Goal: Task Accomplishment & Management: Manage account settings

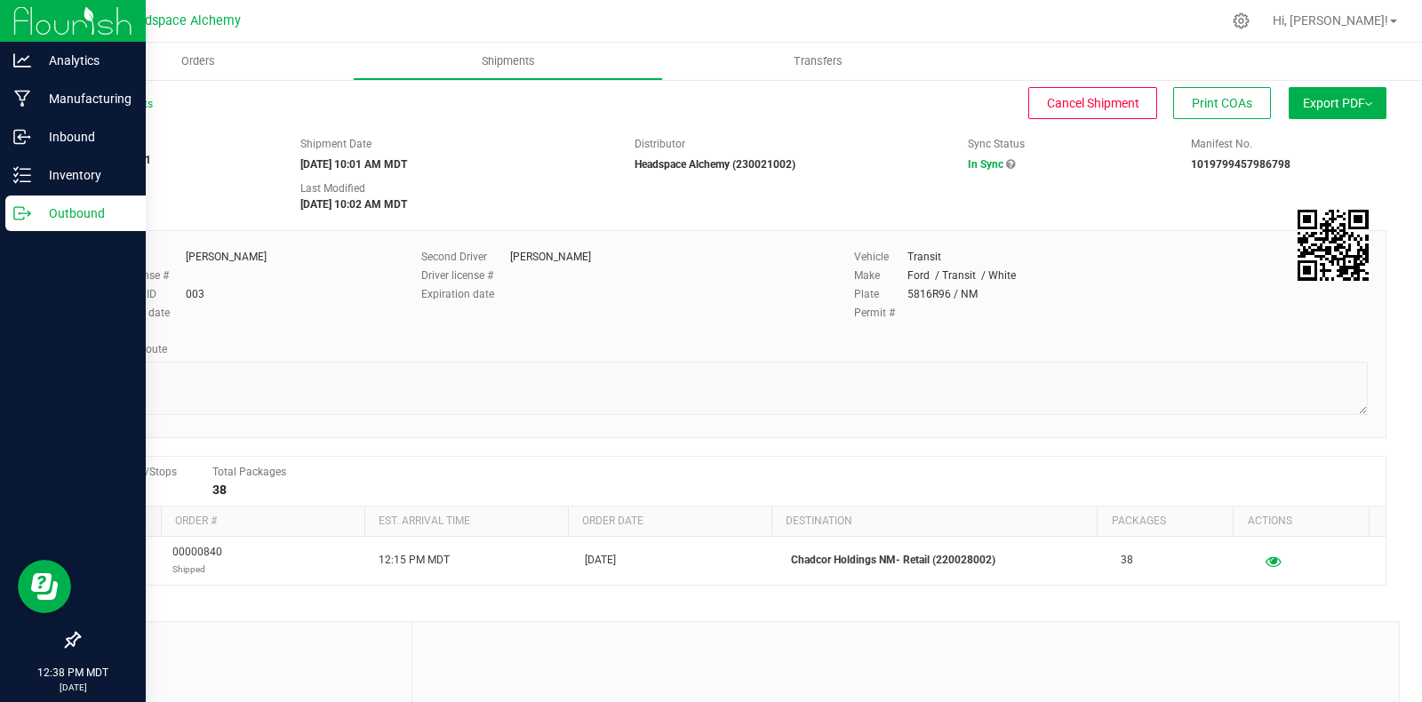
click at [27, 214] on icon at bounding box center [22, 213] width 18 height 18
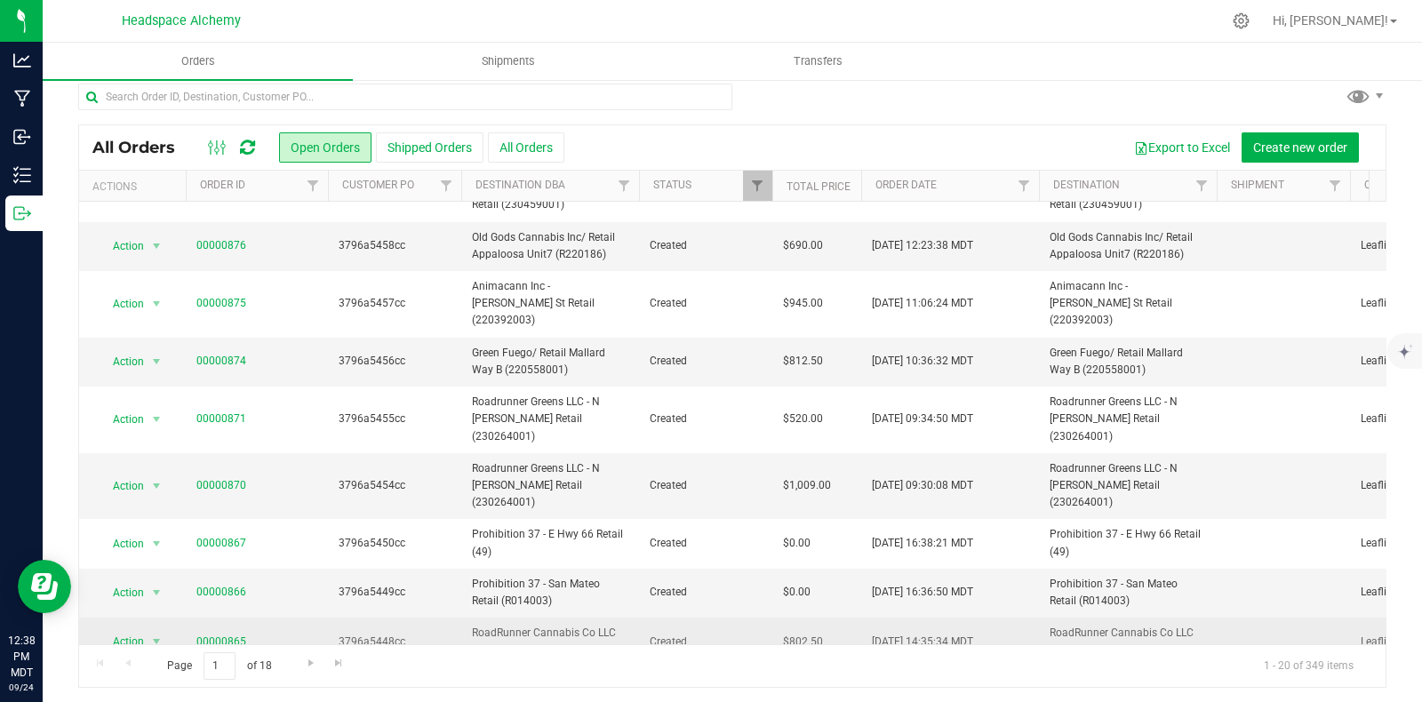
scroll to position [16, 0]
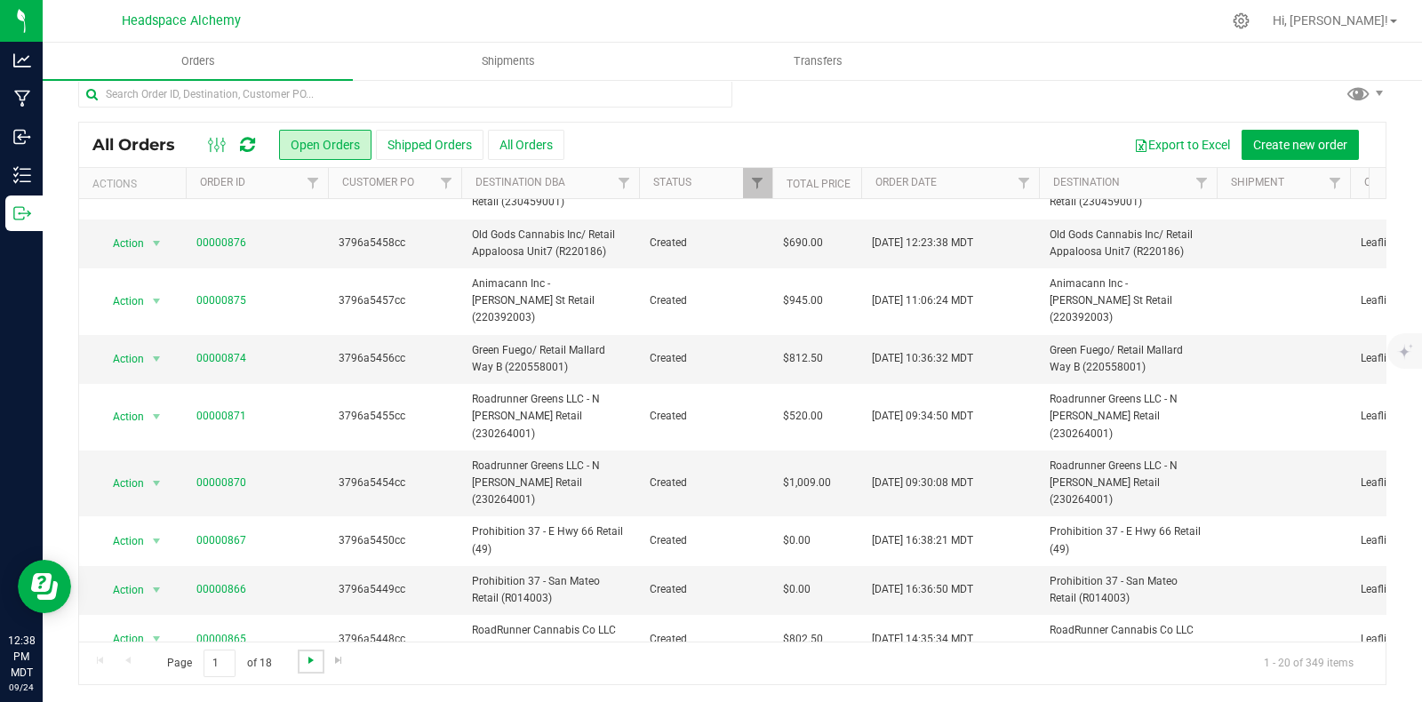
click at [309, 659] on span "Go to the next page" at bounding box center [311, 660] width 14 height 14
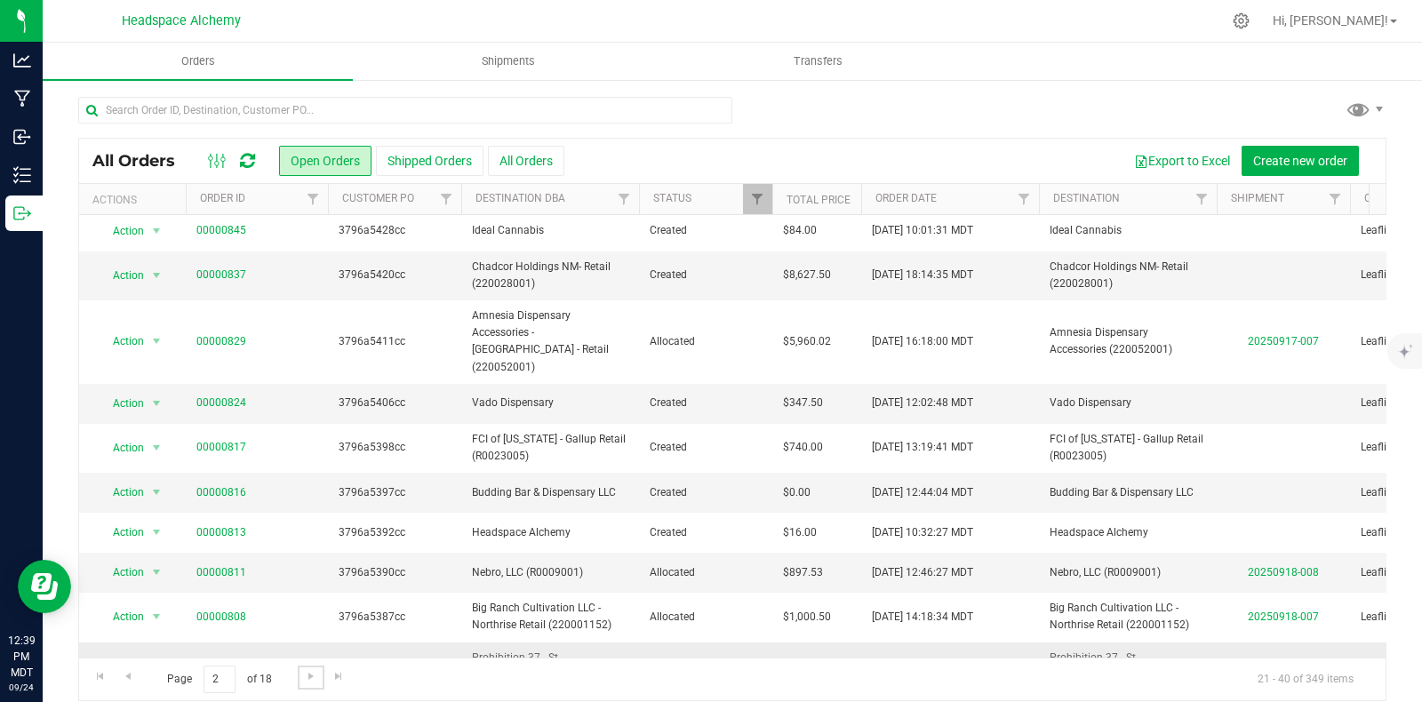
scroll to position [532, 0]
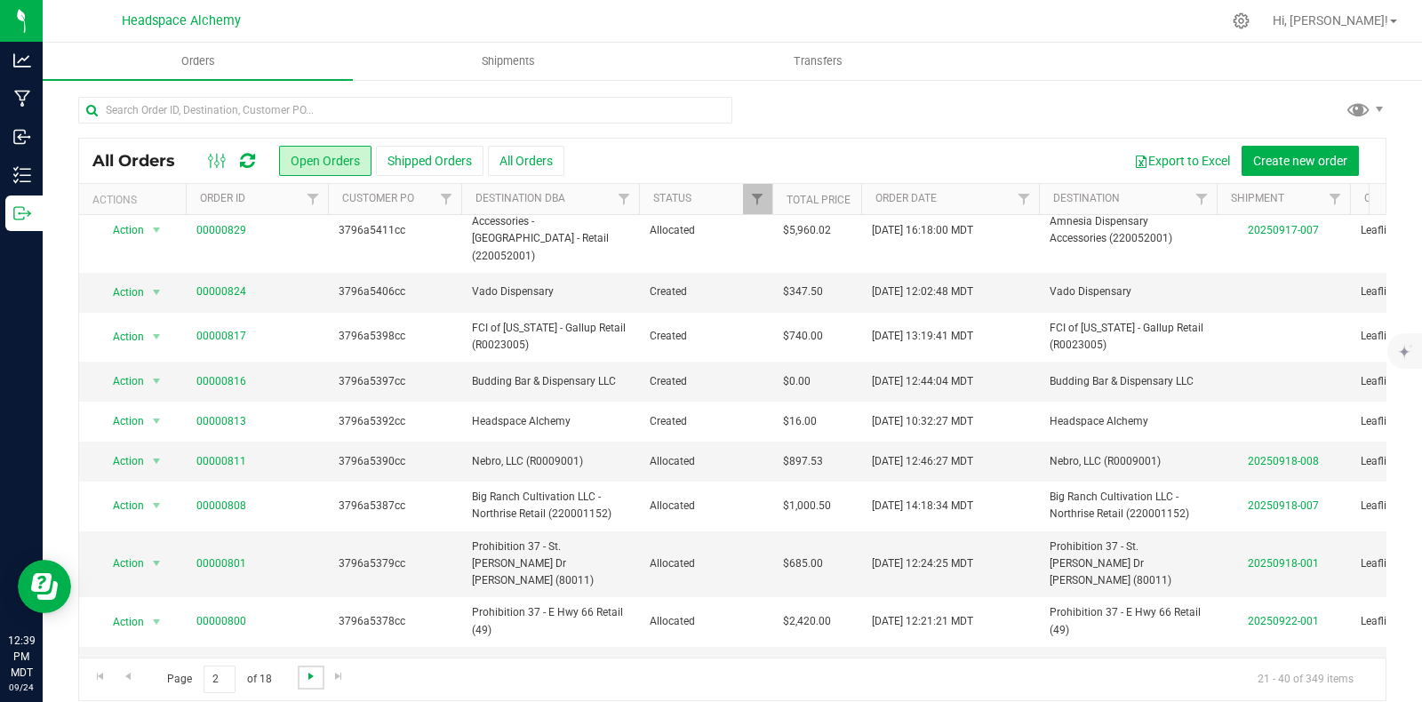
click at [310, 678] on span "Go to the next page" at bounding box center [311, 676] width 14 height 14
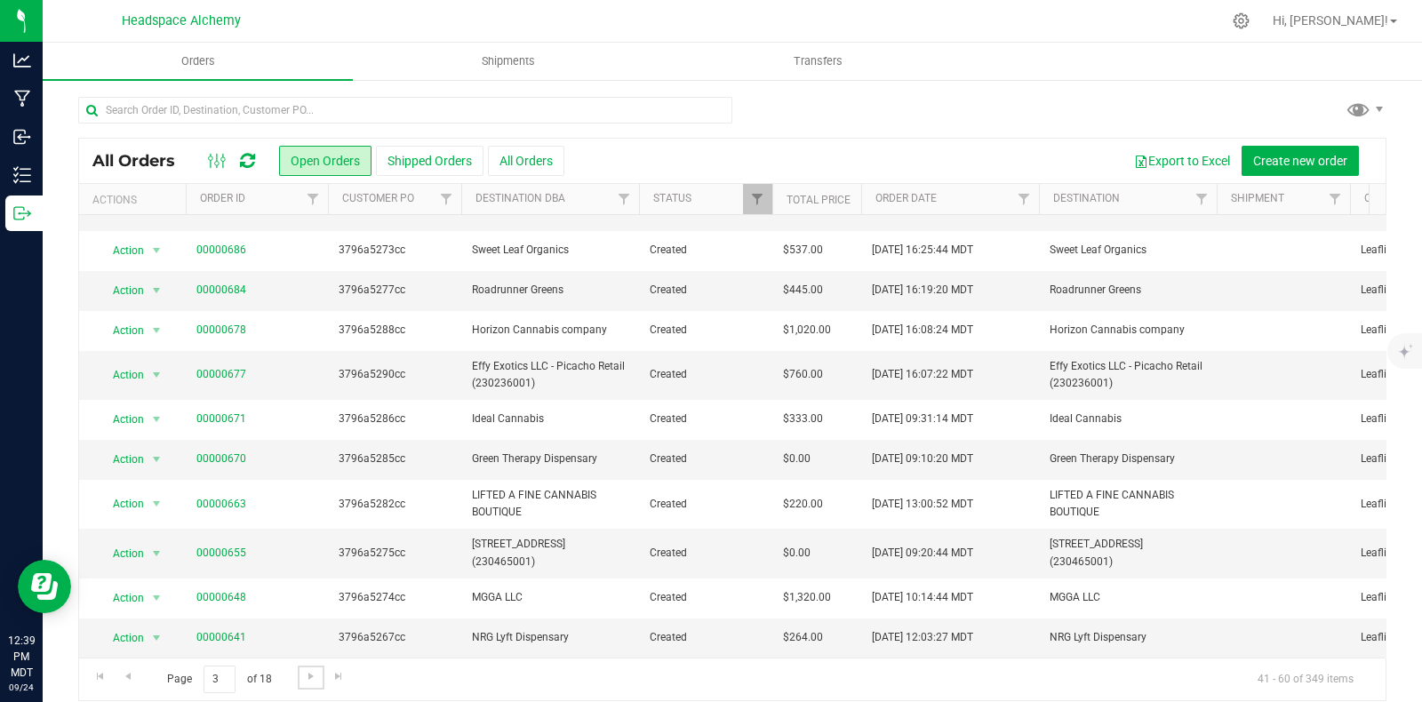
scroll to position [0, 0]
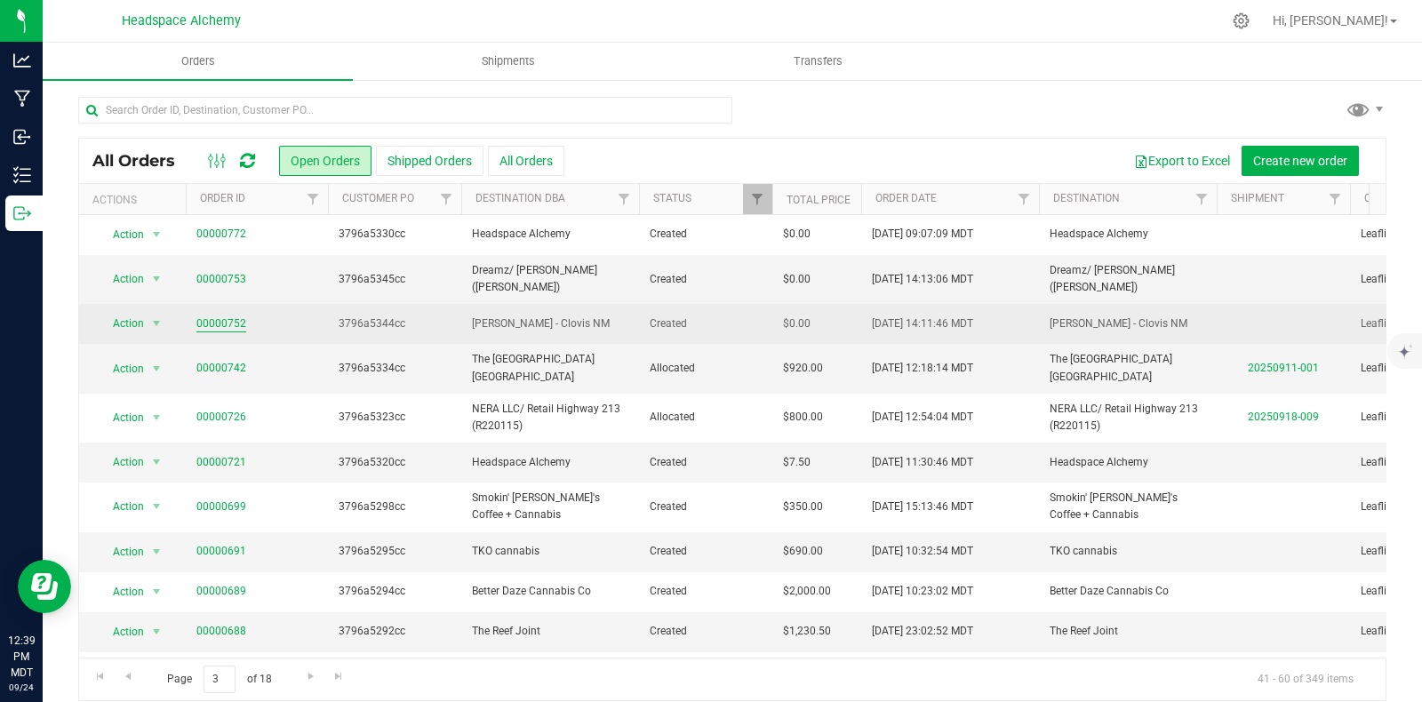
click at [215, 316] on link "00000752" at bounding box center [221, 324] width 50 height 17
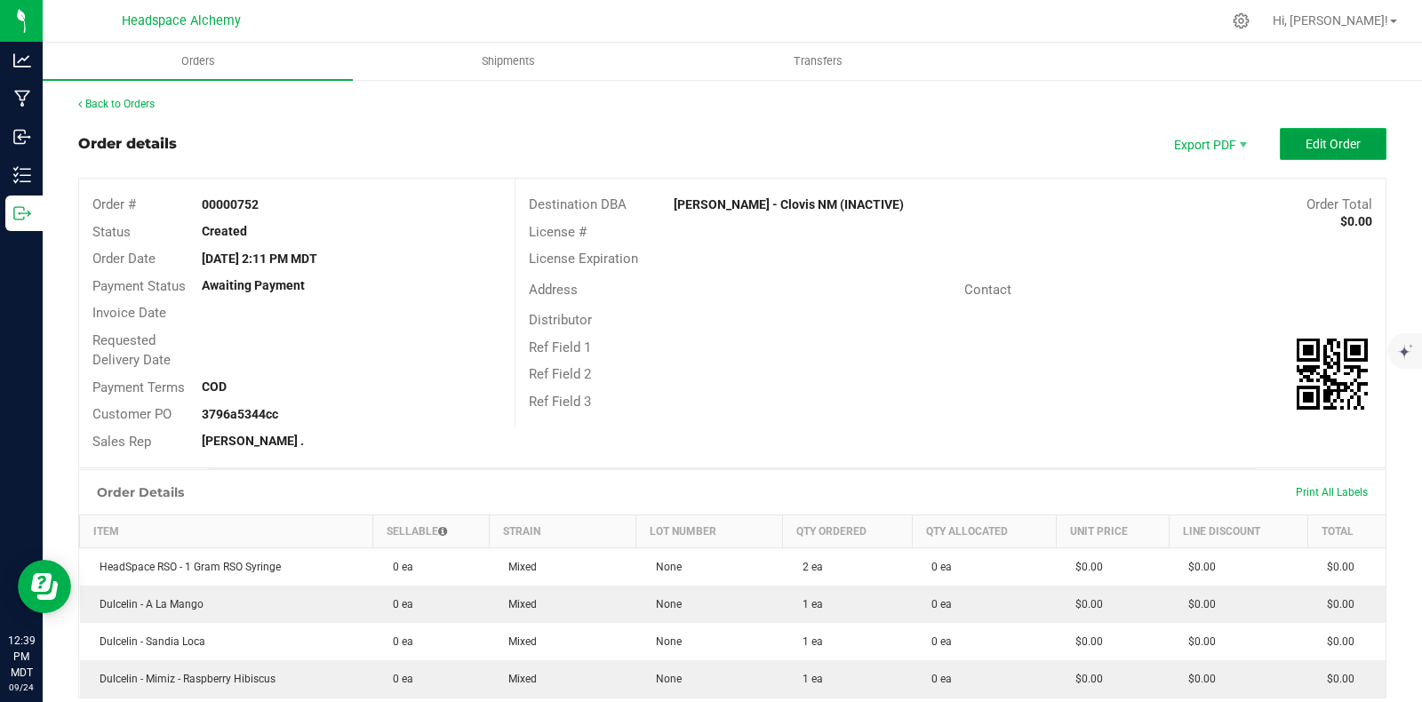
click at [1314, 141] on span "Edit Order" at bounding box center [1333, 144] width 55 height 14
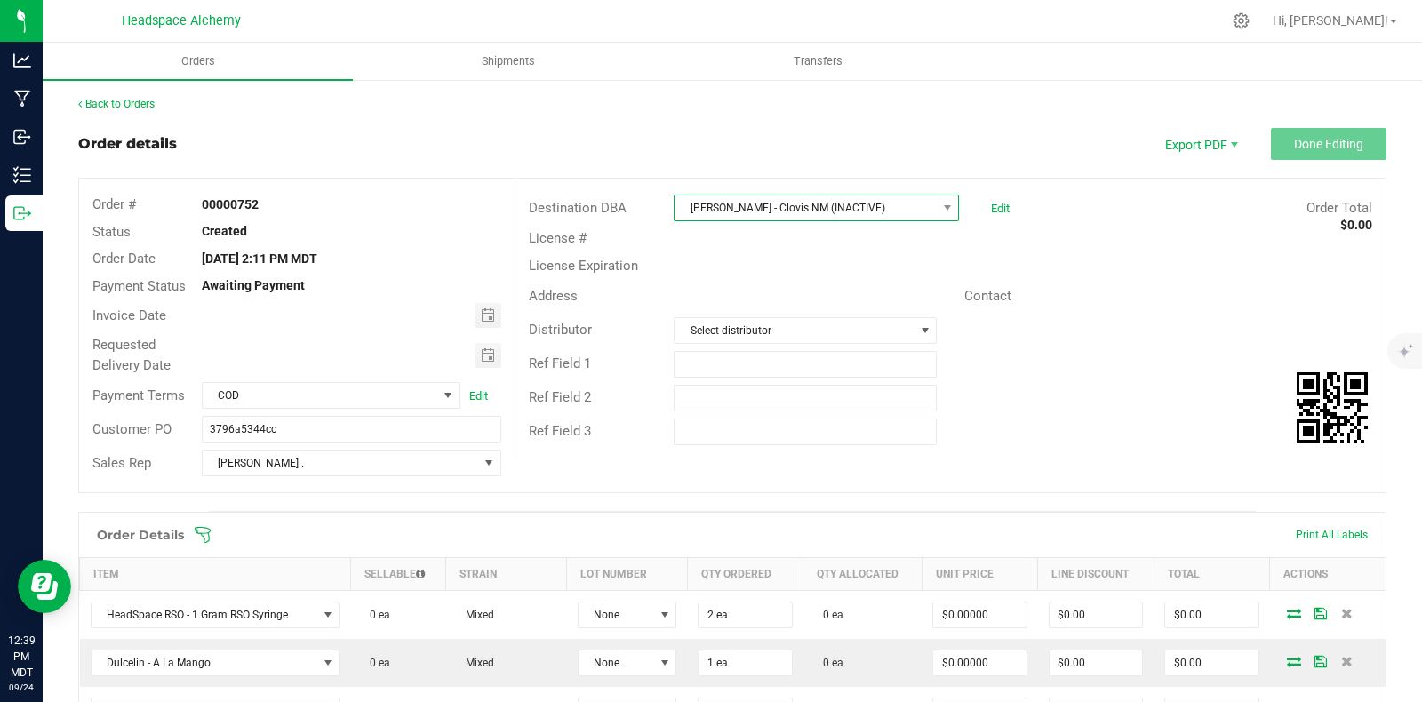
click at [891, 202] on span "La Mota - Clovis NM (INACTIVE)" at bounding box center [805, 208] width 261 height 25
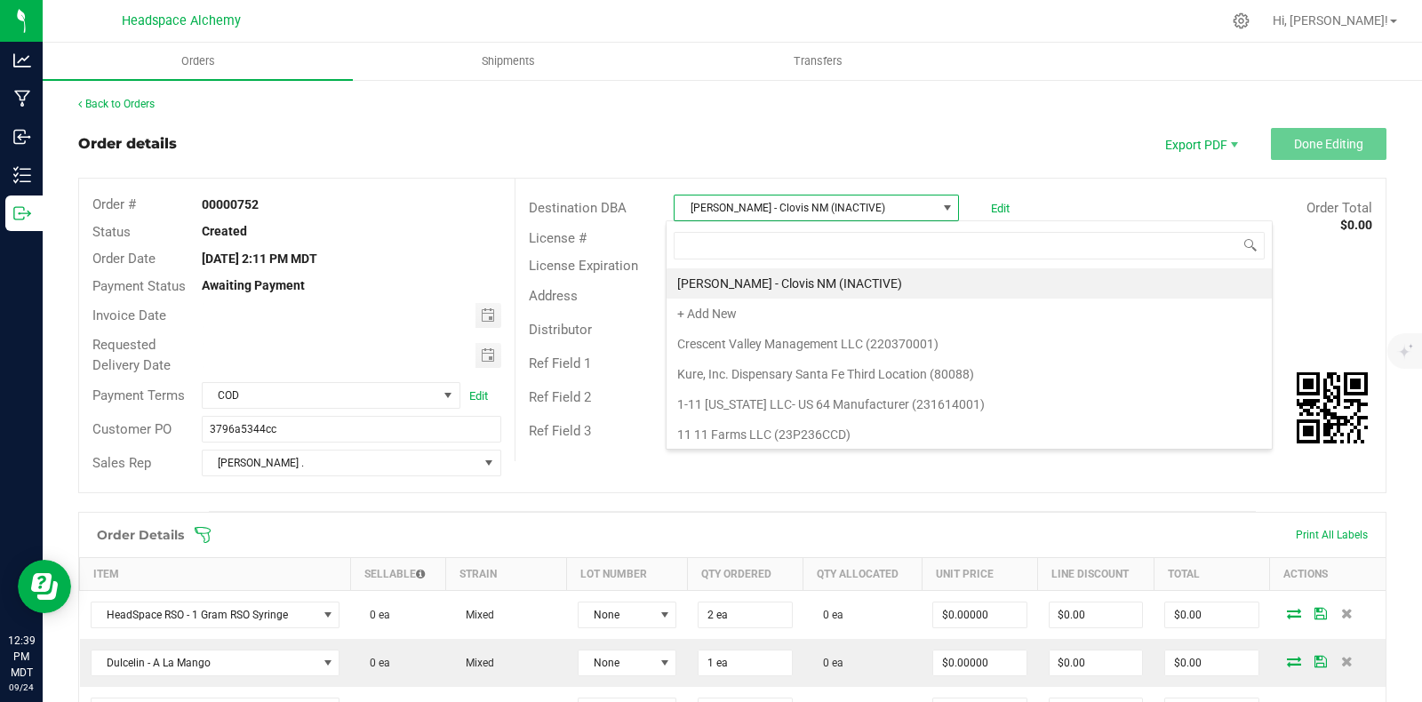
scroll to position [26, 281]
type input "fci"
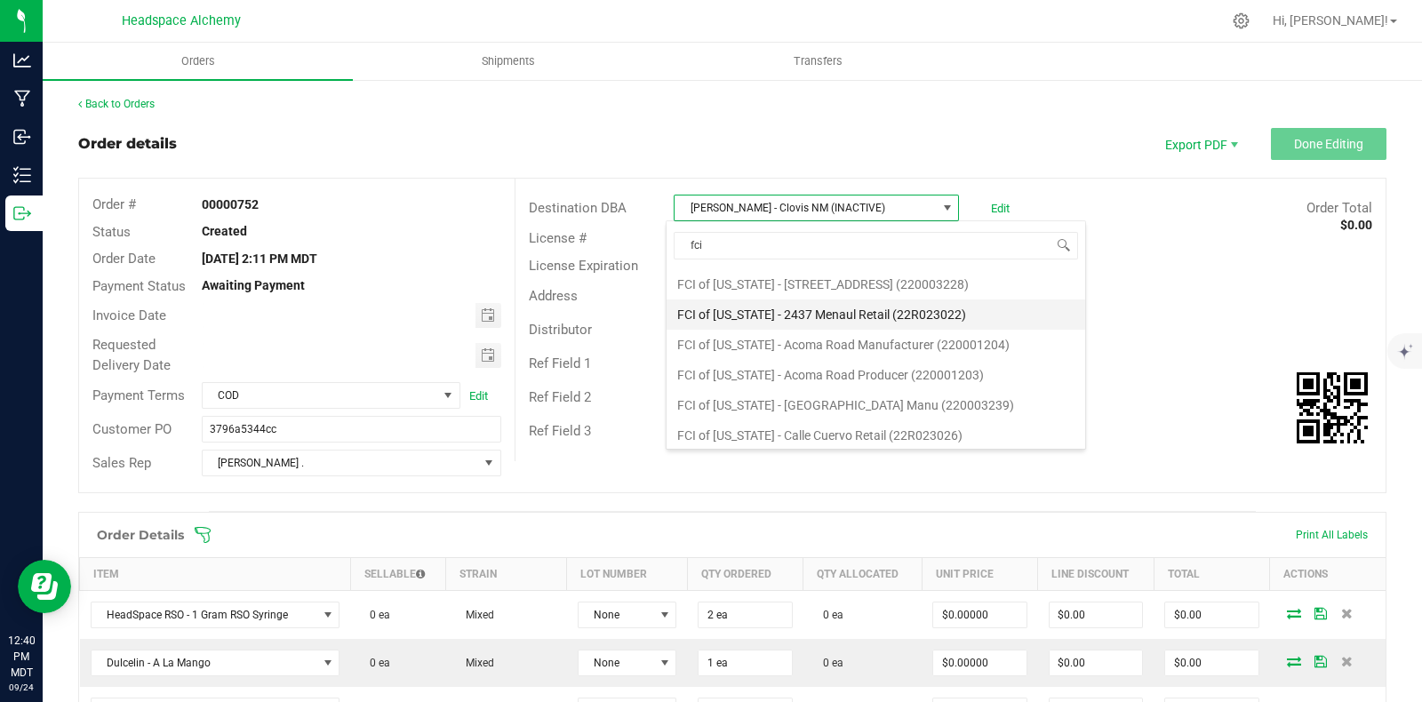
scroll to position [110, 0]
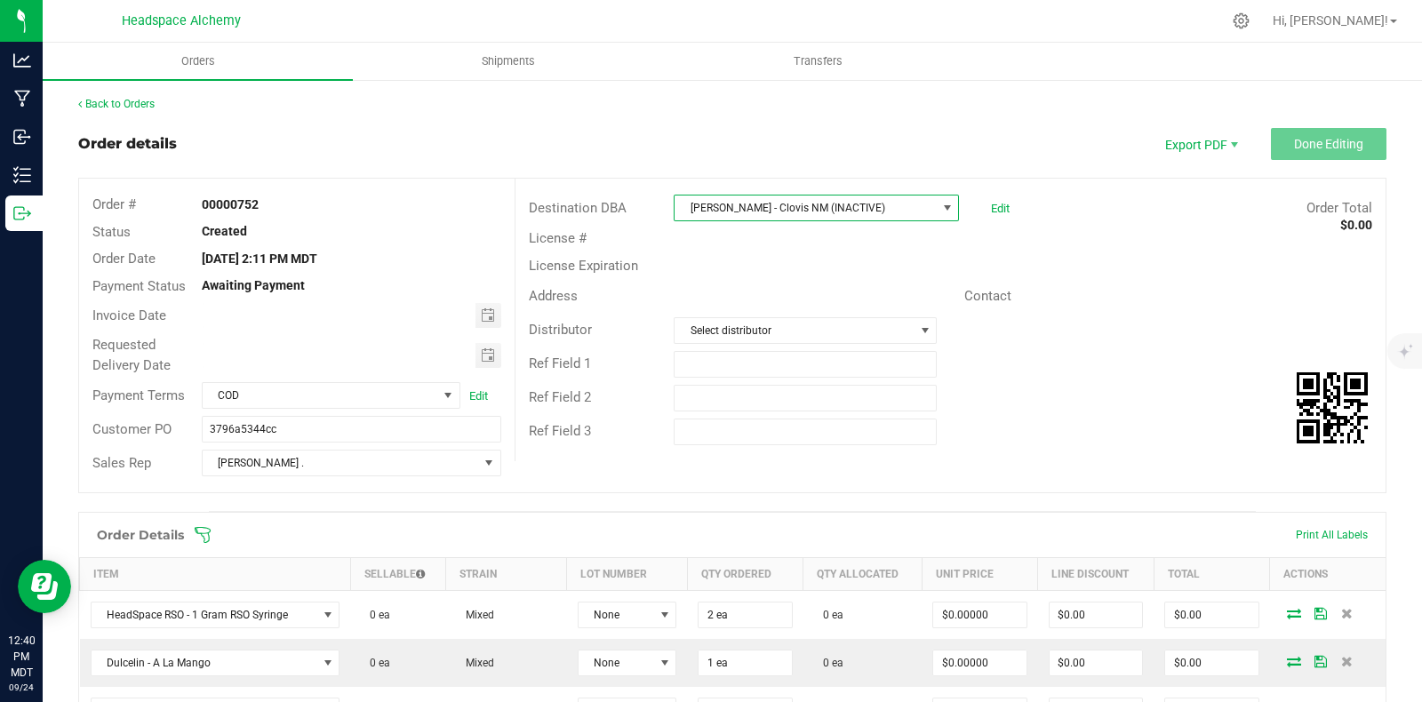
click at [880, 206] on span "La Mota - Clovis NM (INACTIVE)" at bounding box center [805, 208] width 261 height 25
click at [940, 213] on span at bounding box center [947, 208] width 14 height 14
click at [940, 204] on span at bounding box center [947, 208] width 14 height 14
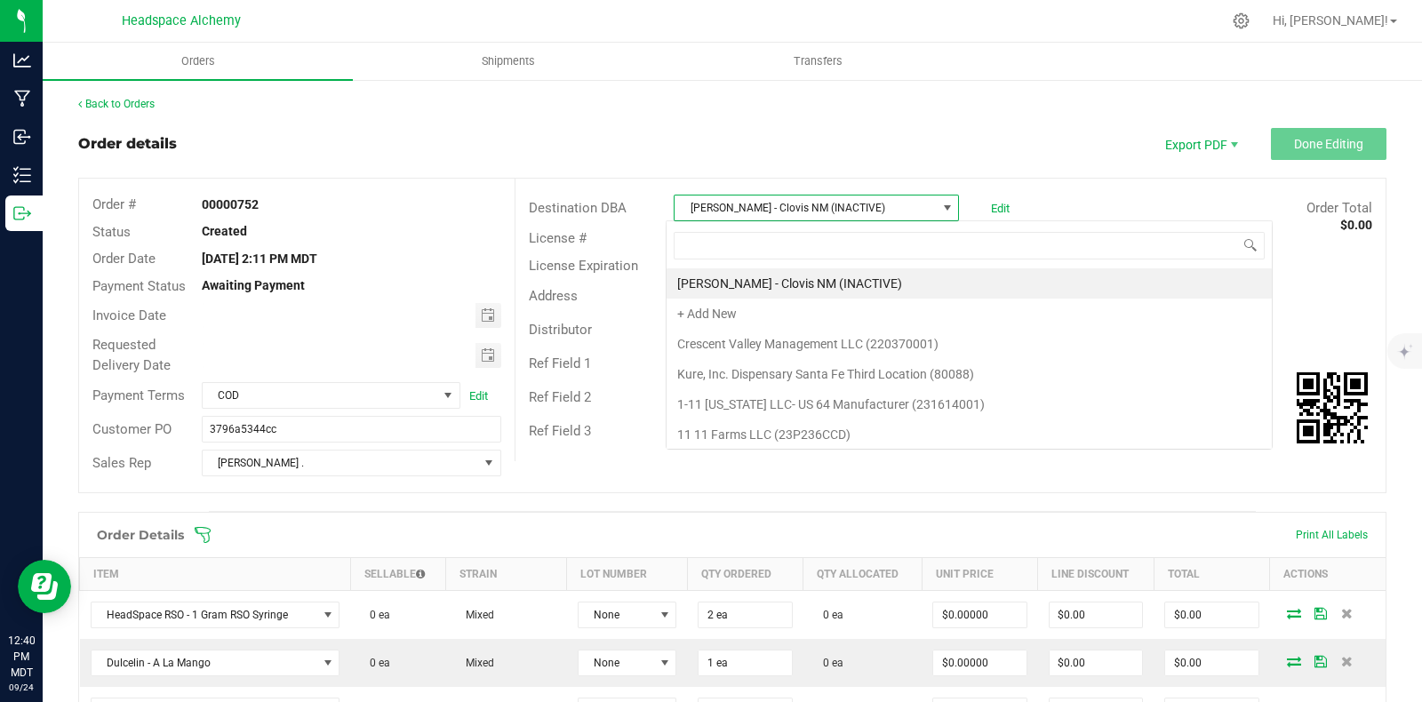
click at [801, 208] on span "La Mota - Clovis NM (INACTIVE)" at bounding box center [805, 208] width 261 height 25
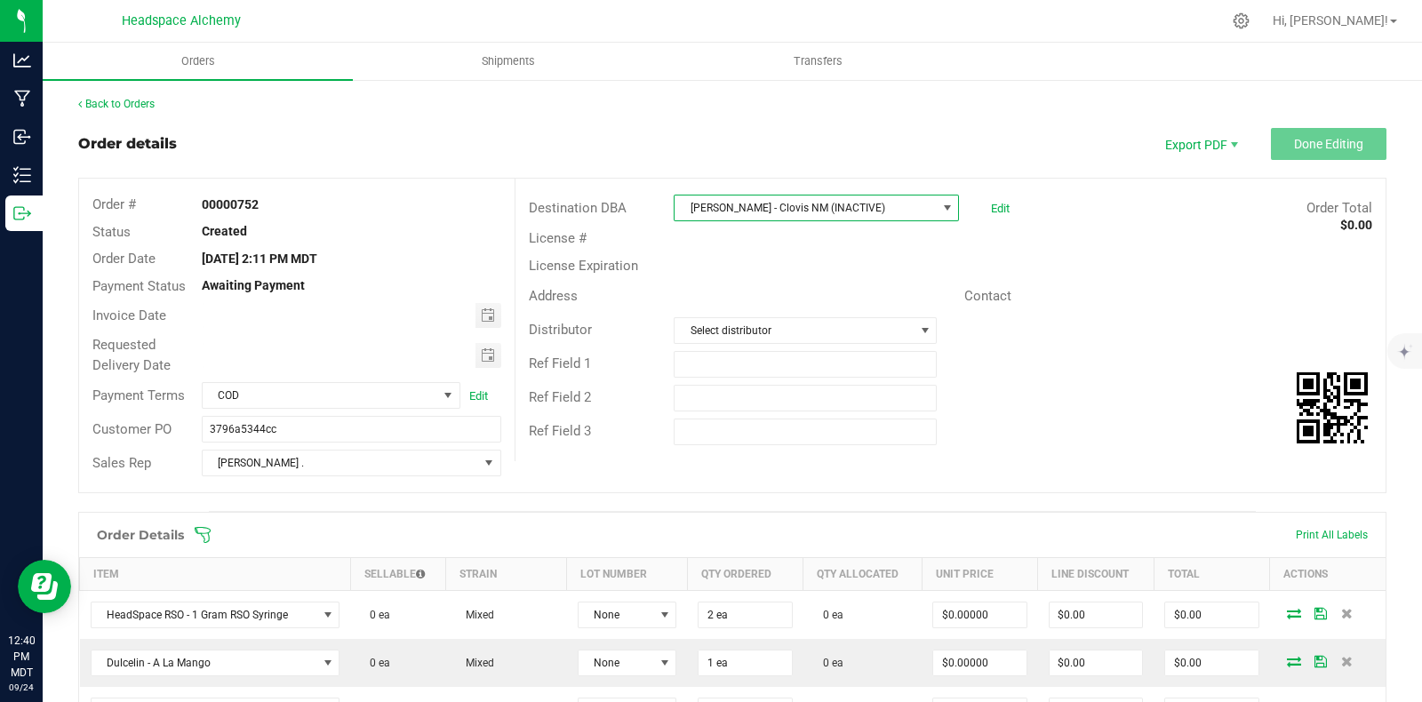
click at [940, 206] on span at bounding box center [947, 208] width 14 height 14
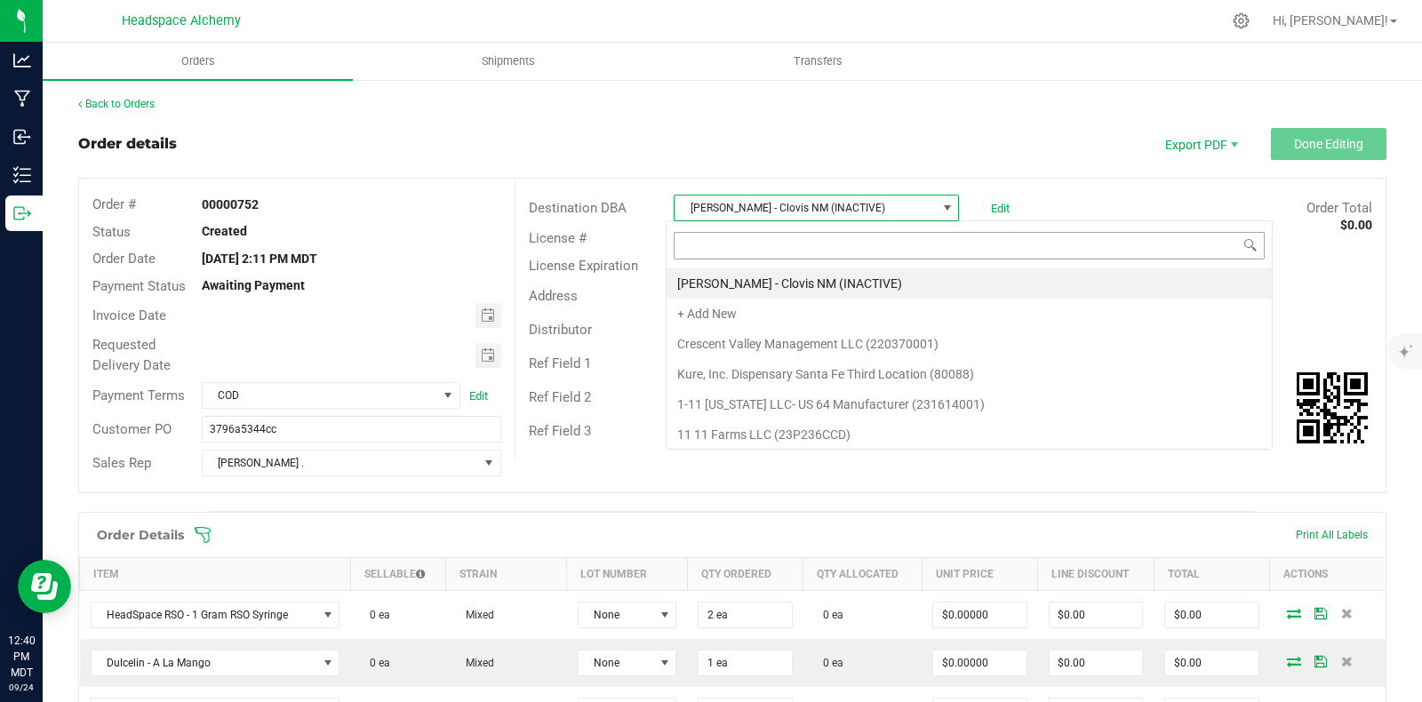
scroll to position [26, 281]
type input "la mota"
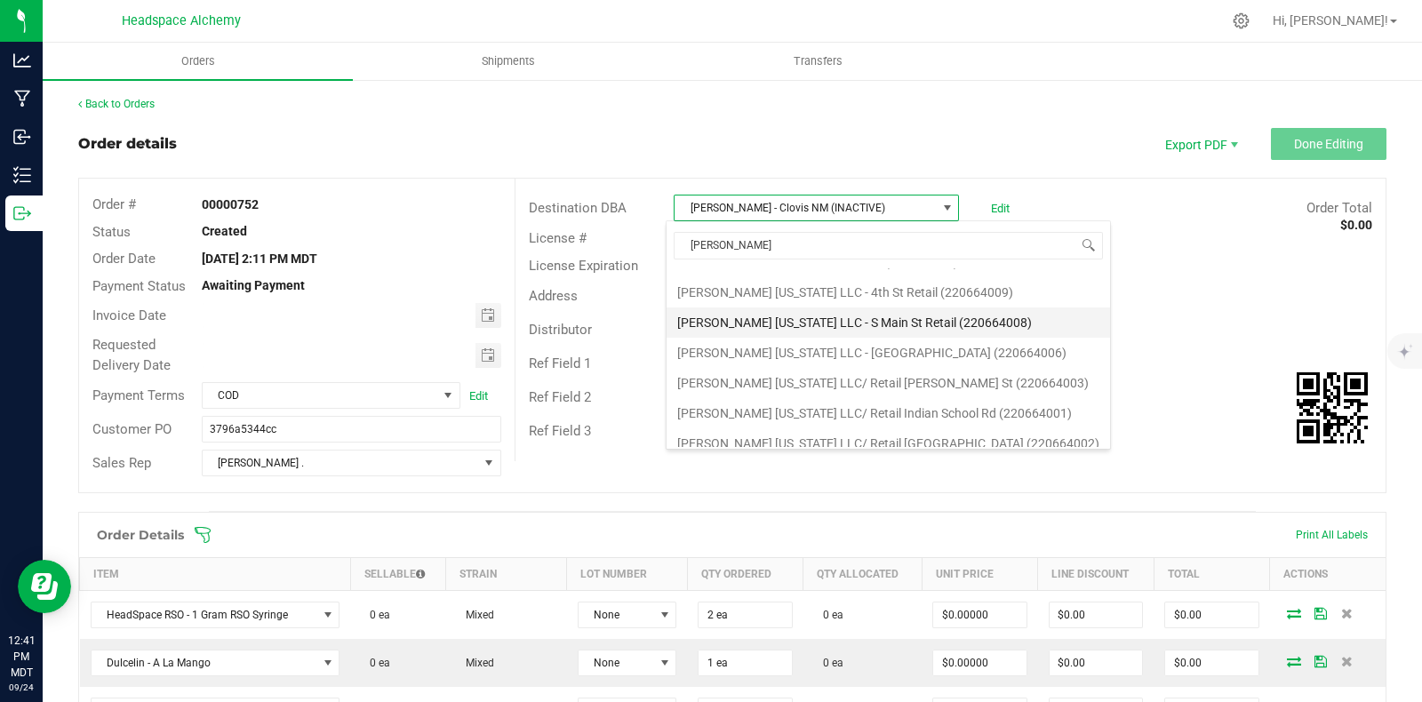
scroll to position [151, 0]
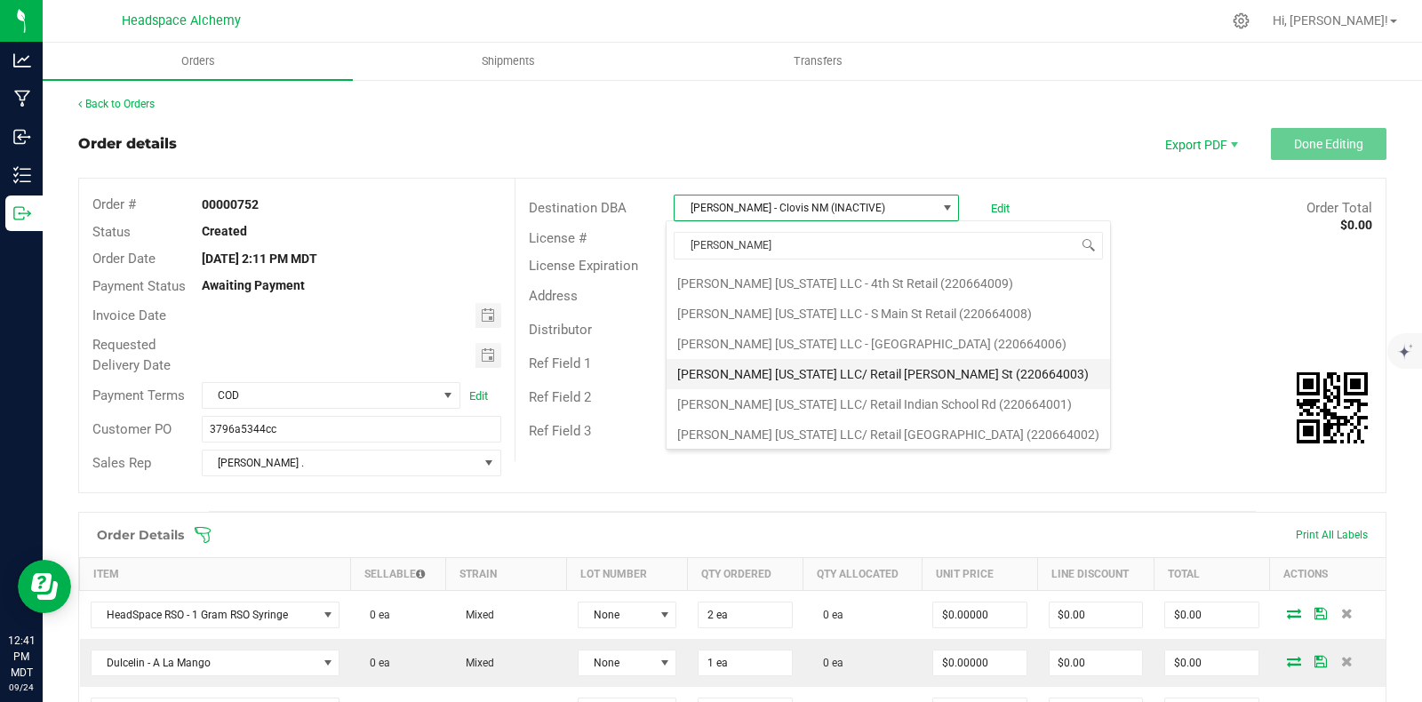
click at [947, 370] on li "[PERSON_NAME] [US_STATE] LLC/ Retail [PERSON_NAME] St (220664003)" at bounding box center [888, 374] width 443 height 30
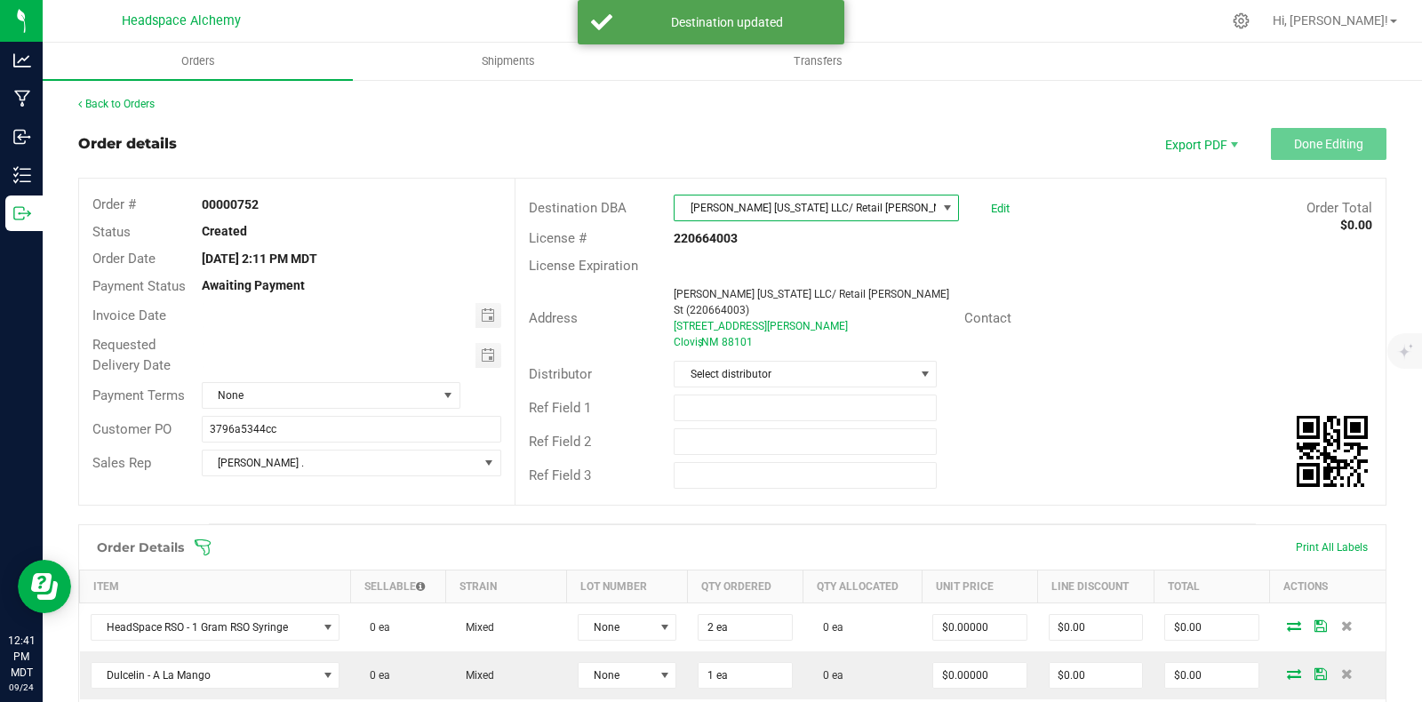
click at [1120, 260] on div "License Expiration" at bounding box center [950, 266] width 870 height 28
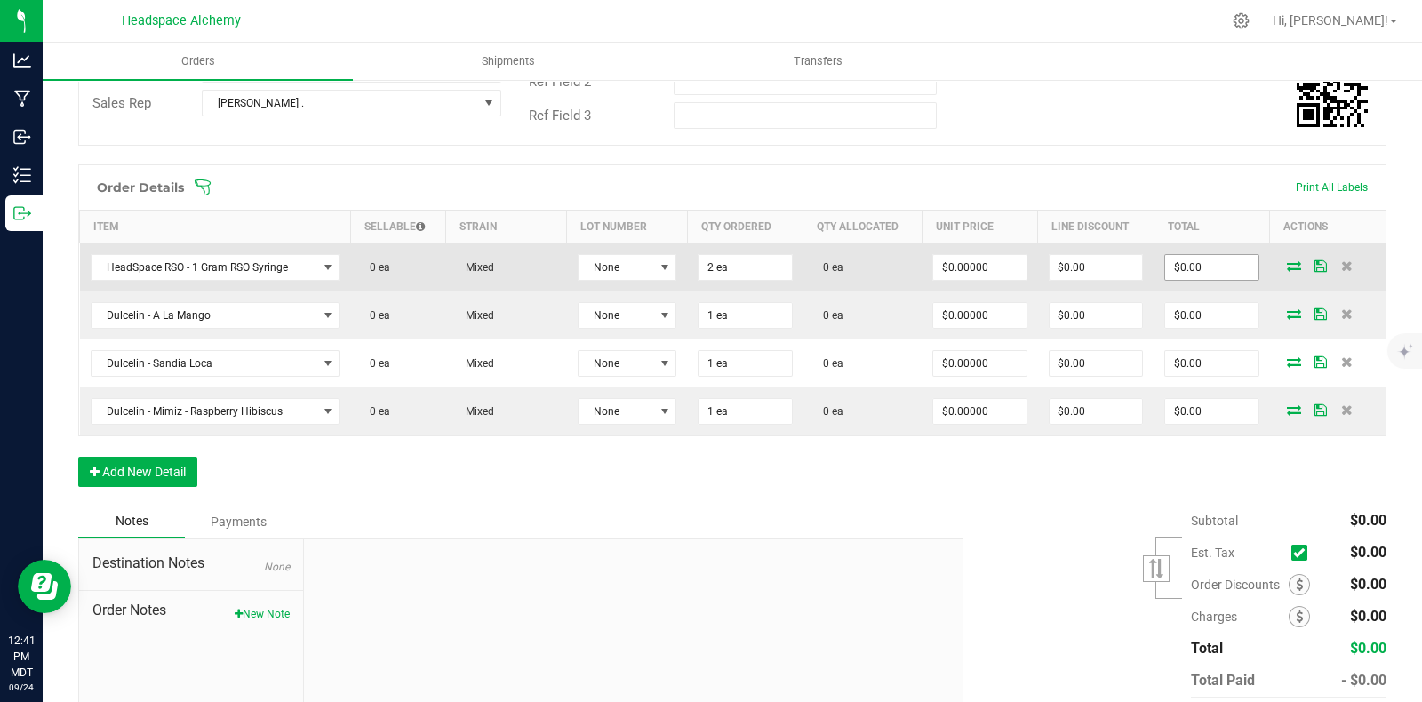
scroll to position [327, 0]
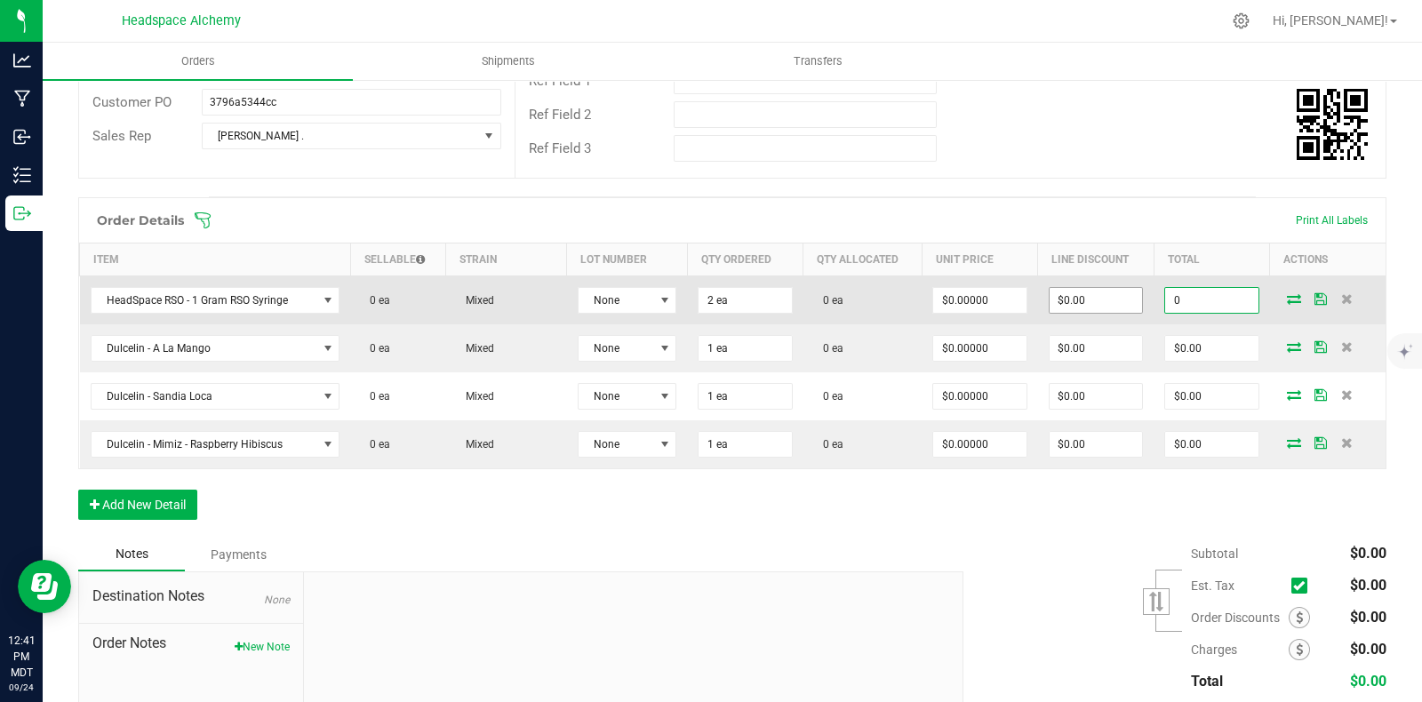
drag, startPoint x: 1206, startPoint y: 277, endPoint x: 1088, endPoint y: 283, distance: 118.3
click at [1088, 277] on outbound-order-line-row "HeadSpace RSO - 1 Gram RSO Syringe 0 ea Mixed None 2 ea 0 ea $0.00000 $0.00 0" at bounding box center [733, 300] width 1306 height 49
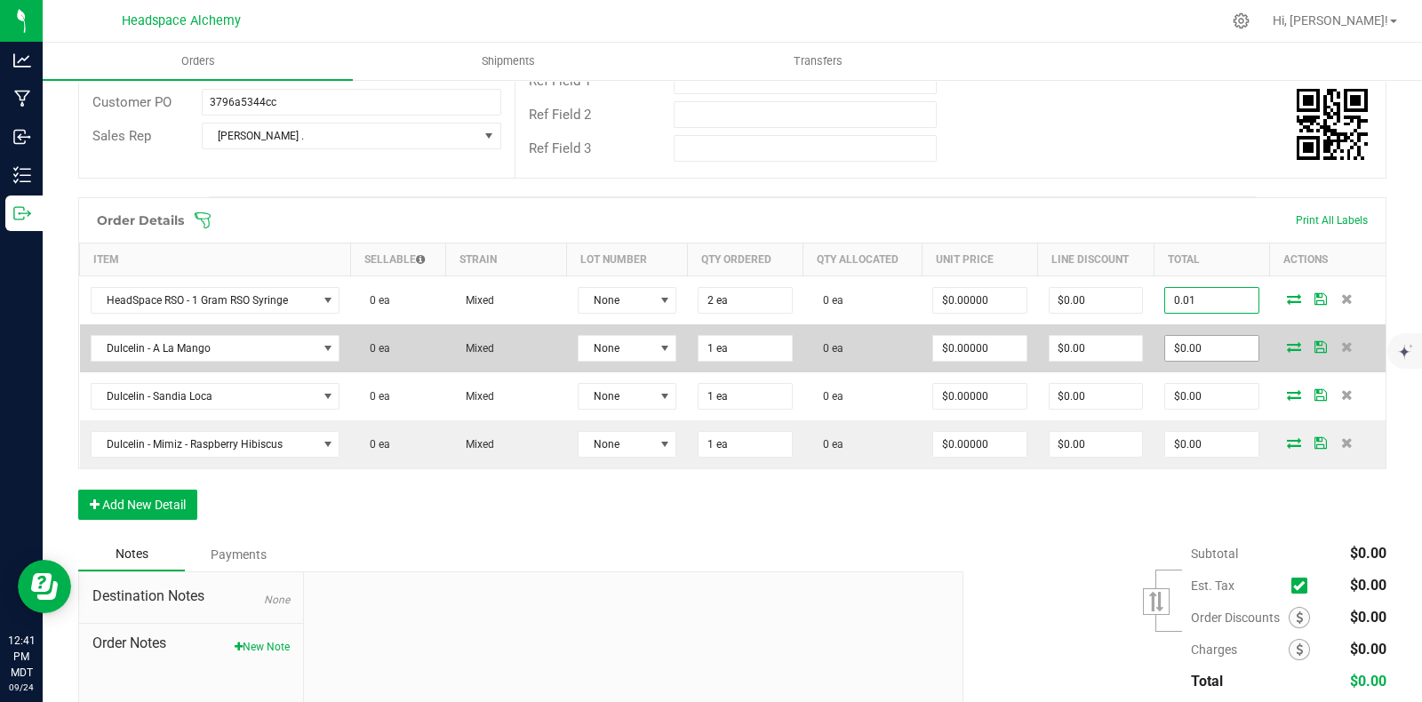
type input "0.01"
type input "$0.00500"
type input "$0.01"
click at [1190, 336] on input "0" at bounding box center [1211, 348] width 92 height 25
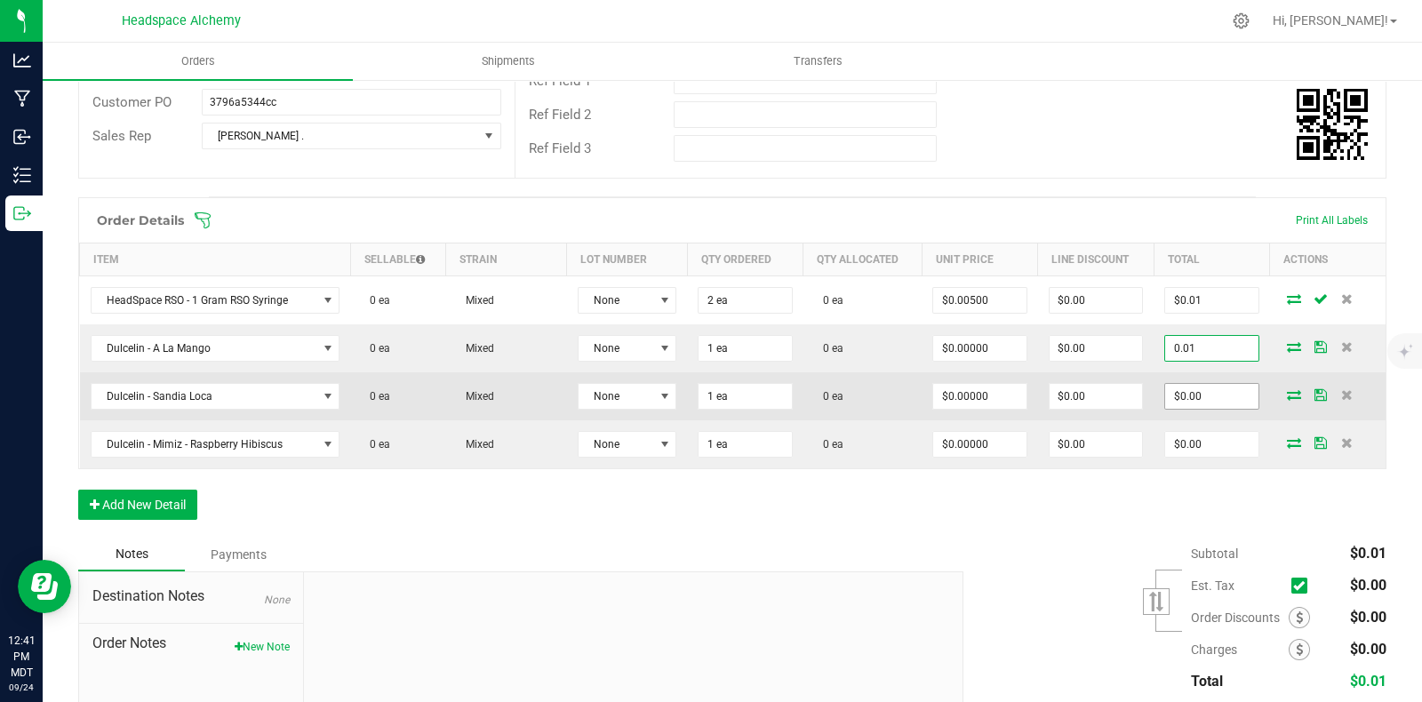
type input "0.01"
type input "$0.01000"
type input "$0.01"
click at [1195, 393] on input "0" at bounding box center [1211, 396] width 92 height 25
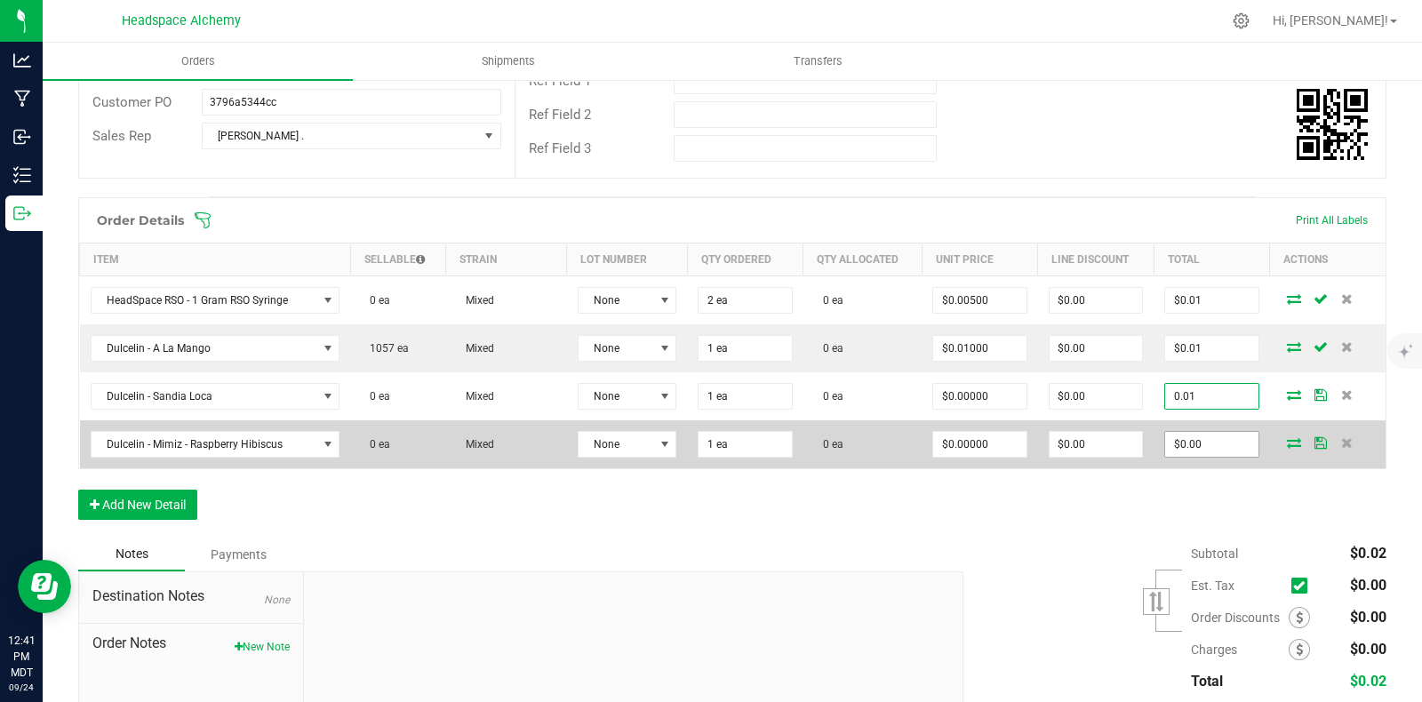
type input "0.01"
click at [1196, 435] on input "$0.00" at bounding box center [1211, 444] width 92 height 25
type input "$0.01000"
type input "$0.01"
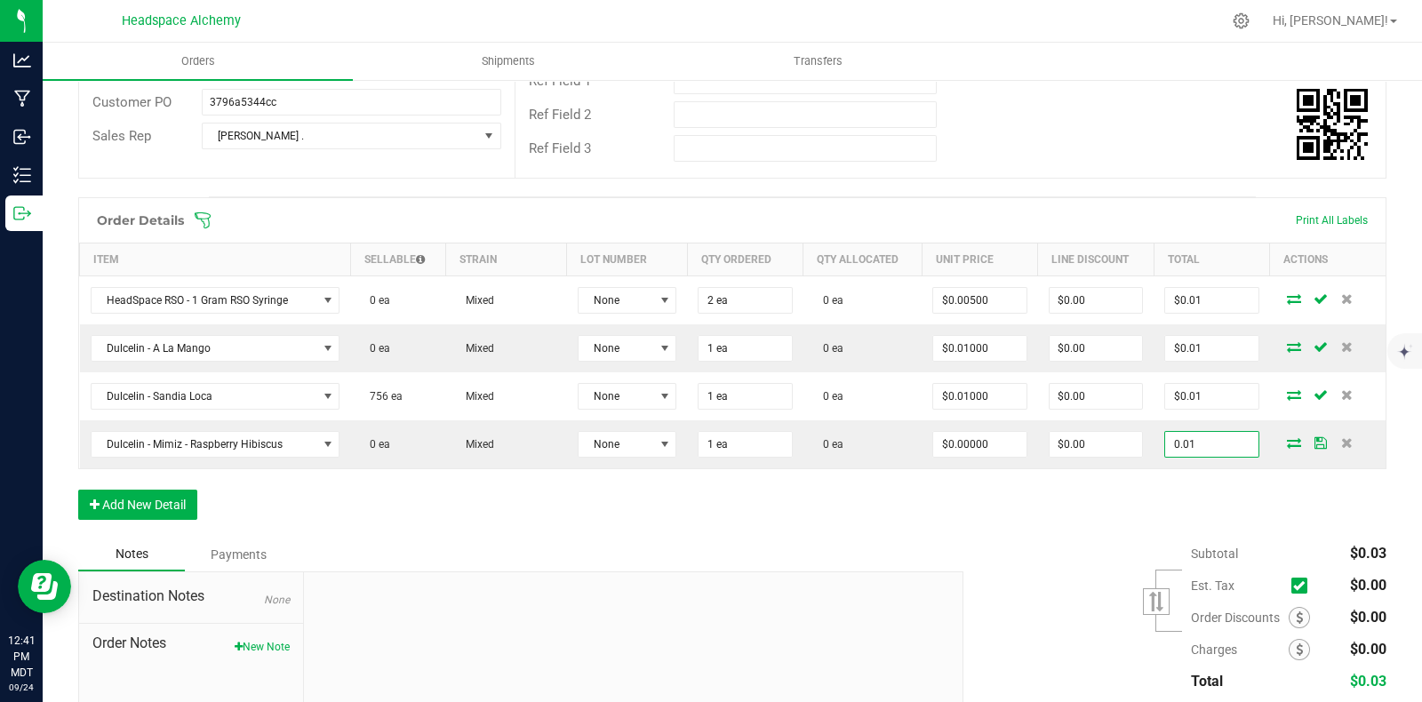
type input "0.01"
type input "$0.01000"
type input "$0.01"
click at [1061, 500] on div "Order Details Print All Labels Item Sellable Strain Lot Number Qty Ordered Qty …" at bounding box center [732, 367] width 1308 height 340
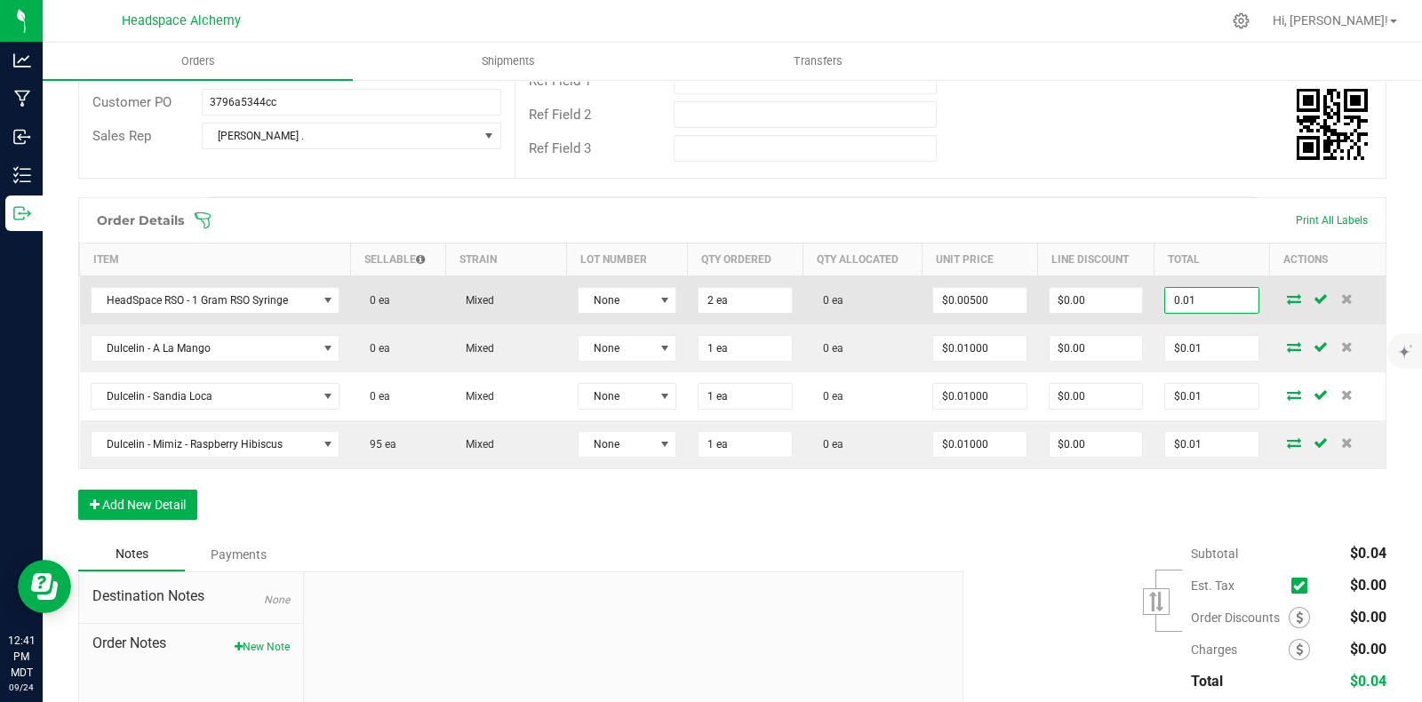
click at [1202, 288] on input "0.01" at bounding box center [1211, 300] width 92 height 25
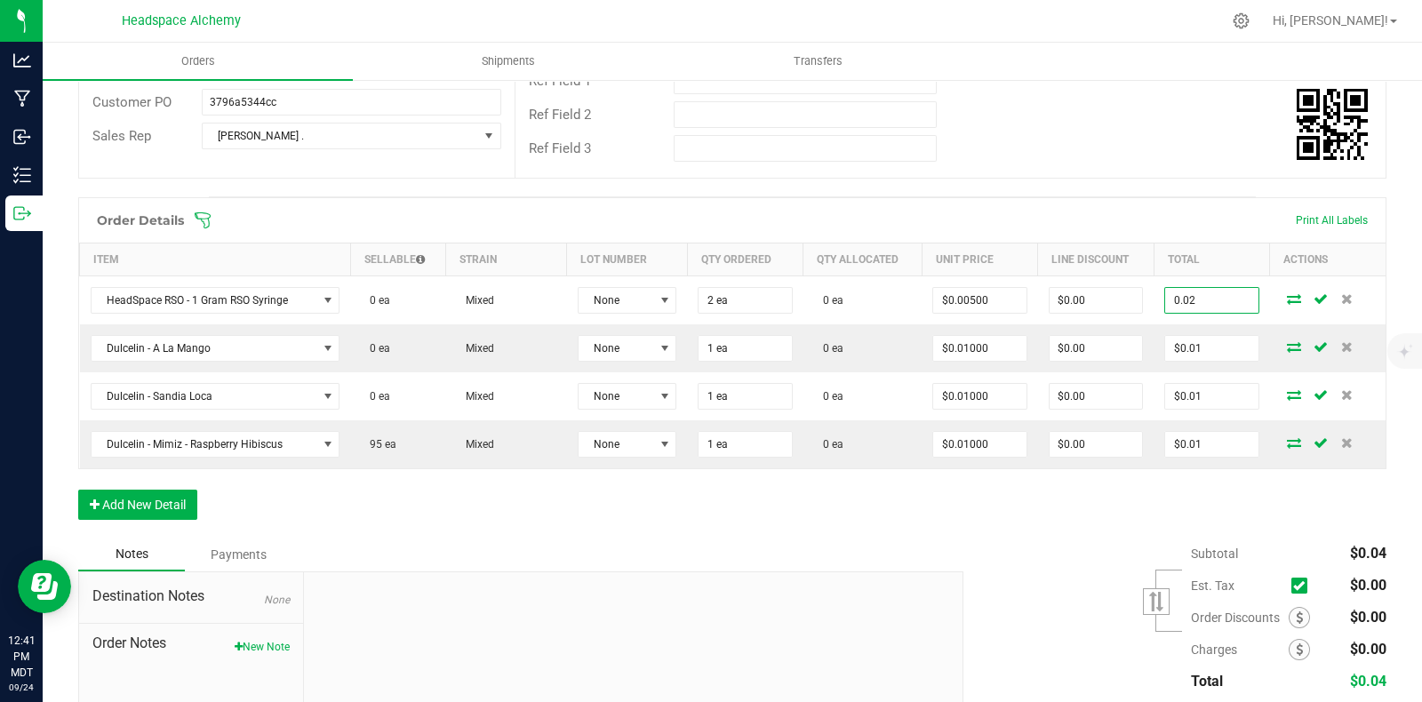
type input "0.02"
type input "$0.01000"
type input "$0.02"
click at [1031, 520] on div "Order Details Print All Labels Item Sellable Strain Lot Number Qty Ordered Qty …" at bounding box center [732, 367] width 1308 height 340
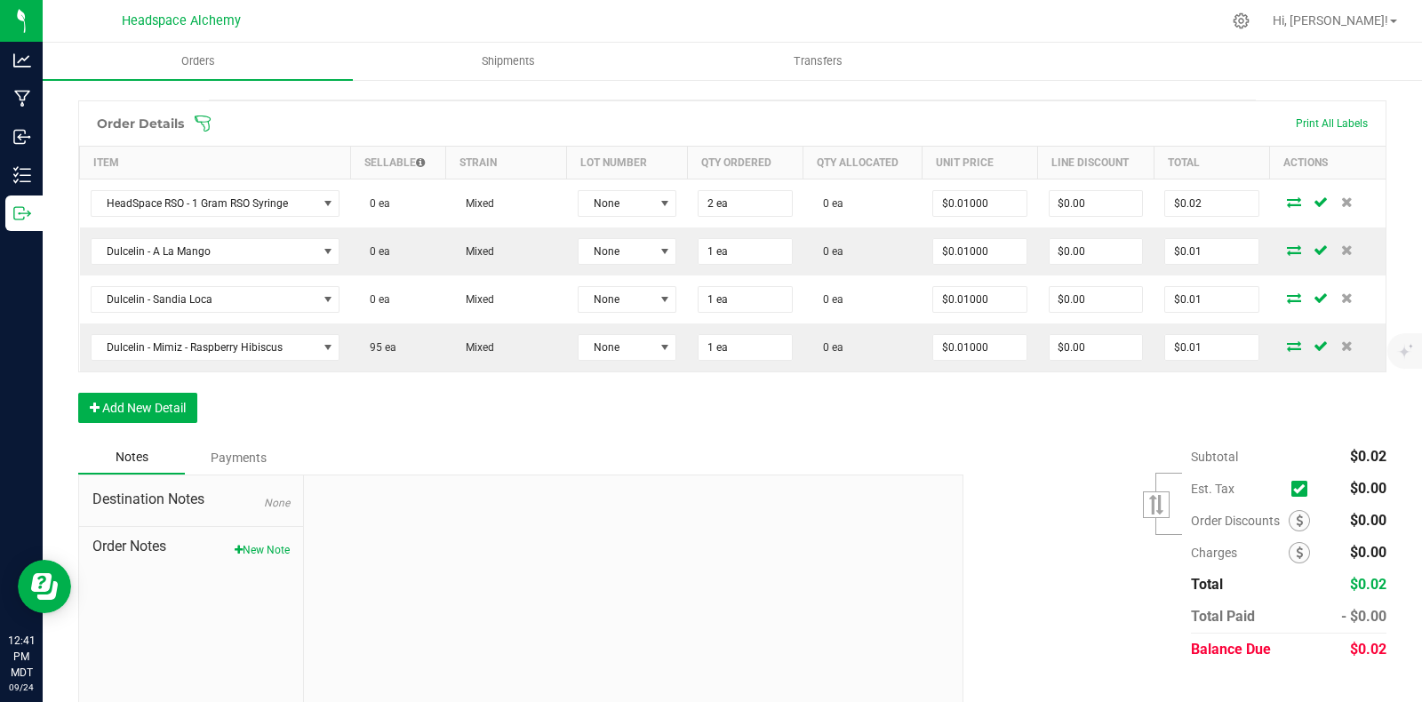
scroll to position [438, 0]
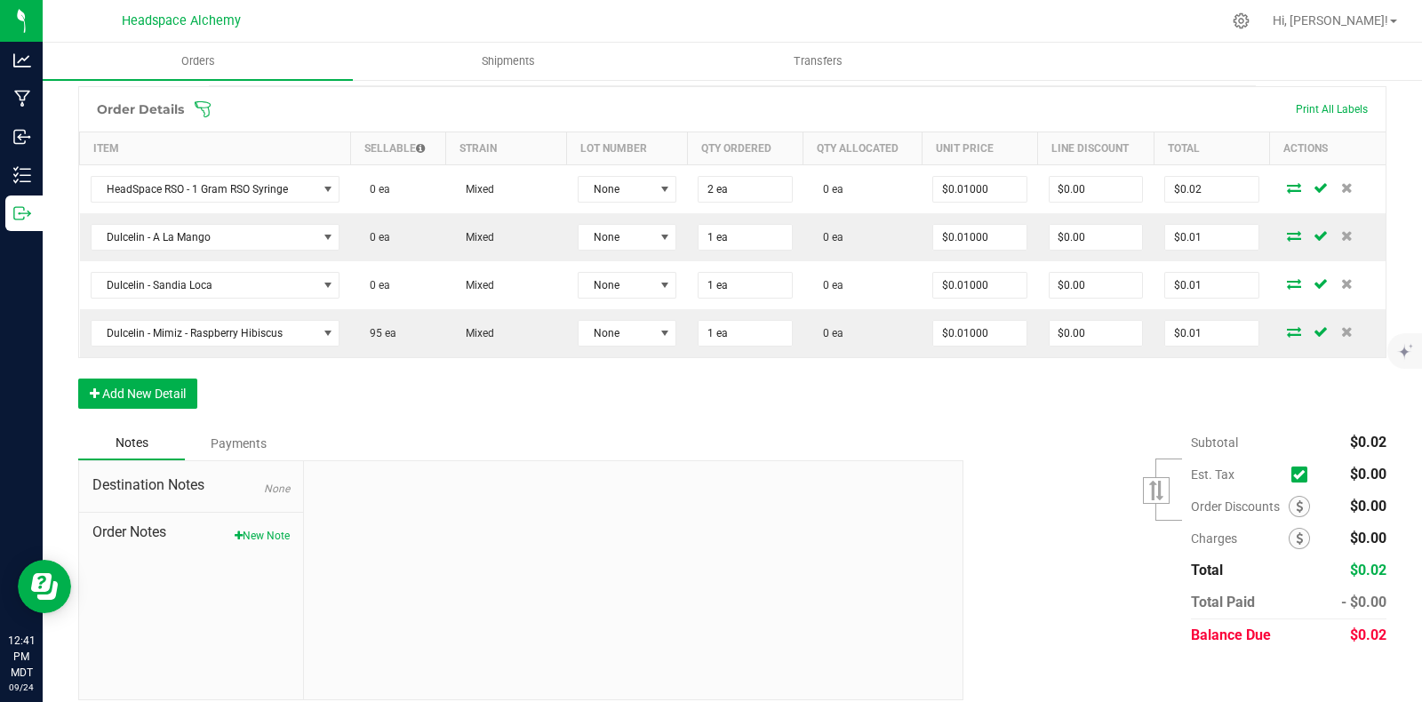
click at [1044, 428] on div "Subtotal $0.02 Est. Tax" at bounding box center [1168, 539] width 436 height 225
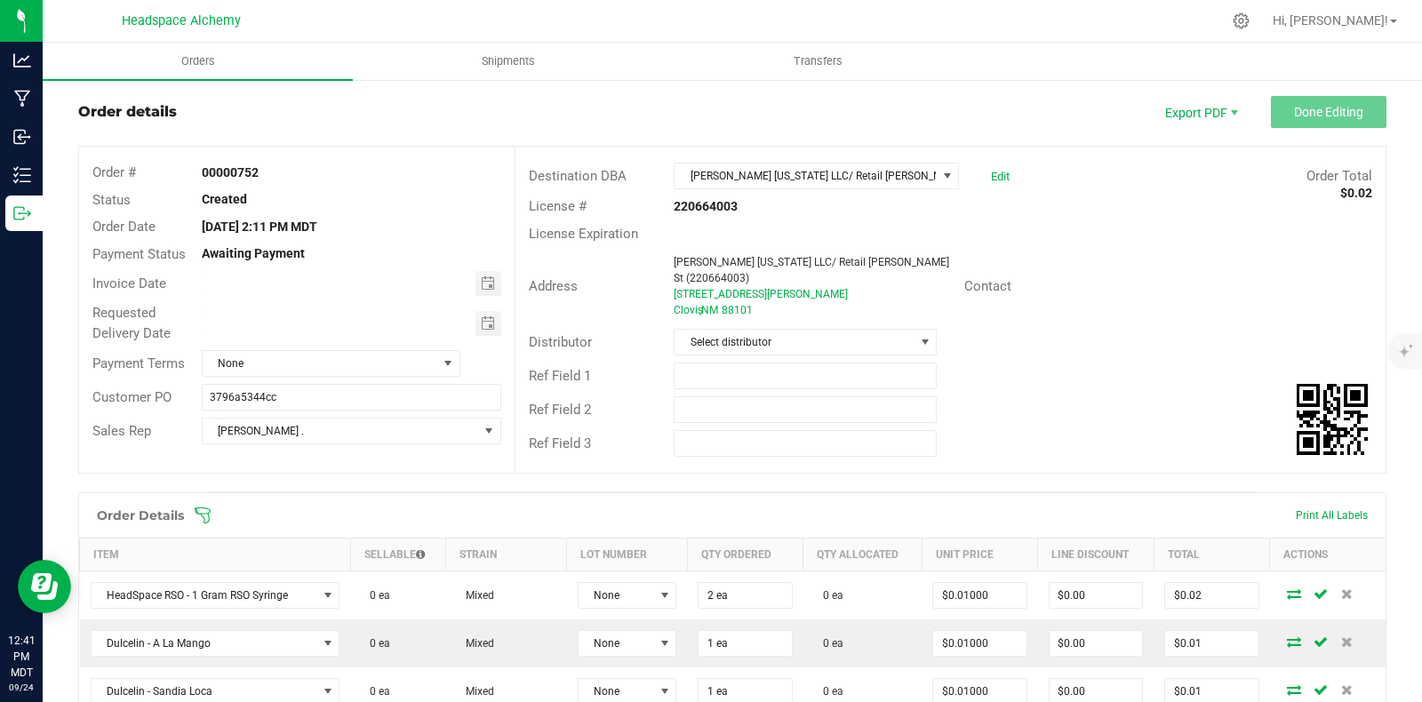
scroll to position [0, 0]
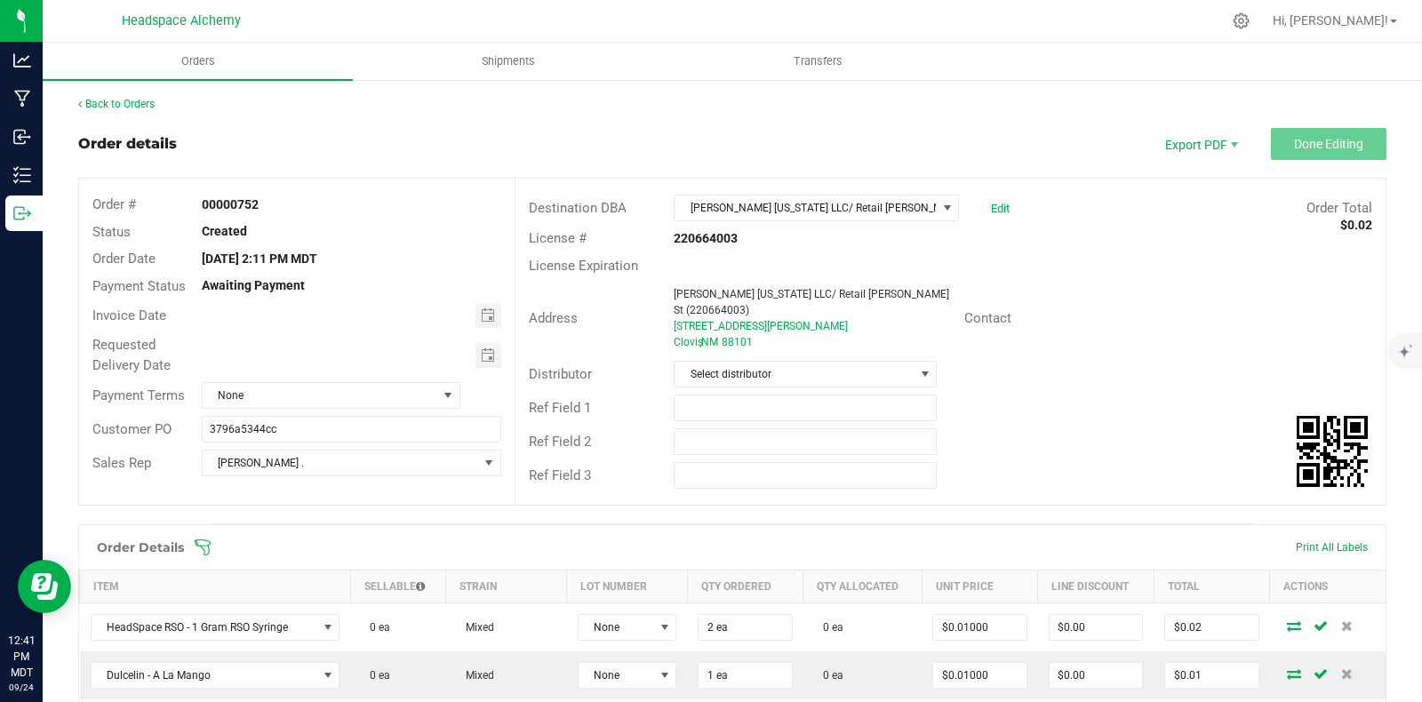
click at [1168, 305] on div "Contact" at bounding box center [1168, 319] width 435 height 28
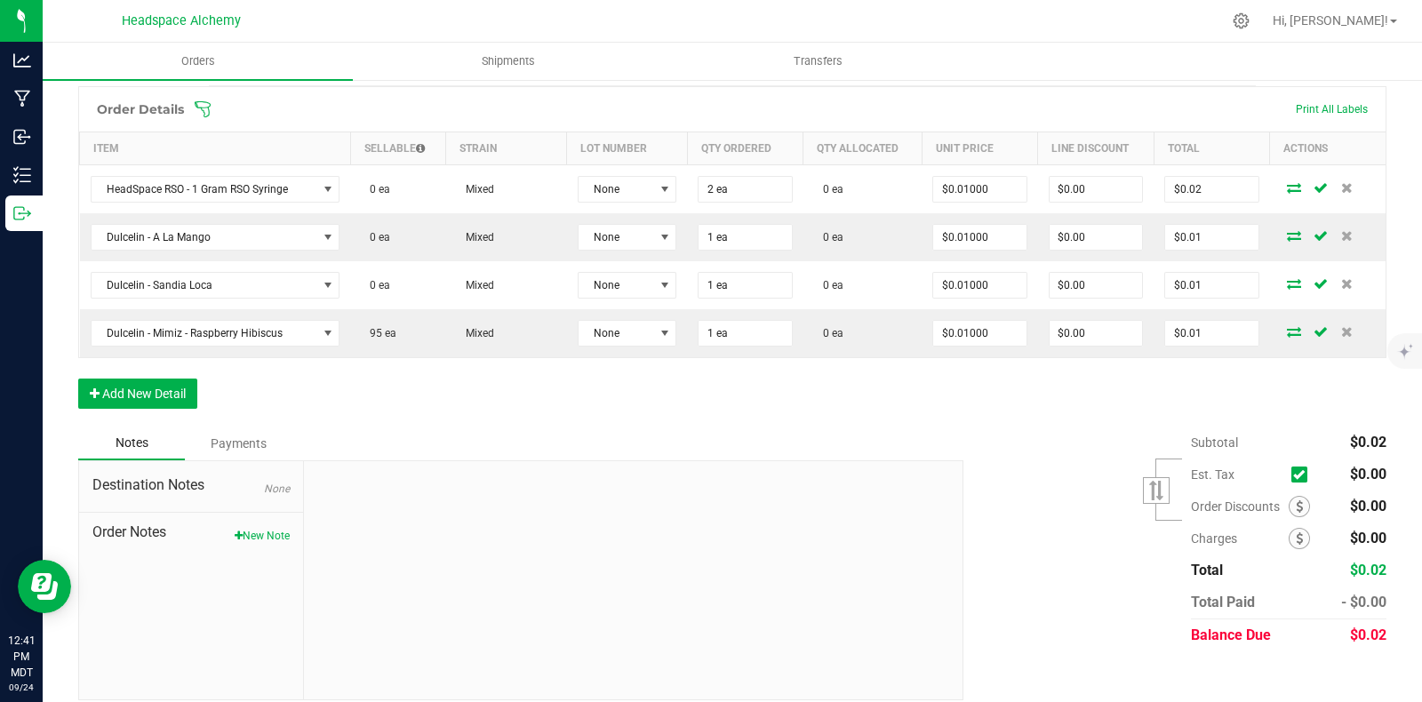
click at [1095, 504] on div "Subtotal $0.02 Est. Tax" at bounding box center [1168, 539] width 436 height 225
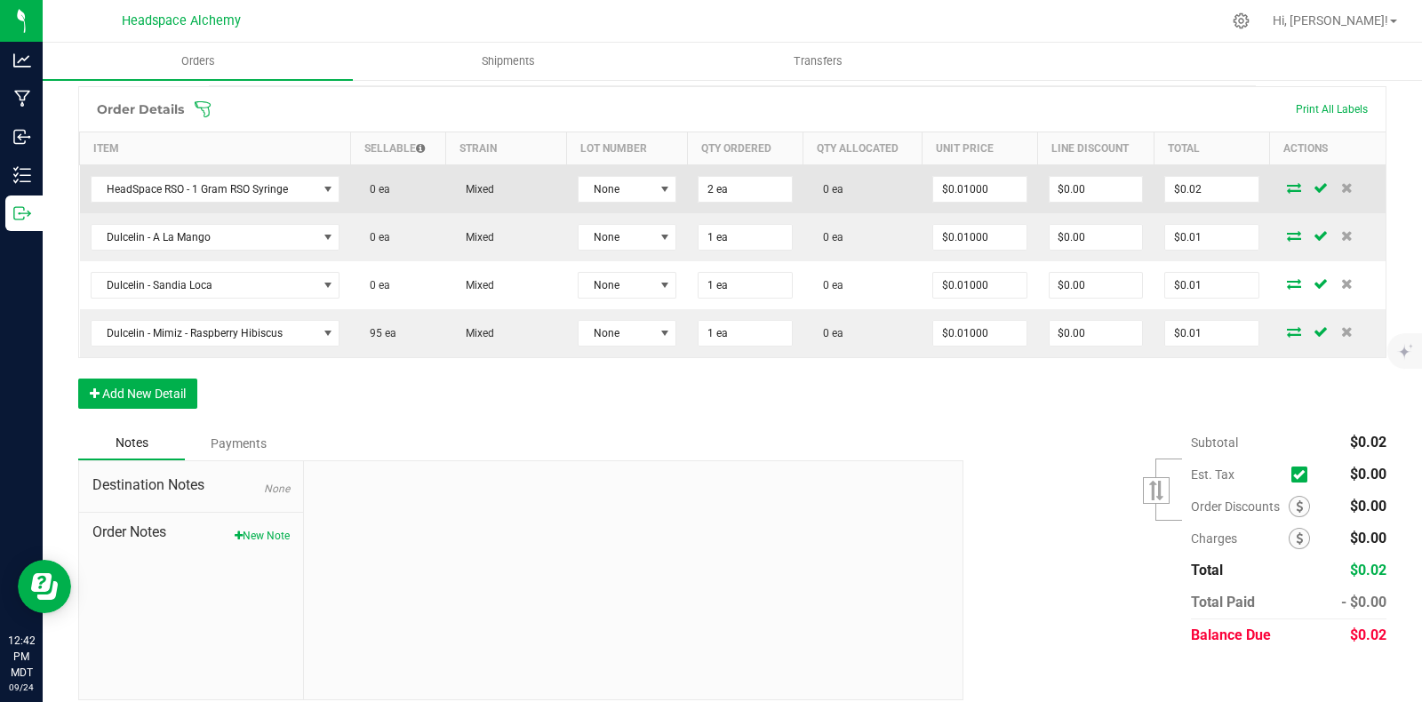
click at [1287, 182] on icon at bounding box center [1294, 187] width 14 height 11
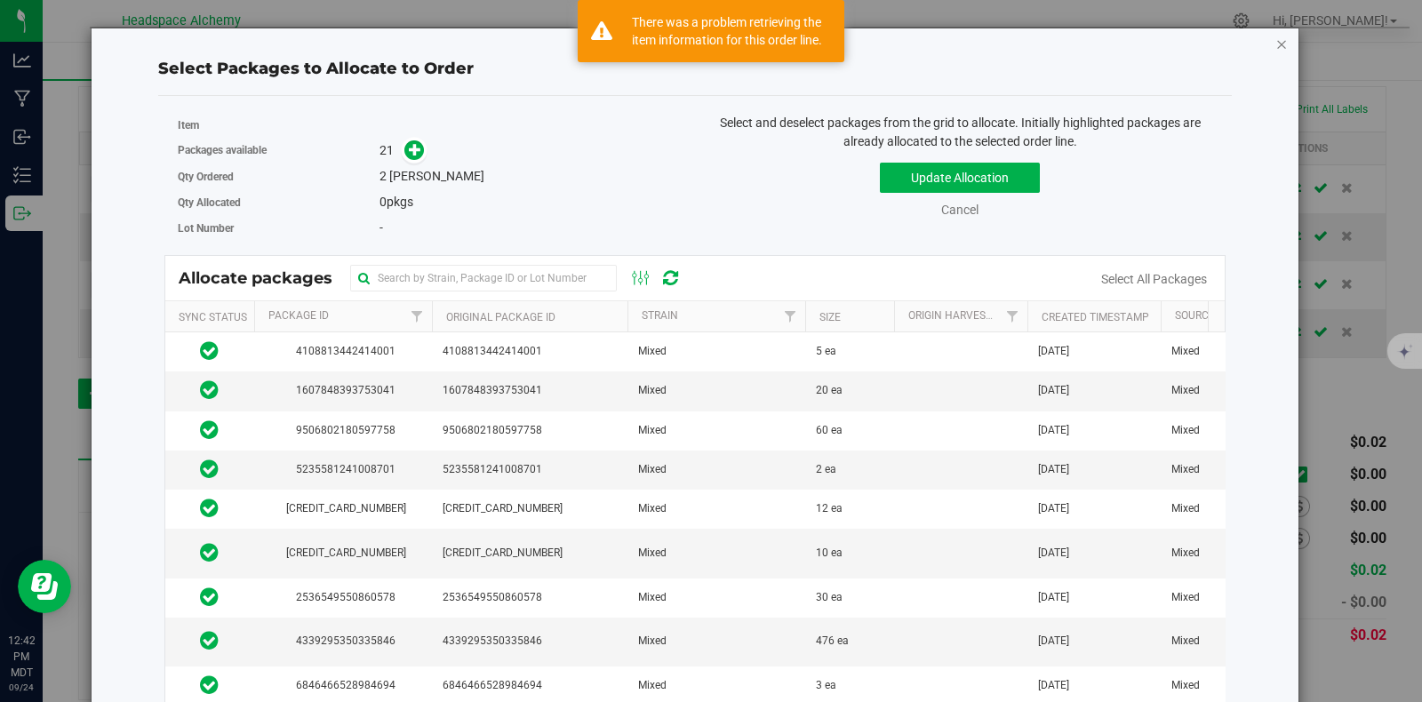
click at [1275, 39] on icon "button" at bounding box center [1281, 43] width 12 height 21
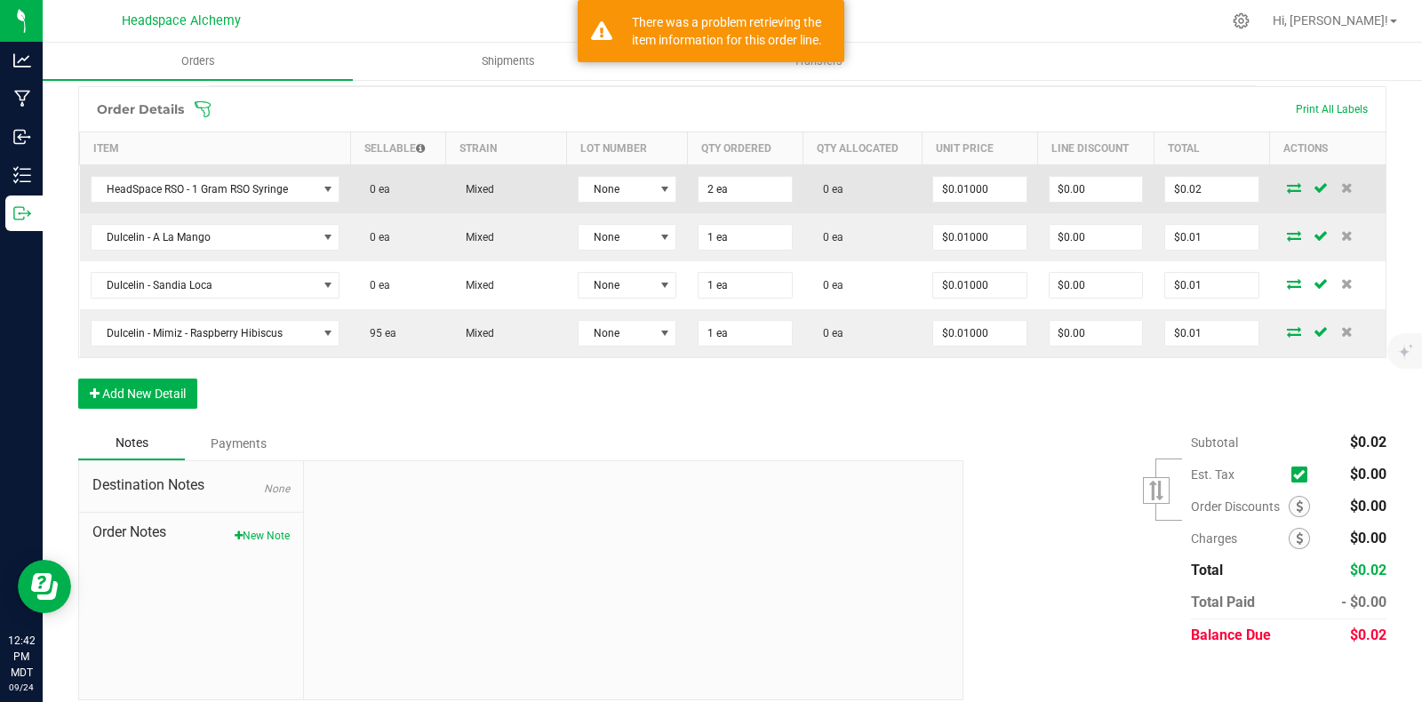
click at [1314, 182] on icon at bounding box center [1321, 187] width 14 height 11
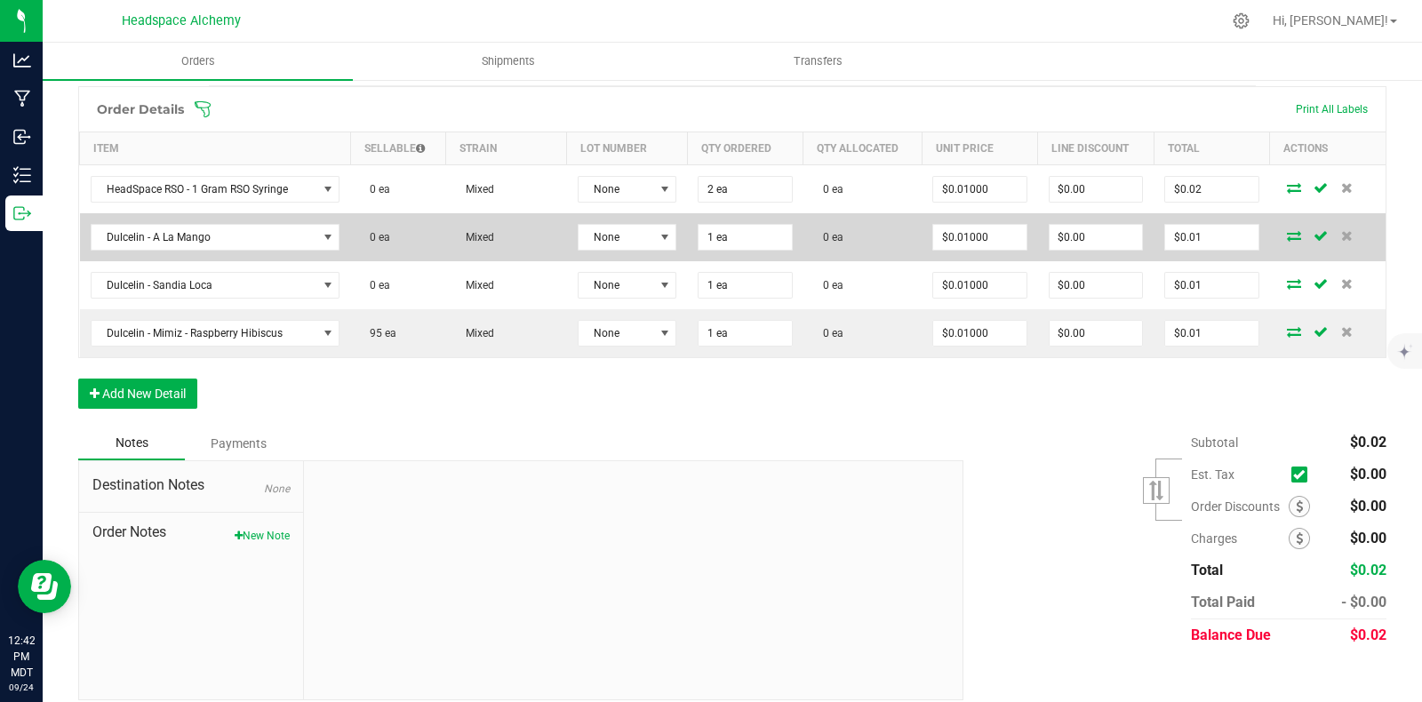
click at [1314, 230] on icon at bounding box center [1321, 235] width 14 height 11
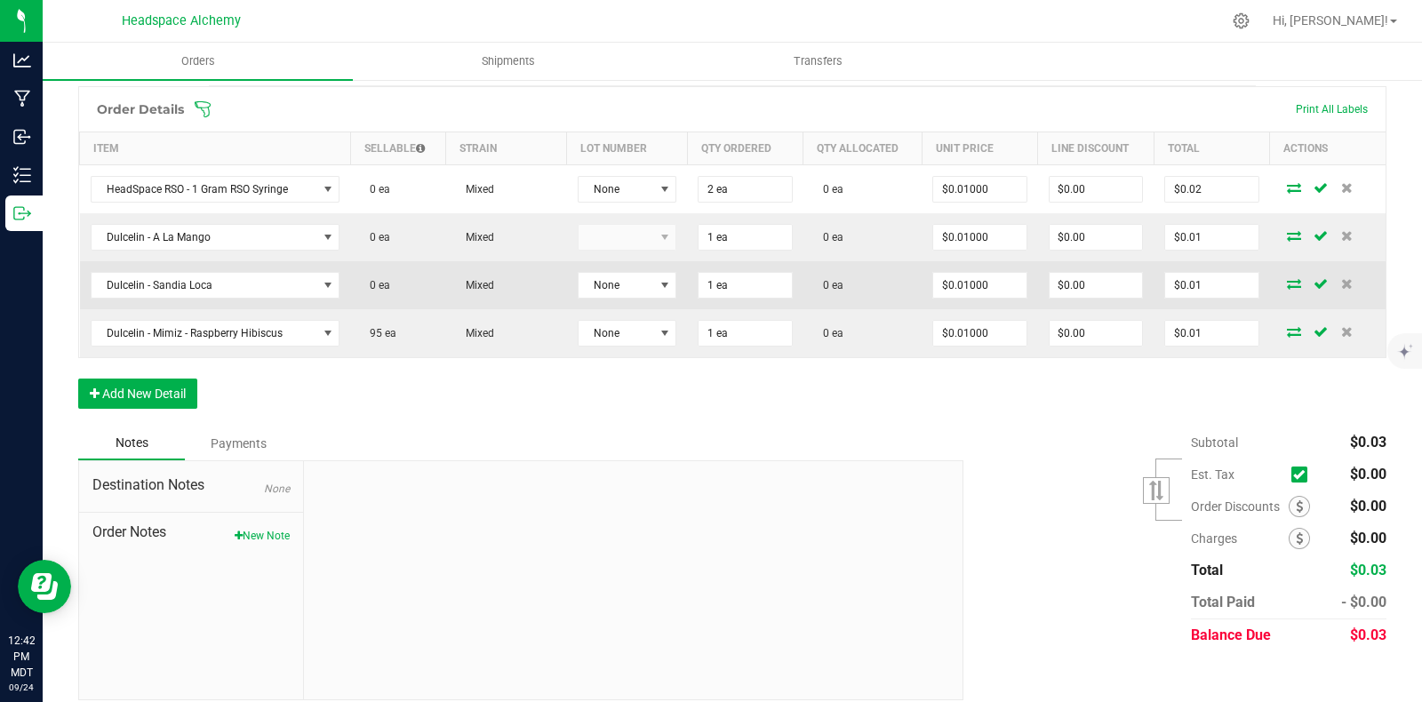
click at [1306, 261] on td at bounding box center [1328, 285] width 116 height 48
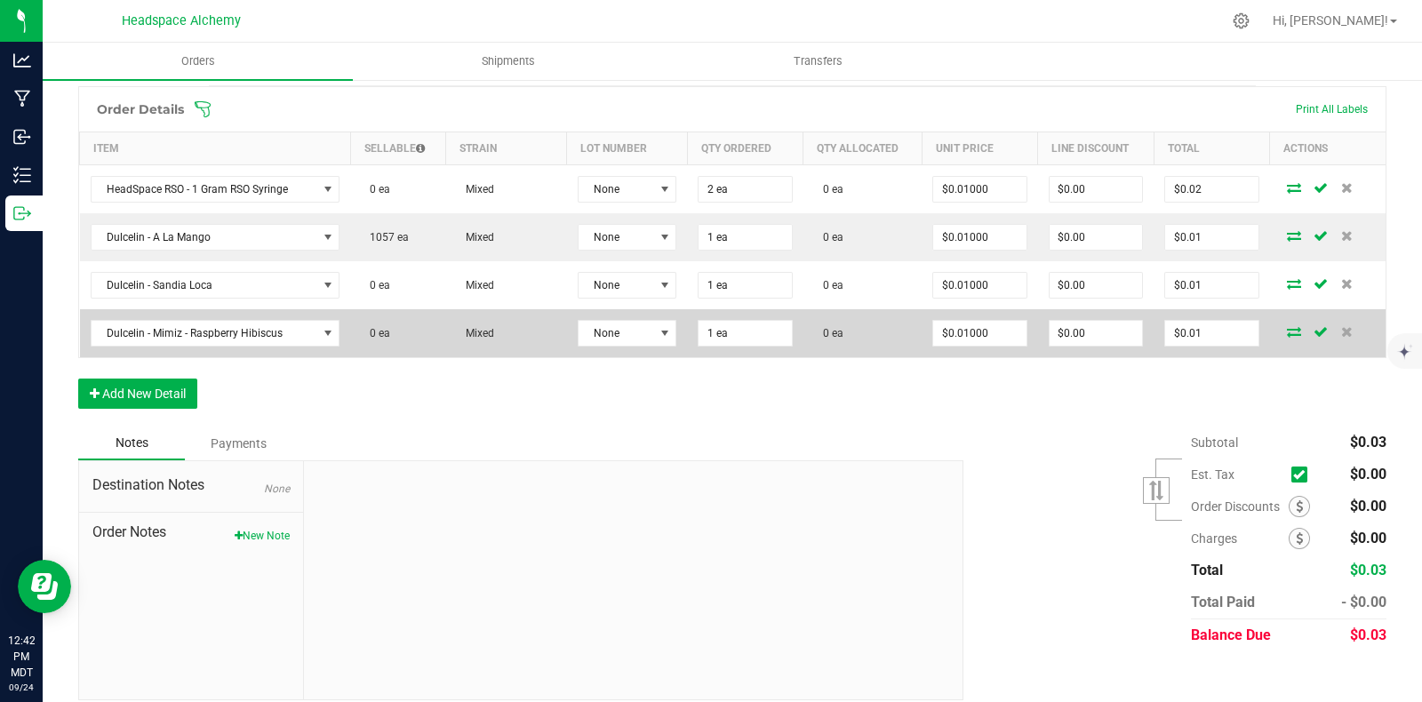
click at [1314, 326] on icon at bounding box center [1321, 331] width 14 height 11
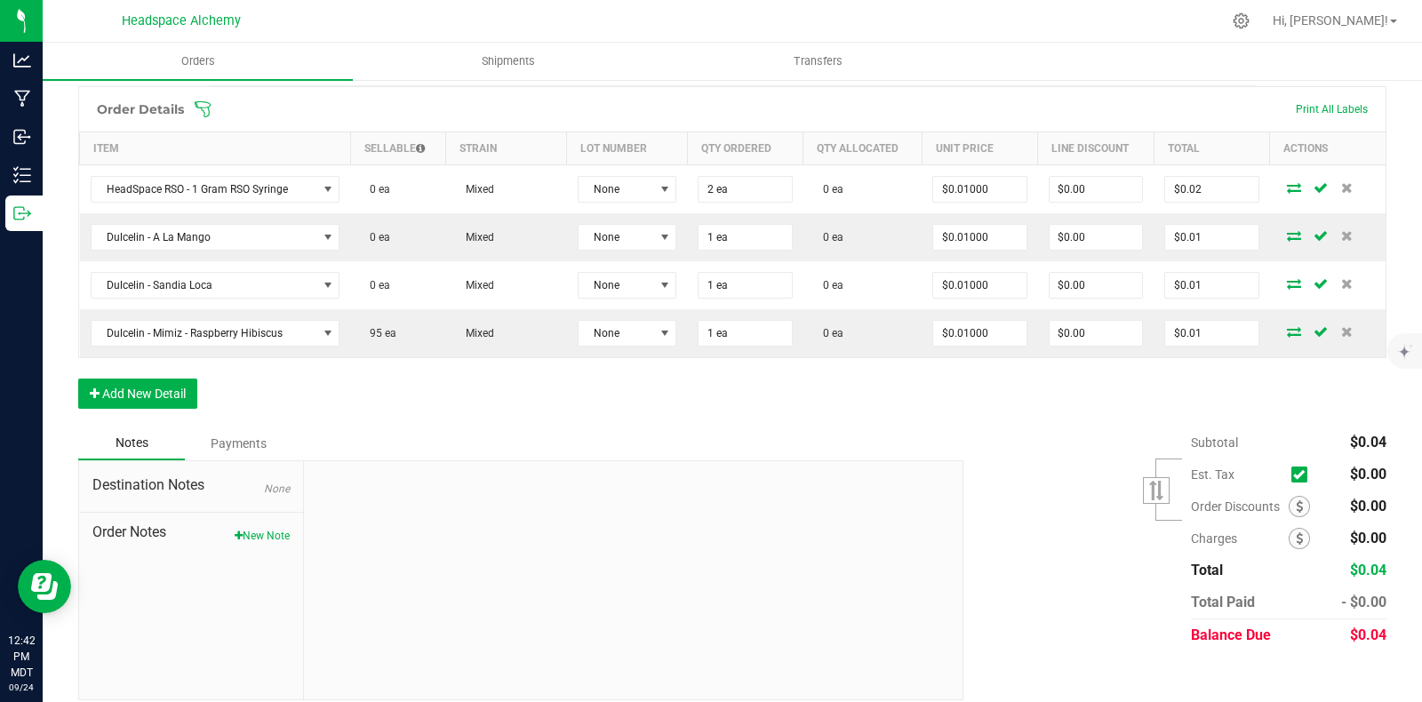
click at [1082, 429] on div "Subtotal $0.04 Est. Tax" at bounding box center [1168, 539] width 436 height 225
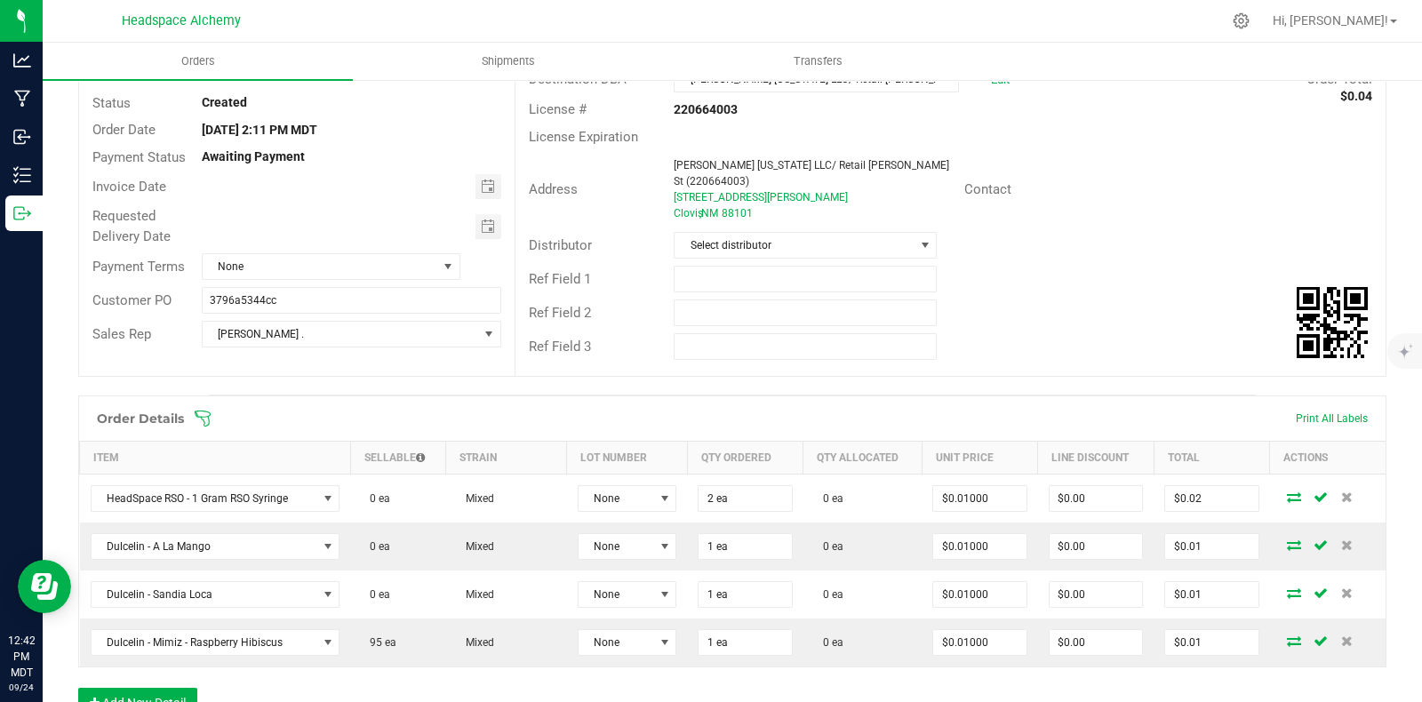
scroll to position [0, 0]
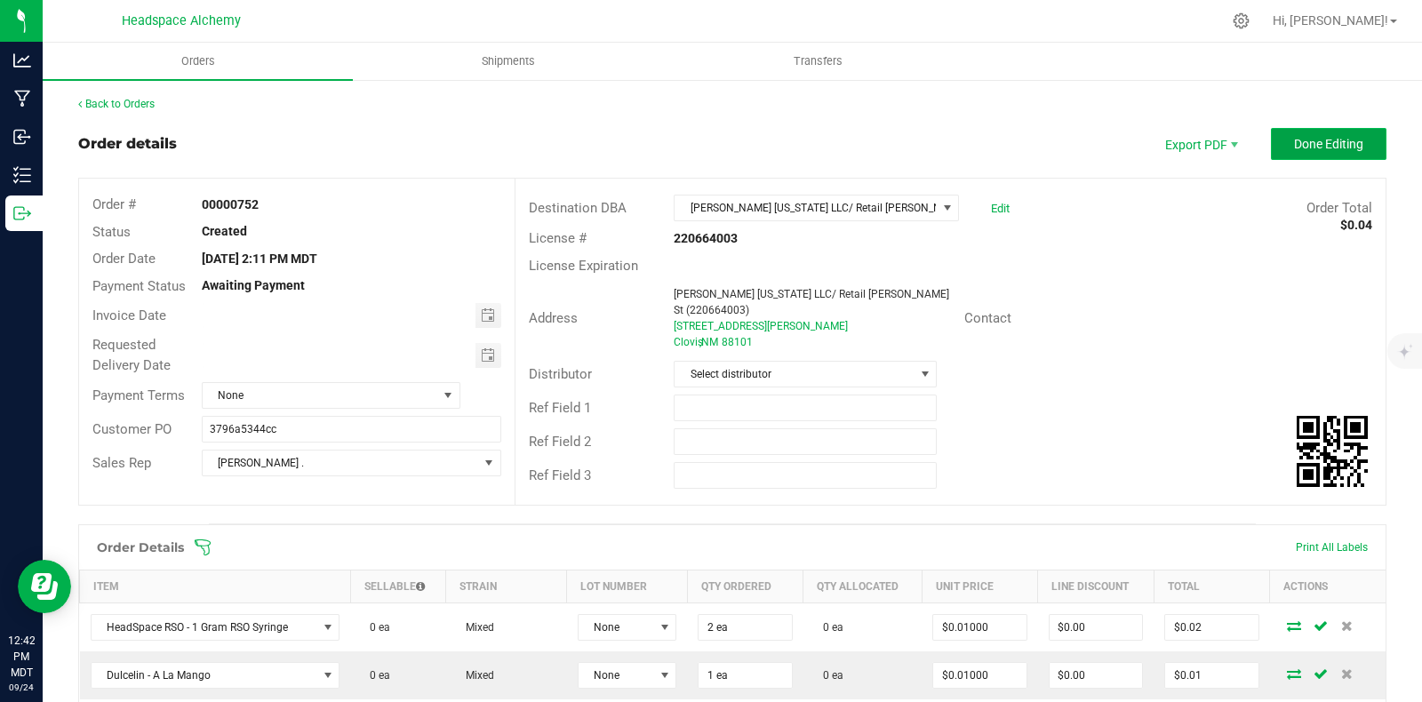
click at [1324, 140] on span "Done Editing" at bounding box center [1328, 144] width 69 height 14
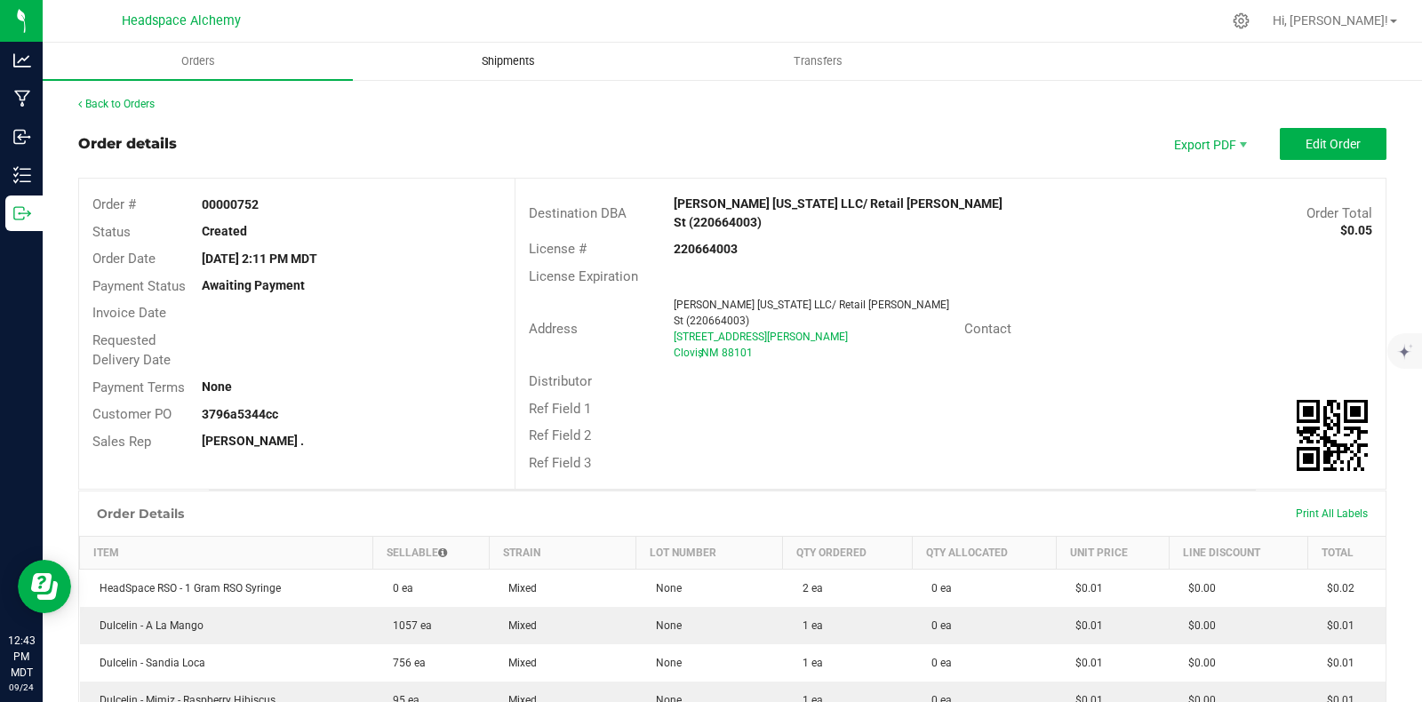
click at [509, 59] on span "Shipments" at bounding box center [508, 61] width 101 height 16
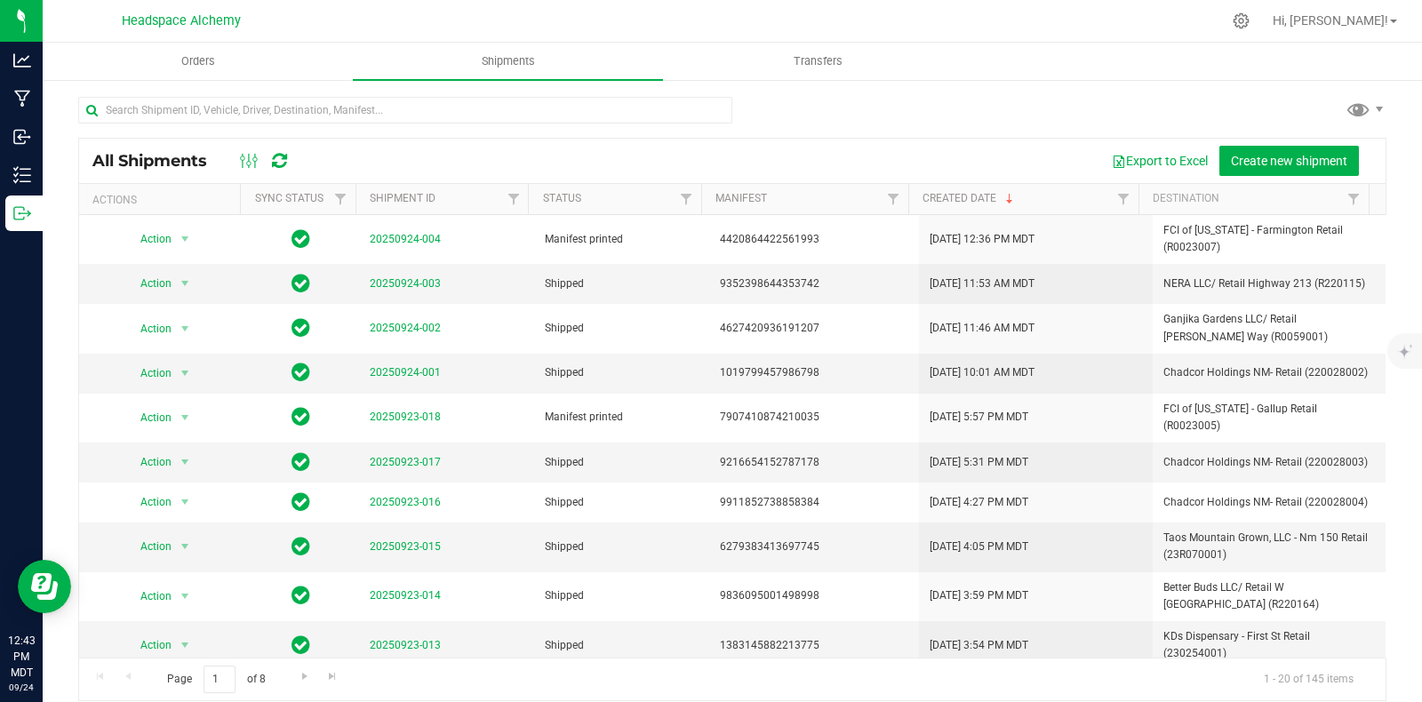
click at [1261, 144] on div "All Shipments Export to Excel Create new shipment" at bounding box center [732, 161] width 1306 height 44
click at [1260, 154] on span "Create new shipment" at bounding box center [1289, 161] width 116 height 14
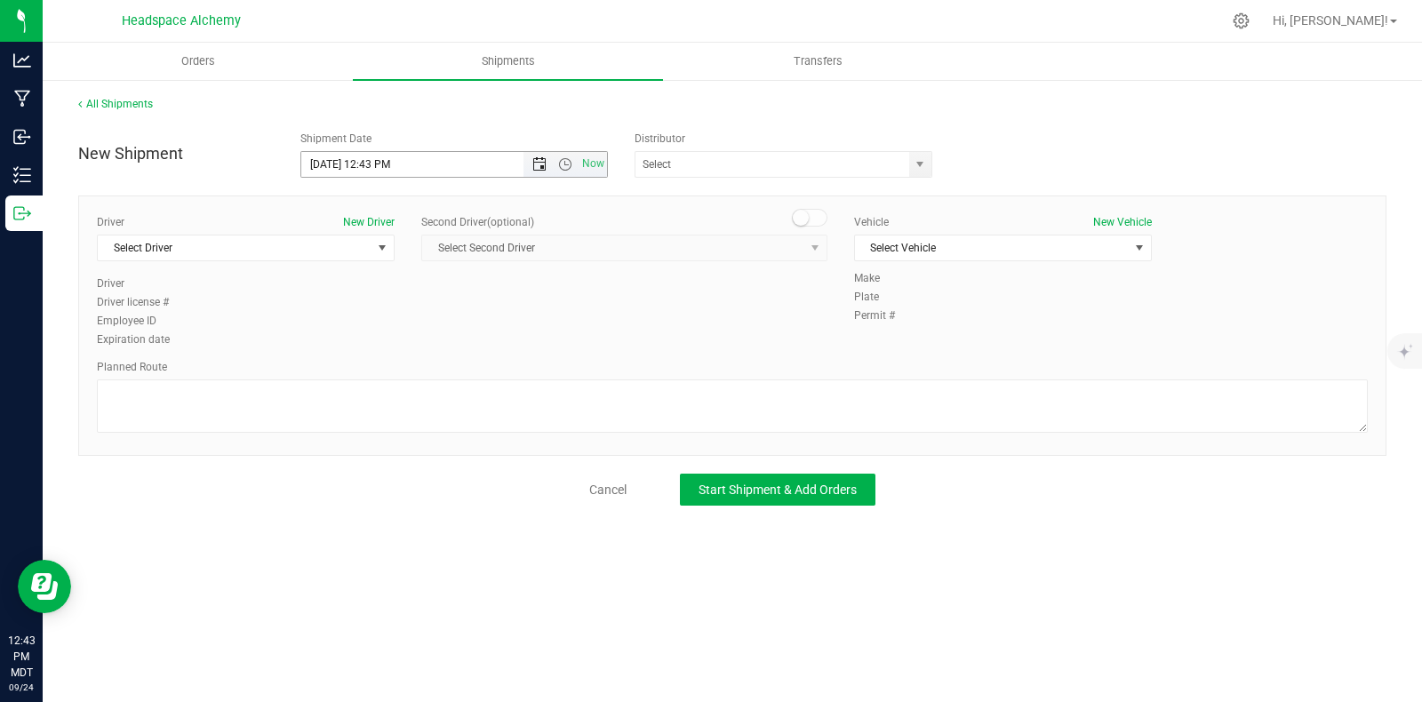
click at [527, 164] on span "Open the date view" at bounding box center [539, 164] width 30 height 14
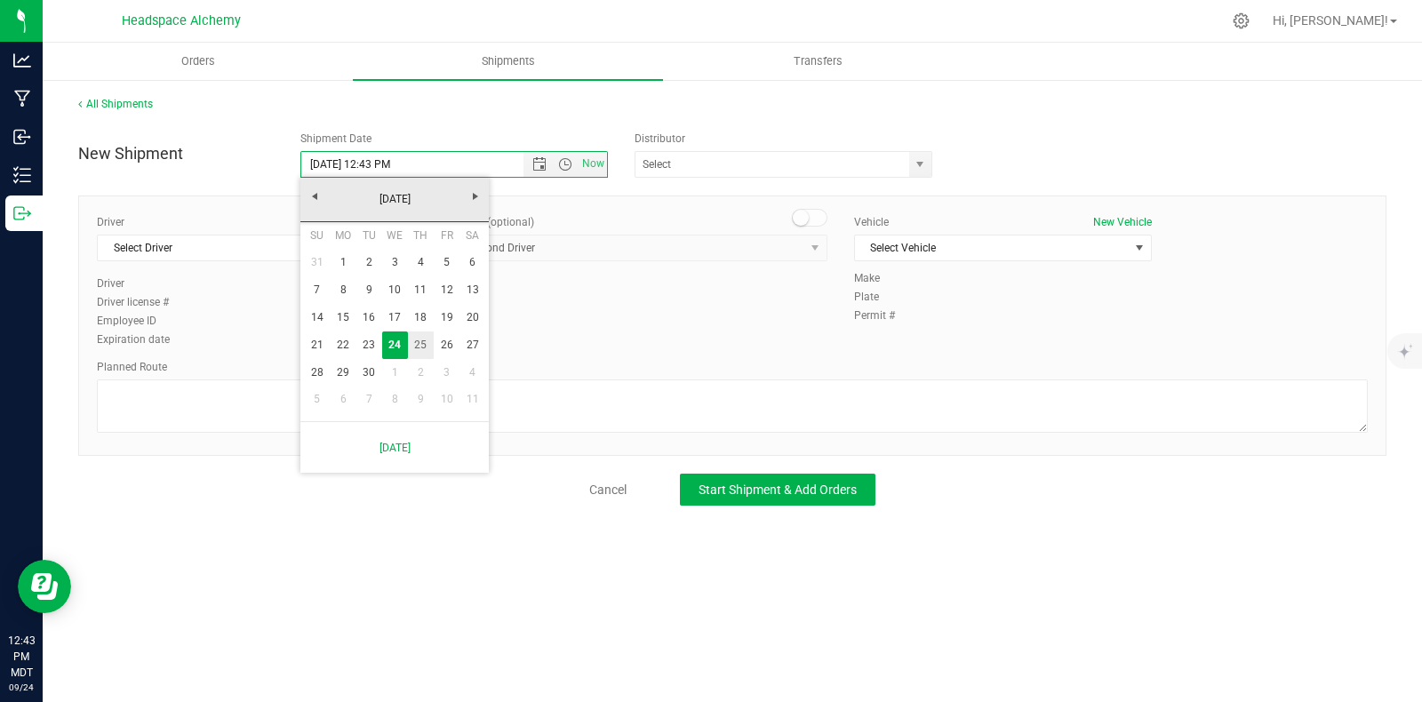
click at [425, 344] on link "25" at bounding box center [421, 346] width 26 height 28
type input "9/25/2025 12:43 PM"
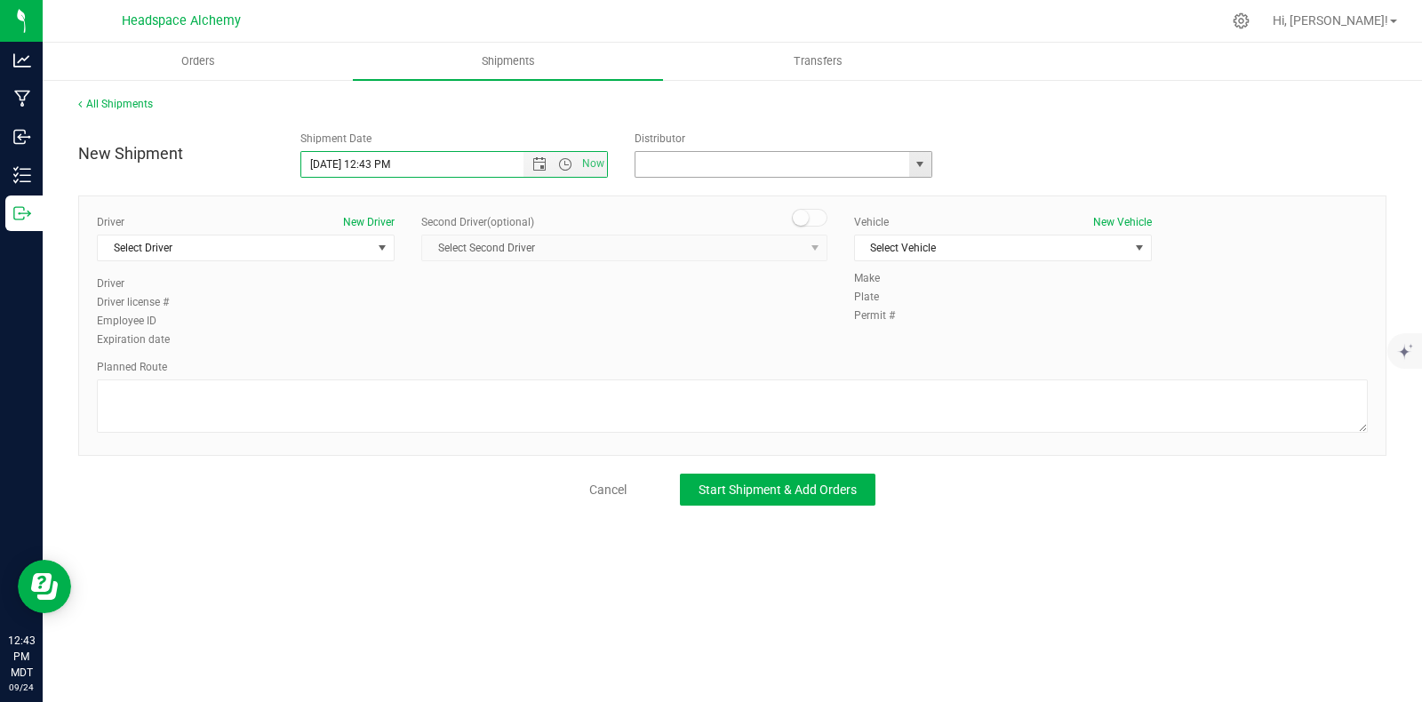
click at [721, 156] on input "text" at bounding box center [768, 164] width 266 height 25
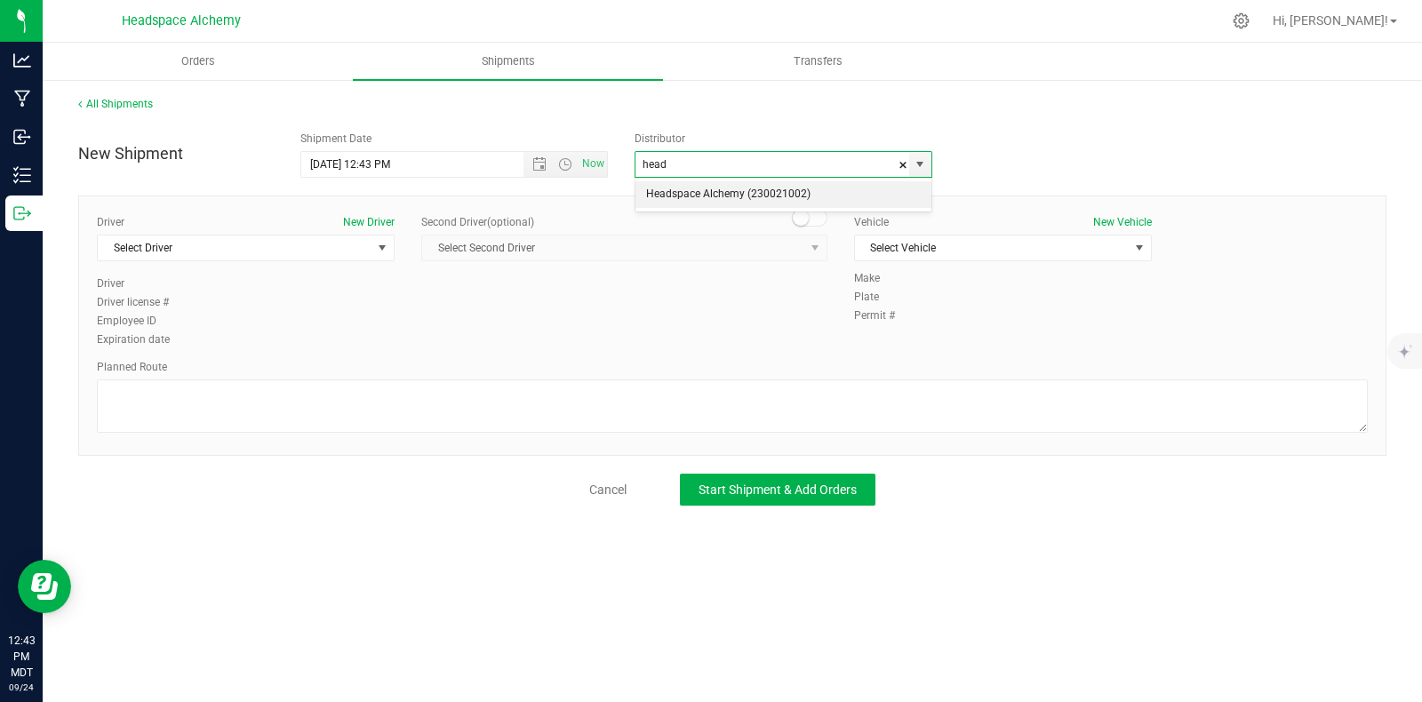
click at [785, 196] on li "Headspace Alchemy (230021002)" at bounding box center [783, 194] width 296 height 27
type input "Headspace Alchemy (230021002)"
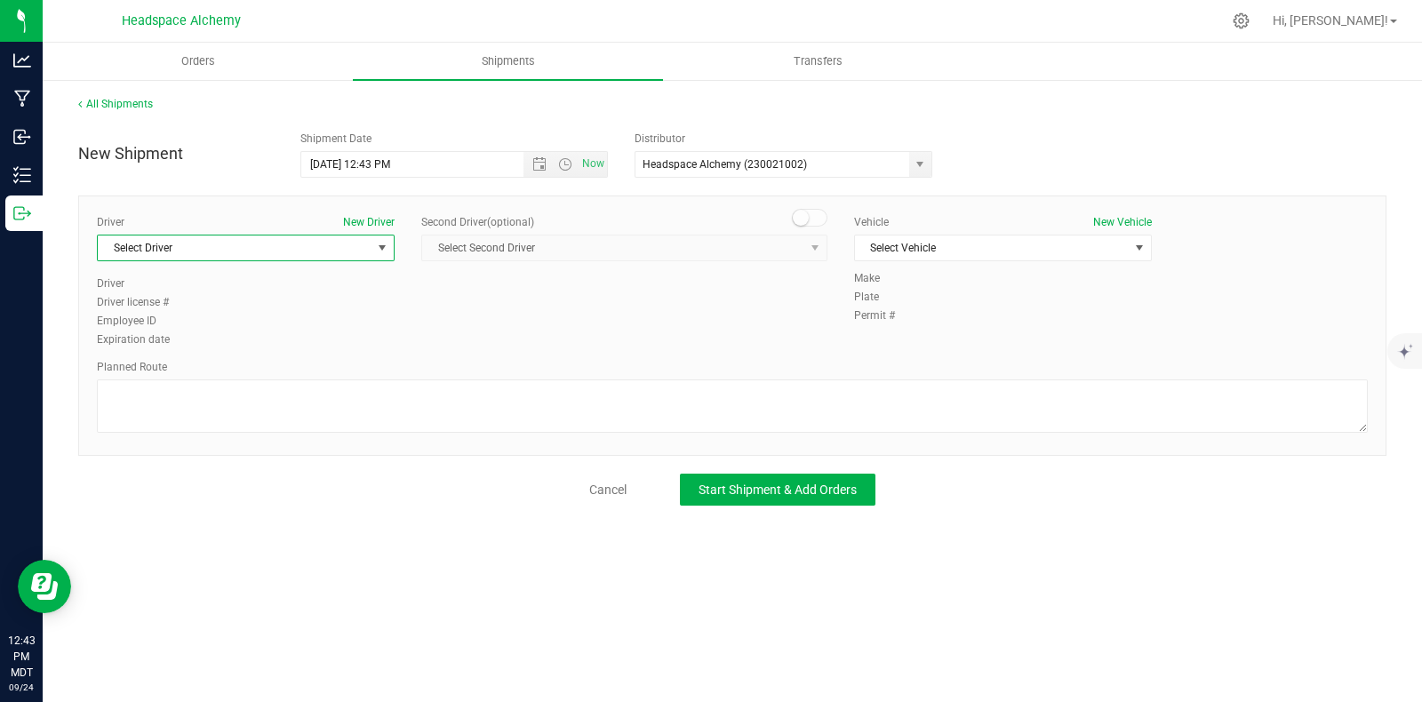
click at [283, 254] on span "Select Driver" at bounding box center [235, 248] width 274 height 25
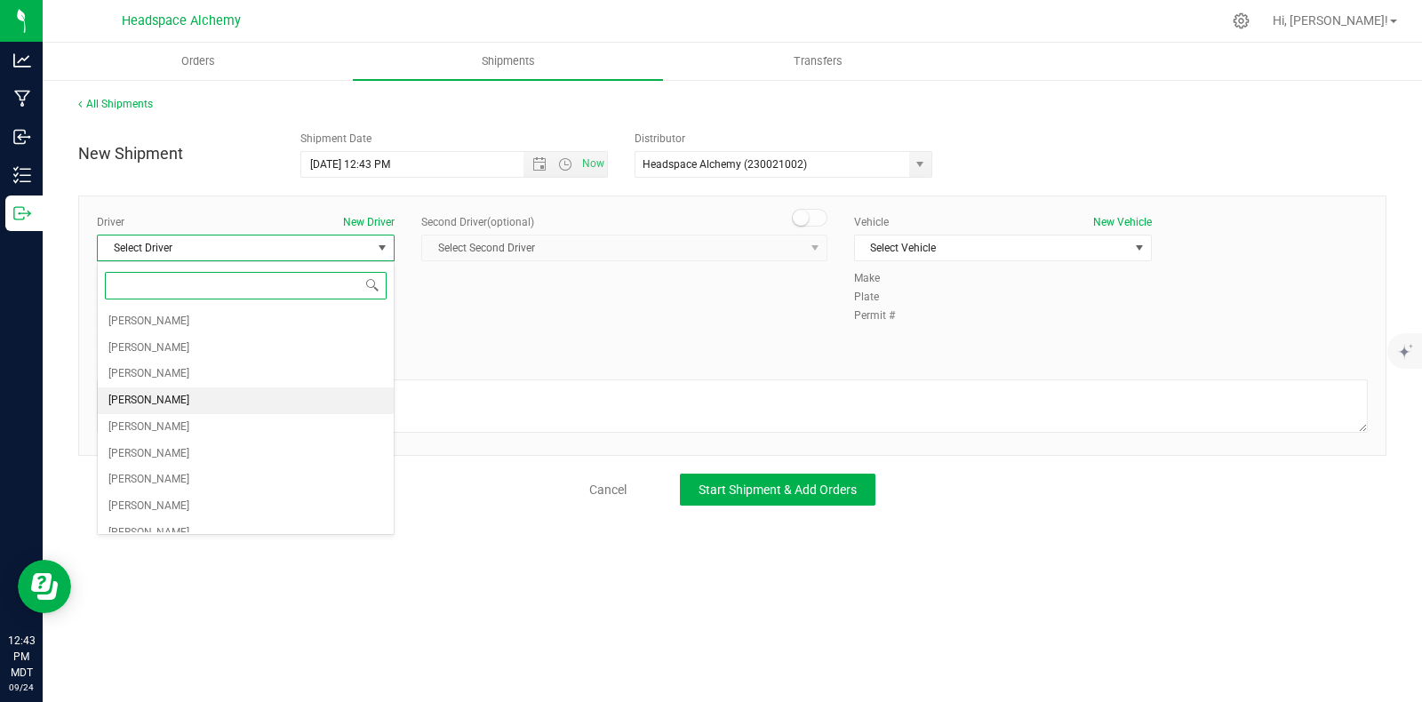
click at [141, 400] on span "Sherry Betts" at bounding box center [148, 400] width 81 height 23
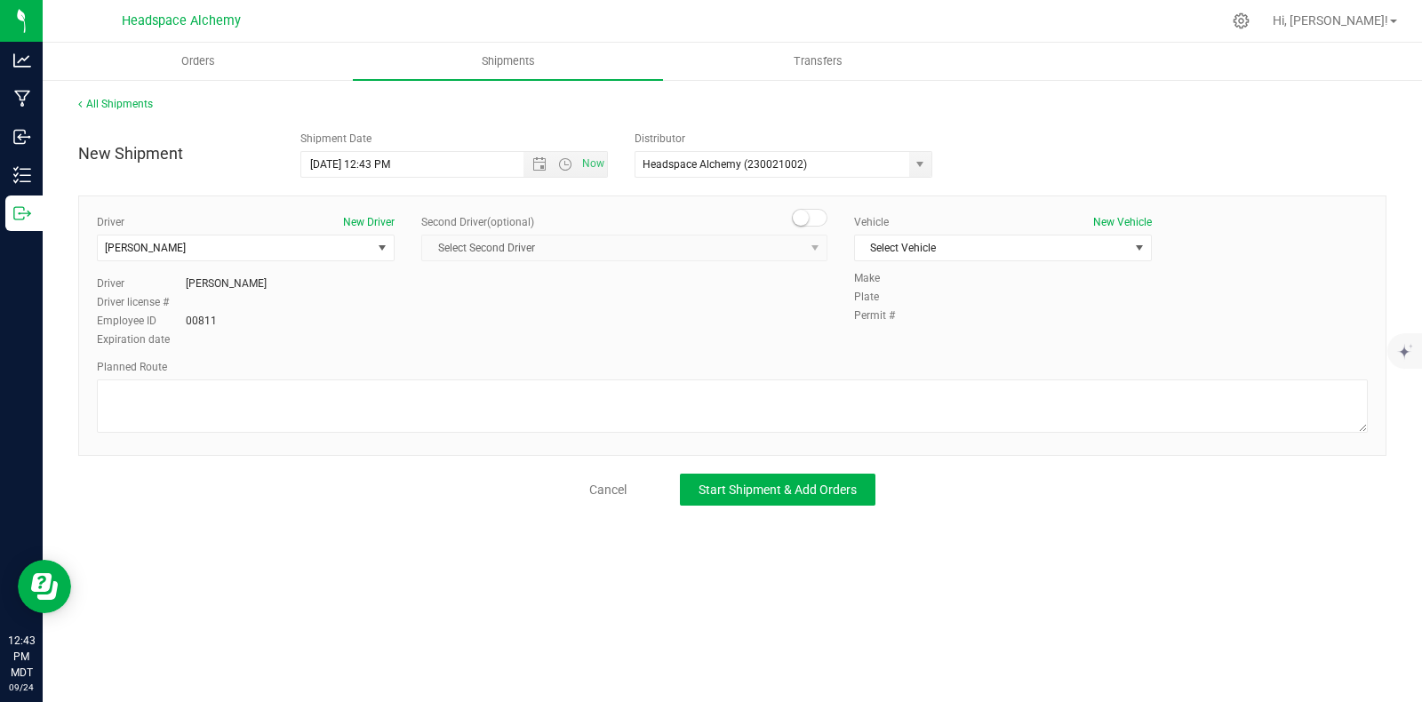
click at [804, 216] on small at bounding box center [801, 218] width 16 height 16
click at [813, 248] on span "select" at bounding box center [815, 248] width 14 height 14
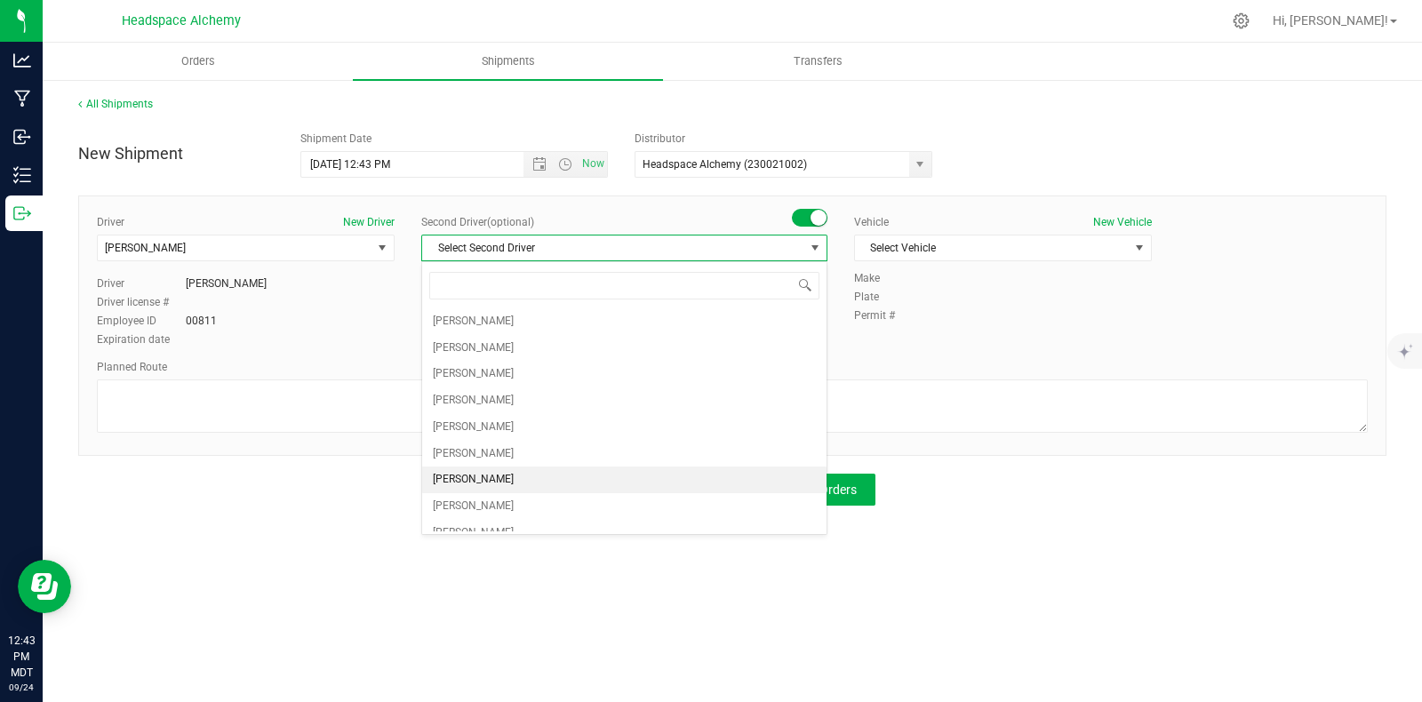
click at [468, 479] on span "Randy Delao" at bounding box center [473, 479] width 81 height 23
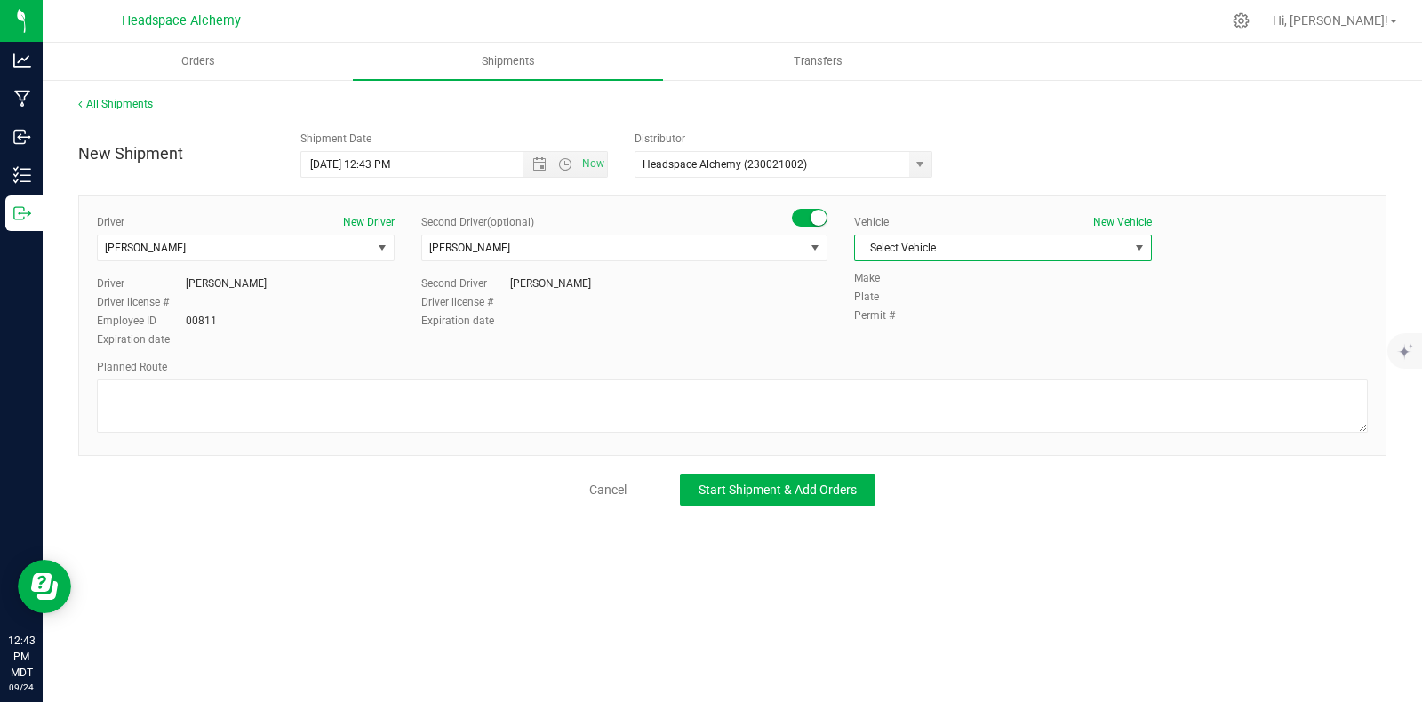
drag, startPoint x: 1047, startPoint y: 254, endPoint x: 1000, endPoint y: 268, distance: 49.2
click at [1046, 255] on span "Select Vehicle" at bounding box center [992, 248] width 274 height 25
click at [885, 461] on li "Transit" at bounding box center [1003, 463] width 296 height 27
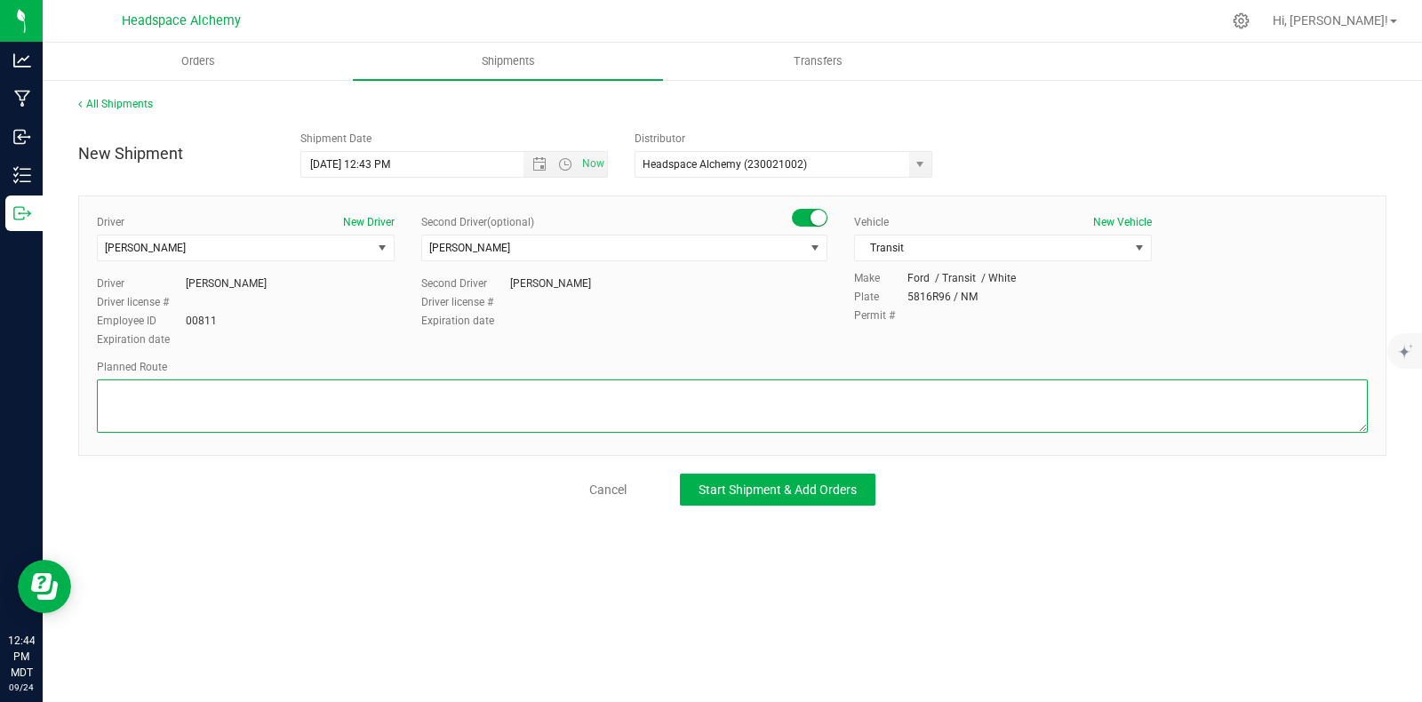
paste textarea "805 El Molino Blvd Las Cruces, NM 88005  Take S Alameda Blvd to W Picacho Ave …"
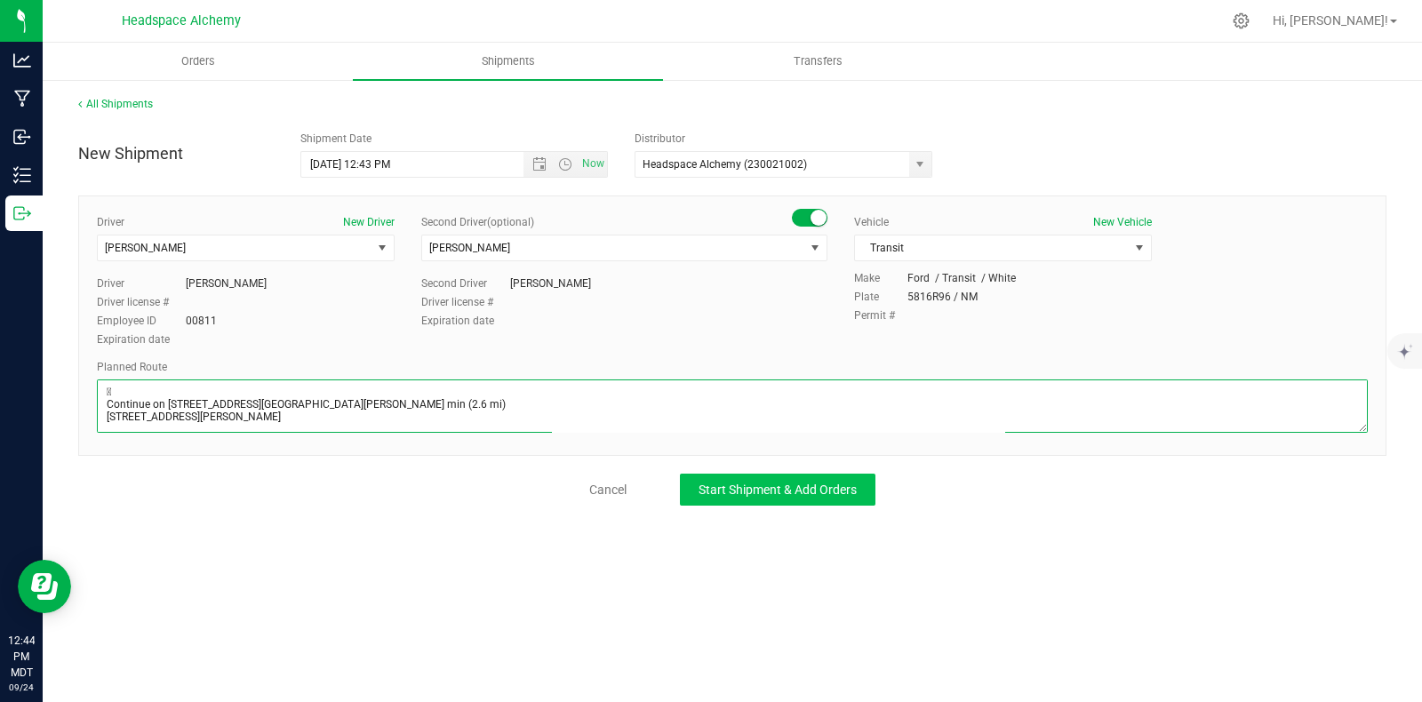
type textarea "805 El Molino Blvd Las Cruces, NM 88005  Take S Alameda Blvd to W Picacho Ave …"
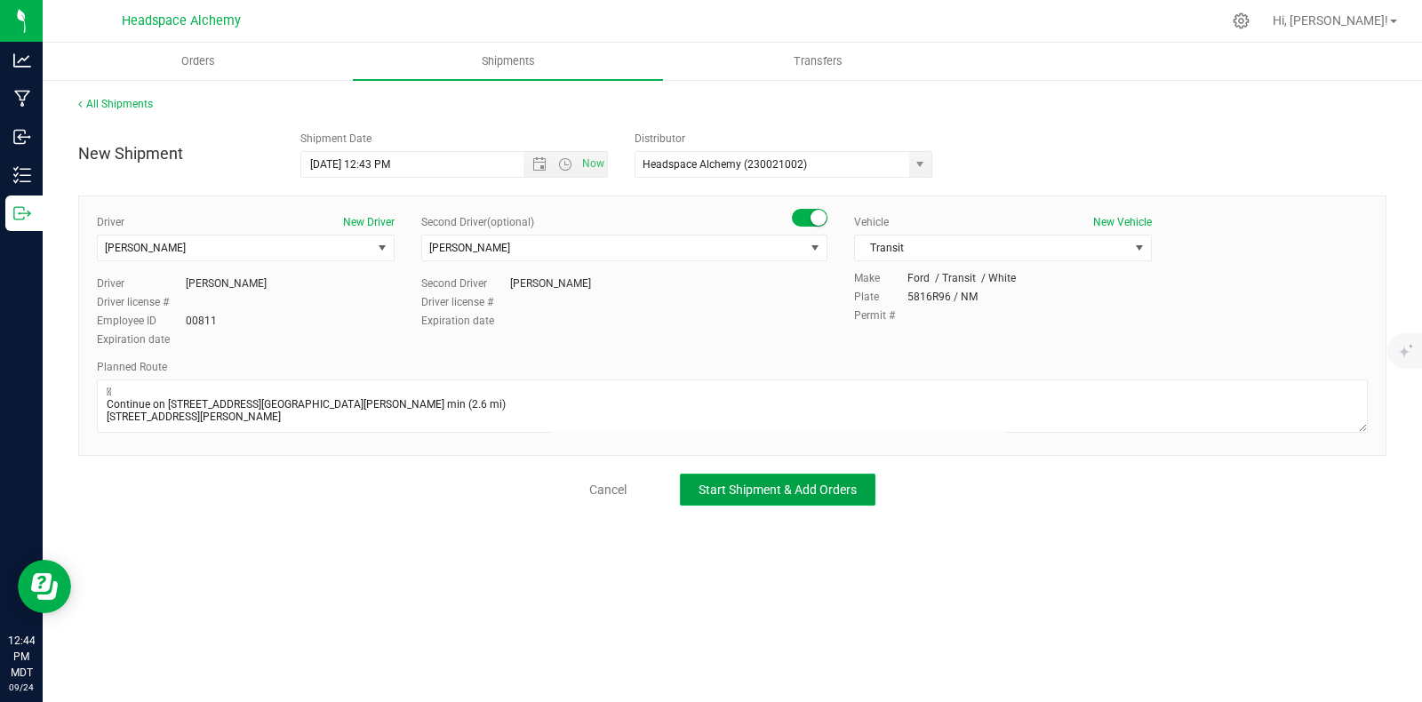
click at [814, 491] on span "Start Shipment & Add Orders" at bounding box center [778, 490] width 158 height 14
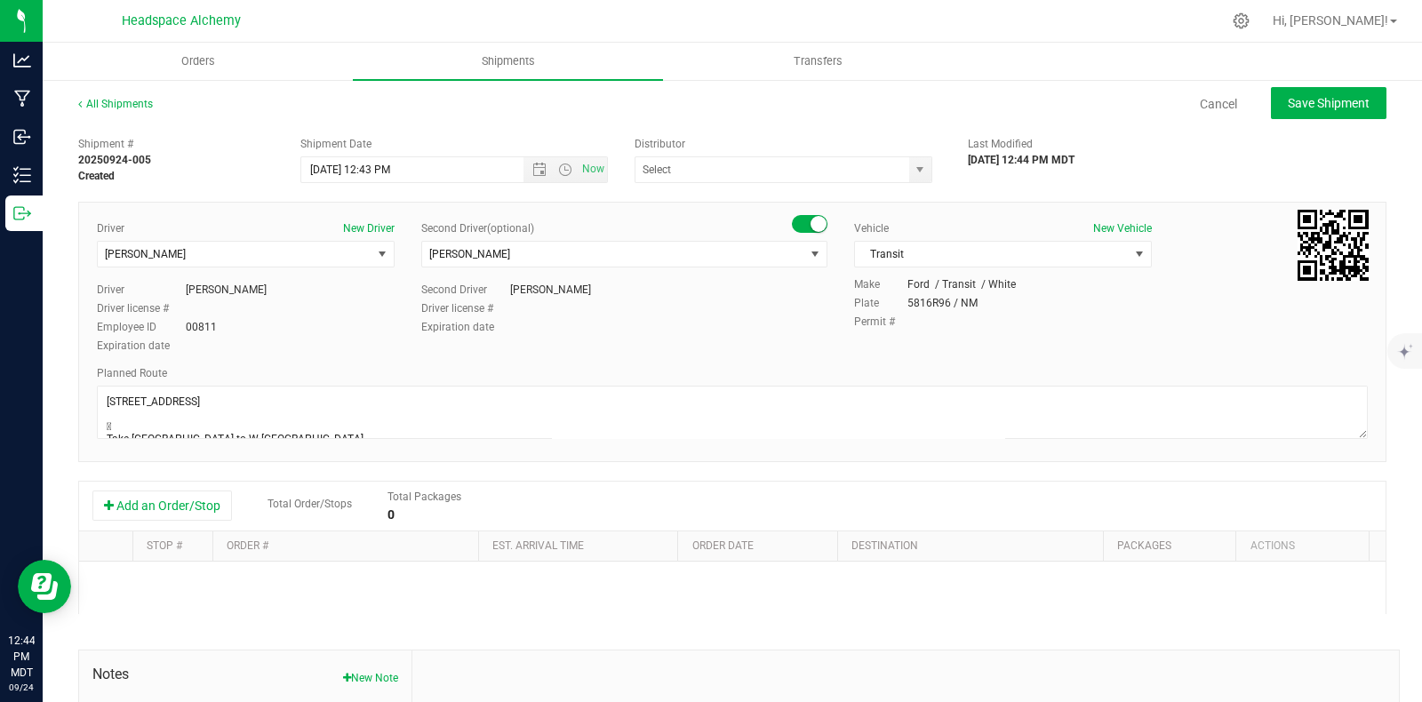
type input "Headspace Alchemy (230021002)"
click at [181, 499] on button "Add an Order/Stop" at bounding box center [162, 506] width 140 height 30
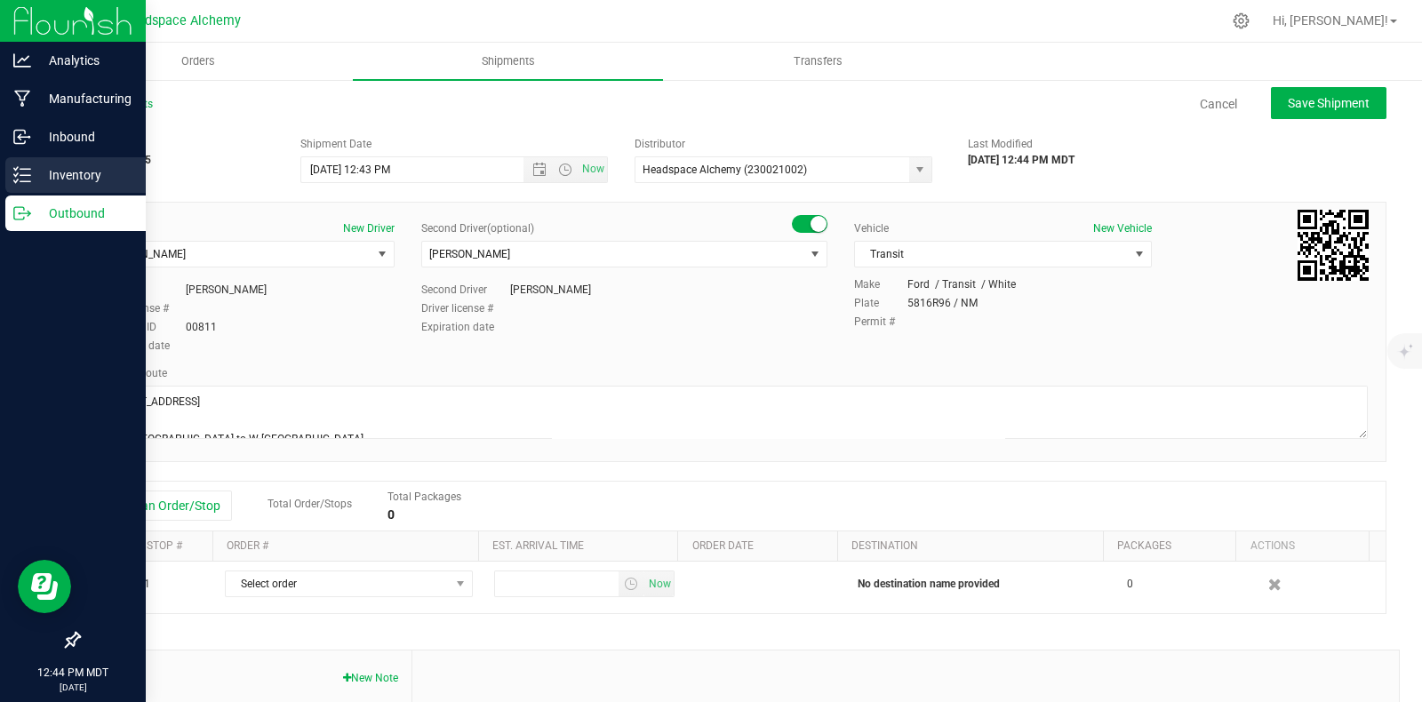
click at [17, 175] on icon at bounding box center [16, 174] width 4 height 3
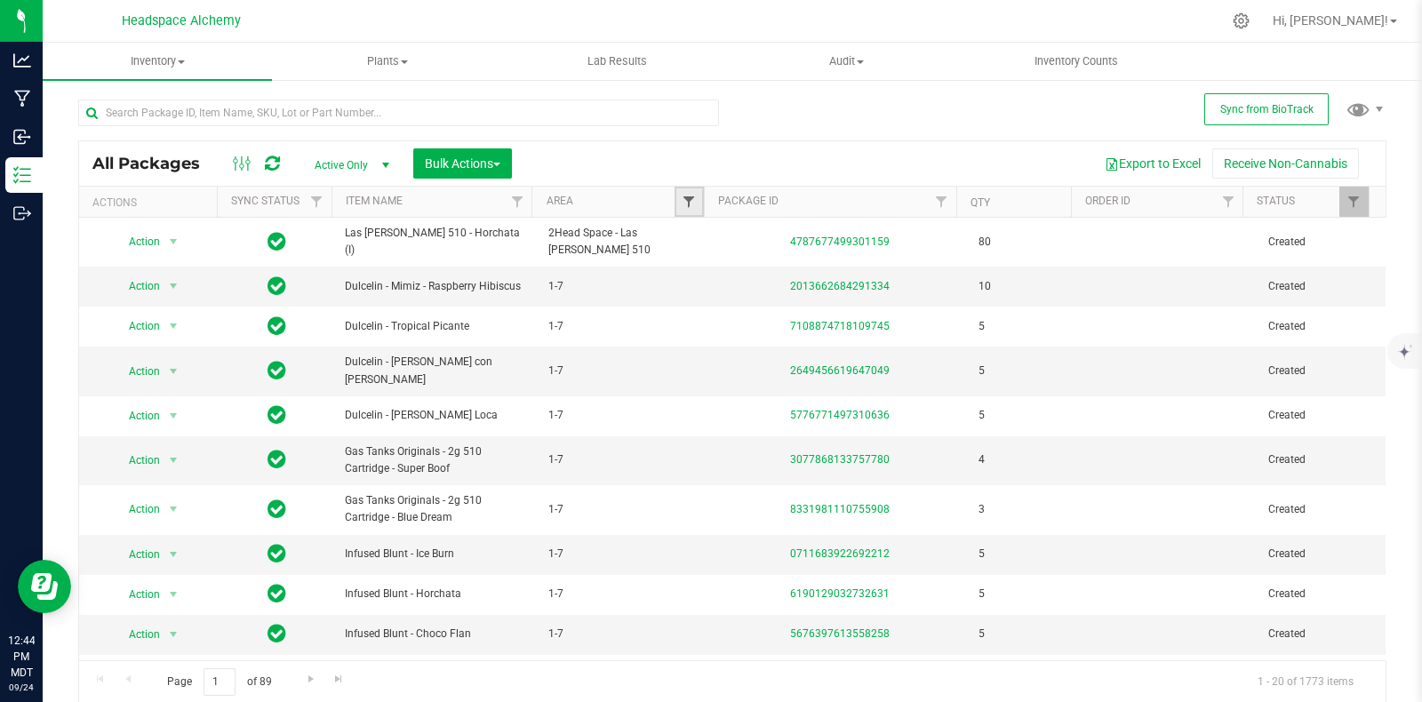
click at [683, 196] on span "Filter" at bounding box center [689, 202] width 14 height 14
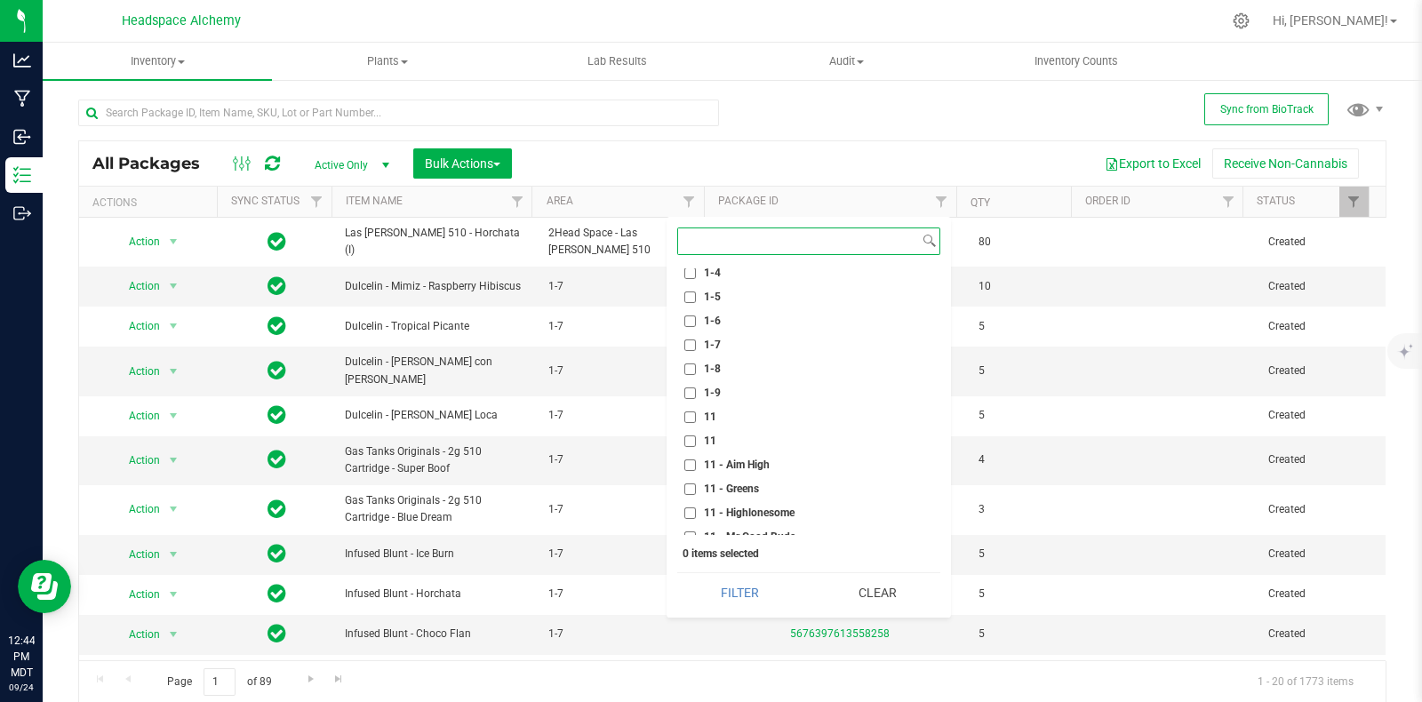
scroll to position [667, 0]
click at [699, 349] on label "11" at bounding box center [700, 355] width 32 height 12
click at [696, 349] on input "11" at bounding box center [690, 355] width 12 height 12
checkbox input "true"
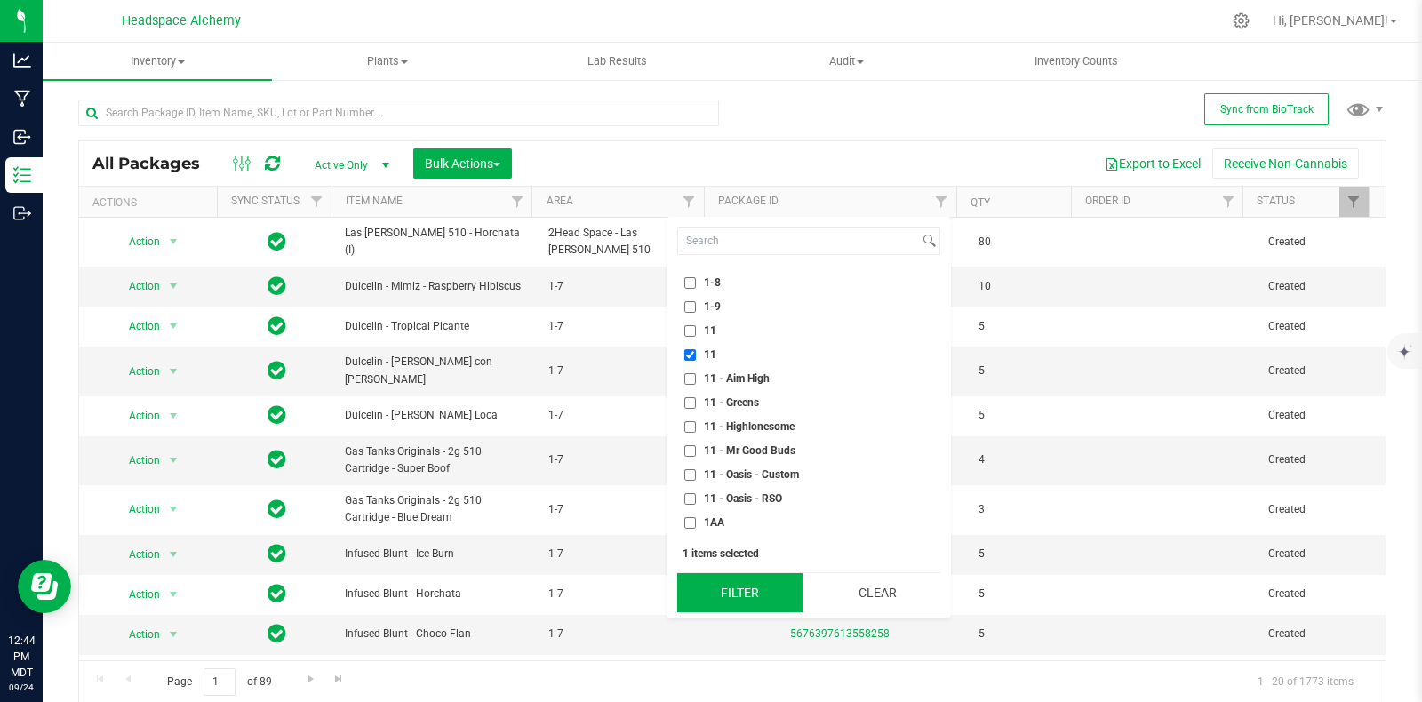
click at [739, 591] on button "Filter" at bounding box center [739, 592] width 125 height 39
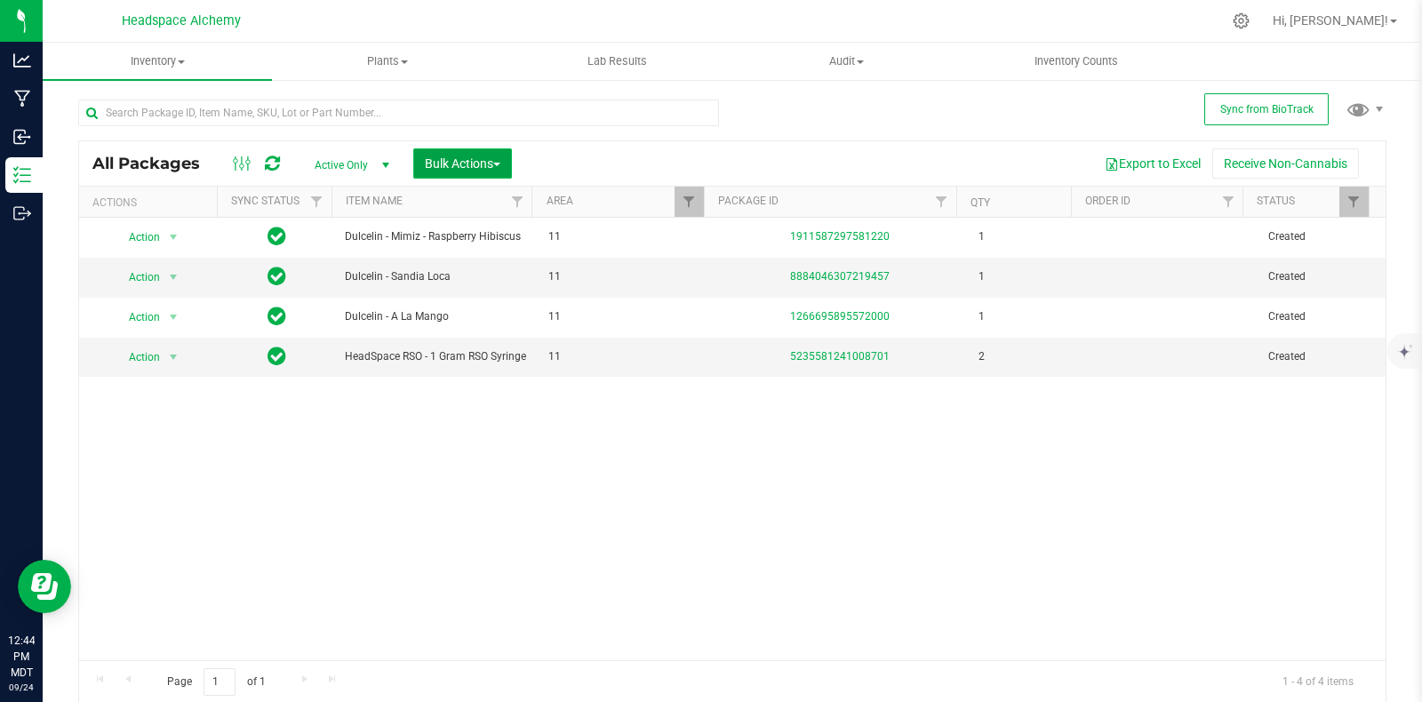
click at [450, 171] on button "Bulk Actions" at bounding box center [462, 163] width 99 height 30
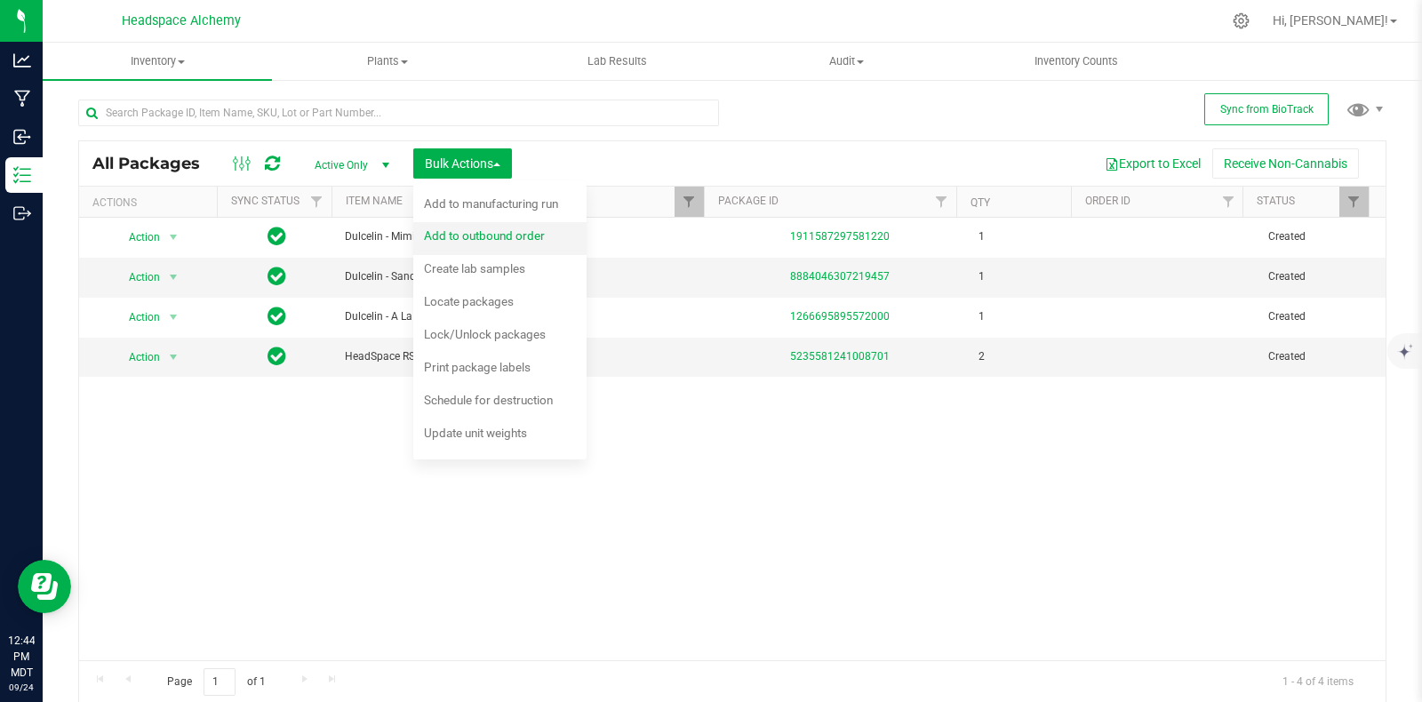
click at [492, 237] on span "Add to outbound order" at bounding box center [484, 235] width 121 height 14
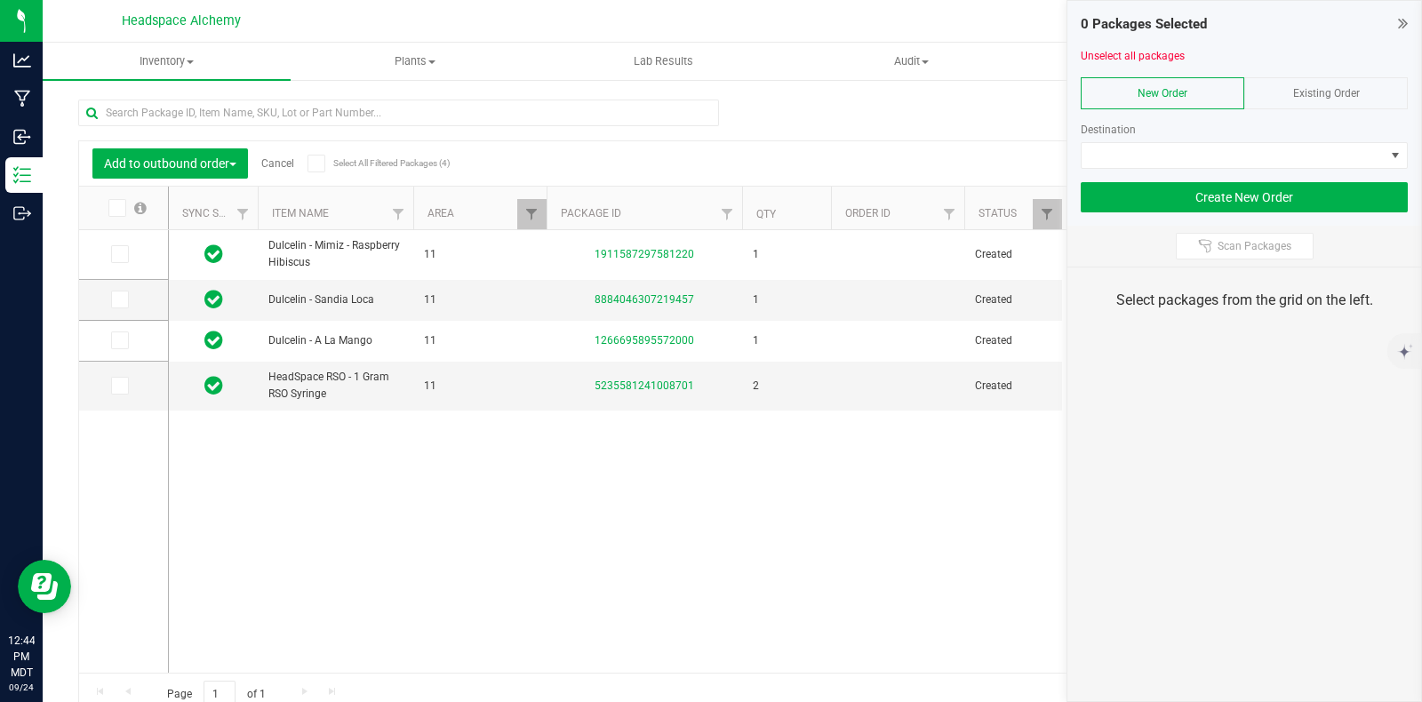
click at [1352, 78] on div "Existing Order" at bounding box center [1326, 93] width 164 height 32
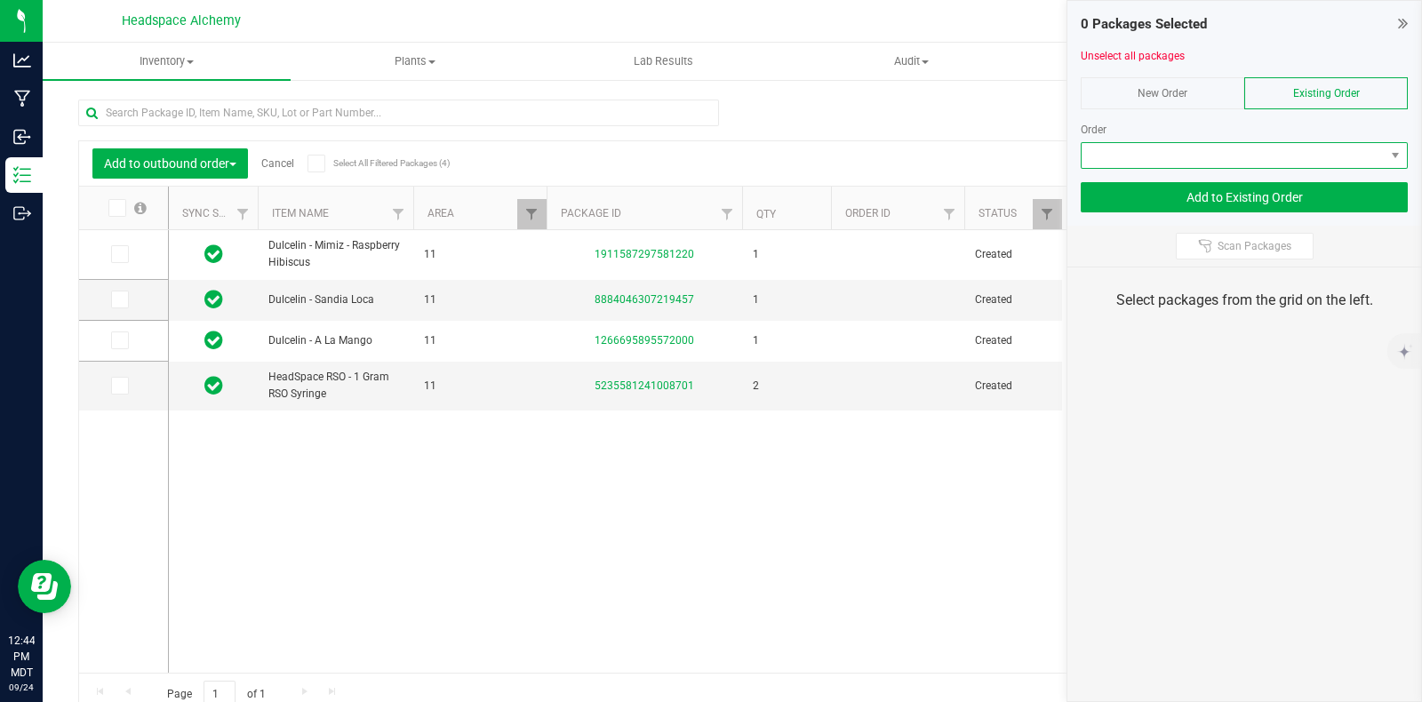
click at [1369, 142] on span at bounding box center [1244, 155] width 327 height 27
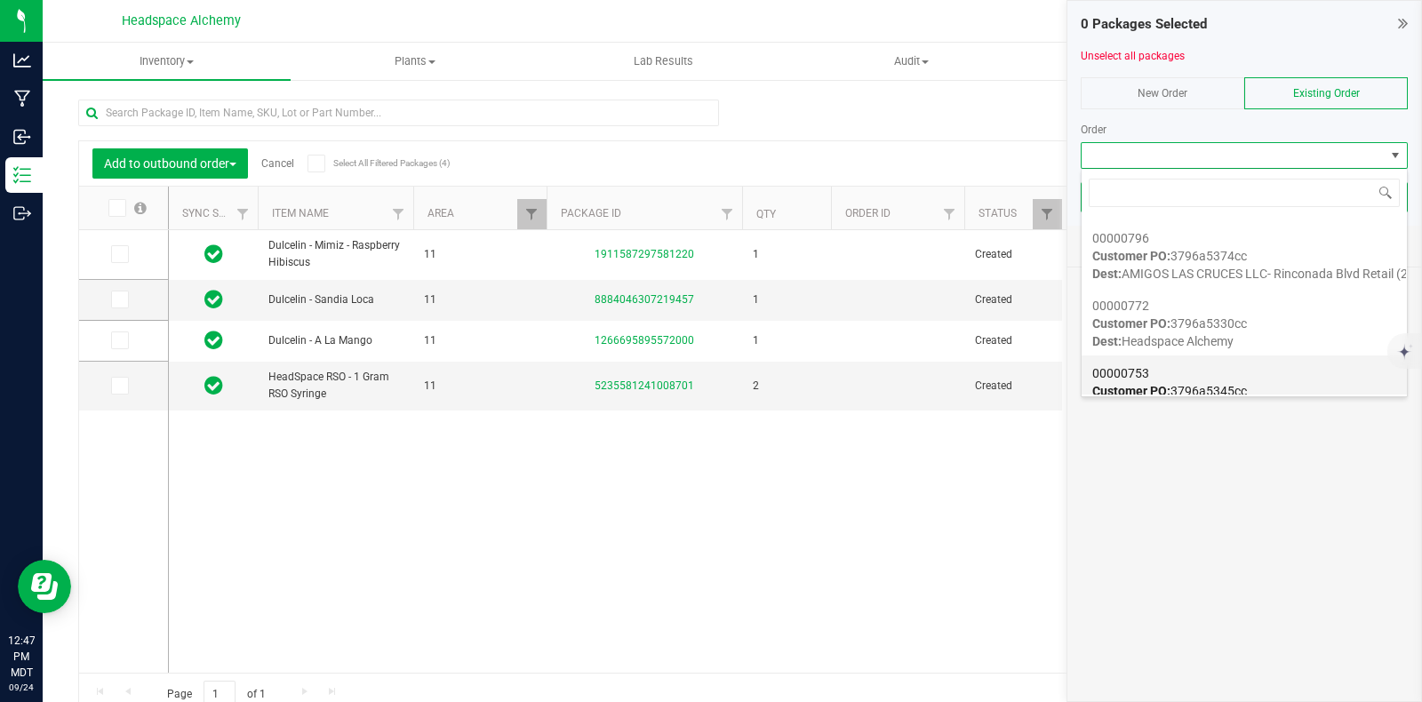
scroll to position [2776, 0]
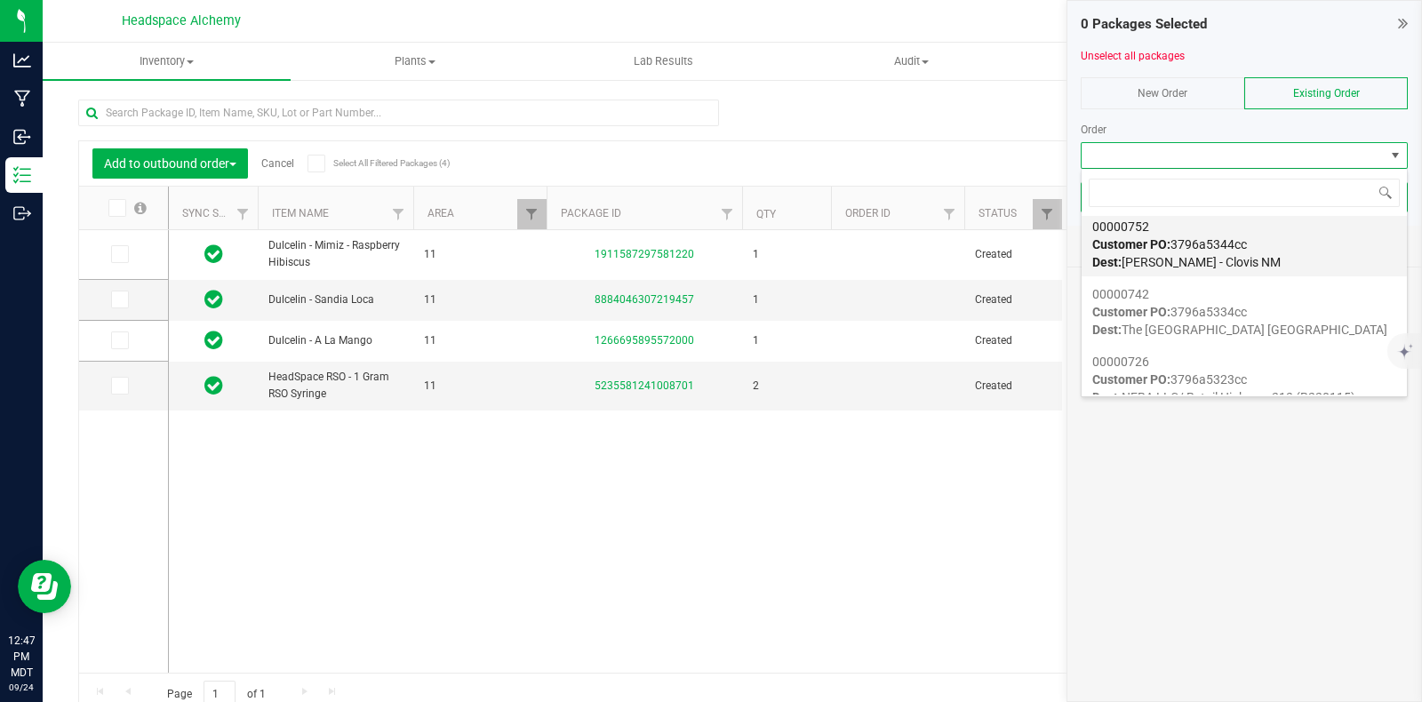
click at [1249, 240] on div "00000752 Customer PO: 3796a5344cc Dest: La Mota - Clovis NM" at bounding box center [1244, 245] width 304 height 68
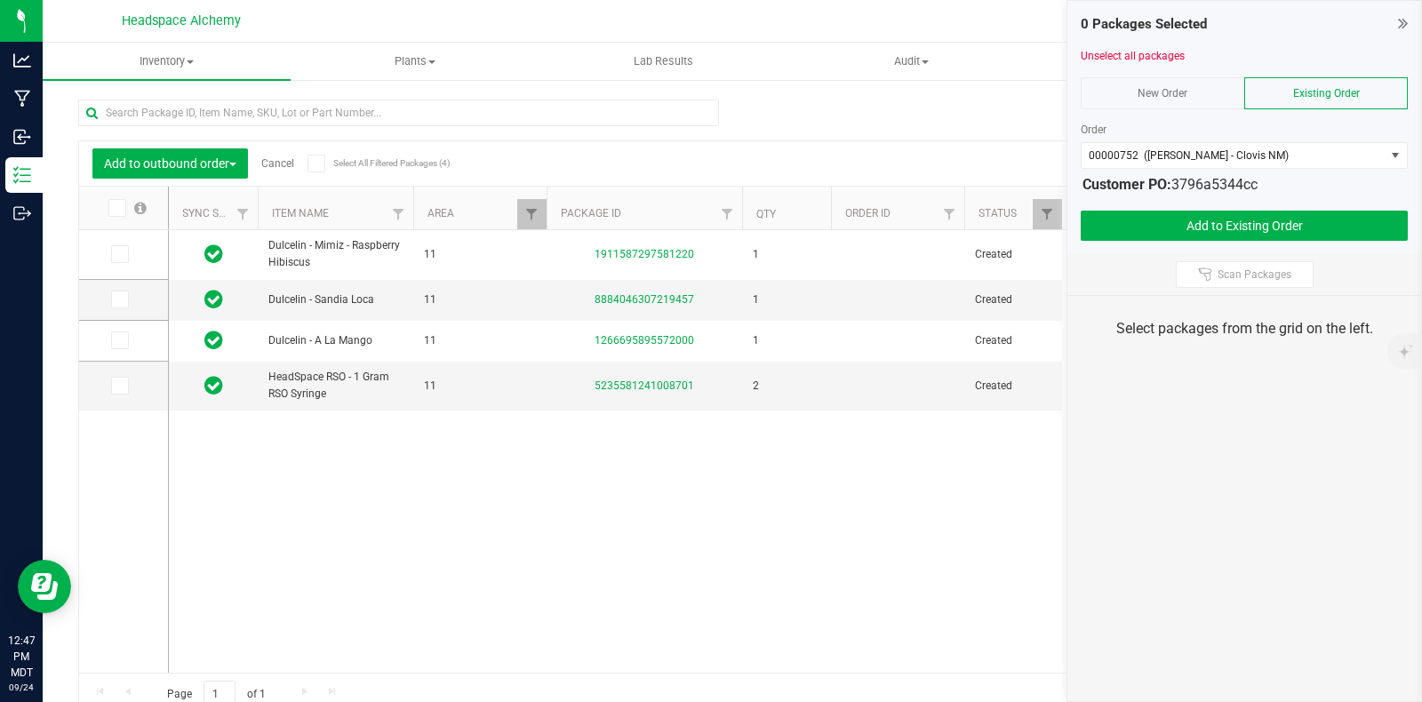
click at [317, 164] on icon at bounding box center [316, 164] width 12 height 0
click at [0, 0] on input "Select All Filtered Packages (4)" at bounding box center [0, 0] width 0 height 0
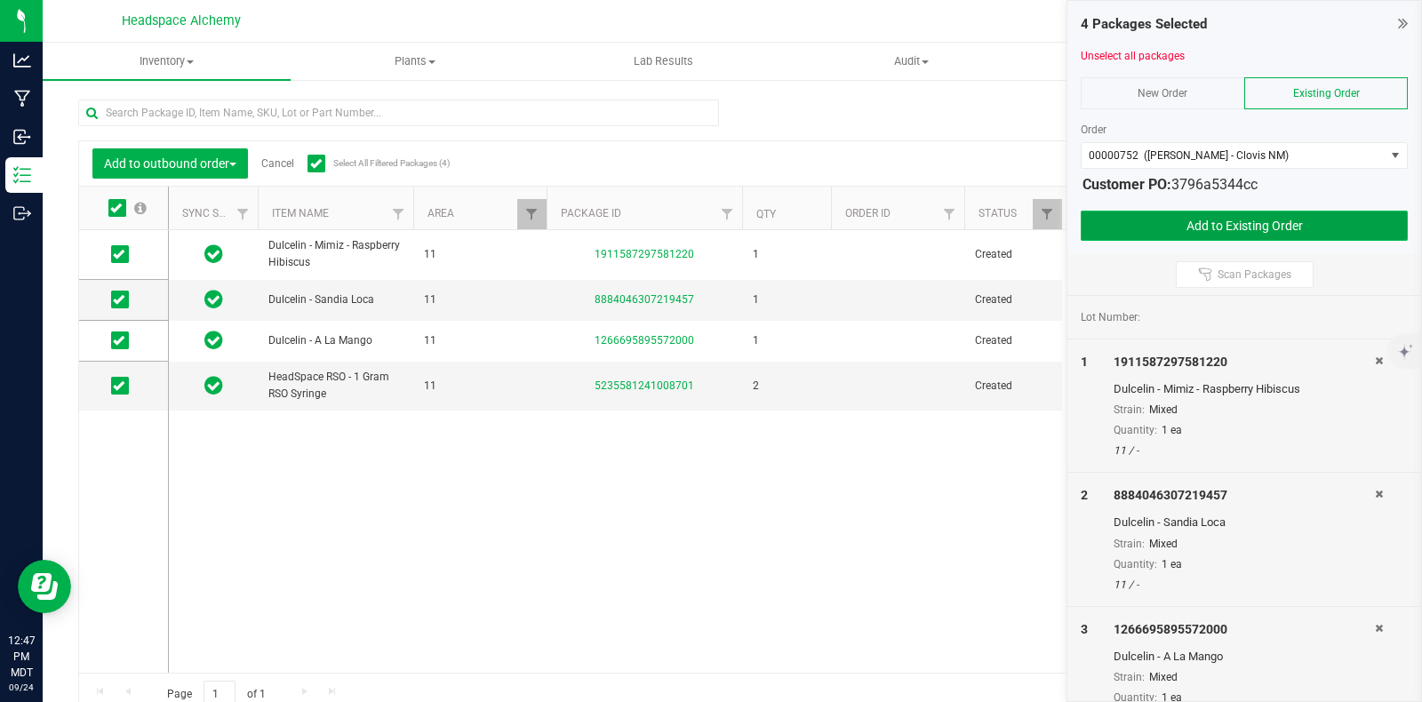
click at [1248, 225] on button "Add to Existing Order" at bounding box center [1244, 226] width 327 height 30
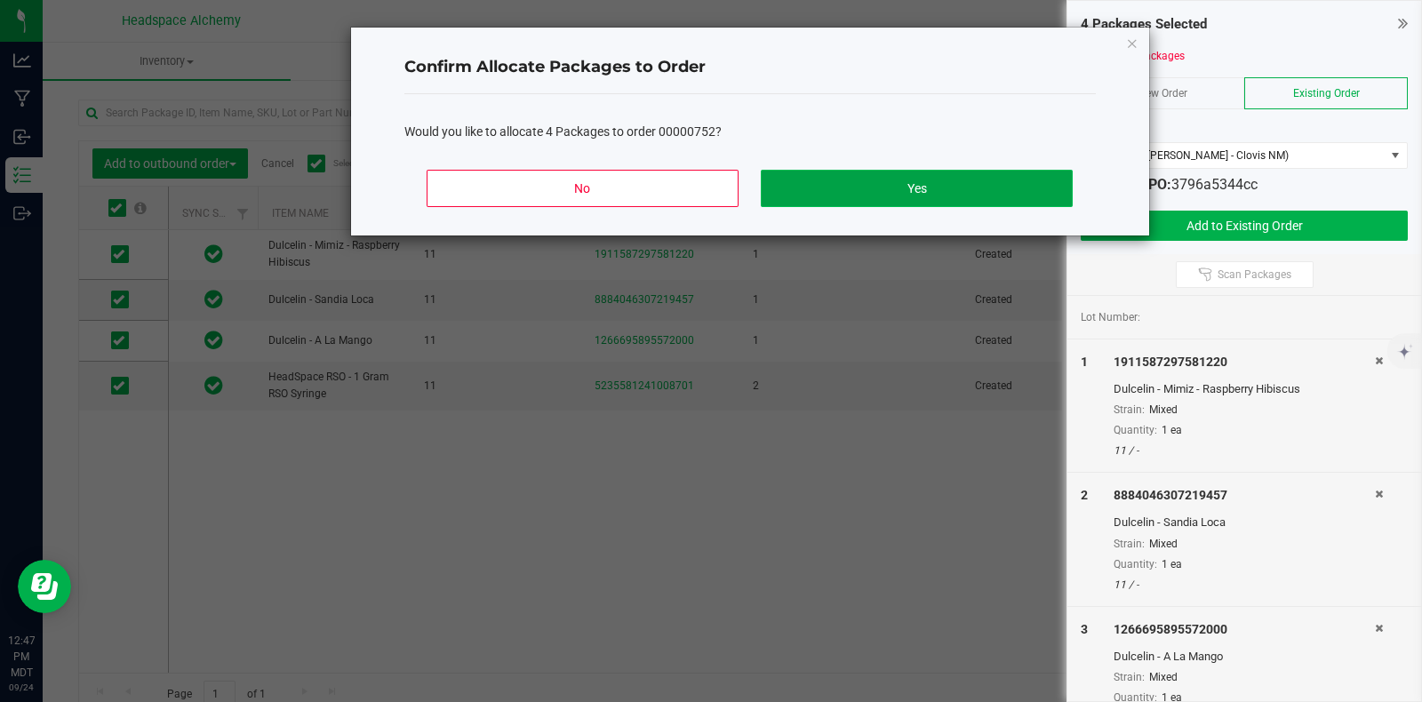
click at [938, 187] on button "Yes" at bounding box center [916, 188] width 311 height 37
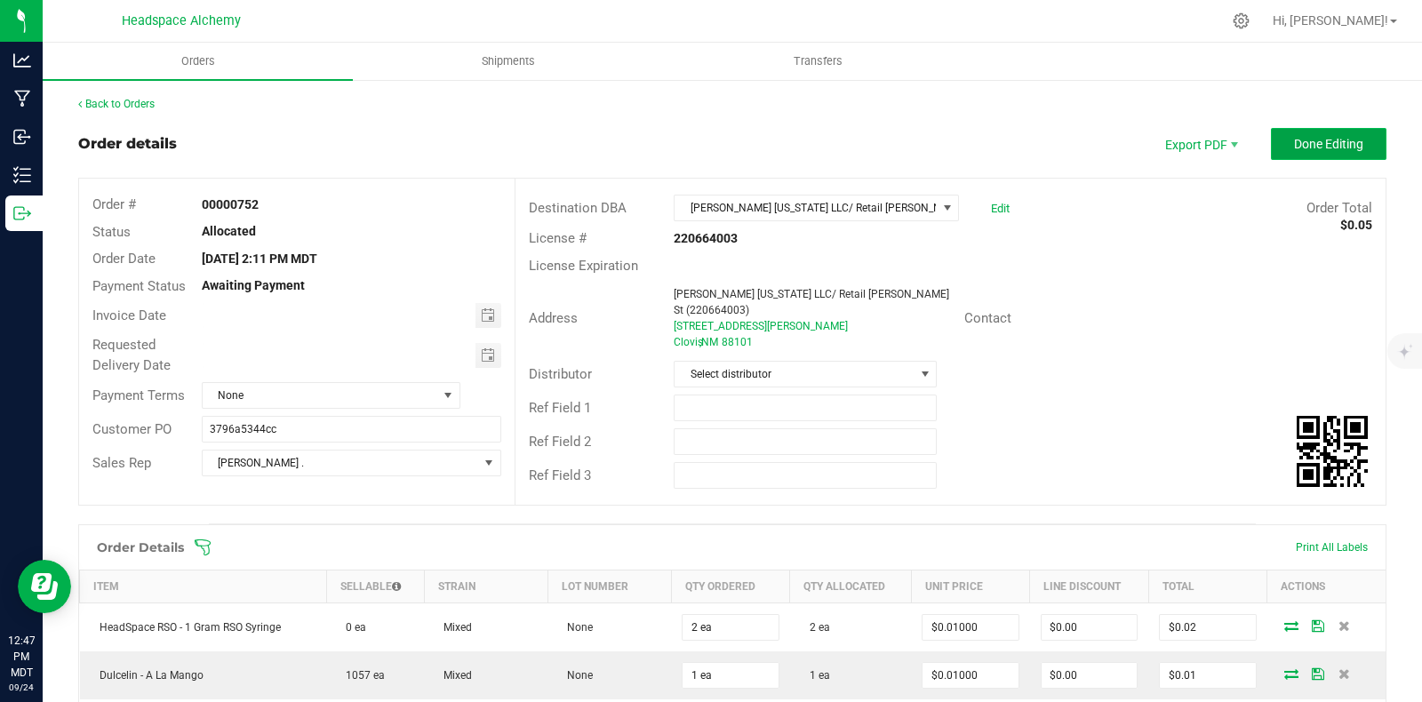
click at [1327, 148] on span "Done Editing" at bounding box center [1328, 144] width 69 height 14
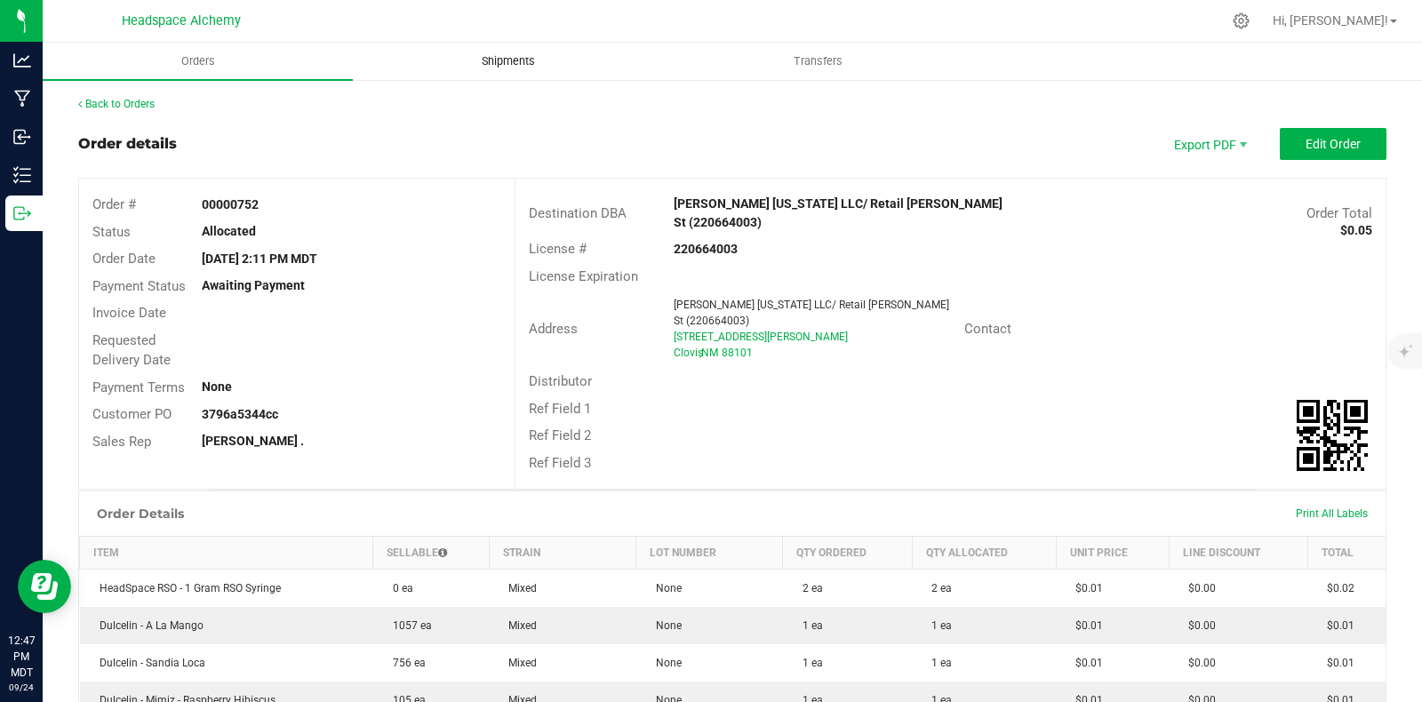
click at [493, 64] on span "Shipments" at bounding box center [508, 61] width 101 height 16
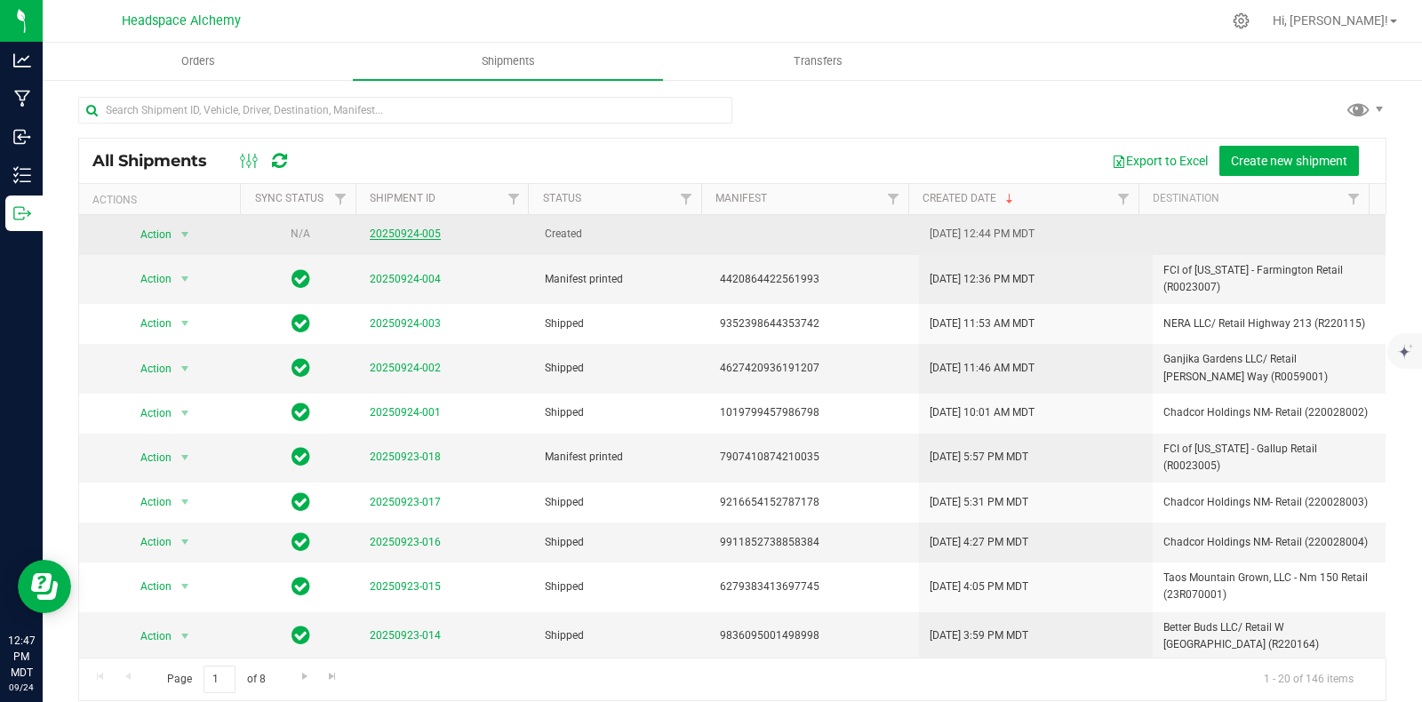
click at [388, 232] on link "20250924-005" at bounding box center [405, 234] width 71 height 12
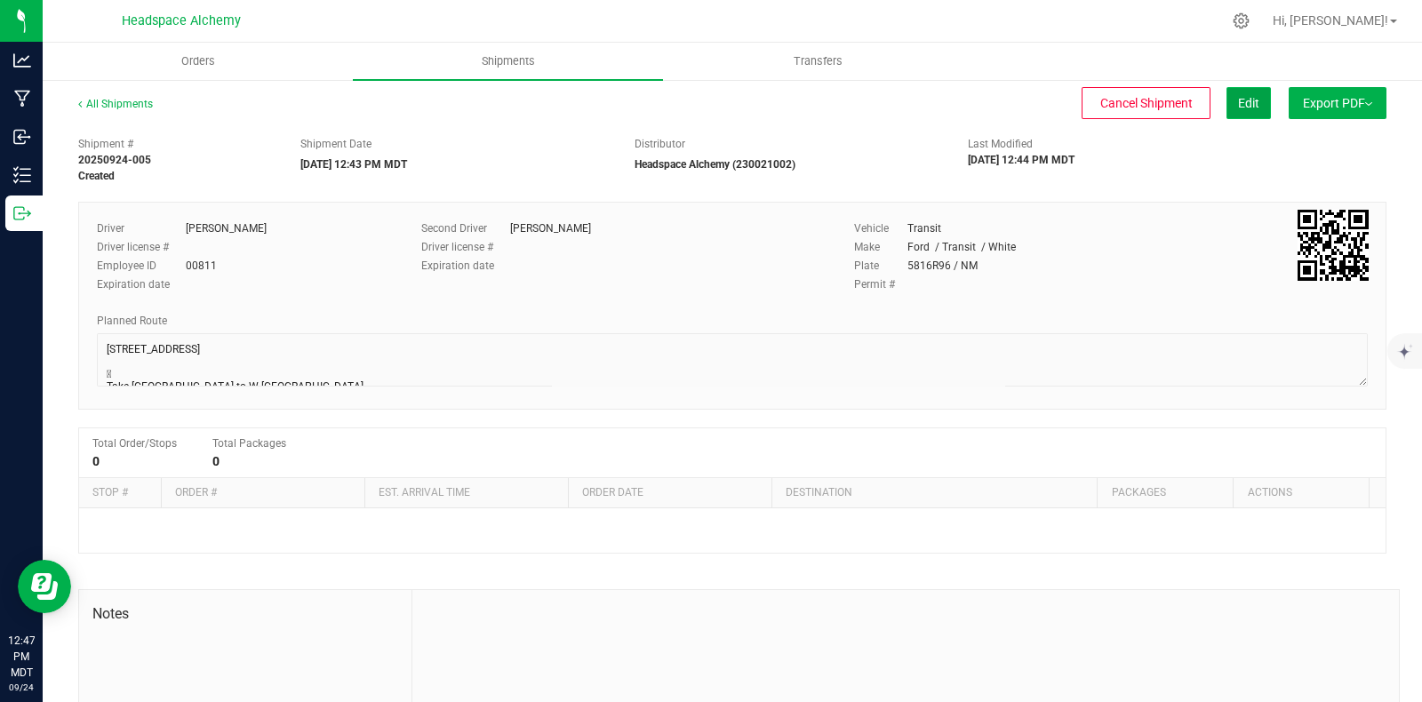
click at [1238, 106] on span "Edit" at bounding box center [1248, 103] width 21 height 14
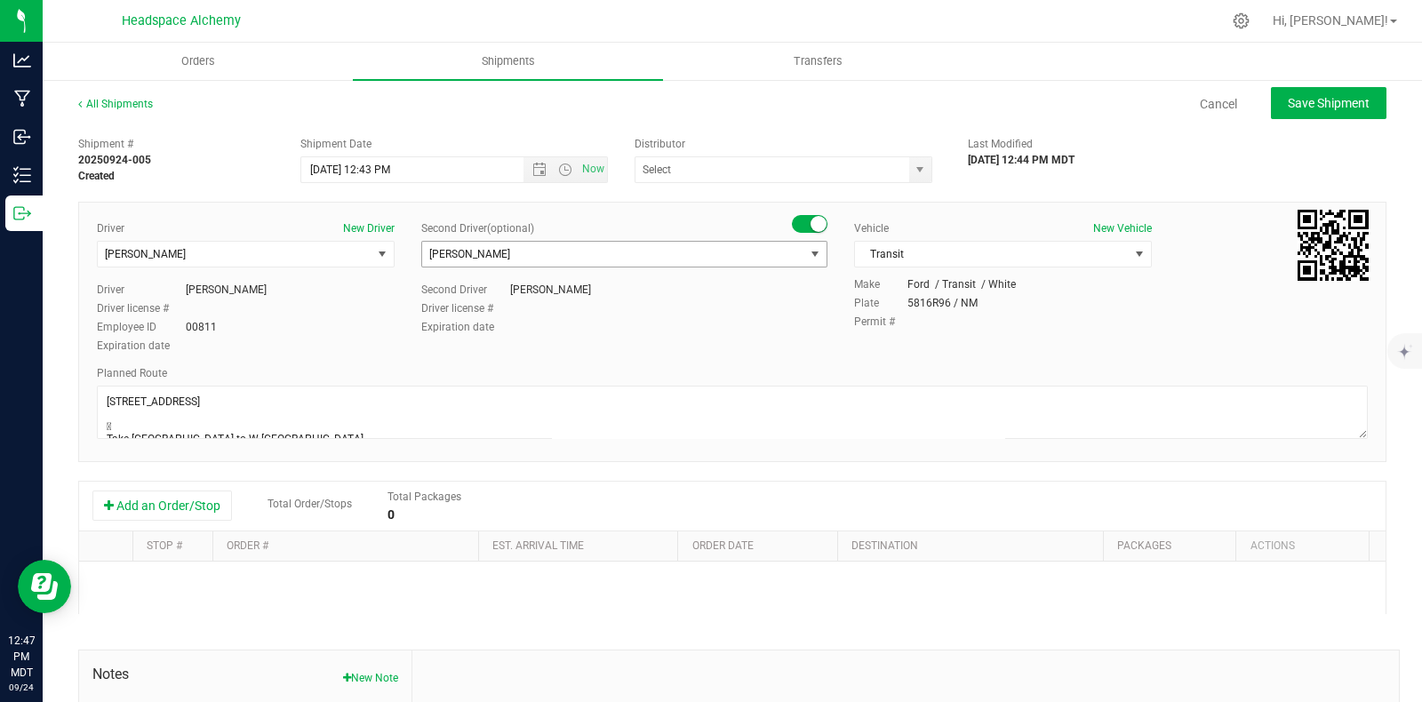
type input "Headspace Alchemy (230021002)"
click at [138, 512] on button "Add an Order/Stop" at bounding box center [162, 506] width 140 height 30
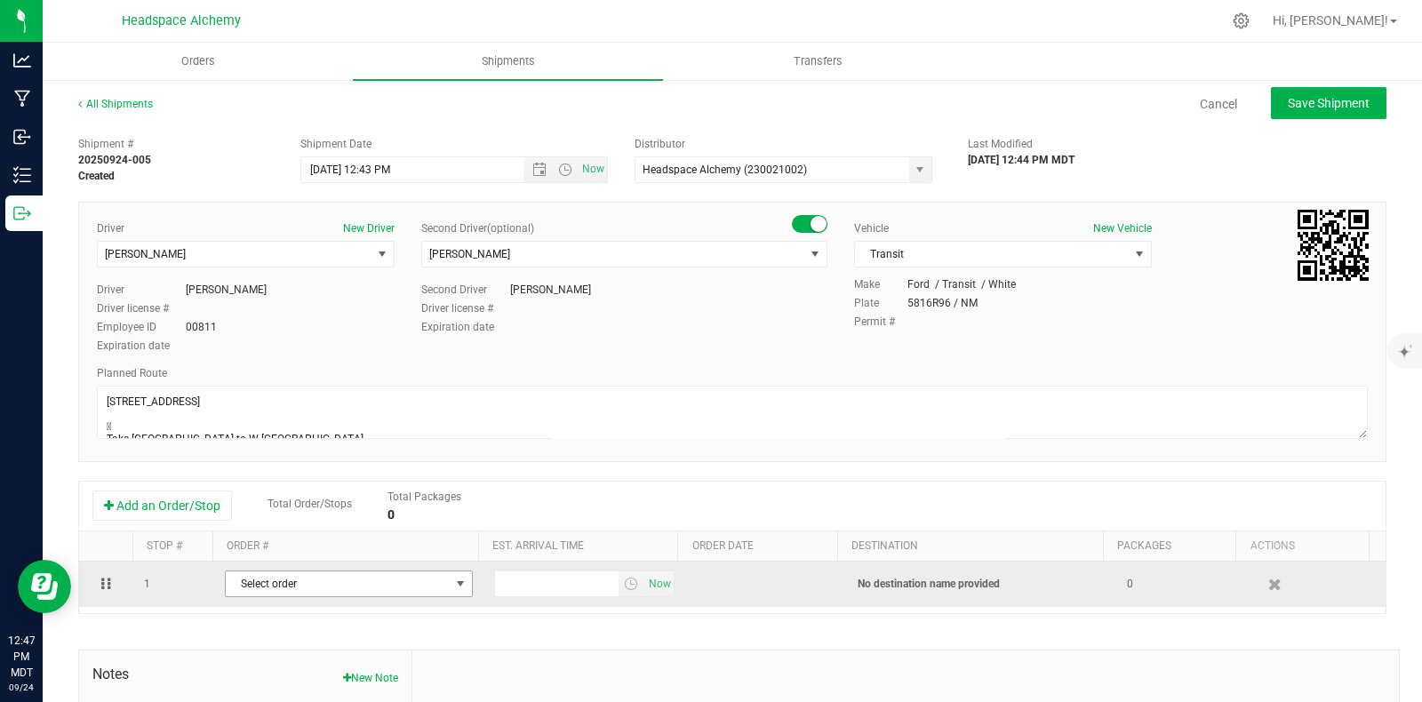
click at [292, 576] on span "Select order" at bounding box center [338, 583] width 224 height 25
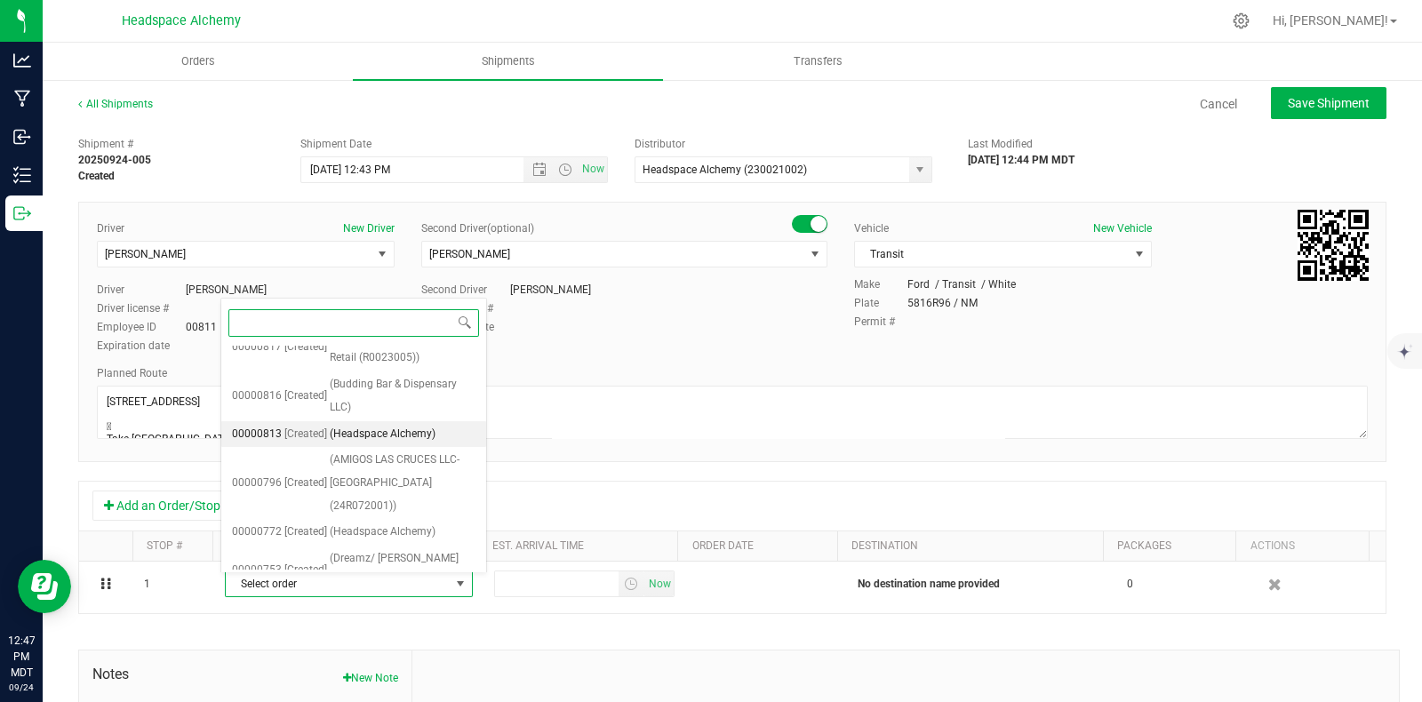
scroll to position [1218, 0]
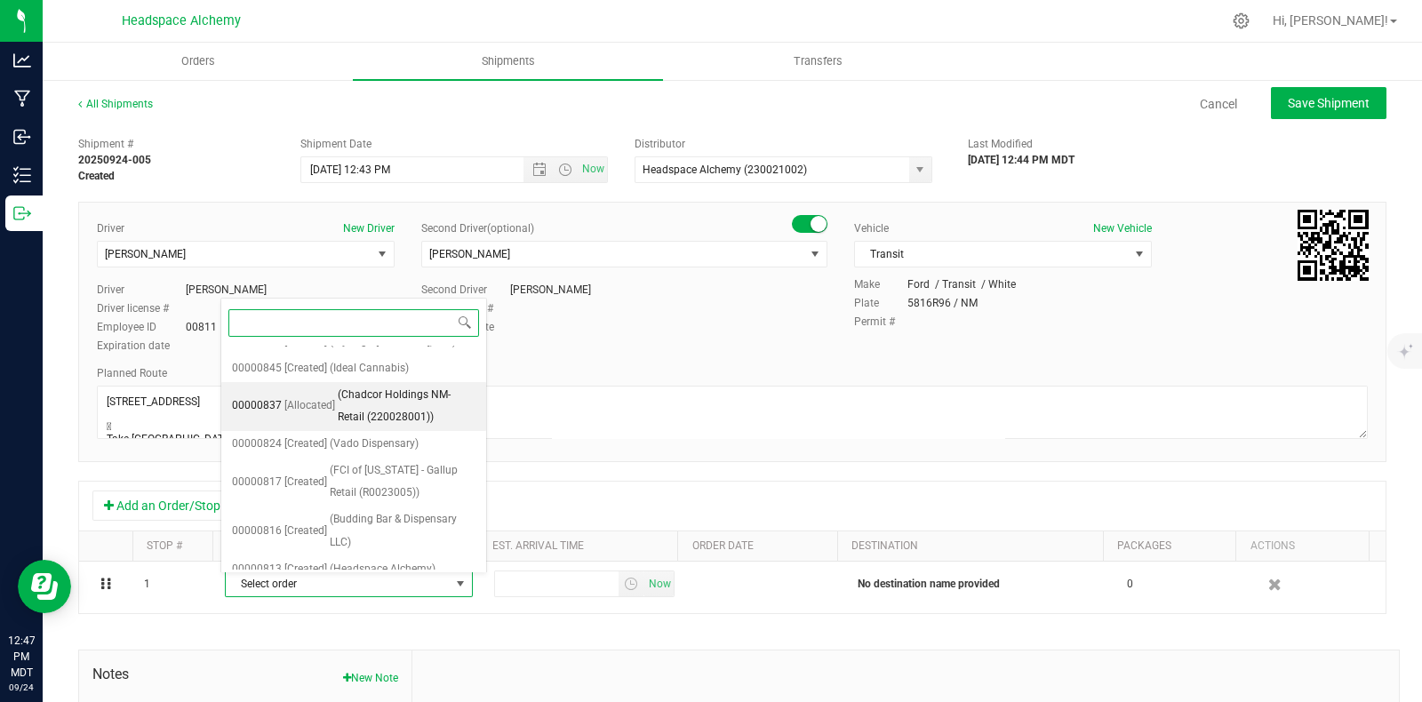
click at [372, 426] on span "(Chadcor Holdings NM- Retail (220028001))" at bounding box center [407, 406] width 138 height 45
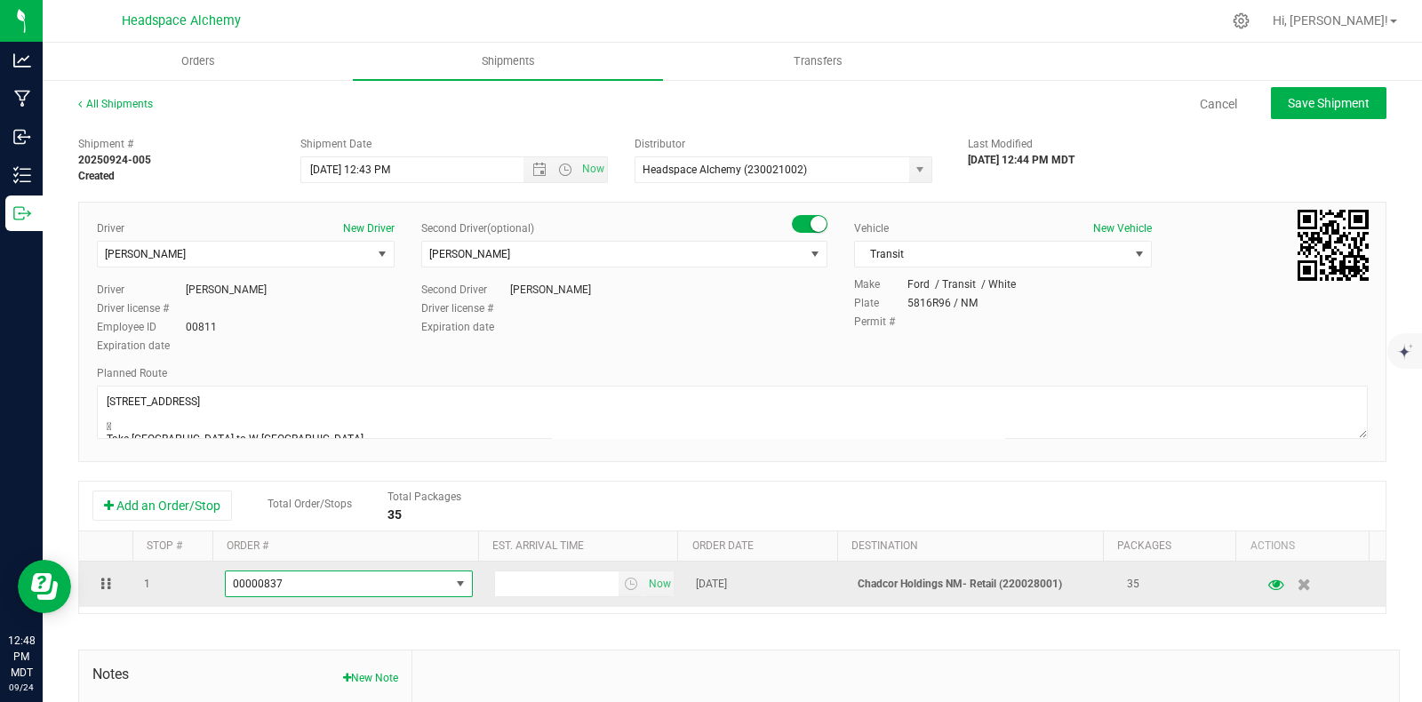
click at [431, 593] on span "00000837" at bounding box center [338, 583] width 224 height 25
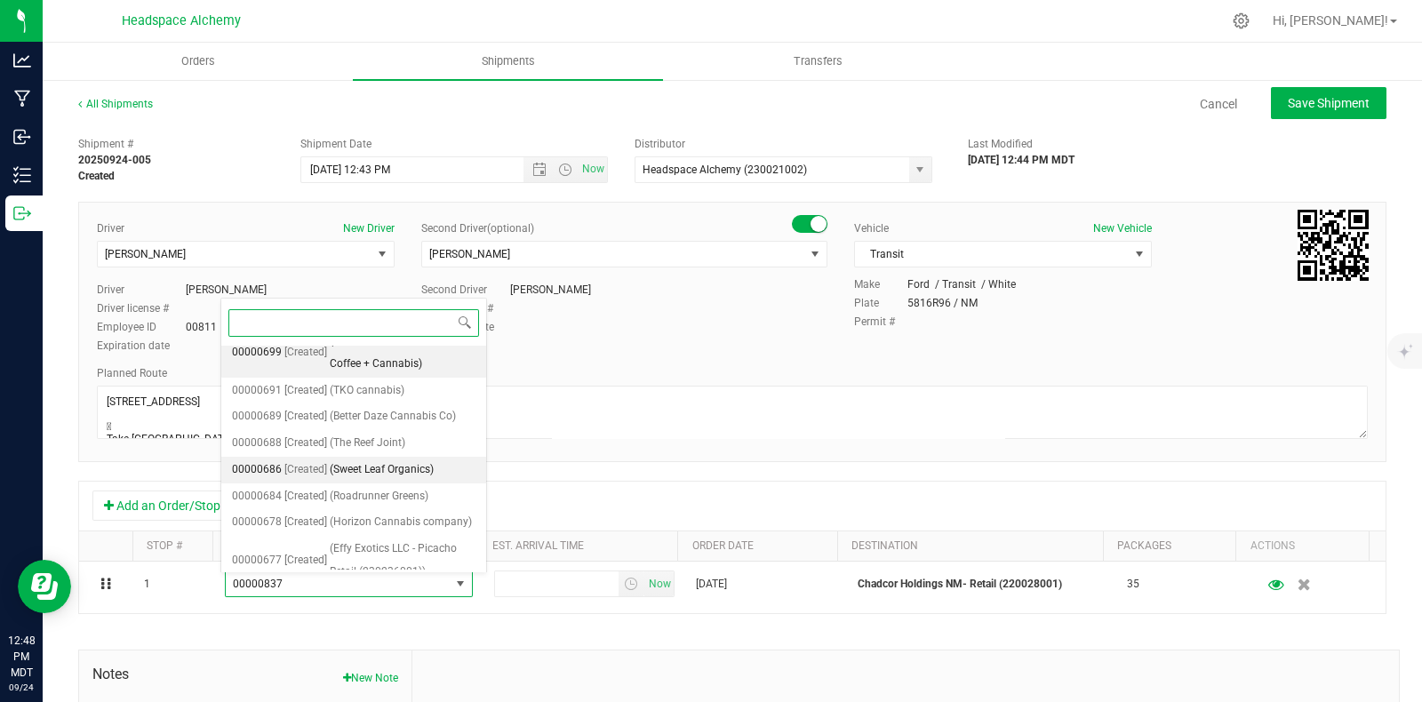
scroll to position [1608, 0]
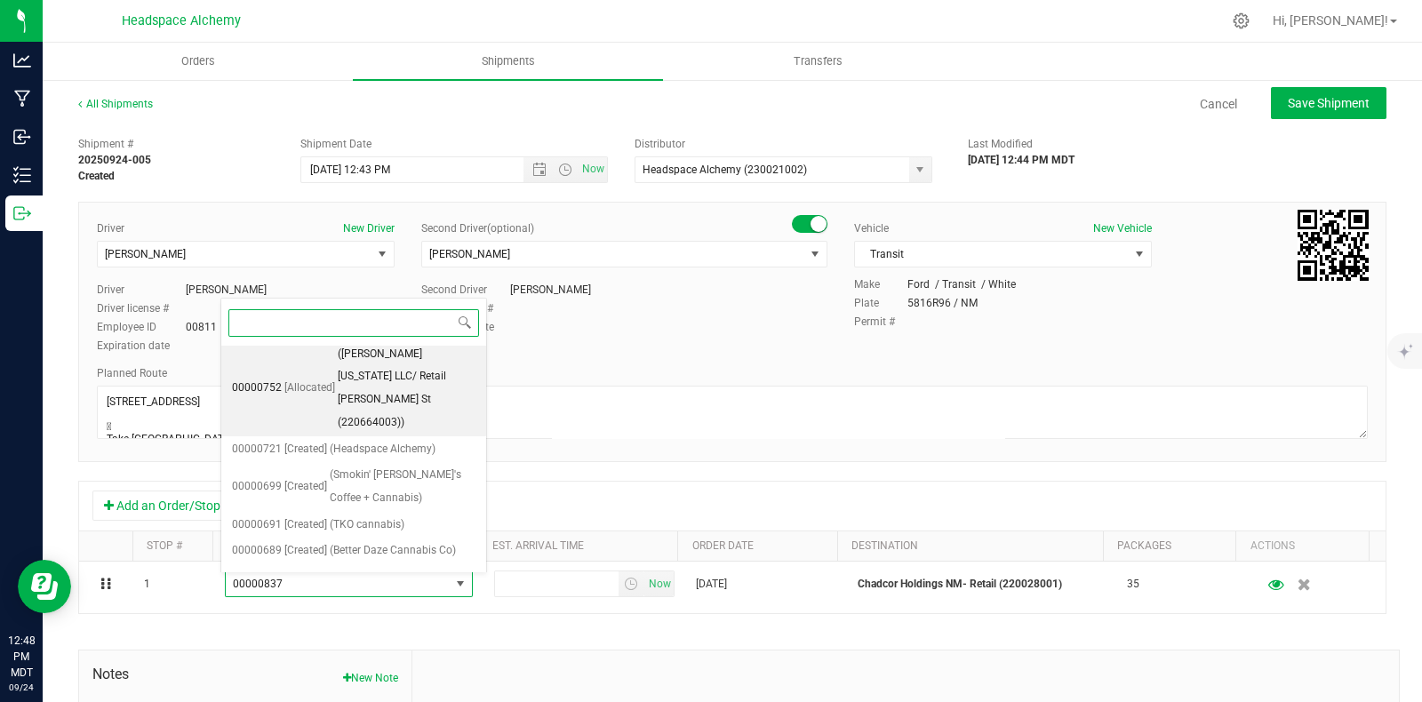
click at [382, 386] on span "(La Mota New Mexico LLC/ Retail Axtell St (220664003))" at bounding box center [407, 389] width 138 height 92
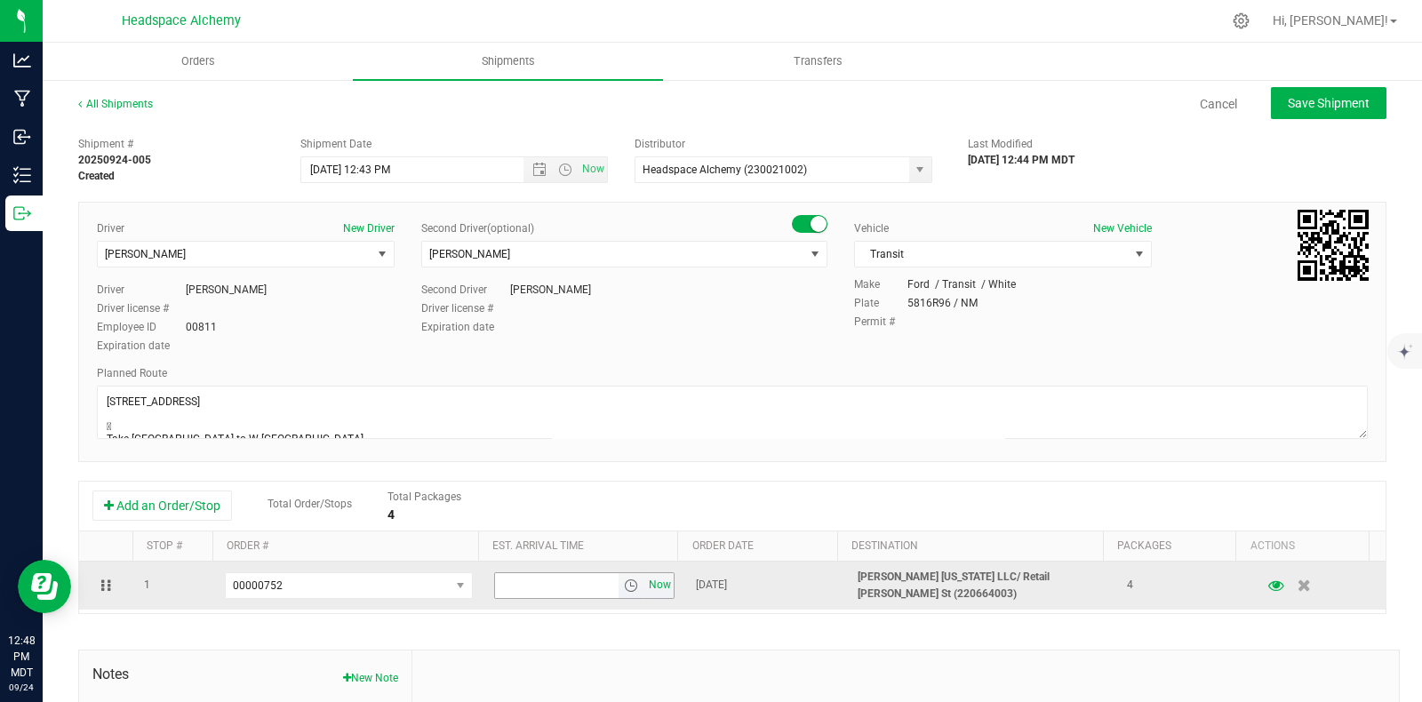
click at [651, 590] on span "Now" at bounding box center [660, 585] width 30 height 26
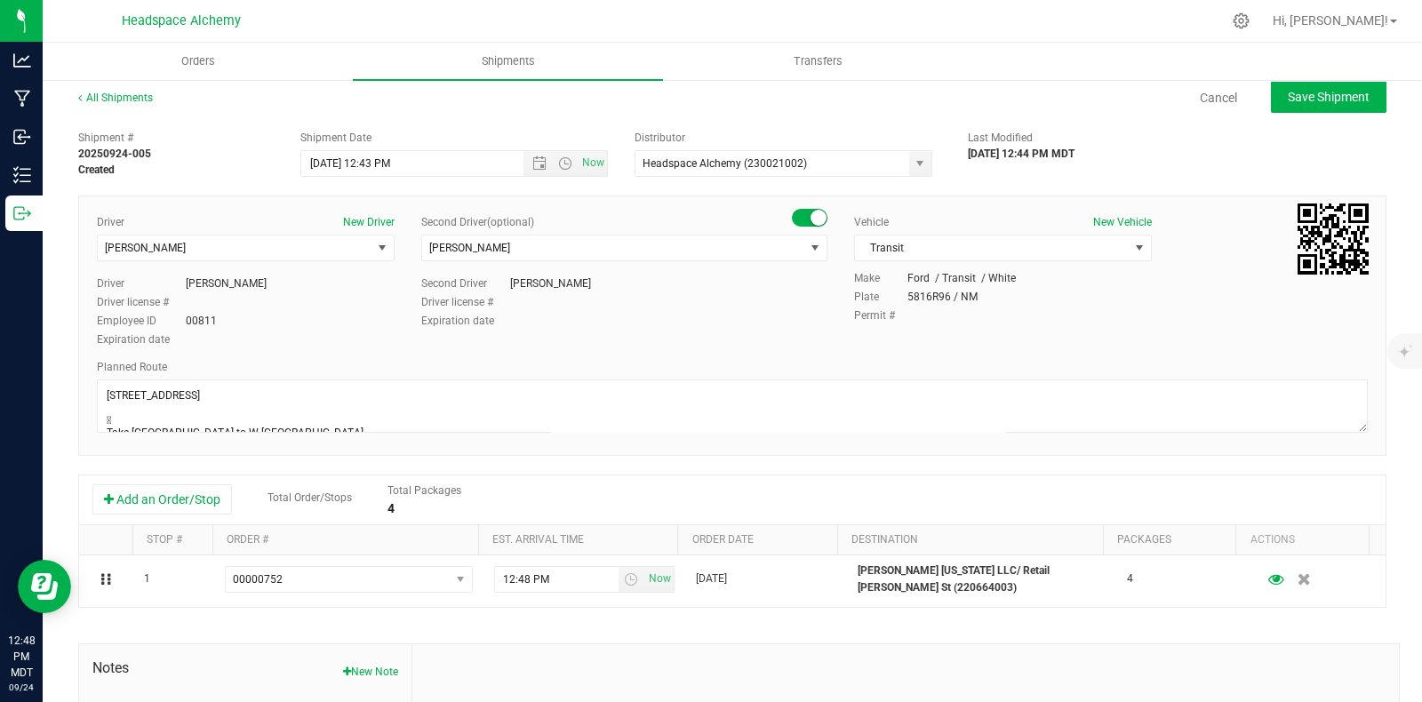
scroll to position [0, 0]
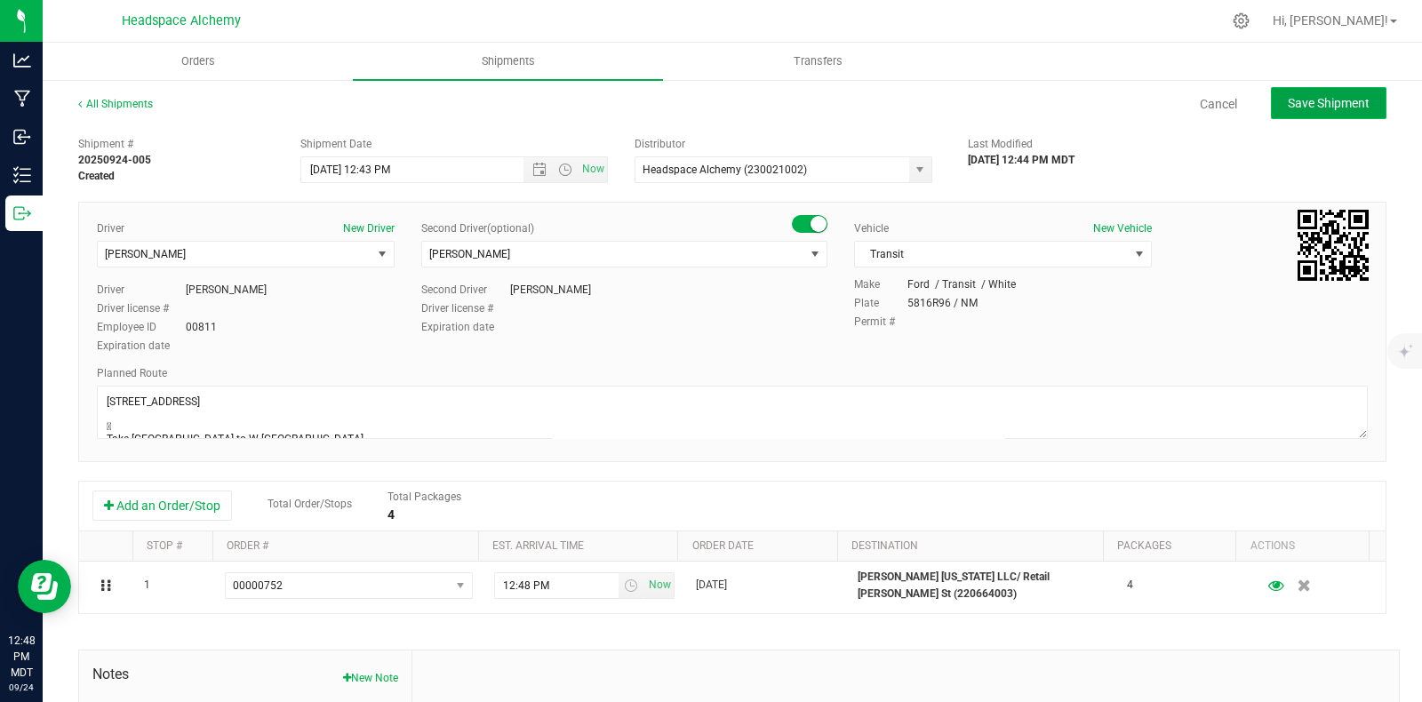
click at [1307, 112] on button "Save Shipment" at bounding box center [1329, 103] width 116 height 32
type input "9/25/2025 6:43 PM"
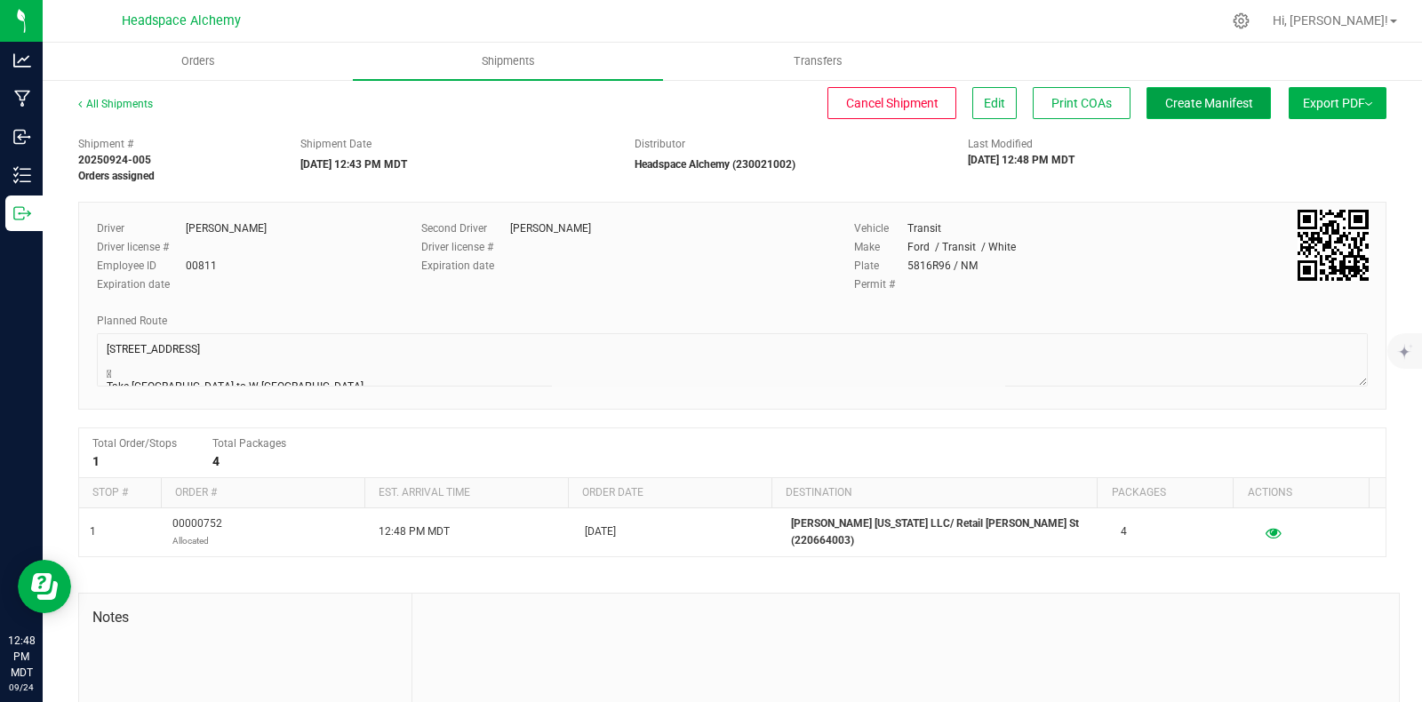
click at [1178, 100] on span "Create Manifest" at bounding box center [1209, 103] width 88 height 14
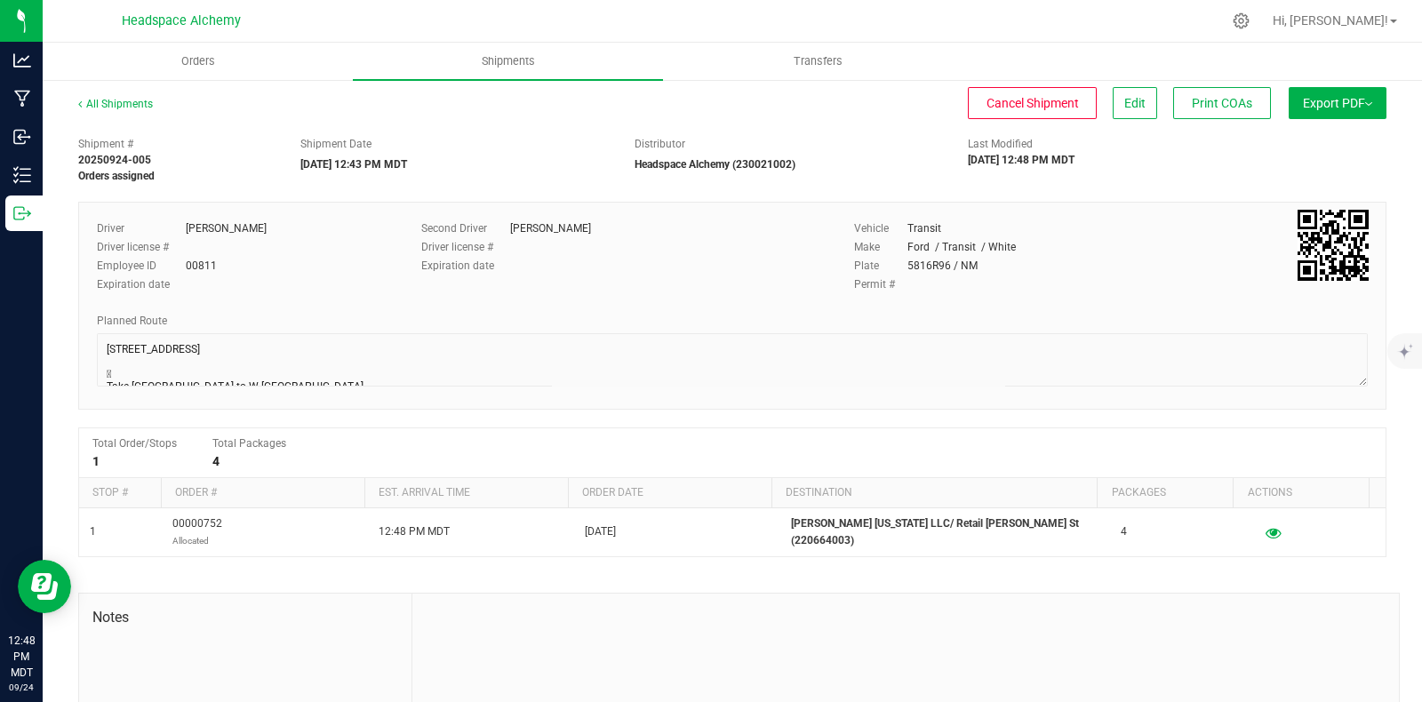
click at [1343, 94] on button "Export PDF" at bounding box center [1338, 103] width 98 height 32
click at [1287, 144] on span "Manifest by Package ID" at bounding box center [1311, 142] width 113 height 12
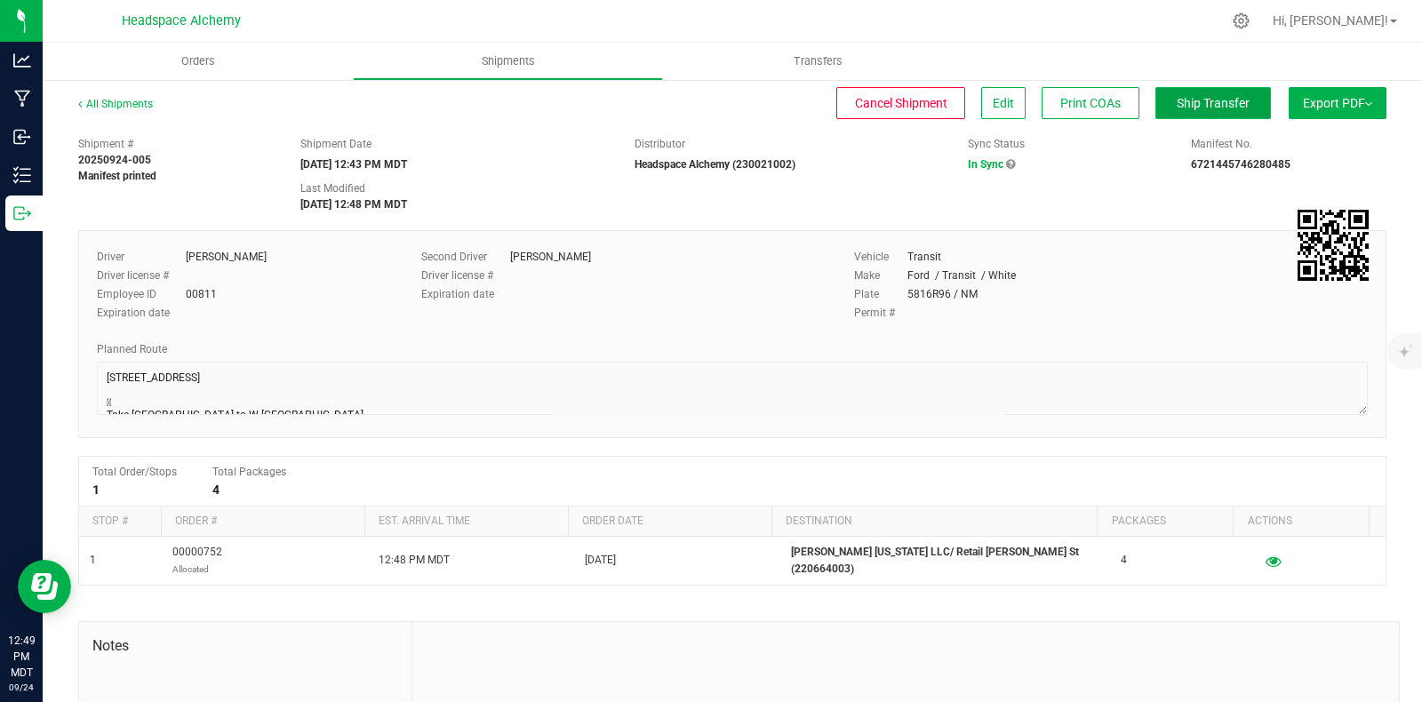
click at [1195, 100] on span "Ship Transfer" at bounding box center [1213, 103] width 73 height 14
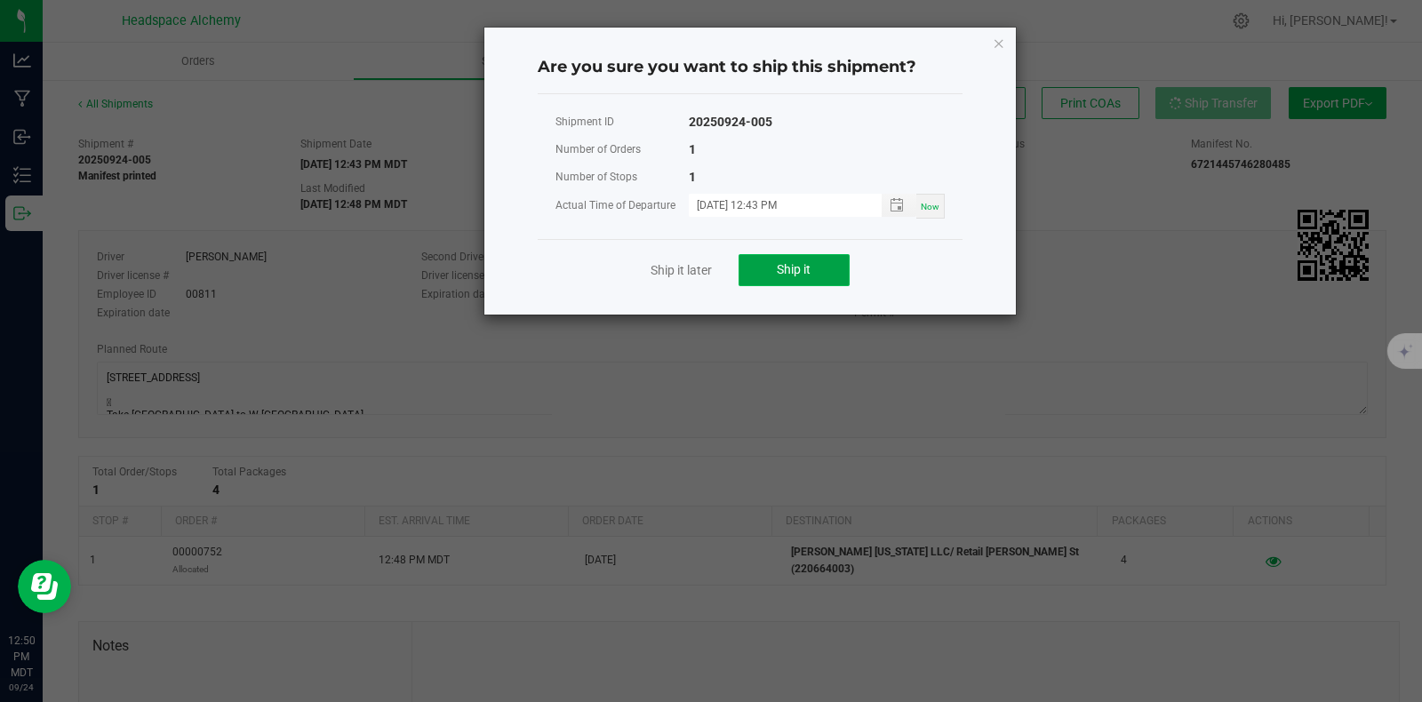
click at [795, 262] on span "Ship it" at bounding box center [794, 269] width 34 height 14
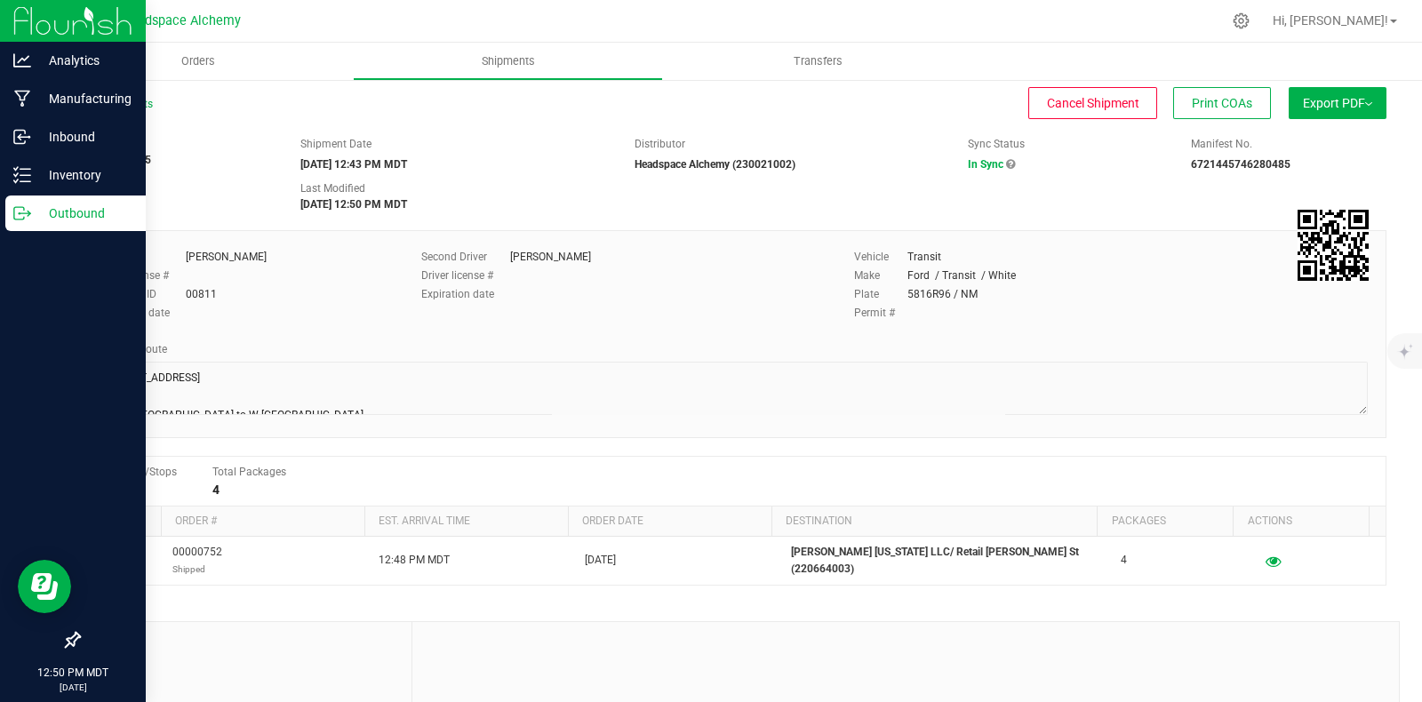
click at [16, 212] on icon at bounding box center [22, 213] width 18 height 18
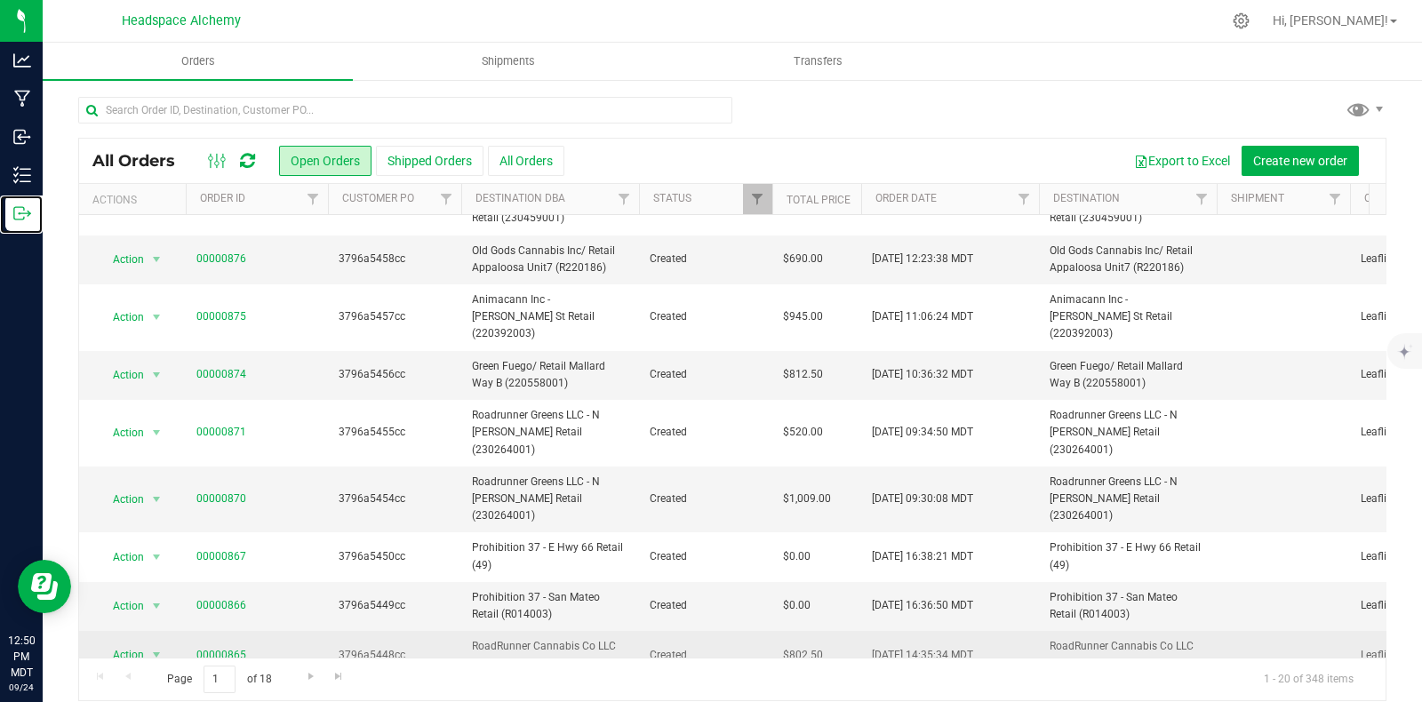
scroll to position [16, 0]
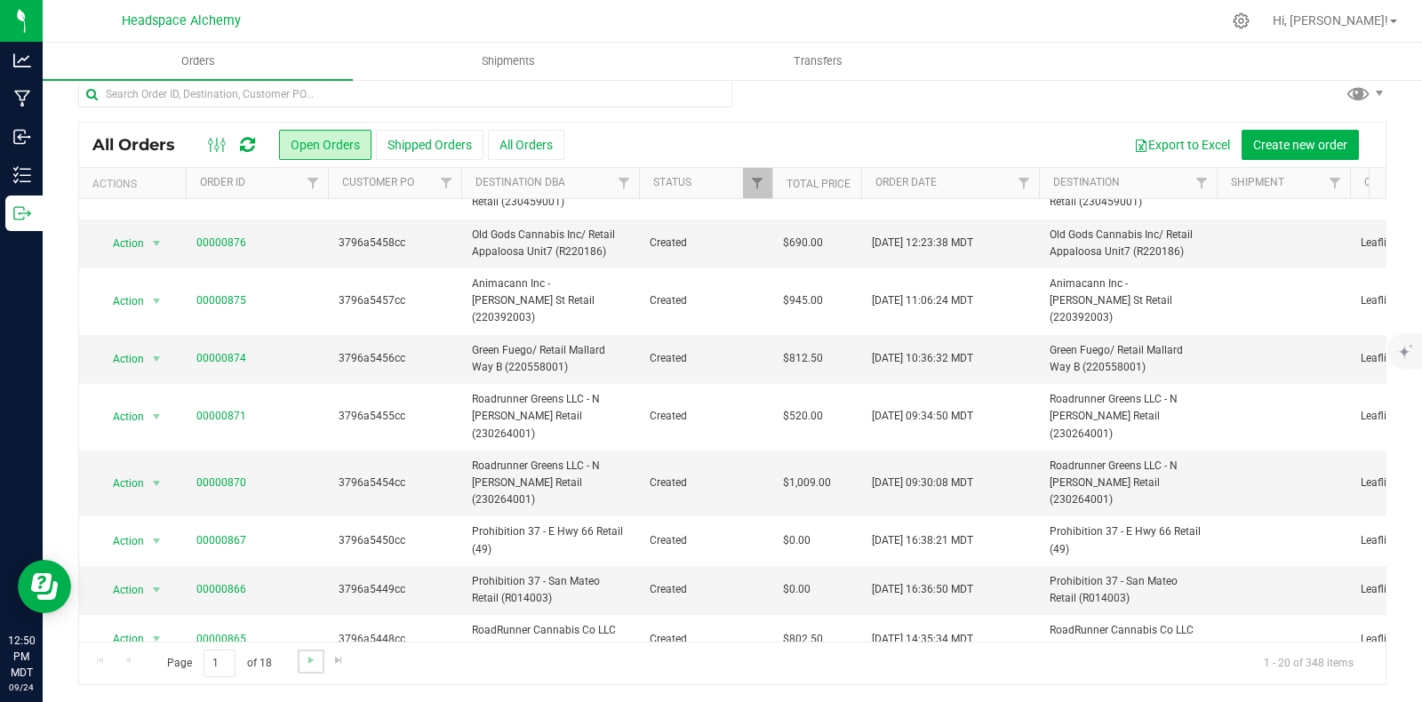
click at [304, 672] on link "Go to the next page" at bounding box center [311, 662] width 26 height 24
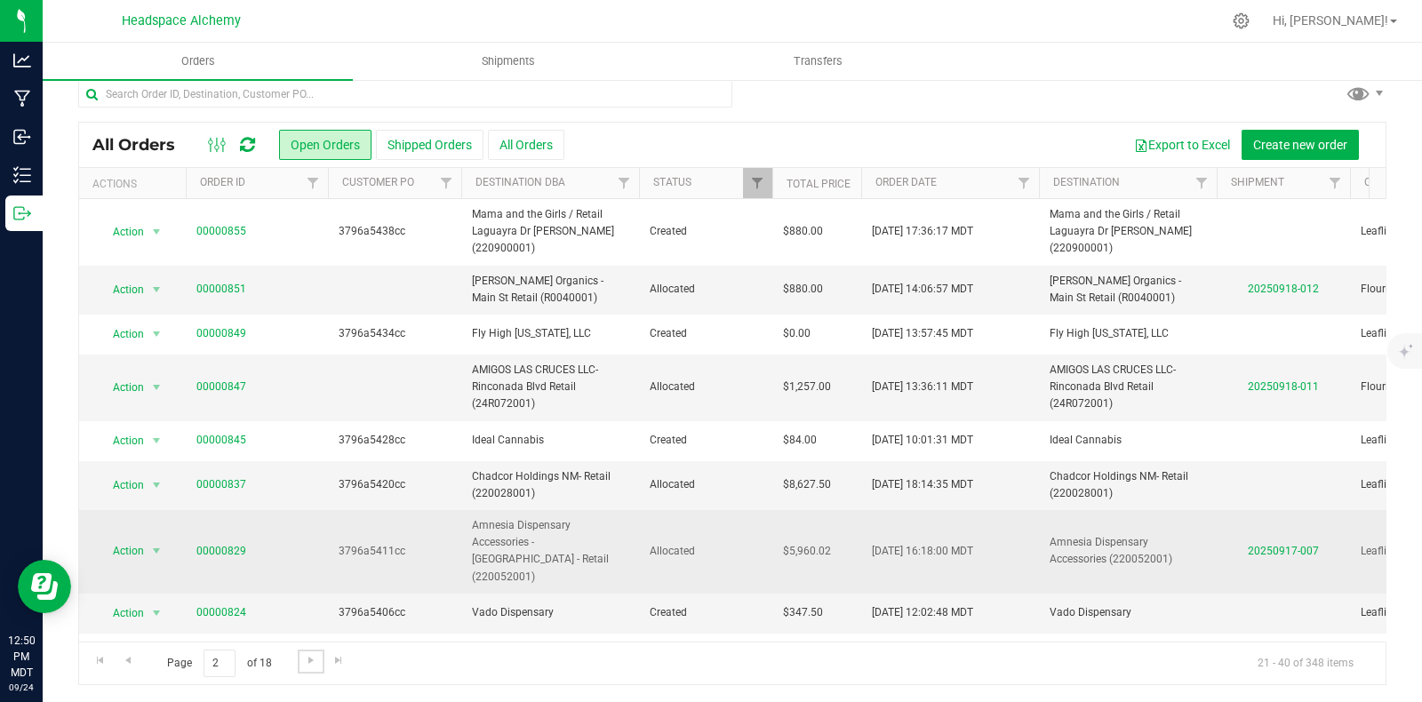
scroll to position [221, 0]
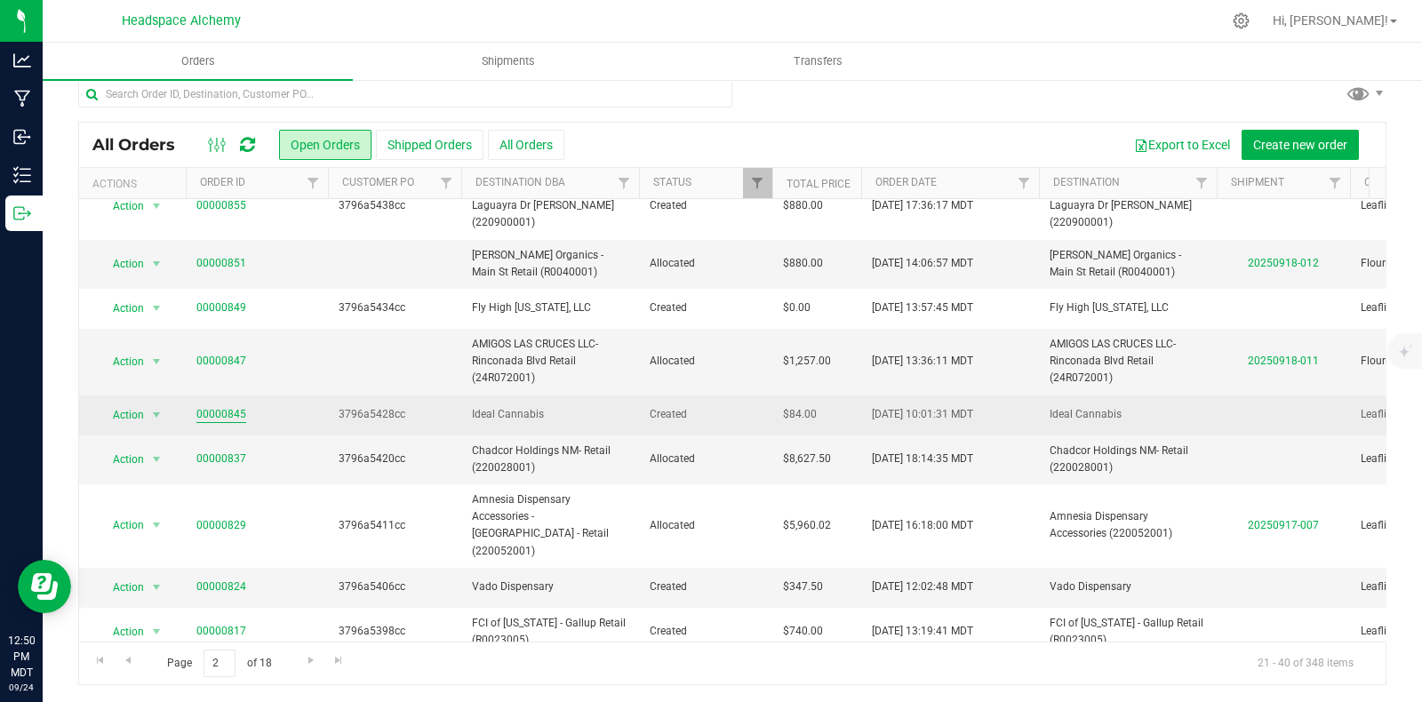
click at [228, 406] on link "00000845" at bounding box center [221, 414] width 50 height 17
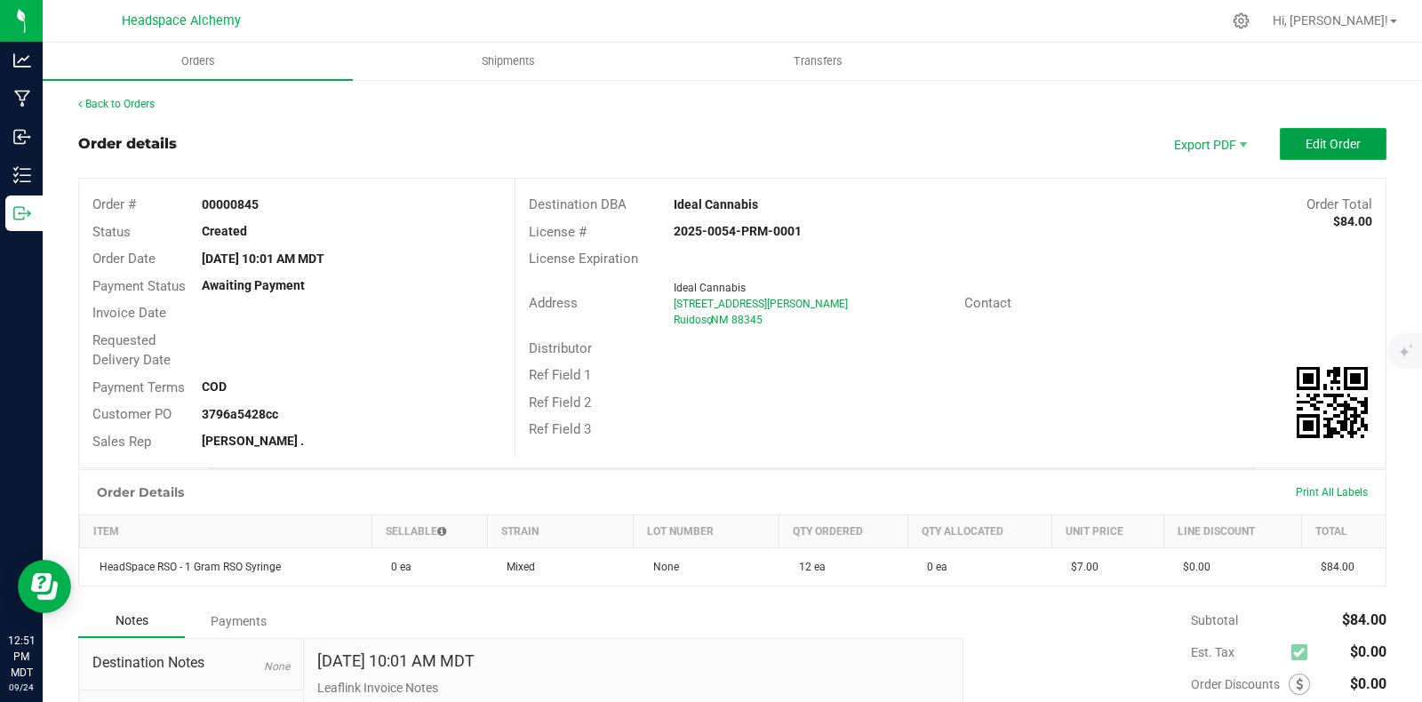
click at [1332, 140] on span "Edit Order" at bounding box center [1333, 144] width 55 height 14
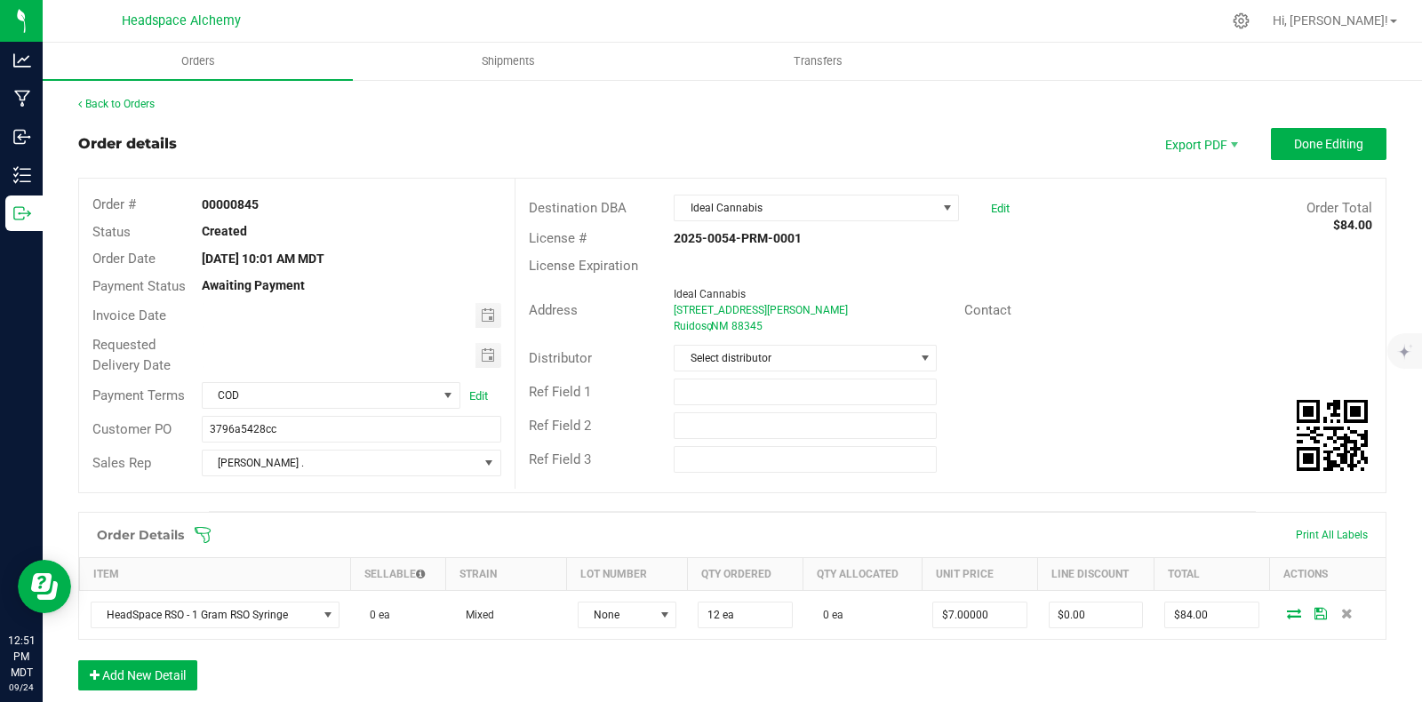
click at [775, 193] on div "Destination DBA Ideal Cannabis Edit Order Total $84.00" at bounding box center [950, 208] width 870 height 34
click at [783, 207] on span "Ideal Cannabis" at bounding box center [805, 208] width 261 height 25
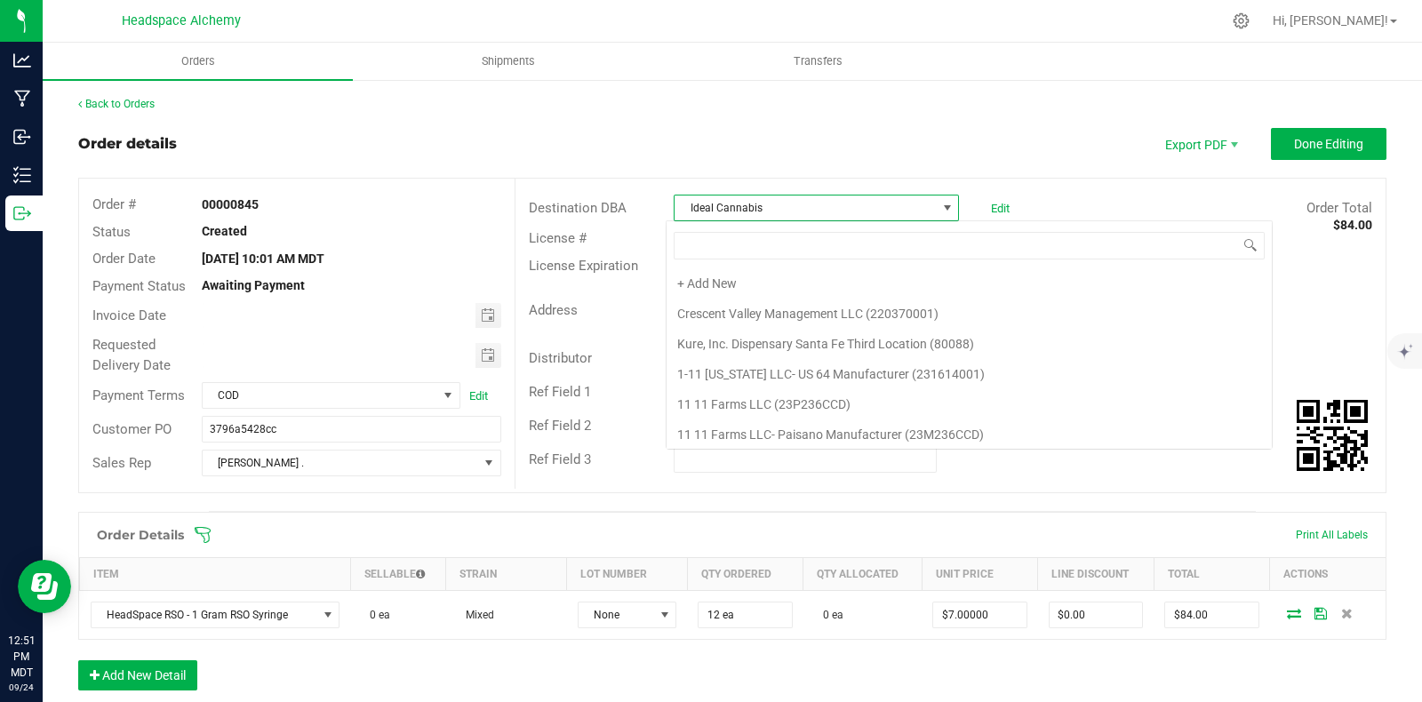
click at [940, 212] on span at bounding box center [947, 208] width 14 height 14
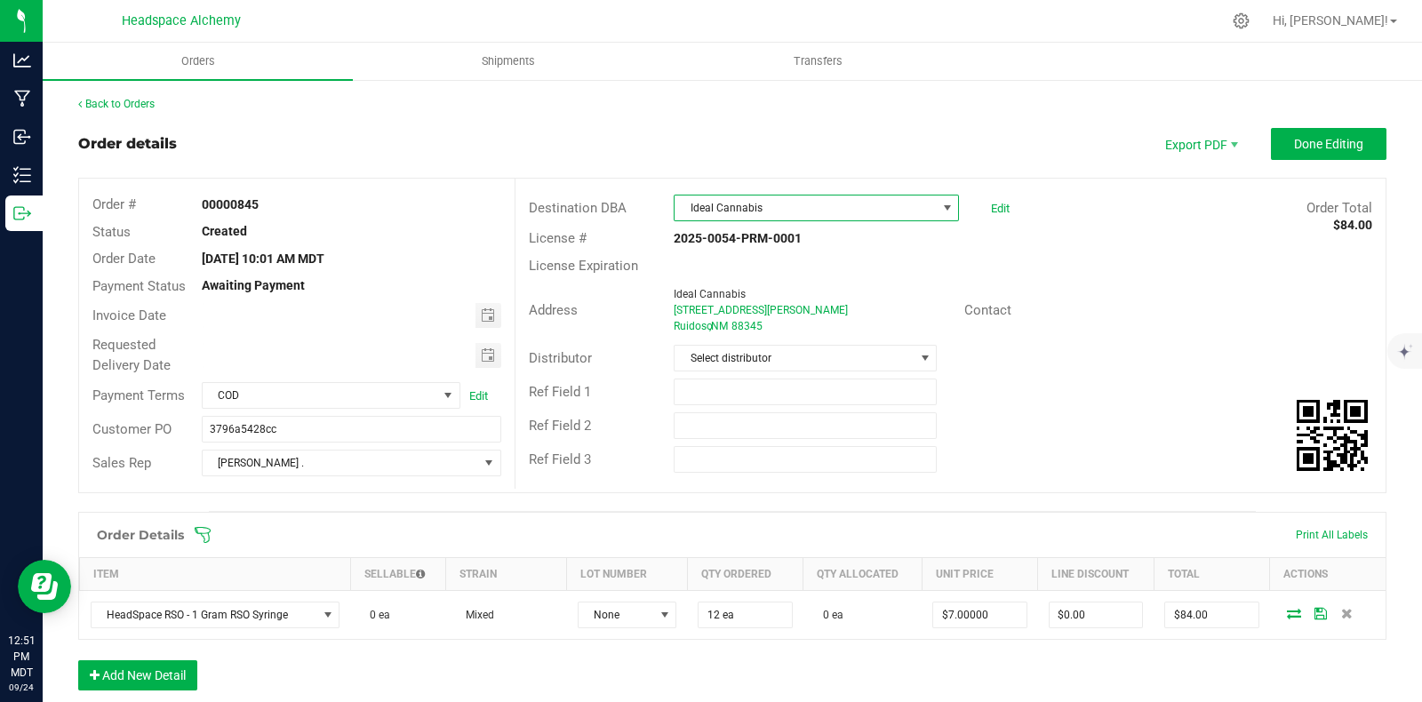
click at [940, 206] on span at bounding box center [947, 208] width 14 height 14
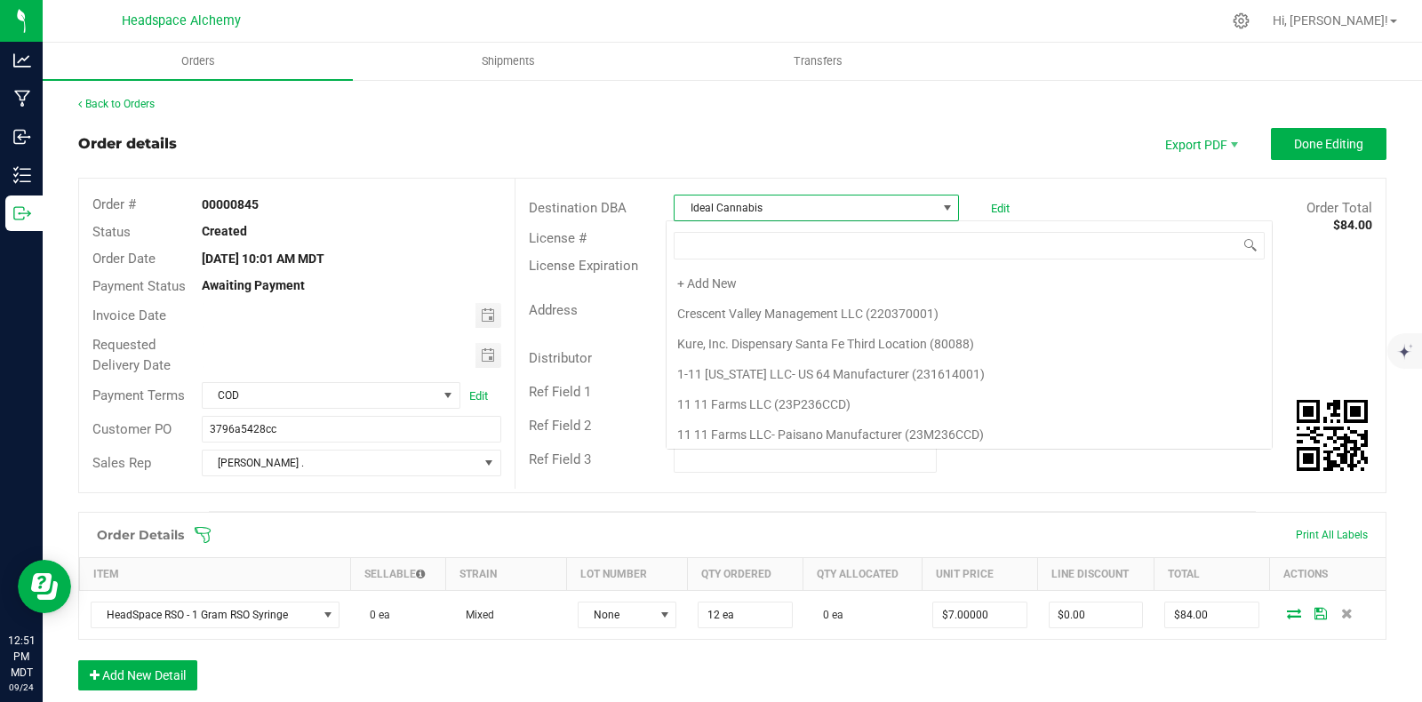
scroll to position [29156, 0]
type input "ideal"
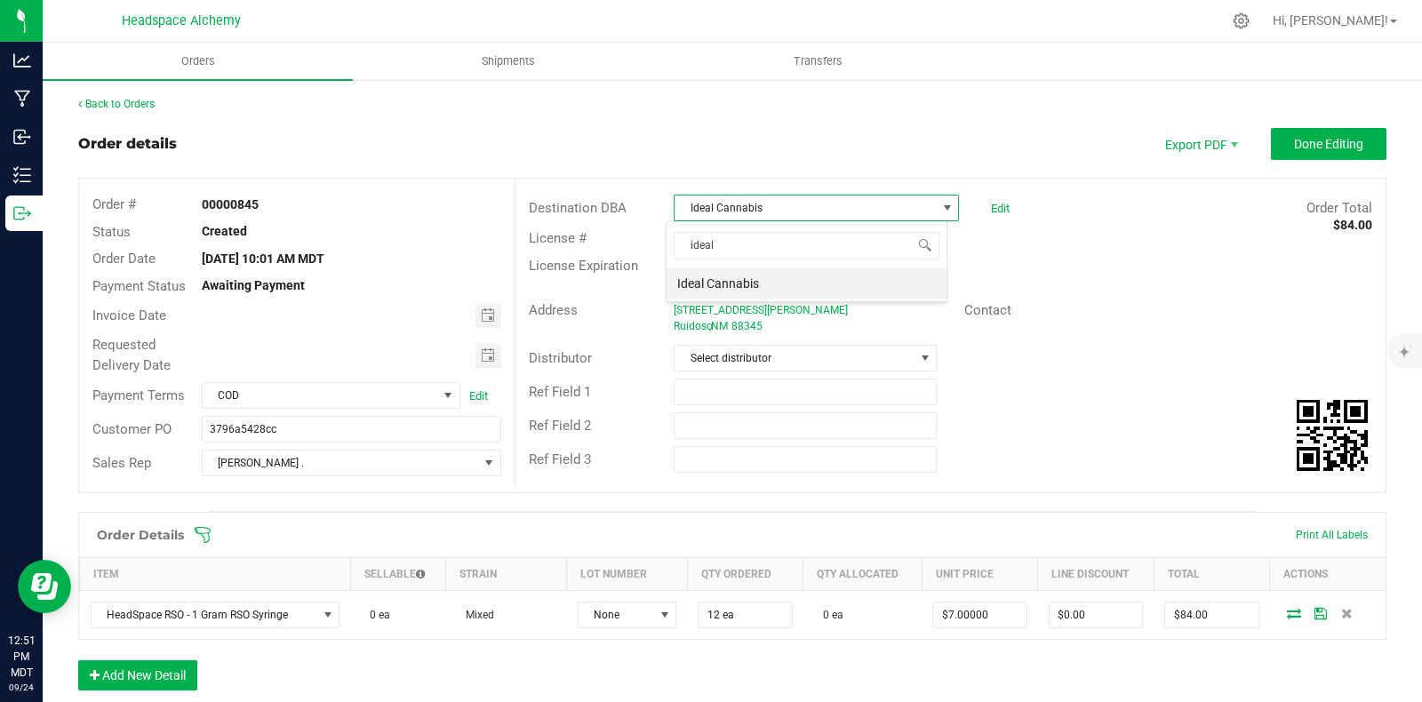
click at [733, 284] on li "Ideal Cannabis" at bounding box center [807, 283] width 280 height 30
drag, startPoint x: 931, startPoint y: 205, endPoint x: 898, endPoint y: 200, distance: 33.3
click at [940, 206] on span at bounding box center [947, 208] width 14 height 14
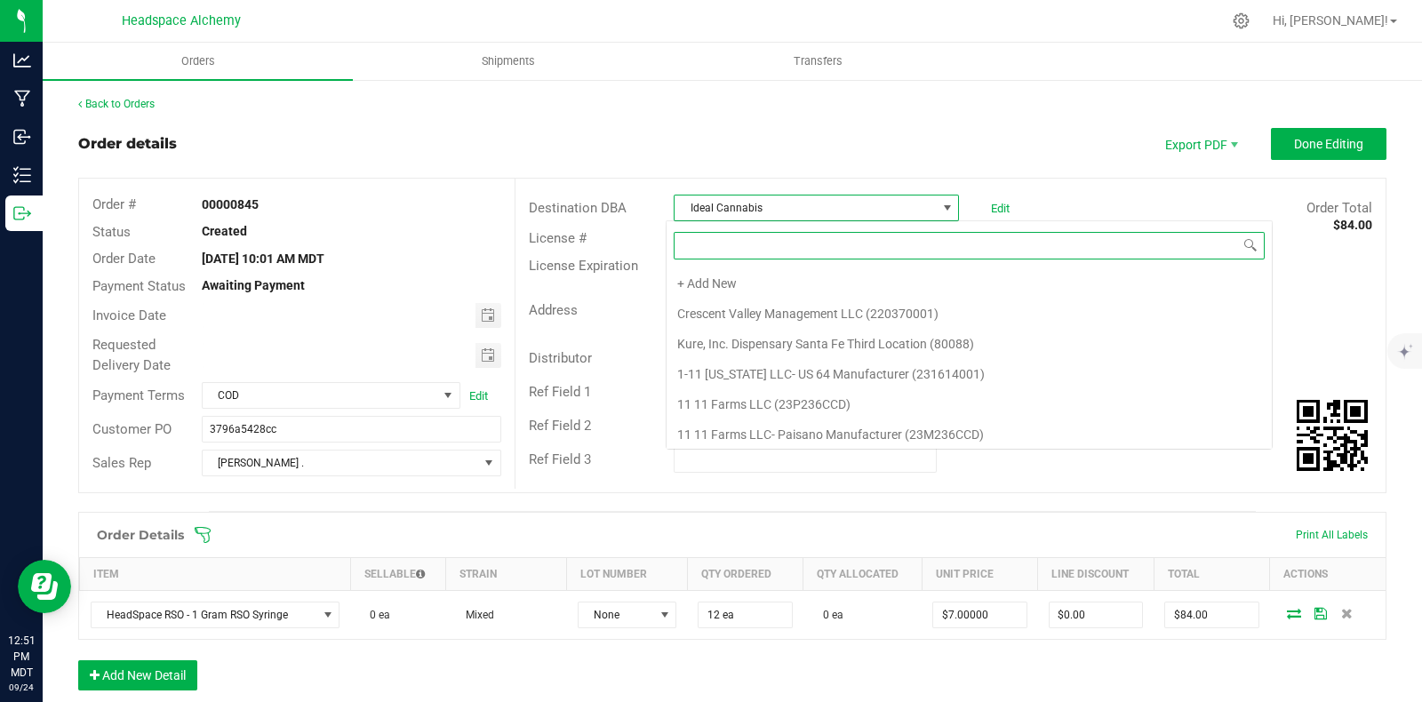
scroll to position [26, 281]
type input "phen"
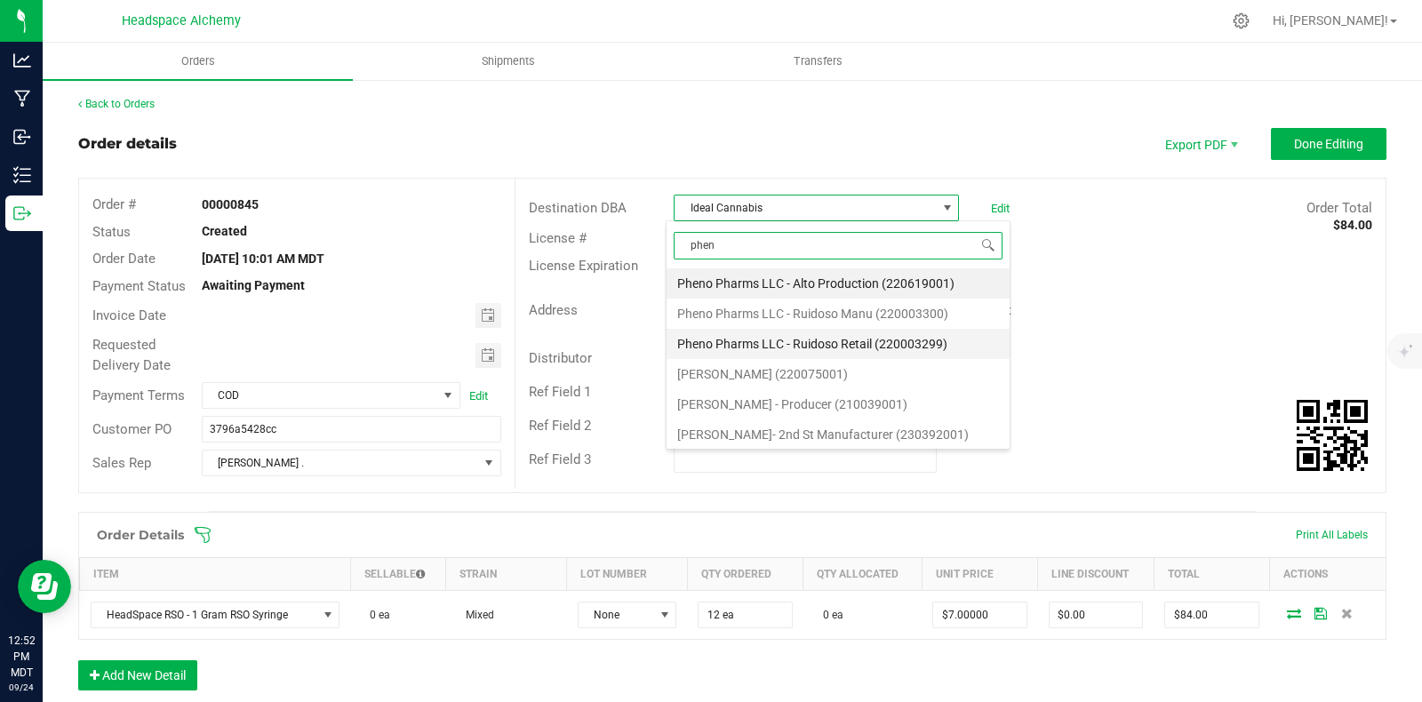
click at [875, 343] on li "Pheno Pharms LLC - Ruidoso Retail (220003299)" at bounding box center [838, 344] width 343 height 30
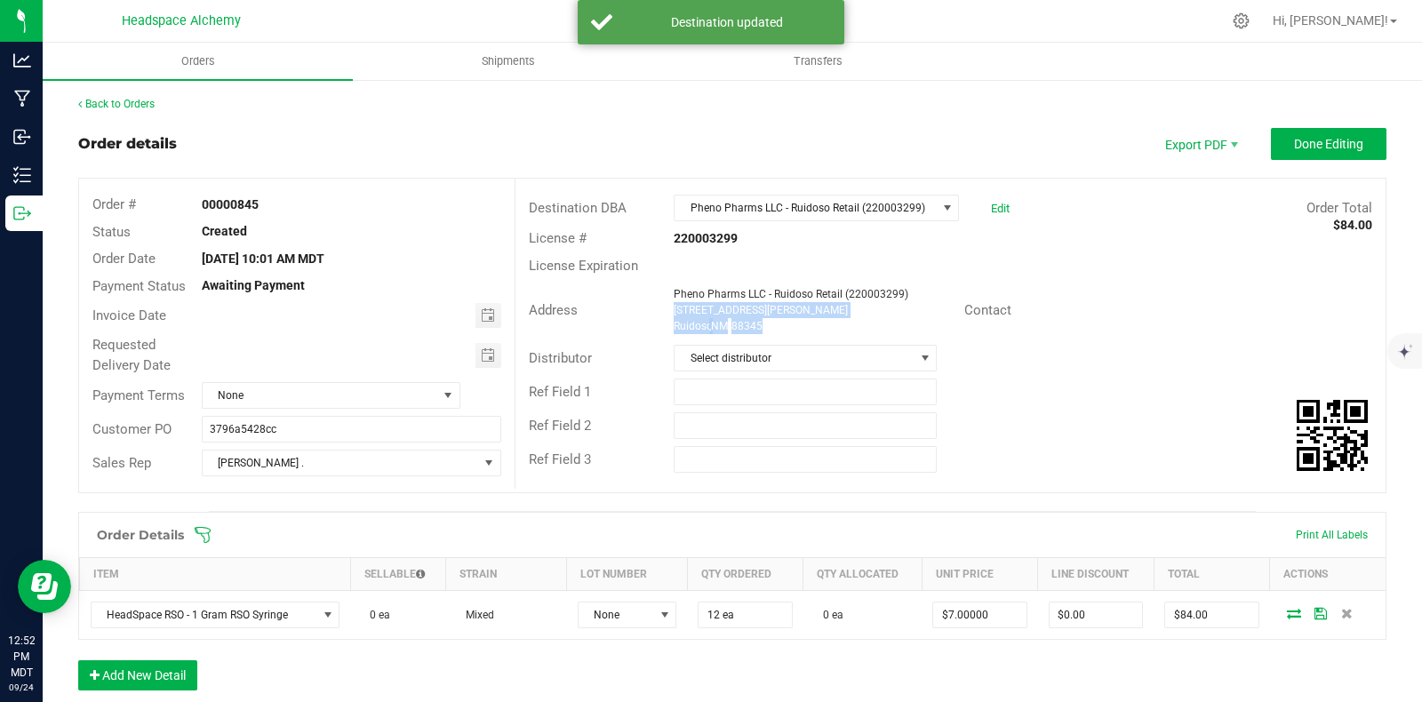
drag, startPoint x: 760, startPoint y: 326, endPoint x: 658, endPoint y: 313, distance: 103.1
click at [665, 313] on div "Pheno Pharms LLC - Ruidoso Retail (220003299) 2637 Sudderth Dr, Ste B Ruidoso ,…" at bounding box center [814, 310] width 299 height 48
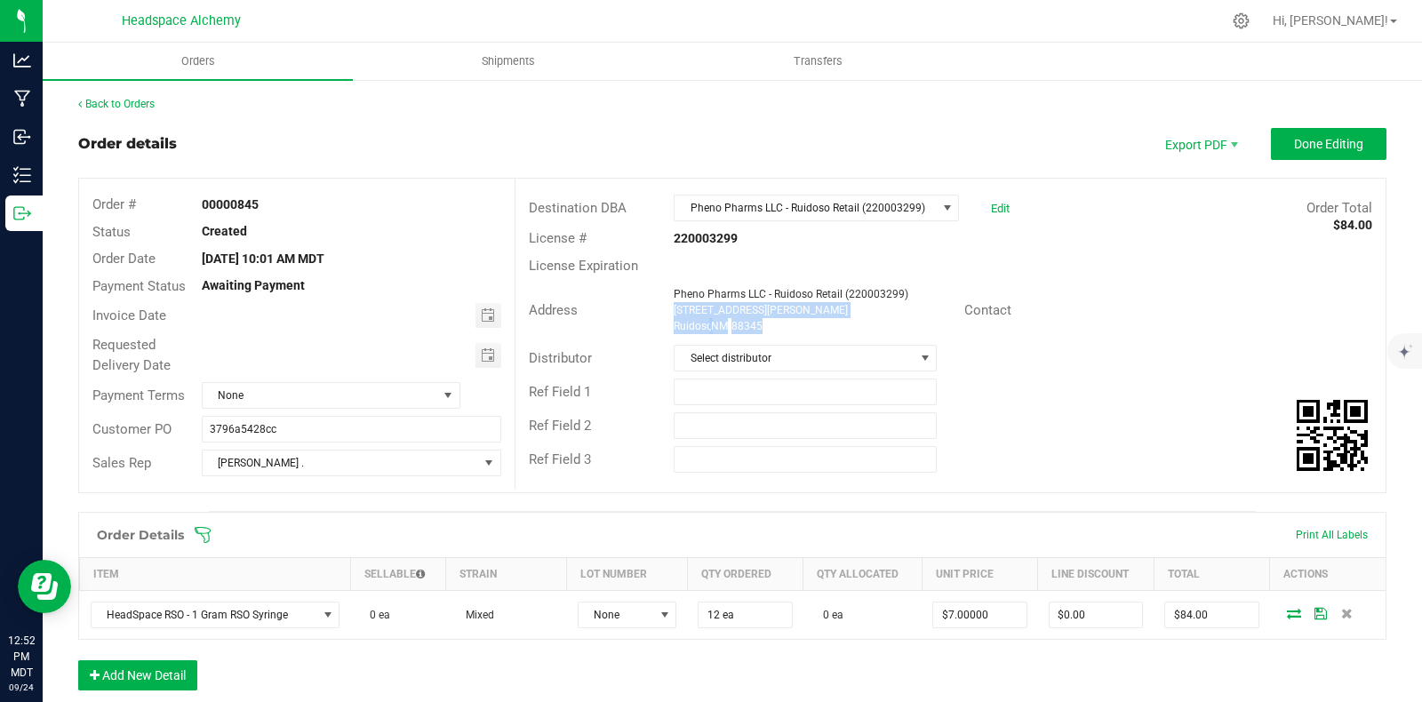
copy ngx-name-and-address "2637 Sudderth Dr, Ste B Ruidoso , NM 88345"
click at [1072, 287] on div "Address Pheno Pharms LLC - Ruidoso Retail (220003299) 2637 Sudderth Dr, Ste B R…" at bounding box center [950, 310] width 870 height 62
click at [1314, 140] on span "Done Editing" at bounding box center [1328, 144] width 69 height 14
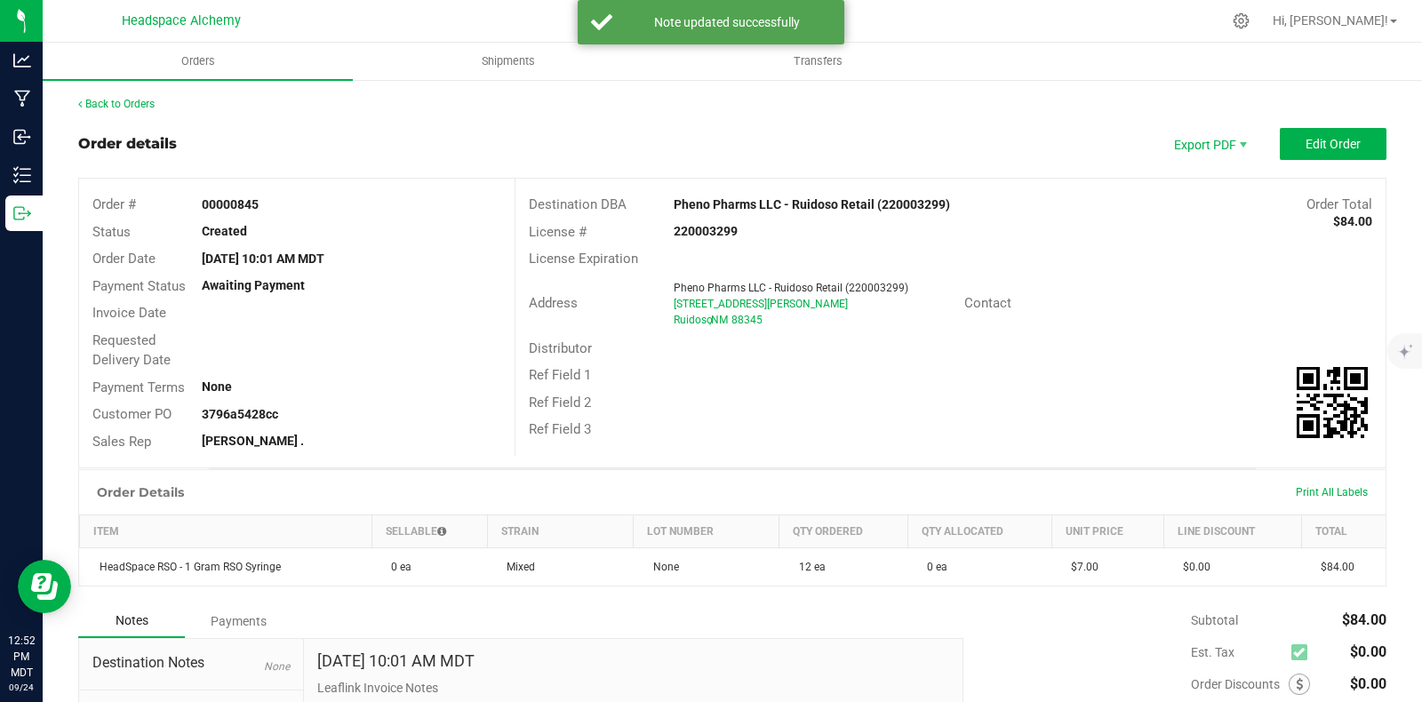
drag, startPoint x: 268, startPoint y: 196, endPoint x: 200, endPoint y: 193, distance: 67.6
click at [200, 193] on div "Order # 00000845" at bounding box center [296, 205] width 435 height 28
copy strong "00000845"
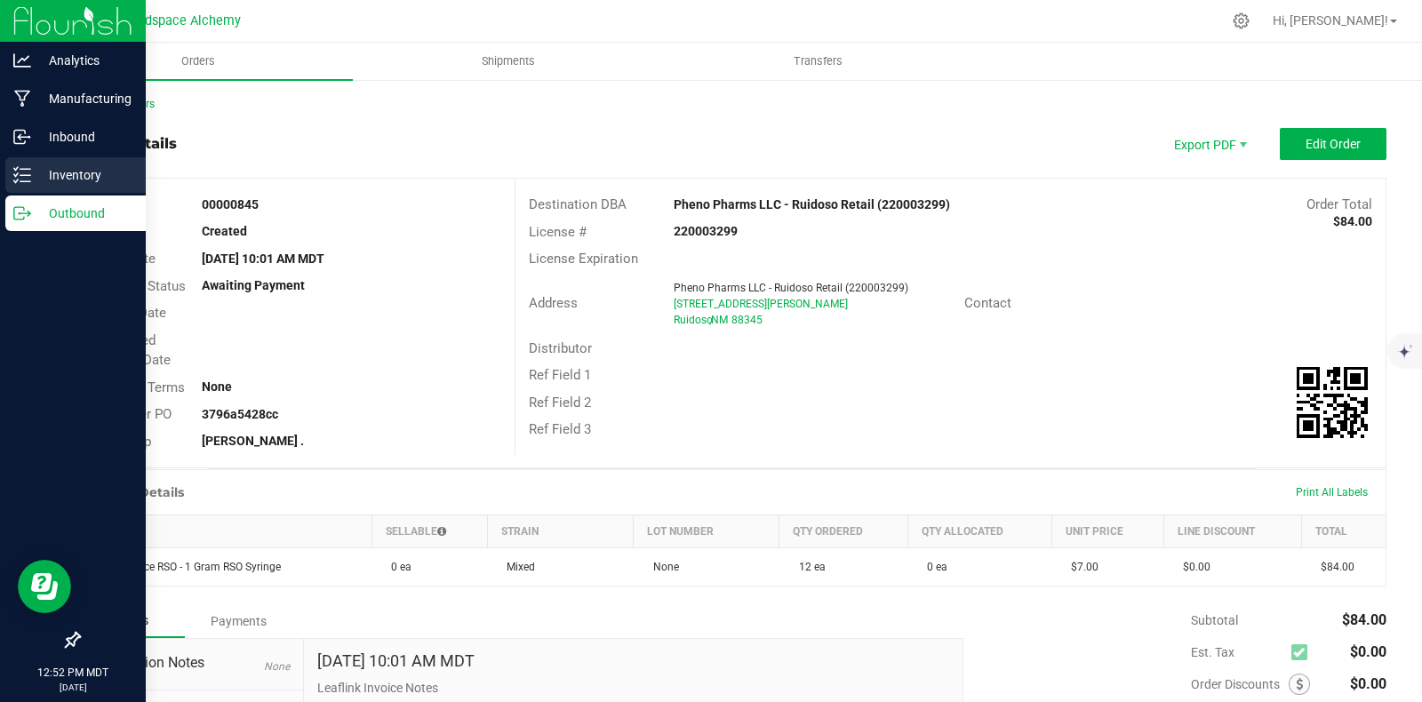
click at [28, 181] on line at bounding box center [25, 181] width 10 height 0
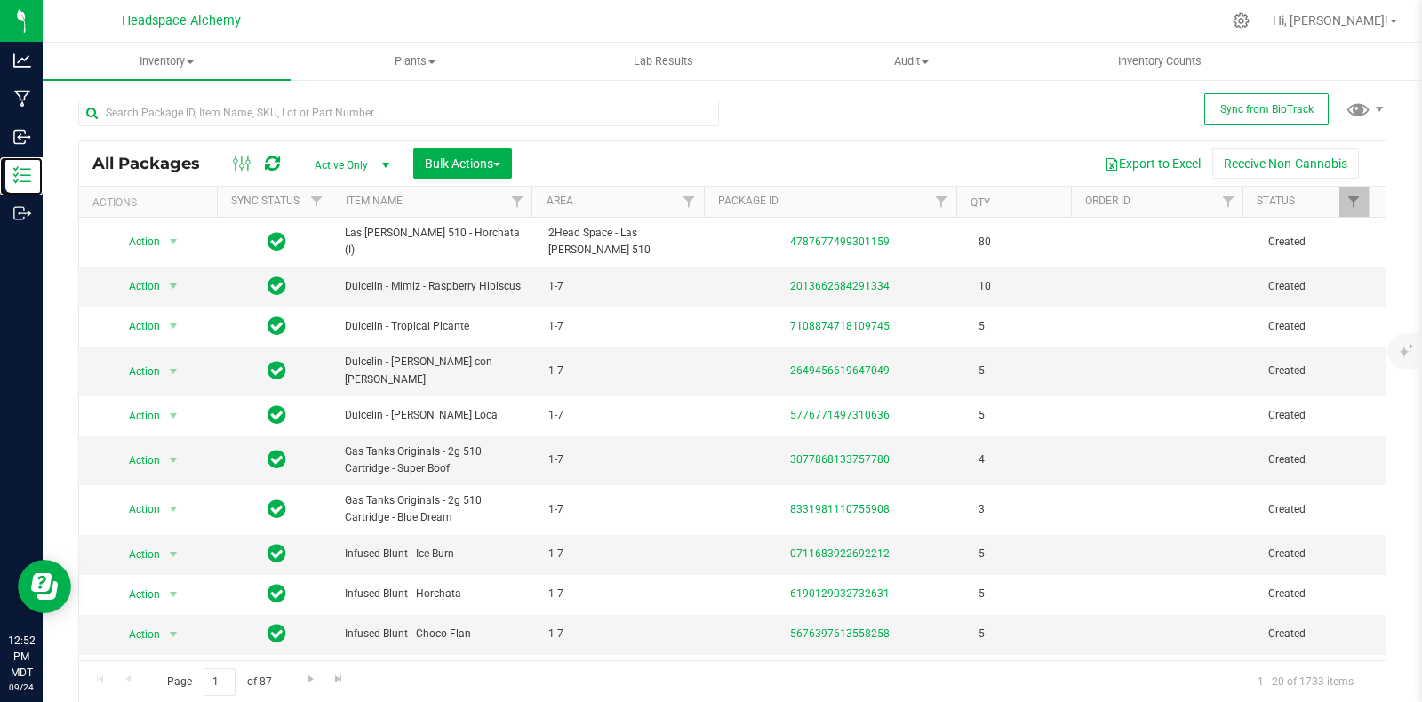
click at [691, 202] on div at bounding box center [695, 202] width 8 height 31
click at [684, 193] on link "Filter" at bounding box center [689, 202] width 29 height 30
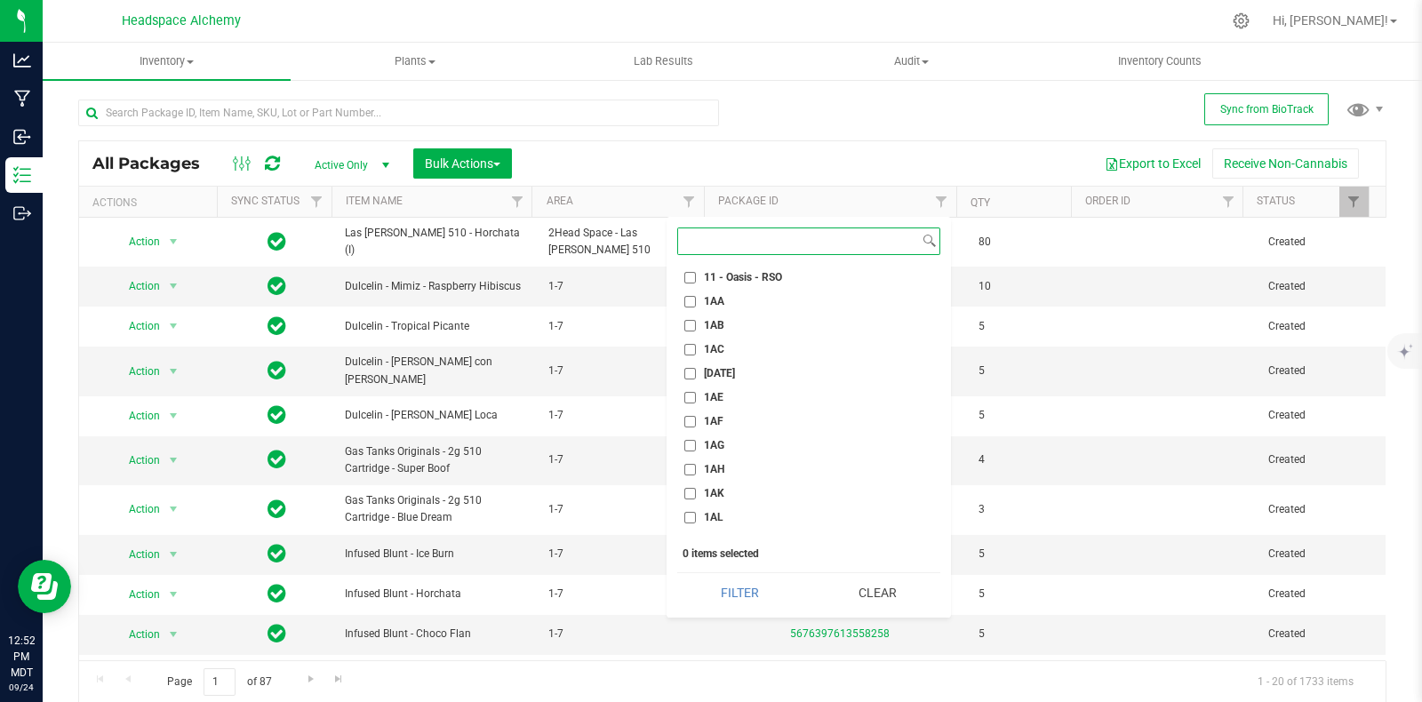
scroll to position [1000, 0]
click at [692, 331] on input "1AG" at bounding box center [690, 334] width 12 height 12
checkbox input "true"
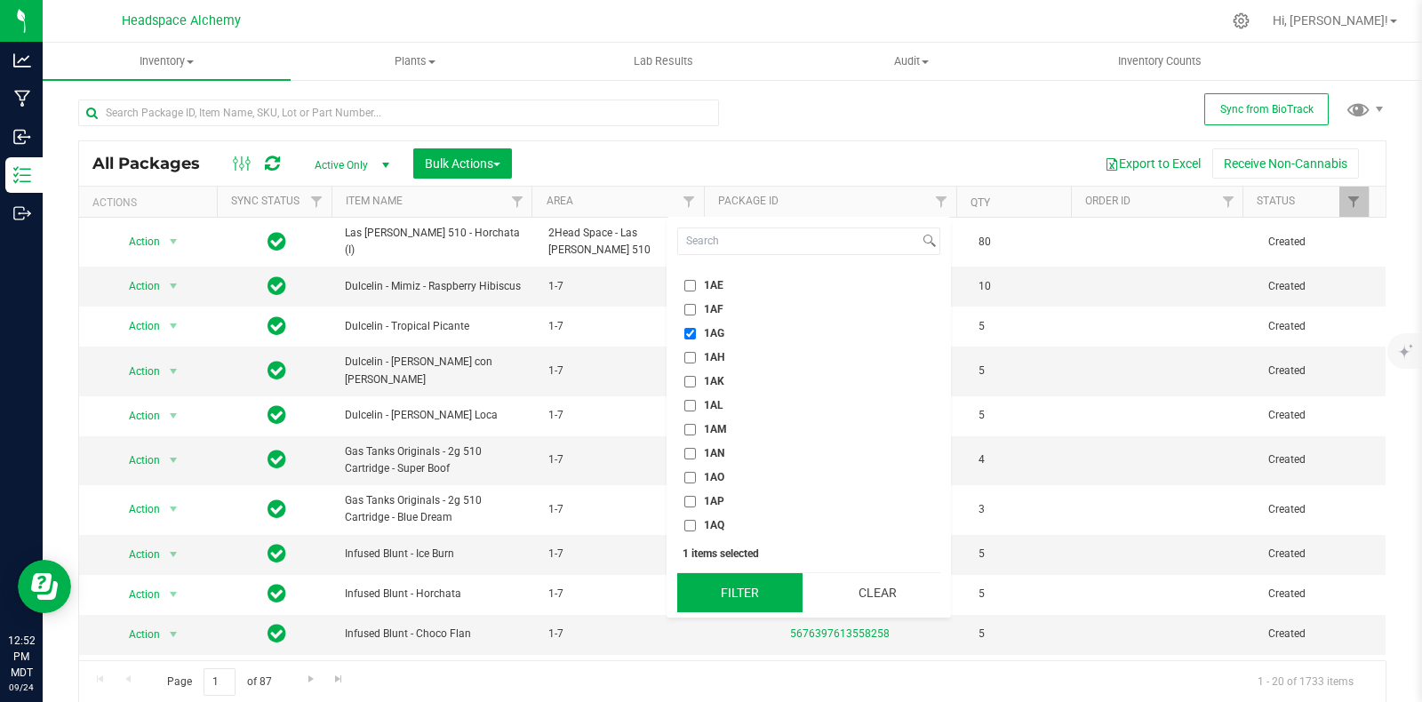
click at [755, 587] on button "Filter" at bounding box center [739, 592] width 125 height 39
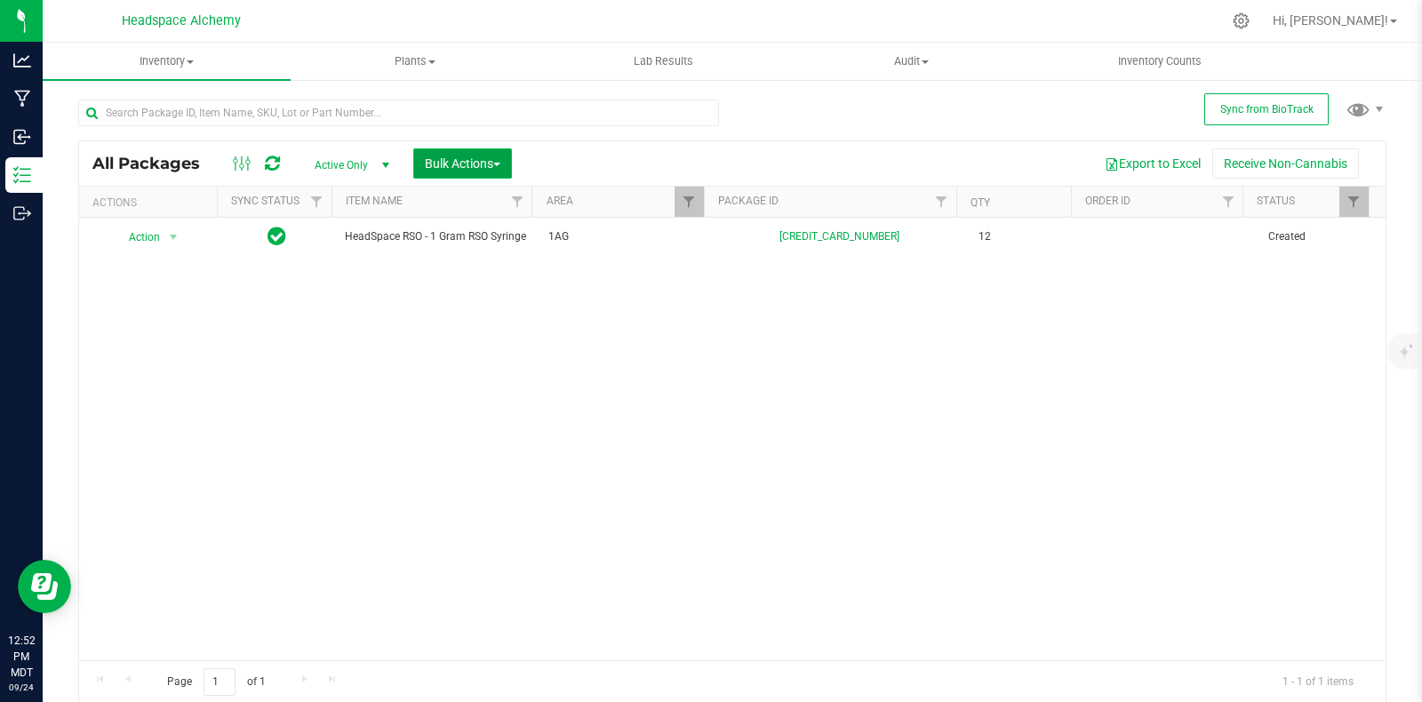
click at [502, 164] on button "Bulk Actions" at bounding box center [462, 163] width 99 height 30
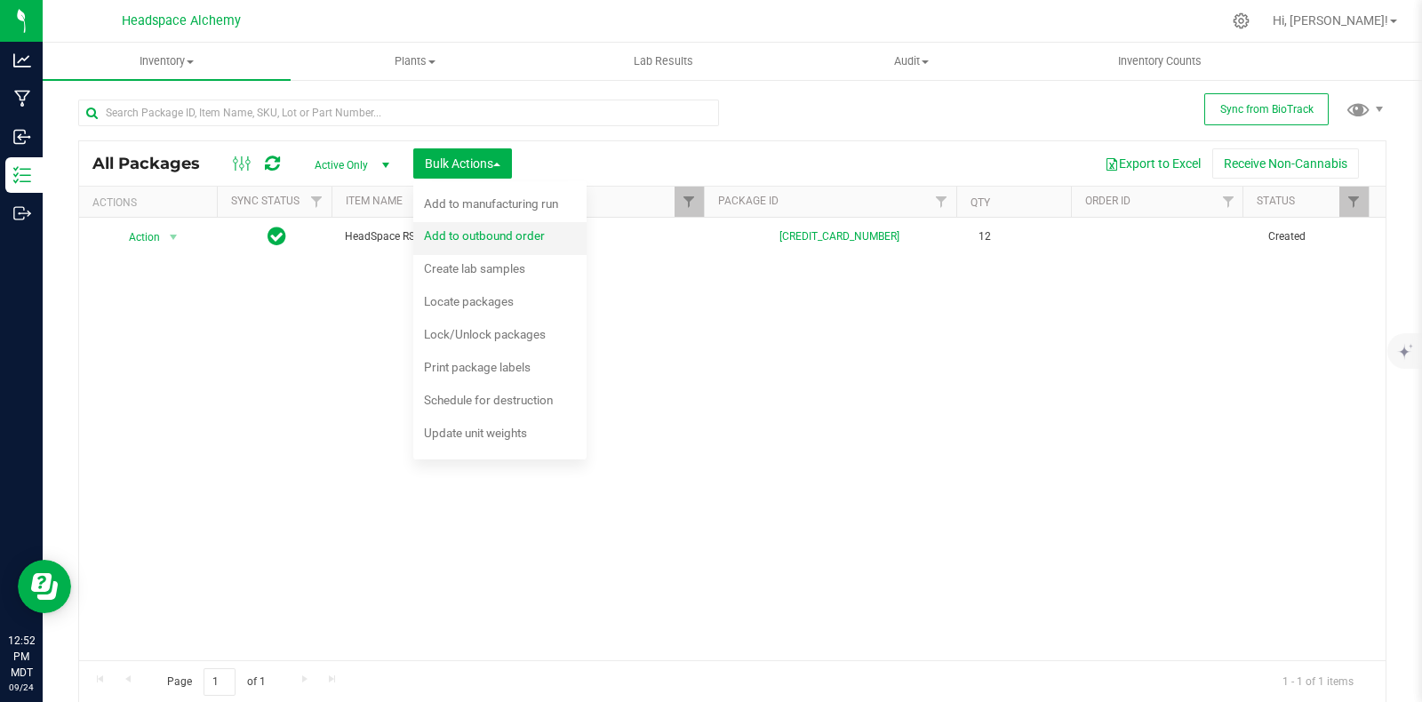
click at [509, 237] on span "Add to outbound order" at bounding box center [484, 235] width 121 height 14
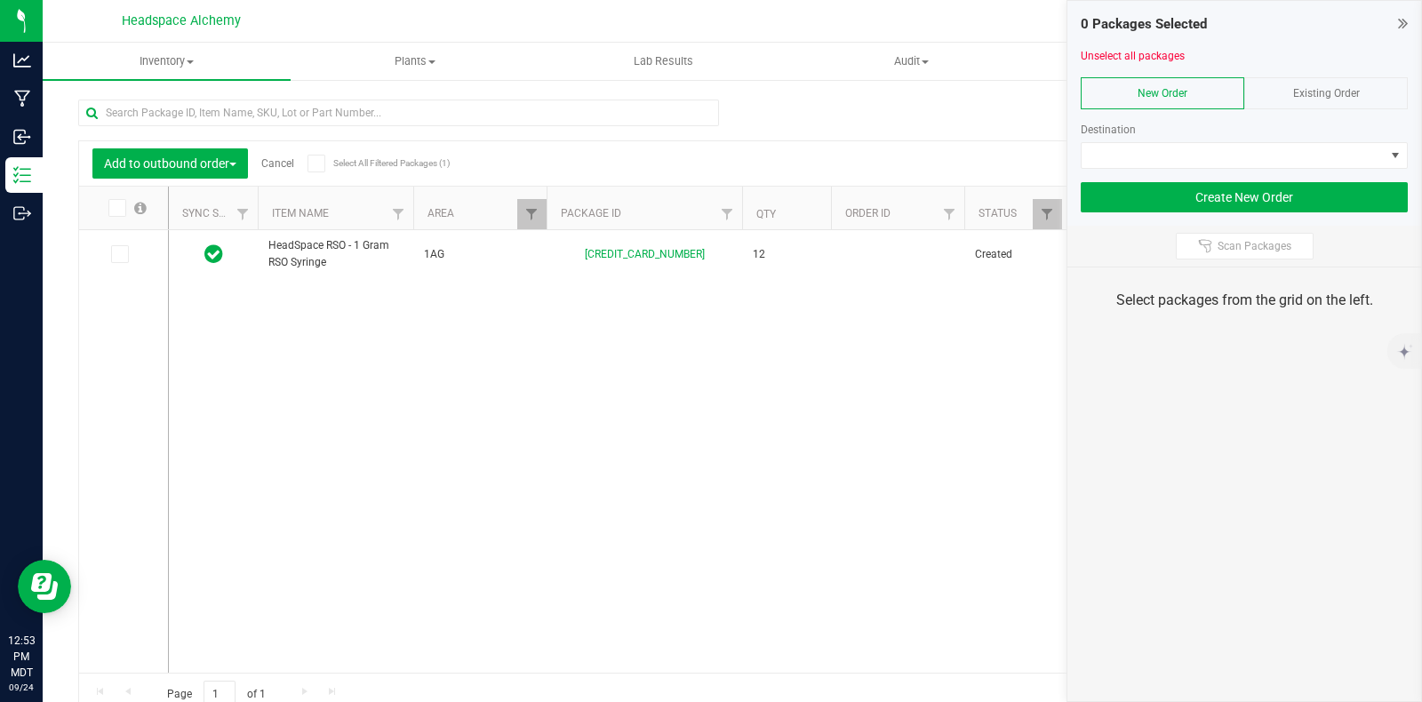
click at [1324, 94] on span "Existing Order" at bounding box center [1326, 93] width 67 height 12
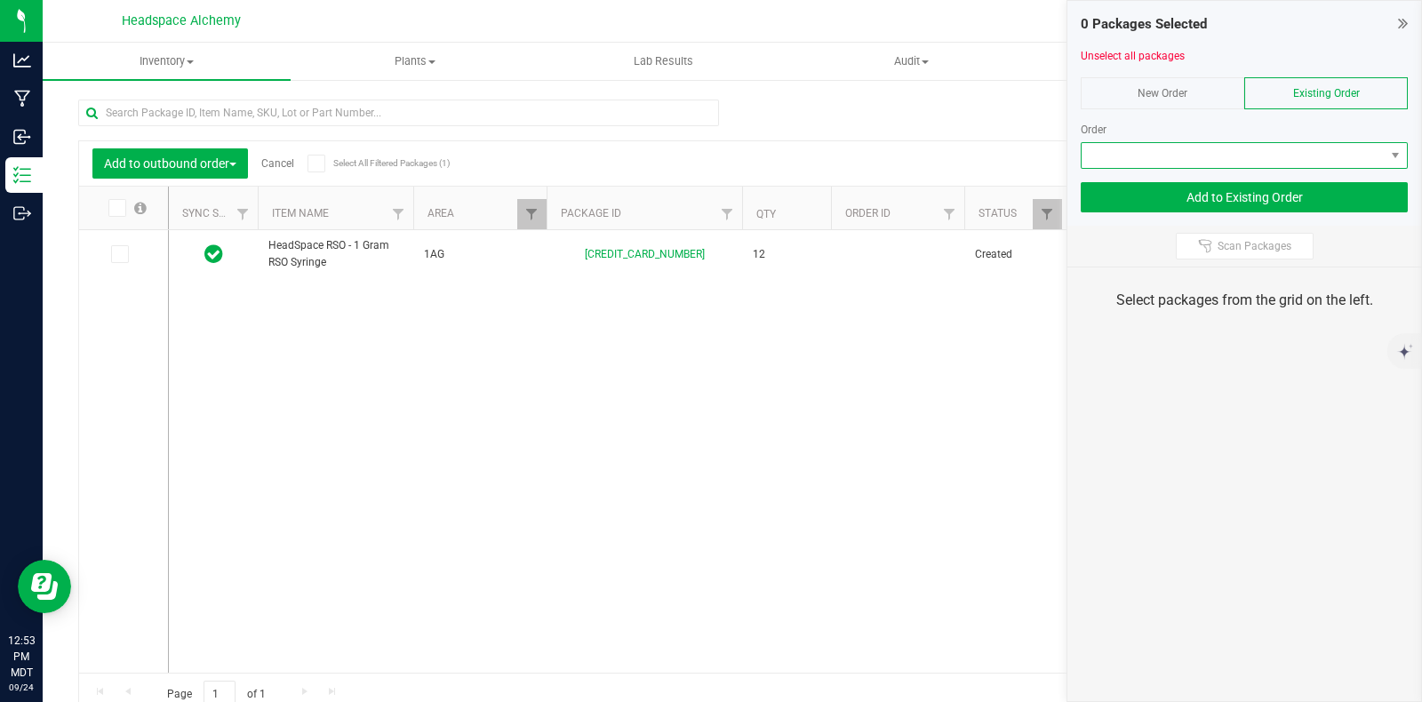
click at [1381, 148] on span at bounding box center [1233, 155] width 303 height 25
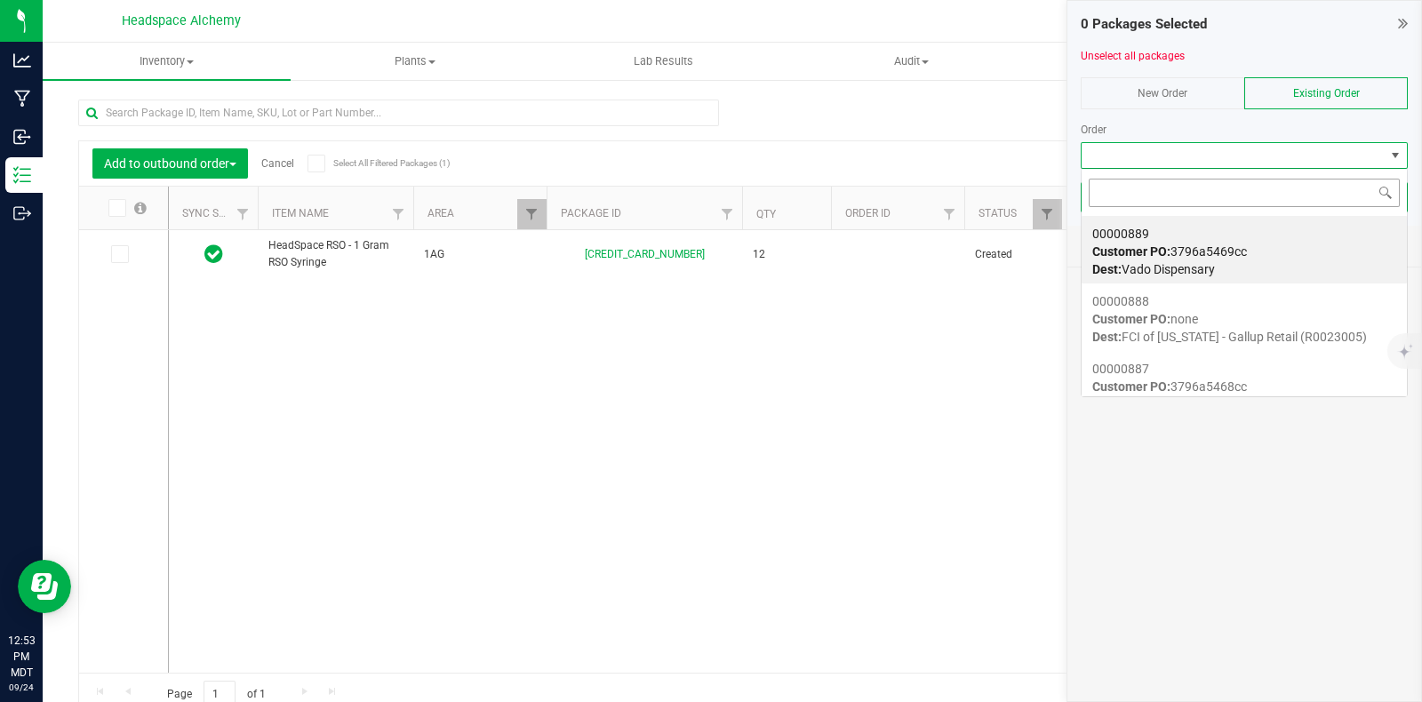
scroll to position [26, 327]
type input "00000845"
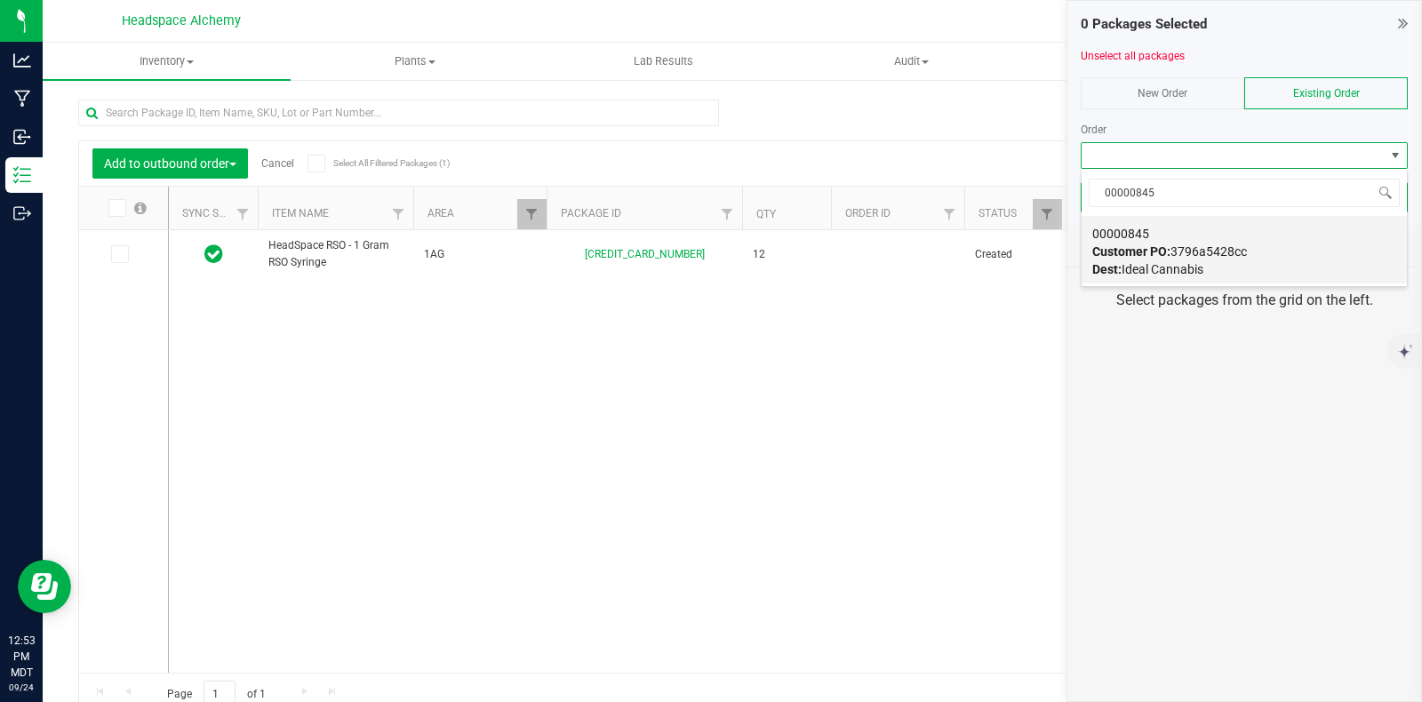
click at [1195, 265] on span "Dest: Ideal Cannabis" at bounding box center [1147, 269] width 111 height 14
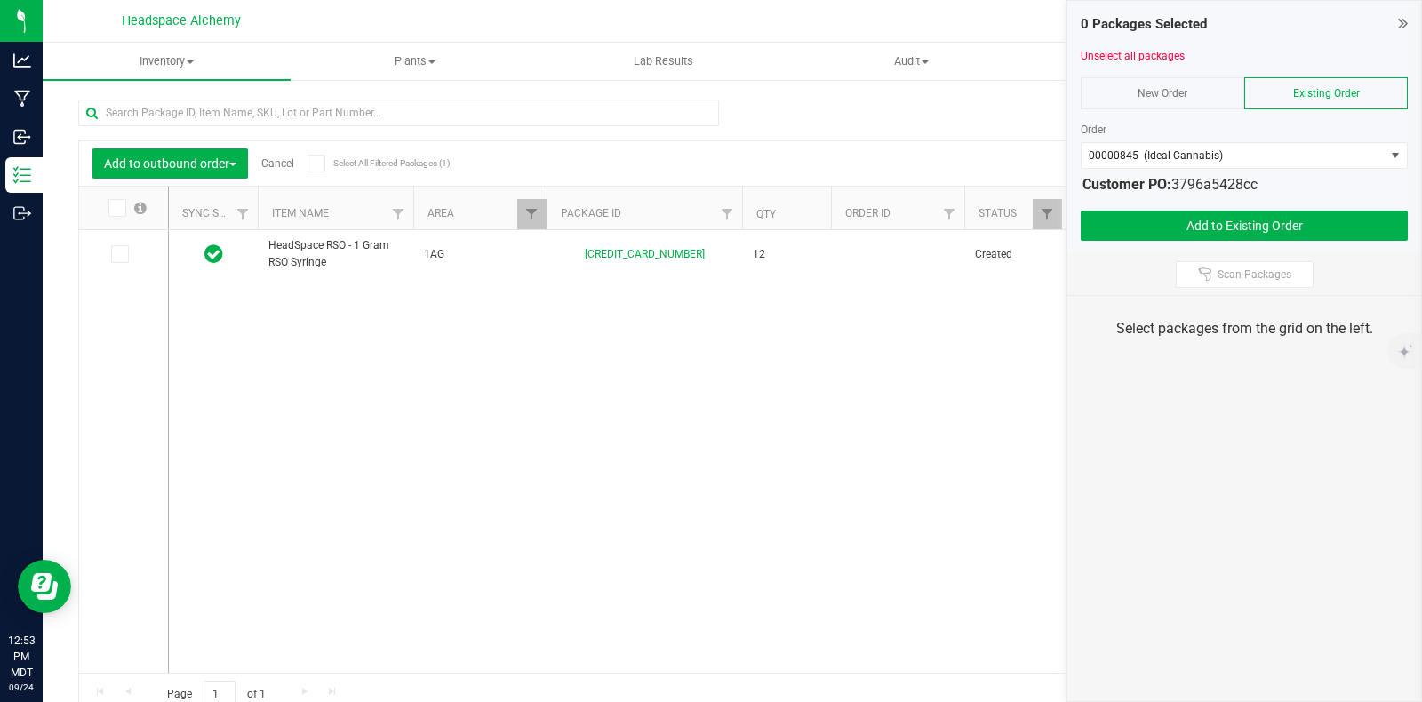
click at [322, 159] on span at bounding box center [317, 164] width 18 height 18
click at [0, 0] on input "Select All Filtered Packages (1)" at bounding box center [0, 0] width 0 height 0
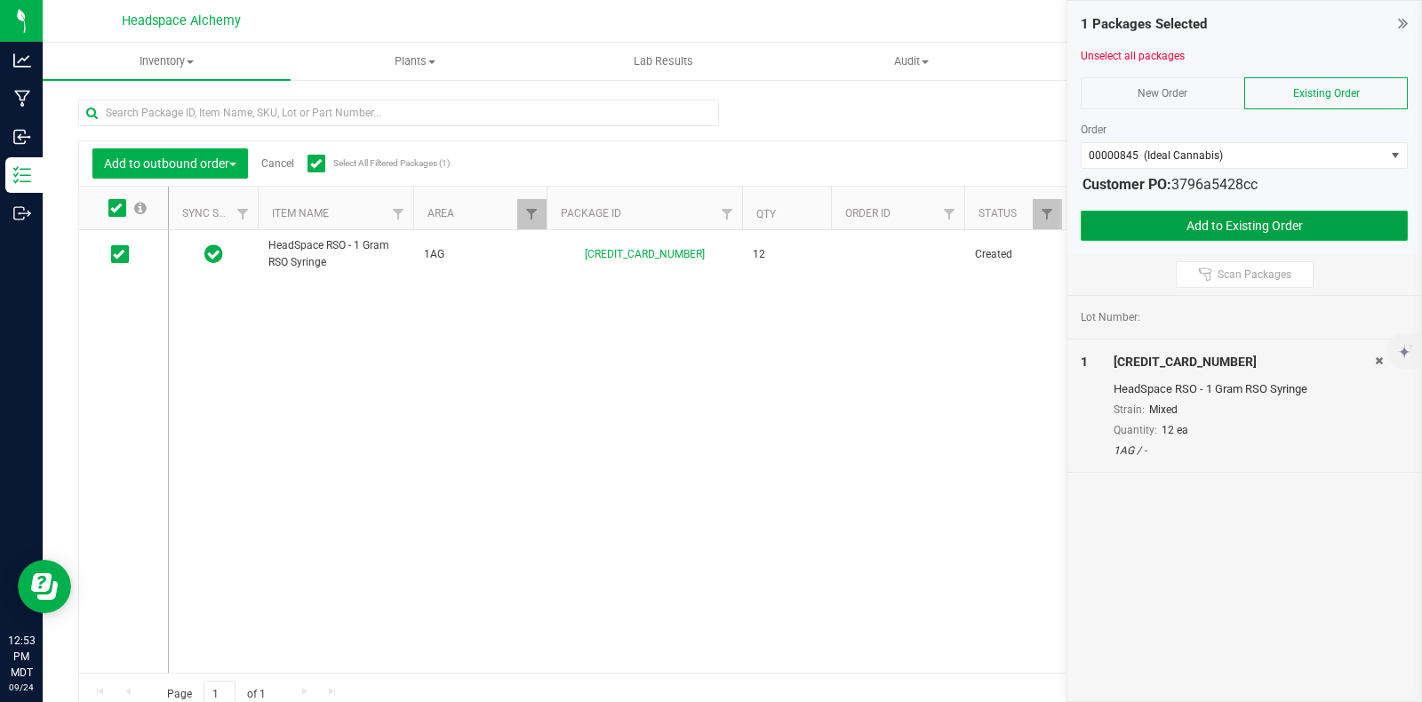
click at [1236, 220] on button "Add to Existing Order" at bounding box center [1244, 226] width 327 height 30
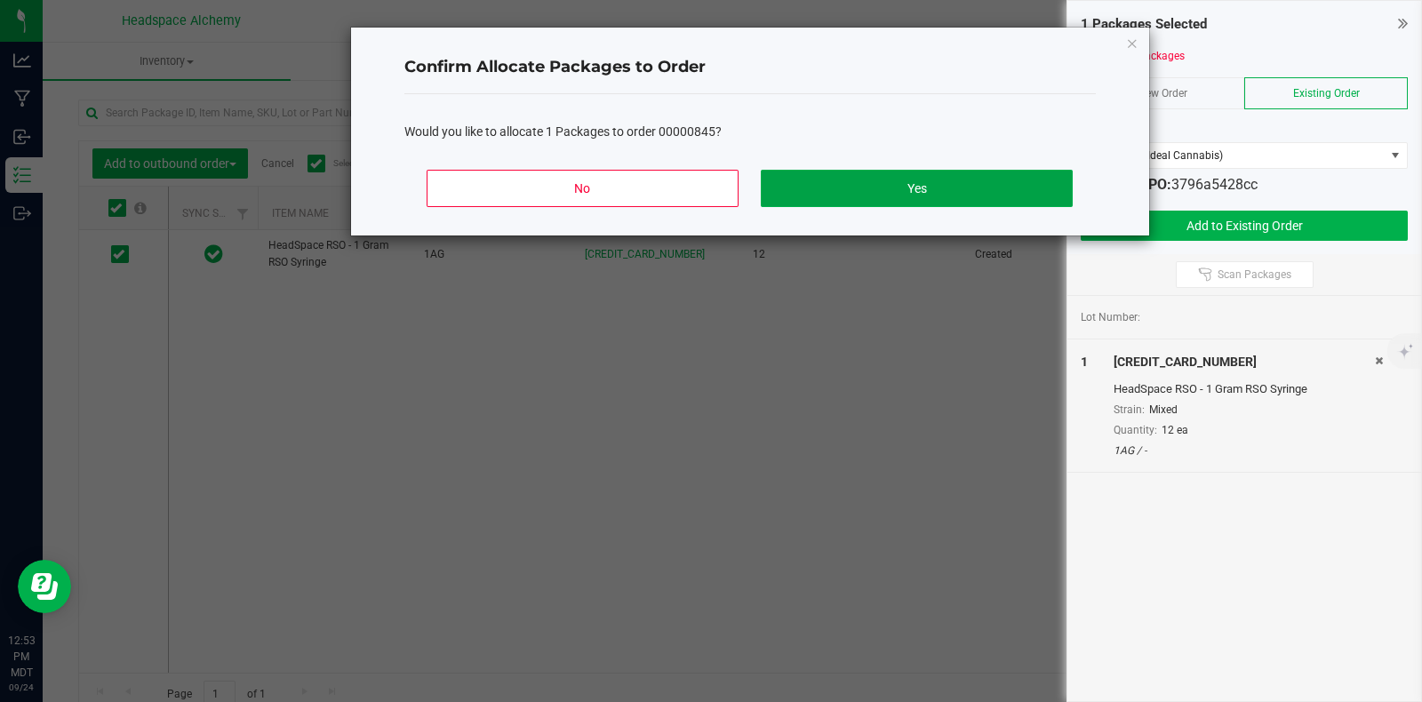
click at [893, 170] on button "Yes" at bounding box center [916, 188] width 311 height 37
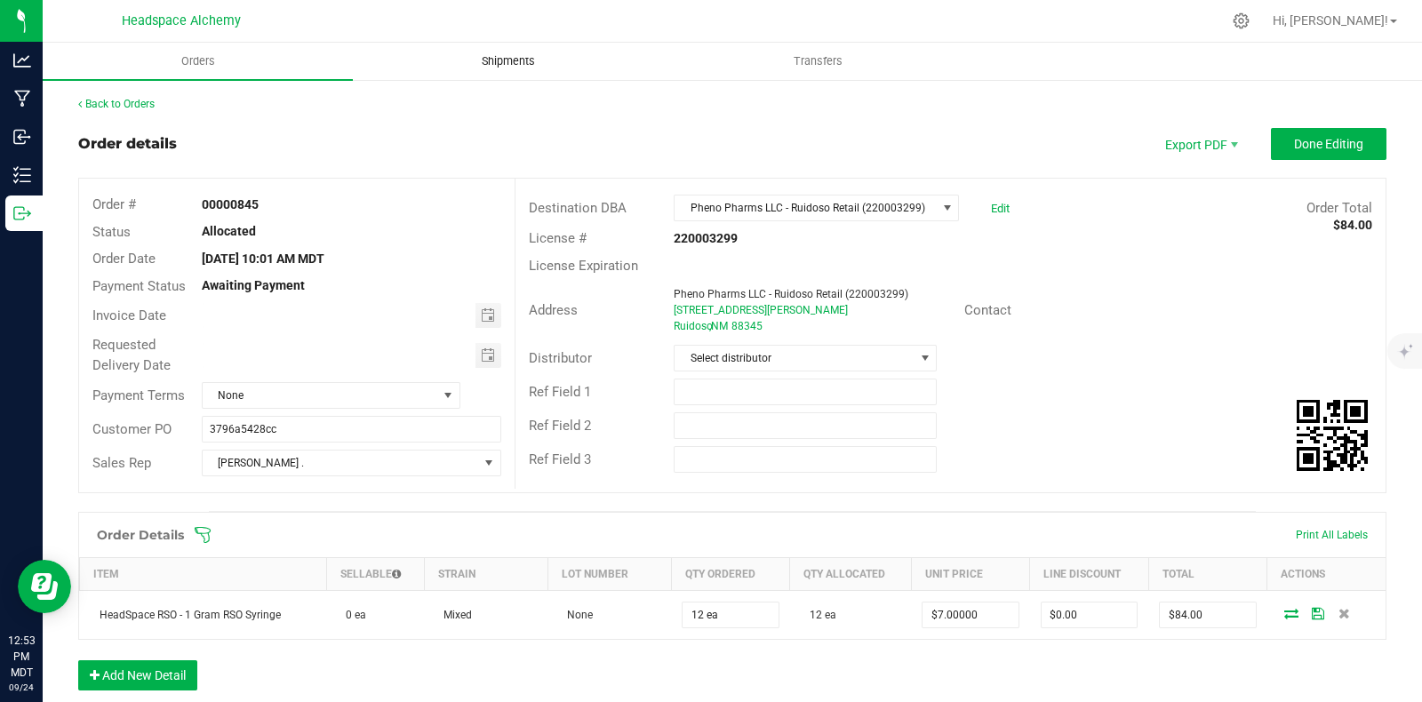
click at [510, 57] on span "Shipments" at bounding box center [508, 61] width 101 height 16
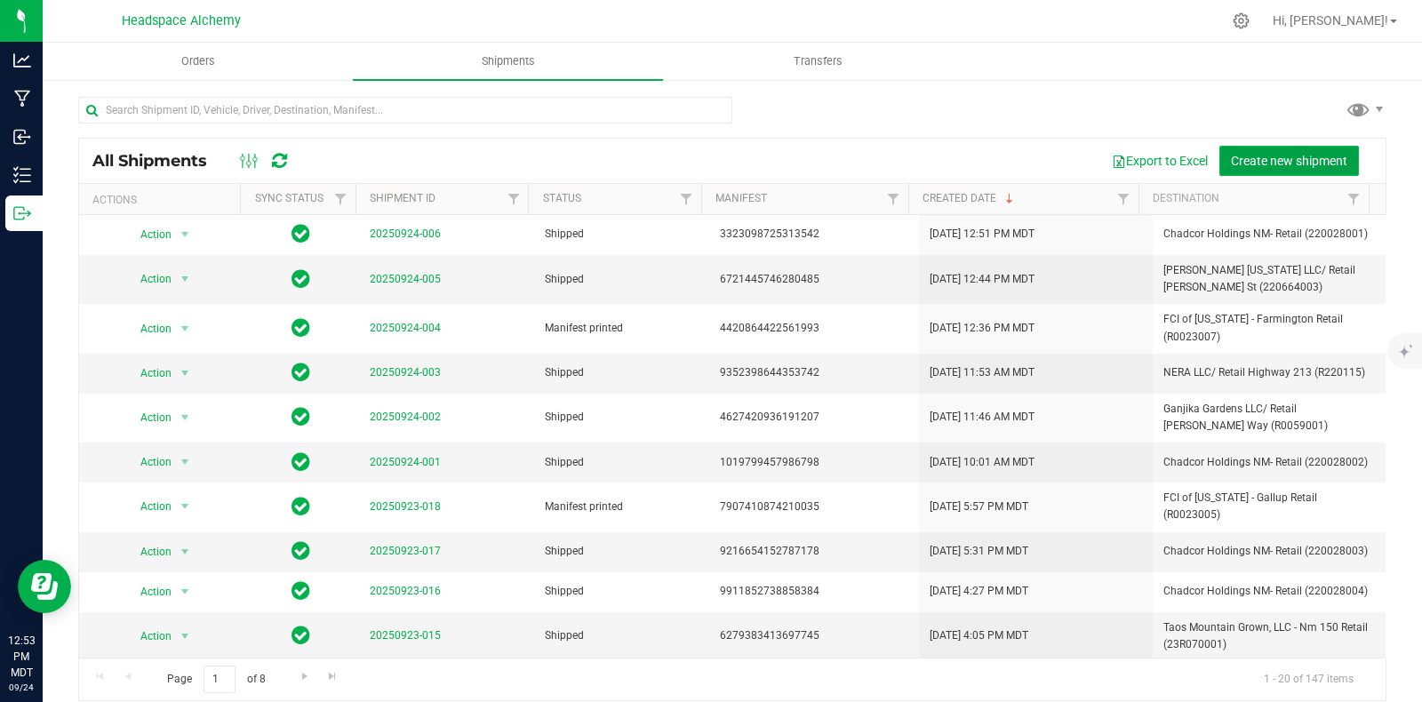
click at [1257, 156] on span "Create new shipment" at bounding box center [1289, 161] width 116 height 14
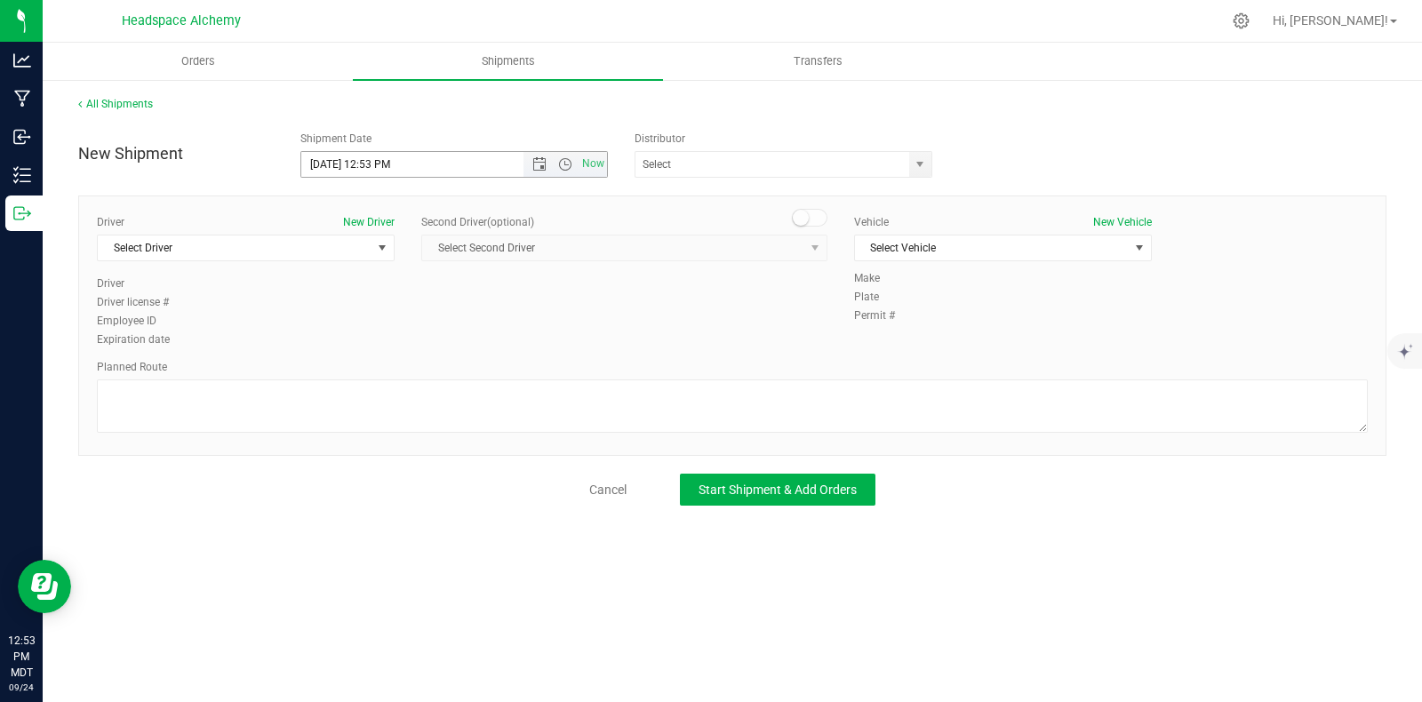
click at [541, 172] on span "Now" at bounding box center [565, 164] width 84 height 25
click at [535, 164] on span "Open the date view" at bounding box center [539, 164] width 14 height 14
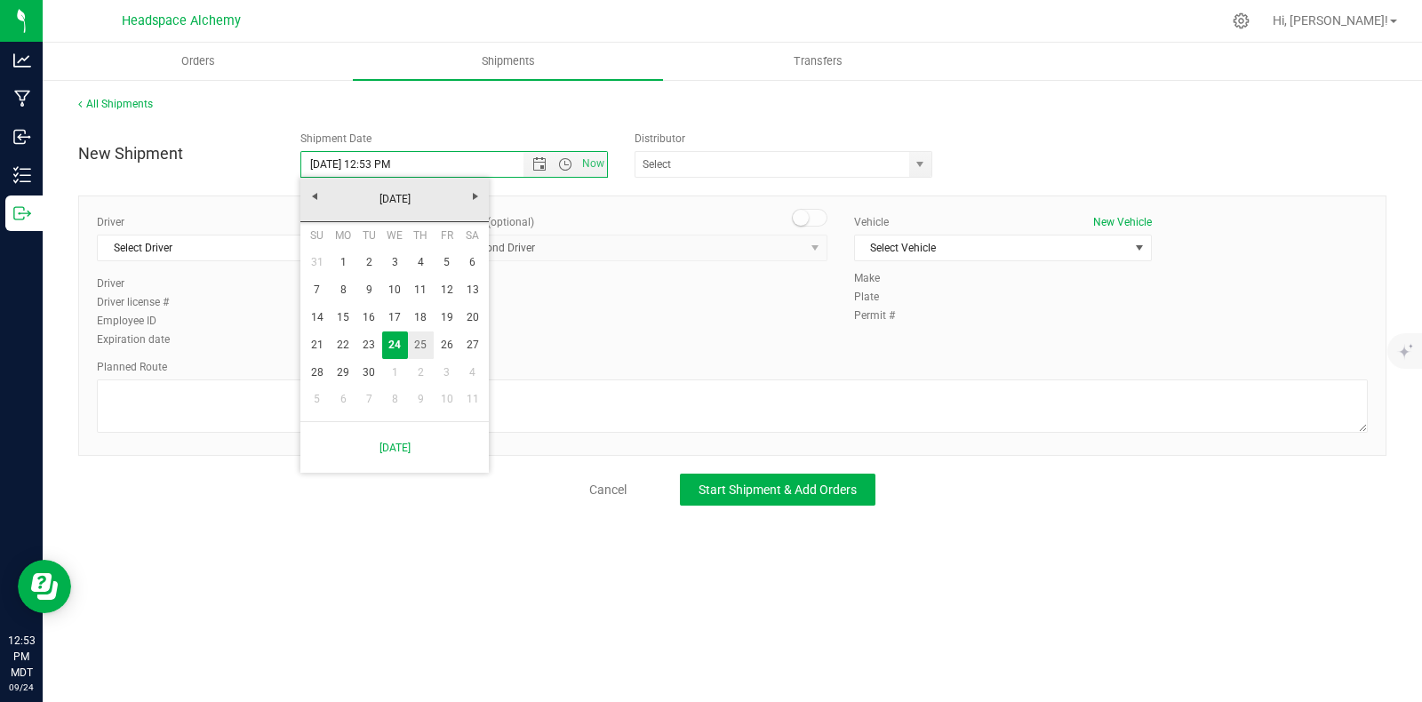
click at [417, 349] on link "25" at bounding box center [421, 346] width 26 height 28
type input "9/25/2025 12:53 PM"
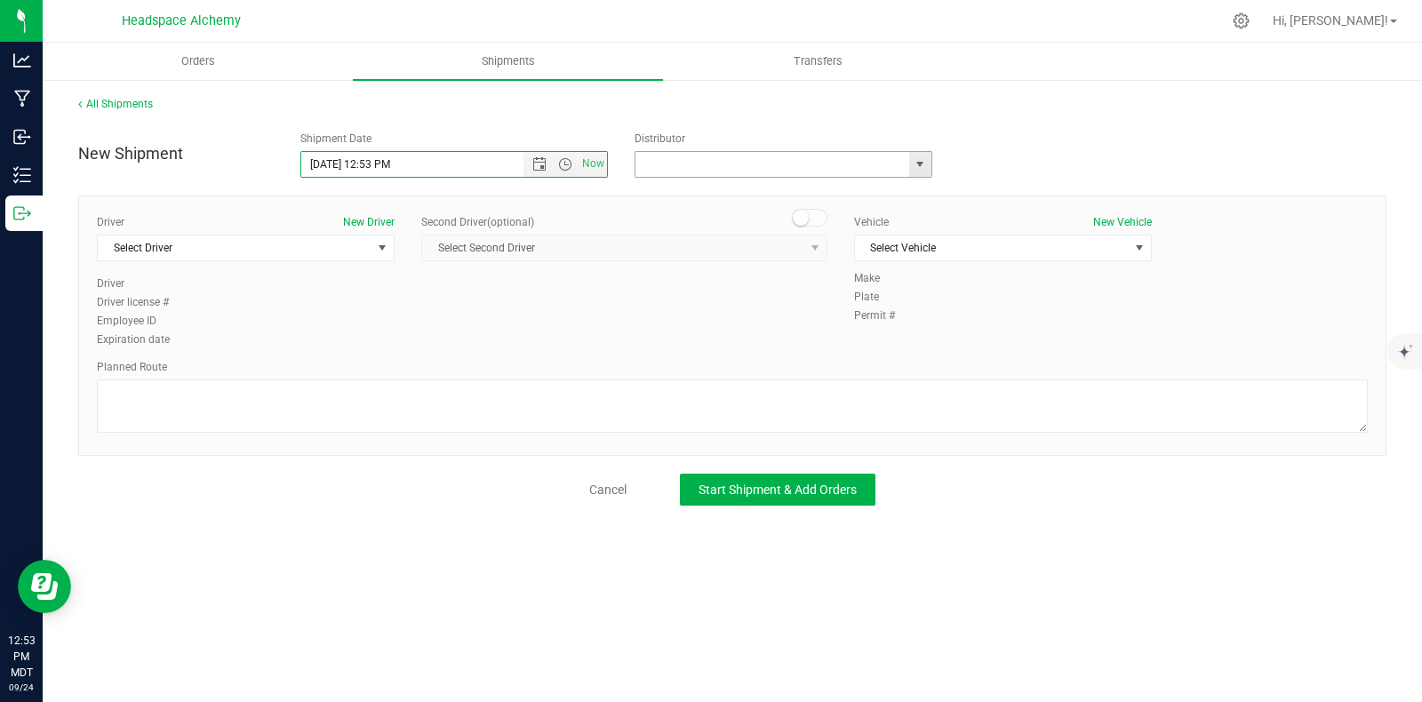
click at [731, 168] on input "text" at bounding box center [768, 164] width 266 height 25
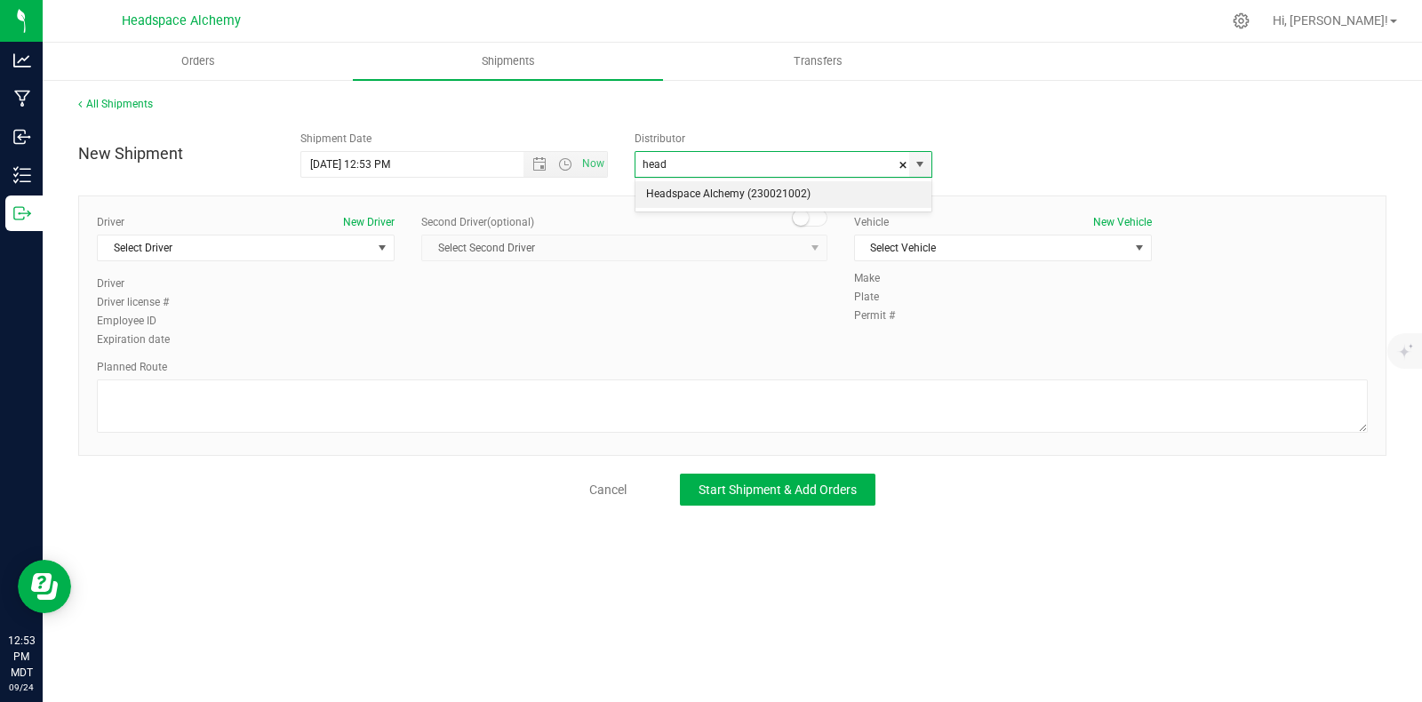
click at [689, 194] on li "Headspace Alchemy (230021002)" at bounding box center [783, 194] width 296 height 27
type input "Headspace Alchemy (230021002)"
click at [384, 241] on span "select" at bounding box center [382, 248] width 14 height 14
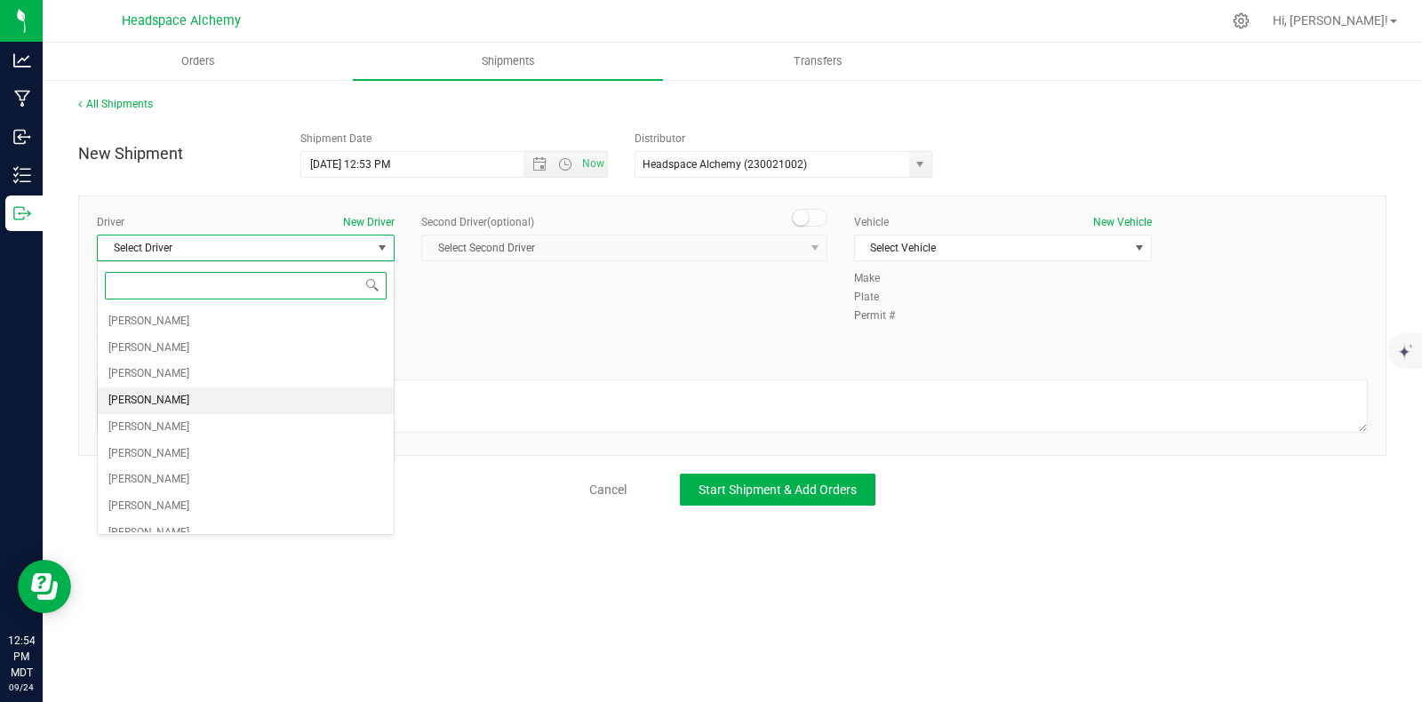
click at [133, 402] on span "Sherry Betts" at bounding box center [148, 400] width 81 height 23
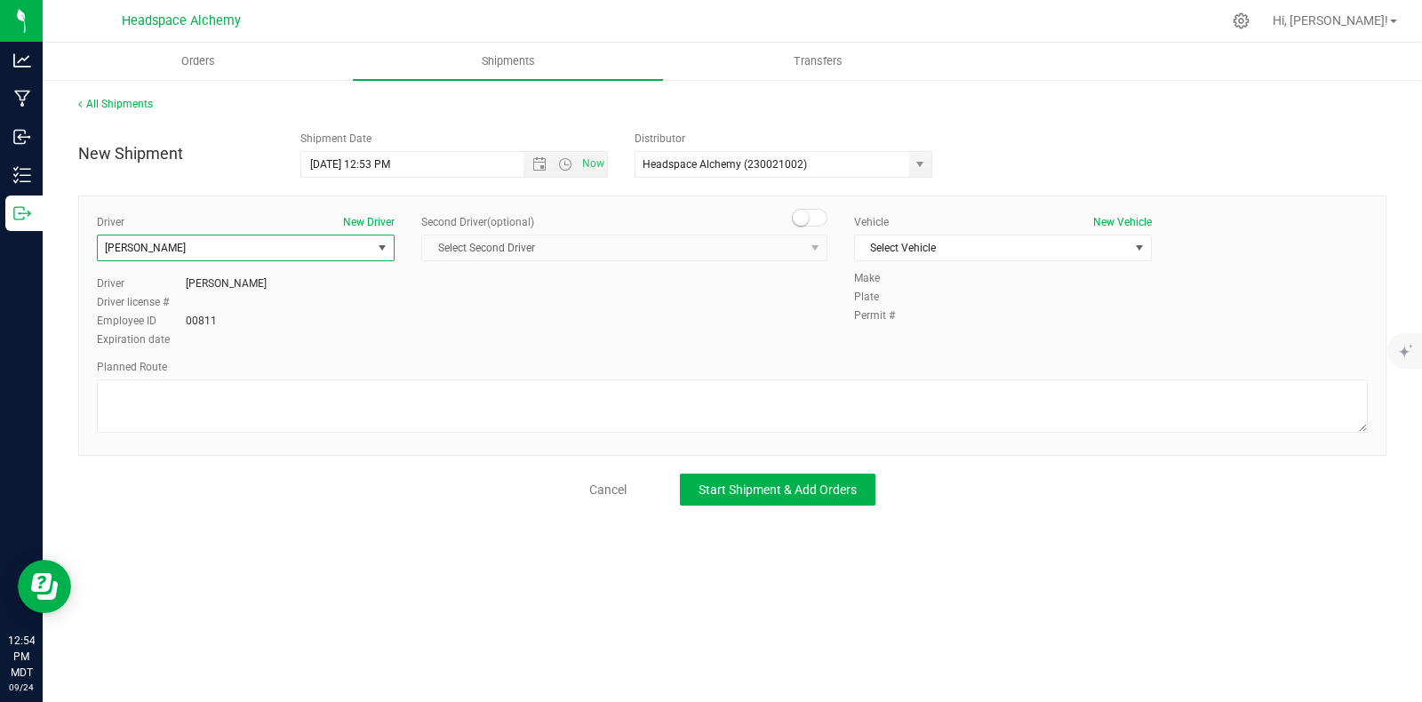
click at [811, 223] on span at bounding box center [810, 218] width 36 height 18
click at [808, 237] on span "select" at bounding box center [815, 248] width 22 height 25
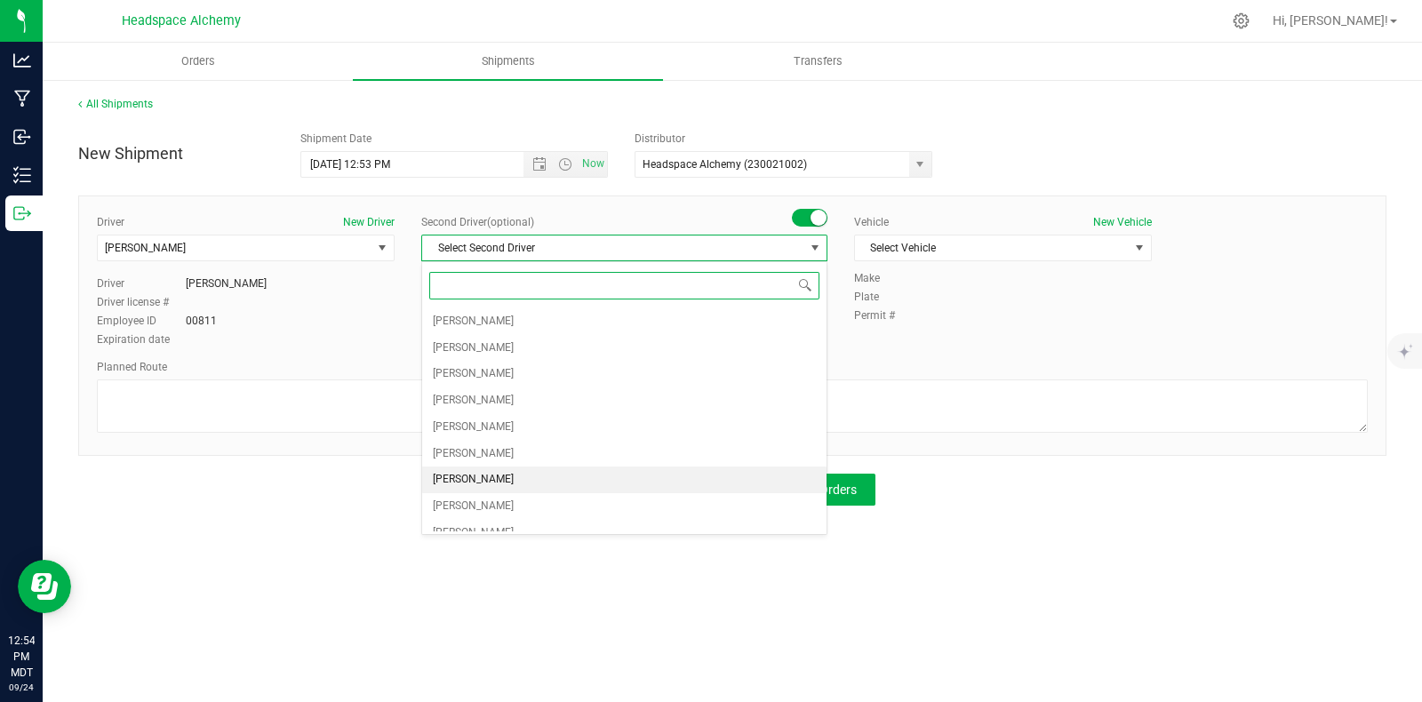
drag, startPoint x: 483, startPoint y: 479, endPoint x: 501, endPoint y: 460, distance: 26.4
click at [481, 478] on span "Randy Delao" at bounding box center [473, 479] width 81 height 23
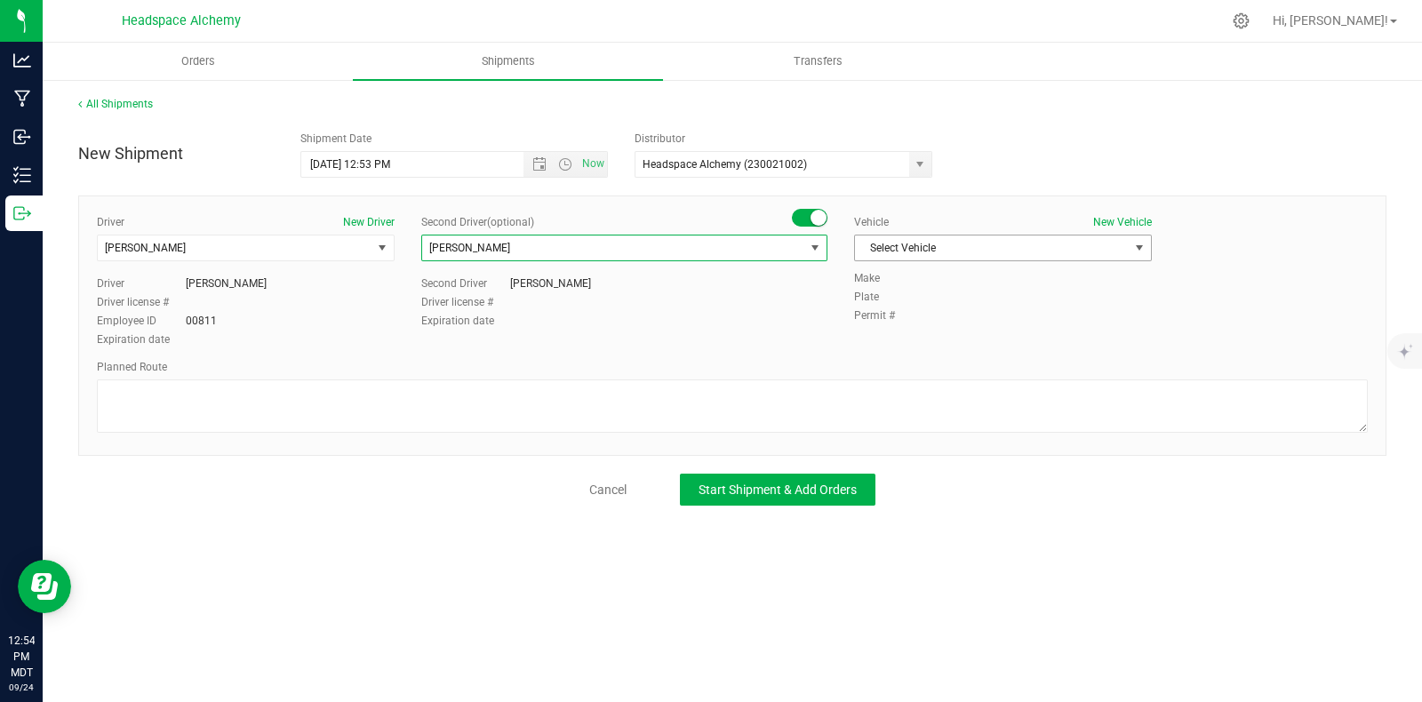
click at [1123, 244] on span "Select Vehicle" at bounding box center [992, 248] width 274 height 25
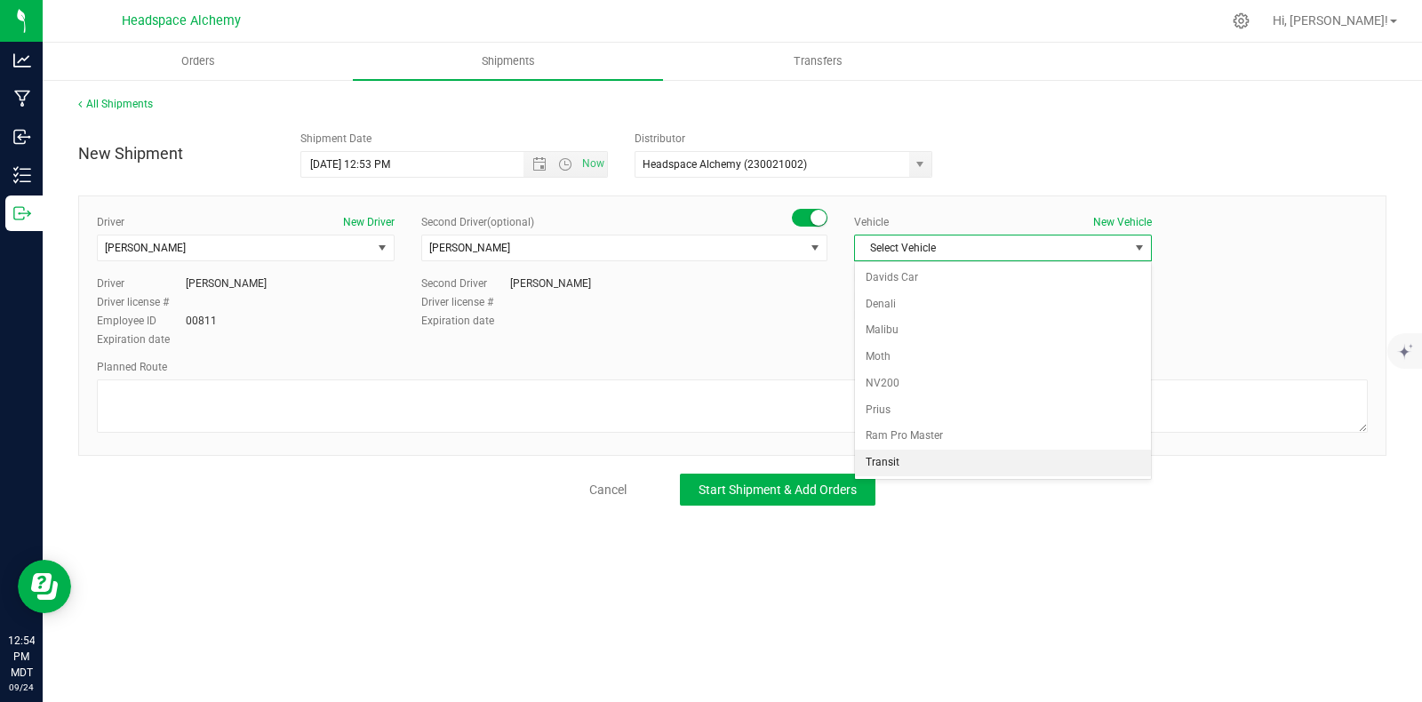
click at [900, 458] on li "Transit" at bounding box center [1003, 463] width 296 height 27
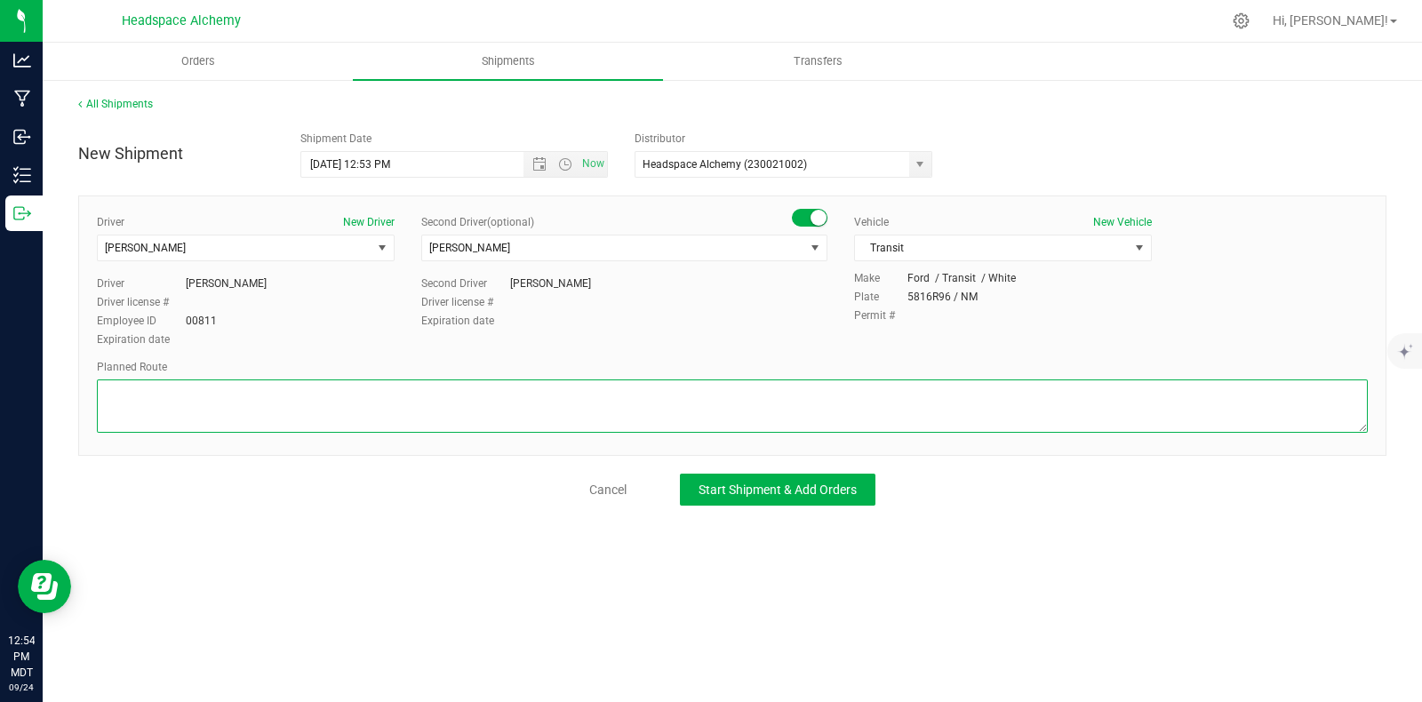
paste textarea "805 El Molino Blvd Las Cruces, NM 88005  Take S Alameda Blvd to W Picacho Ave …"
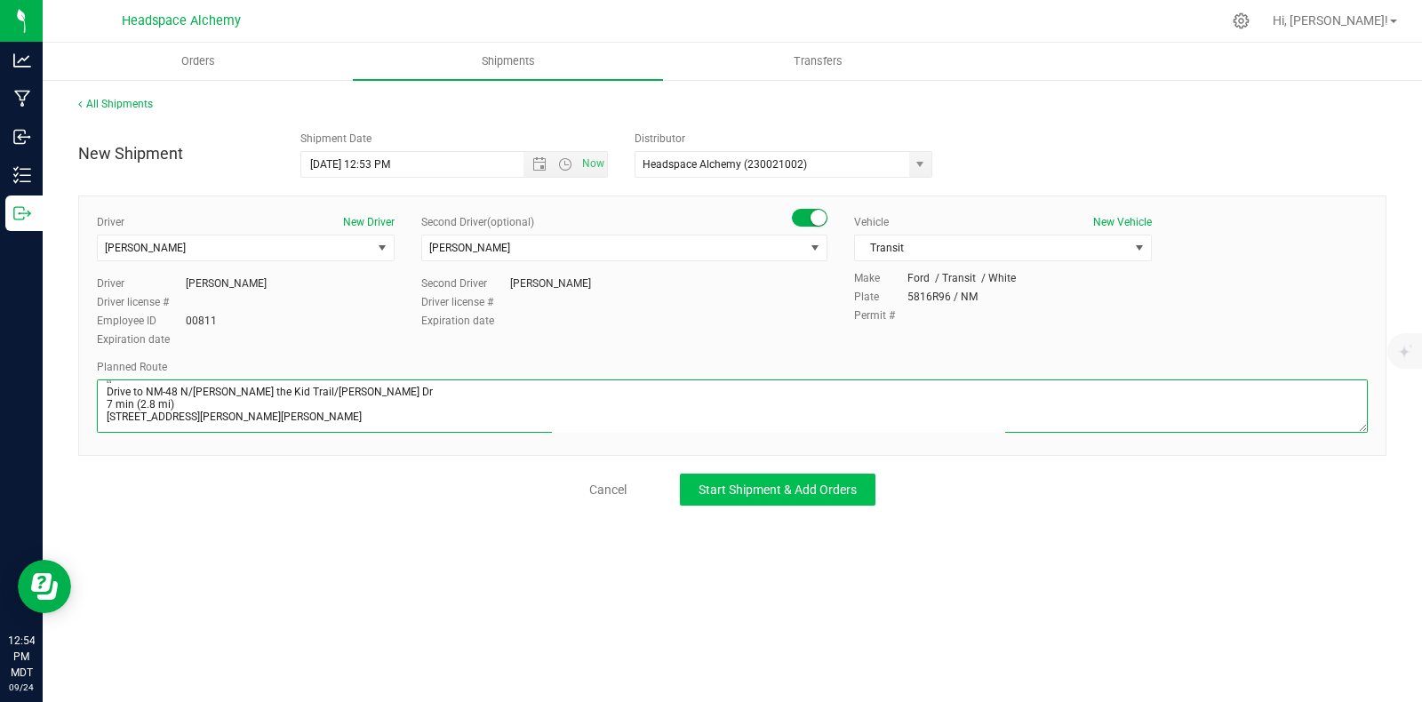
type textarea "805 El Molino Blvd Las Cruces, NM 88005  Take S Alameda Blvd to W Picacho Ave …"
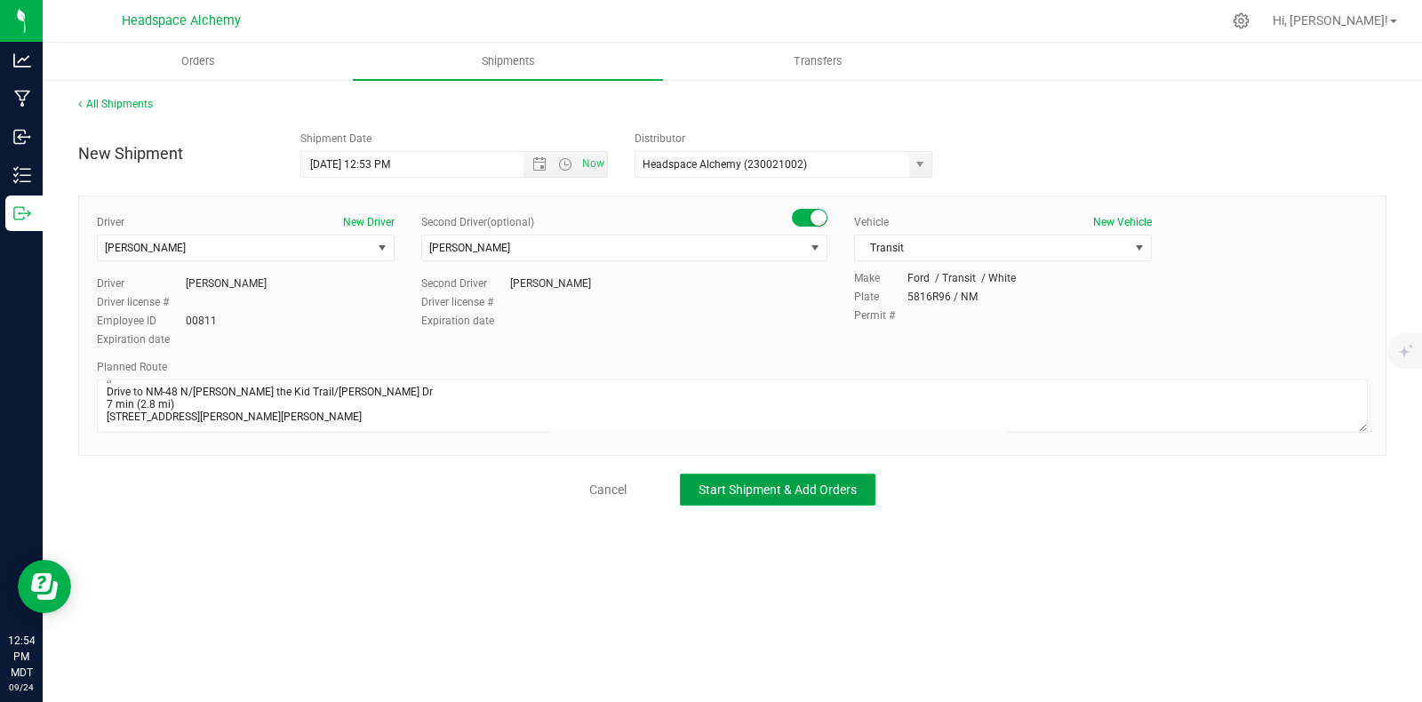
click at [789, 491] on span "Start Shipment & Add Orders" at bounding box center [778, 490] width 158 height 14
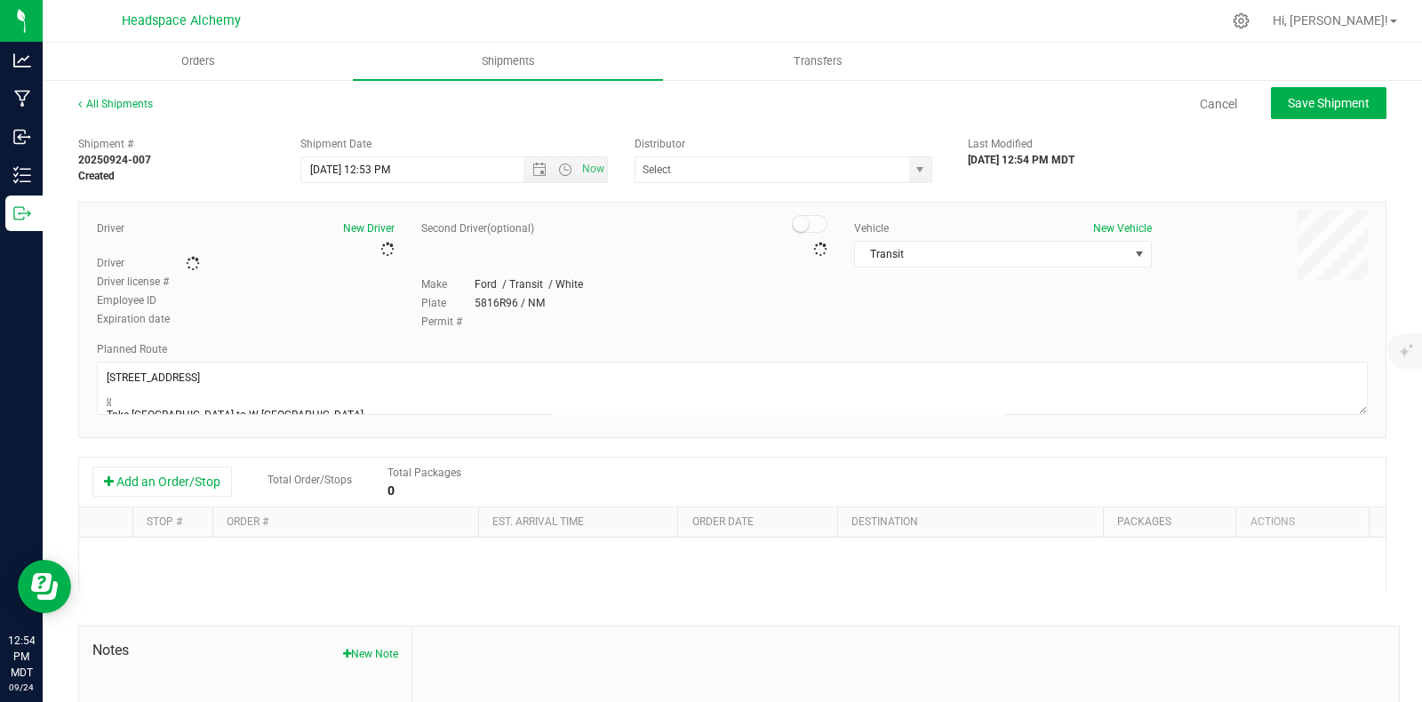
type input "Headspace Alchemy (230021002)"
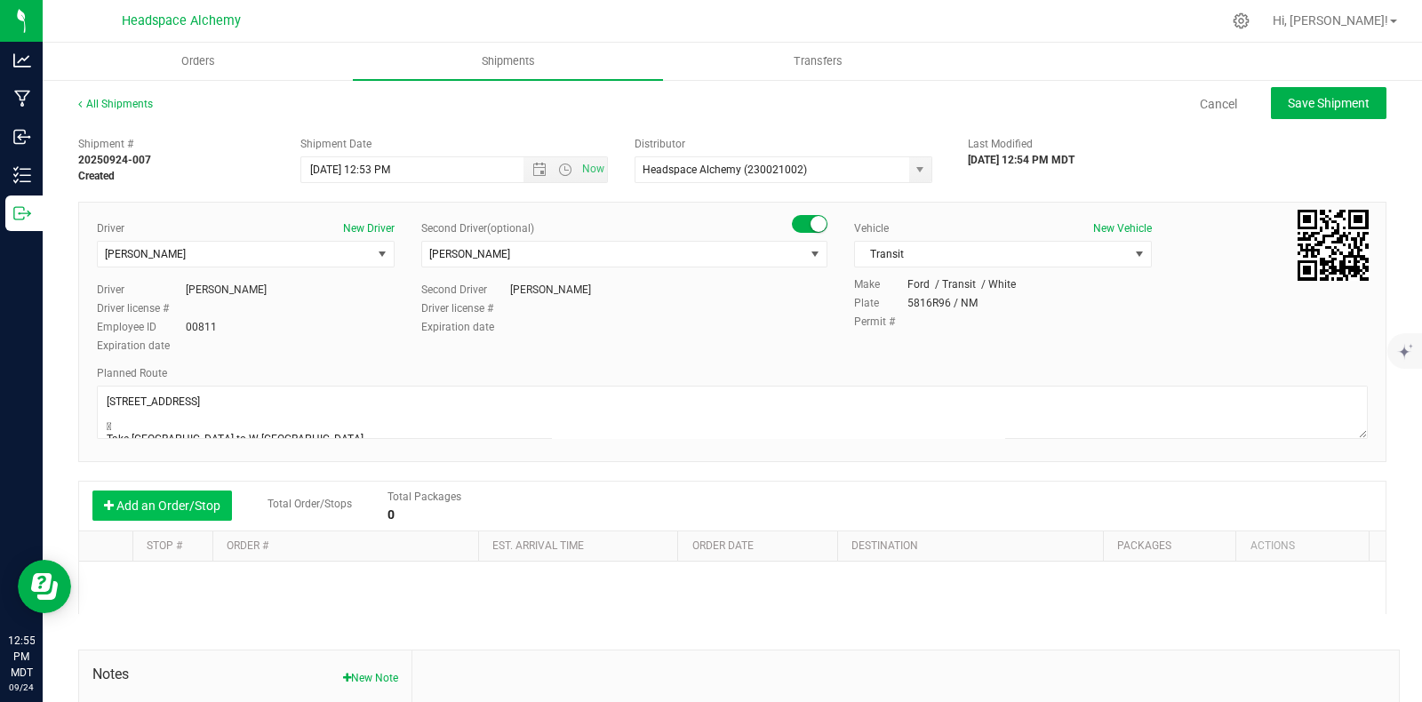
click at [165, 500] on button "Add an Order/Stop" at bounding box center [162, 506] width 140 height 30
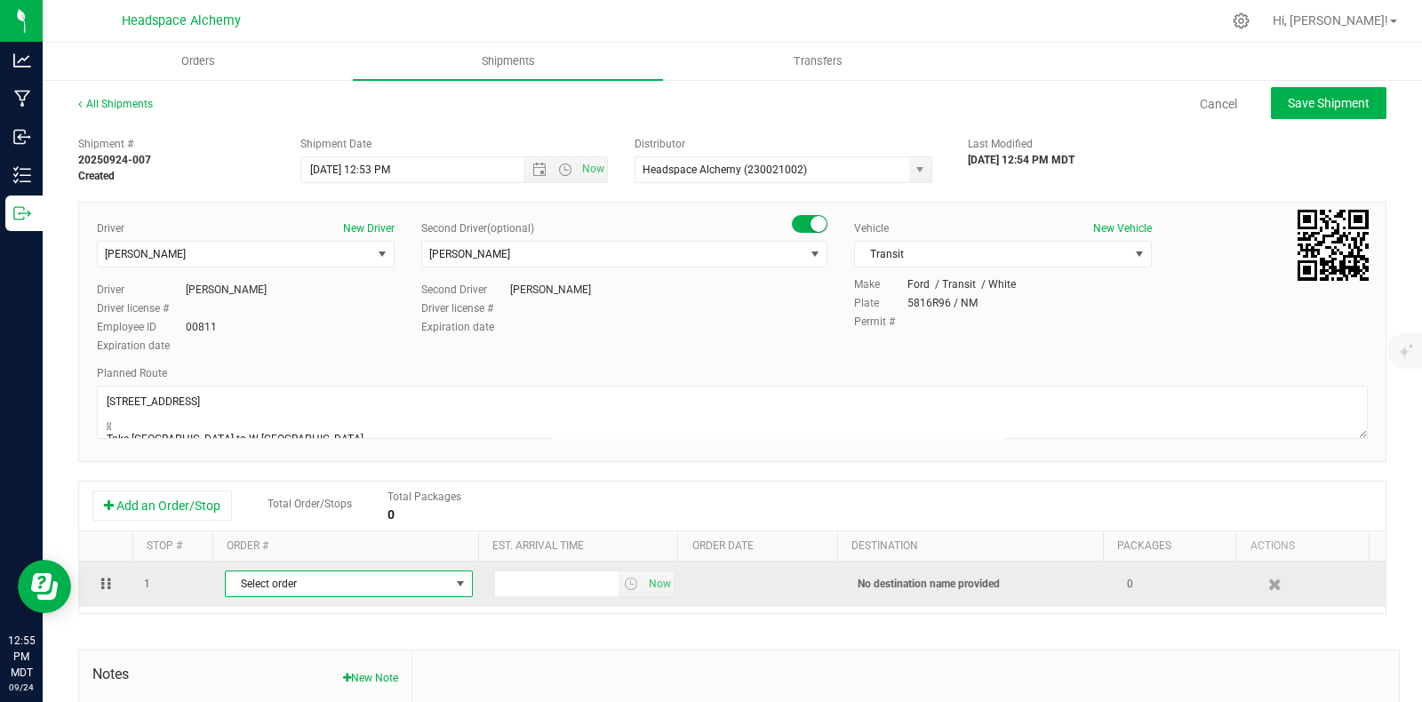
click at [412, 577] on span "Select order" at bounding box center [338, 583] width 224 height 25
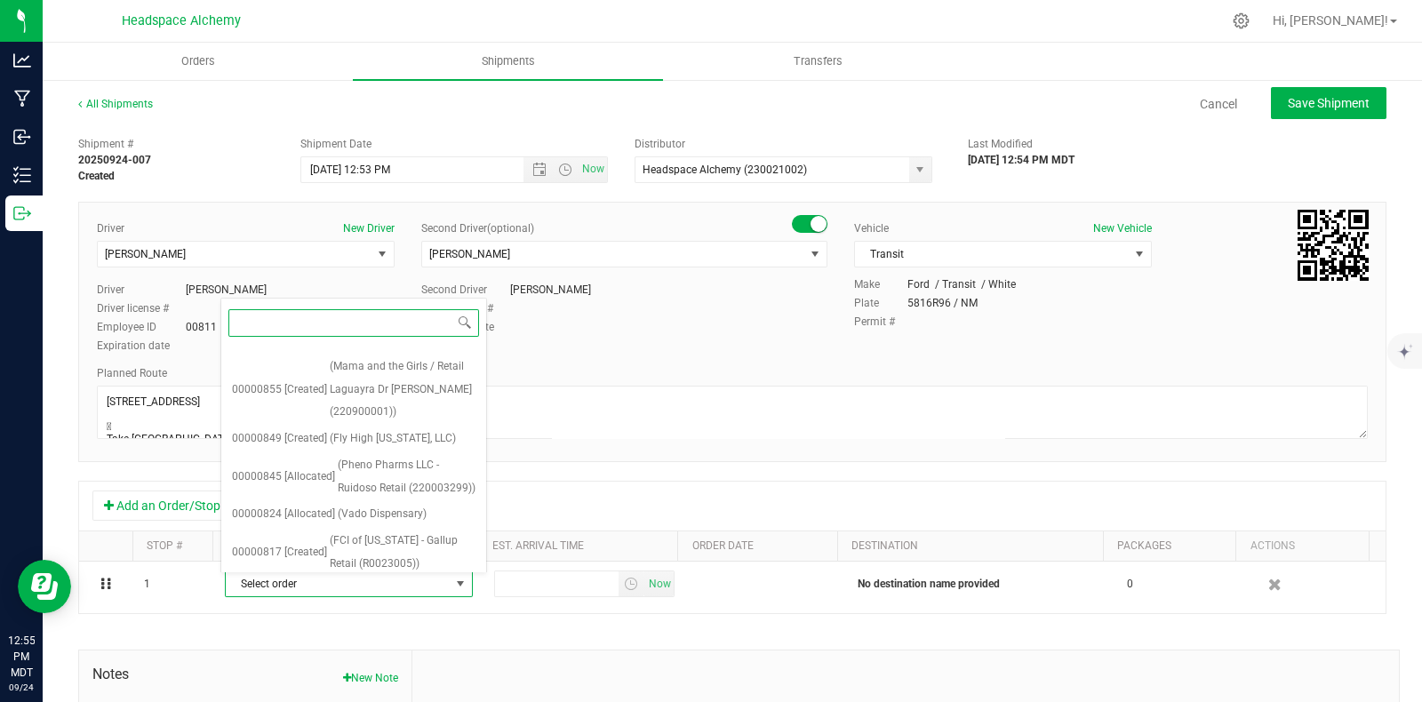
scroll to position [1109, 0]
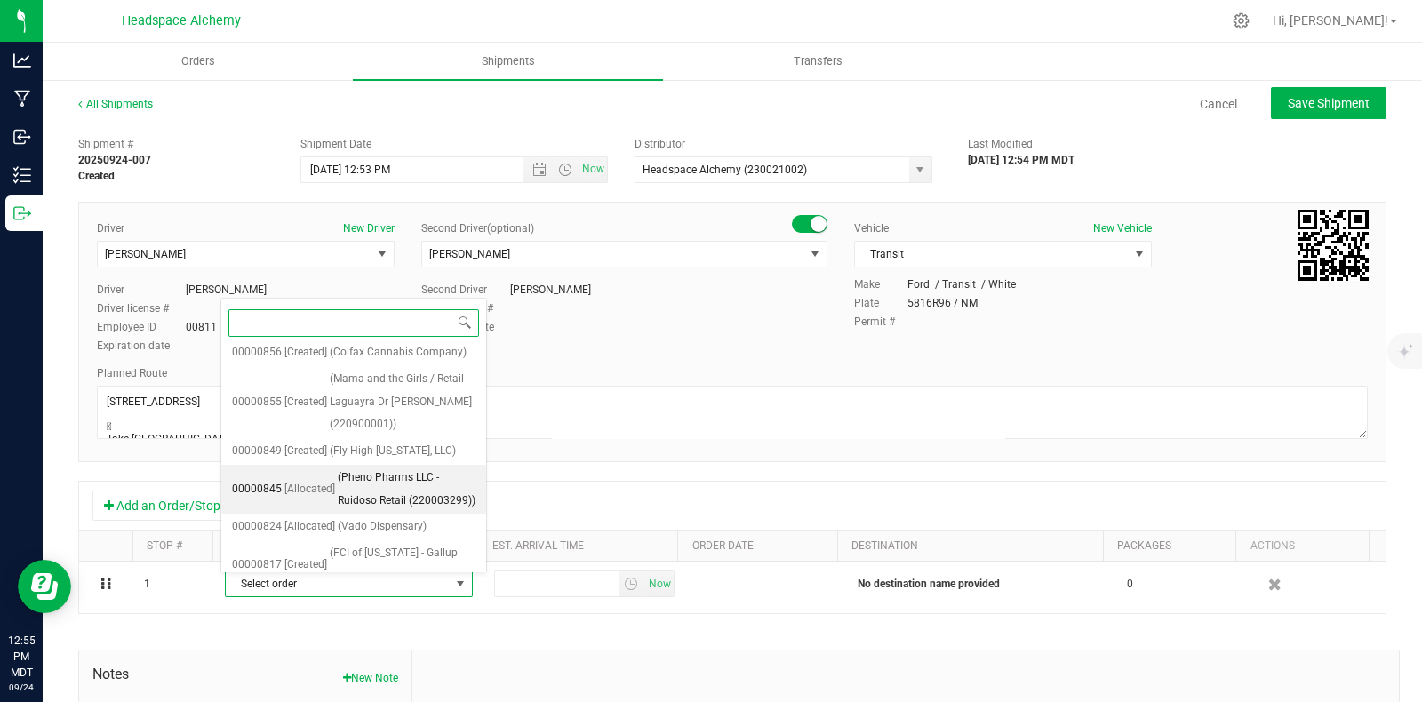
click at [404, 509] on span "(Pheno Pharms LLC - Ruidoso Retail (220003299))" at bounding box center [407, 489] width 138 height 45
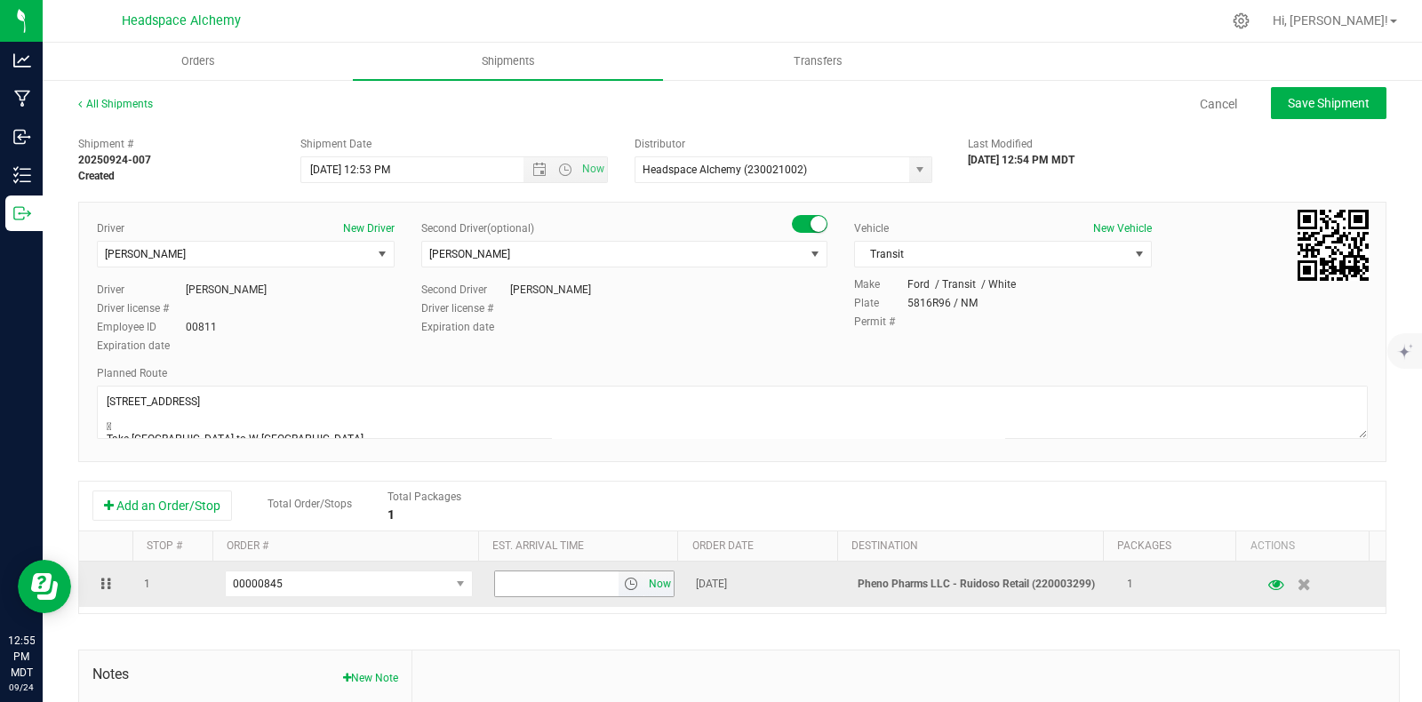
click at [645, 587] on span "Now" at bounding box center [660, 584] width 30 height 26
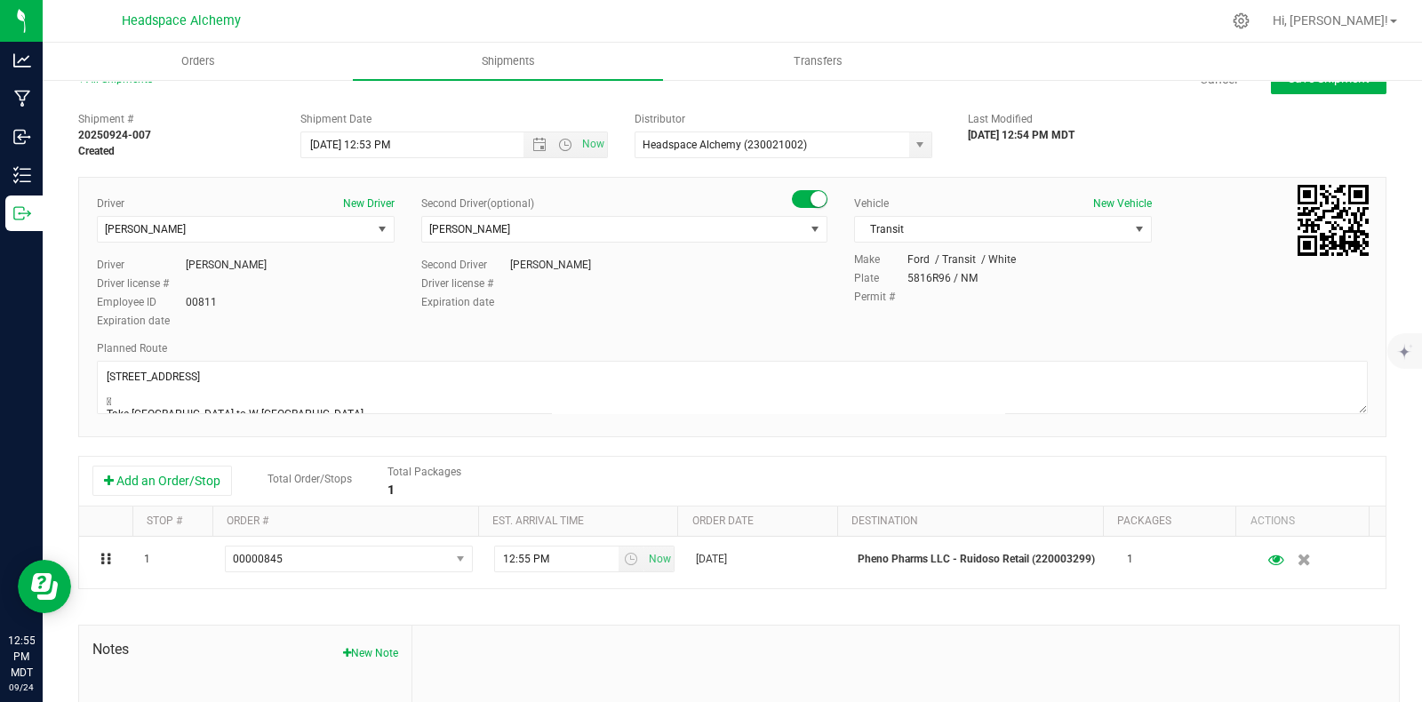
scroll to position [0, 0]
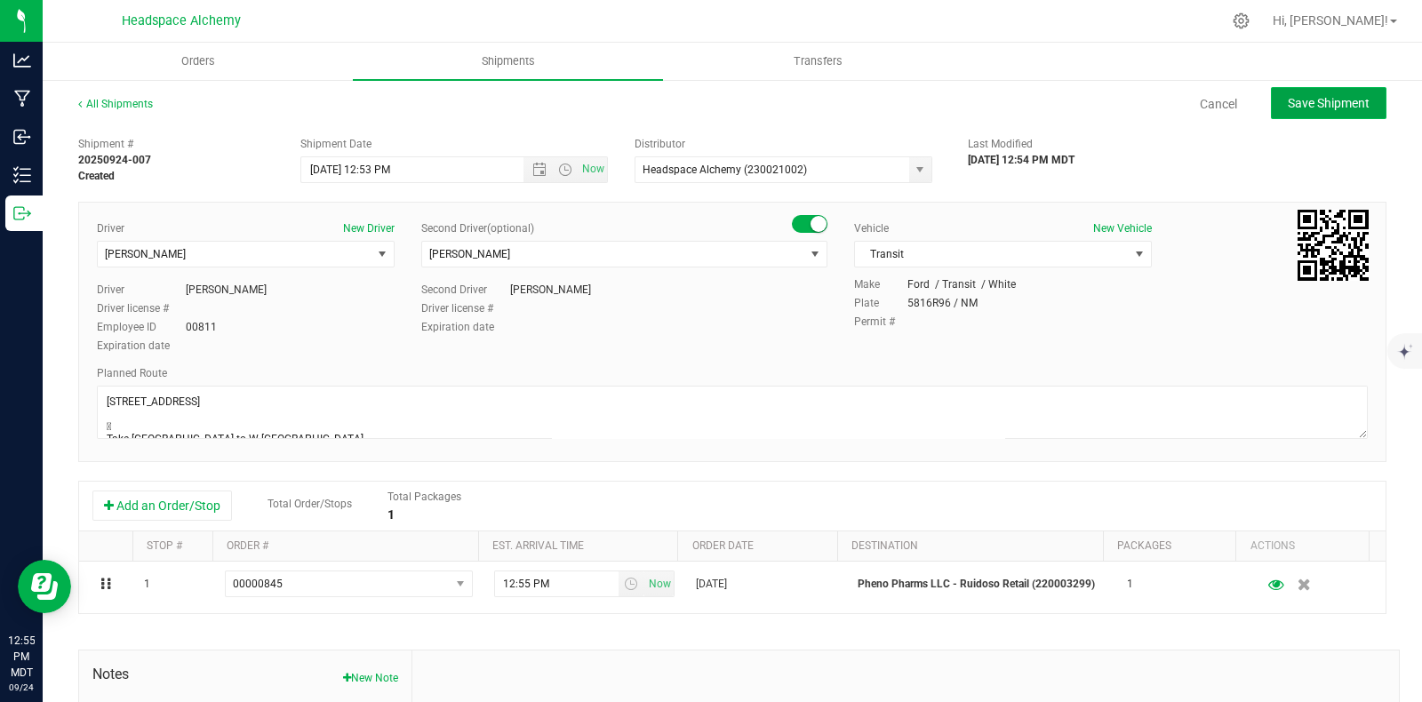
click at [1314, 109] on span "Save Shipment" at bounding box center [1329, 103] width 82 height 14
type input "9/25/2025 6:53 PM"
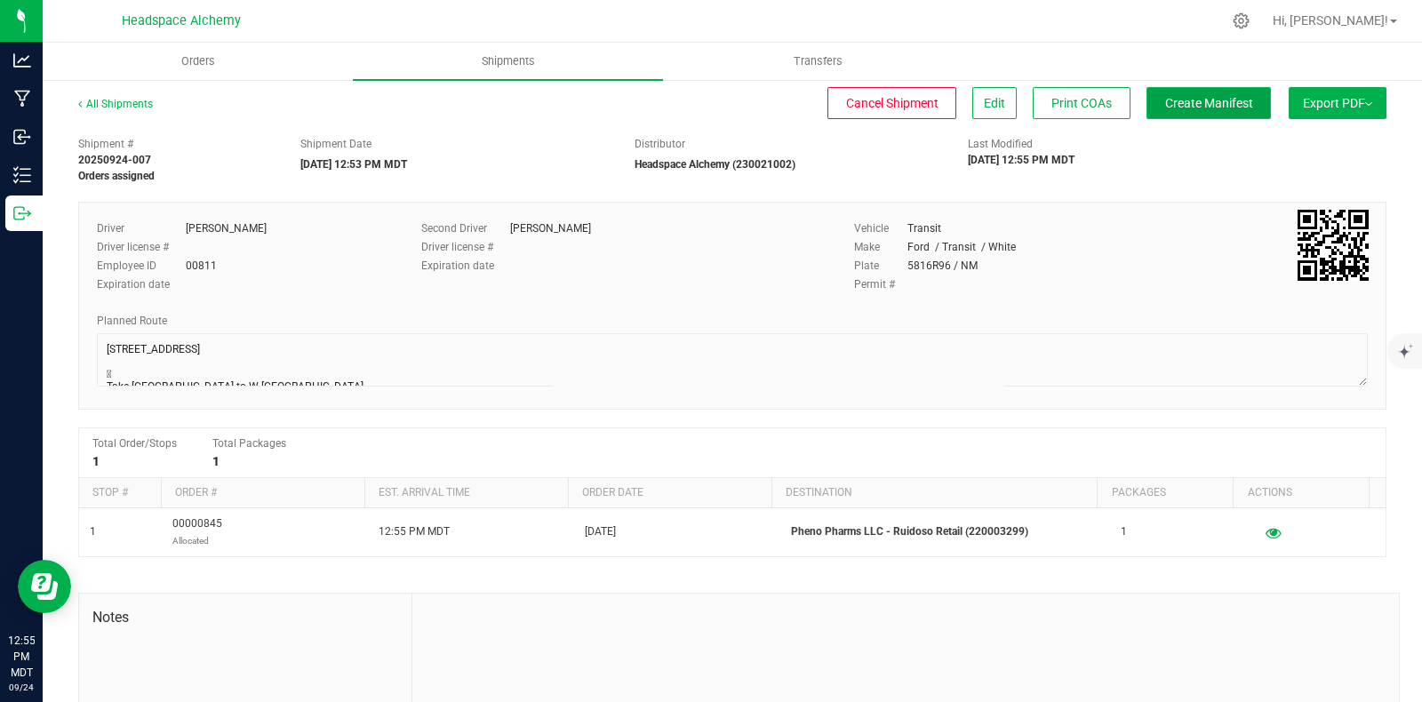
click at [1181, 107] on span "Create Manifest" at bounding box center [1209, 103] width 88 height 14
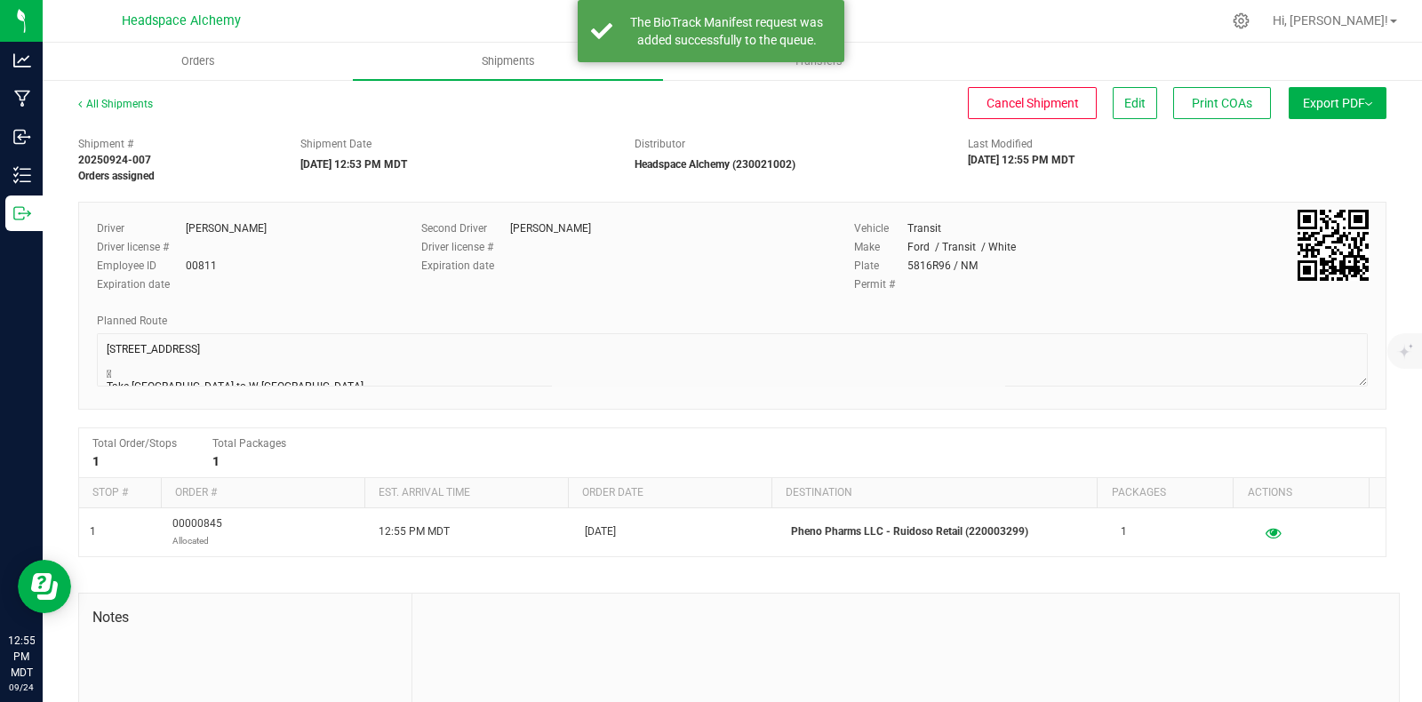
drag, startPoint x: 1333, startPoint y: 95, endPoint x: 1344, endPoint y: 110, distance: 18.5
click at [1333, 96] on span "Export PDF" at bounding box center [1337, 103] width 69 height 14
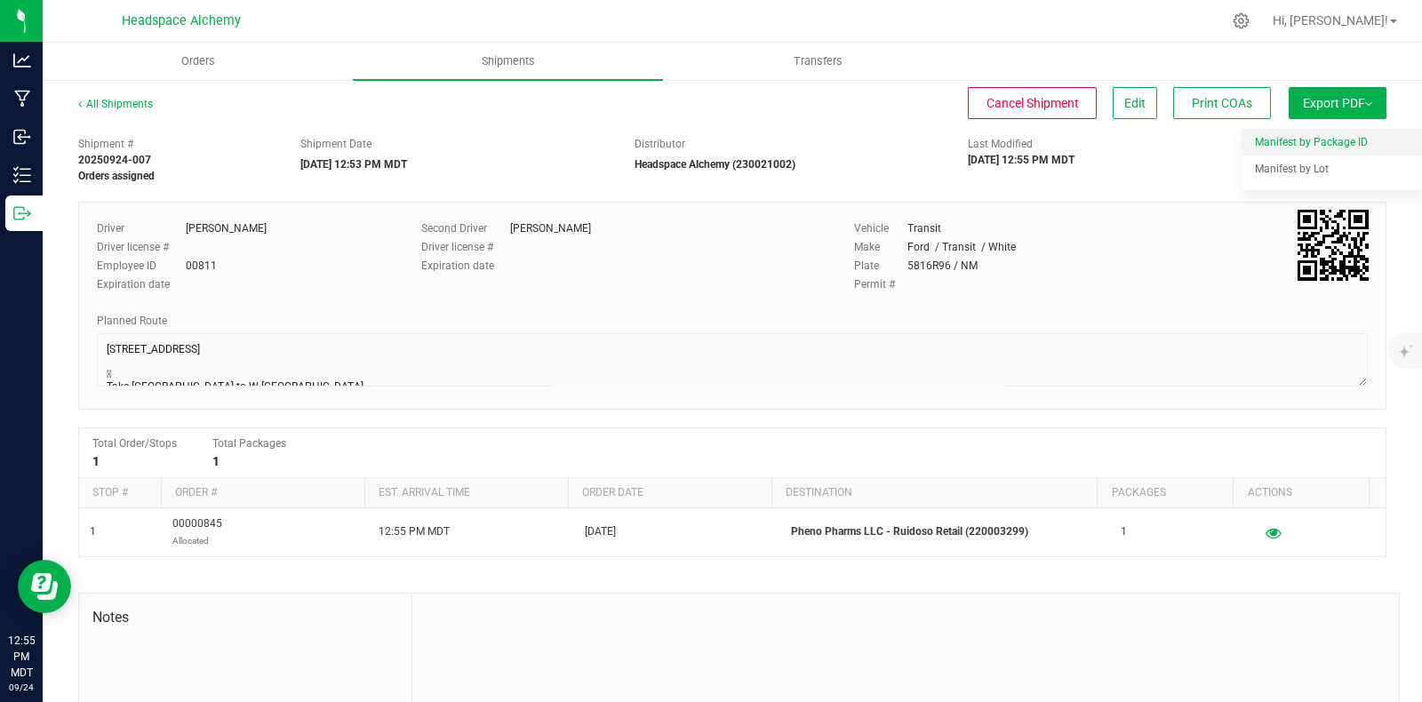
click at [1316, 148] on span "Manifest by Package ID" at bounding box center [1311, 142] width 113 height 12
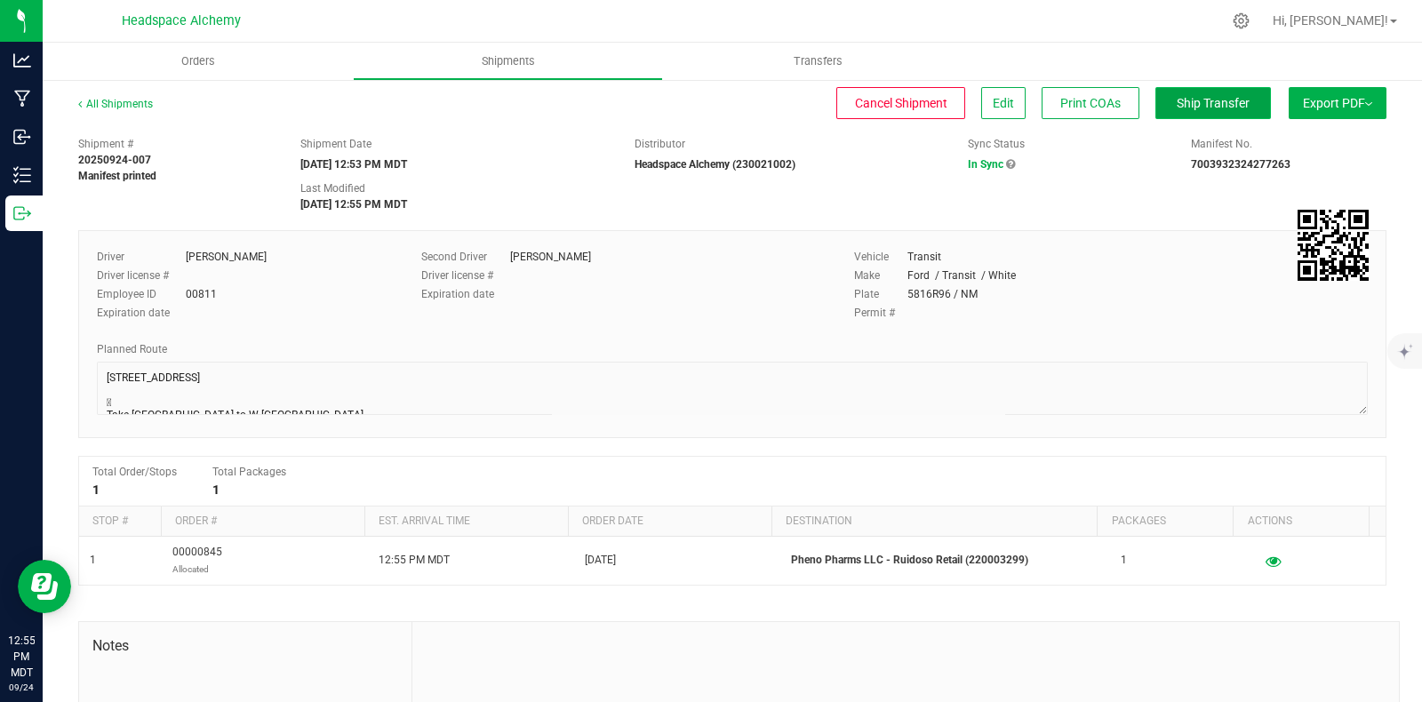
click at [1229, 106] on button "Ship Transfer" at bounding box center [1213, 103] width 116 height 32
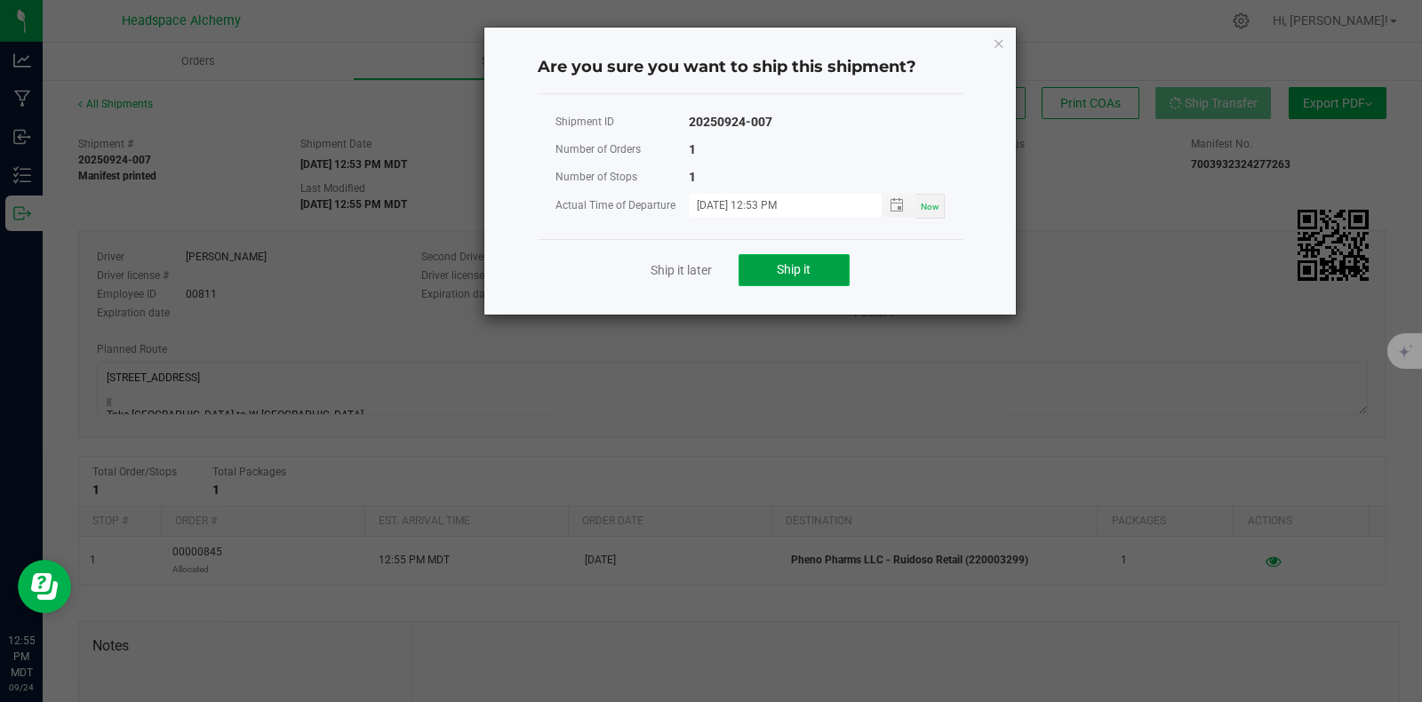
click at [803, 268] on span "Ship it" at bounding box center [794, 269] width 34 height 14
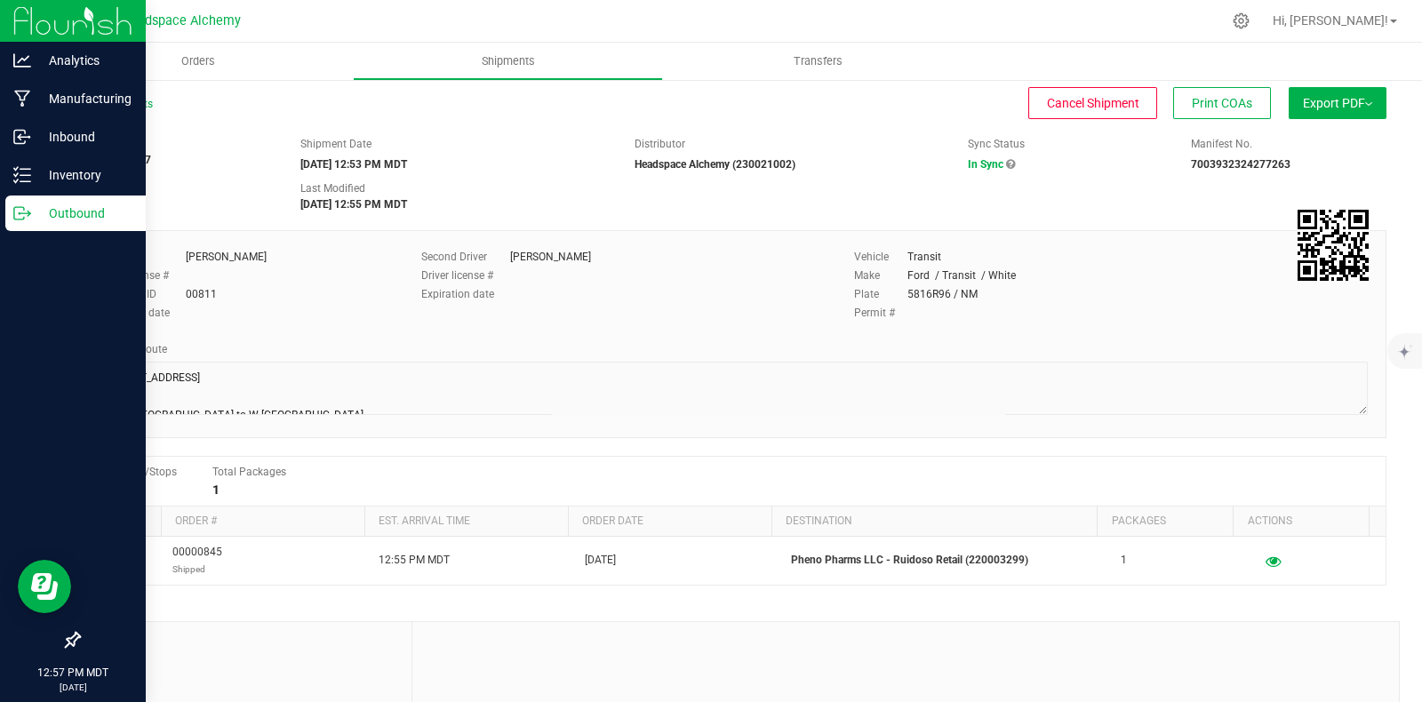
click at [15, 215] on icon at bounding box center [22, 213] width 18 height 18
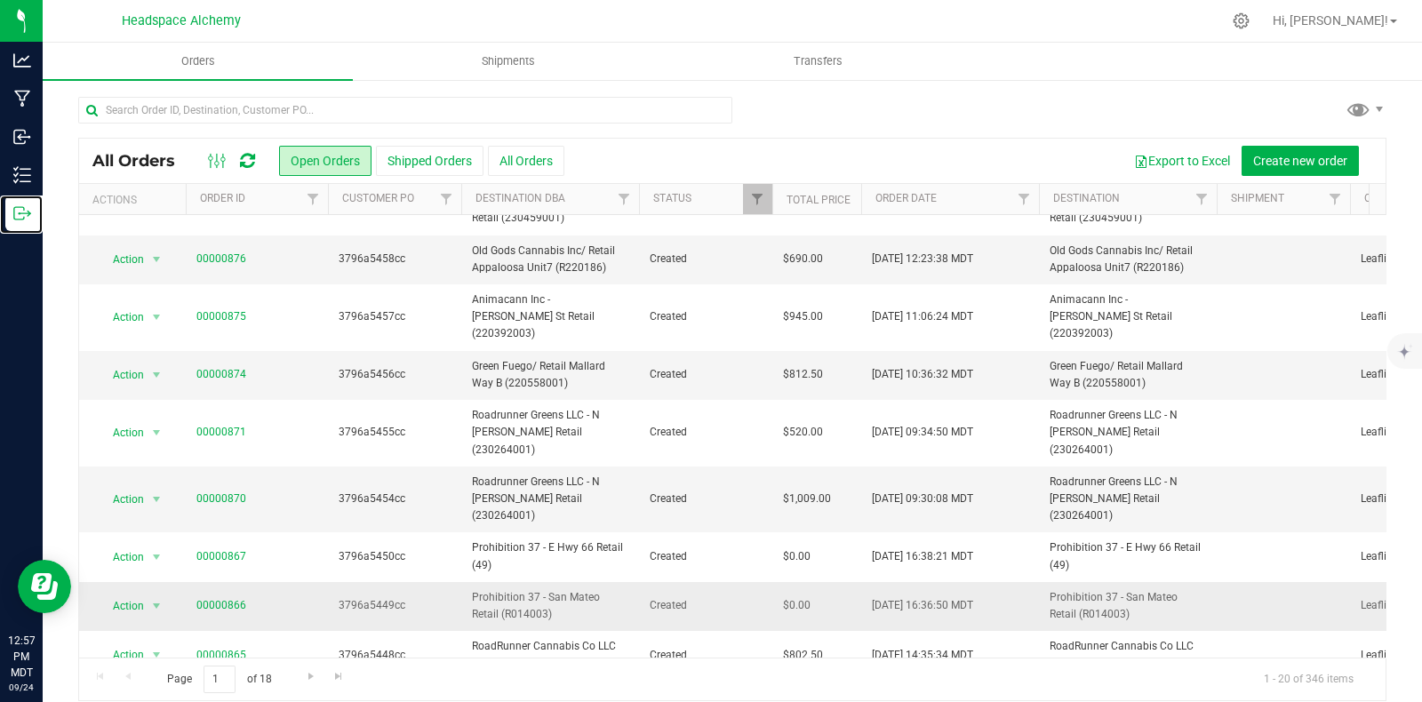
scroll to position [16, 0]
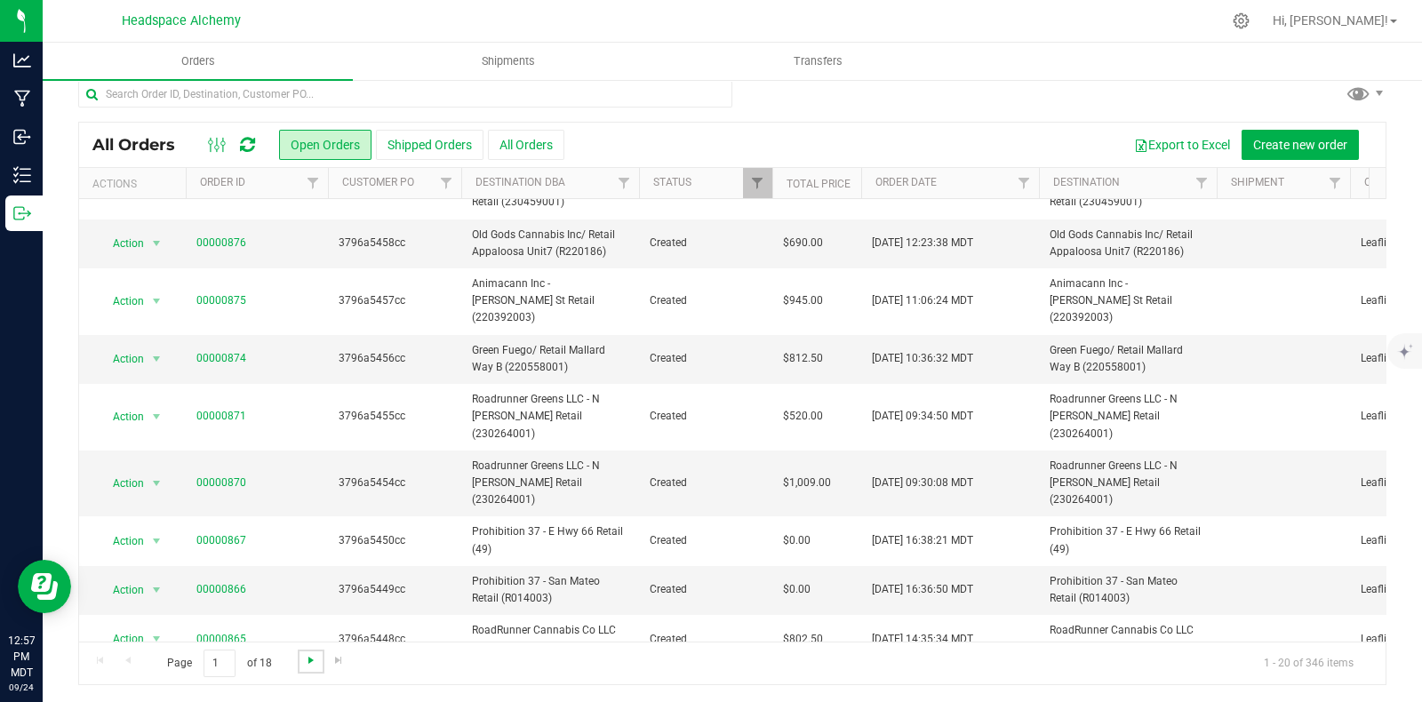
click at [309, 660] on span "Go to the next page" at bounding box center [311, 660] width 14 height 14
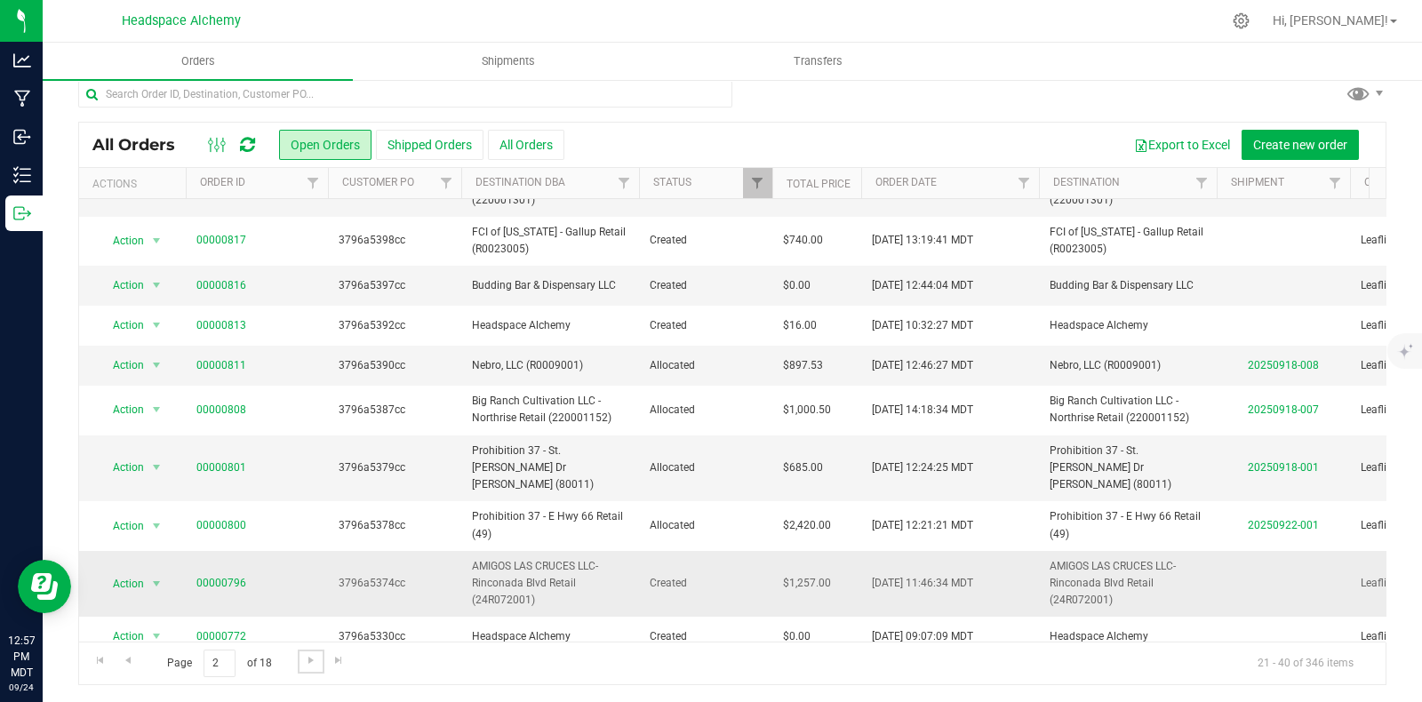
scroll to position [421, 0]
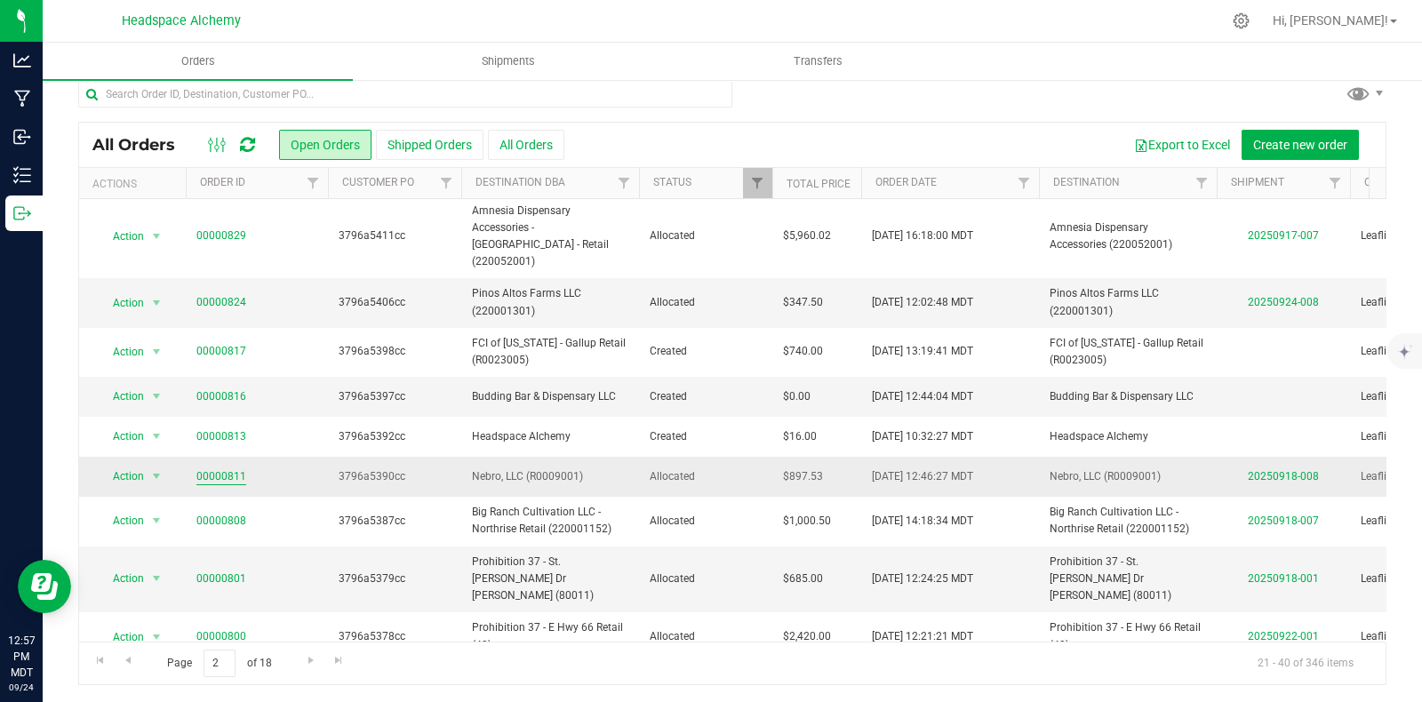
click at [233, 468] on link "00000811" at bounding box center [221, 476] width 50 height 17
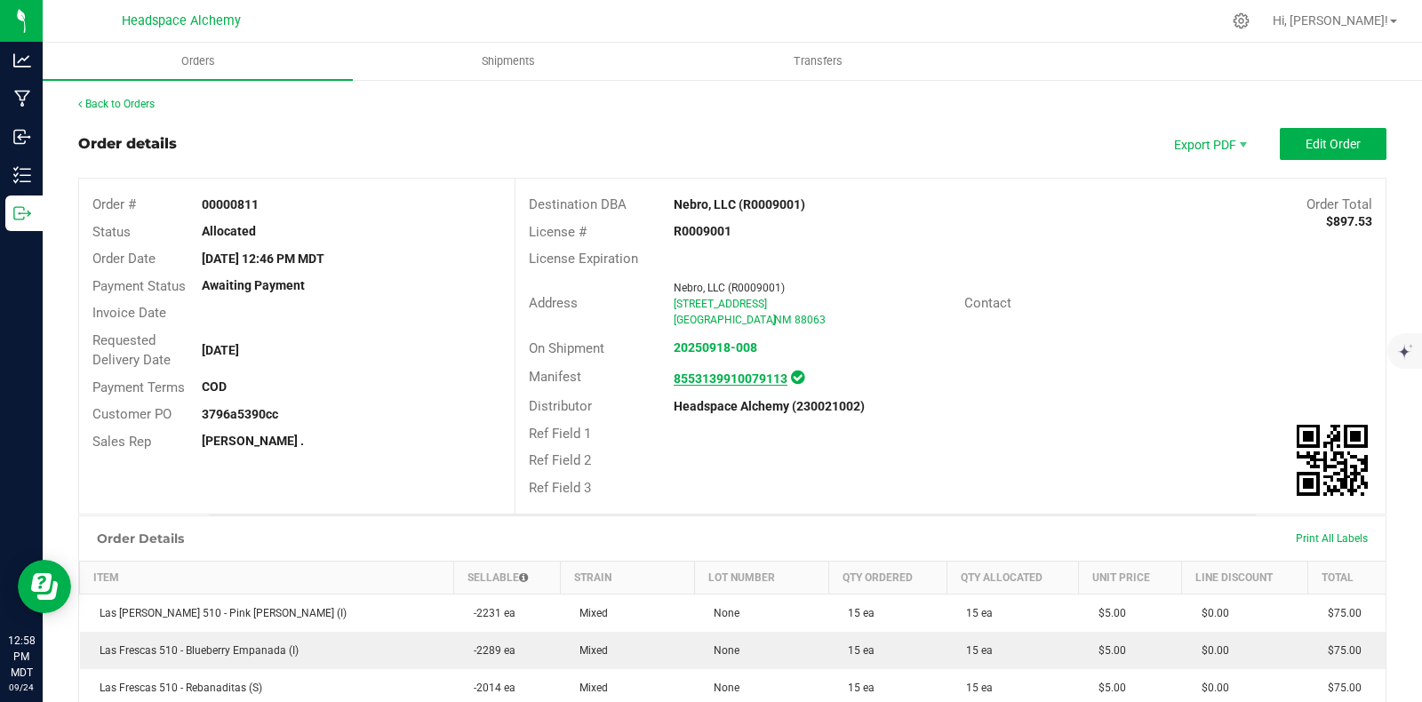
click at [715, 378] on strong "8553139910079113" at bounding box center [731, 378] width 114 height 14
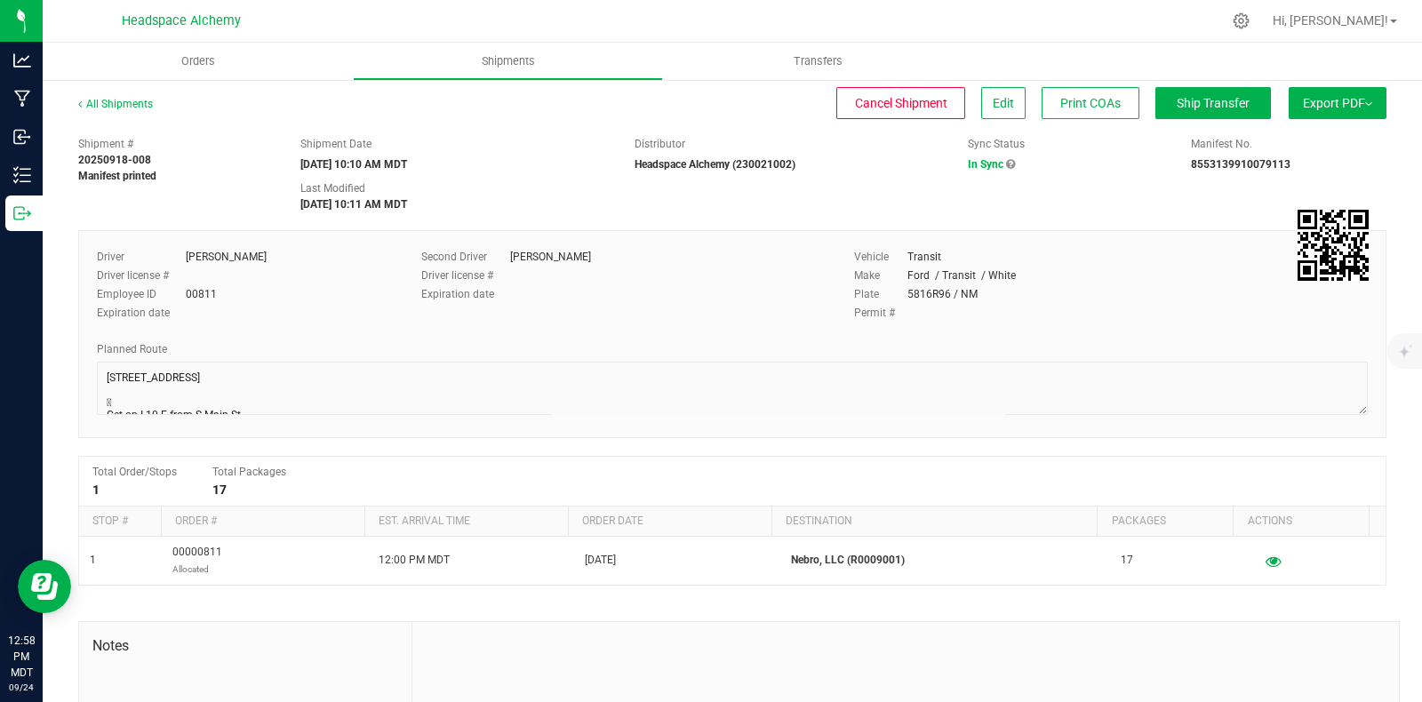
click at [1340, 104] on span "Export PDF" at bounding box center [1337, 103] width 69 height 14
click at [1314, 143] on span "Manifest by Package ID" at bounding box center [1311, 142] width 113 height 12
click at [1209, 108] on span "Ship Transfer" at bounding box center [1213, 103] width 73 height 14
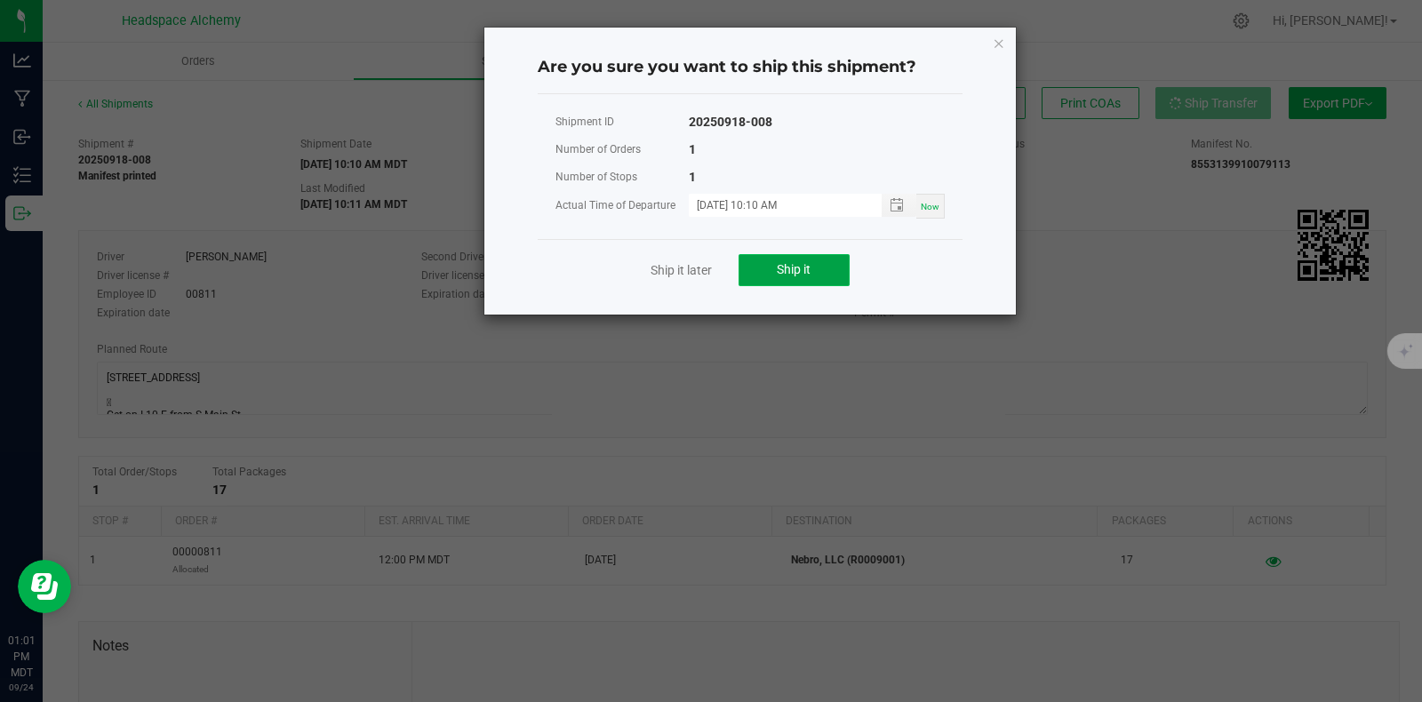
click at [816, 264] on button "Ship it" at bounding box center [794, 270] width 111 height 32
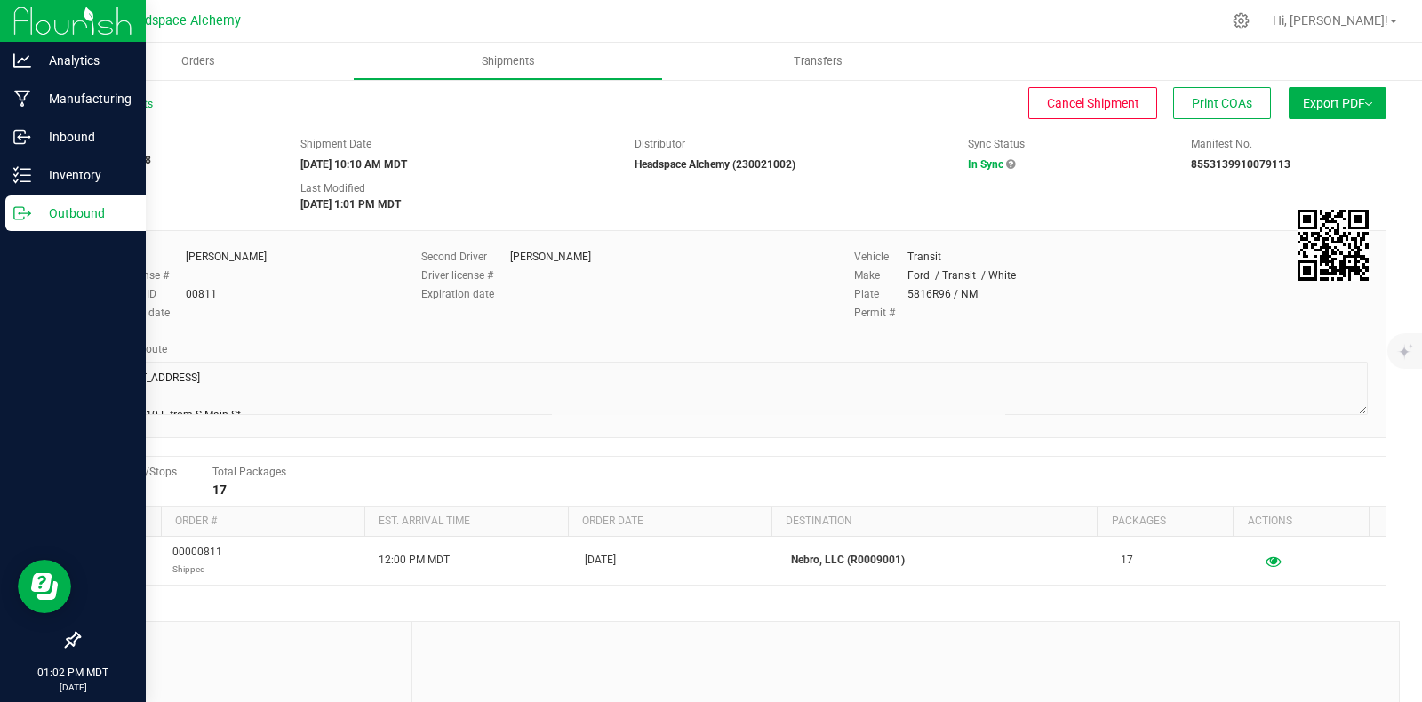
click at [13, 206] on icon at bounding box center [22, 213] width 18 height 18
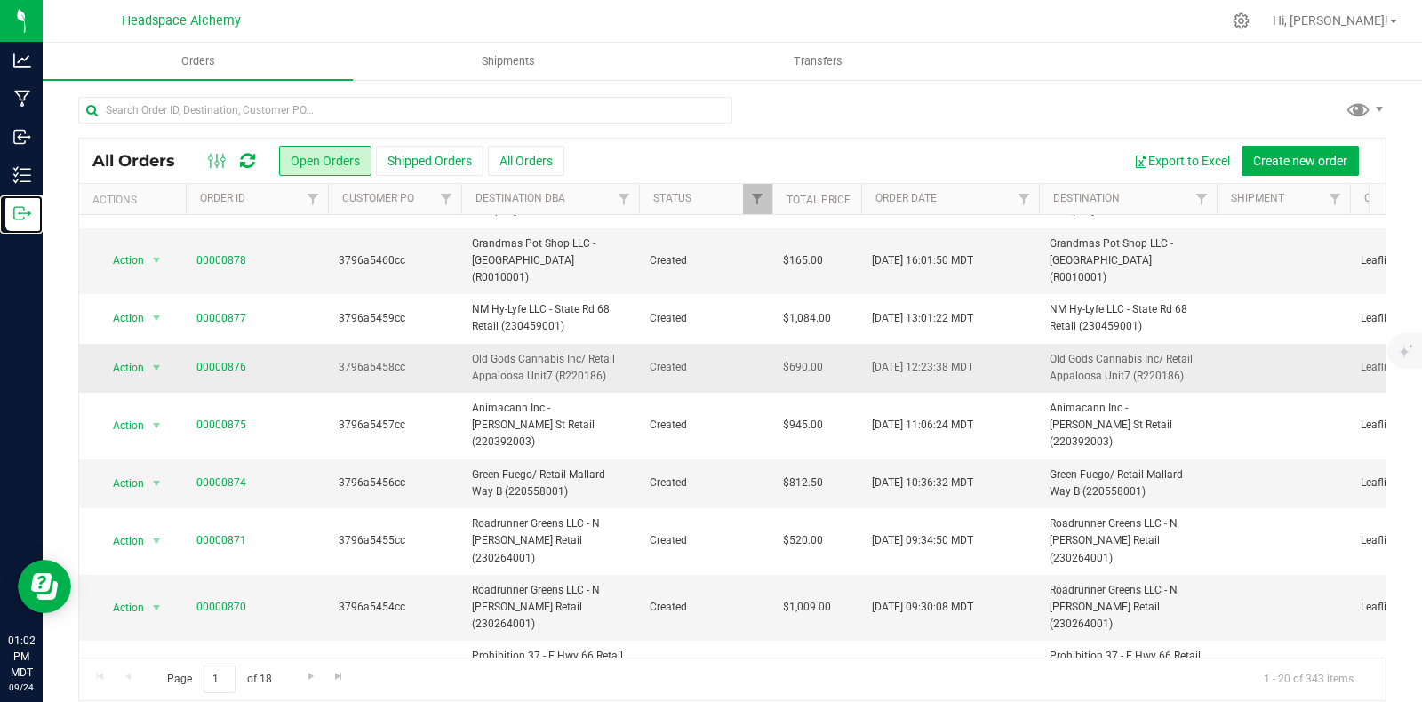
scroll to position [518, 0]
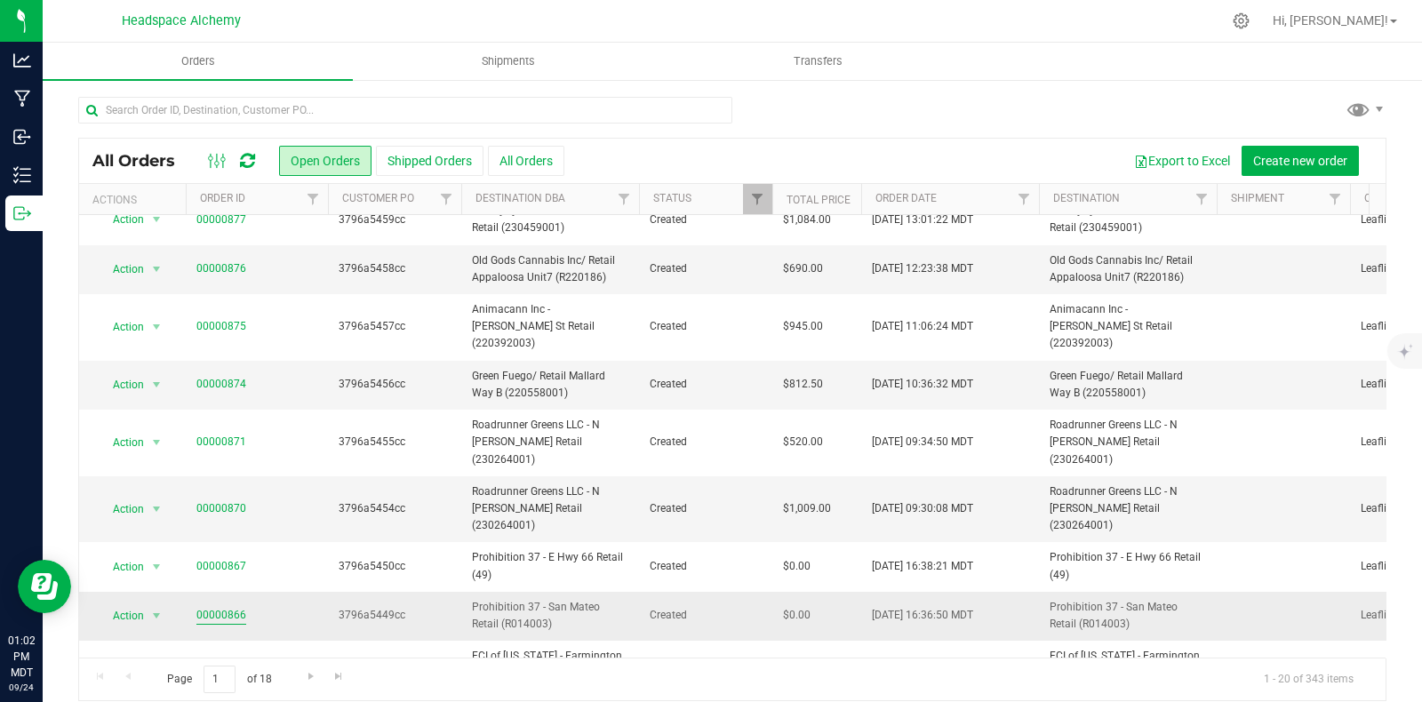
click at [218, 607] on link "00000866" at bounding box center [221, 615] width 50 height 17
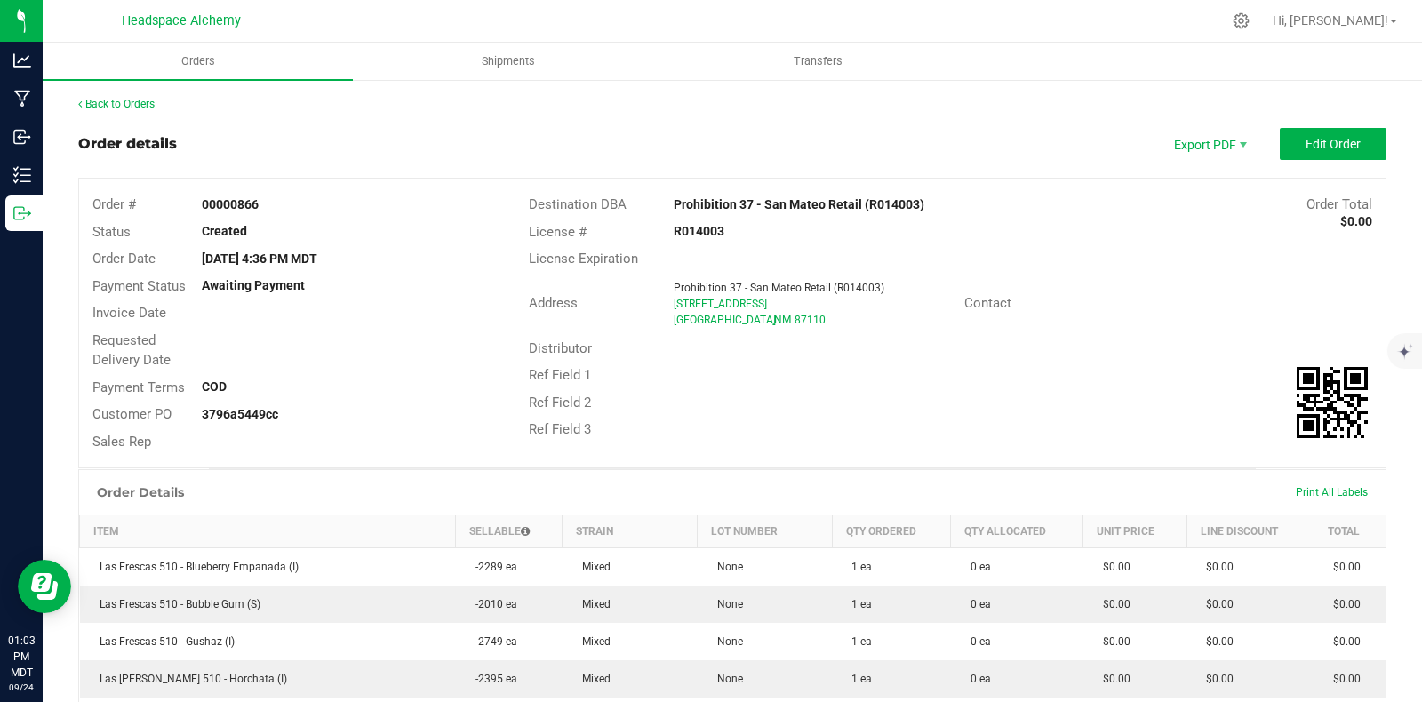
click at [659, 157] on div "Order details Export PDF Edit Order" at bounding box center [732, 144] width 1308 height 32
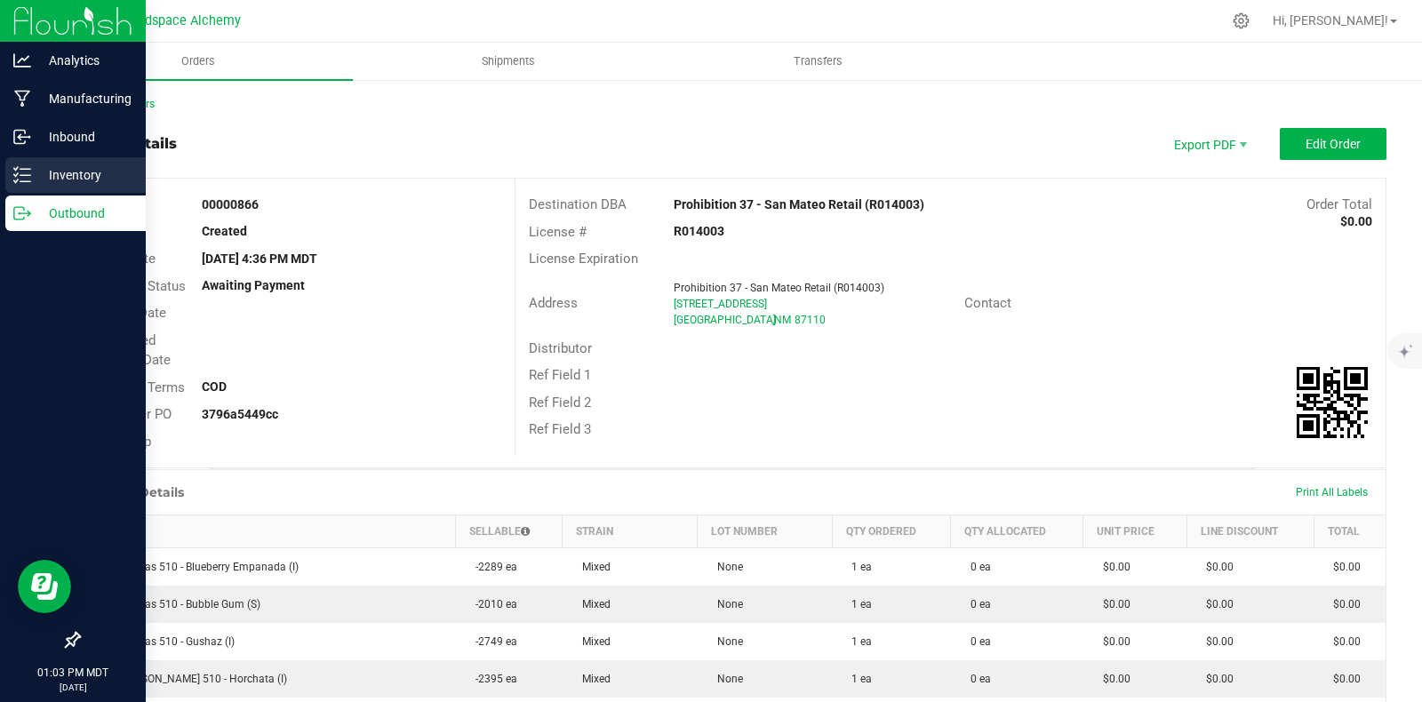
click at [26, 166] on icon at bounding box center [22, 175] width 18 height 18
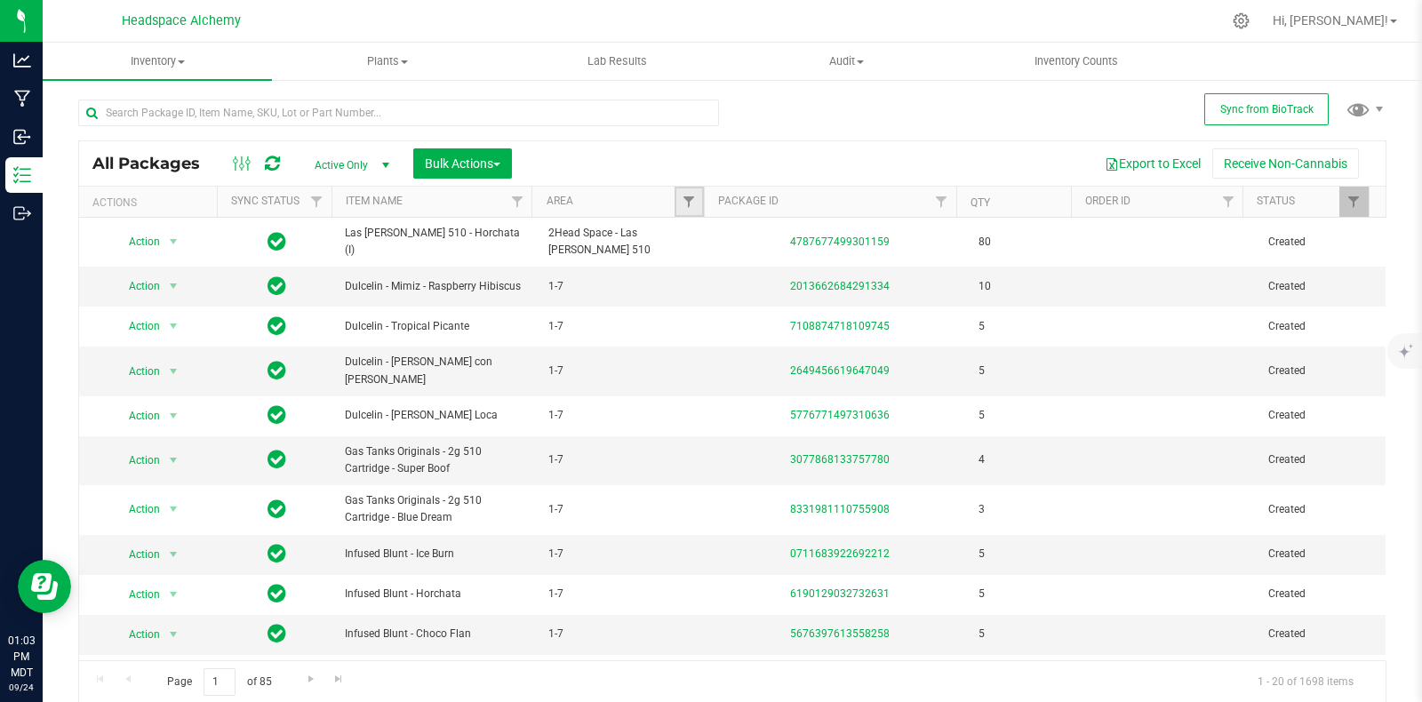
click at [689, 196] on link "Filter" at bounding box center [689, 202] width 29 height 30
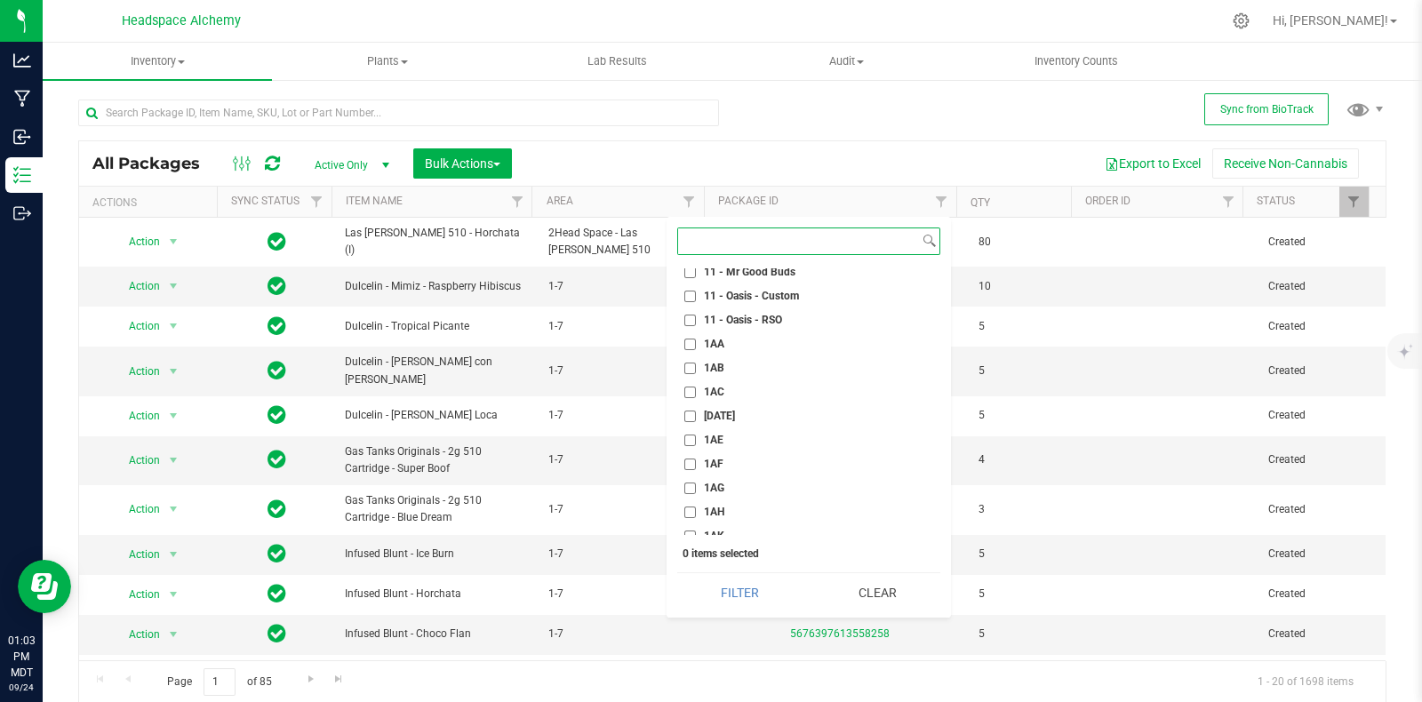
scroll to position [1111, 0]
click at [704, 437] on span "1AR" at bounding box center [714, 438] width 20 height 11
click at [696, 437] on input "1AR" at bounding box center [690, 439] width 12 height 12
checkbox input "true"
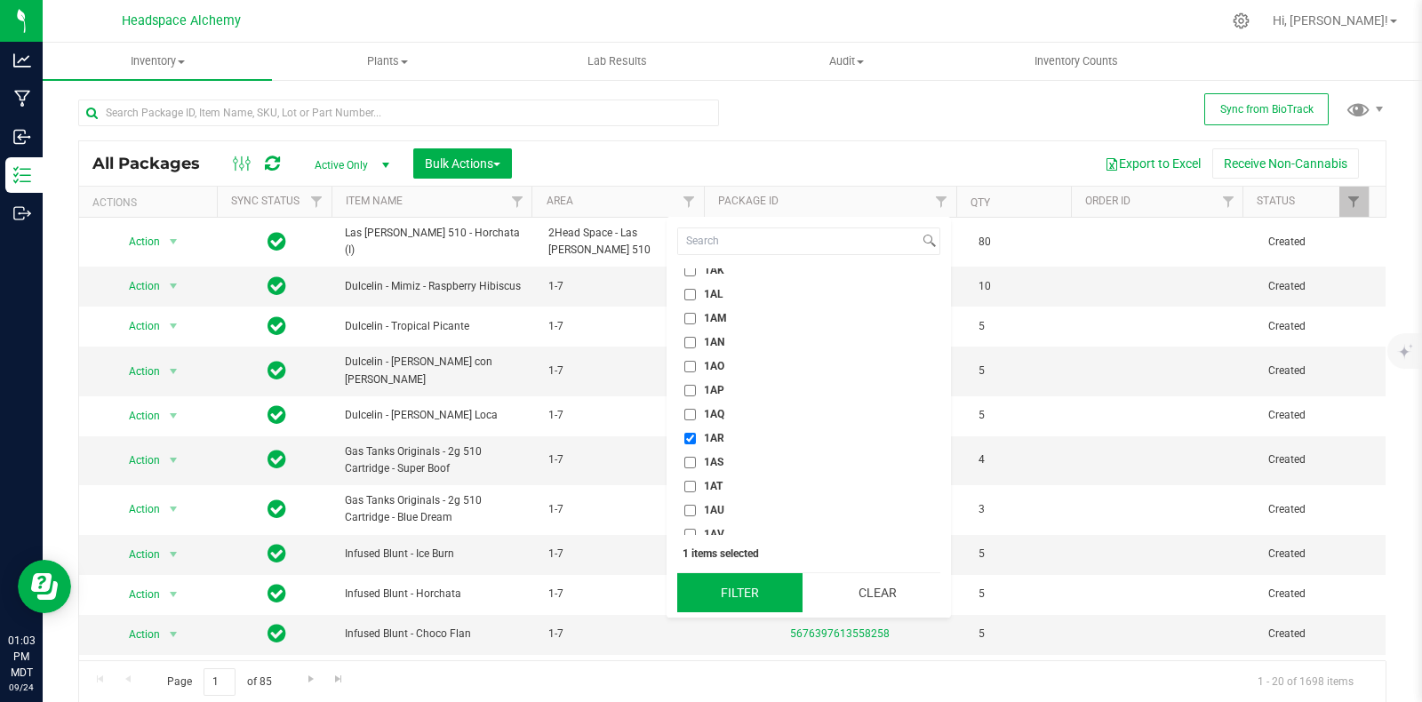
click at [730, 590] on button "Filter" at bounding box center [739, 592] width 125 height 39
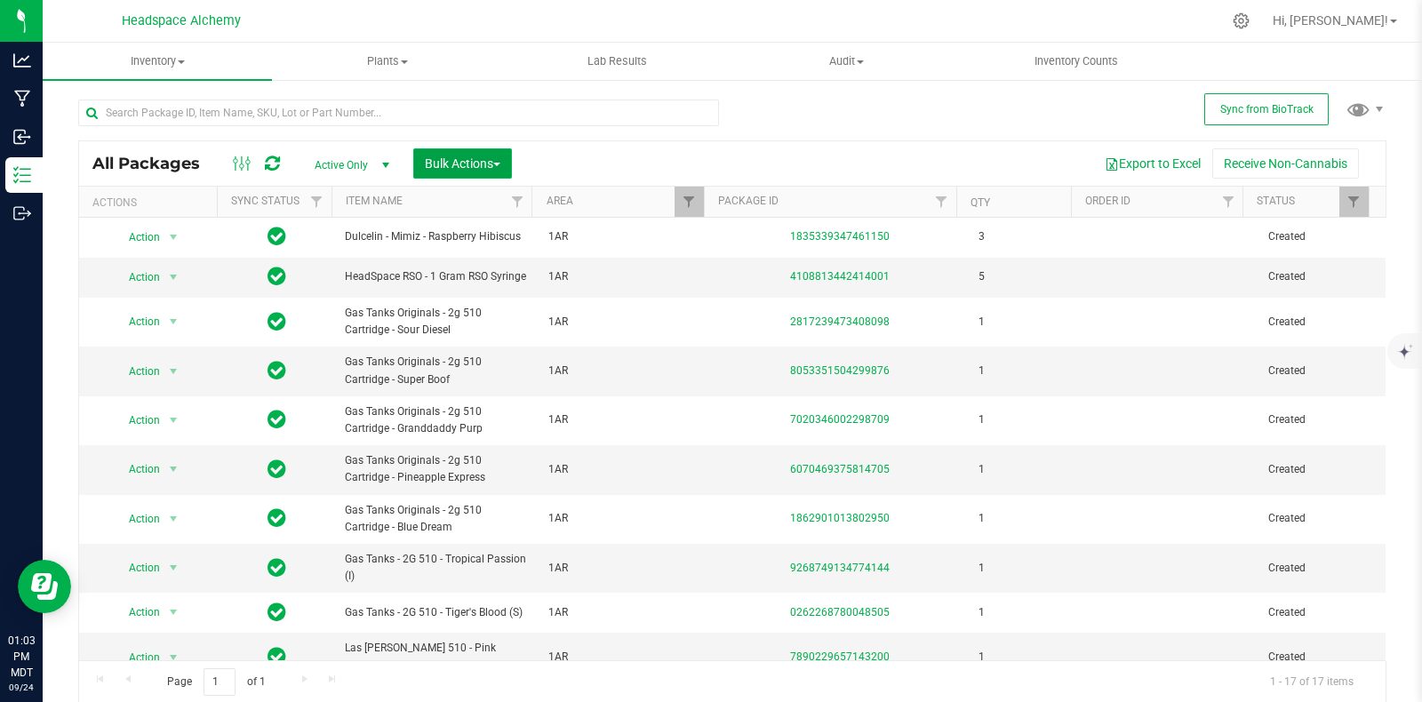
click at [476, 163] on span "Bulk Actions" at bounding box center [463, 163] width 76 height 14
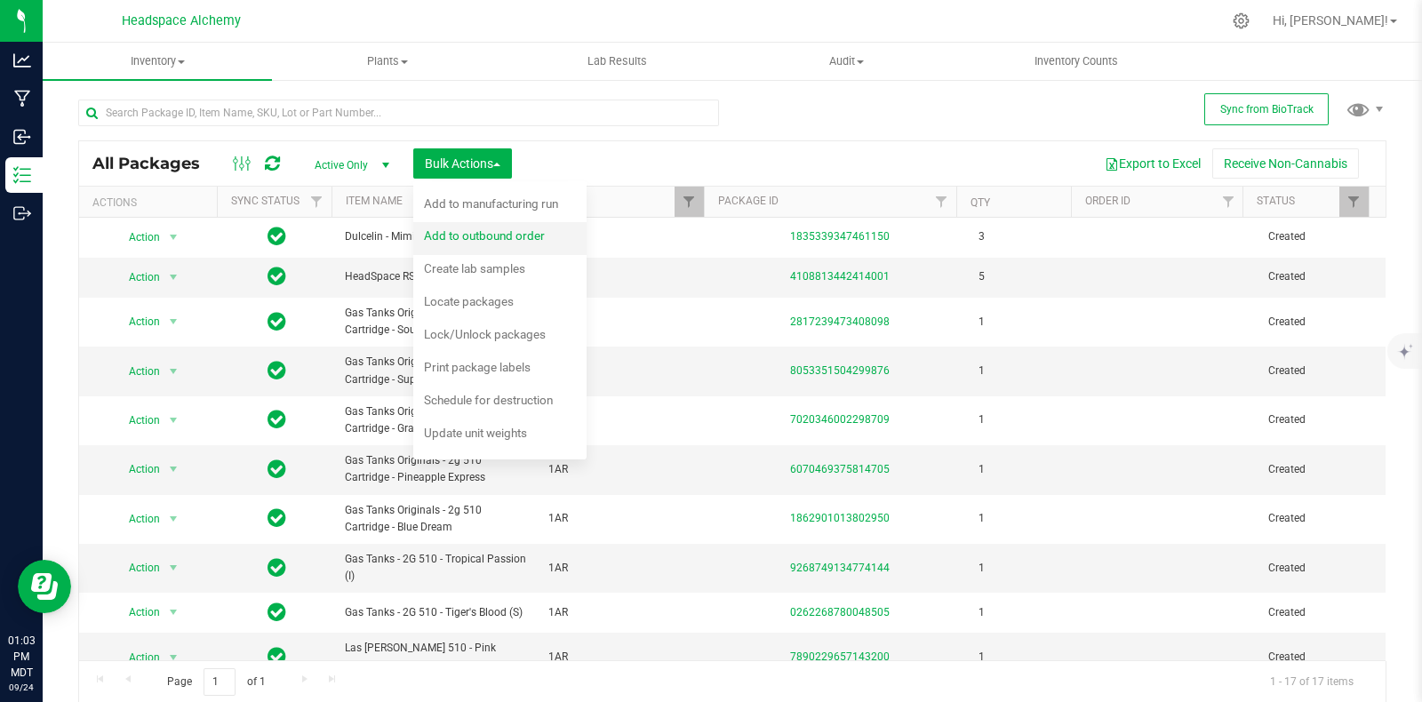
click at [529, 228] on span "Add to outbound order" at bounding box center [484, 235] width 121 height 14
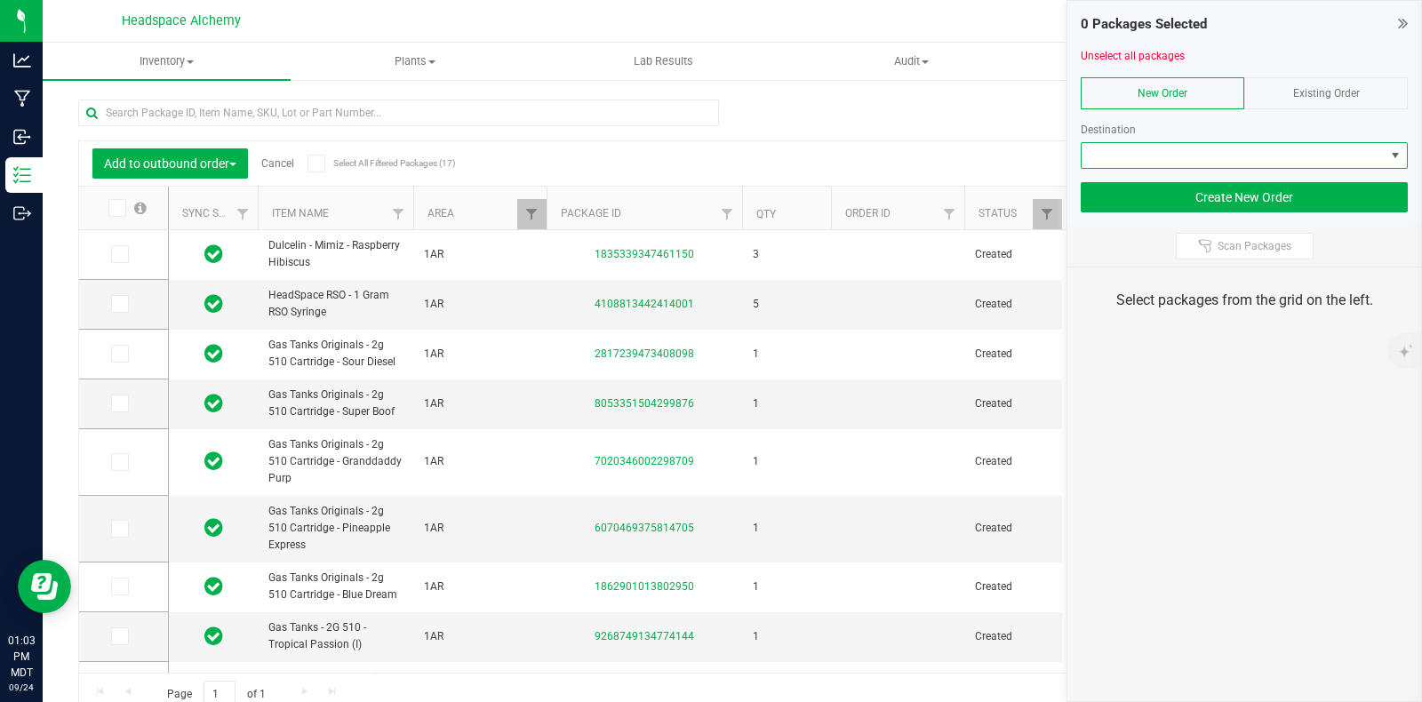
click at [1288, 160] on span at bounding box center [1233, 155] width 303 height 25
click at [1334, 93] on span "Existing Order" at bounding box center [1326, 93] width 67 height 12
click at [1392, 158] on span at bounding box center [1395, 155] width 14 height 14
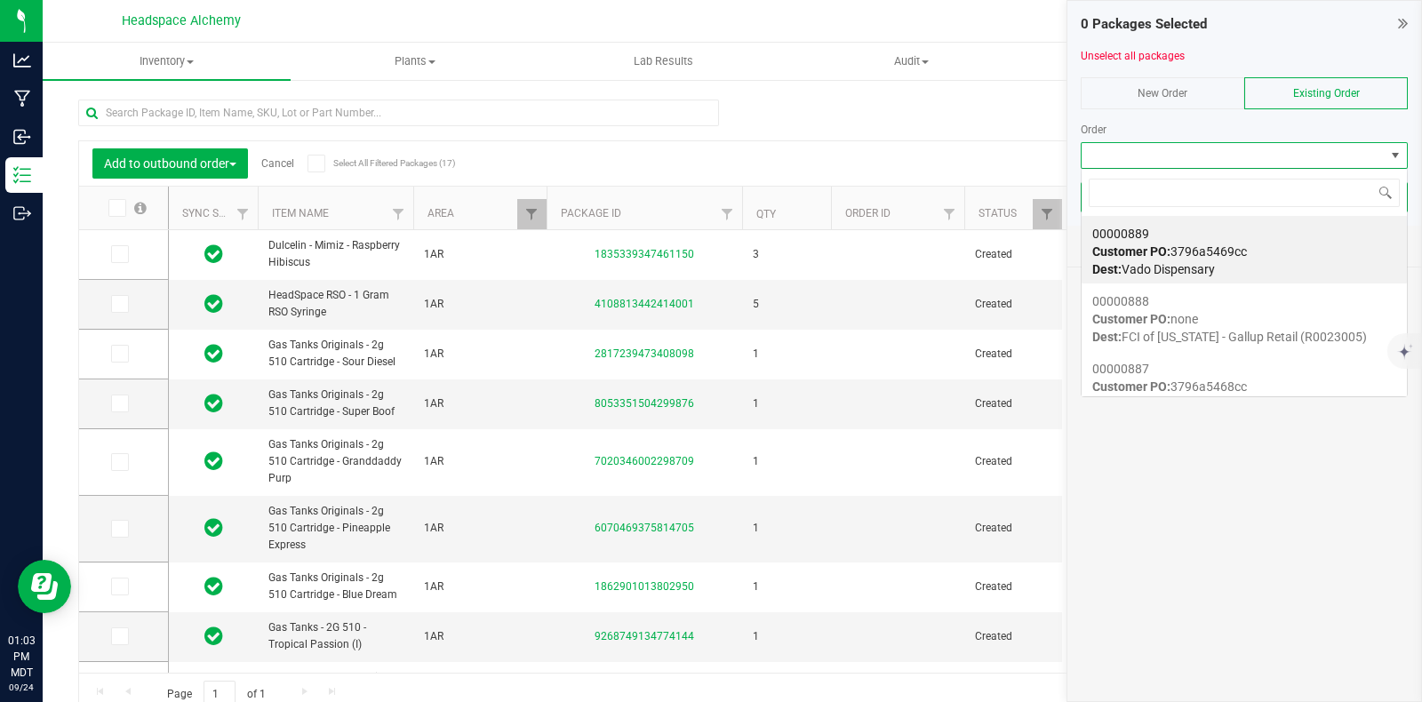
scroll to position [26, 327]
type input "866"
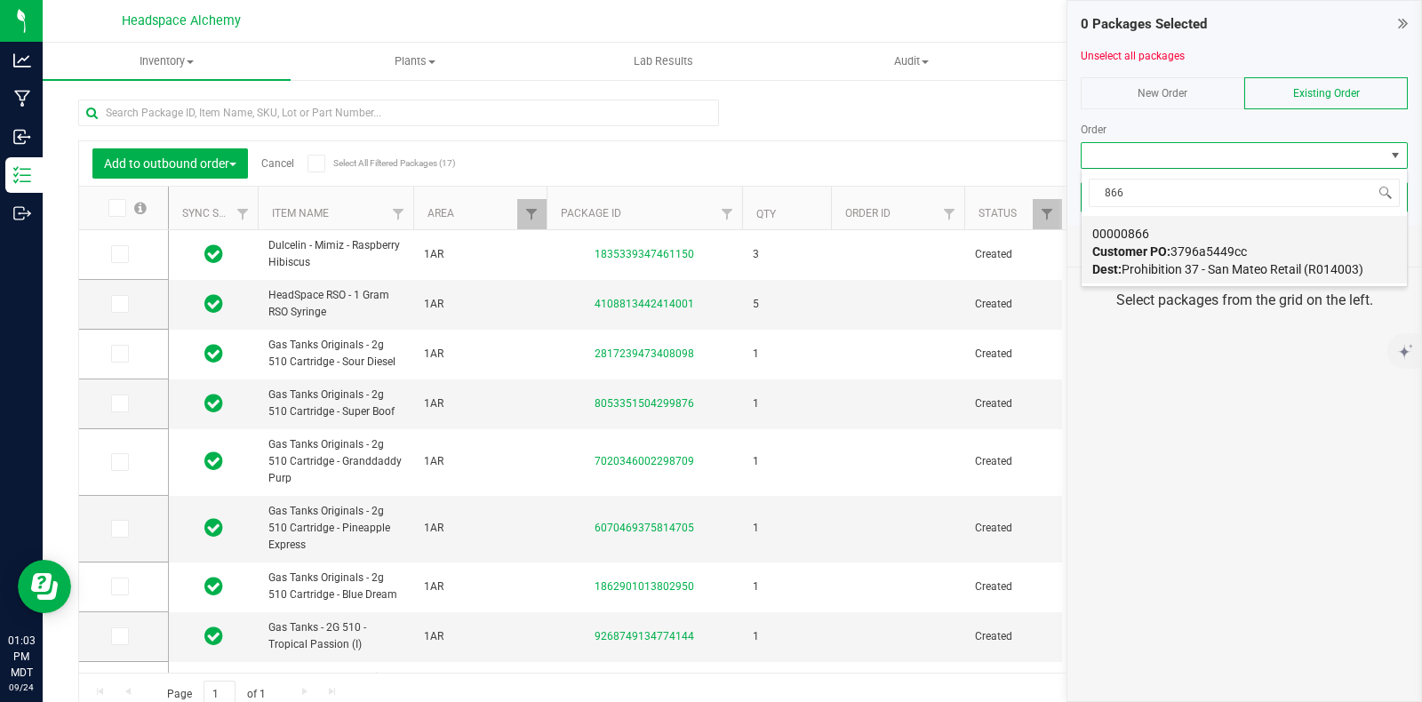
click at [1198, 246] on span "Customer PO: 3796a5449cc" at bounding box center [1169, 251] width 155 height 14
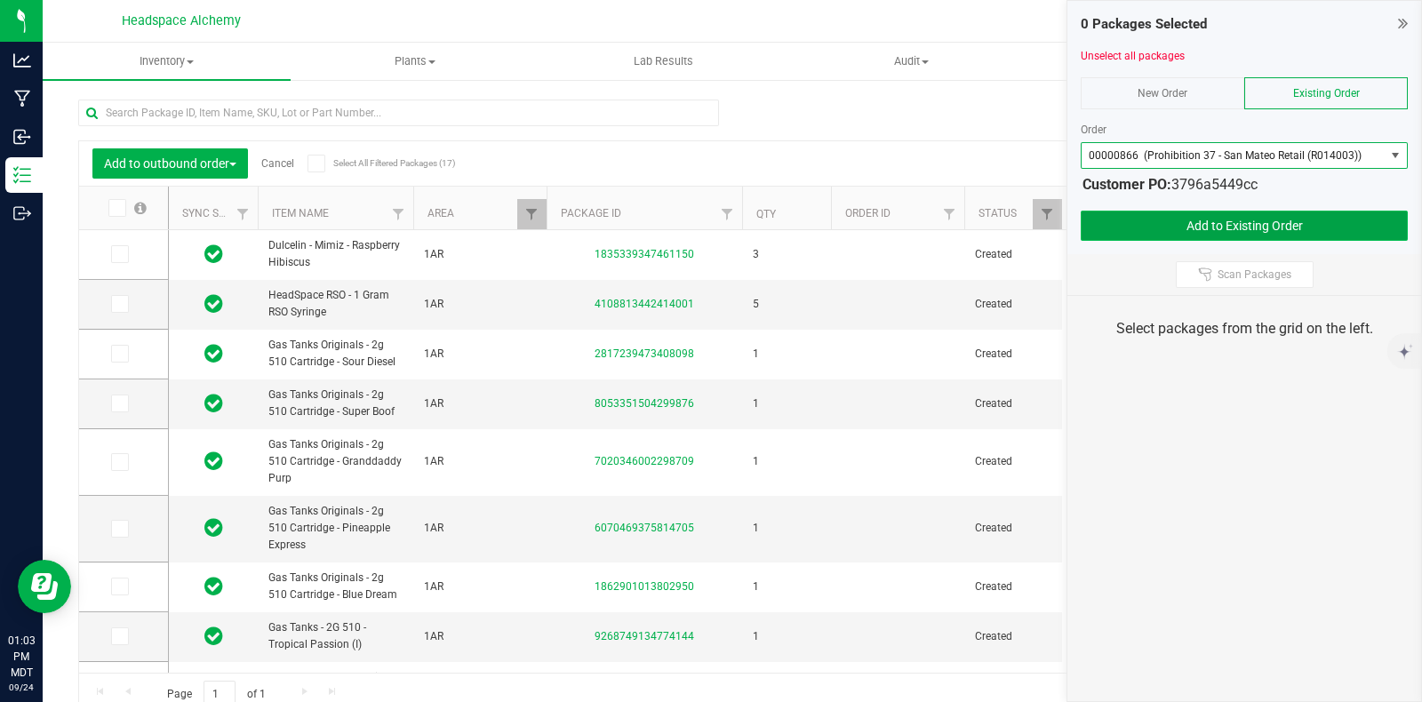
click at [1215, 228] on button "Add to Existing Order" at bounding box center [1244, 226] width 327 height 30
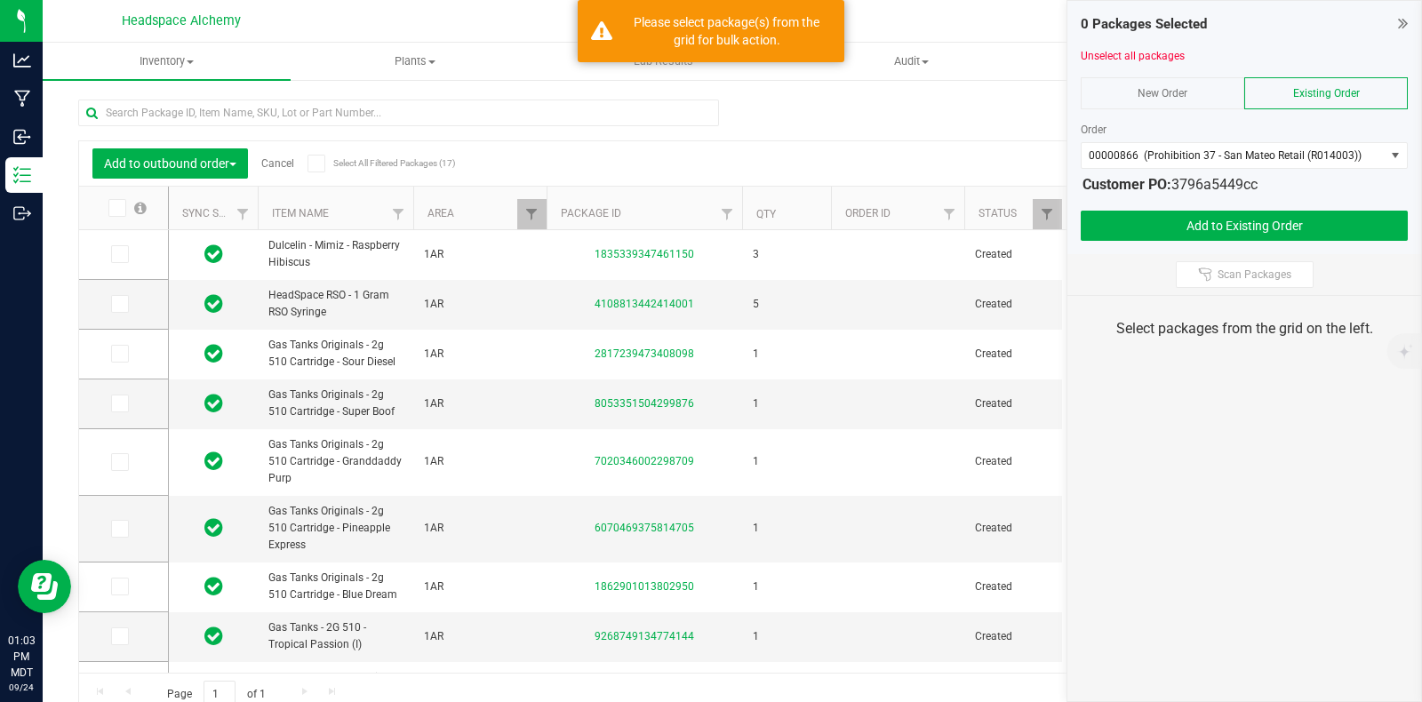
click at [323, 161] on span at bounding box center [317, 164] width 18 height 18
click at [0, 0] on input "Select All Filtered Packages (17)" at bounding box center [0, 0] width 0 height 0
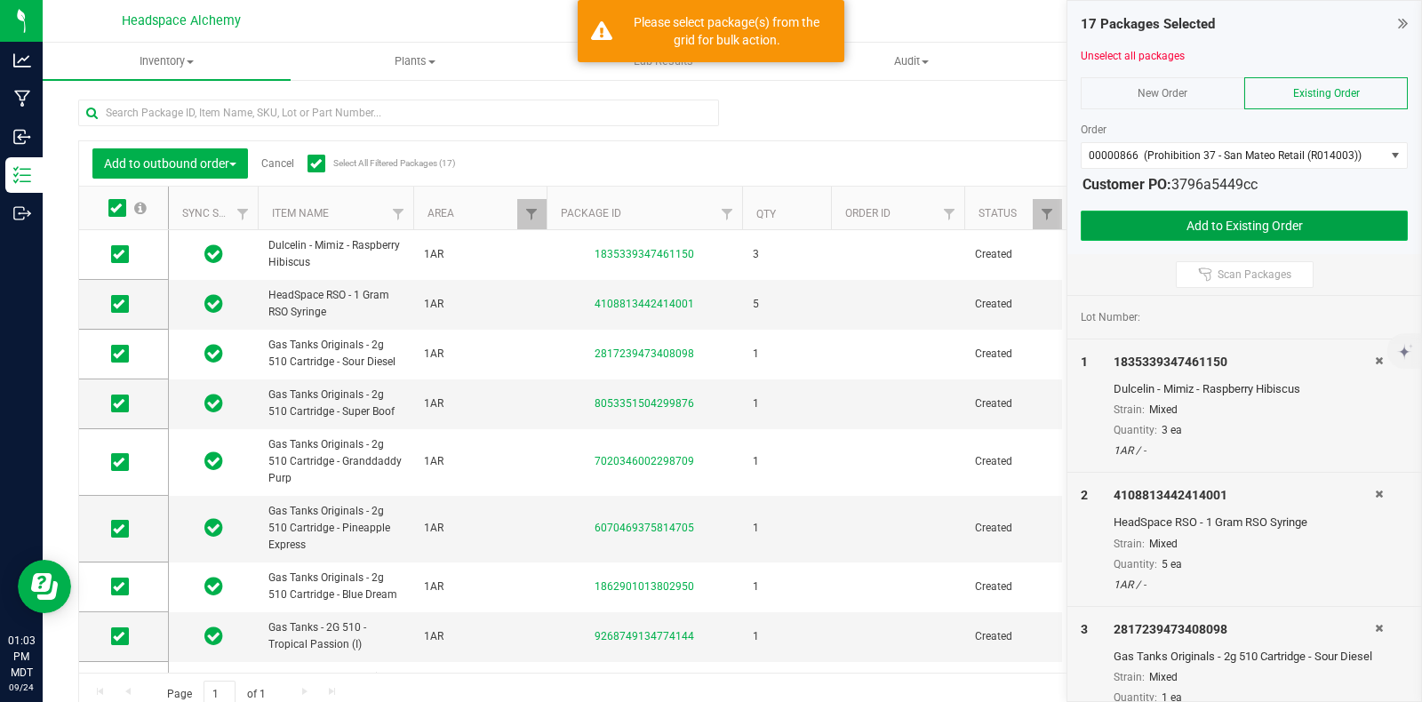
click at [1248, 229] on button "Add to Existing Order" at bounding box center [1244, 226] width 327 height 30
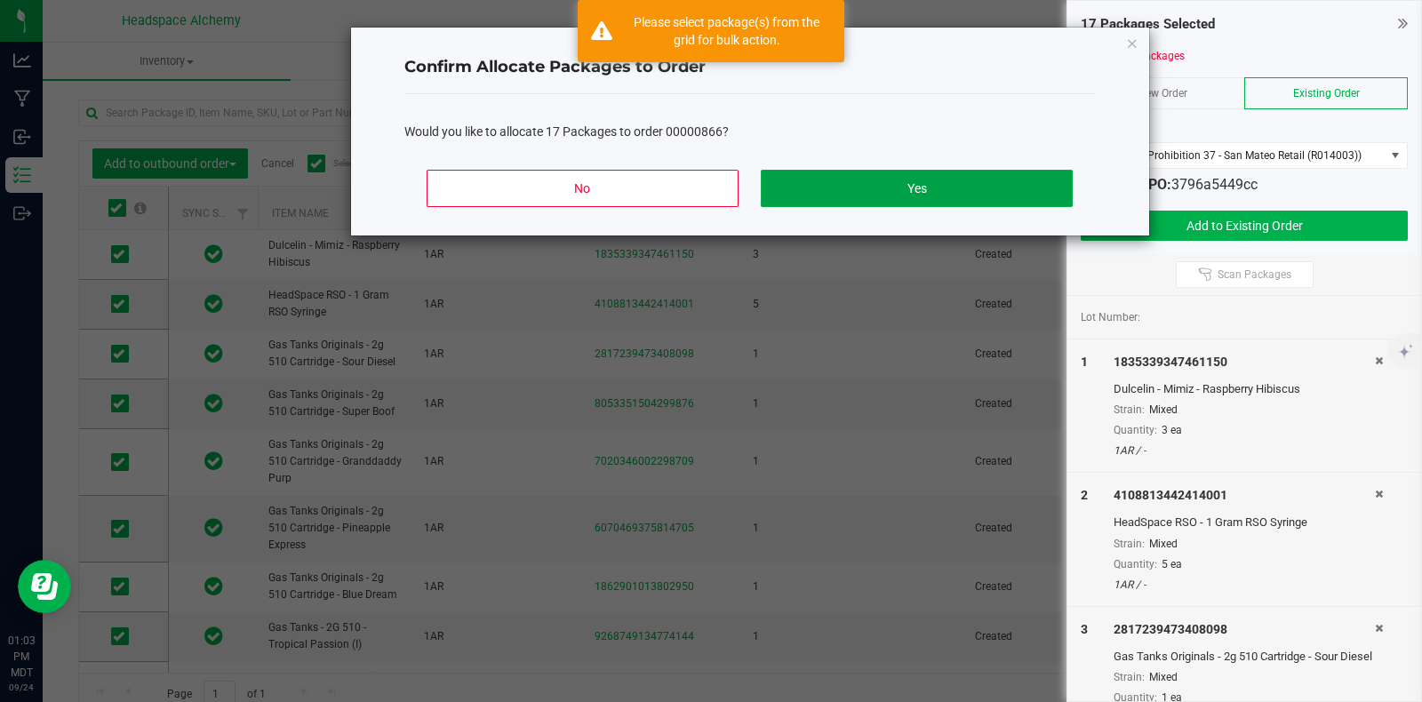
click at [921, 178] on button "Yes" at bounding box center [916, 188] width 311 height 37
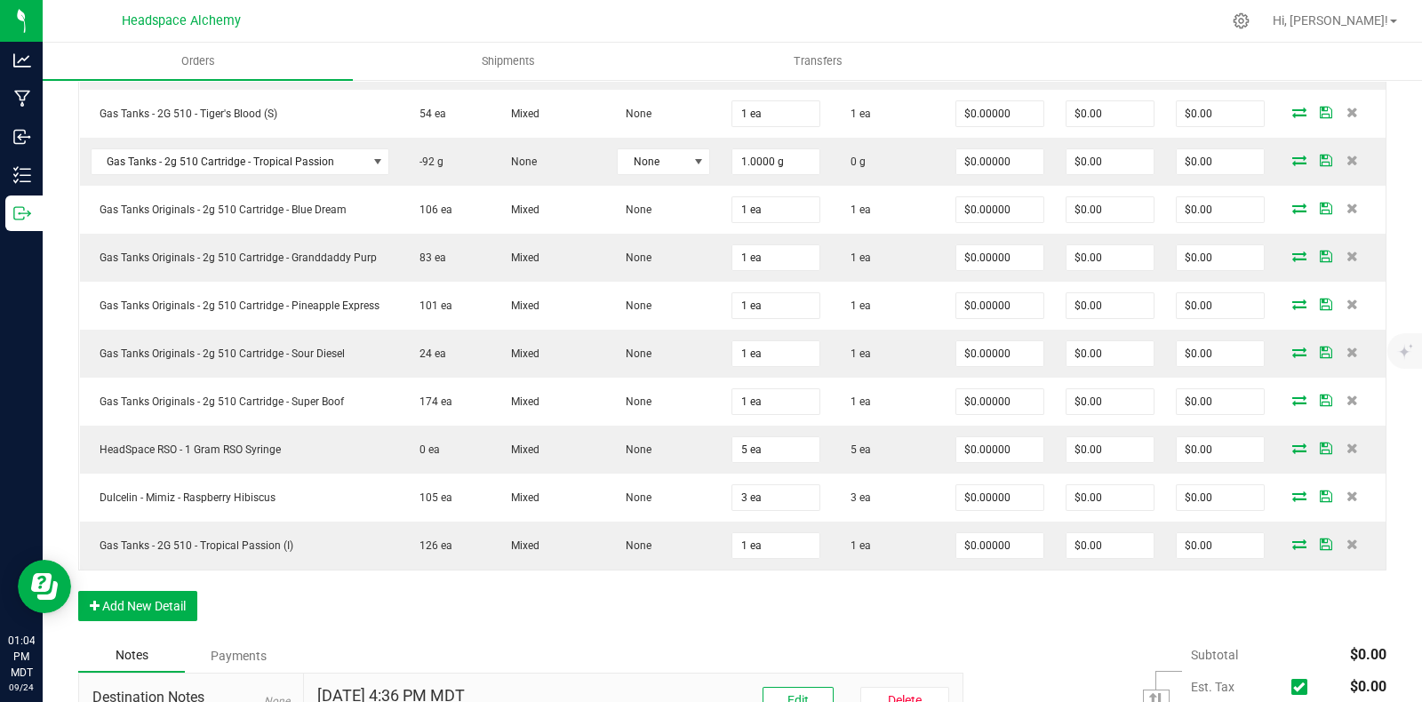
scroll to position [883, 0]
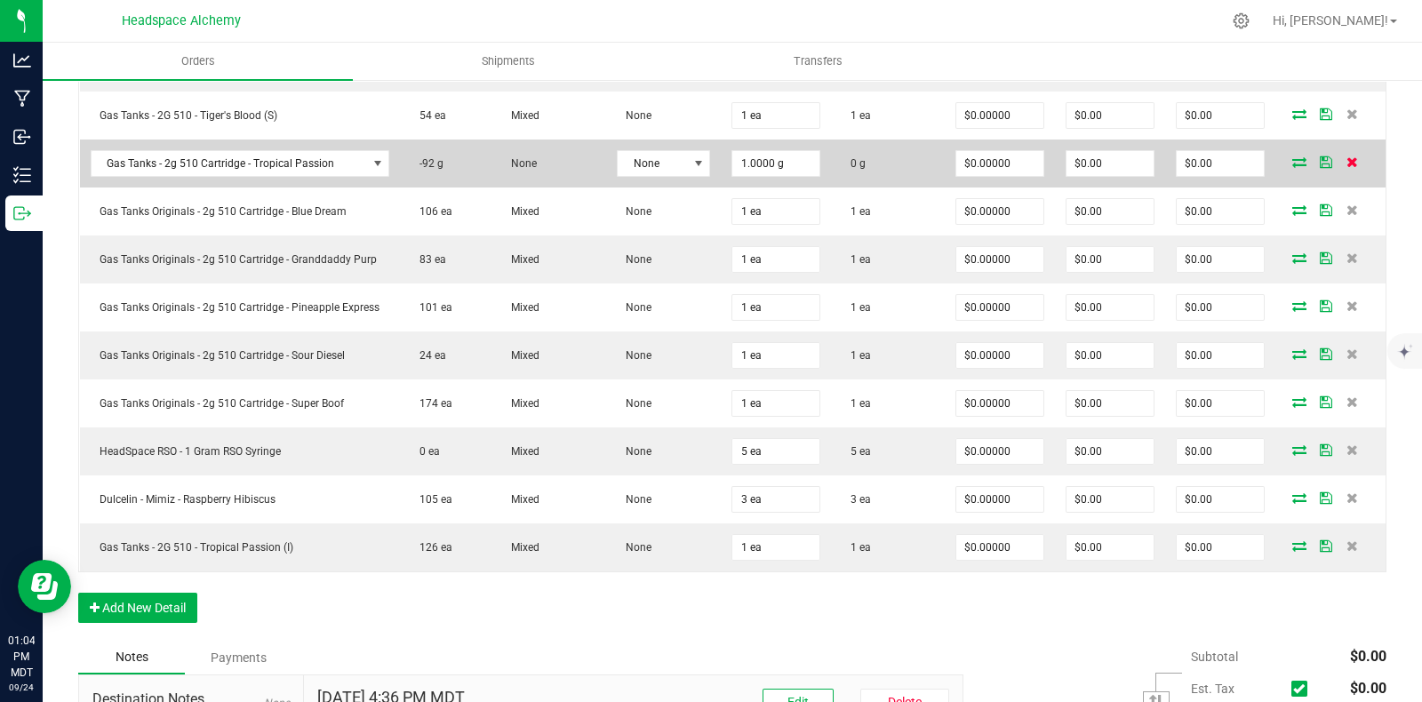
click at [1346, 158] on icon at bounding box center [1352, 161] width 12 height 11
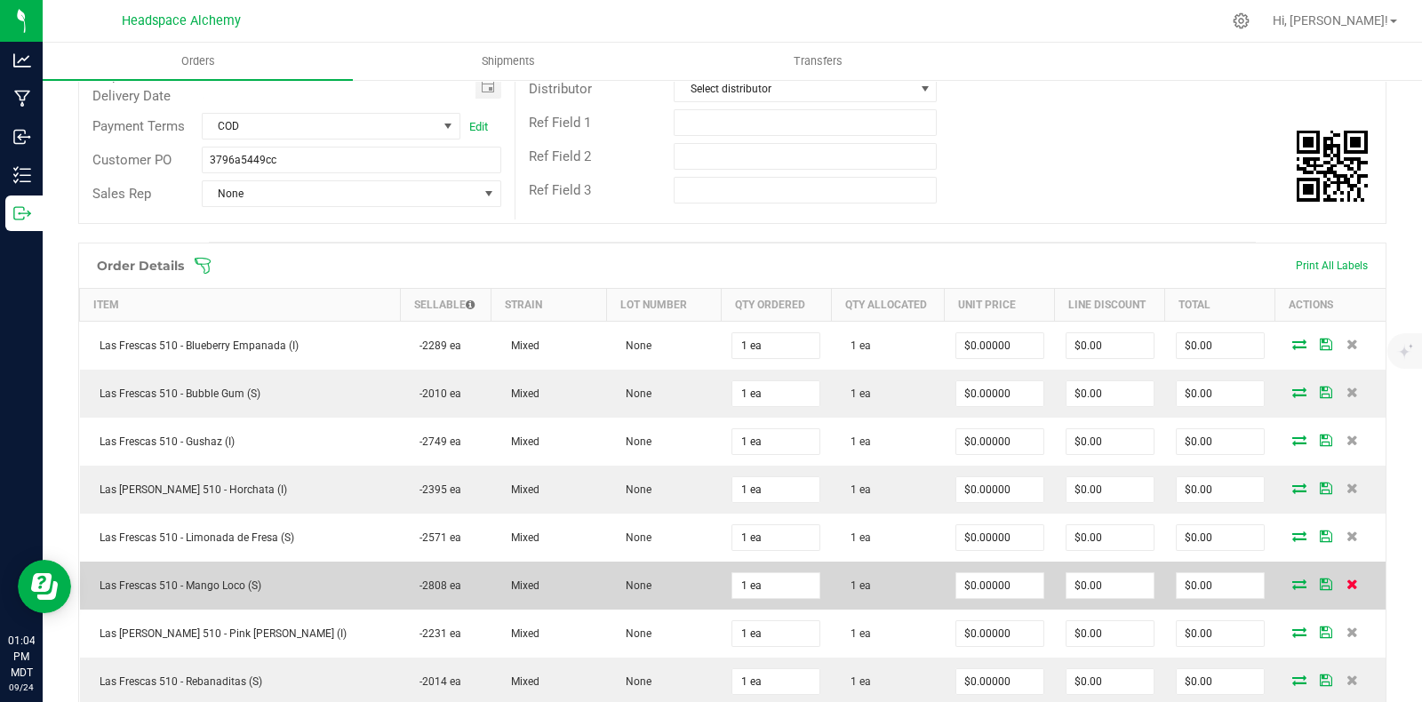
scroll to position [391, 0]
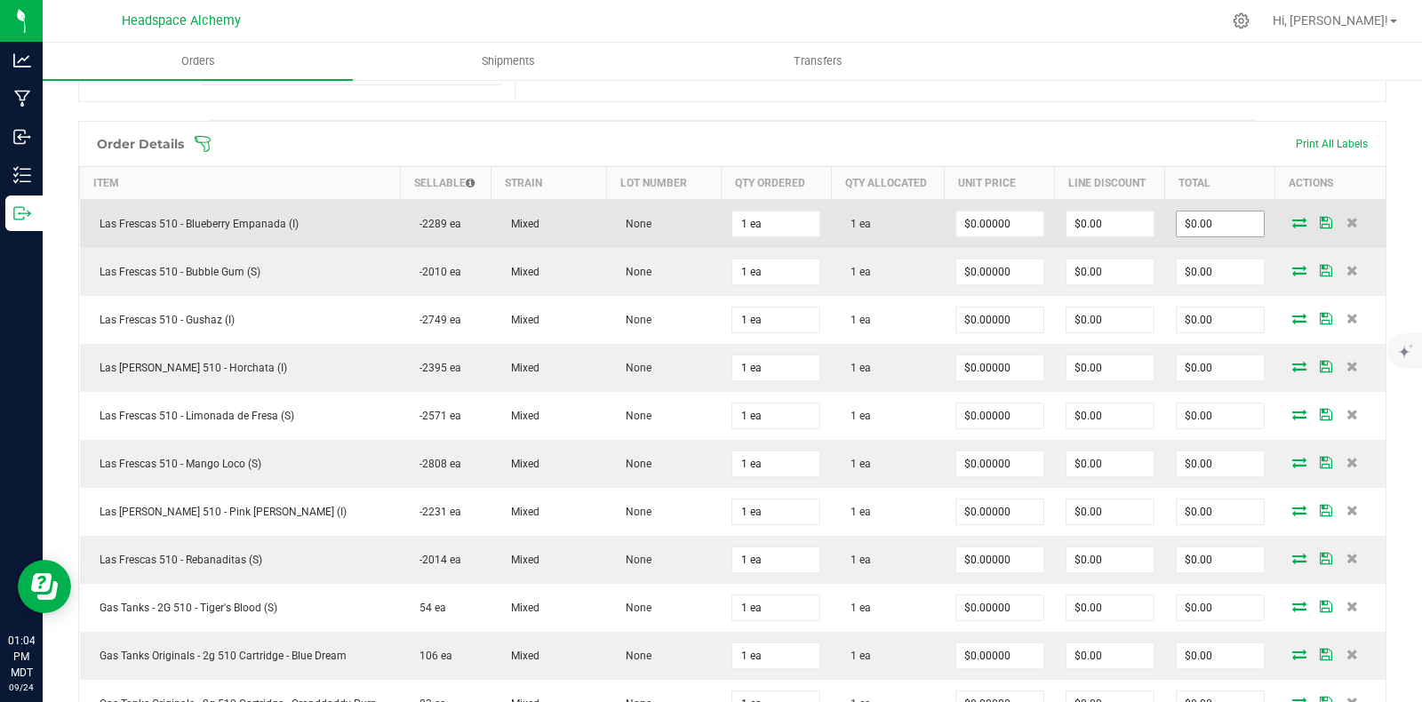
click at [1186, 220] on input "$0.00" at bounding box center [1220, 224] width 87 height 25
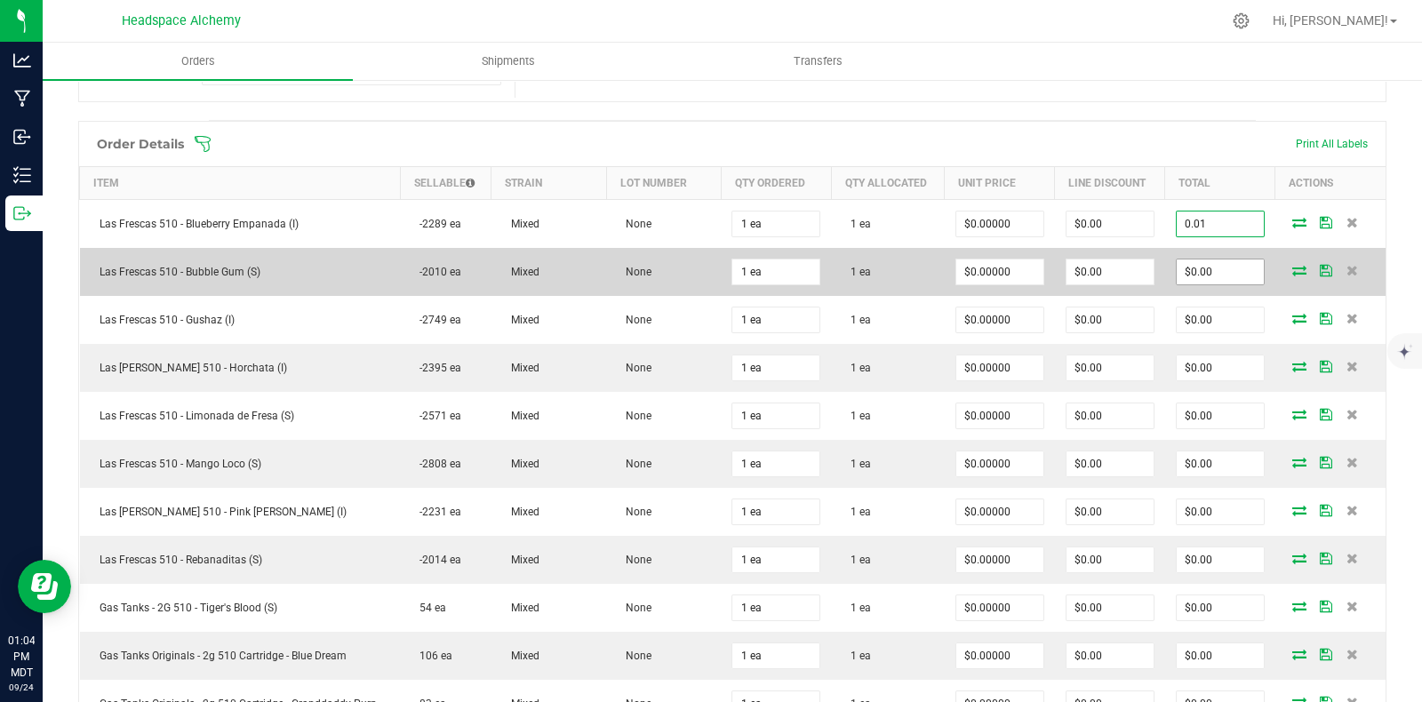
type input "0.01"
click at [1201, 260] on input "$0.00" at bounding box center [1220, 272] width 87 height 25
type input "$0.01000"
type input "$0.01"
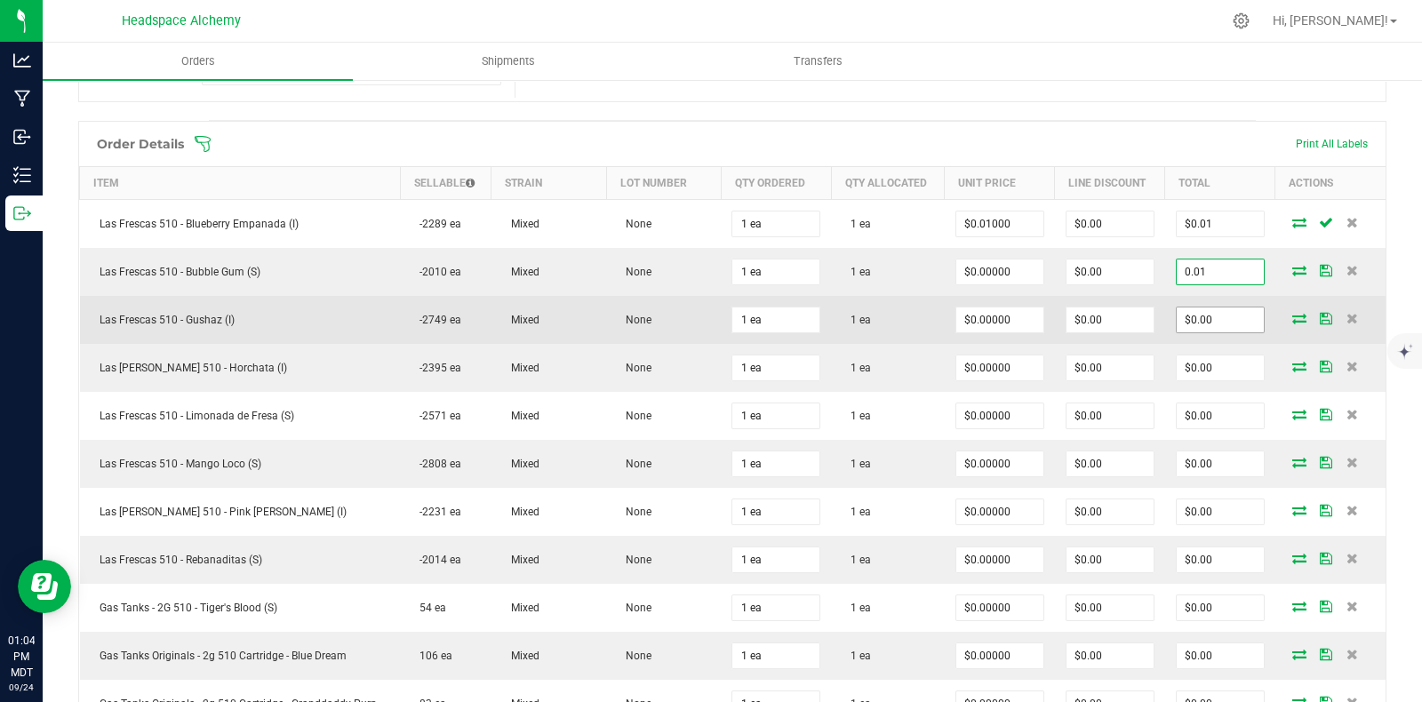
type input "0.01"
click at [1218, 308] on input "$0.00" at bounding box center [1220, 320] width 87 height 25
type input "$0.01000"
type input "$0.01"
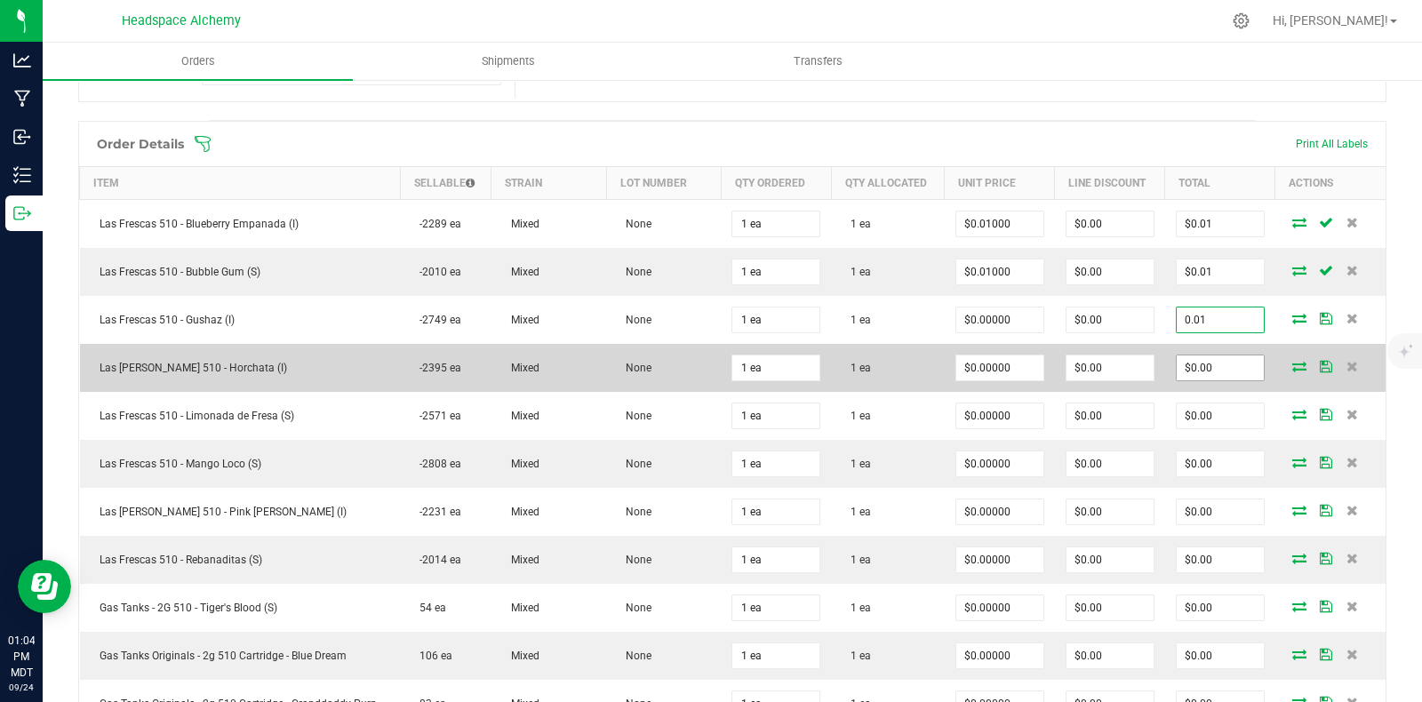
type input "0.01"
click at [1210, 355] on input "$0.00" at bounding box center [1220, 367] width 87 height 25
type input "$0.01000"
type input "$0.01"
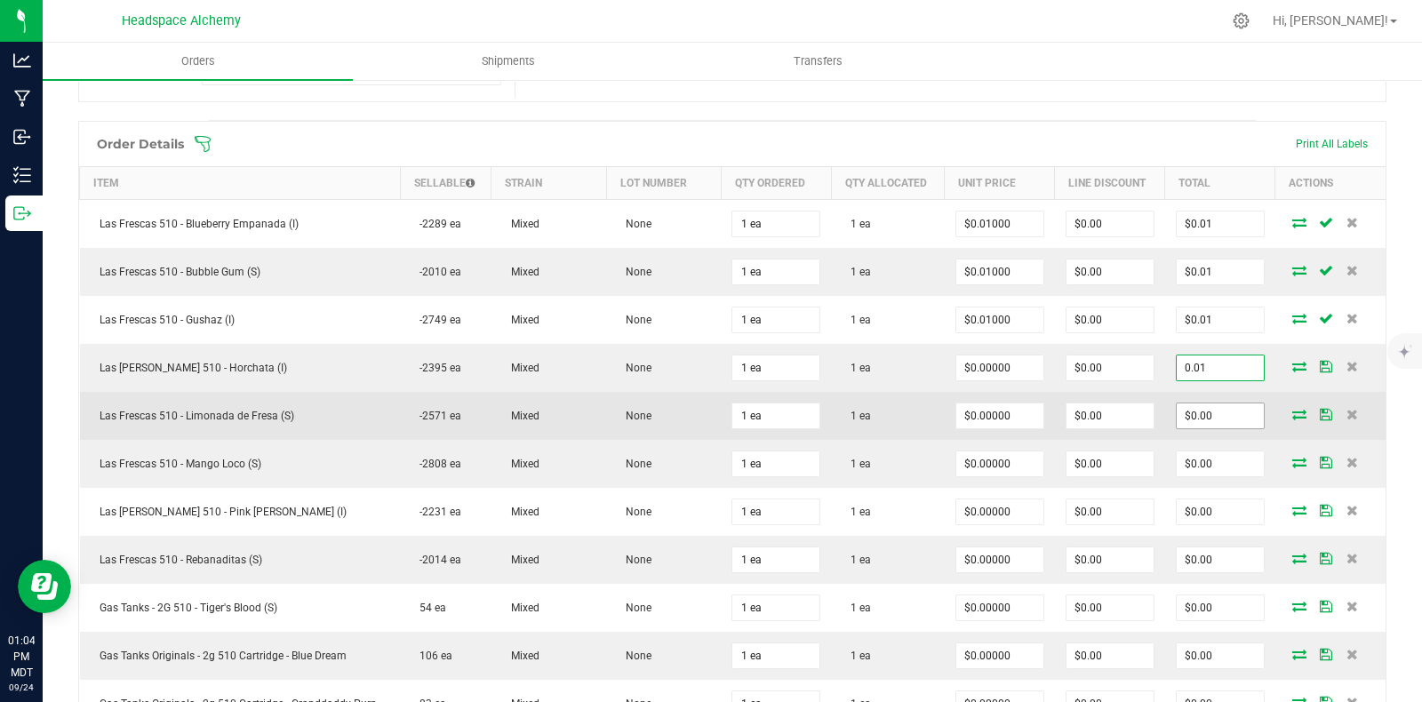
type input "0.01"
click at [1207, 406] on input "$0.00" at bounding box center [1220, 415] width 87 height 25
type input "$0.01000"
type input "$0.01"
click at [1197, 412] on input "0" at bounding box center [1220, 415] width 87 height 25
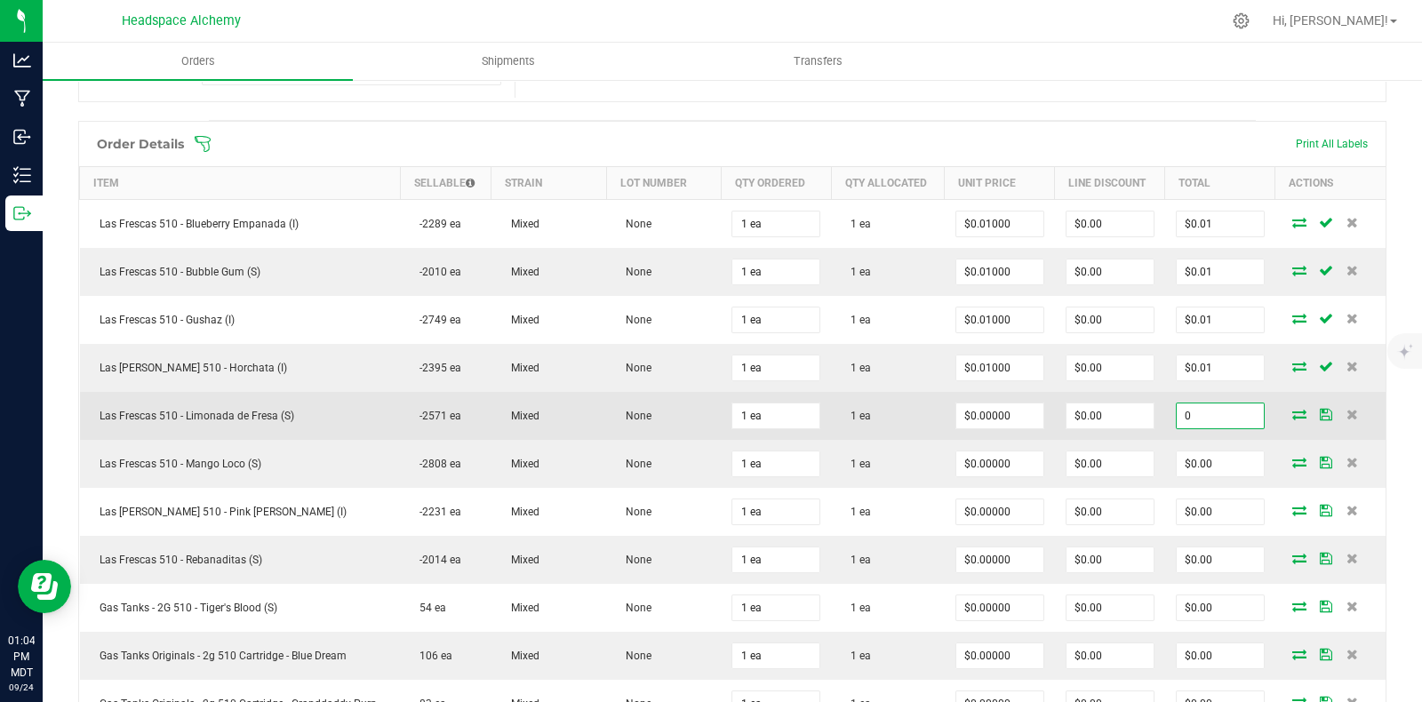
type input "2"
click at [1202, 412] on input "2" at bounding box center [1220, 415] width 87 height 25
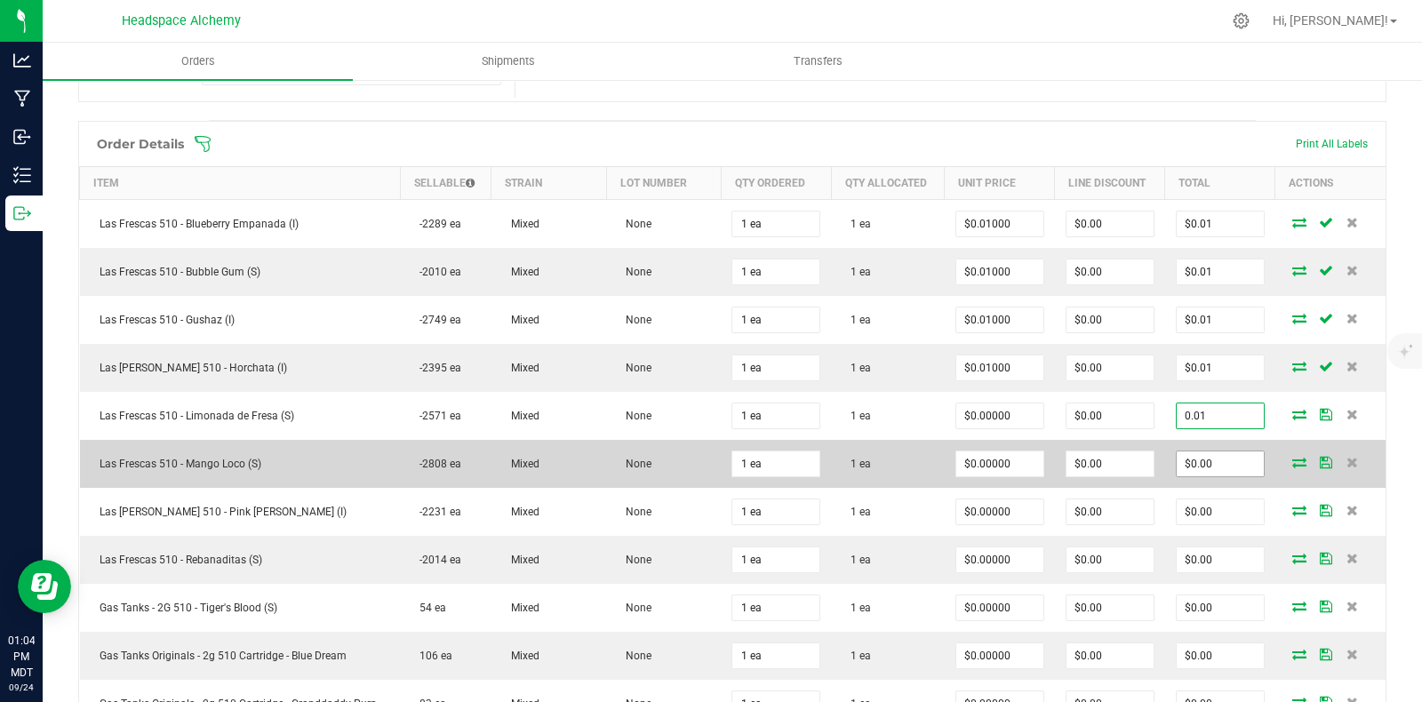
type input "0.01"
type input "$0.01000"
type input "$0.01"
click at [1202, 454] on input "0" at bounding box center [1220, 463] width 87 height 25
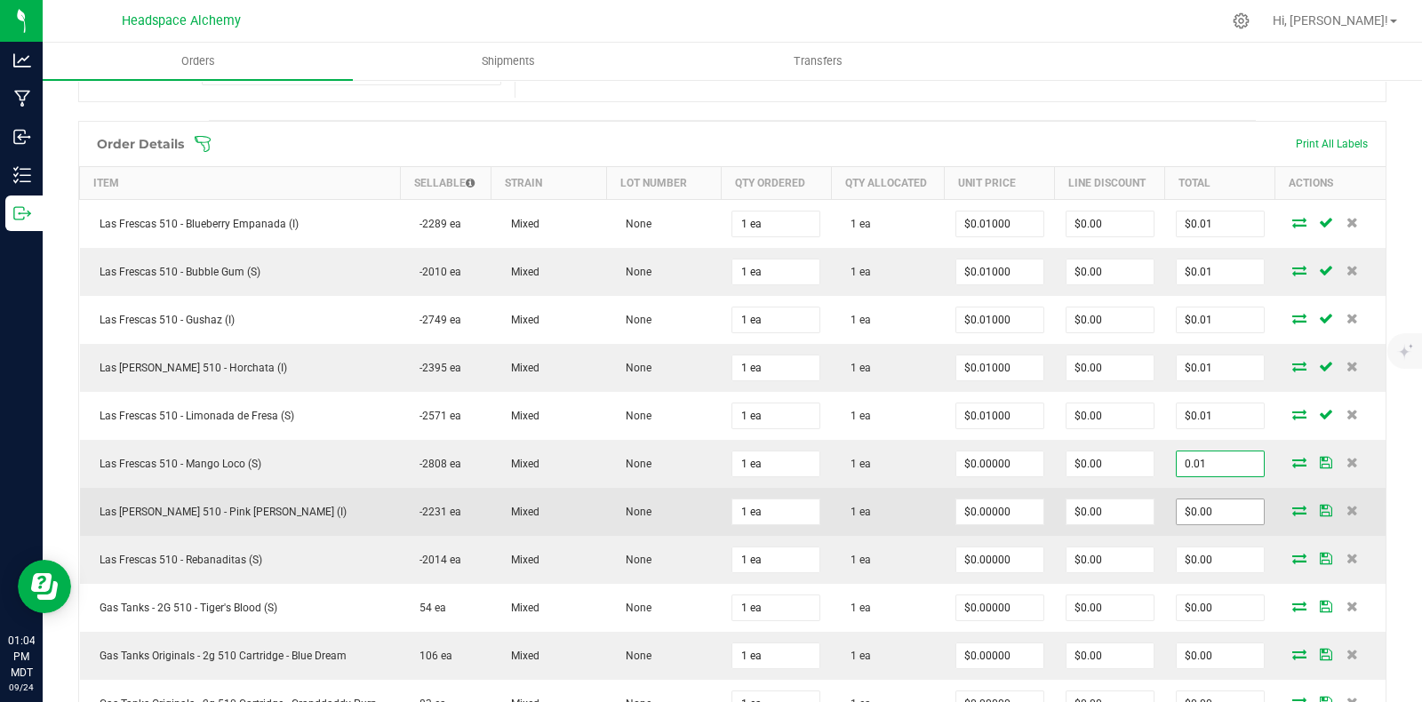
type input "0.01"
type input "$0.01000"
type input "$0.01"
click at [1208, 505] on input "0" at bounding box center [1220, 511] width 87 height 25
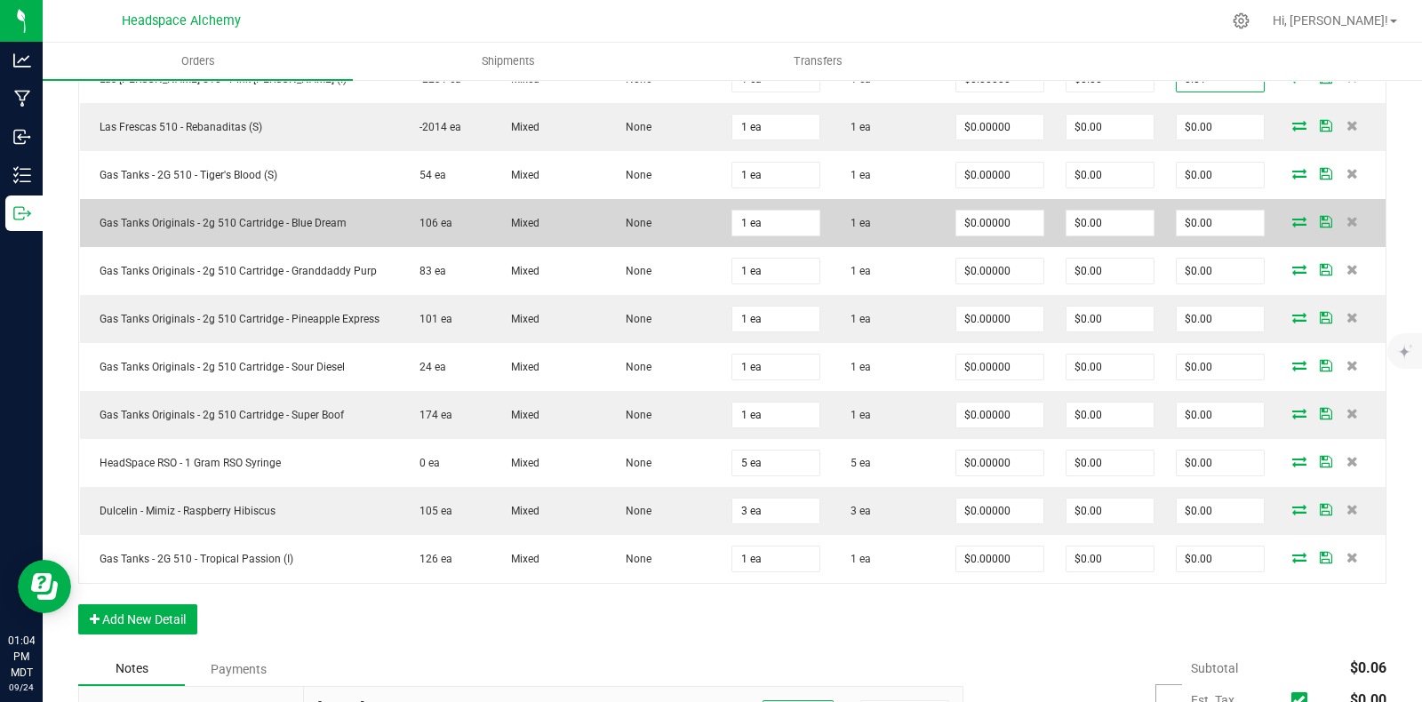
scroll to position [828, 0]
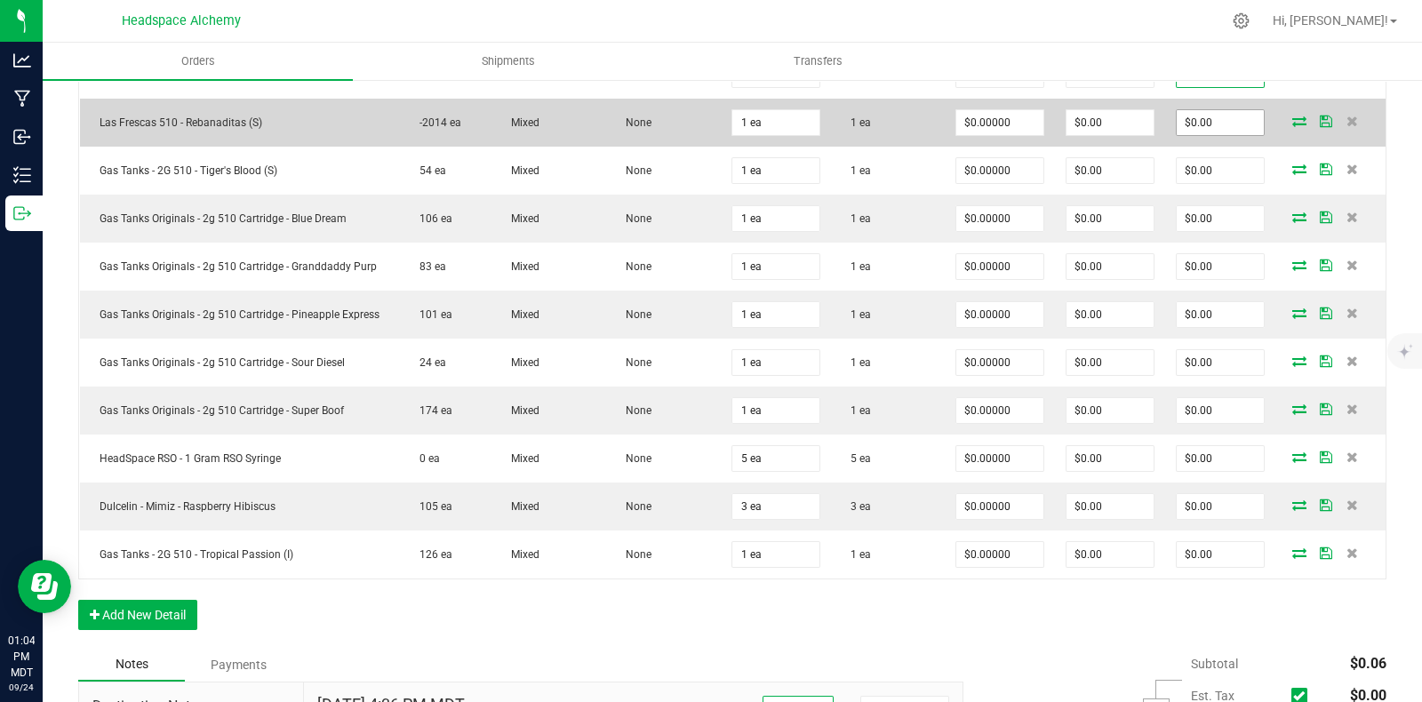
type input "0.01"
type input "$0.01000"
type input "$0.01"
click at [1201, 113] on input "0" at bounding box center [1220, 122] width 87 height 25
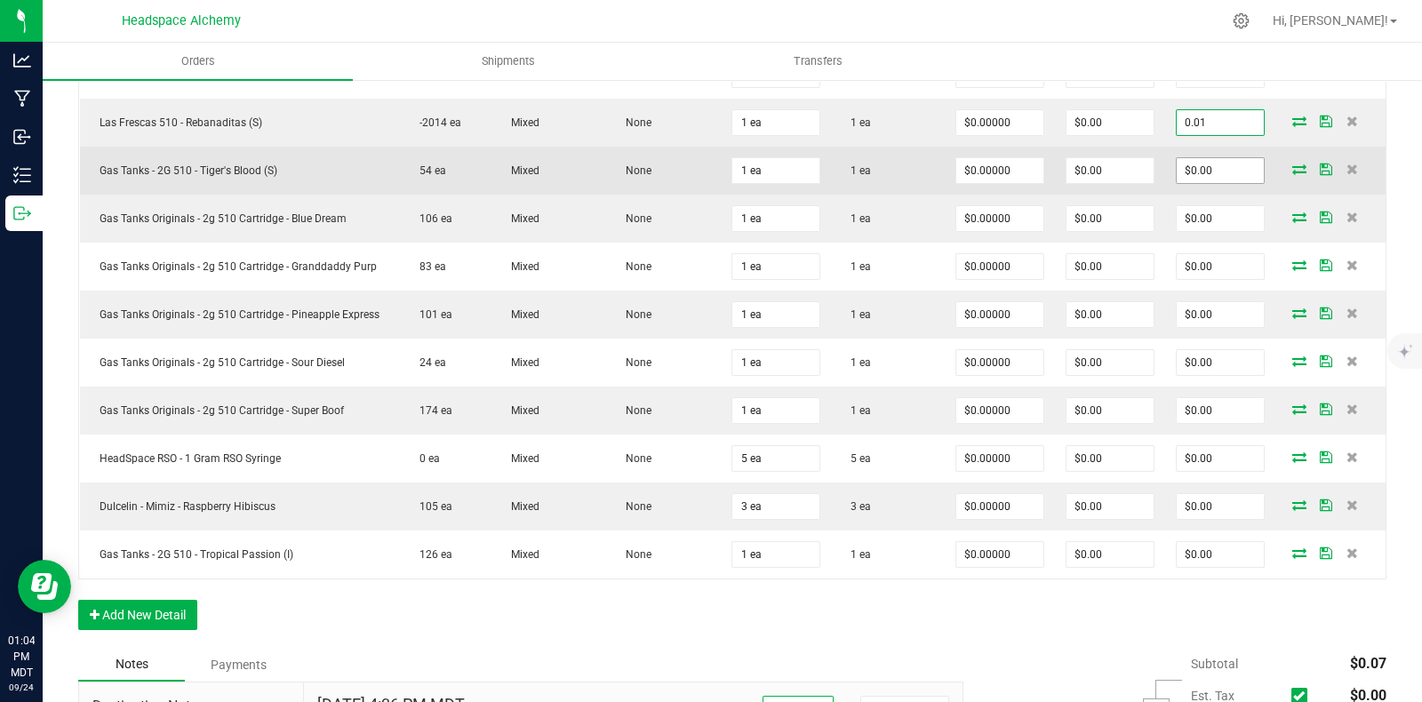
type input "0.01"
click at [1202, 158] on input "$0.00" at bounding box center [1220, 170] width 87 height 25
type input "$0.01000"
type input "$0.01"
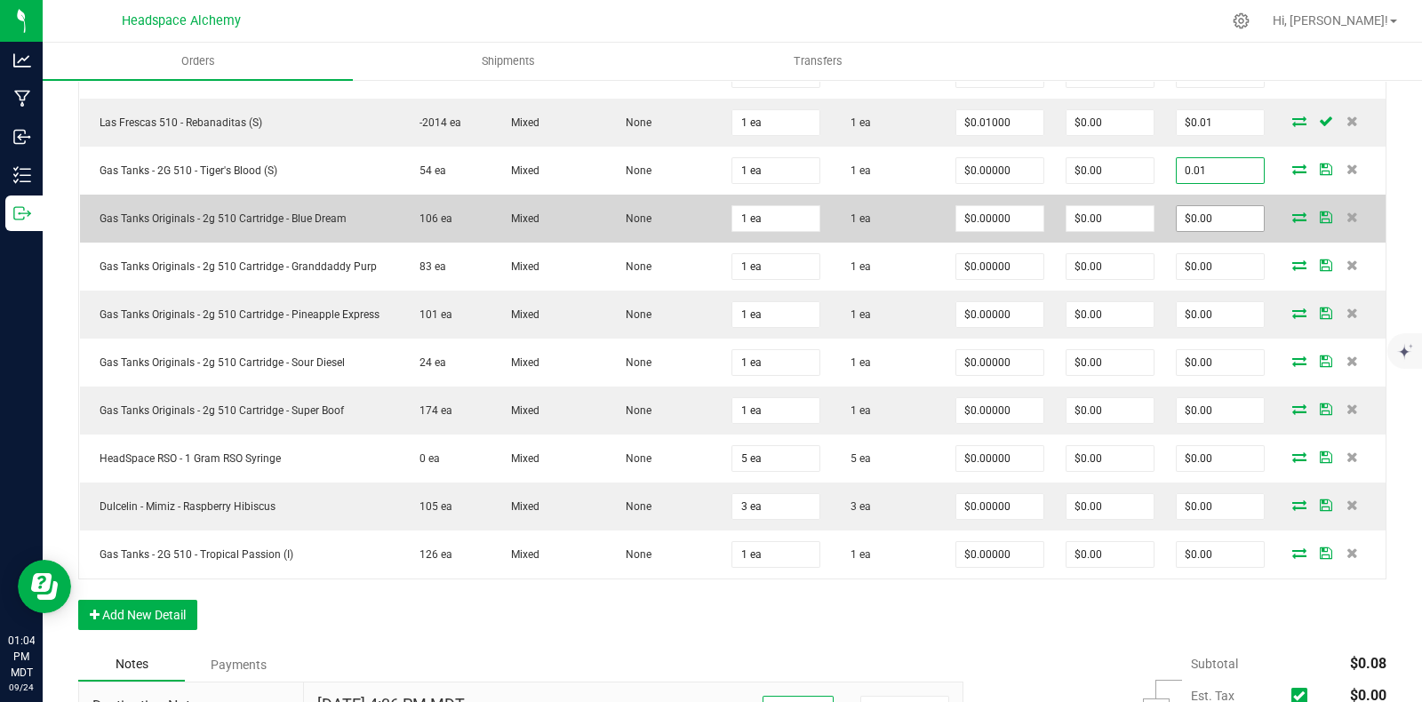
type input "0.01"
type input "$0.01000"
type input "$0.01"
click at [1211, 214] on input "0" at bounding box center [1220, 218] width 87 height 25
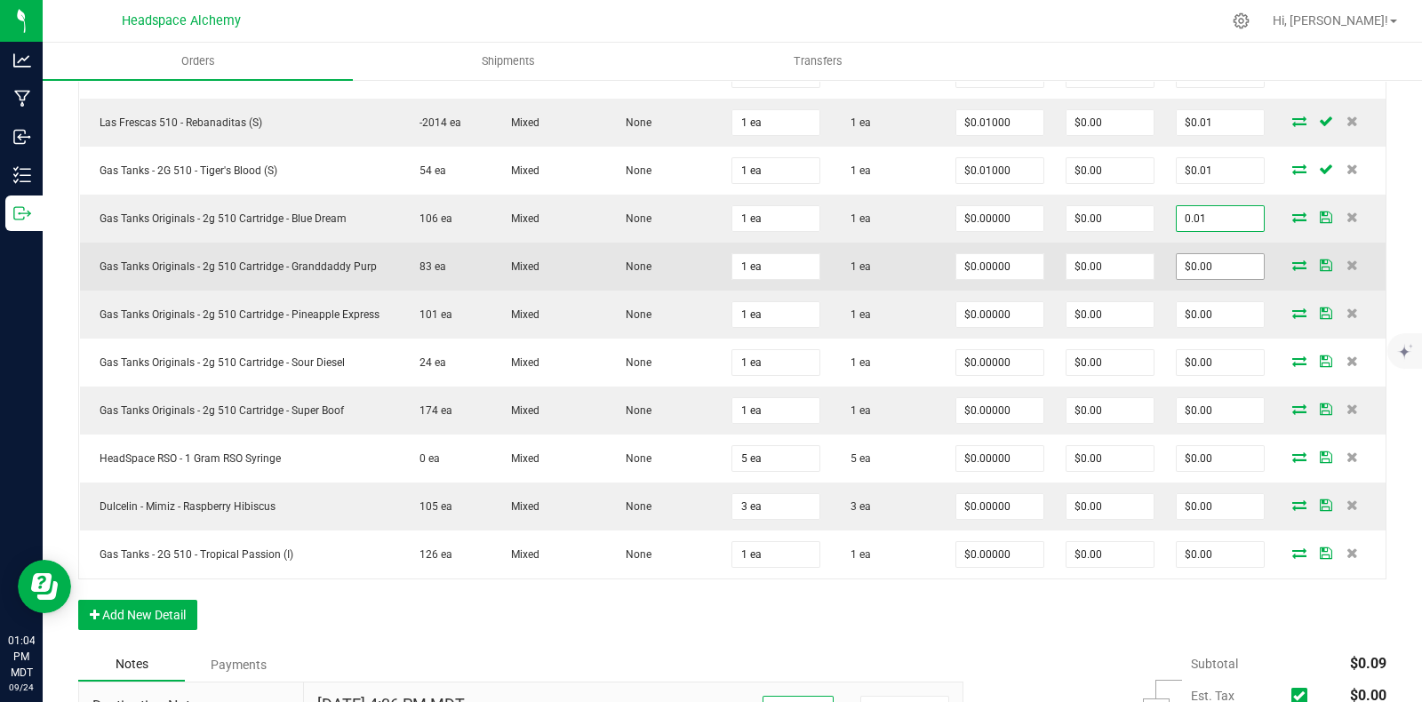
type input "0.01"
click at [1199, 254] on input "$0.00" at bounding box center [1220, 266] width 87 height 25
type input "$0.01000"
type input "$0.01"
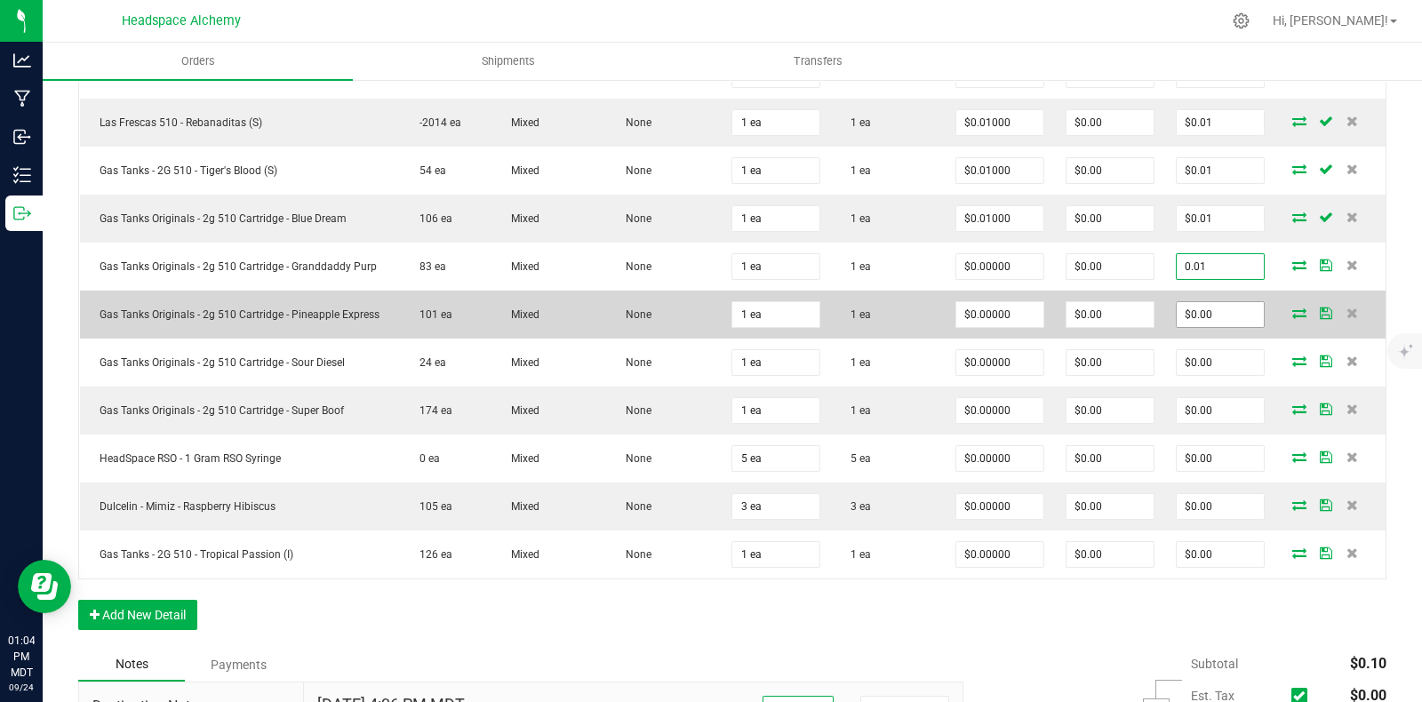
type input "0.01"
click at [1202, 308] on input "$0.00" at bounding box center [1220, 314] width 87 height 25
type input "$0.01000"
type input "$0.01"
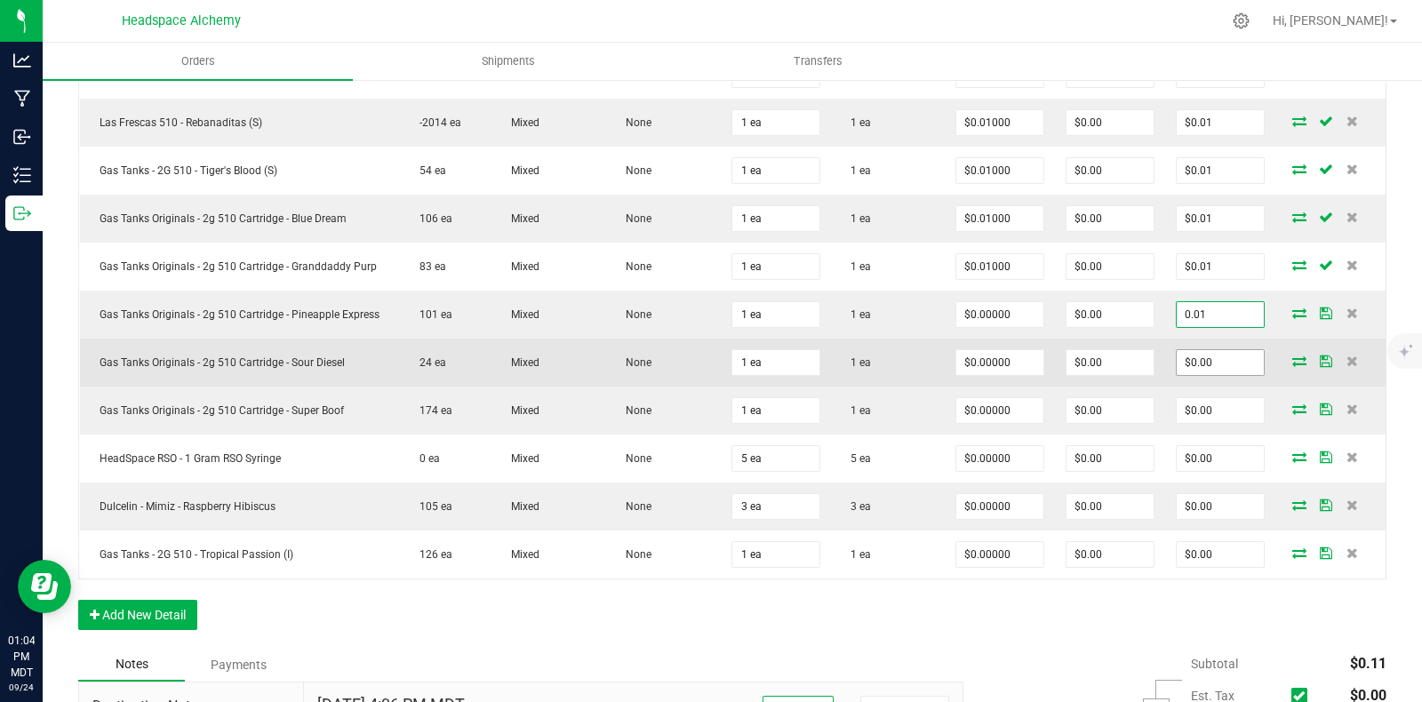
type input "0.01"
type input "$0.01000"
type input "$0.01"
click at [1191, 350] on input "0" at bounding box center [1220, 362] width 87 height 25
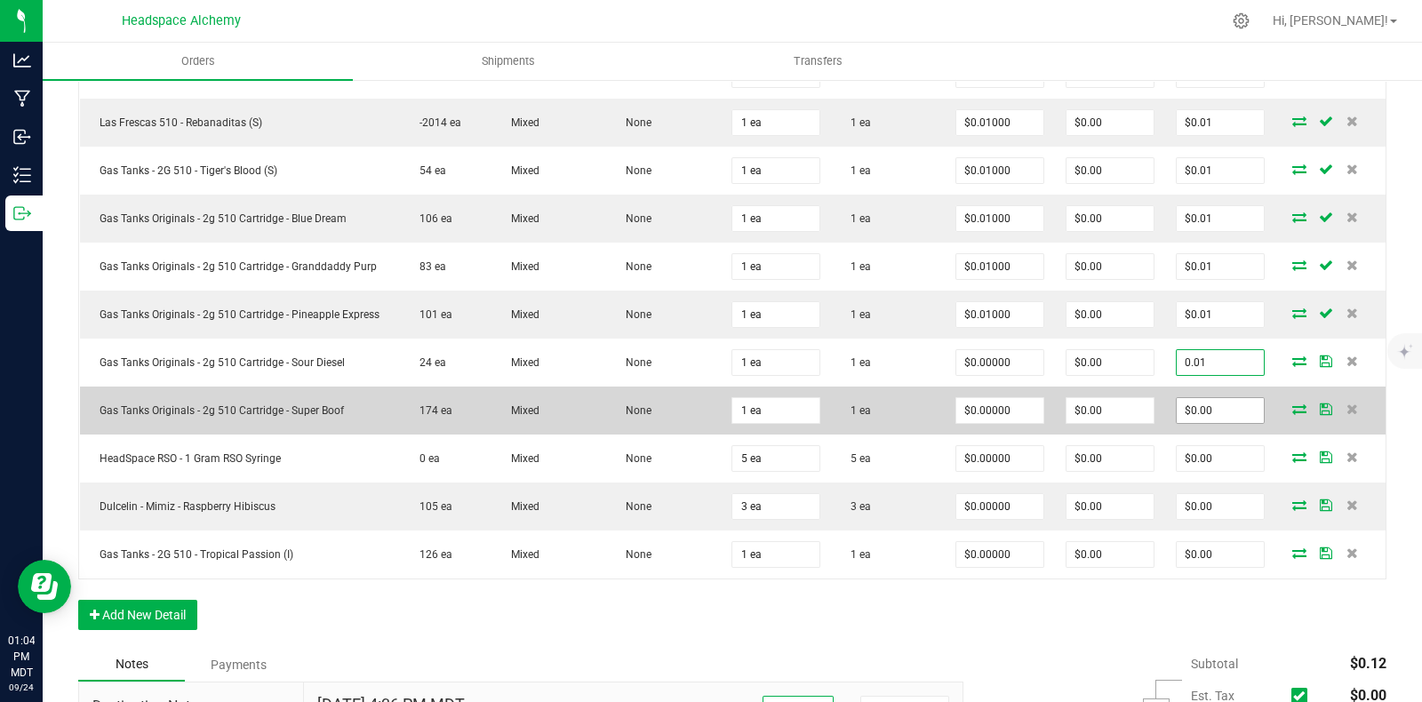
type input "0.01"
type input "$0.01000"
type input "$0.01"
click at [1193, 406] on input "0" at bounding box center [1220, 410] width 87 height 25
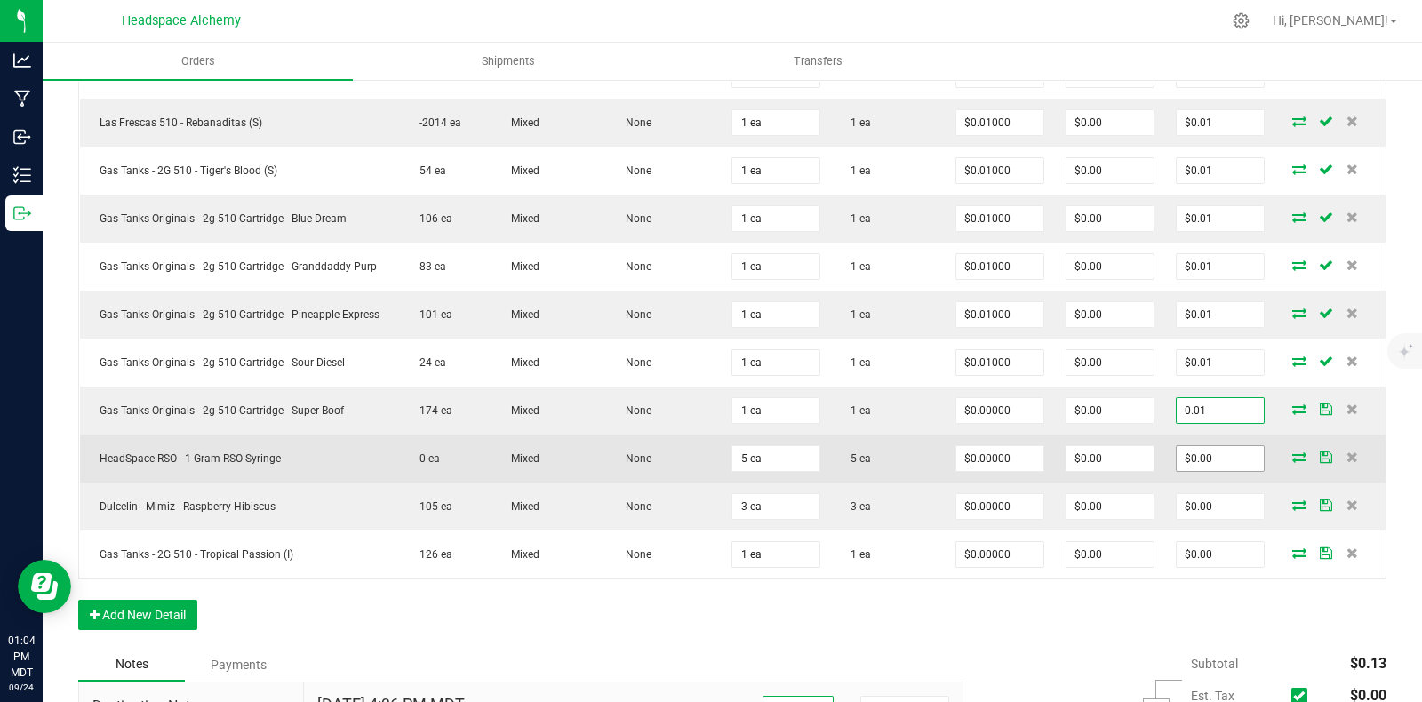
type input "0.01"
type input "$0.01000"
type input "$0.01"
click at [1187, 446] on input "0" at bounding box center [1220, 458] width 87 height 25
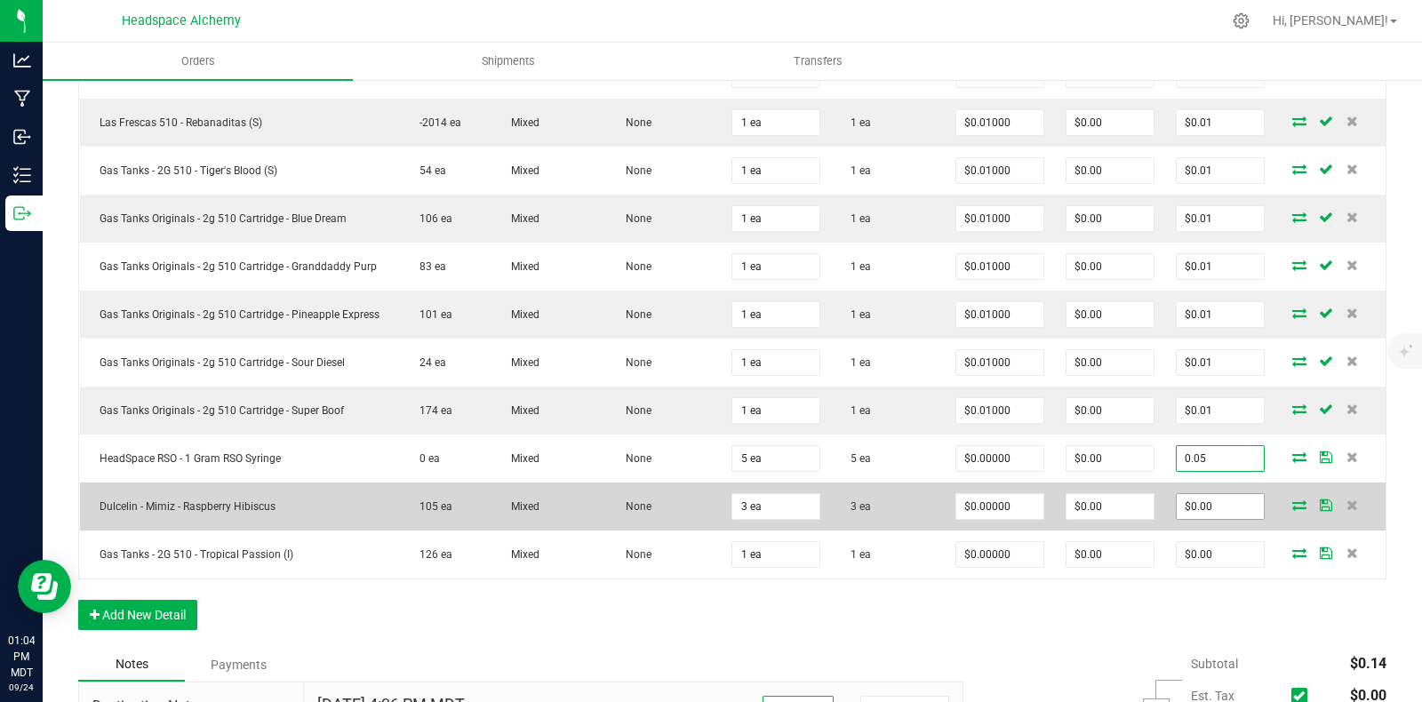
type input "0.05"
click at [1195, 499] on input "$0.00" at bounding box center [1220, 506] width 87 height 25
type input "$0.01000"
type input "$0.05"
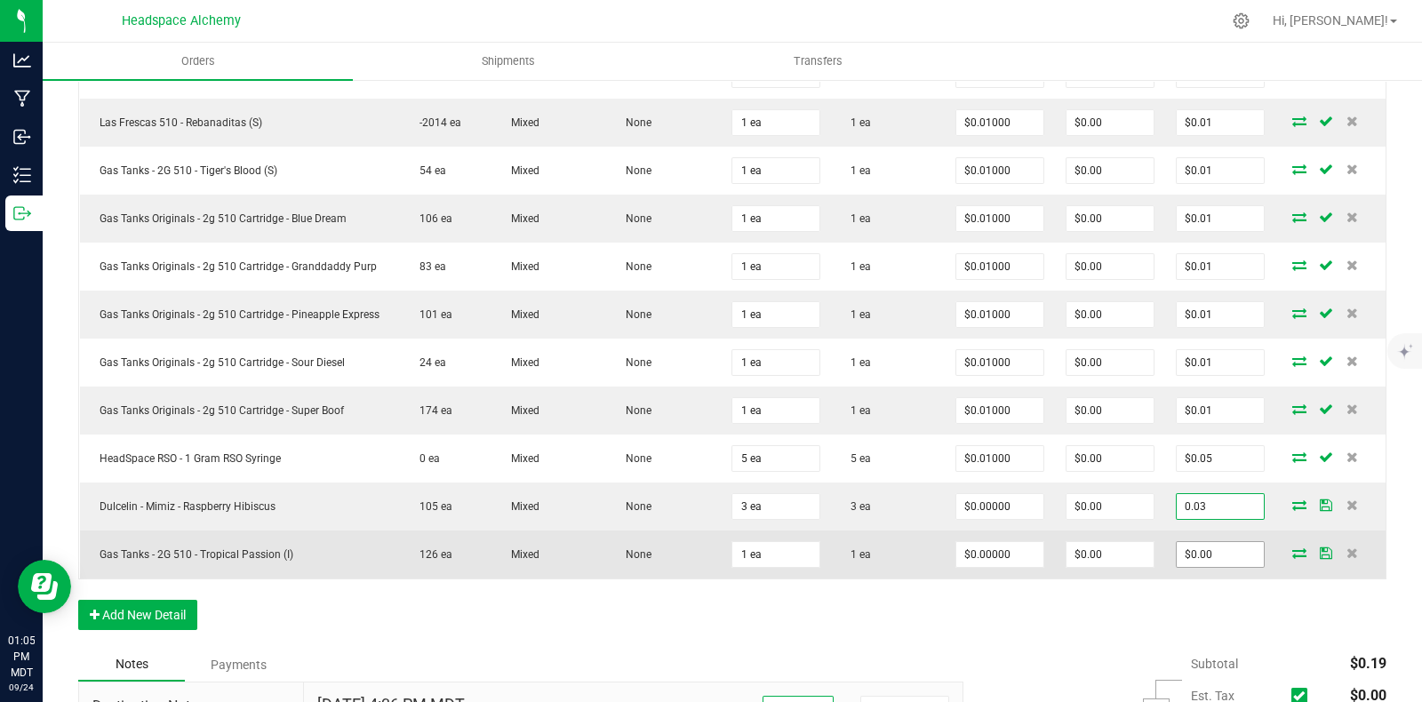
type input "0.03"
click at [1213, 542] on input "$0.00" at bounding box center [1220, 554] width 87 height 25
type input "$0.01000"
type input "$0.03"
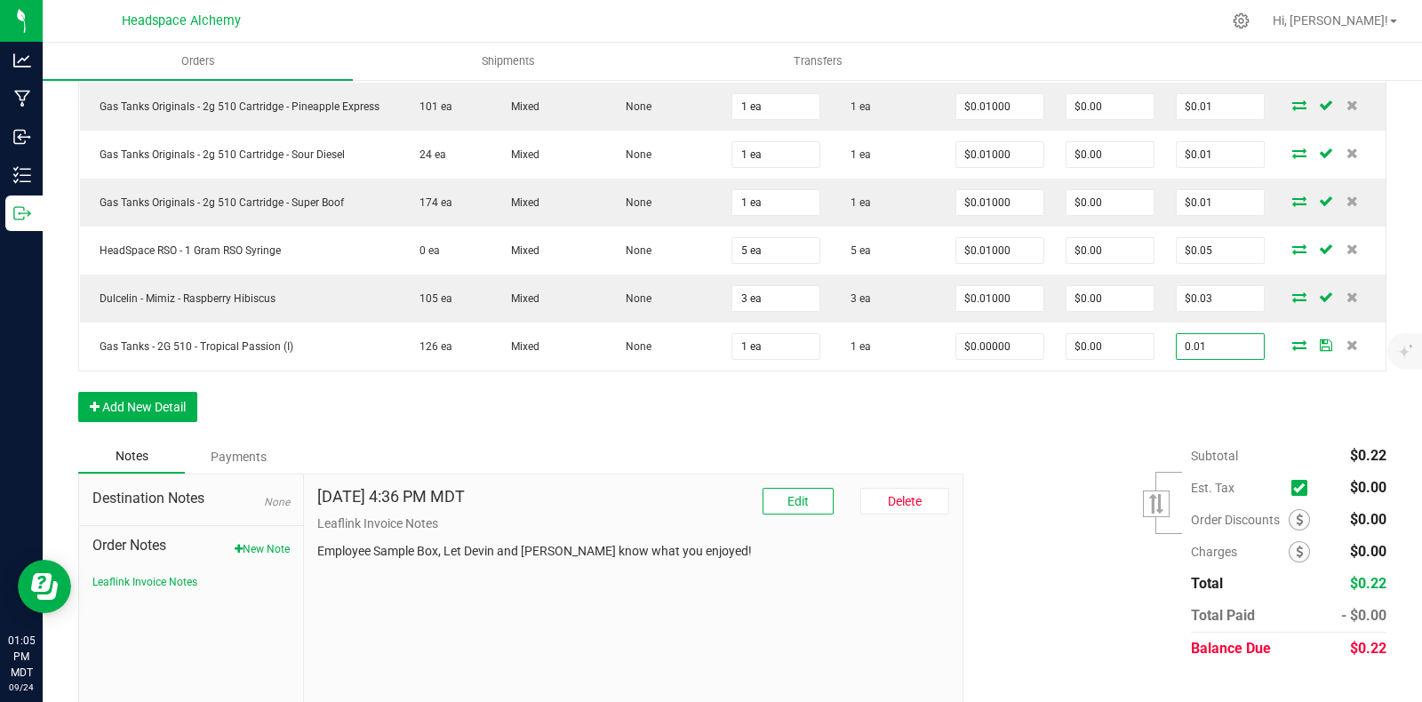
scroll to position [1039, 0]
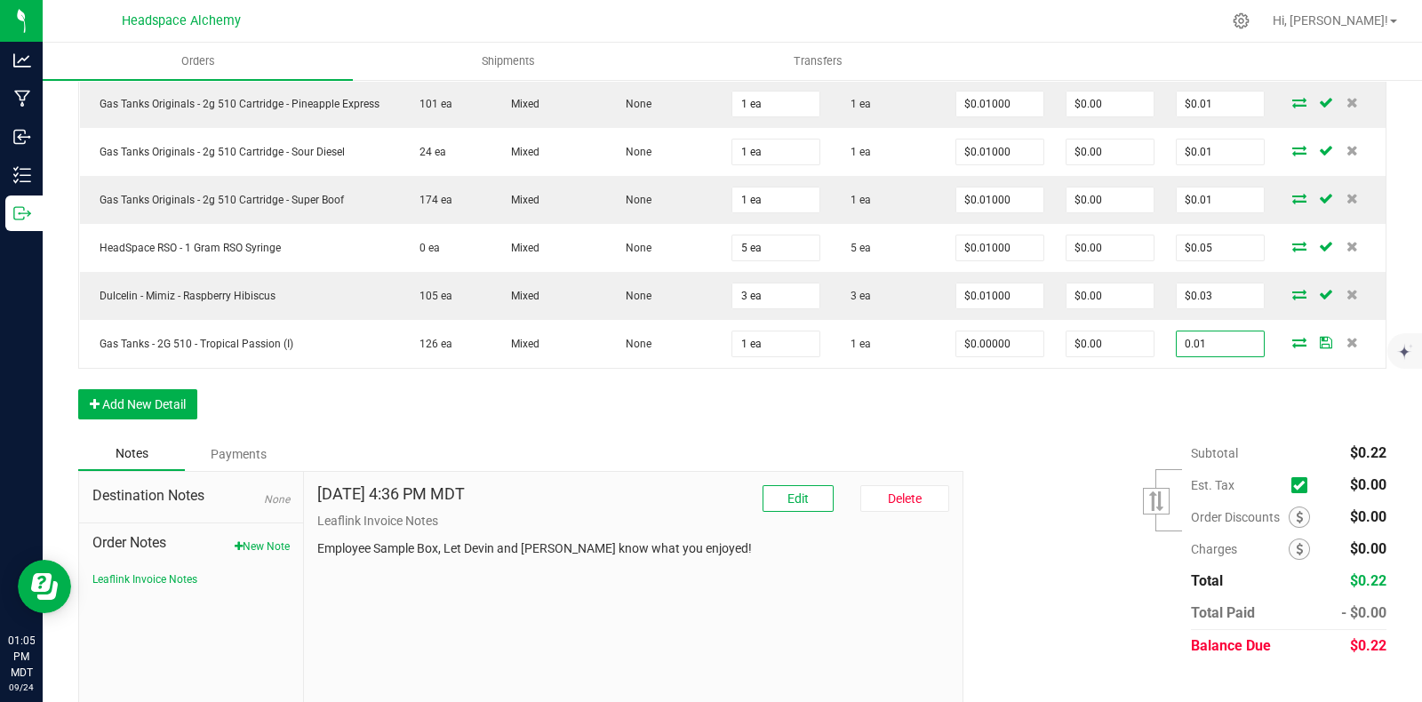
type input "0.01"
type input "$0.01000"
type input "$0.01"
click at [1073, 504] on div "Subtotal $0.22 Est. Tax" at bounding box center [1168, 549] width 436 height 225
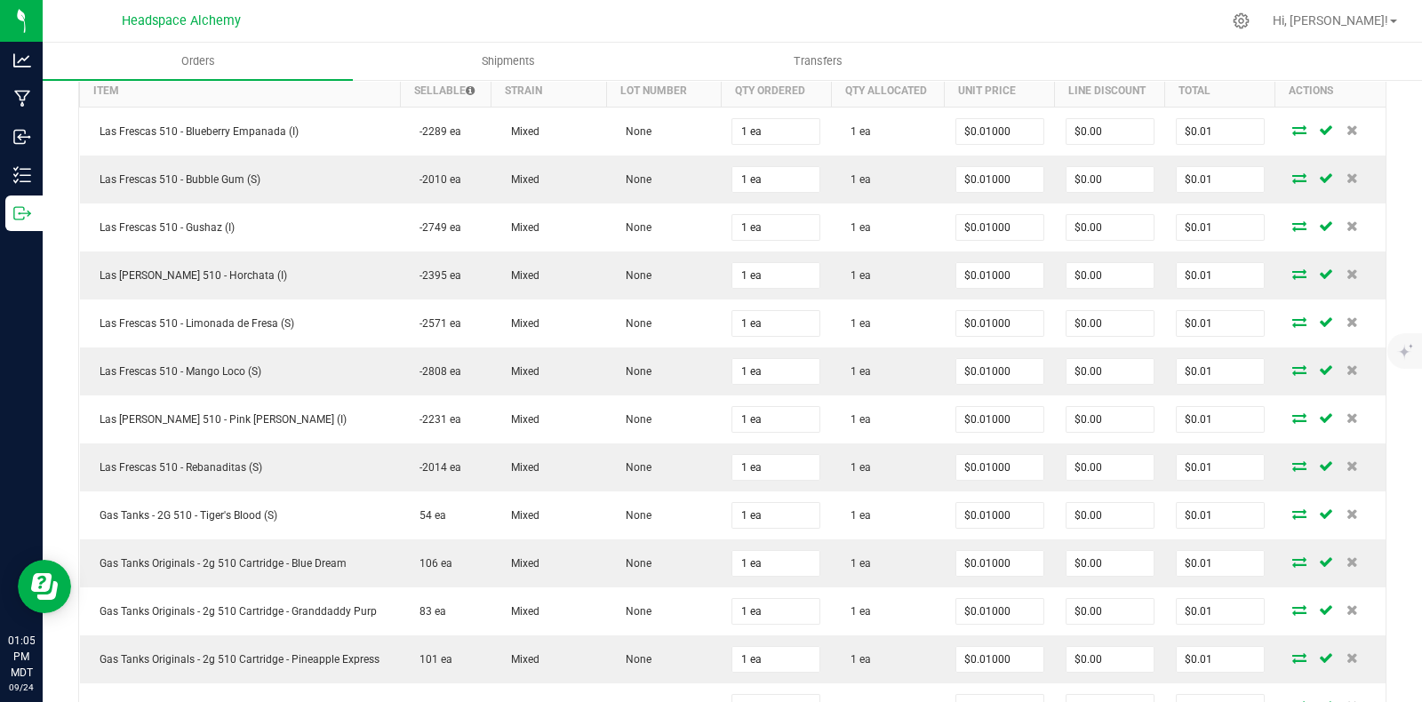
scroll to position [0, 0]
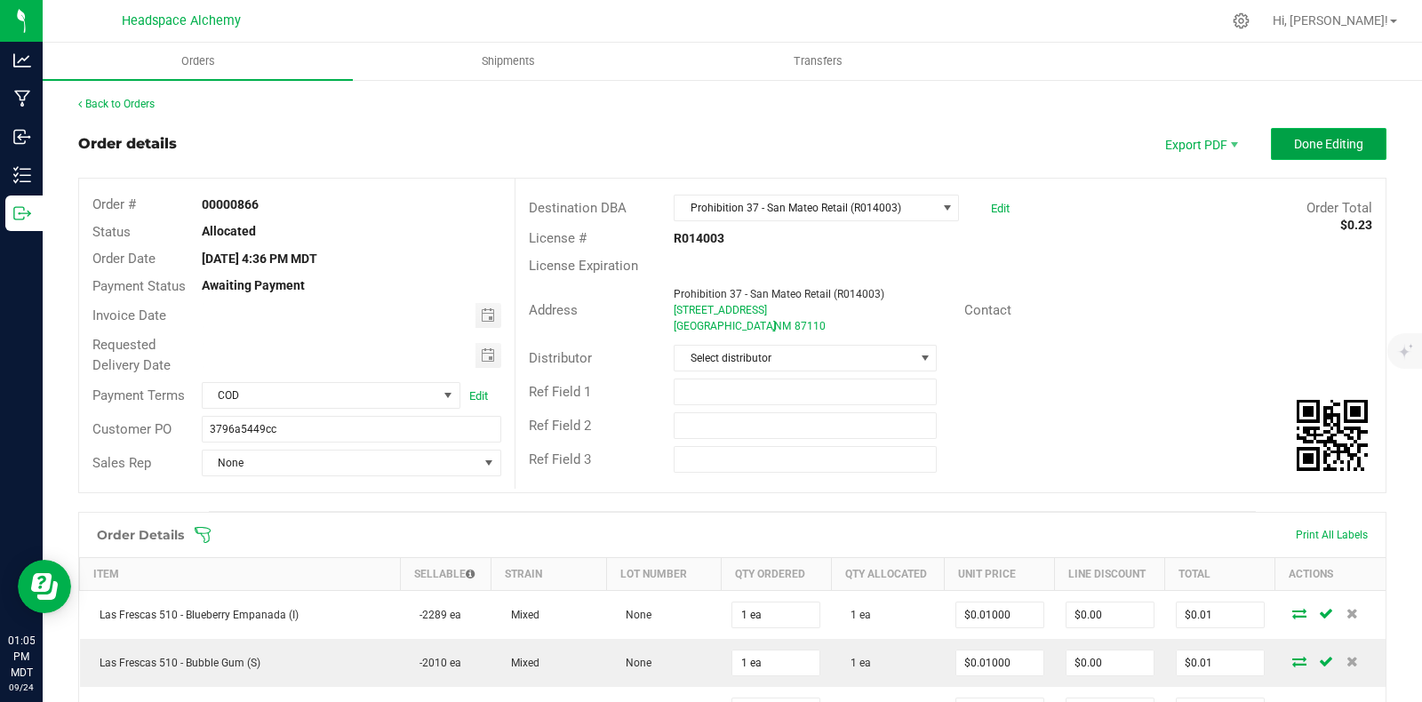
click at [1322, 134] on button "Done Editing" at bounding box center [1329, 144] width 116 height 32
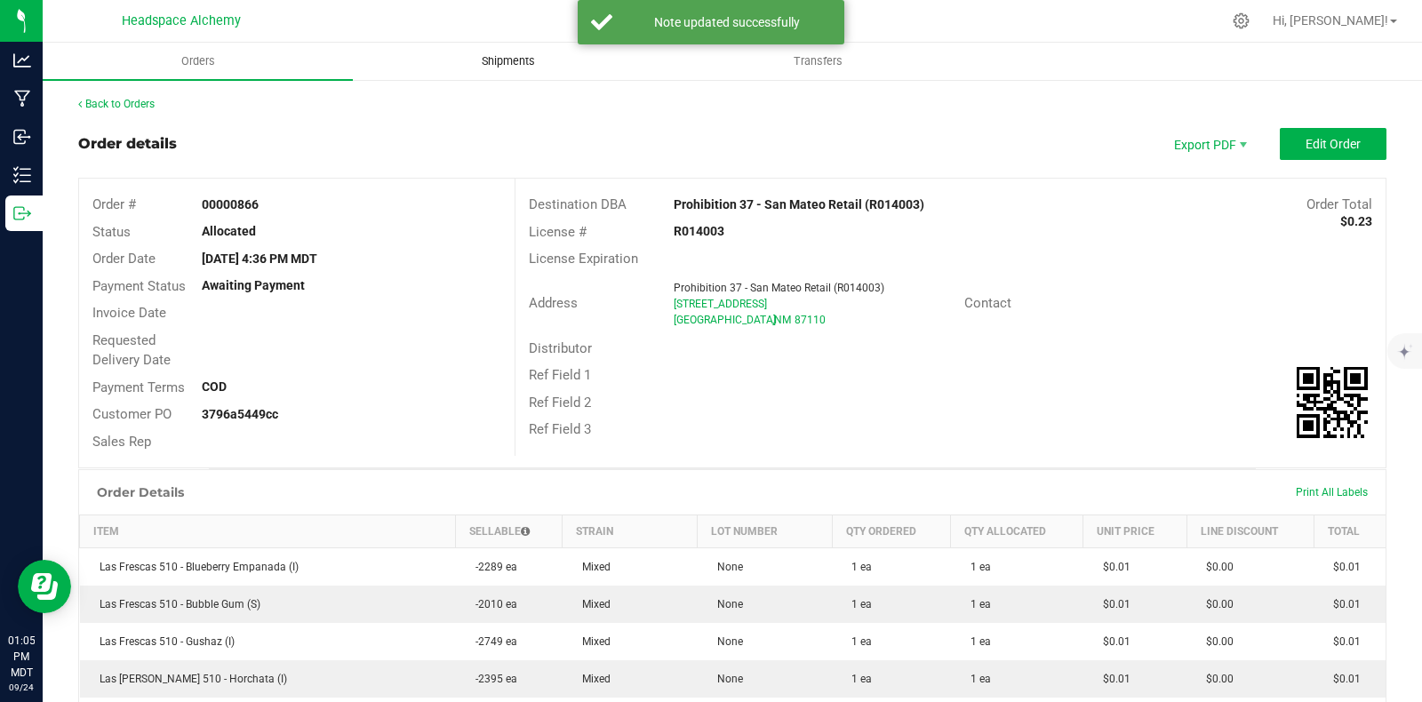
click at [524, 60] on span "Shipments" at bounding box center [508, 61] width 101 height 16
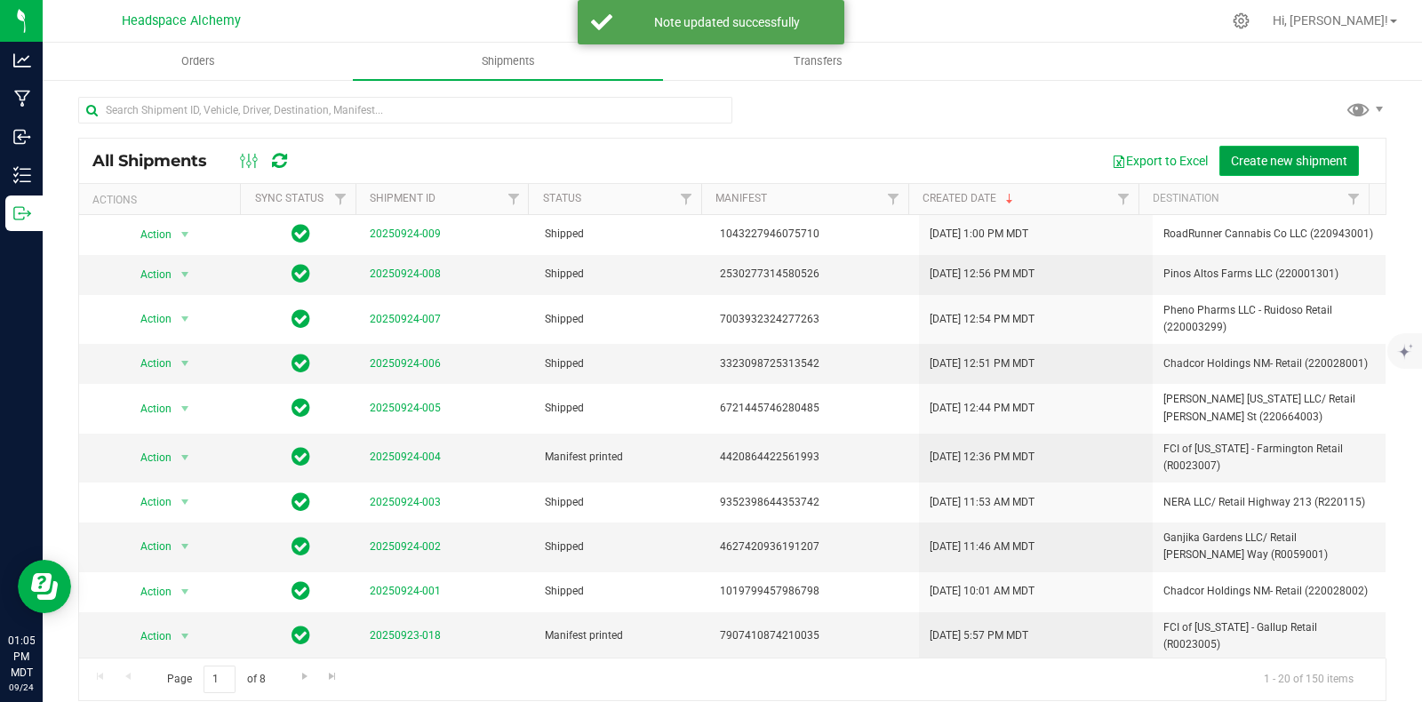
click at [1253, 159] on span "Create new shipment" at bounding box center [1289, 161] width 116 height 14
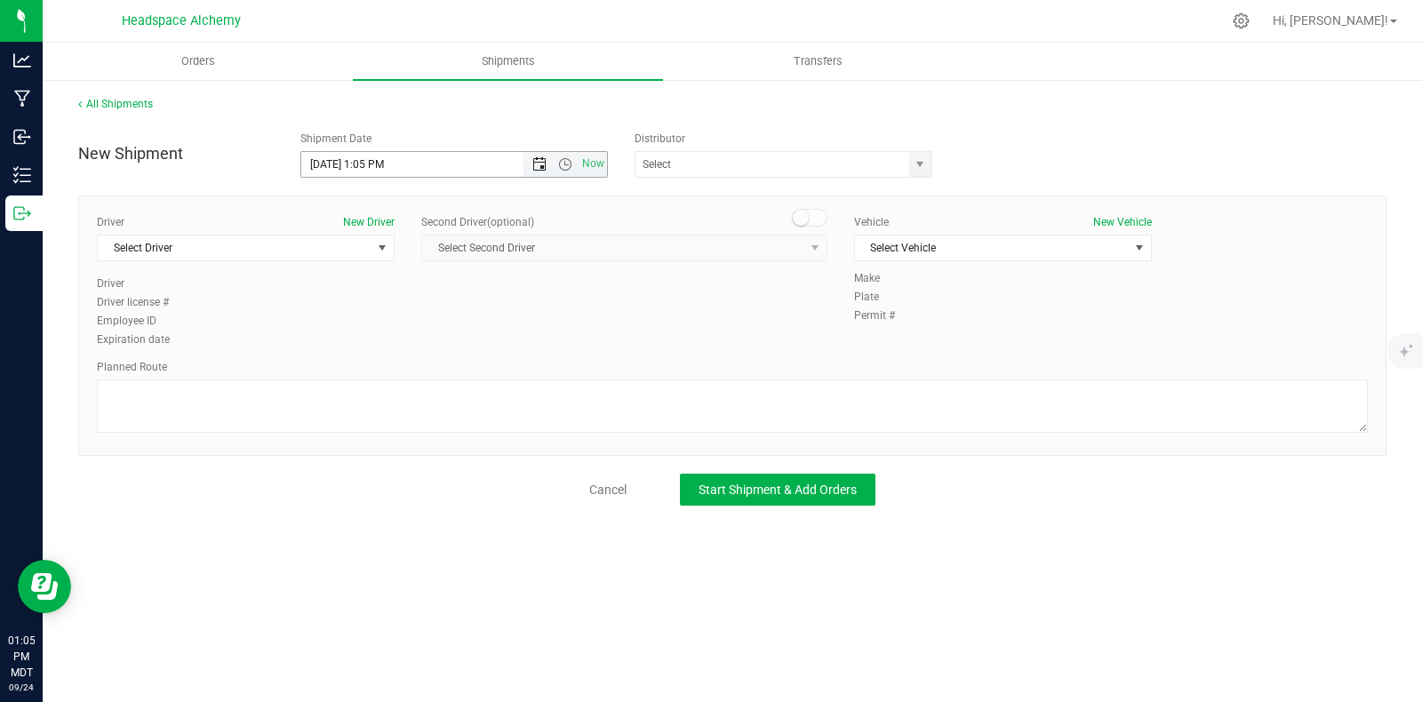
click at [537, 160] on span "Open the date view" at bounding box center [539, 164] width 14 height 14
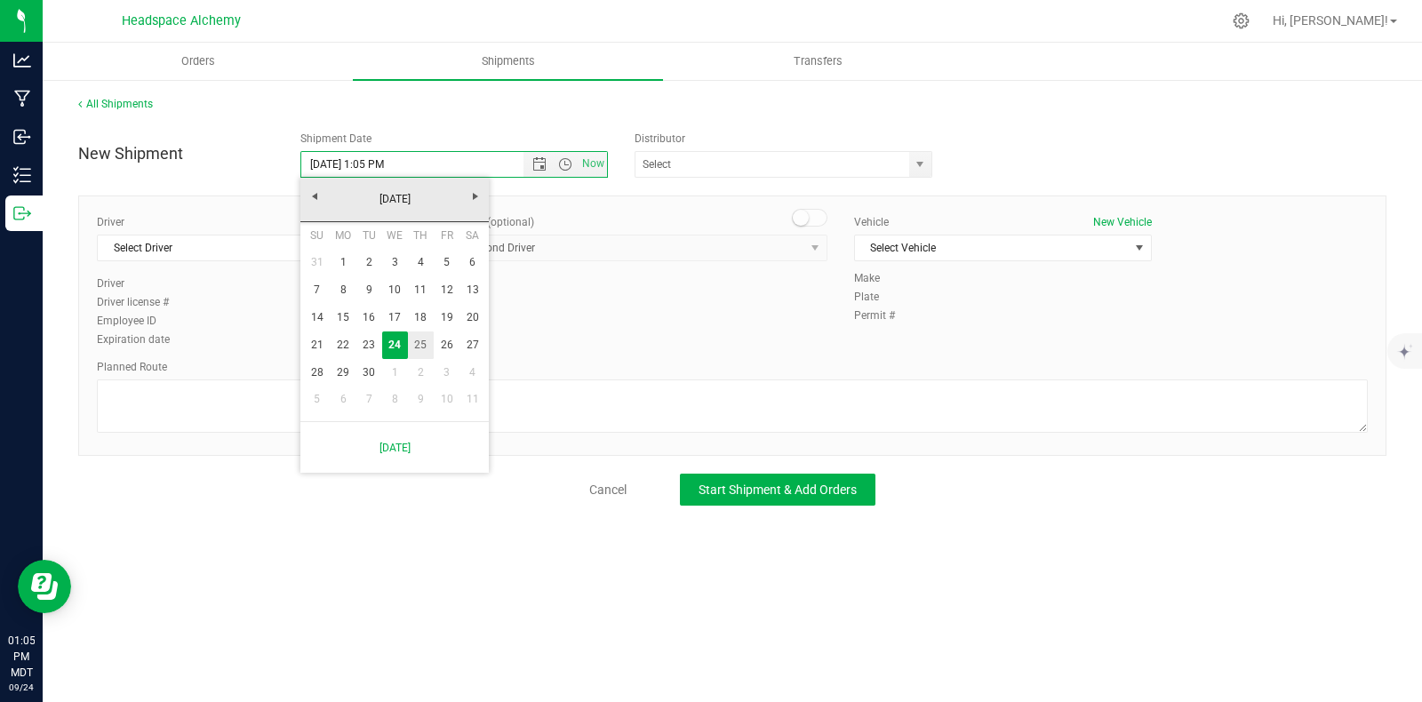
click at [418, 344] on link "25" at bounding box center [421, 346] width 26 height 28
type input "9/25/2025 1:05 PM"
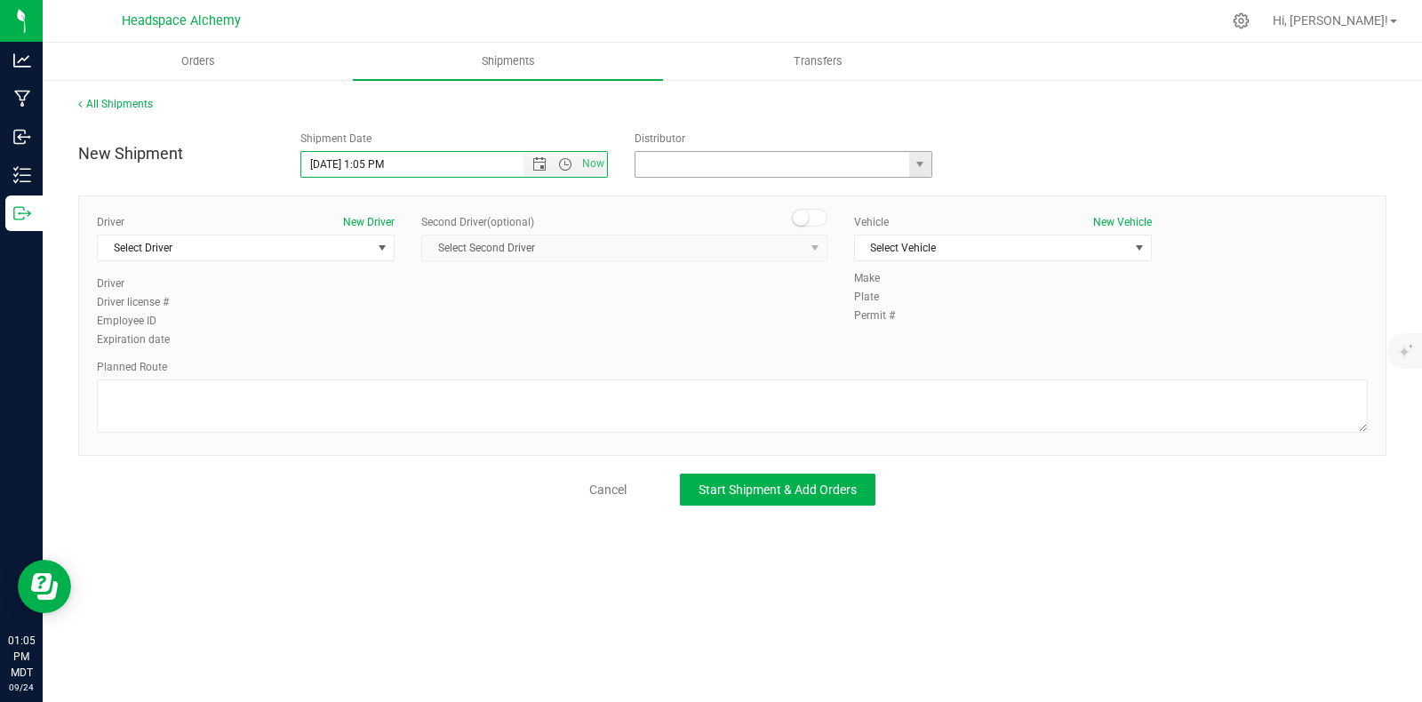
click at [818, 157] on input "text" at bounding box center [768, 164] width 266 height 25
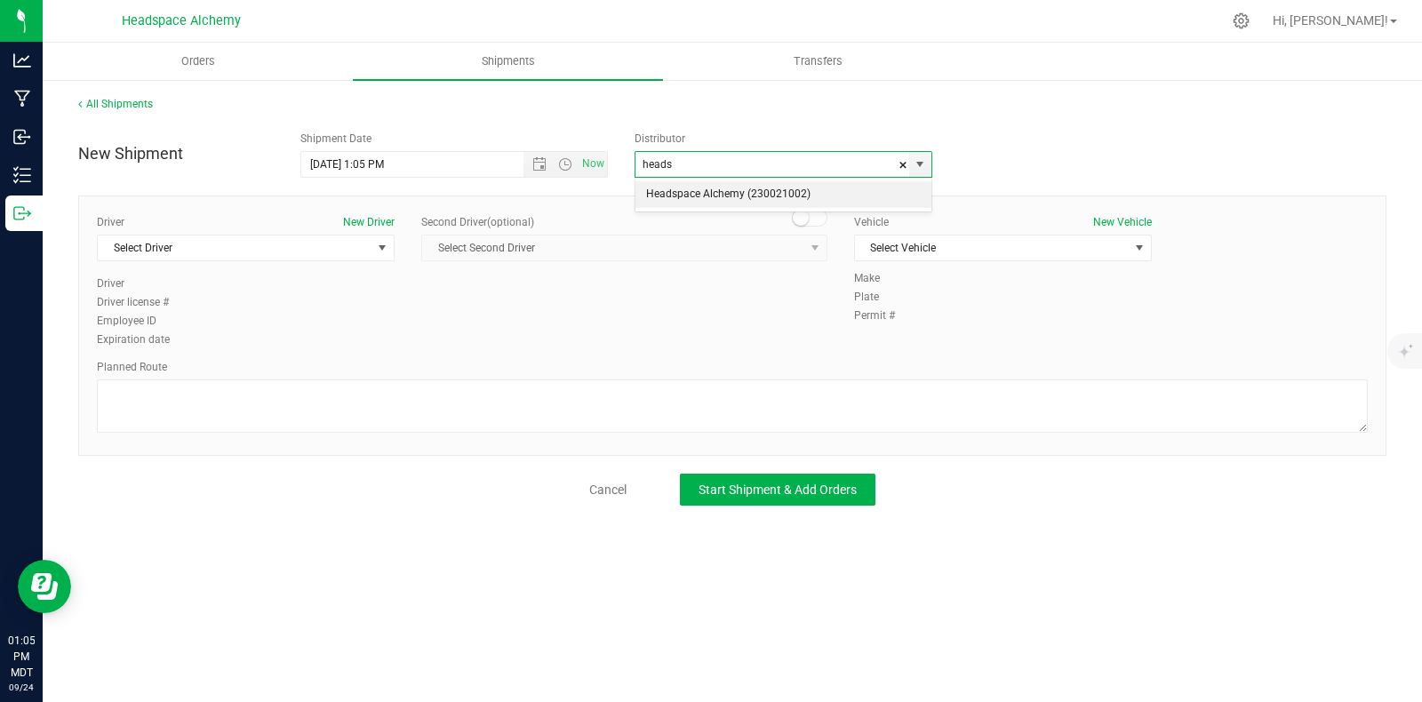
click at [769, 198] on li "Headspace Alchemy (230021002)" at bounding box center [783, 194] width 296 height 27
type input "Headspace Alchemy (230021002)"
click at [375, 244] on span "select" at bounding box center [382, 248] width 14 height 14
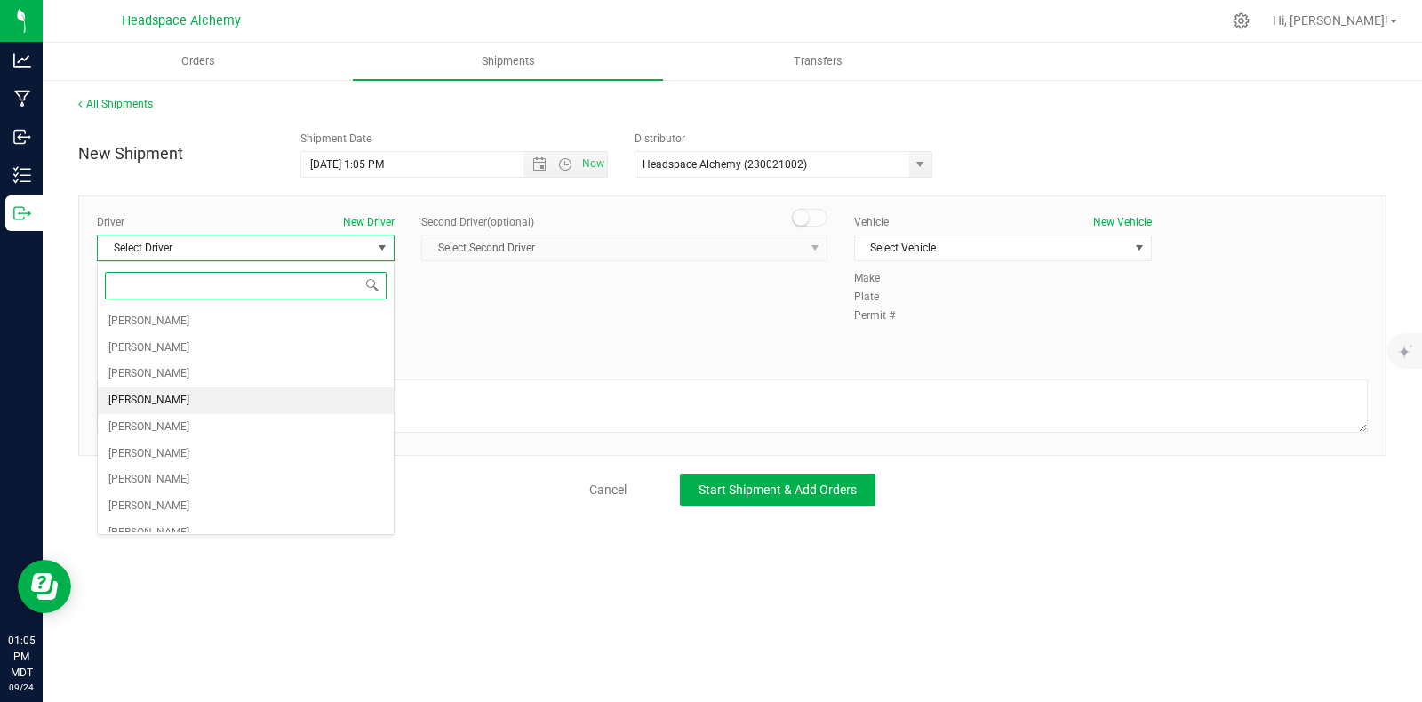
click at [197, 395] on li "Sherry Betts" at bounding box center [246, 400] width 296 height 27
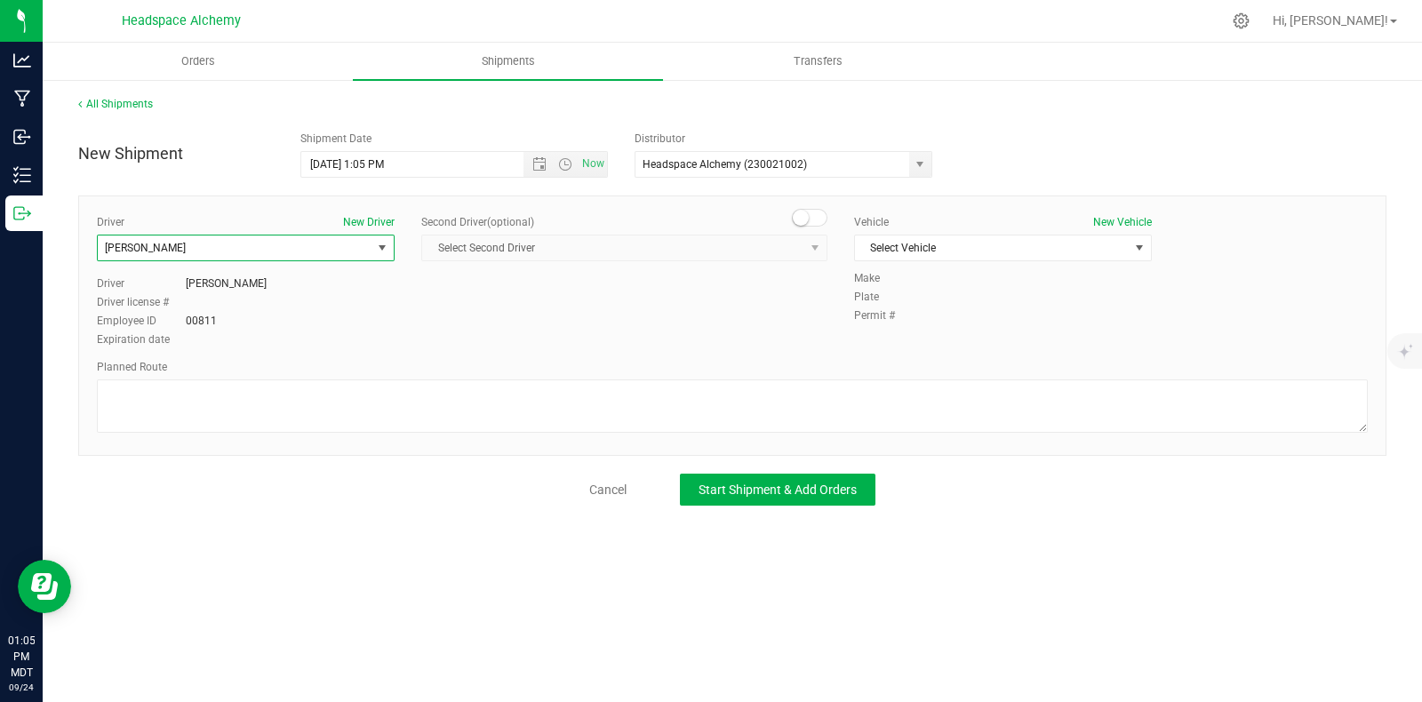
click at [810, 219] on span at bounding box center [810, 218] width 36 height 18
click at [804, 240] on span "select" at bounding box center [815, 248] width 22 height 25
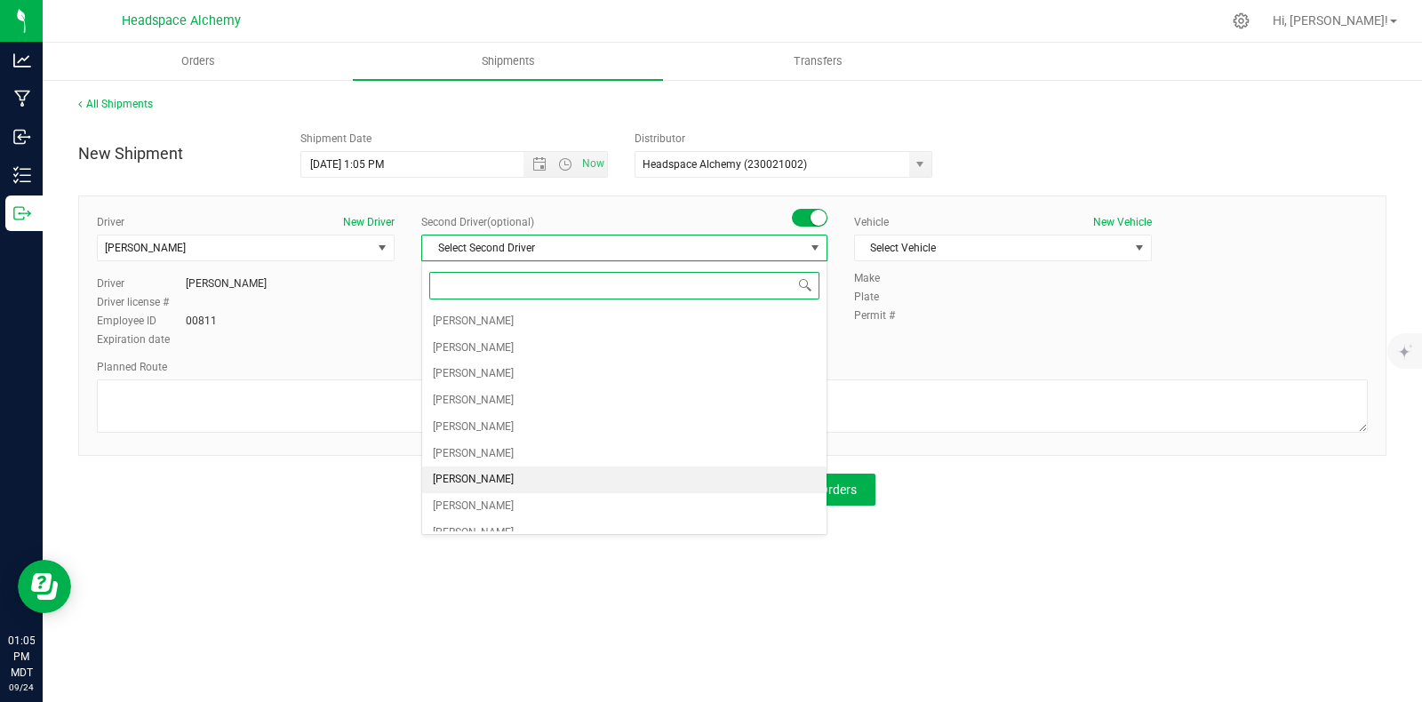
click at [489, 478] on span "Randy Delao" at bounding box center [473, 479] width 81 height 23
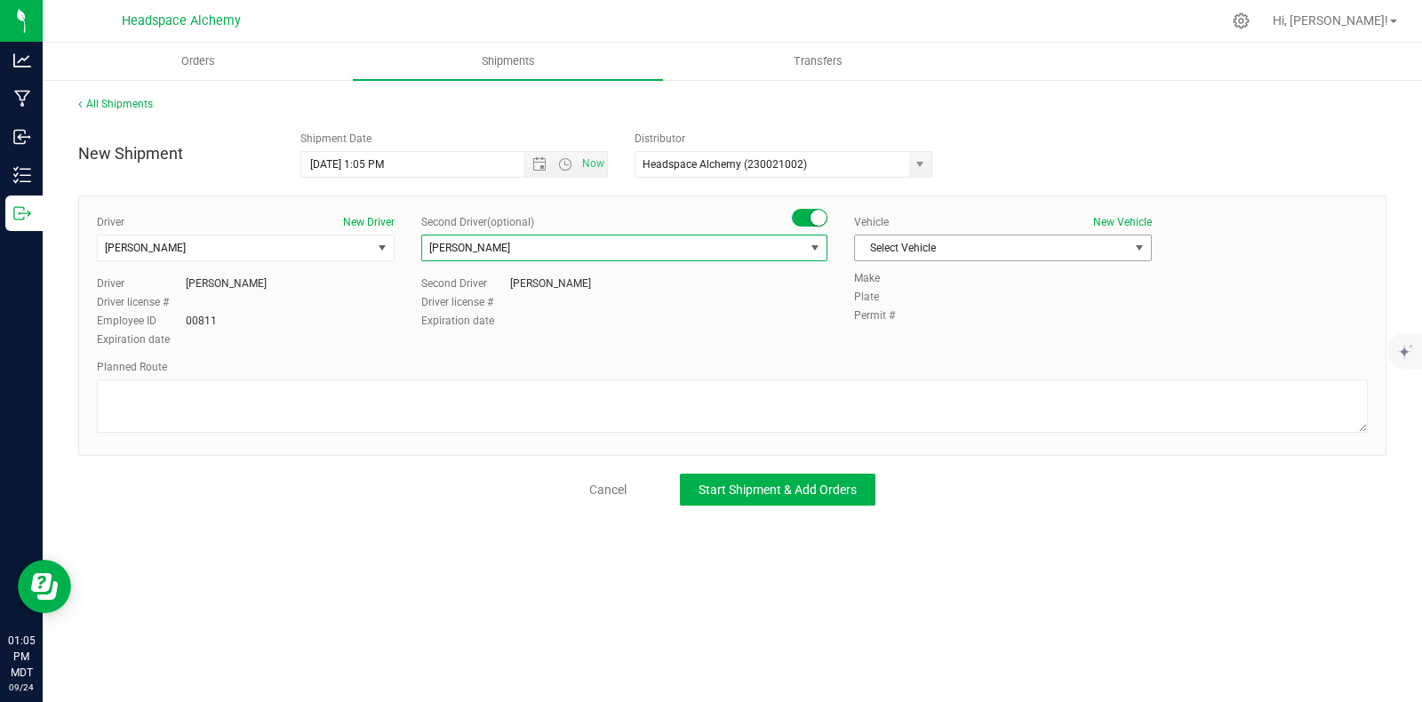
click at [980, 249] on span "Select Vehicle" at bounding box center [992, 248] width 274 height 25
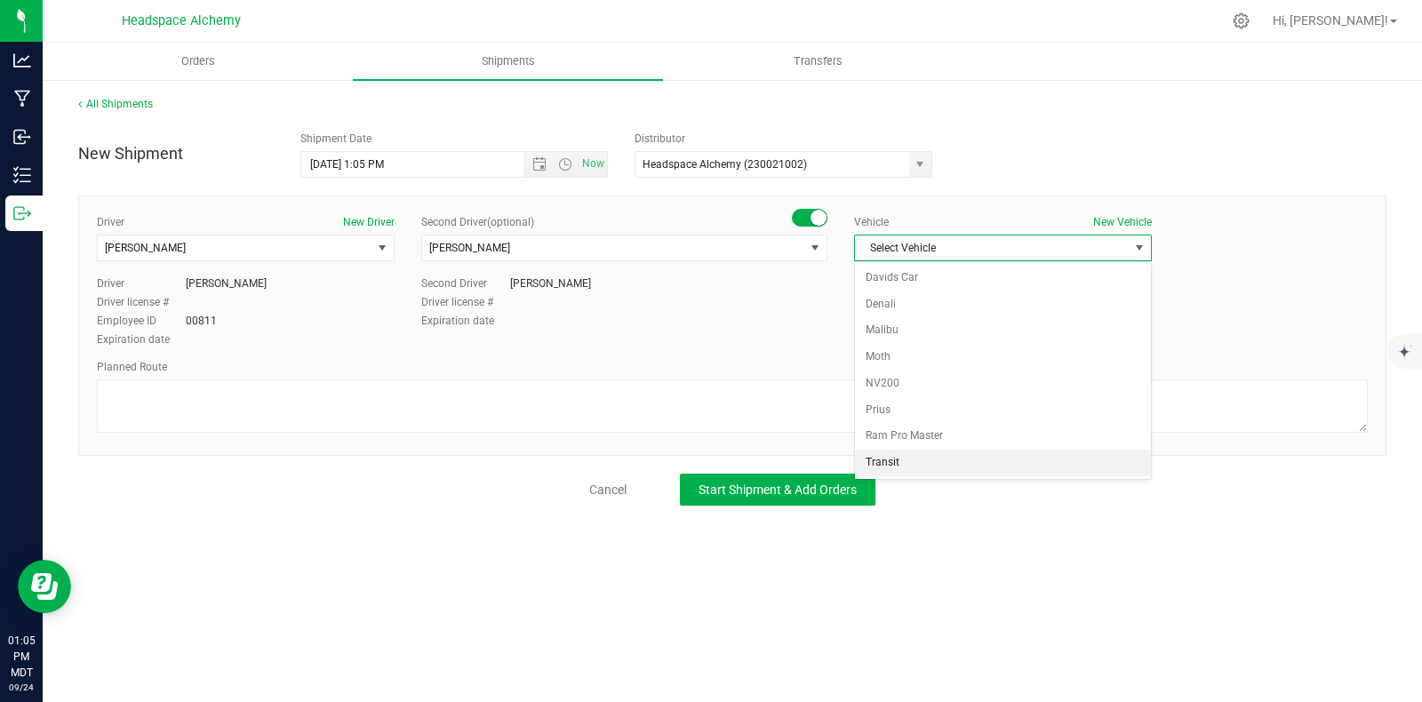
click at [894, 460] on li "Transit" at bounding box center [1003, 463] width 296 height 27
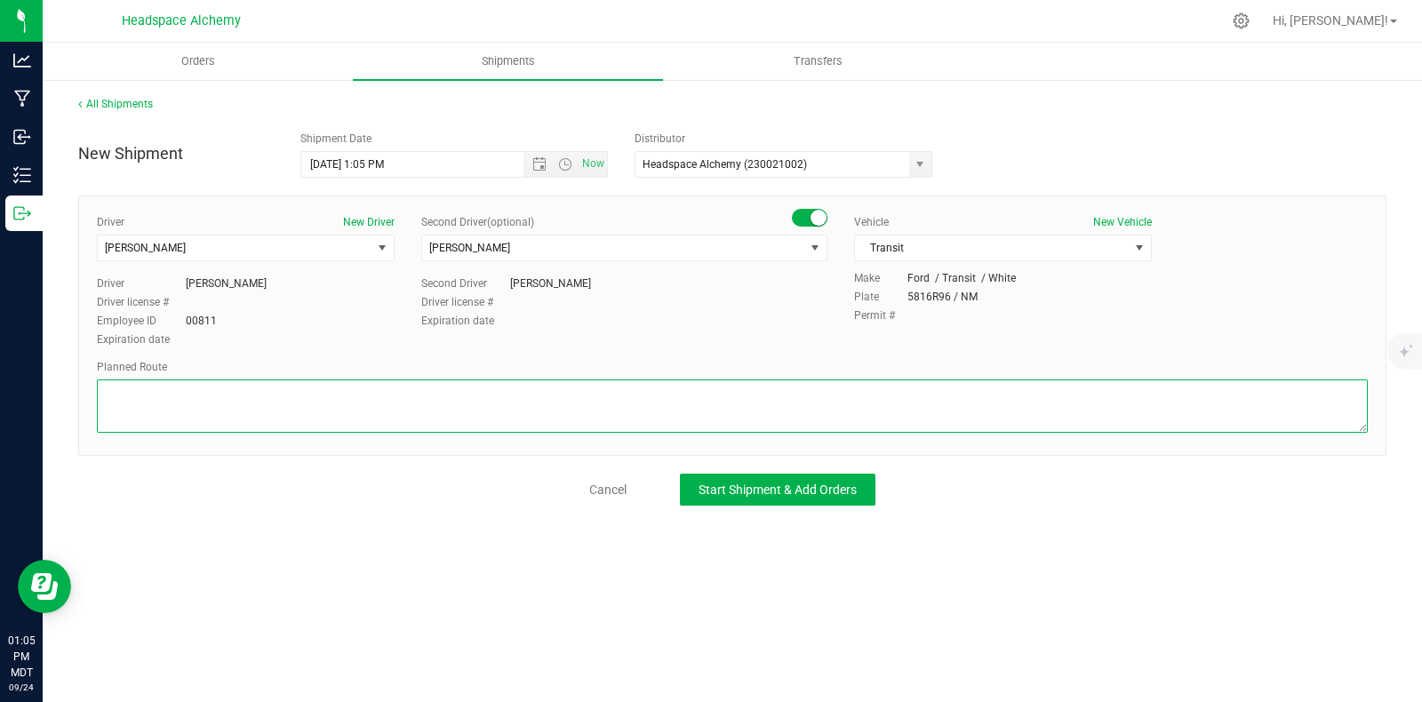
paste textarea "805 El Molino Blvd Las Cruces, NM 88005  Get on I-25 N from S Alameda Blvd and…"
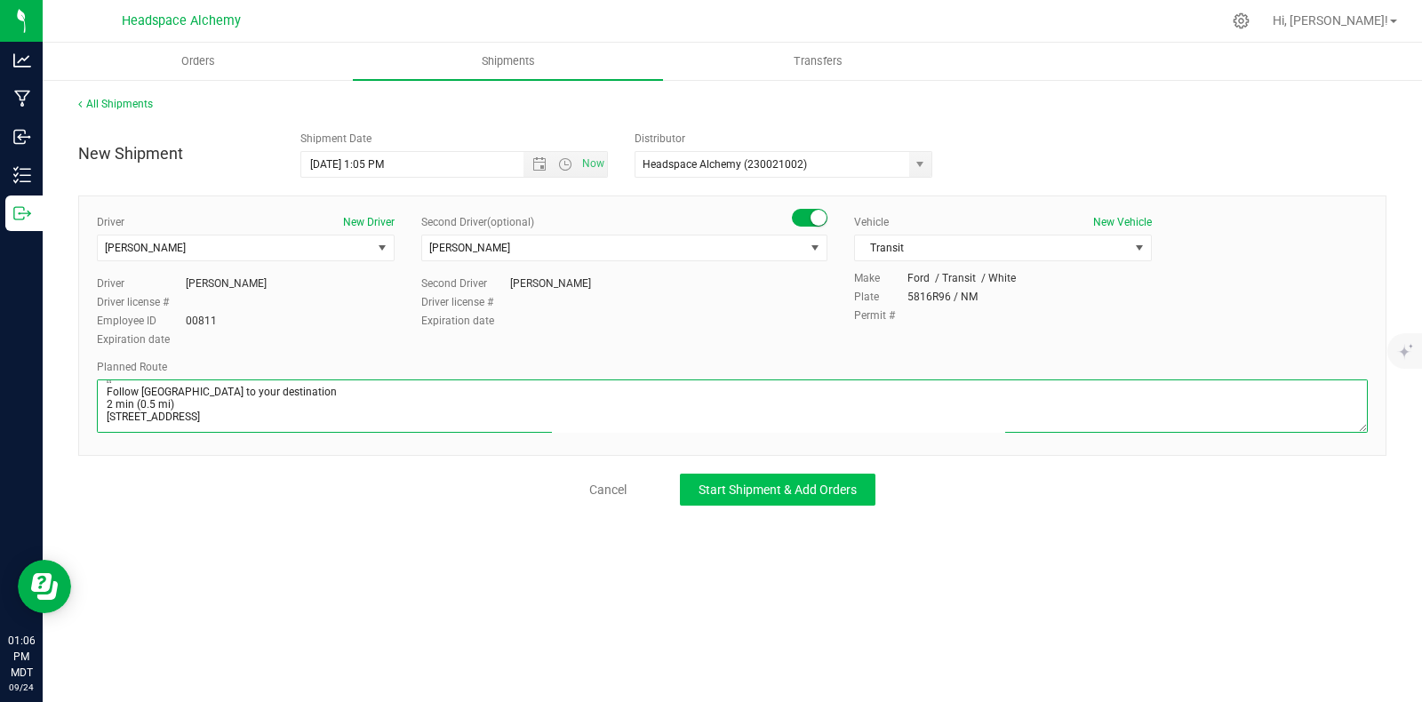
type textarea "805 El Molino Blvd Las Cruces, NM 88005  Get on I-25 N from S Alameda Blvd and…"
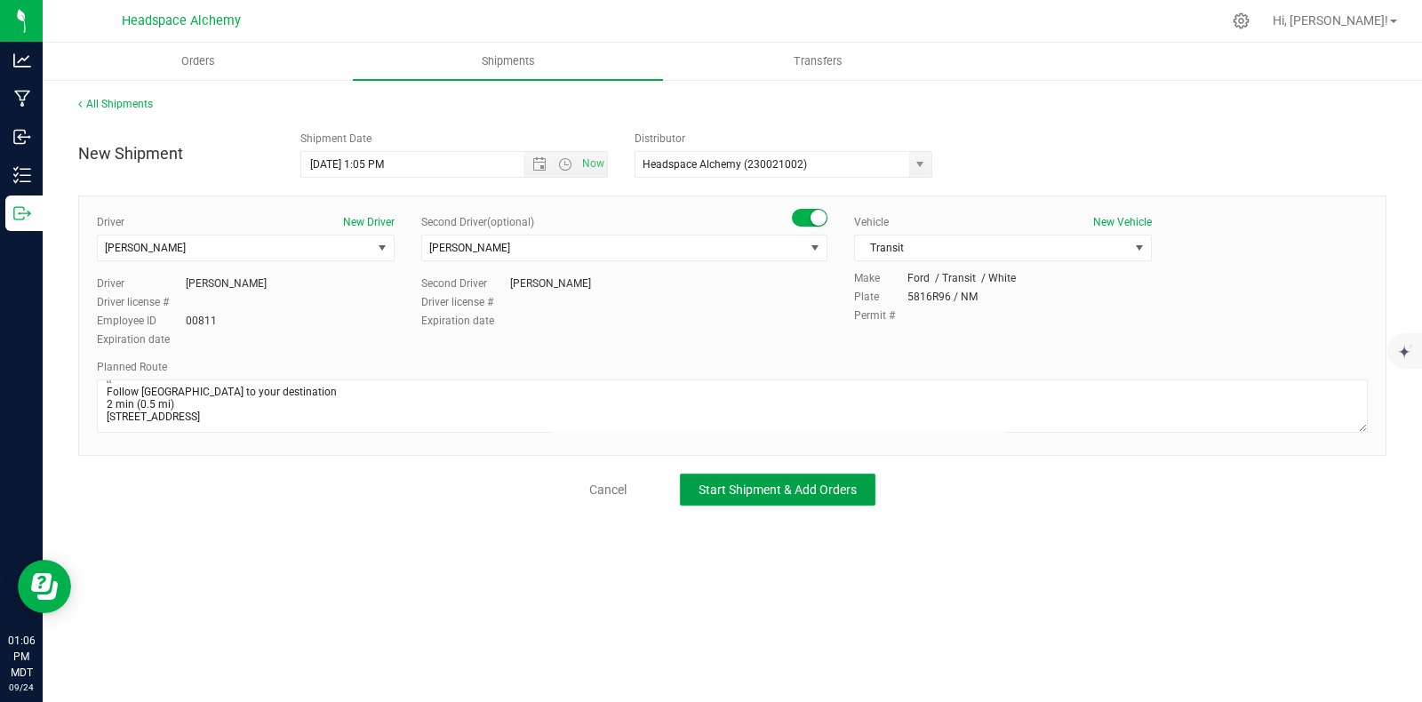
click at [766, 492] on span "Start Shipment & Add Orders" at bounding box center [778, 490] width 158 height 14
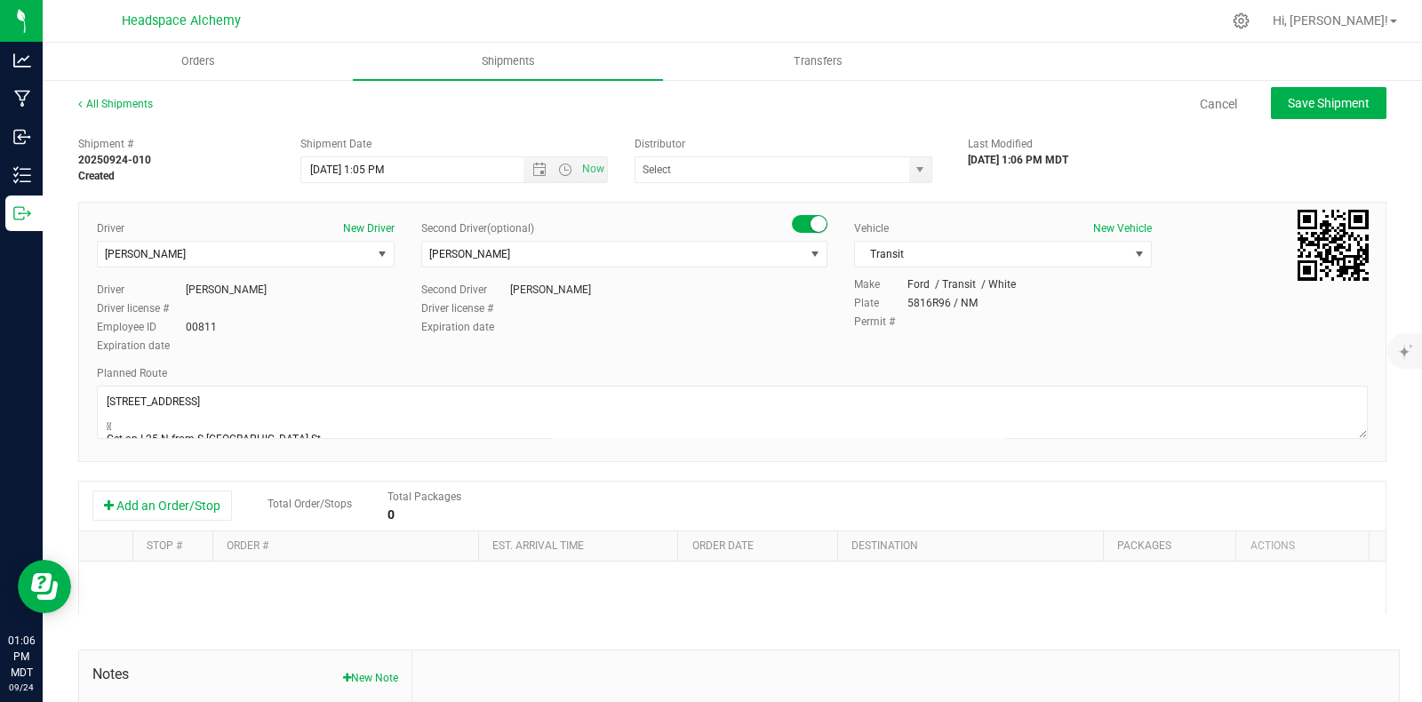
type input "Headspace Alchemy (230021002)"
click at [172, 504] on button "Add an Order/Stop" at bounding box center [162, 506] width 140 height 30
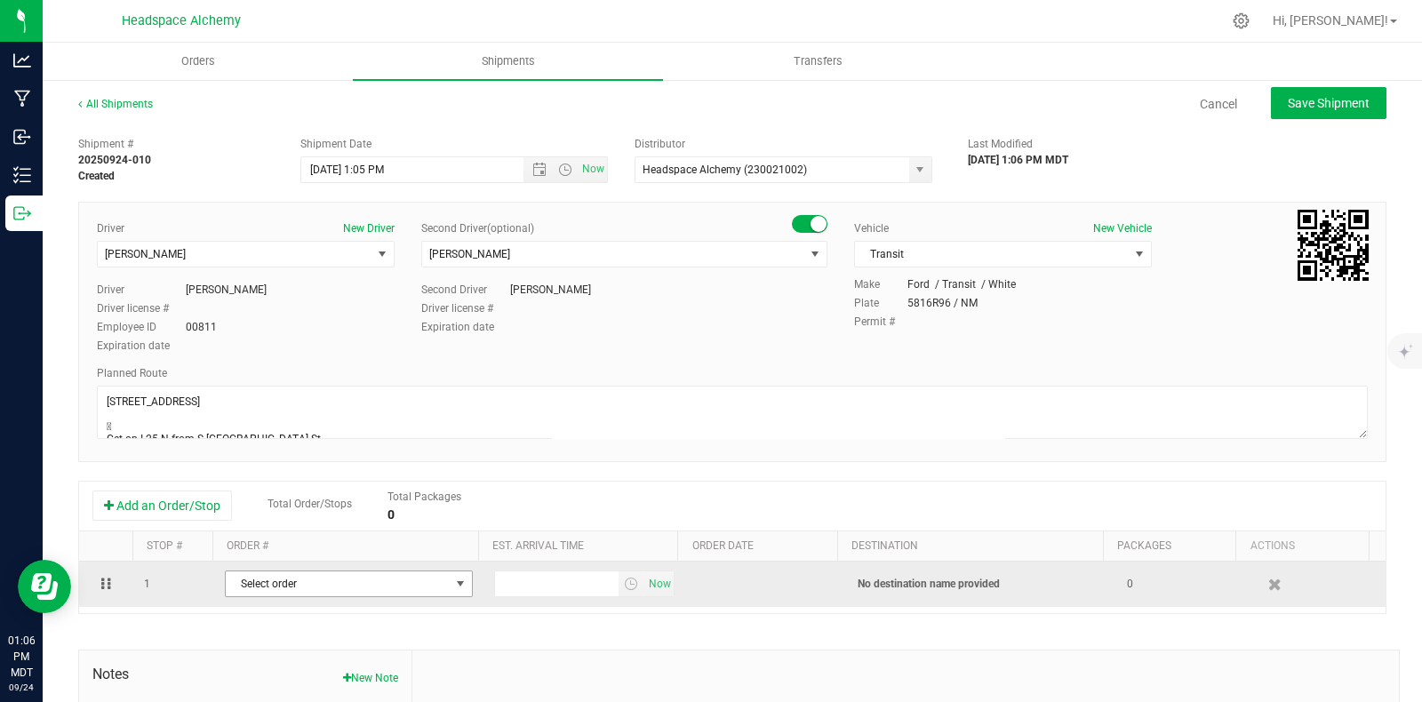
click at [433, 590] on span "Select order" at bounding box center [338, 583] width 224 height 25
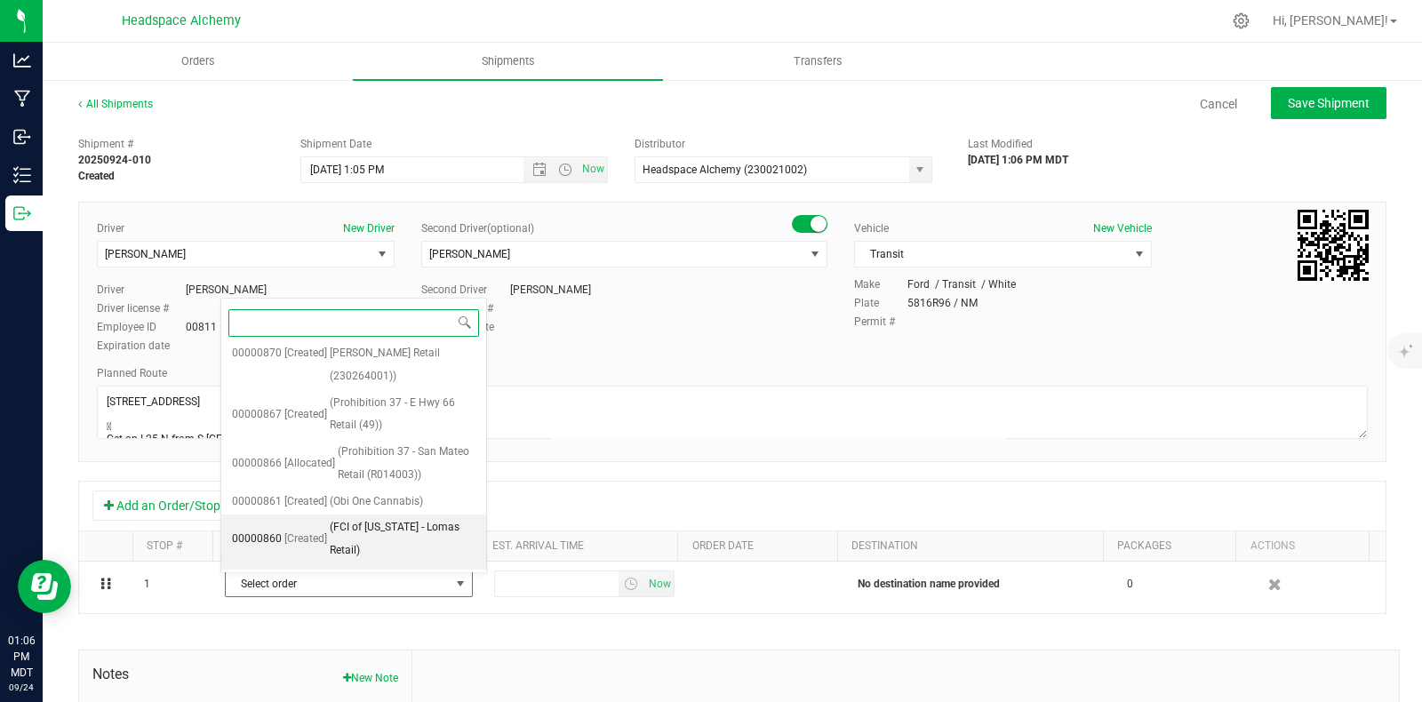
scroll to position [731, 0]
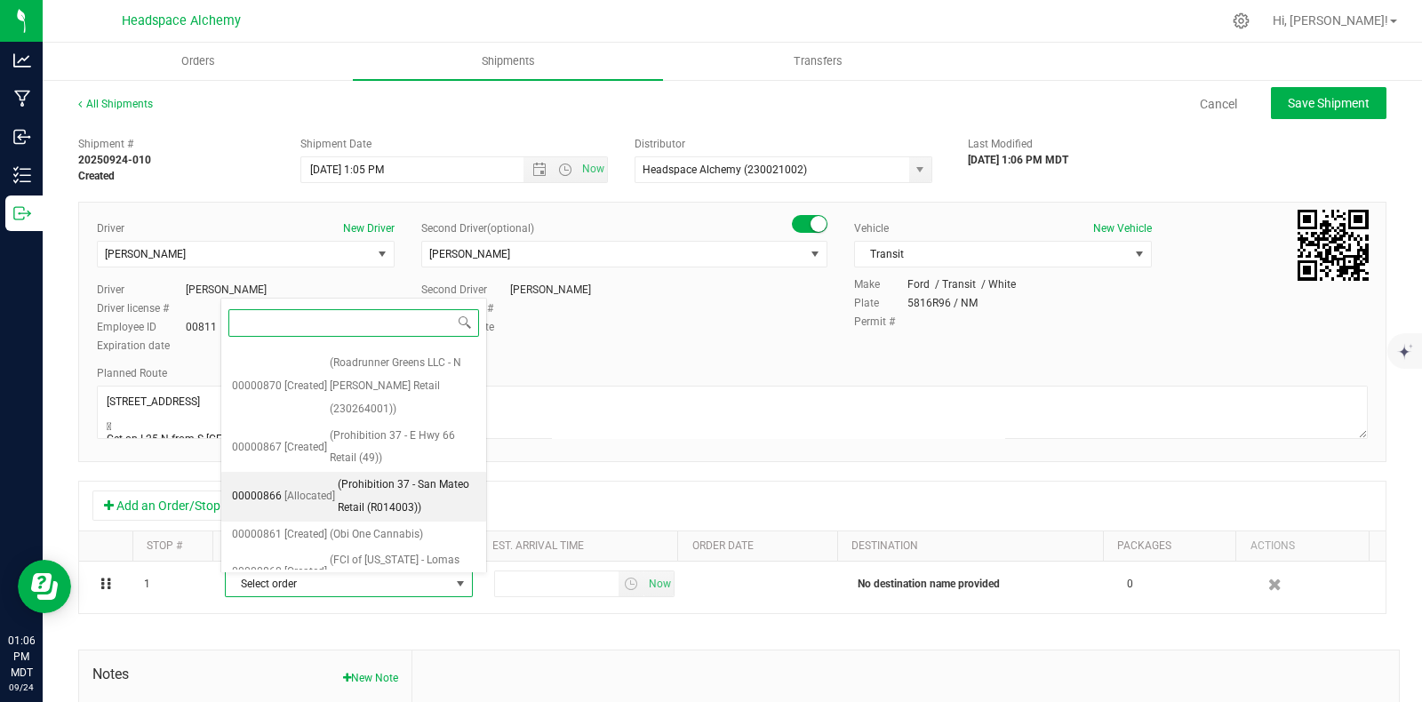
click at [391, 489] on span "(Prohibition 37 - San Mateo Retail (R014003))" at bounding box center [407, 496] width 138 height 45
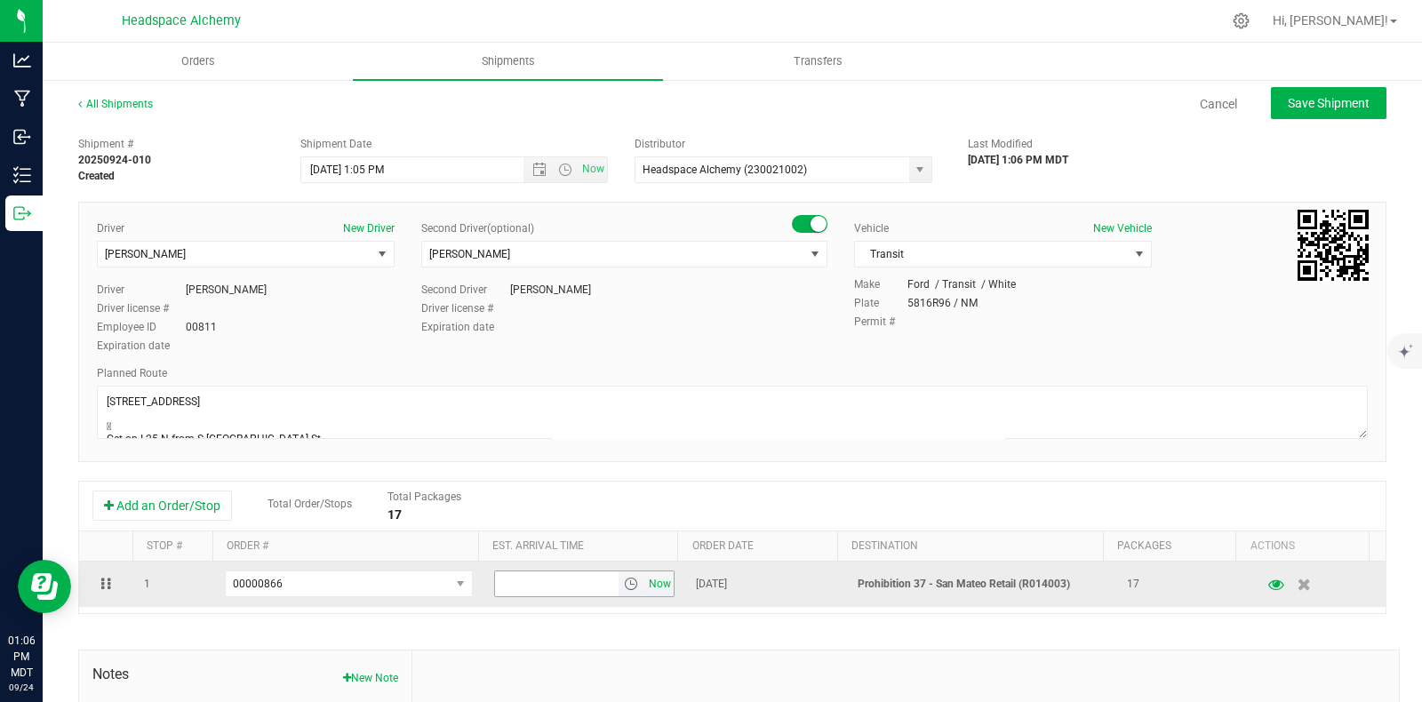
click at [645, 584] on span "Now" at bounding box center [660, 584] width 30 height 26
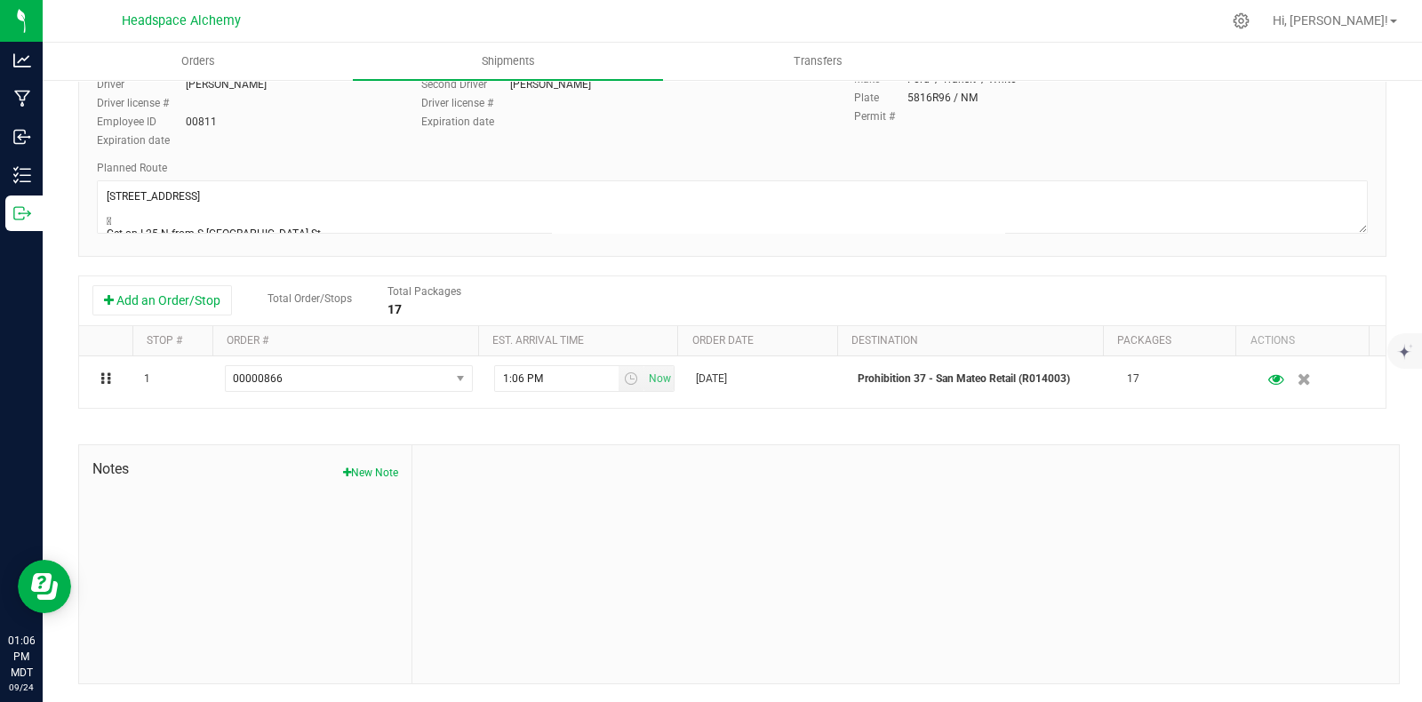
scroll to position [0, 0]
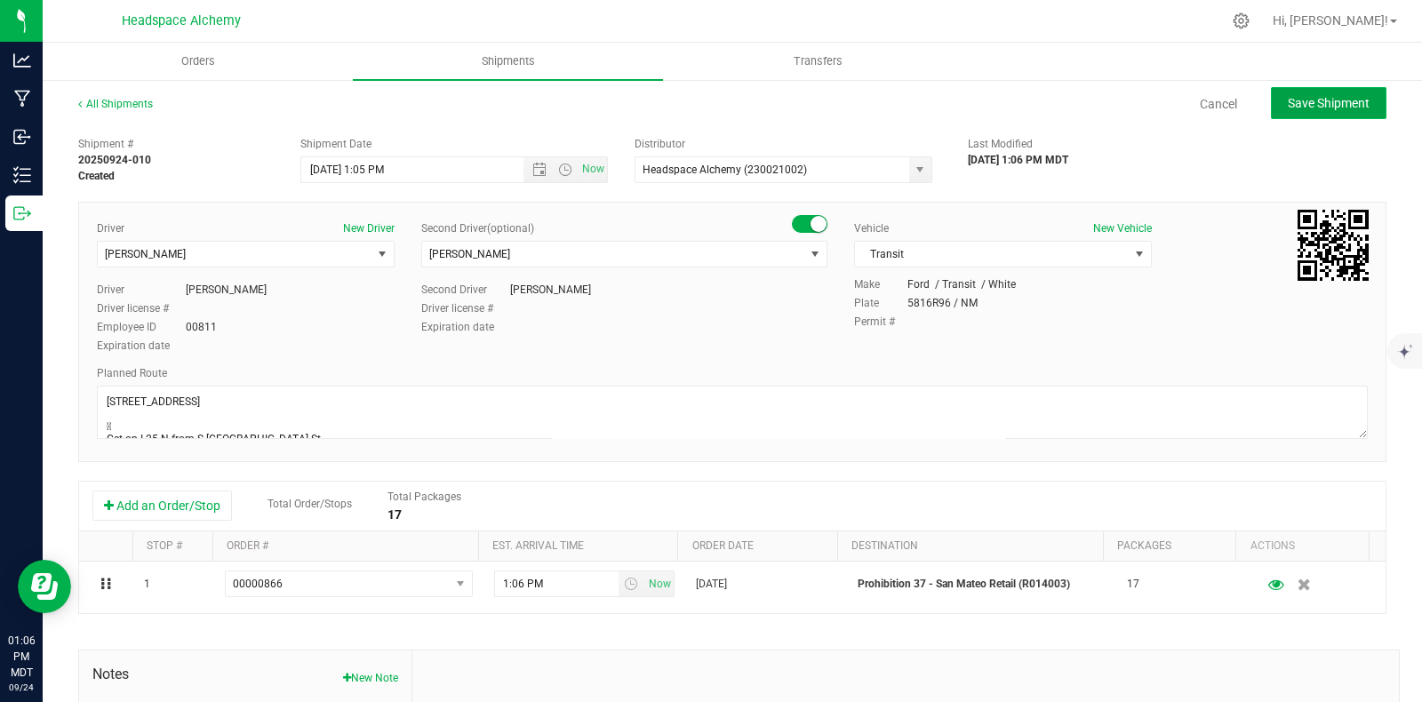
click at [1341, 100] on span "Save Shipment" at bounding box center [1329, 103] width 82 height 14
type input "9/25/2025 7:05 PM"
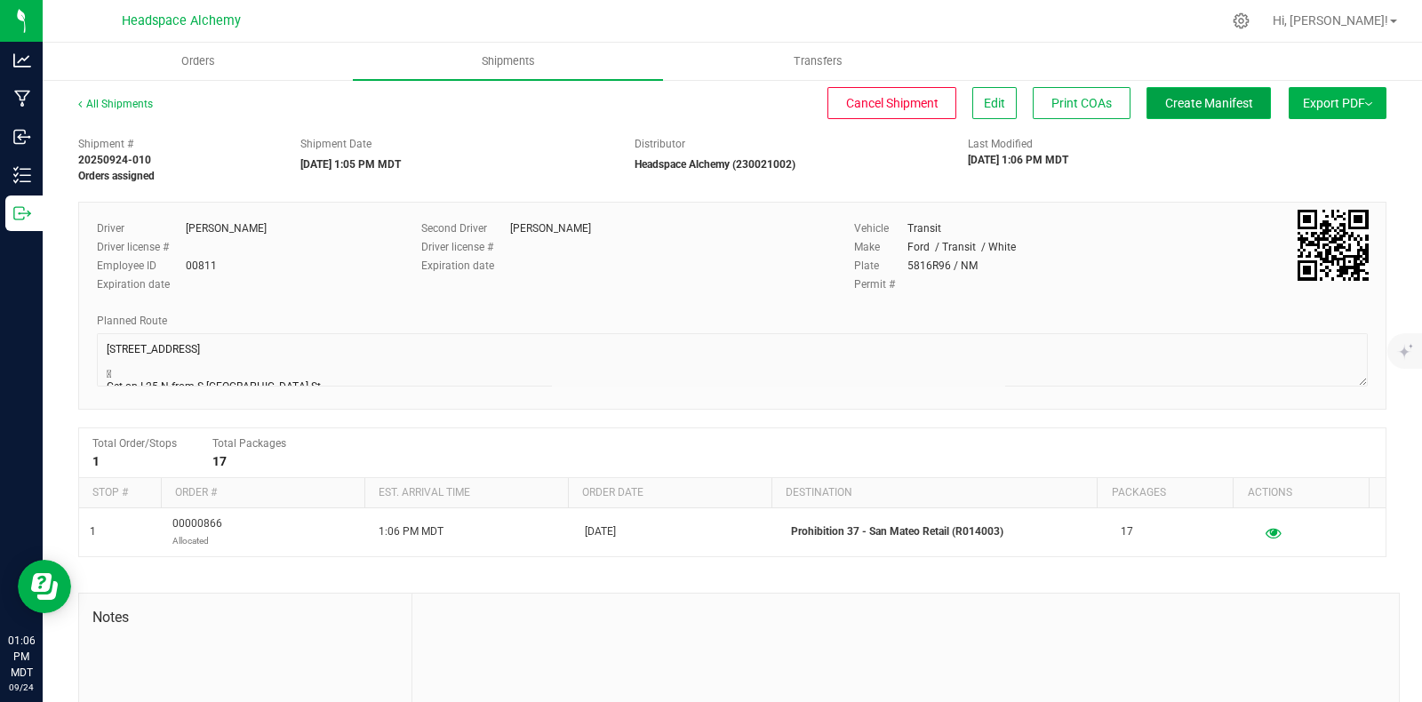
click at [1218, 108] on span "Create Manifest" at bounding box center [1209, 103] width 88 height 14
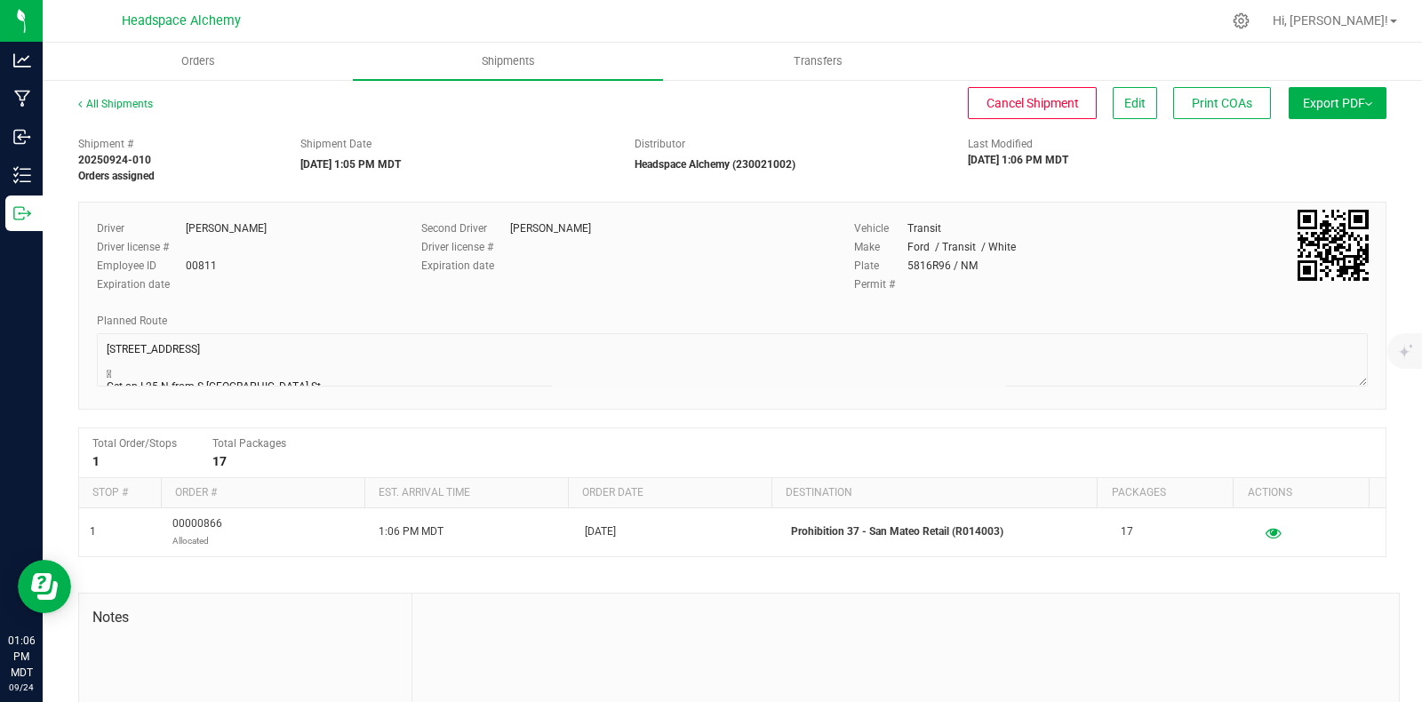
click at [1335, 100] on span "Export PDF" at bounding box center [1337, 103] width 69 height 14
click at [1284, 141] on span "Manifest by Package ID" at bounding box center [1311, 142] width 113 height 12
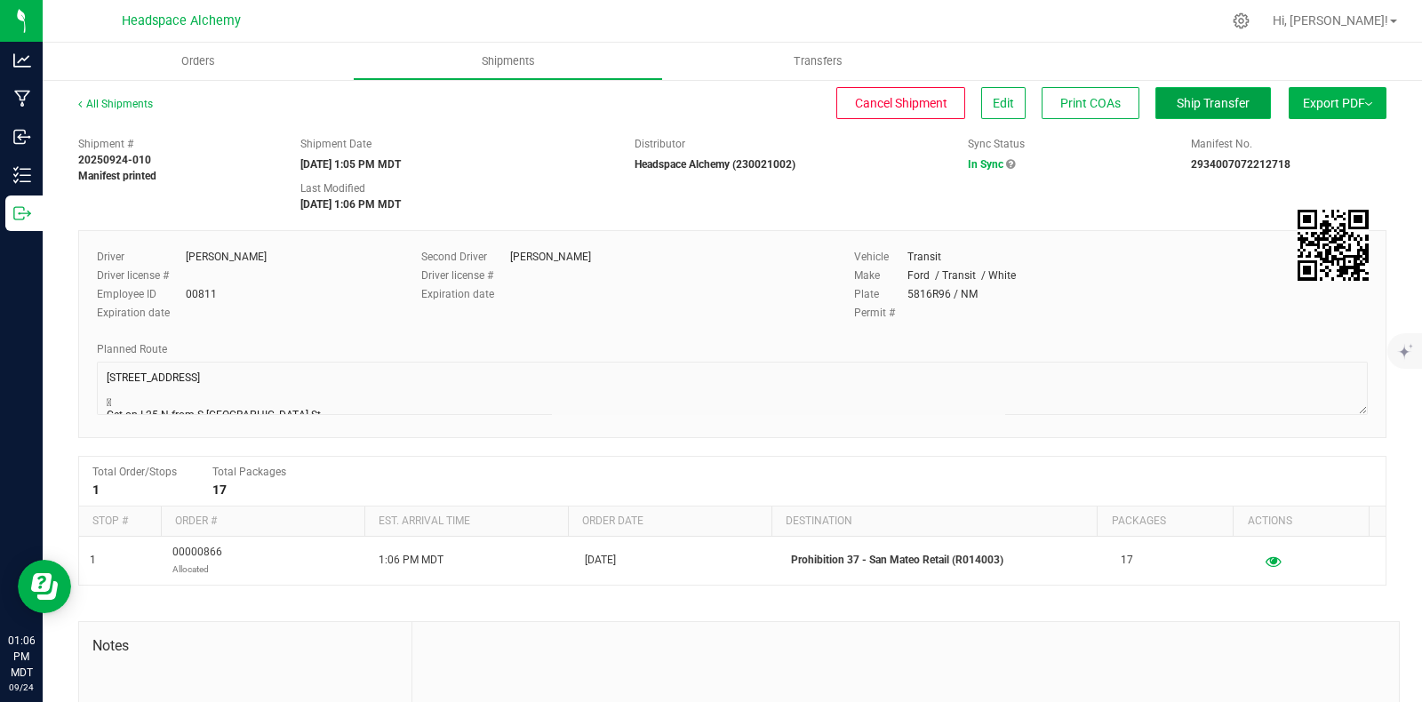
click at [1178, 113] on button "Ship Transfer" at bounding box center [1213, 103] width 116 height 32
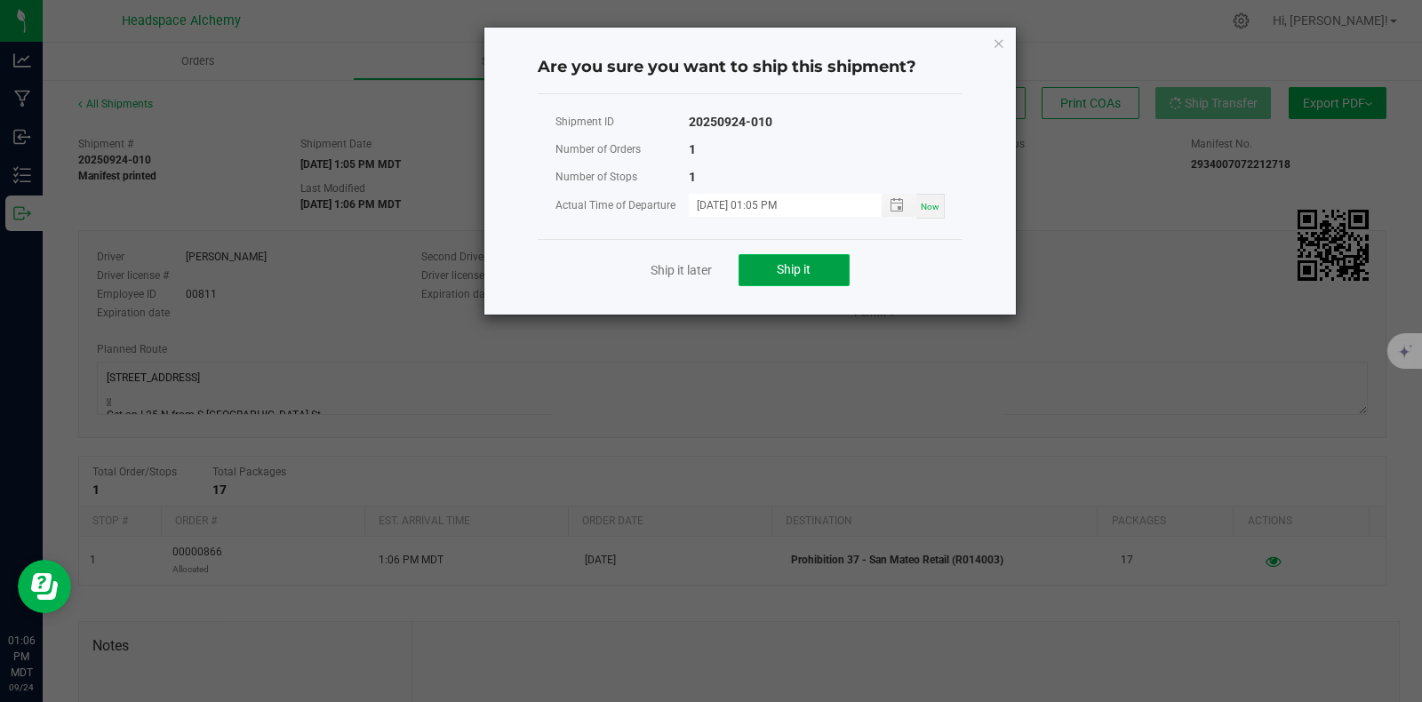
click at [791, 268] on span "Ship it" at bounding box center [794, 269] width 34 height 14
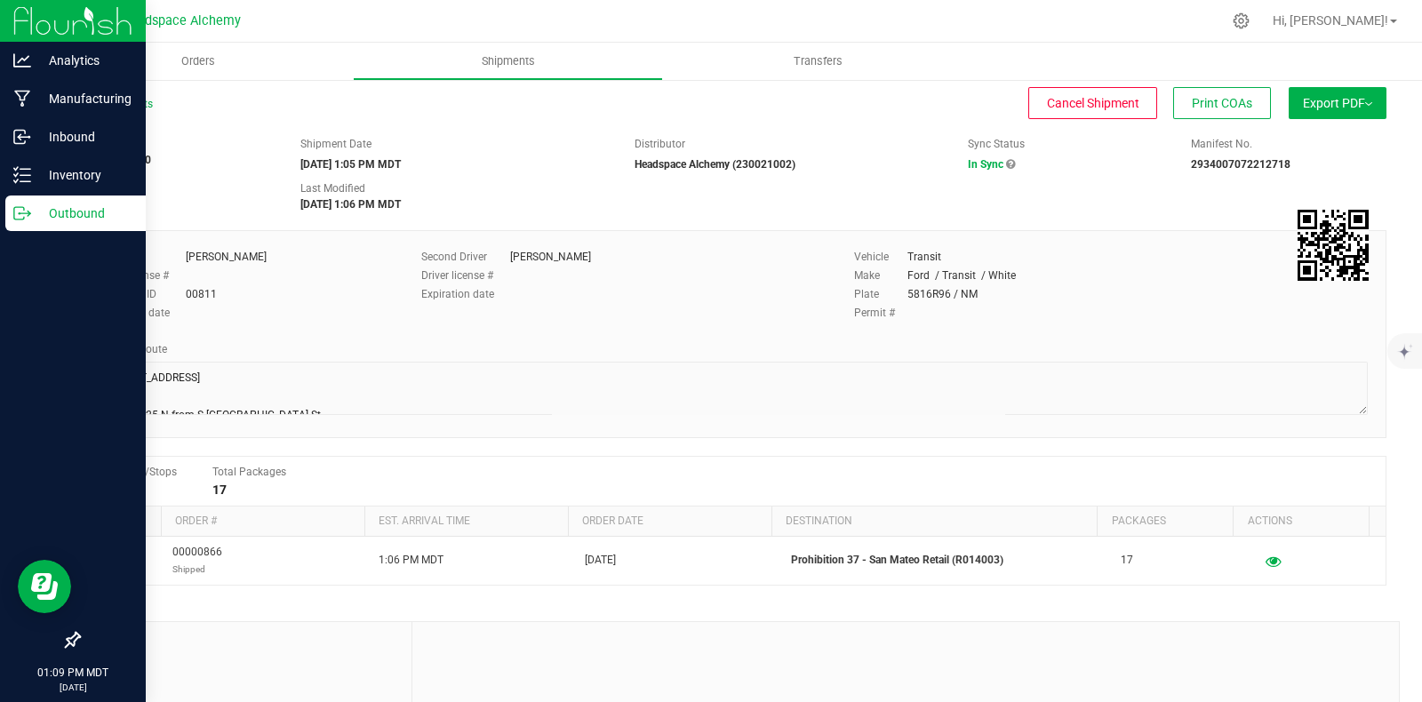
click at [18, 217] on icon at bounding box center [22, 213] width 18 height 18
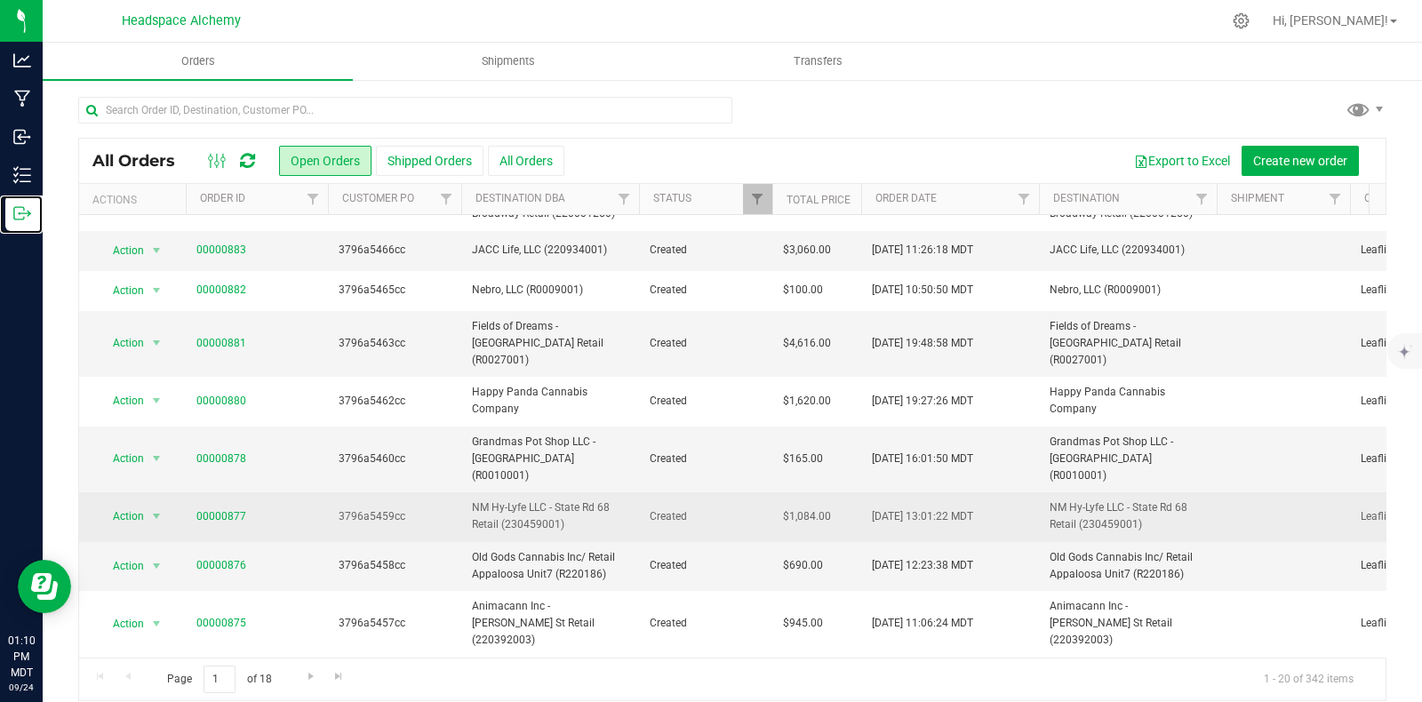
scroll to position [518, 0]
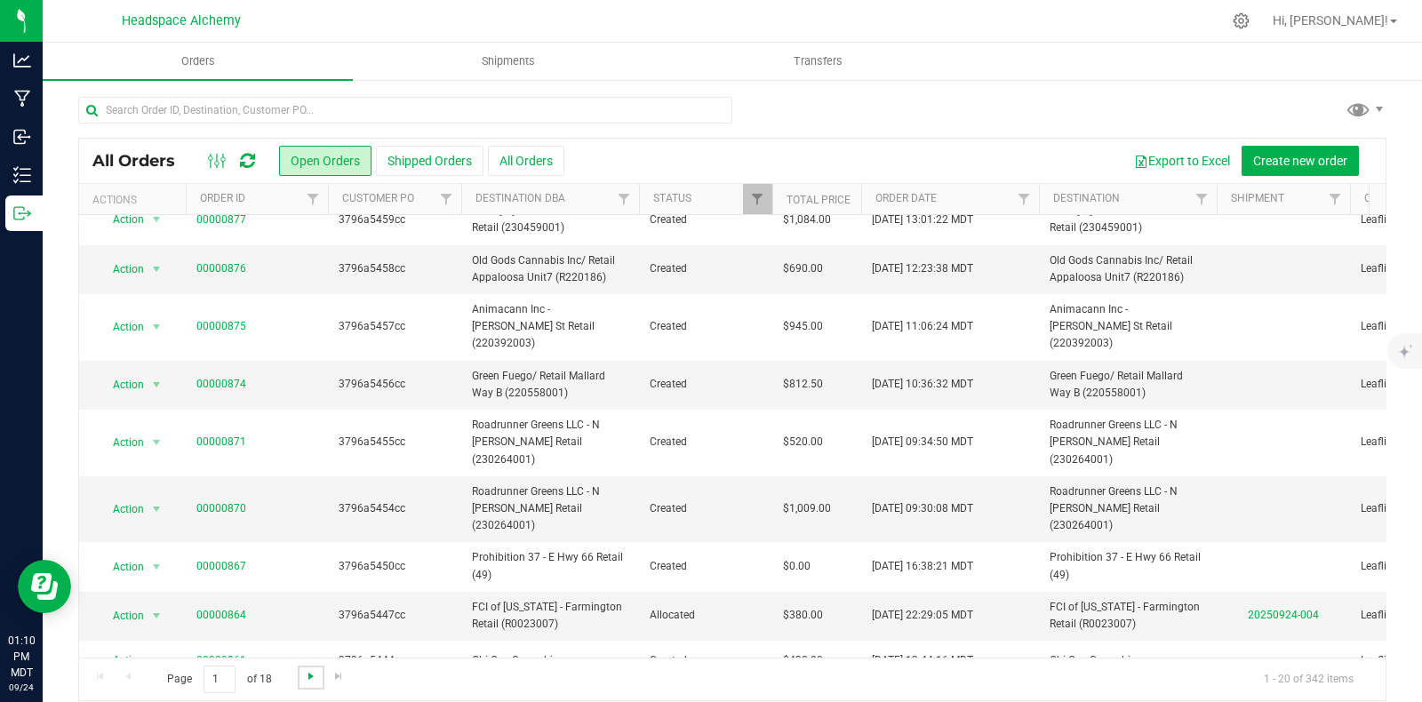
click at [304, 675] on span "Go to the next page" at bounding box center [311, 676] width 14 height 14
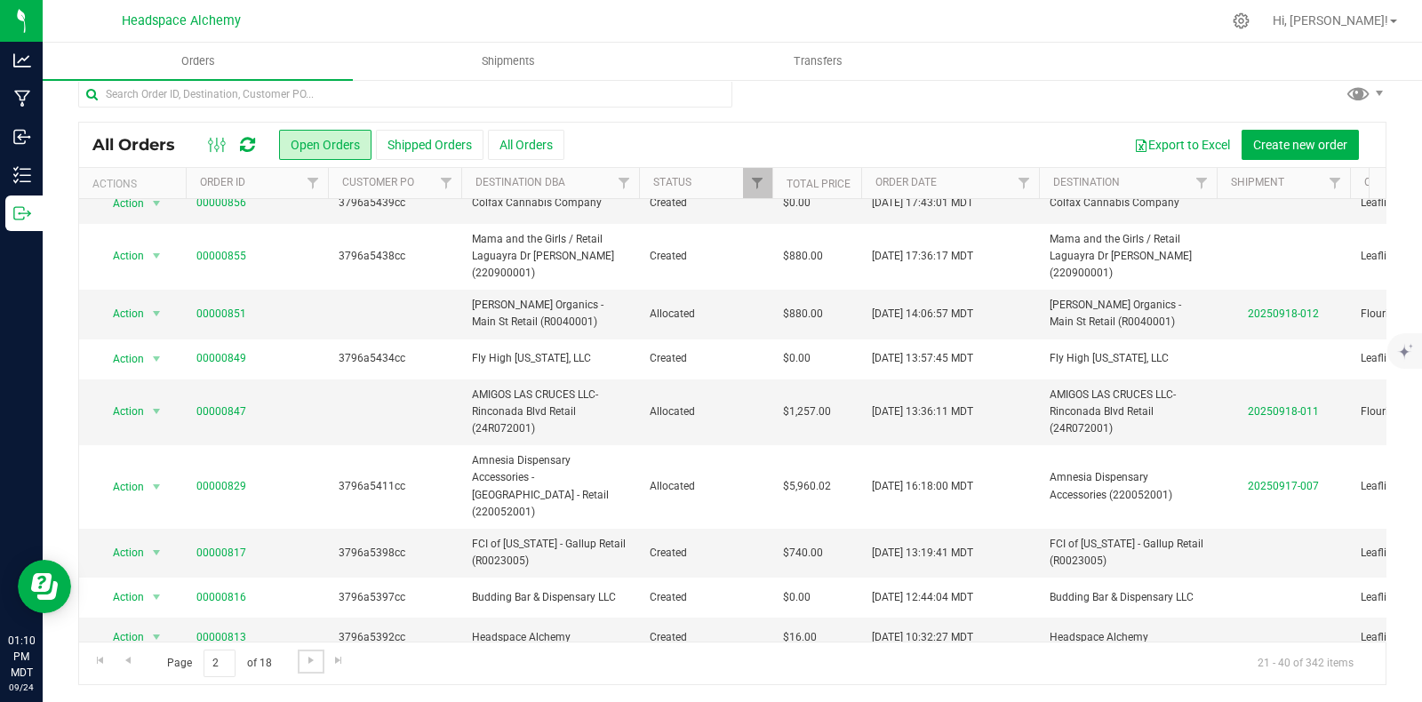
scroll to position [0, 0]
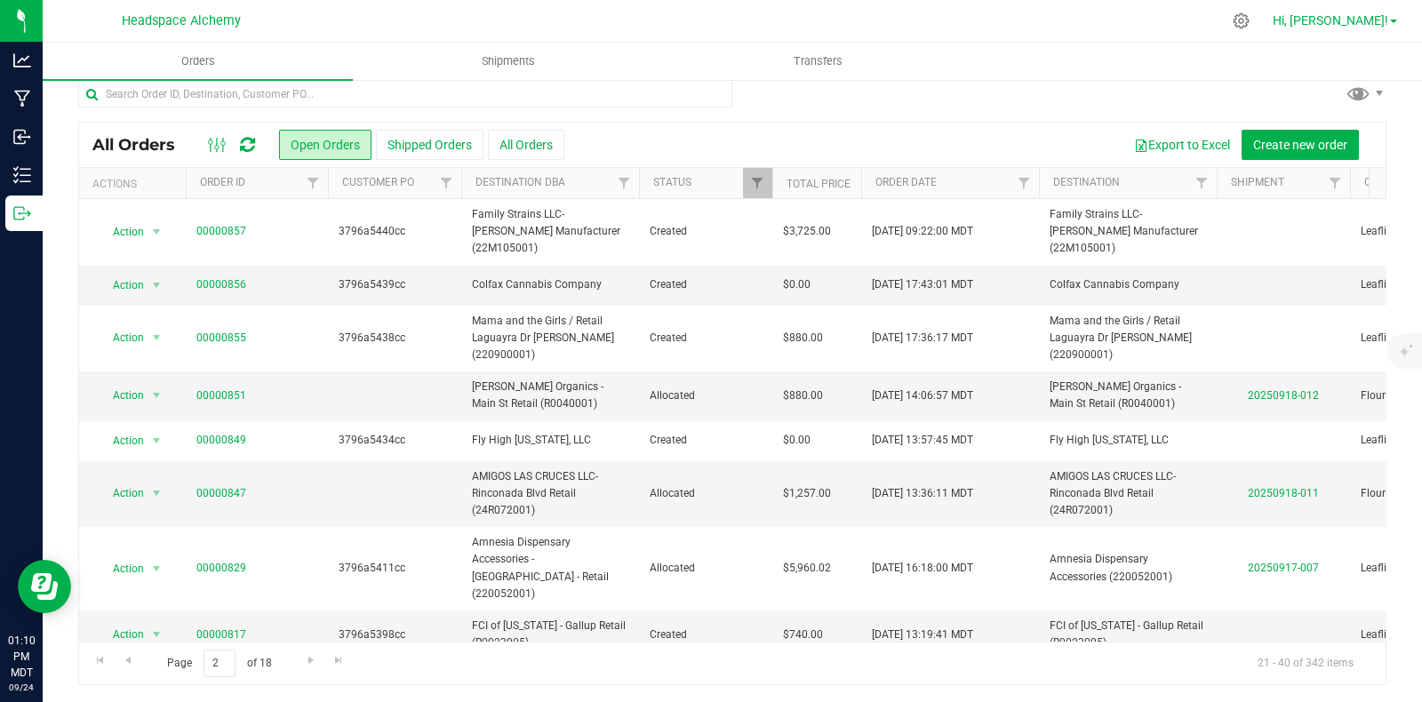
click at [1368, 19] on span "Hi, [PERSON_NAME]!" at bounding box center [1331, 20] width 116 height 14
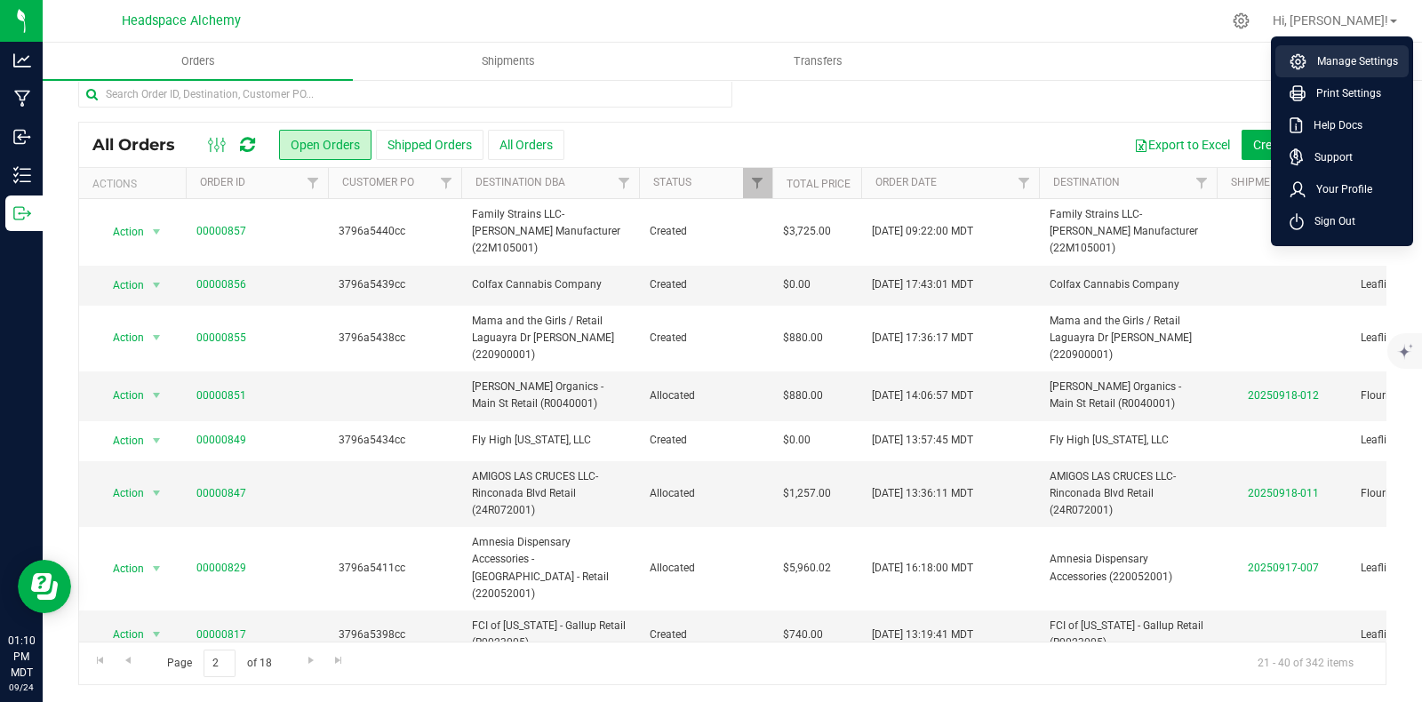
click at [1370, 55] on span "Manage Settings" at bounding box center [1352, 61] width 92 height 18
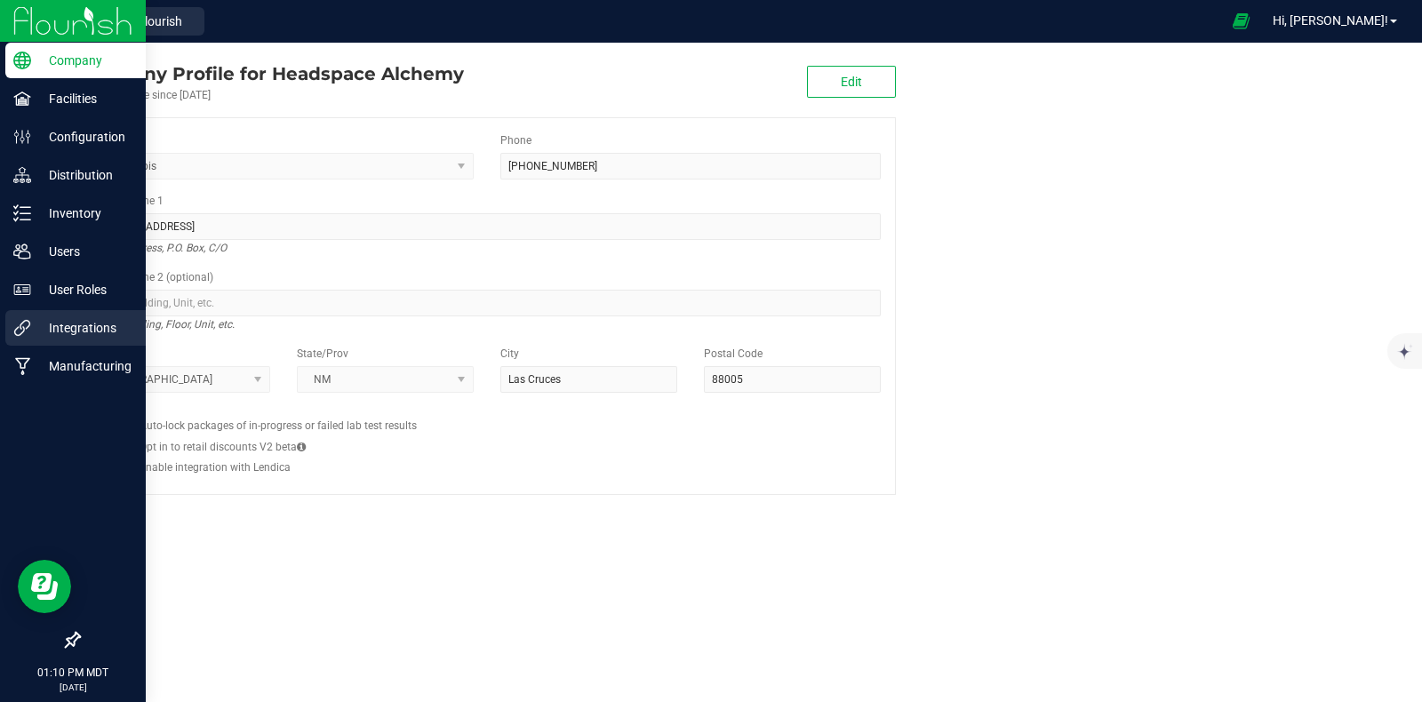
click at [63, 332] on p "Integrations" at bounding box center [84, 327] width 107 height 21
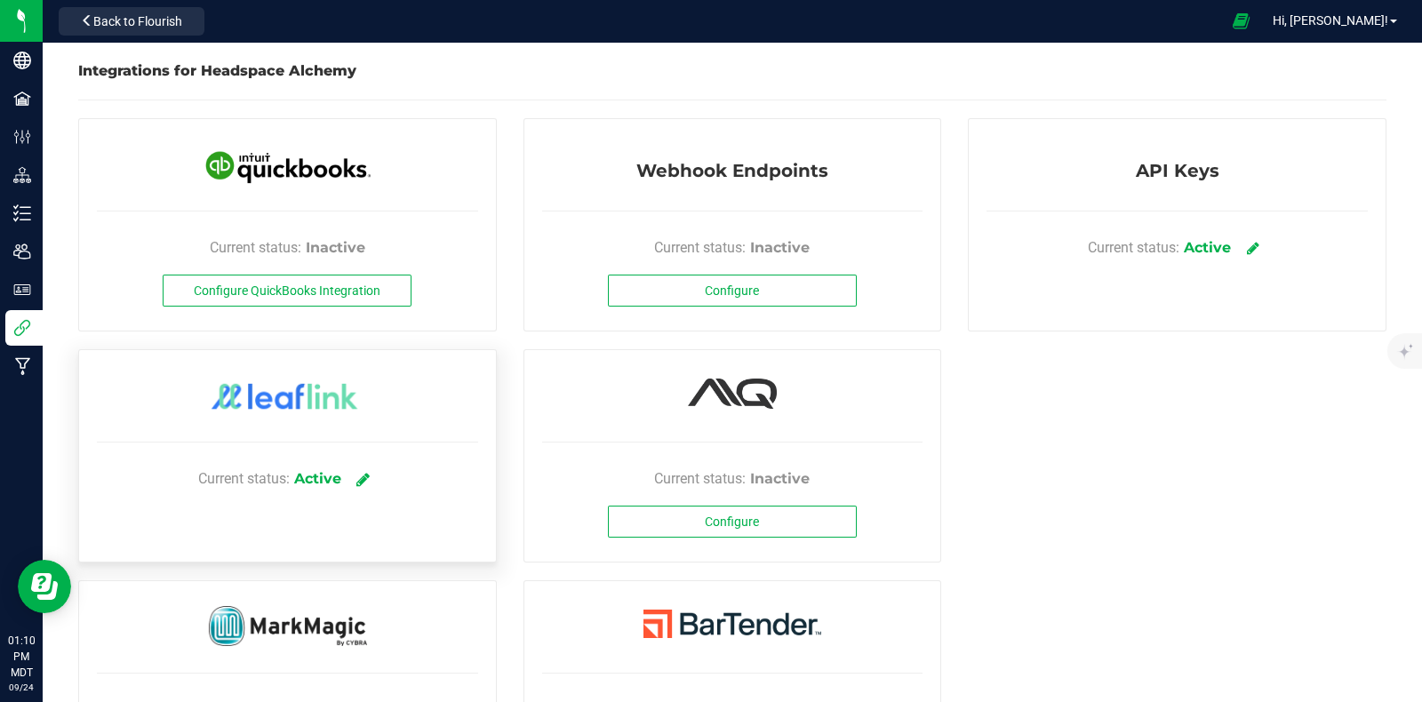
click at [366, 474] on icon at bounding box center [362, 479] width 13 height 16
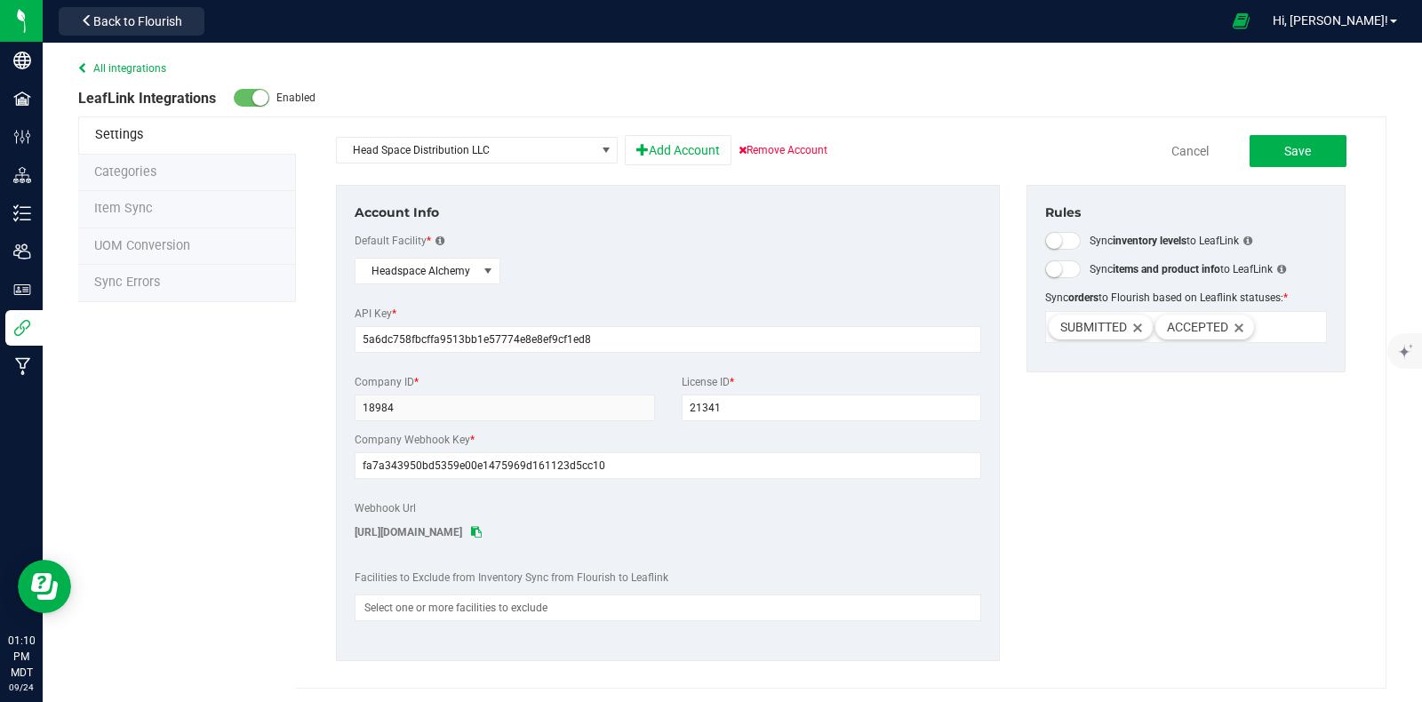
click at [167, 238] on span "UOM Conversion" at bounding box center [142, 245] width 96 height 15
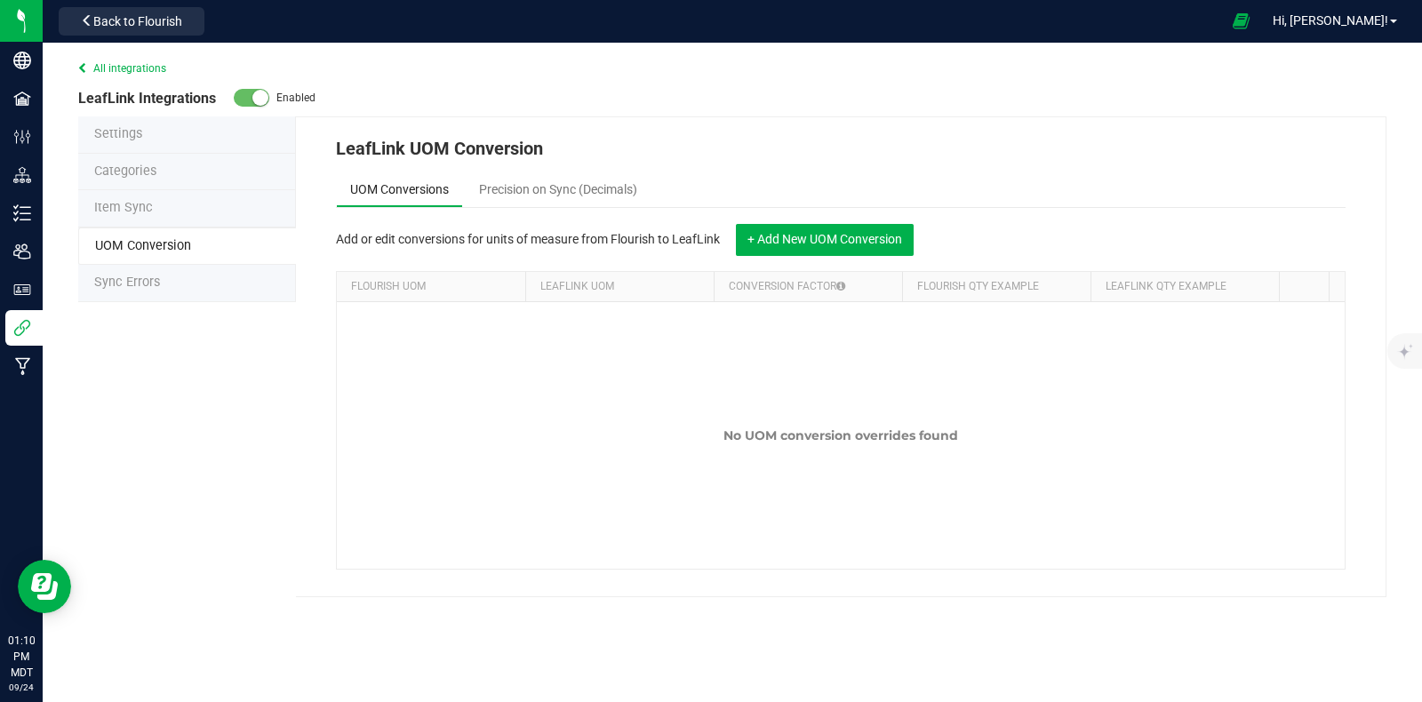
click at [124, 273] on li "Sync Errors" at bounding box center [187, 283] width 218 height 37
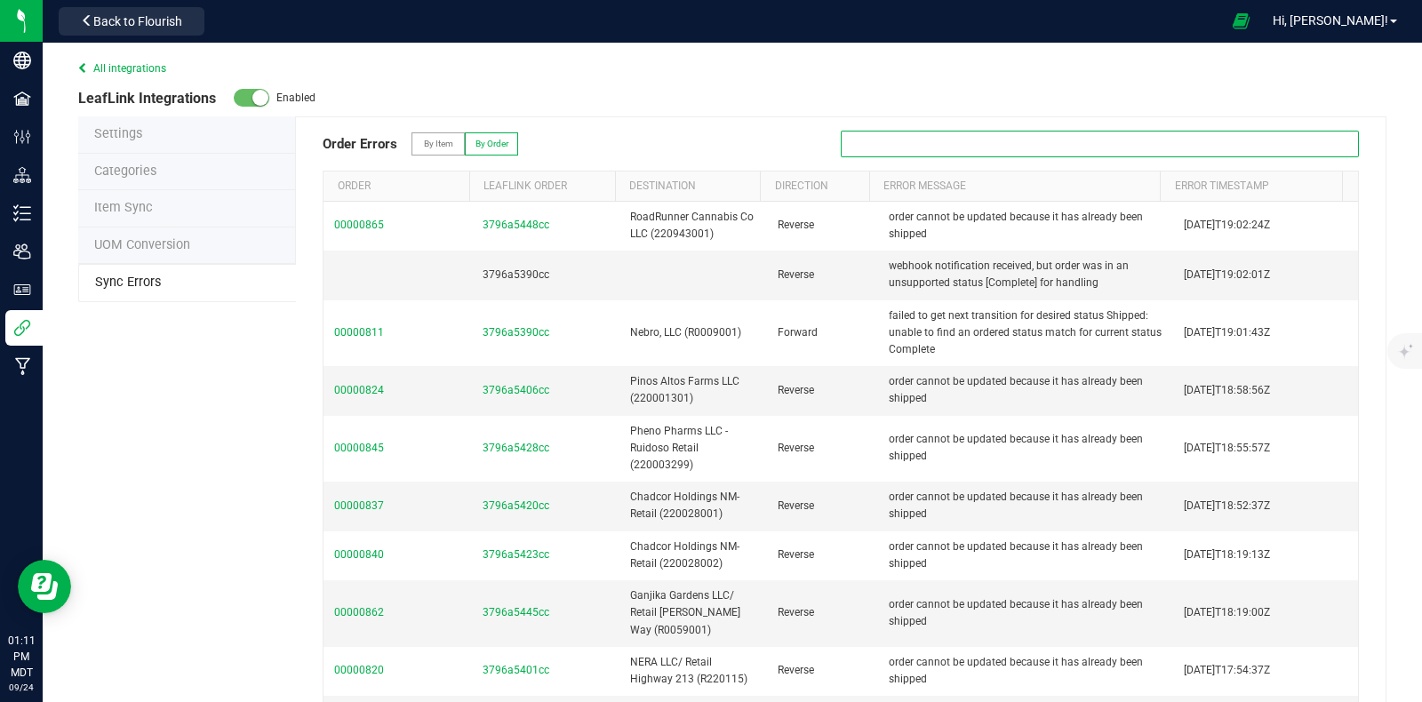
click at [929, 137] on input "text" at bounding box center [1100, 144] width 518 height 27
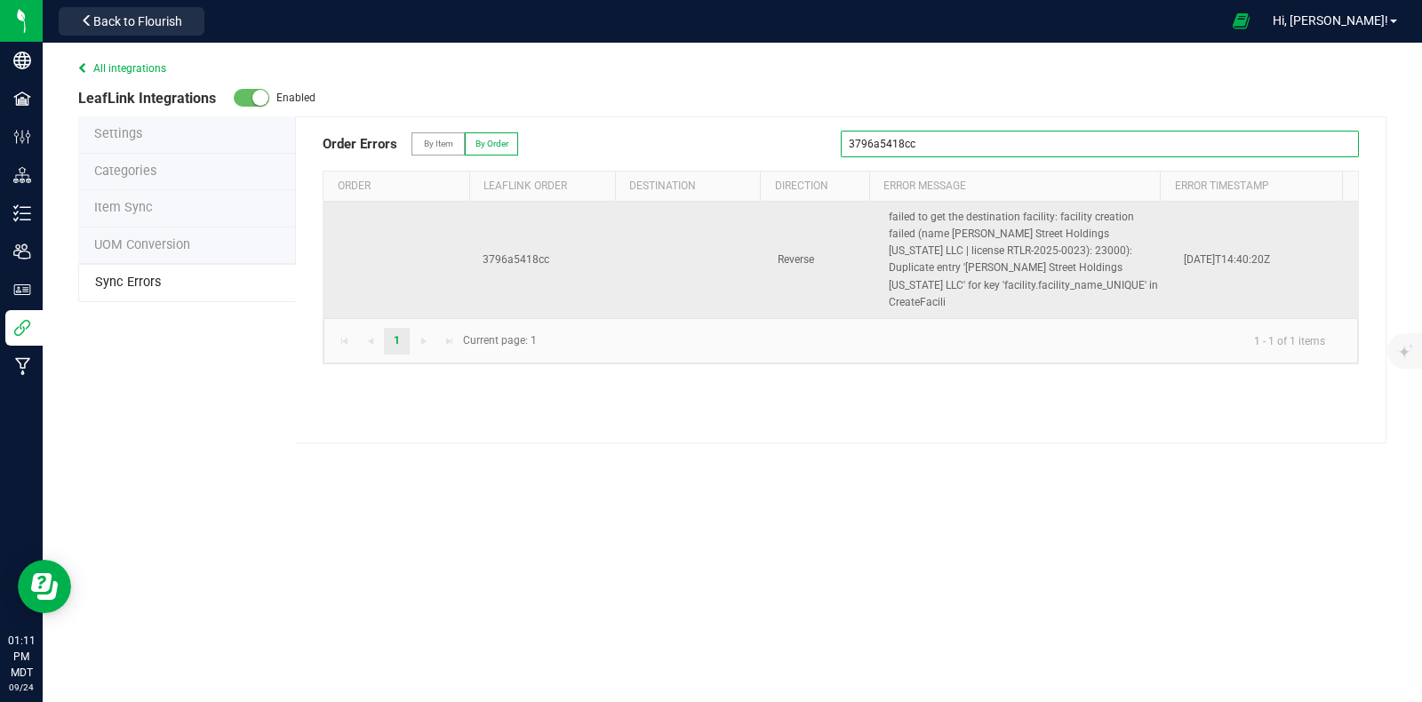
type input "3796a5418cc"
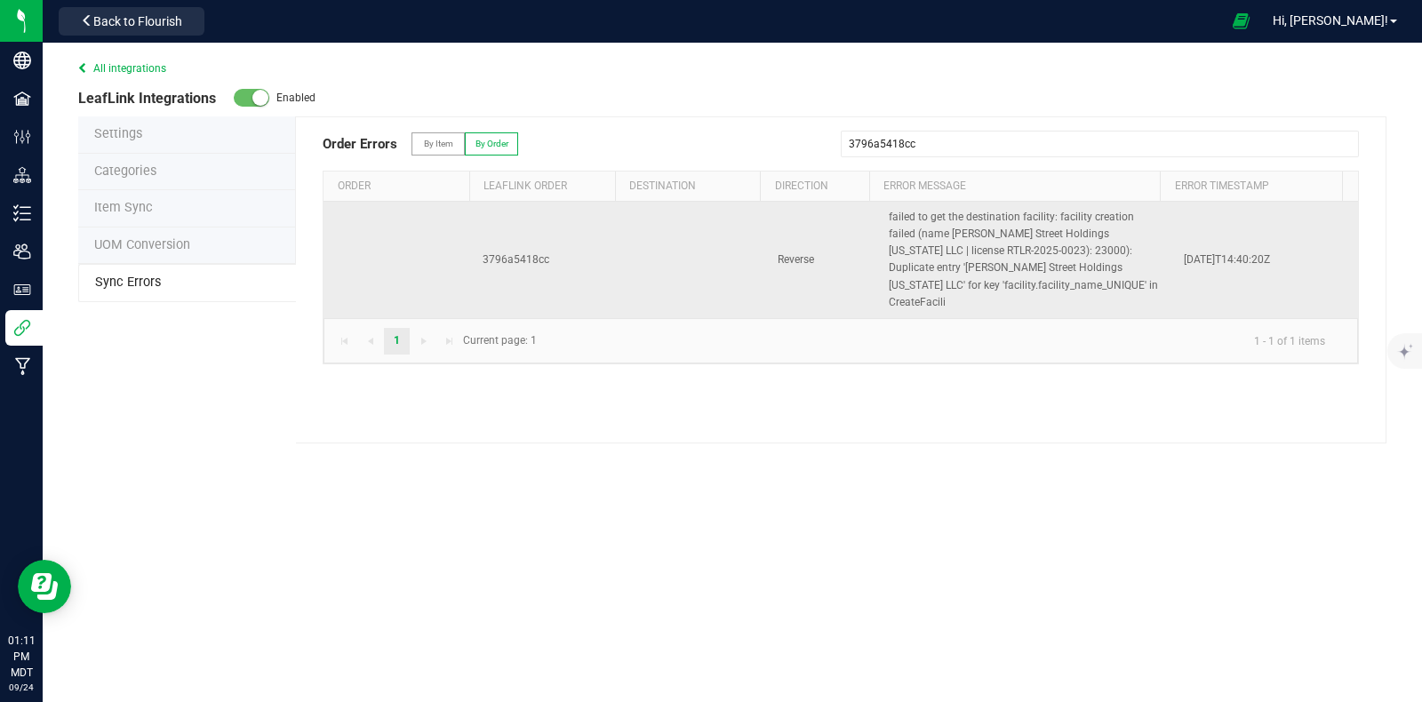
click at [966, 255] on span "failed to get the destination facility: facility creation failed (name [PERSON_…" at bounding box center [1023, 260] width 269 height 98
drag, startPoint x: 547, startPoint y: 251, endPoint x: 475, endPoint y: 251, distance: 72.0
click at [475, 251] on td "3796a5418cc" at bounding box center [546, 260] width 148 height 116
copy span "3796a5418cc"
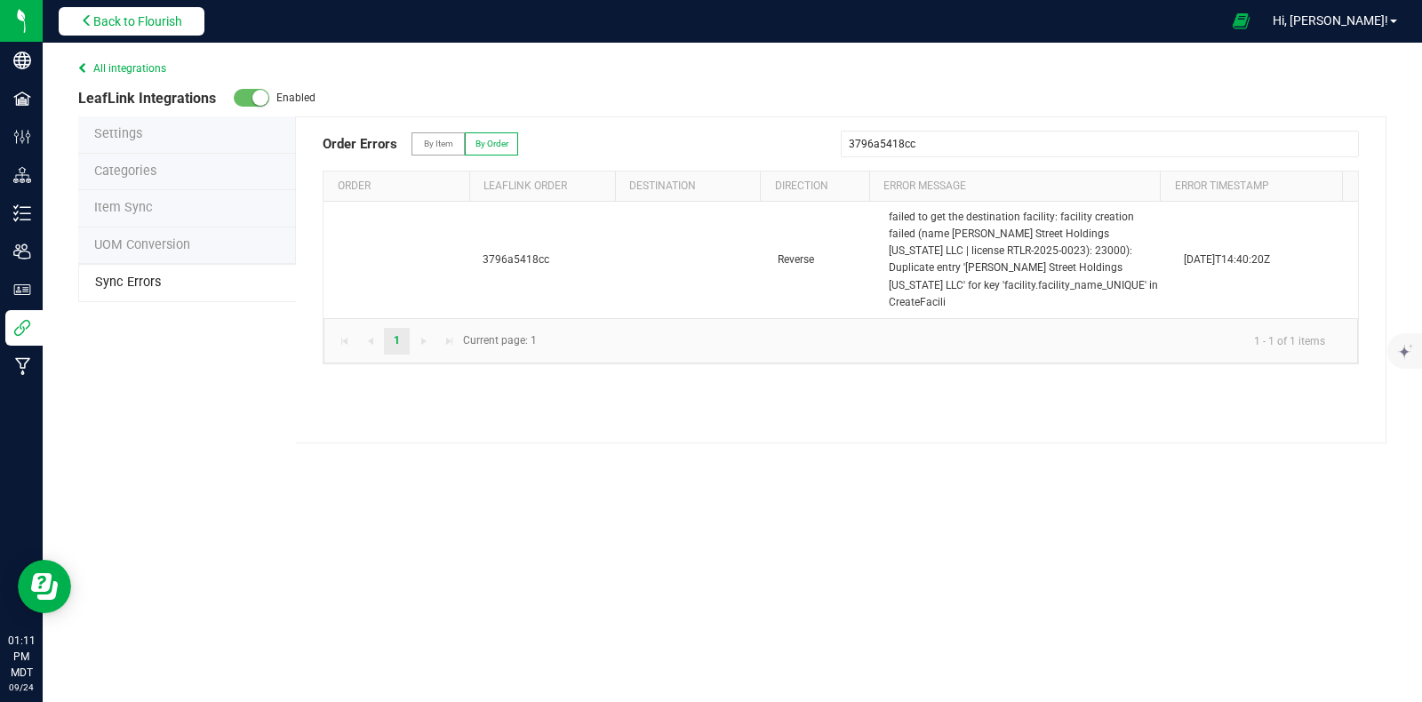
click at [160, 20] on span "Back to Flourish" at bounding box center [137, 21] width 89 height 14
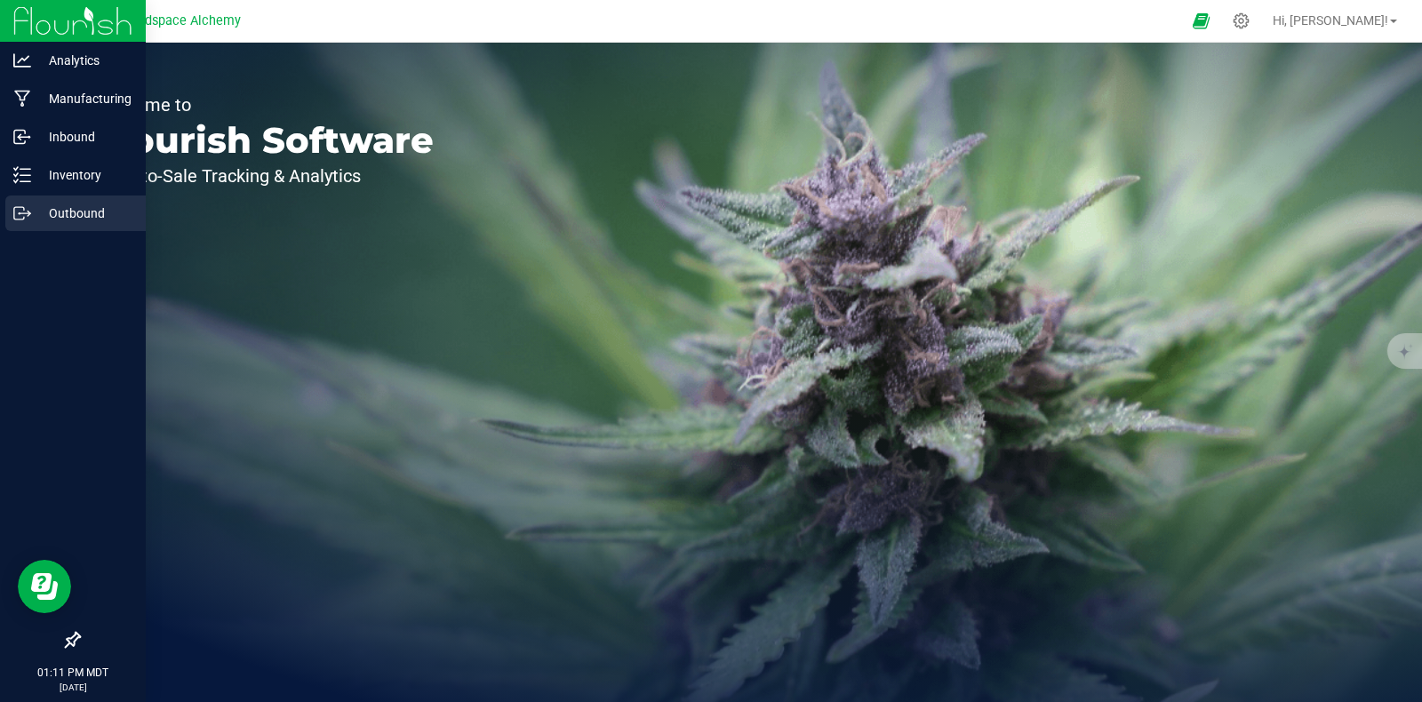
click at [19, 205] on icon at bounding box center [22, 213] width 18 height 18
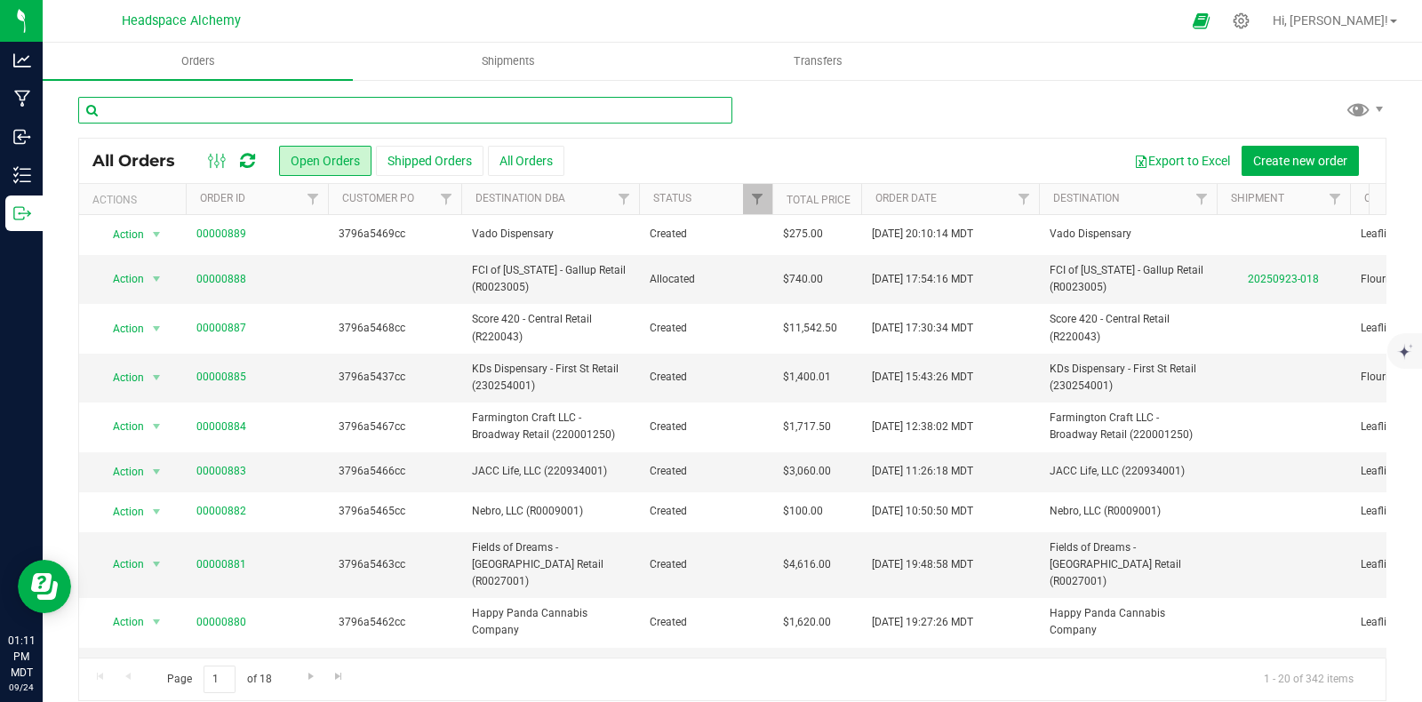
paste input "3796a5418cc"
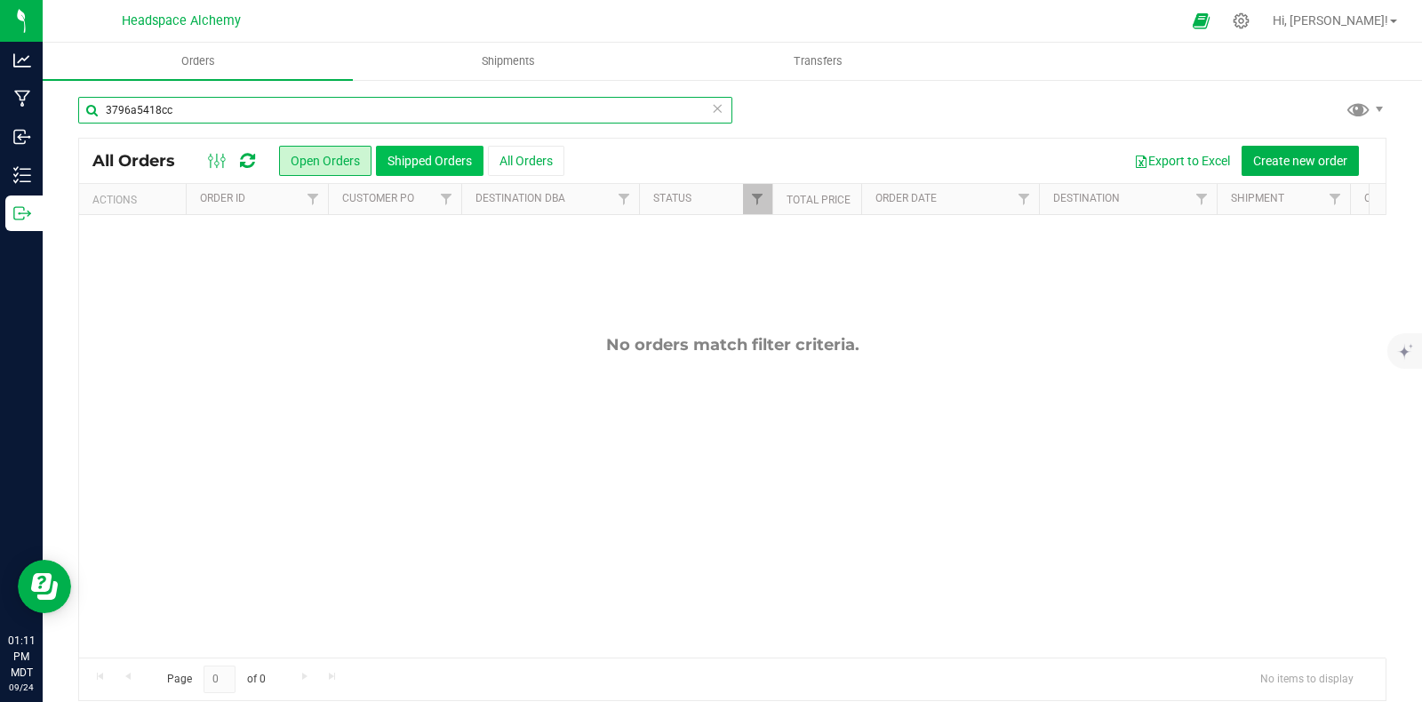
type input "3796a5418cc"
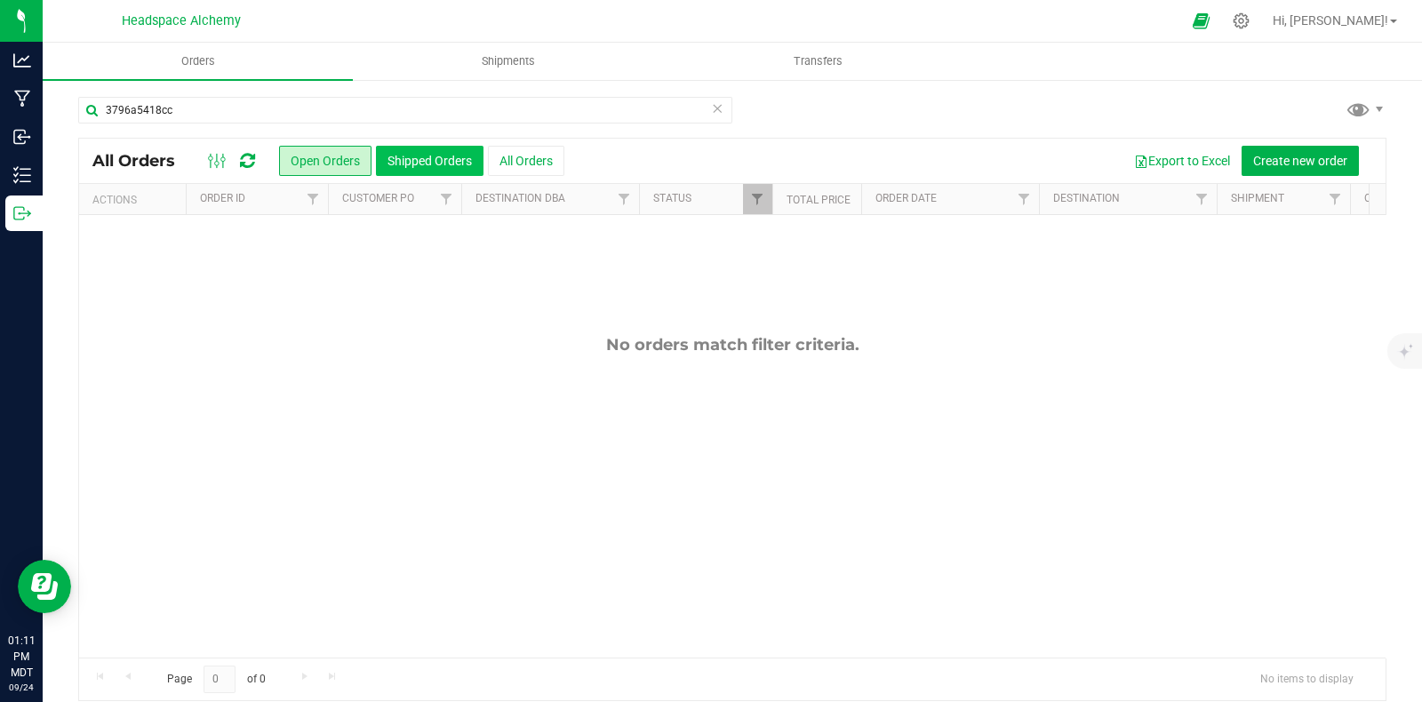
click at [475, 155] on button "Shipped Orders" at bounding box center [430, 161] width 108 height 30
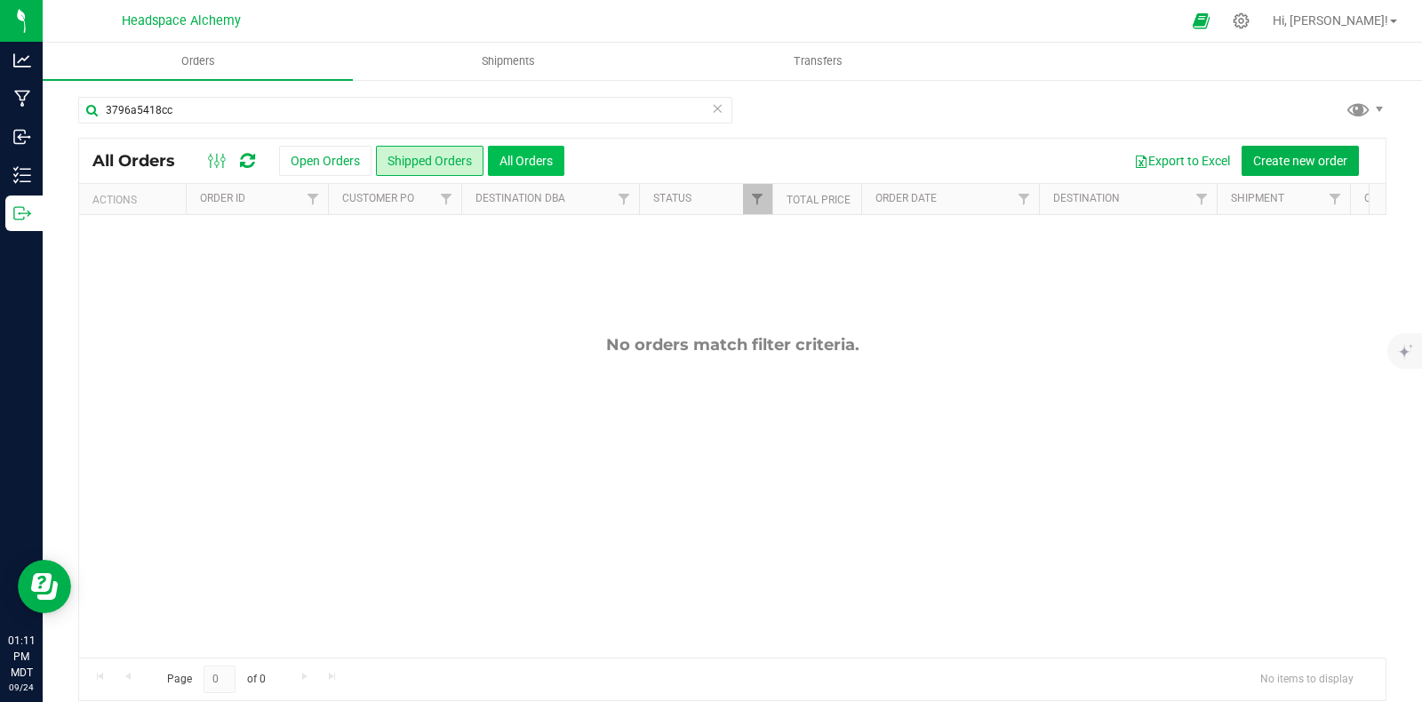
click at [524, 157] on button "All Orders" at bounding box center [526, 161] width 76 height 30
click at [458, 161] on button "Shipped Orders" at bounding box center [430, 161] width 108 height 30
click at [350, 161] on button "Open Orders" at bounding box center [325, 161] width 92 height 30
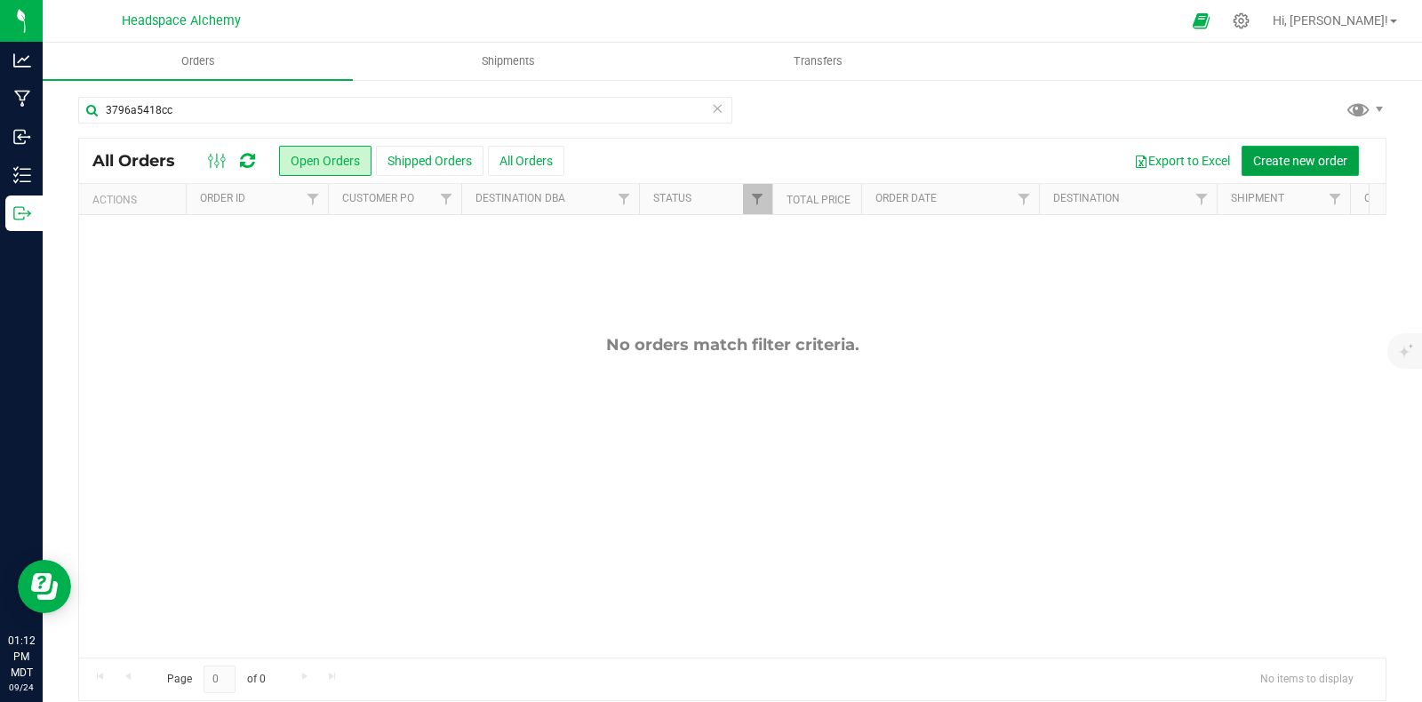
click at [1264, 157] on span "Create new order" at bounding box center [1300, 161] width 94 height 14
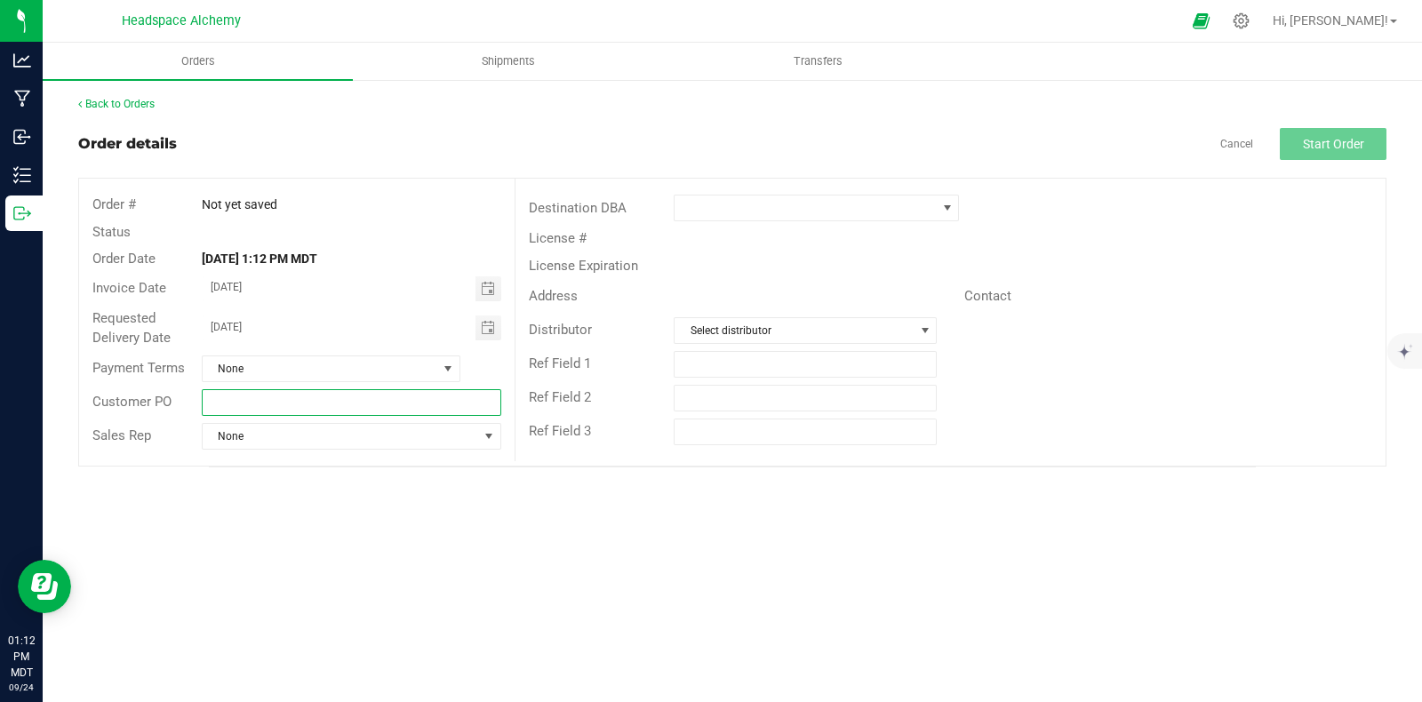
click at [239, 401] on input "text" at bounding box center [352, 402] width 300 height 27
paste input "3796a5418cc"
type input "3796a5418cc"
click at [366, 365] on span "None" at bounding box center [320, 368] width 235 height 25
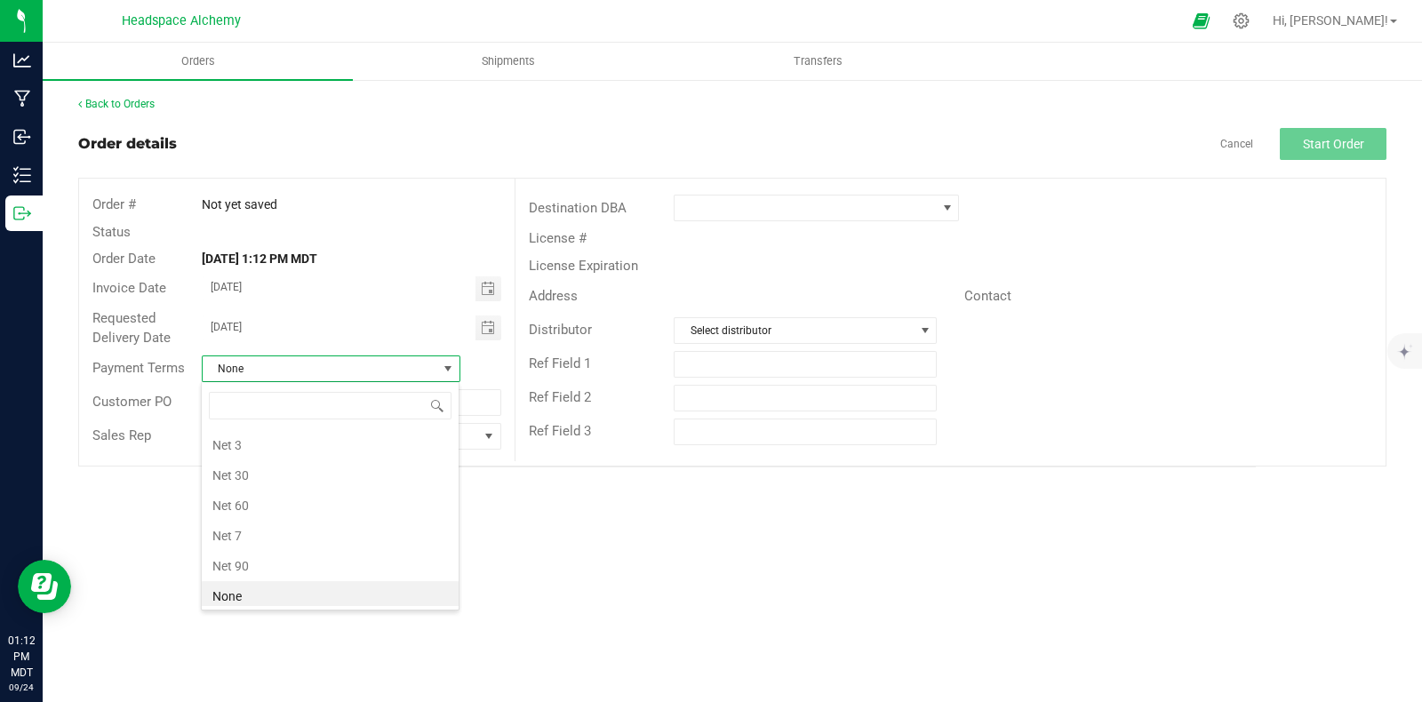
scroll to position [26, 258]
click at [366, 365] on span "None" at bounding box center [320, 368] width 235 height 25
click at [252, 497] on li "COD" at bounding box center [330, 504] width 257 height 30
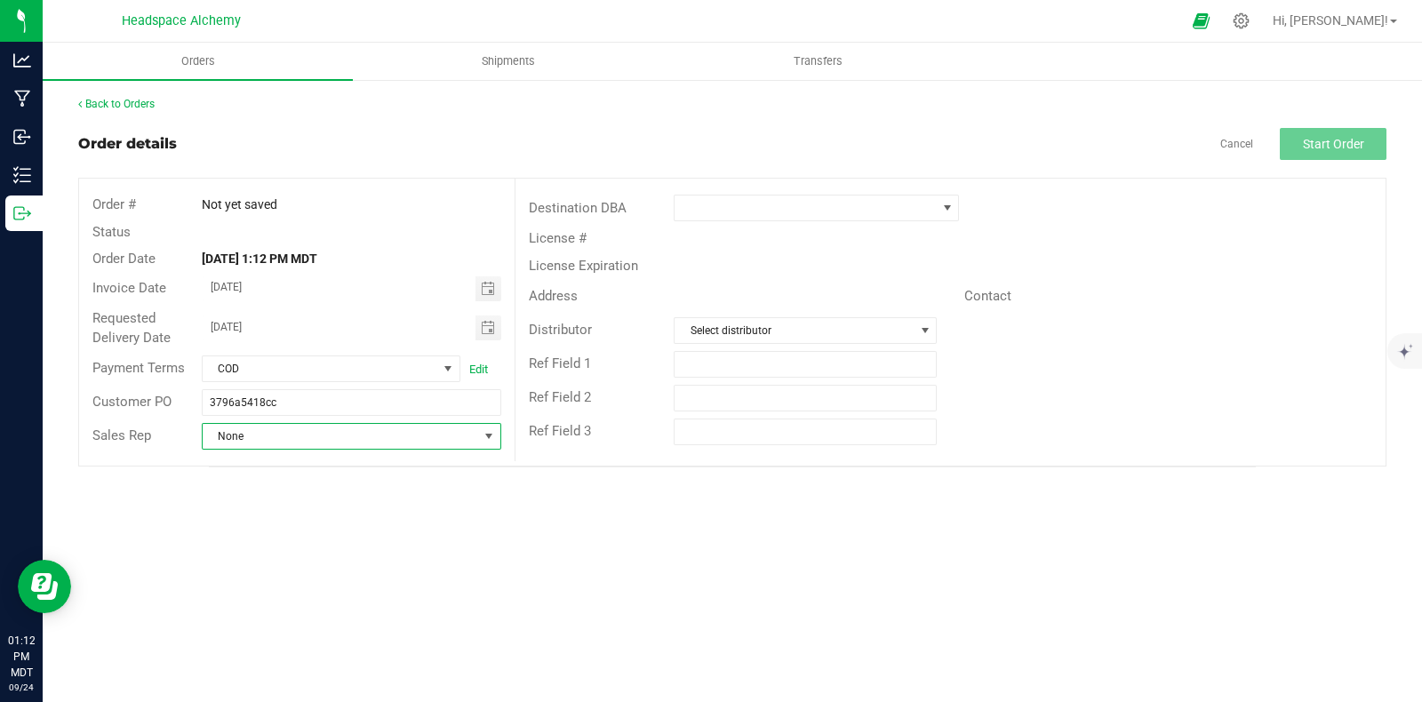
click at [262, 437] on span "None" at bounding box center [341, 436] width 276 height 25
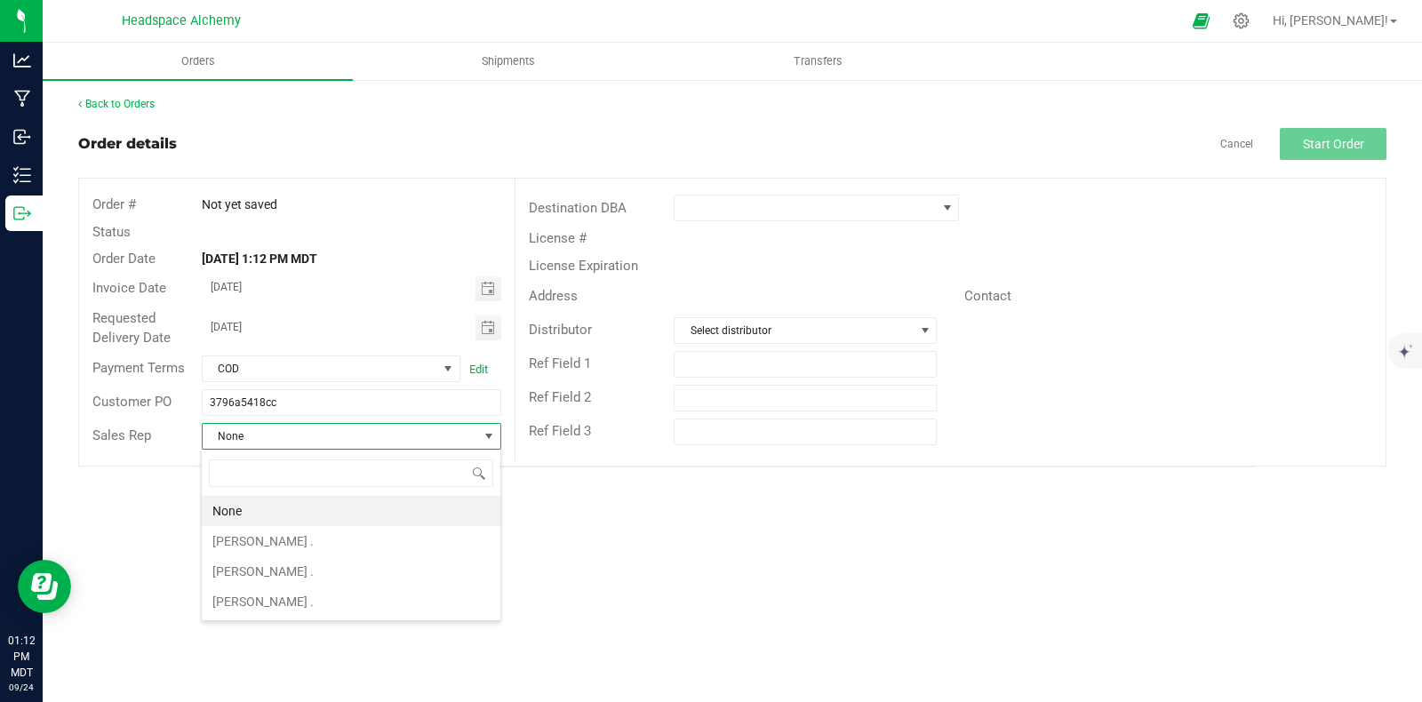
scroll to position [26, 300]
click at [273, 569] on li "[PERSON_NAME] ." at bounding box center [351, 571] width 299 height 30
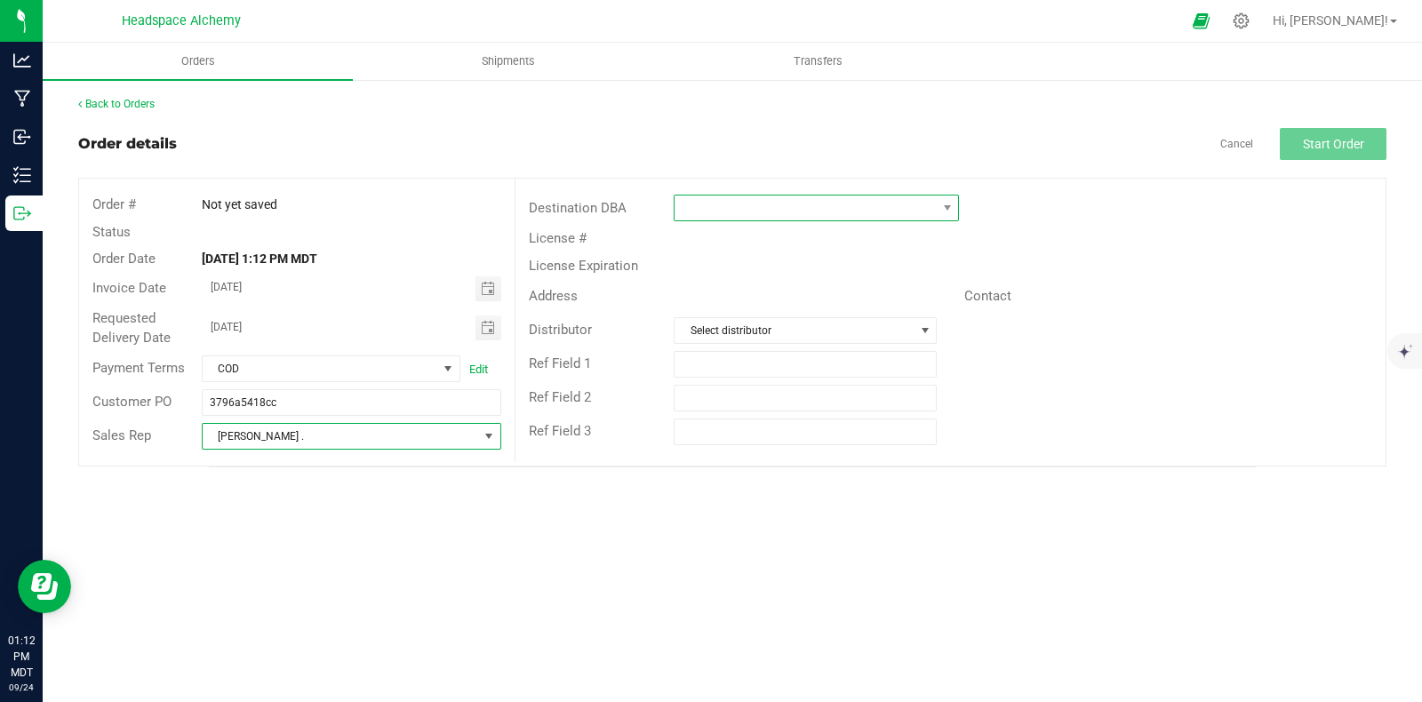
click at [758, 216] on span at bounding box center [805, 208] width 261 height 25
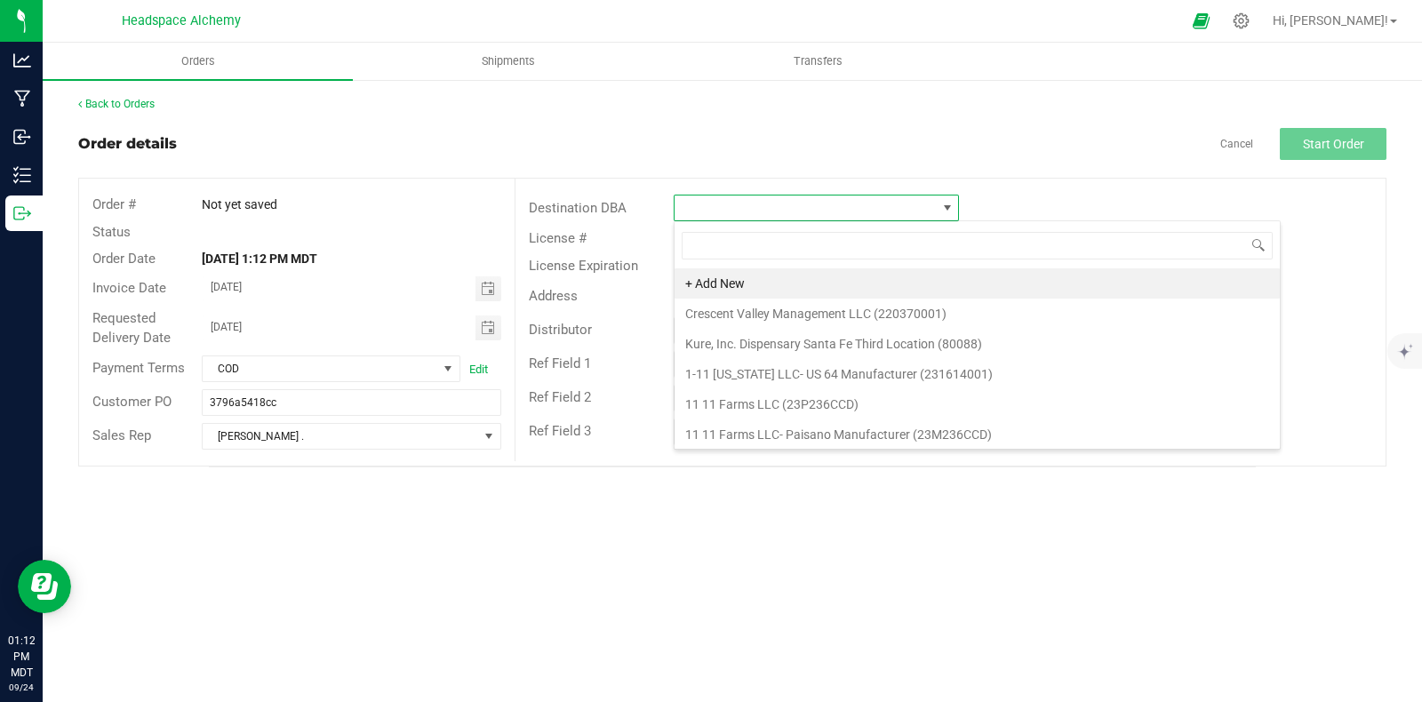
scroll to position [26, 284]
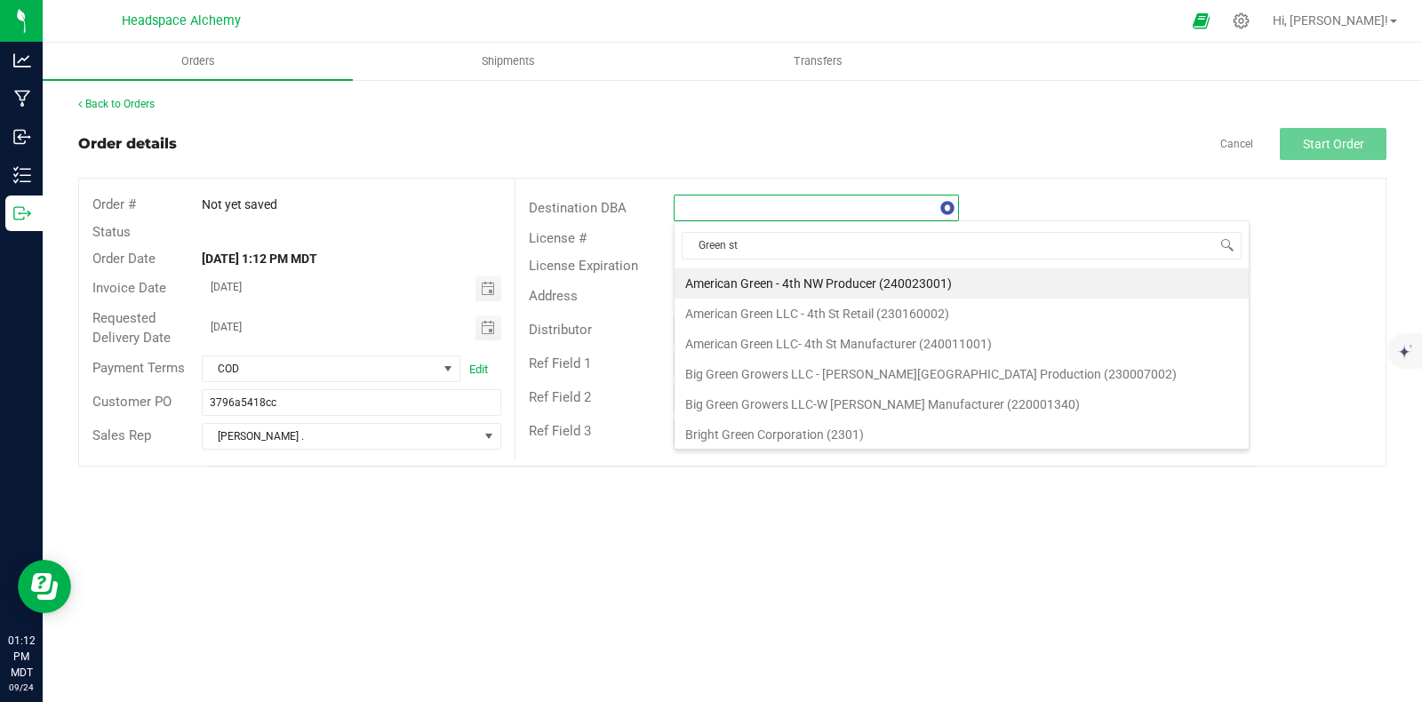
type input "Green str"
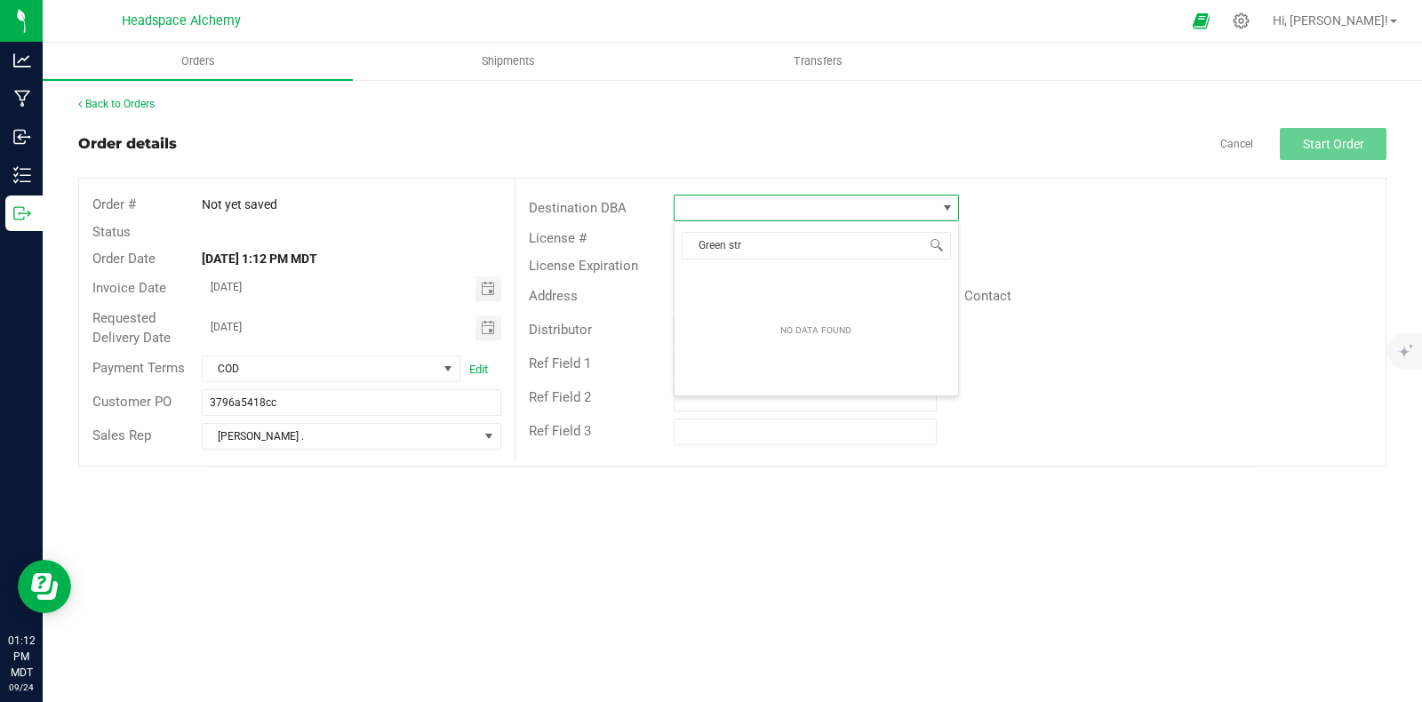
drag, startPoint x: 843, startPoint y: 244, endPoint x: 656, endPoint y: 243, distance: 187.5
click at [658, 244] on body "Analytics Manufacturing Inbound Inventory Outbound 01:12 PM MDT [DATE] 09/24 He…" at bounding box center [711, 351] width 1422 height 702
click at [815, 189] on div "Destination DBA License # License Expiration Address Contact Distributor Select…" at bounding box center [950, 320] width 871 height 283
click at [813, 202] on span at bounding box center [805, 208] width 261 height 25
click at [951, 204] on span at bounding box center [947, 208] width 14 height 14
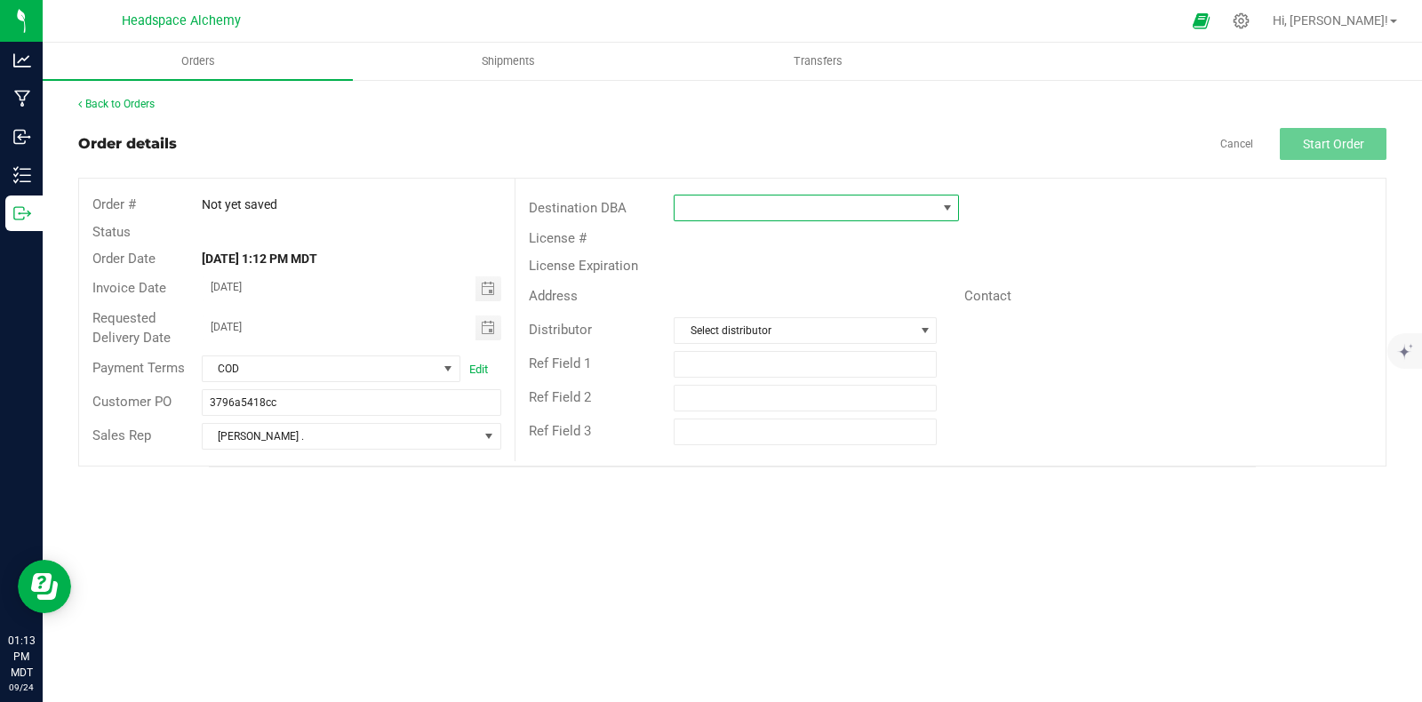
click at [947, 208] on span at bounding box center [947, 208] width 14 height 14
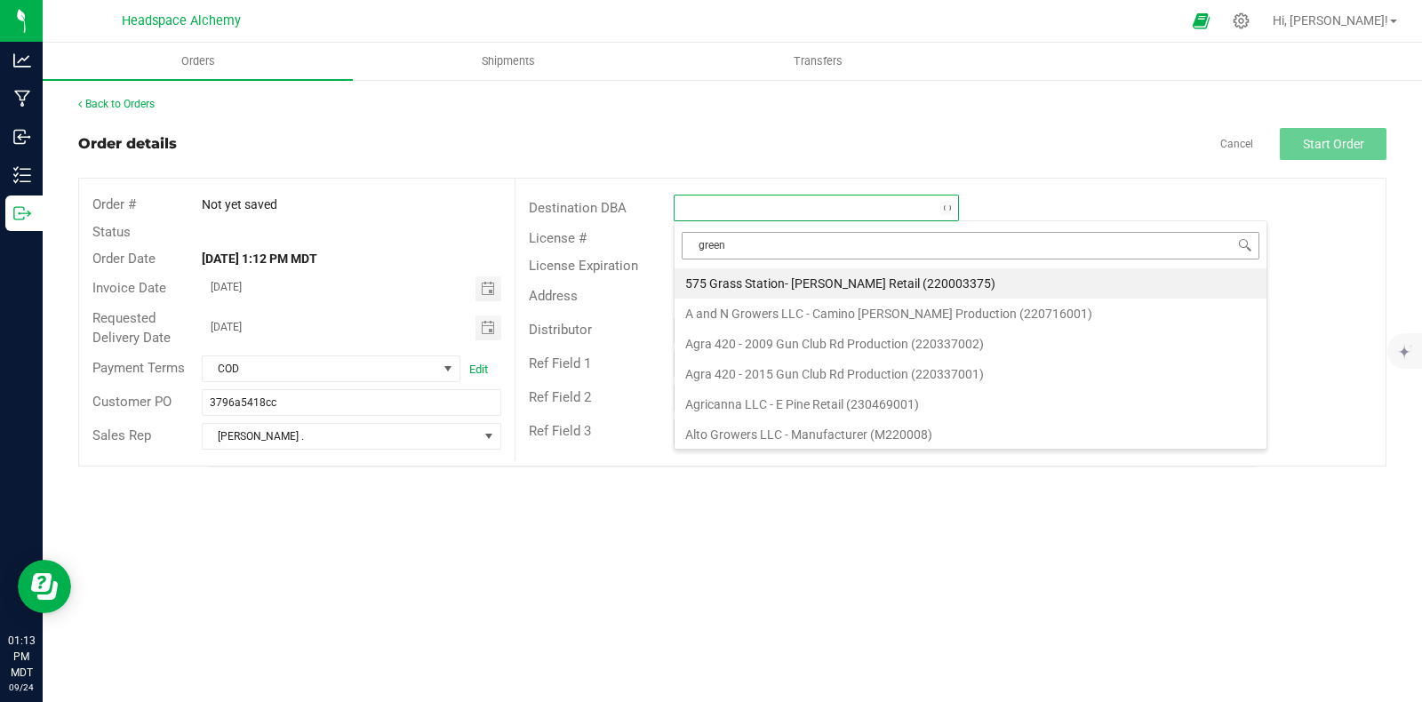
type input "[PERSON_NAME]"
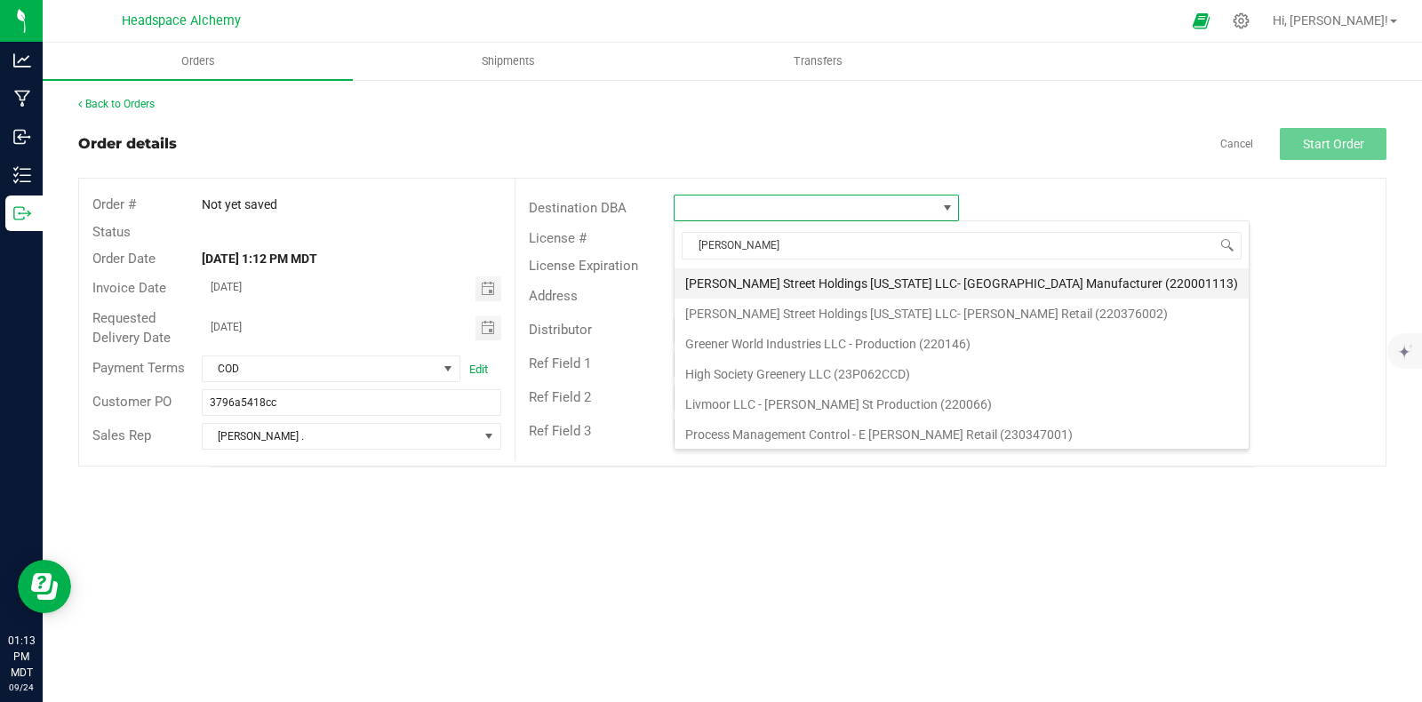
click at [880, 282] on li "[PERSON_NAME] Street Holdings [US_STATE] LLC- [GEOGRAPHIC_DATA] Manufacturer (2…" at bounding box center [962, 283] width 574 height 30
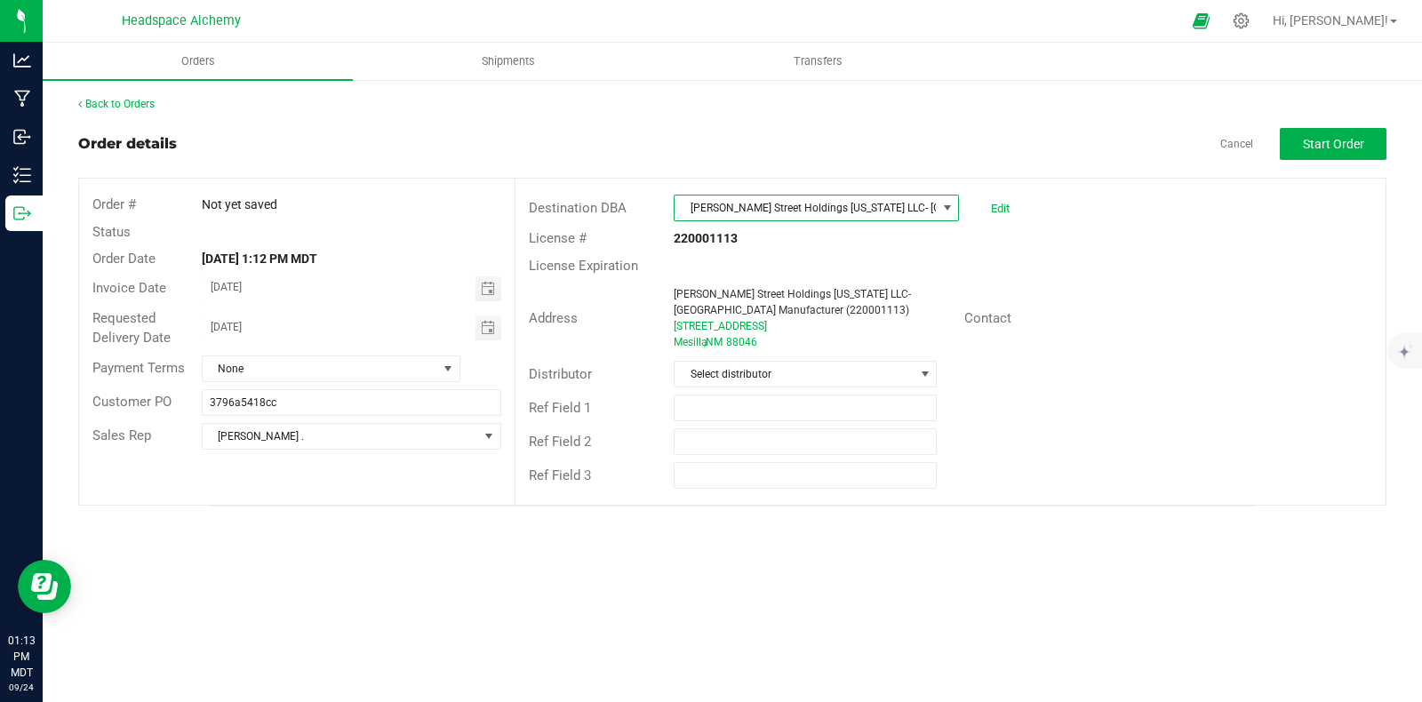
click at [921, 206] on span "[PERSON_NAME] Street Holdings [US_STATE] LLC- [GEOGRAPHIC_DATA] Manufacturer (2…" at bounding box center [805, 208] width 261 height 25
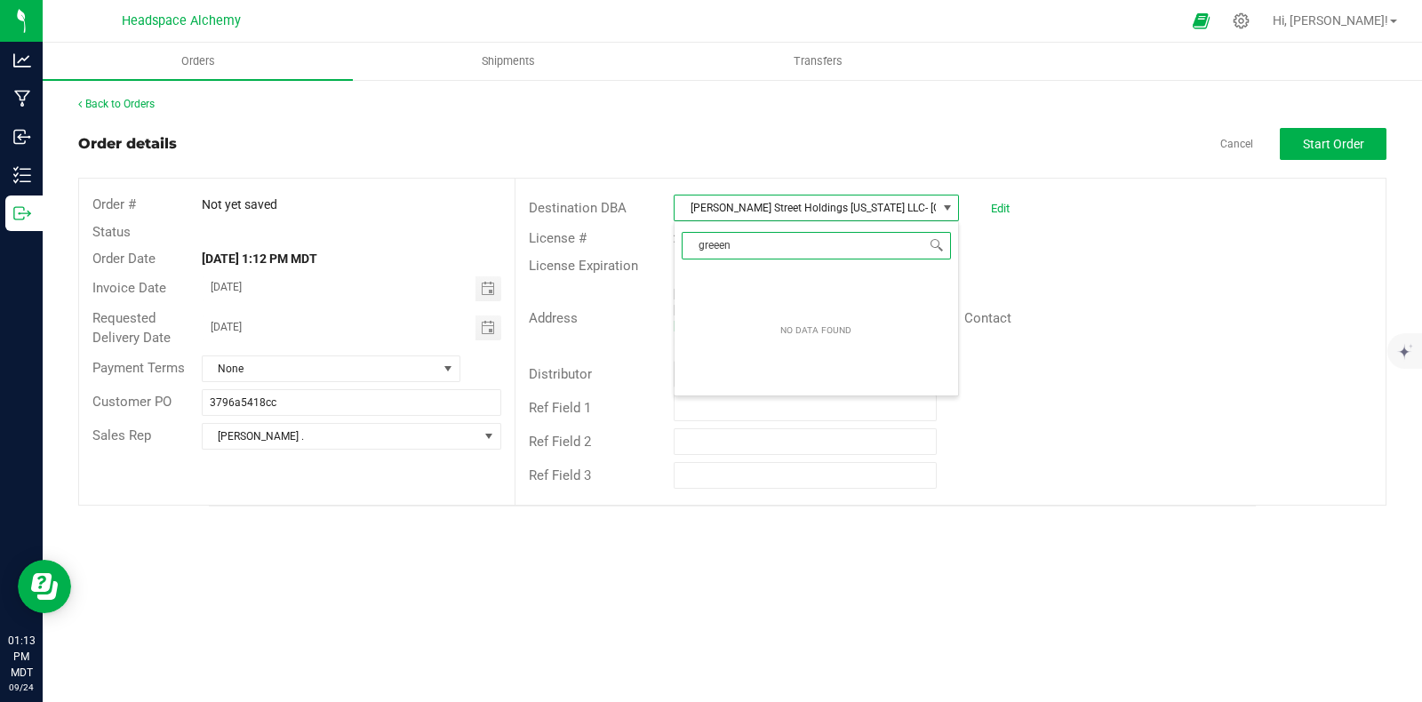
scroll to position [0, 0]
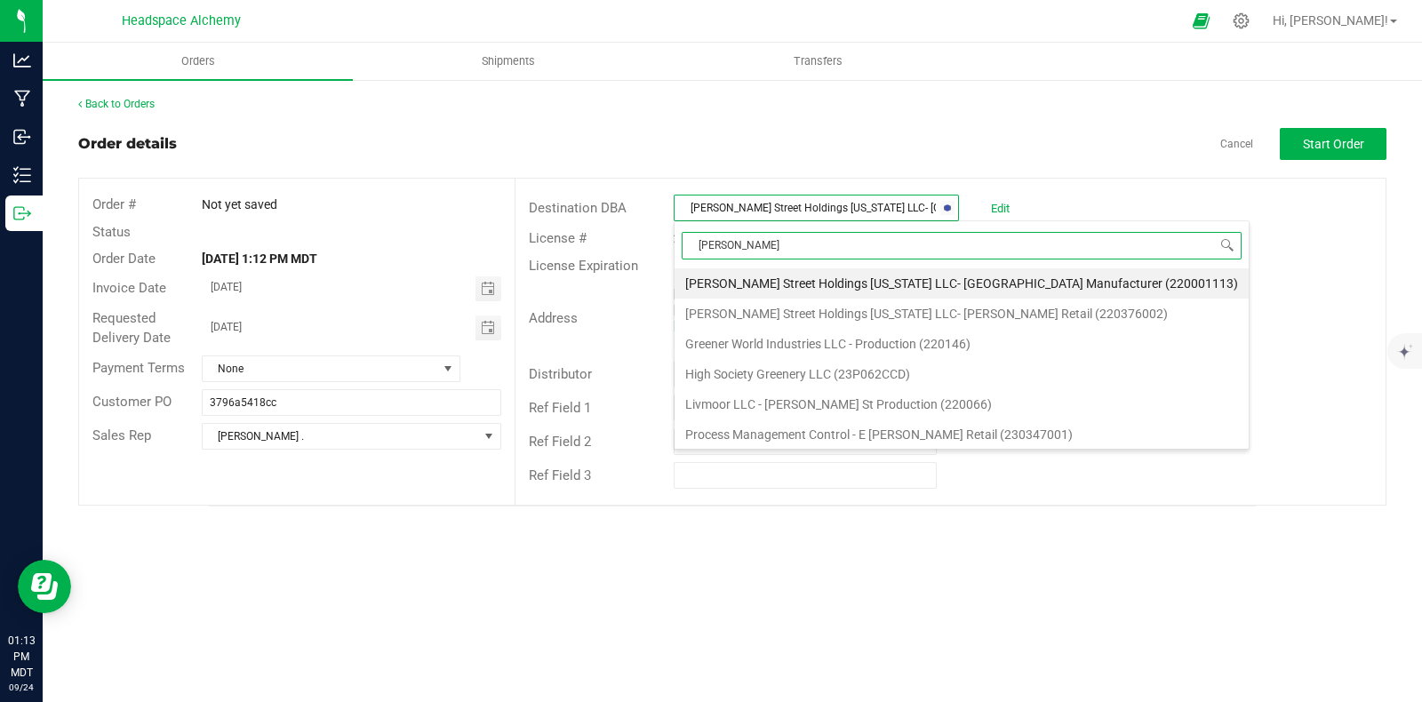
type input "[PERSON_NAME] s"
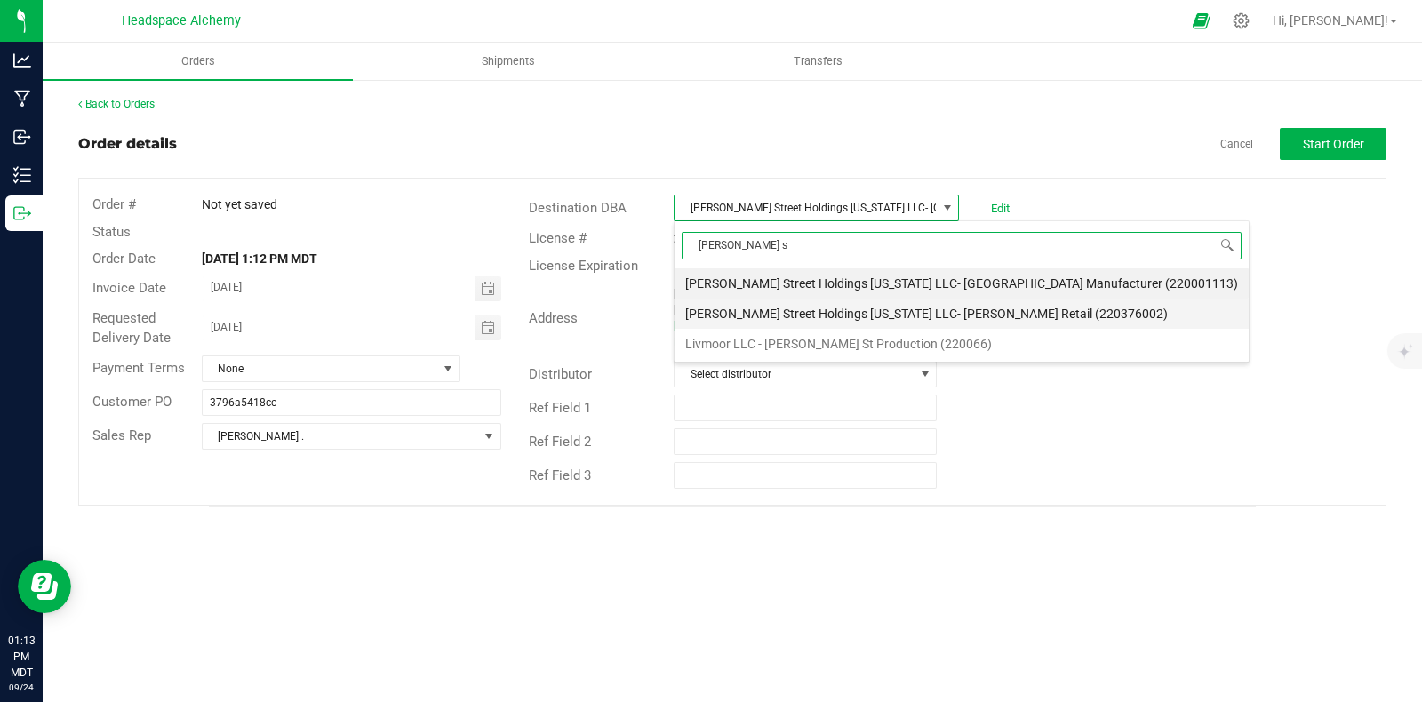
click at [1021, 311] on li "[PERSON_NAME] Street Holdings [US_STATE] LLC- [PERSON_NAME] Retail (220376002)" at bounding box center [962, 314] width 574 height 30
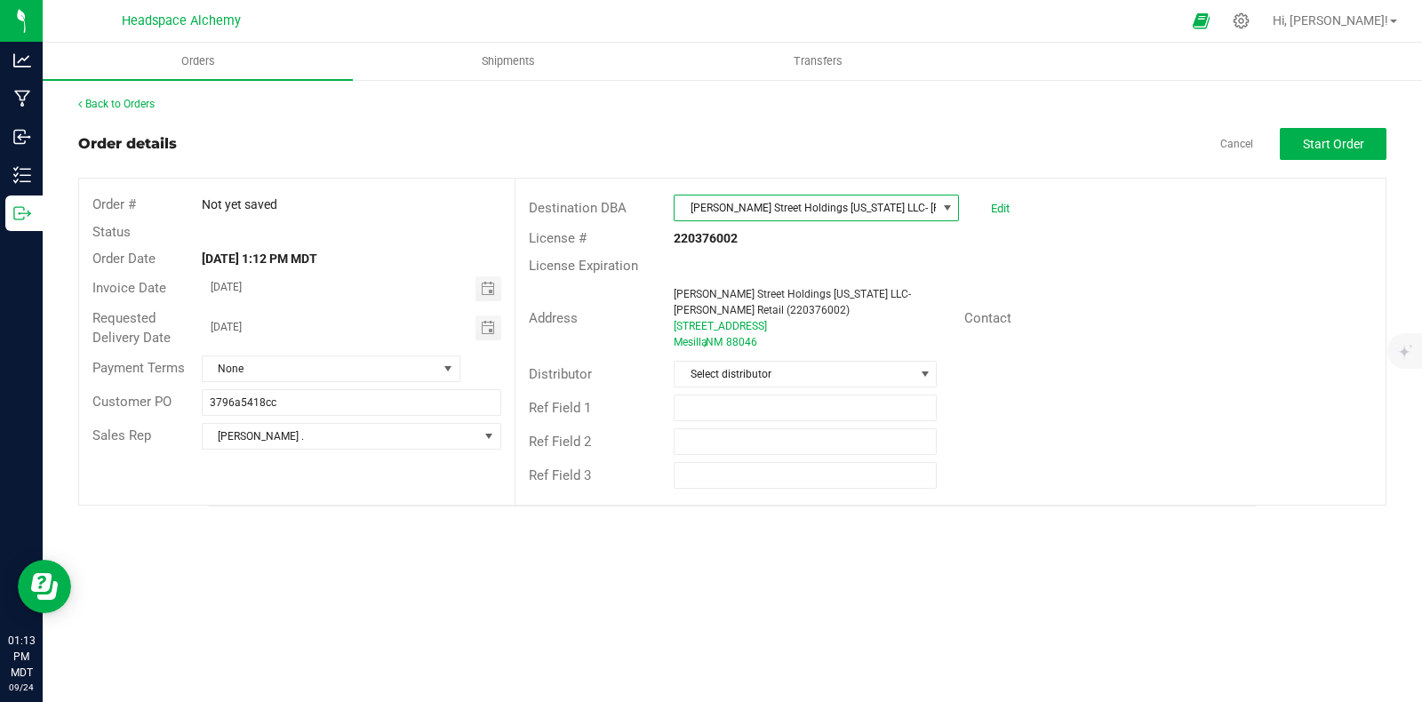
click at [1122, 236] on div "License # 220376002" at bounding box center [950, 239] width 870 height 28
drag, startPoint x: 789, startPoint y: 339, endPoint x: 666, endPoint y: 326, distance: 124.2
click at [666, 326] on div "[PERSON_NAME] Street Holdings [US_STATE] LLC- [PERSON_NAME] Retail (220376002) …" at bounding box center [814, 318] width 299 height 64
copy ngx-name-and-address "[STREET_ADDRESS]"
click at [1342, 141] on span "Start Order" at bounding box center [1333, 144] width 61 height 14
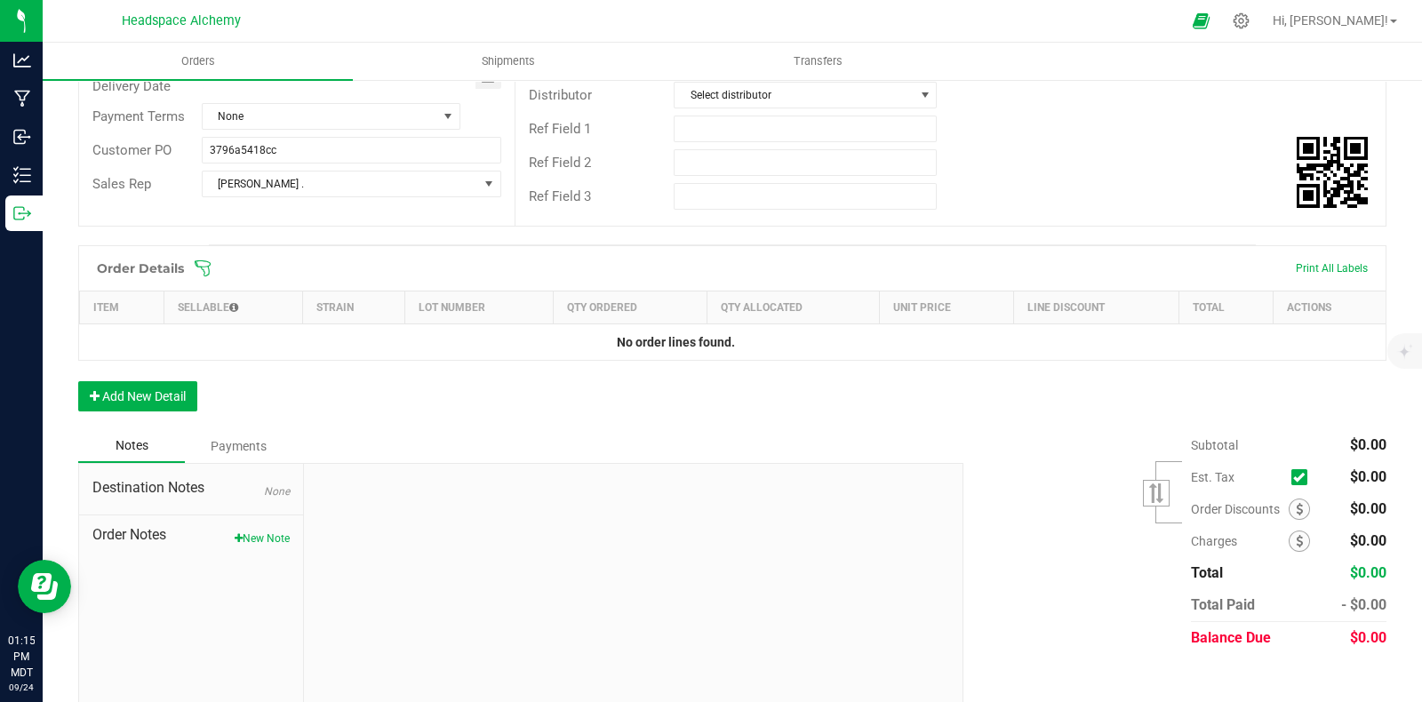
scroll to position [295, 0]
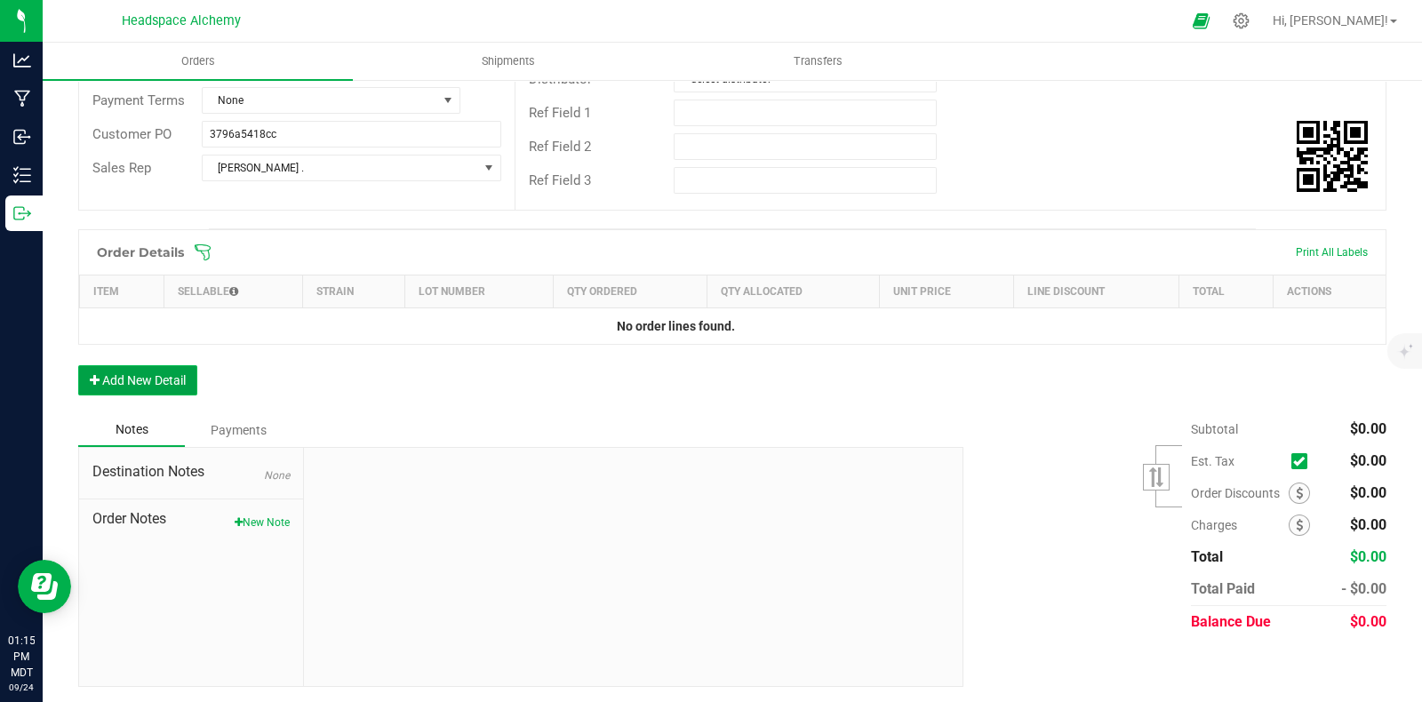
click at [168, 378] on button "Add New Detail" at bounding box center [137, 380] width 119 height 30
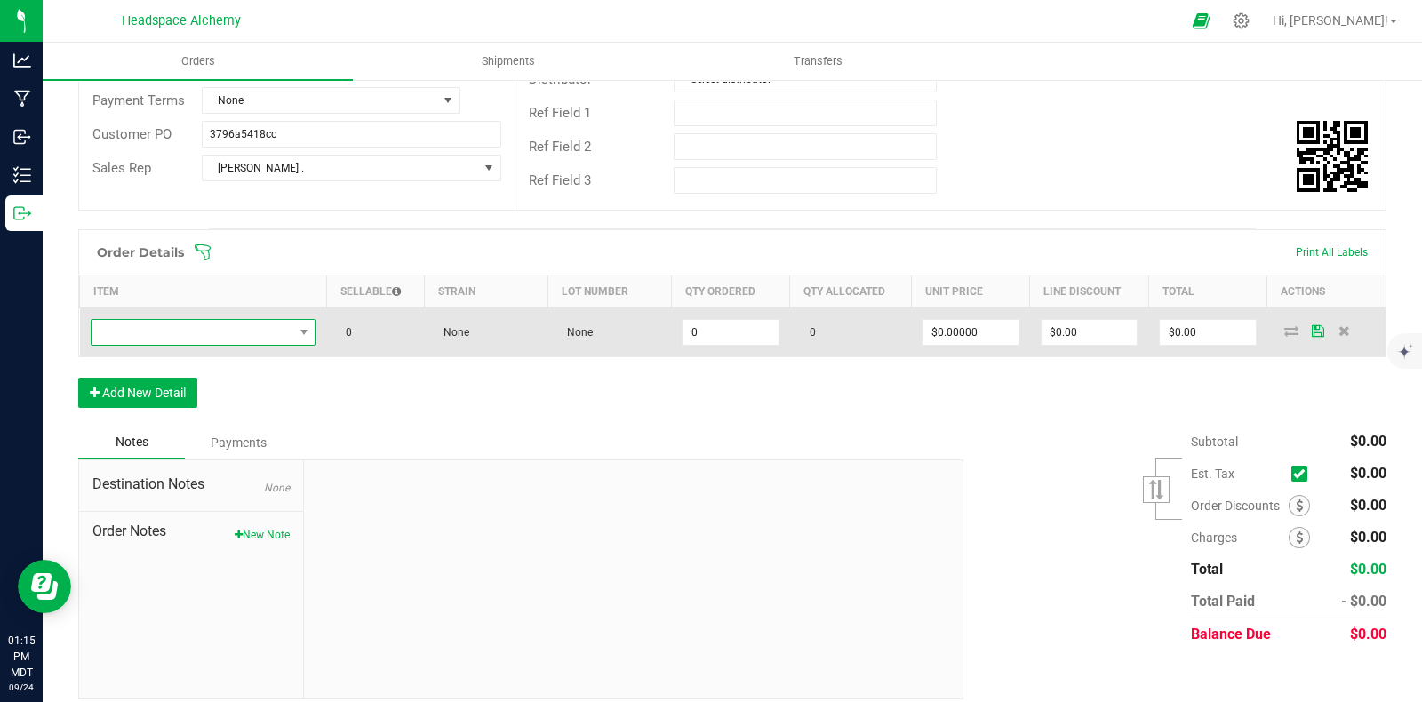
click at [257, 327] on span "NO DATA FOUND" at bounding box center [193, 332] width 202 height 25
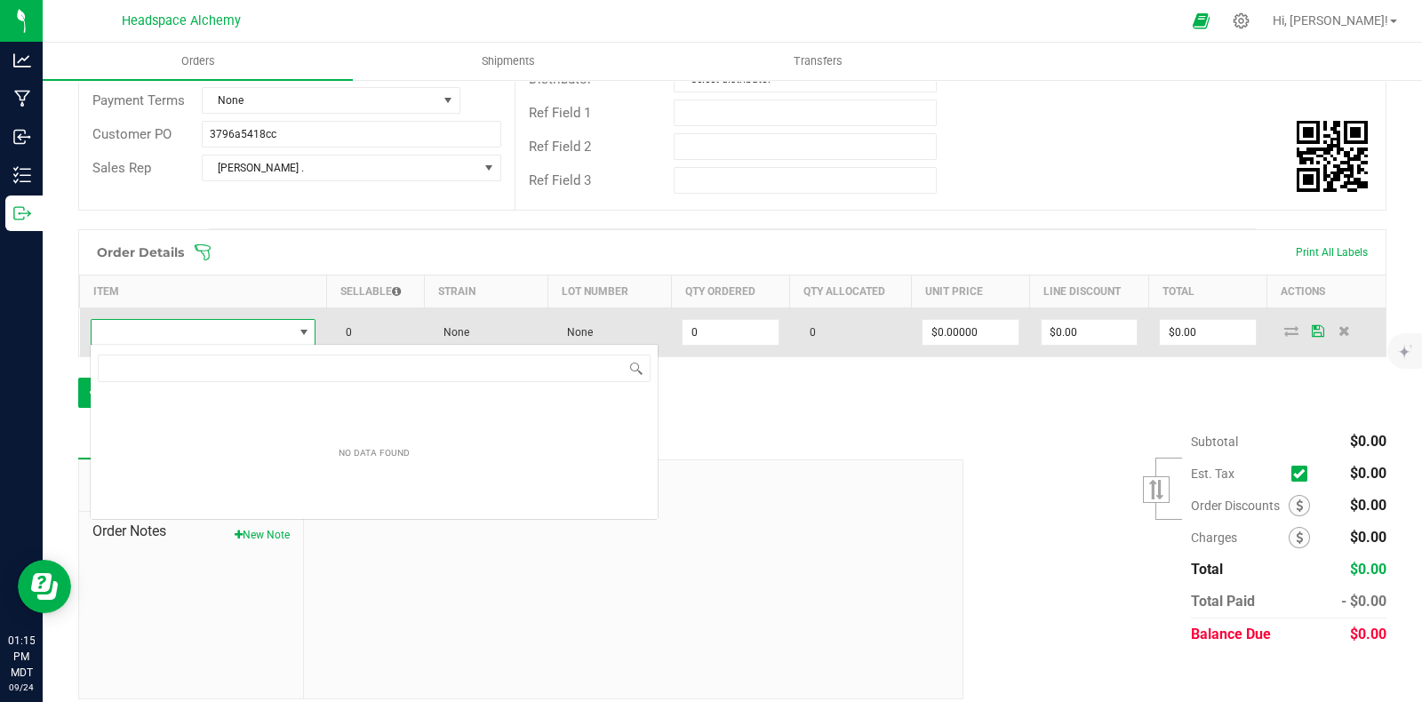
scroll to position [26, 221]
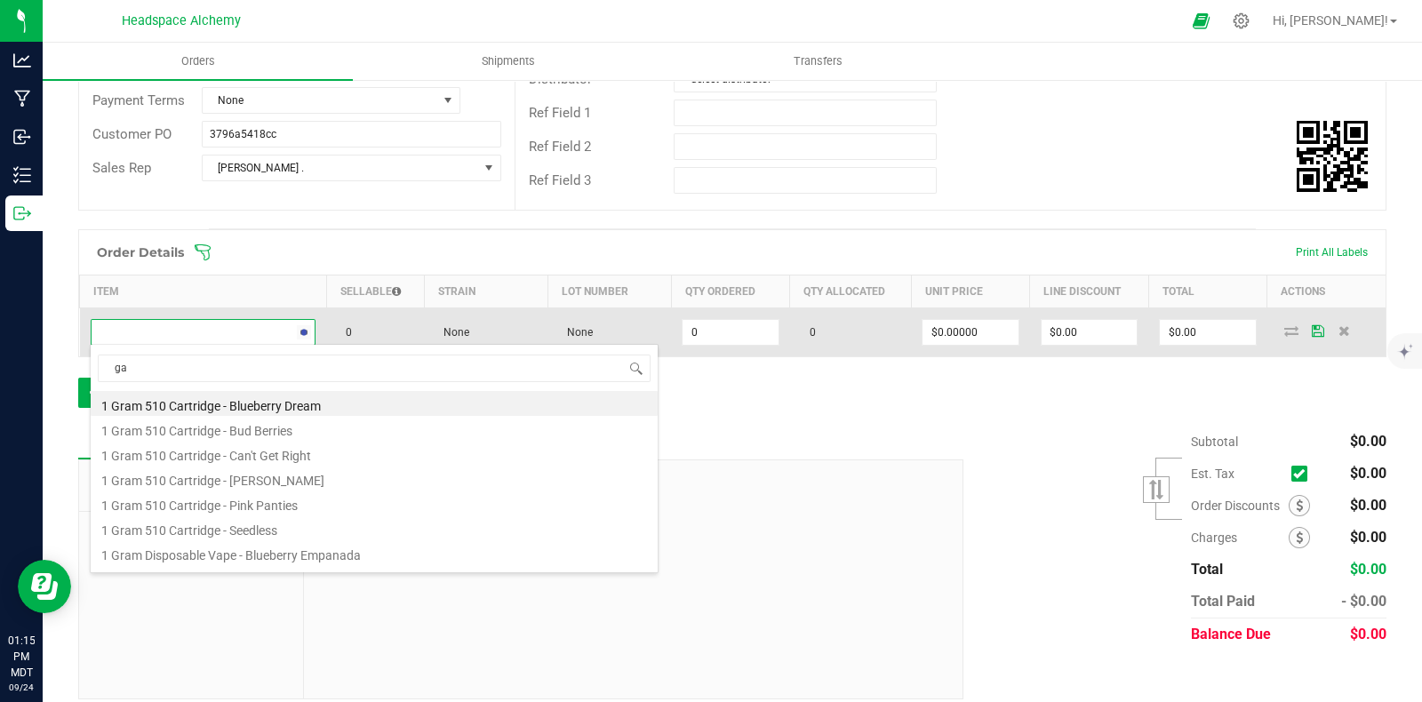
type input "gas"
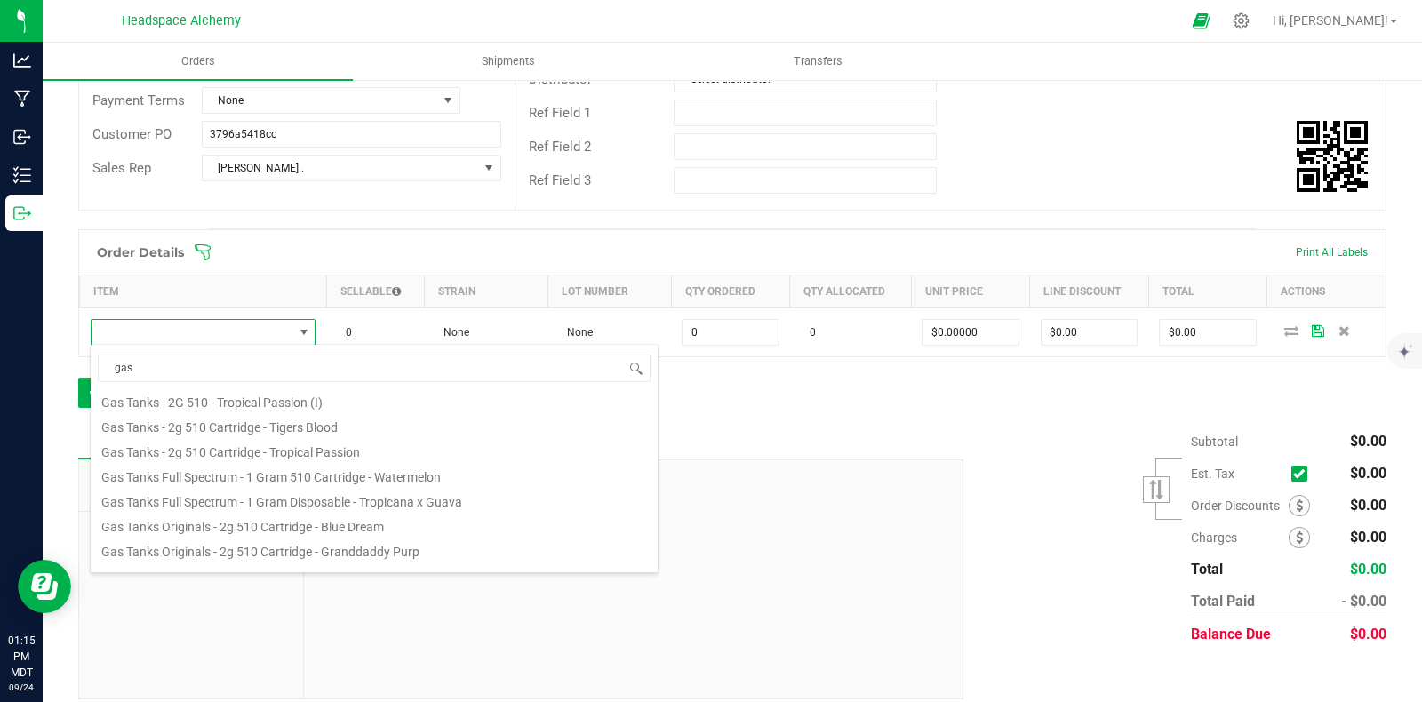
scroll to position [320, 0]
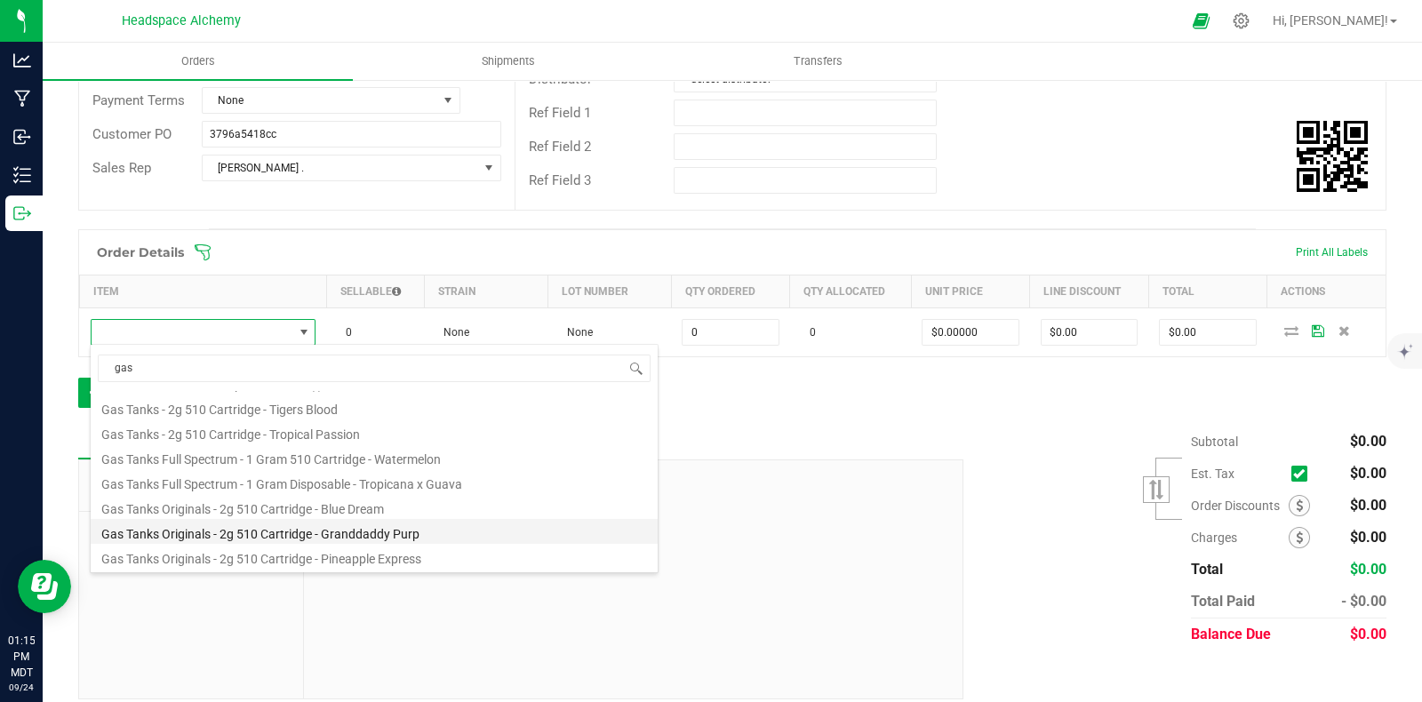
click at [417, 531] on li "Gas Tanks Originals - 2g 510 Cartridge - Granddaddy Purp" at bounding box center [374, 531] width 567 height 25
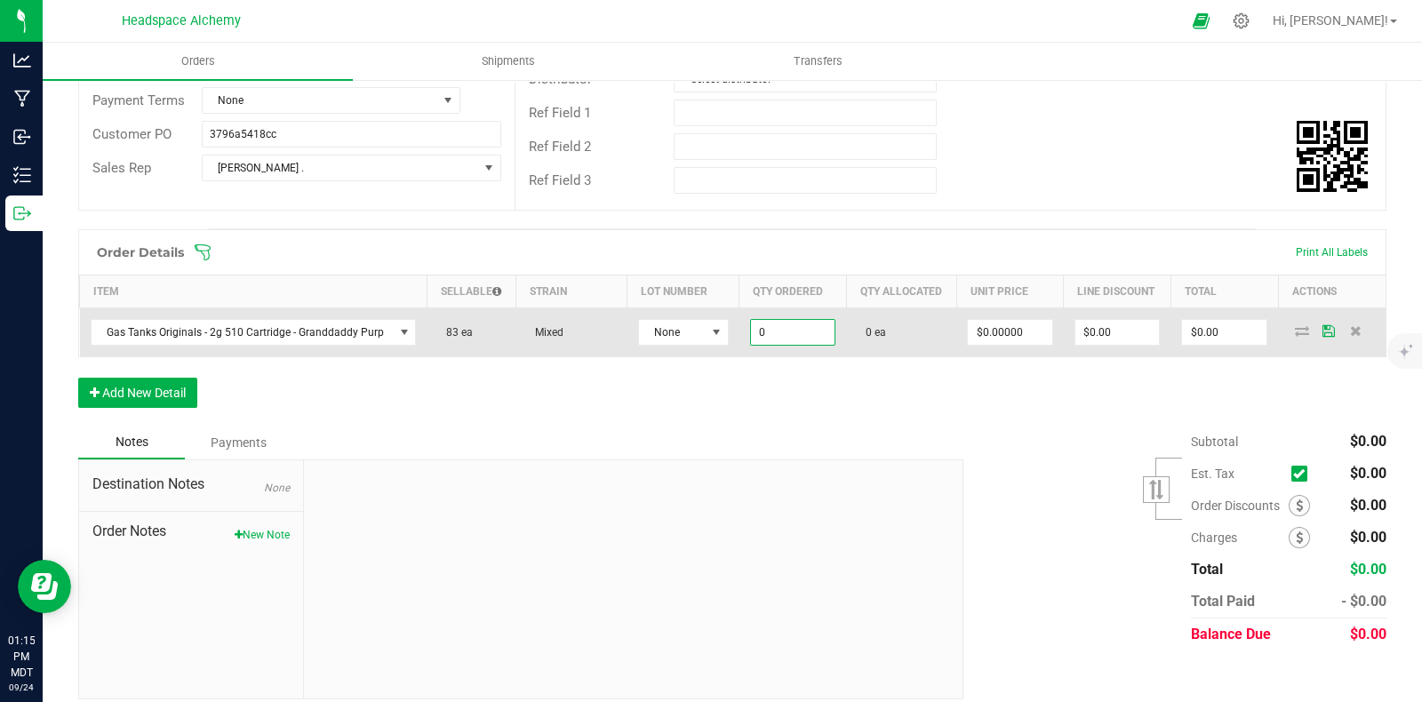
click at [810, 345] on input "0" at bounding box center [793, 332] width 84 height 25
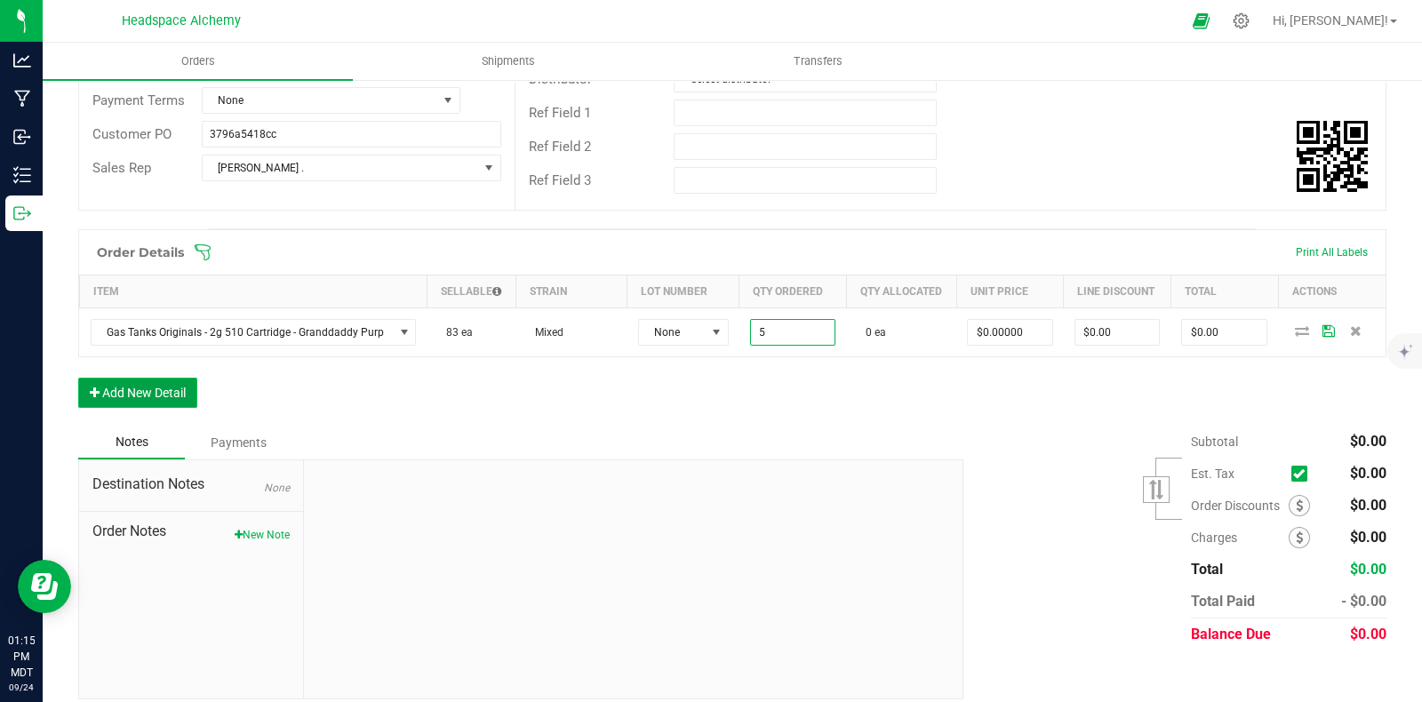
type input "5 ea"
click at [160, 398] on button "Add New Detail" at bounding box center [137, 393] width 119 height 30
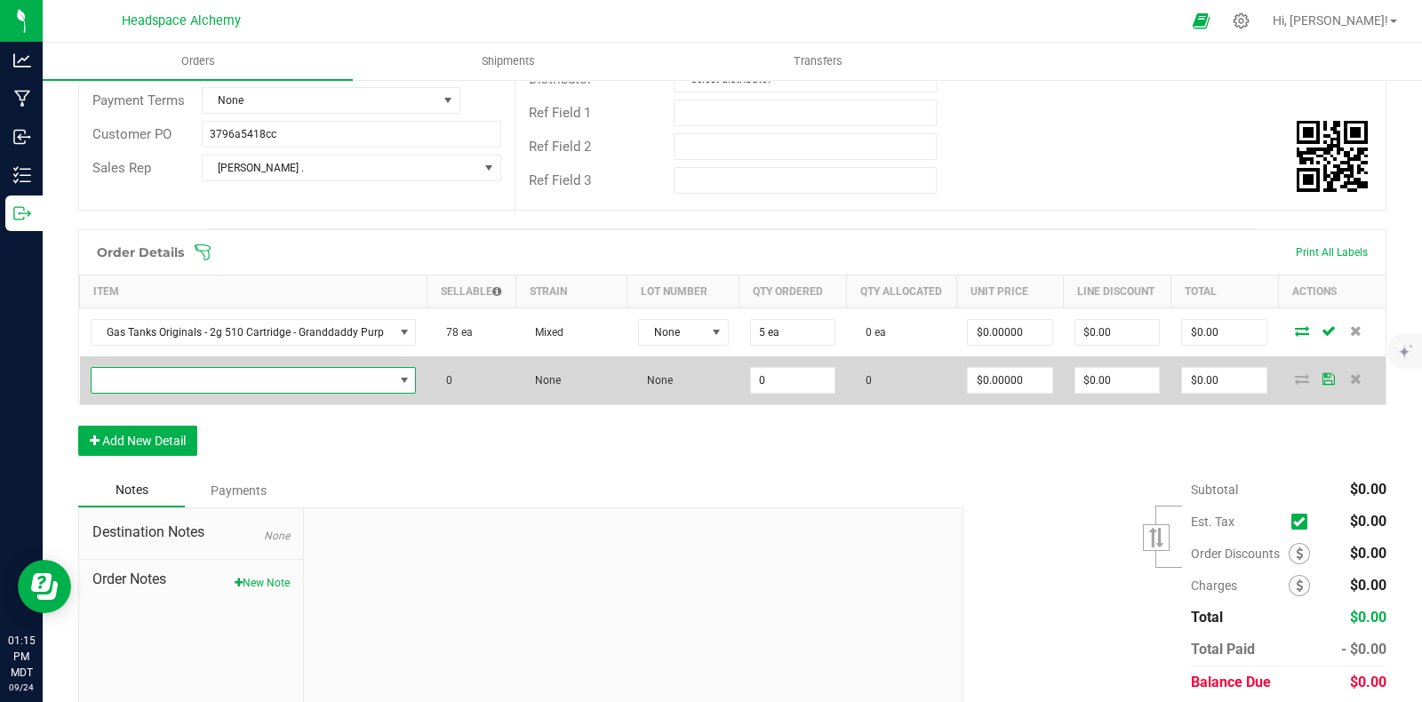
click at [285, 393] on span "NO DATA FOUND" at bounding box center [243, 380] width 302 height 25
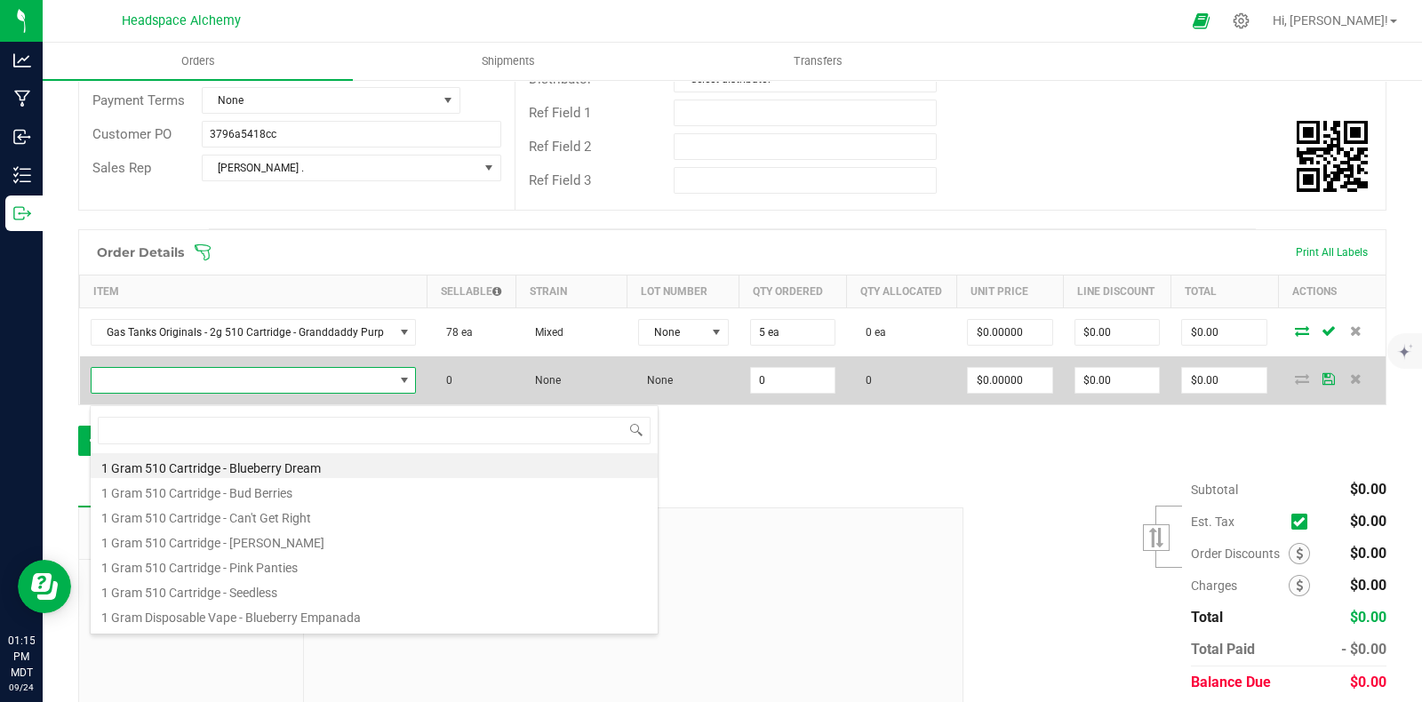
scroll to position [26, 317]
type input "gas t"
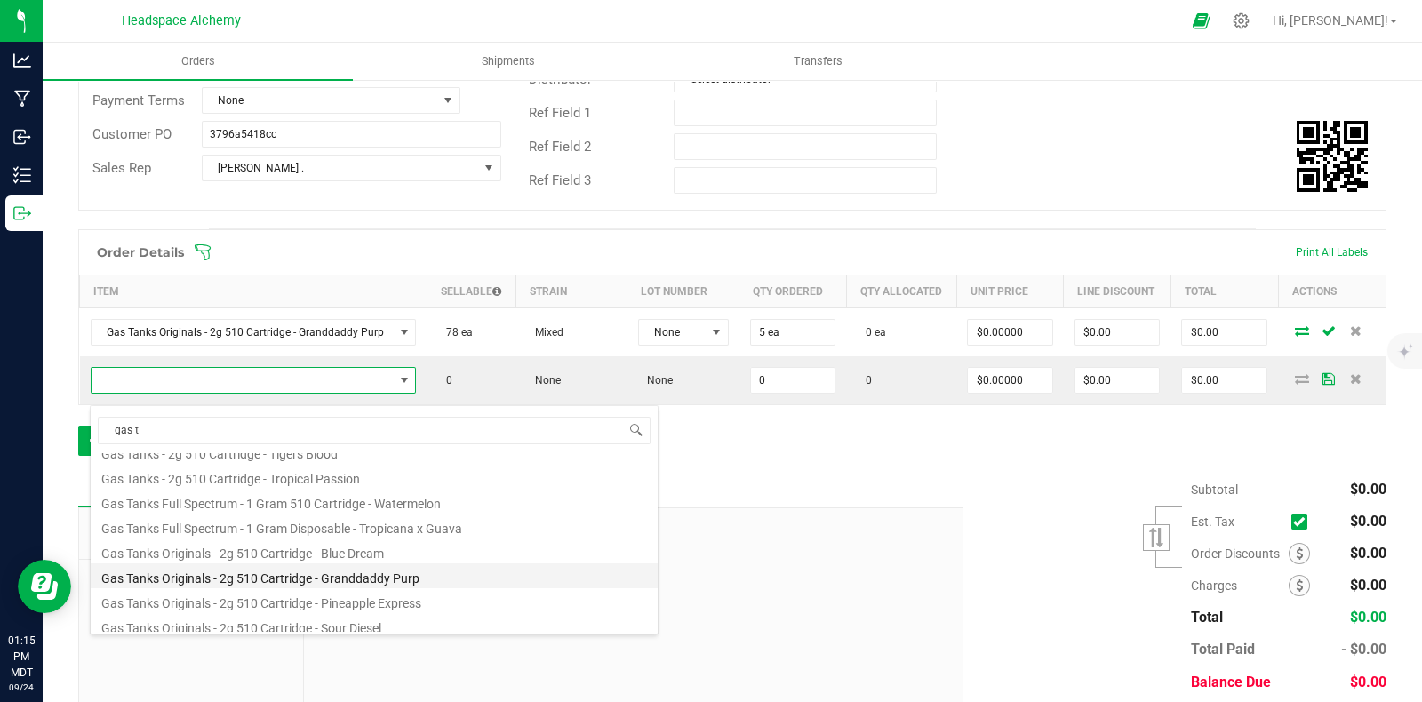
scroll to position [220, 0]
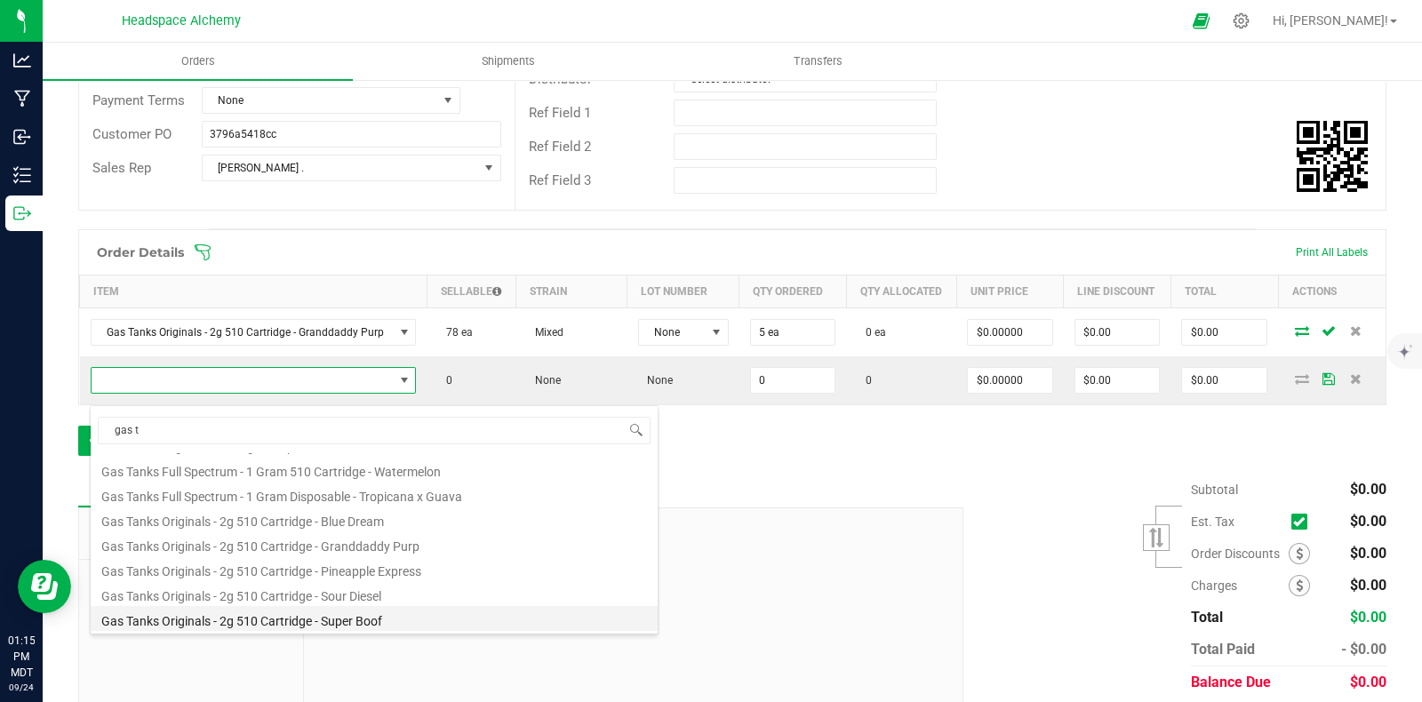
click at [347, 615] on li "Gas Tanks Originals - 2g 510 Cartridge - Super Boof" at bounding box center [374, 618] width 567 height 25
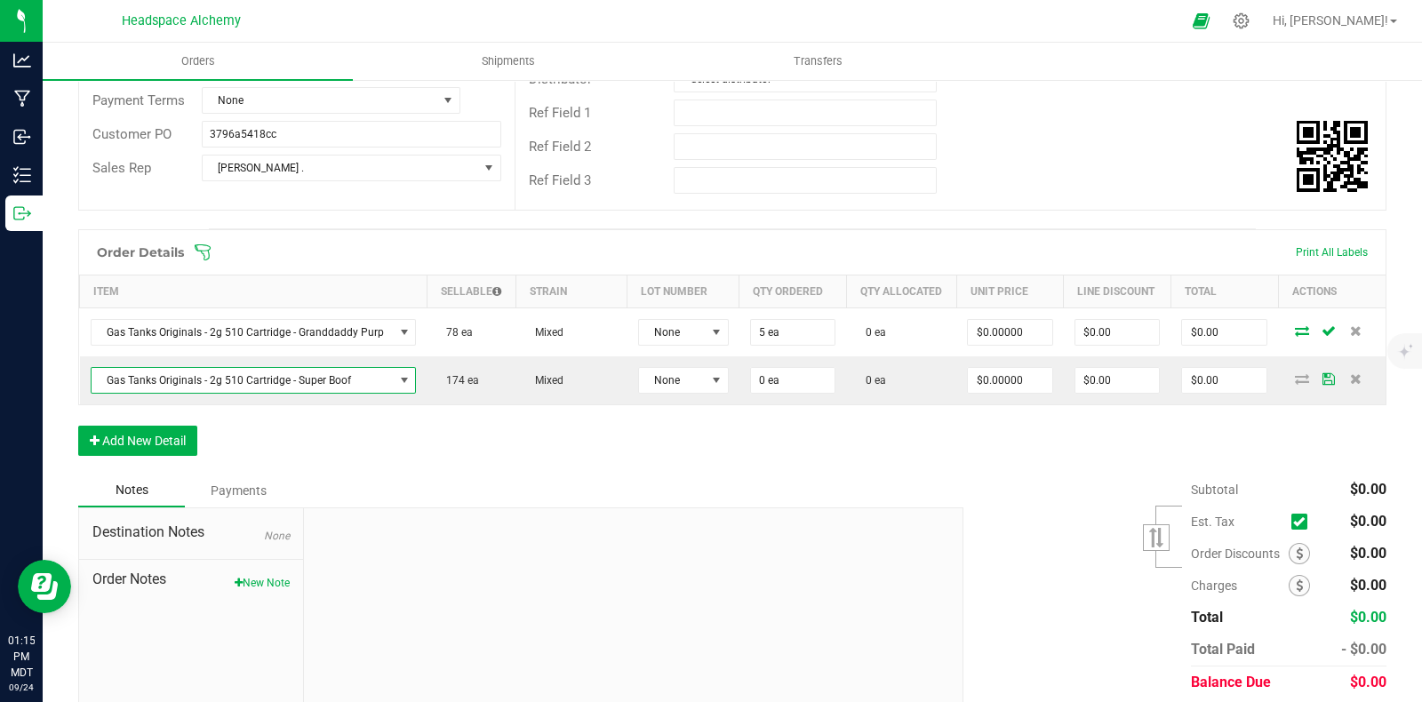
drag, startPoint x: 347, startPoint y: 615, endPoint x: 298, endPoint y: 453, distance: 169.0
click at [280, 469] on div "Order Details Print All Labels Item Sellable Strain Lot Number Qty Ordered Qty …" at bounding box center [732, 351] width 1308 height 244
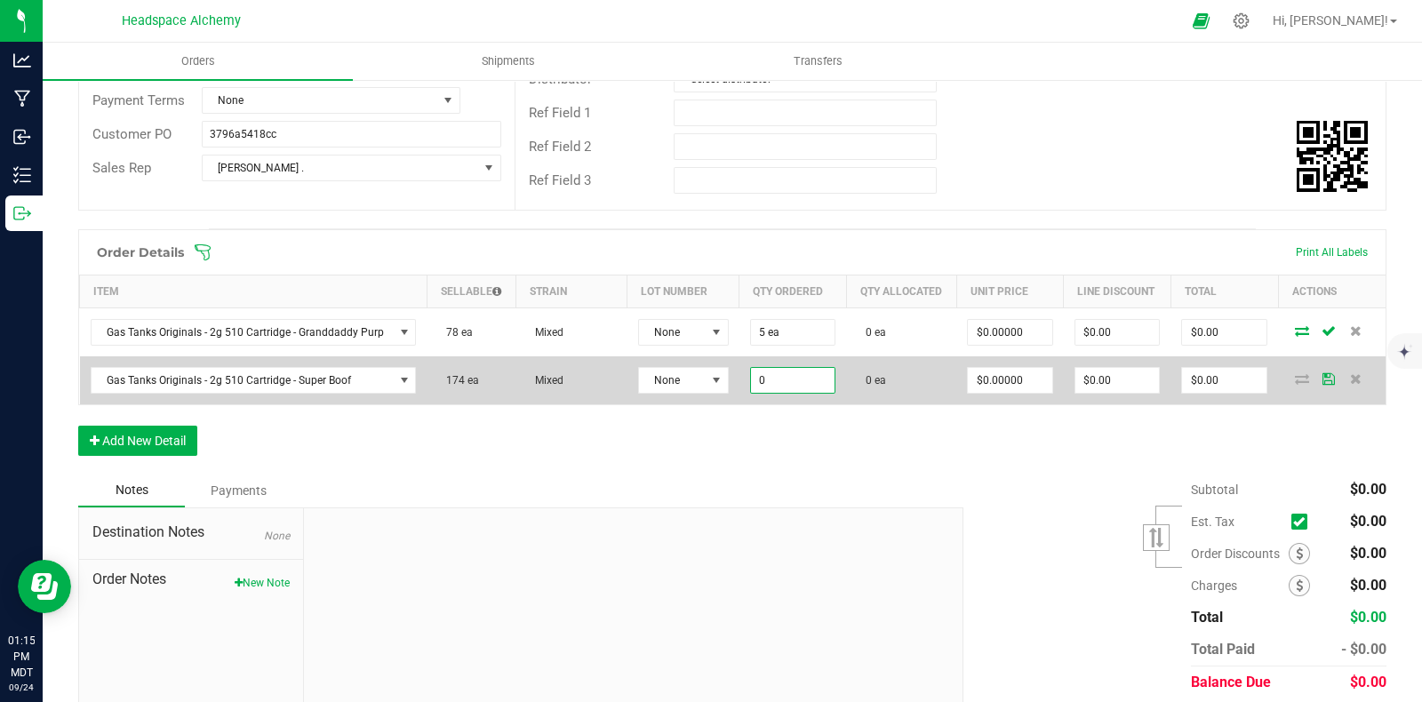
click at [801, 388] on input "0" at bounding box center [793, 380] width 84 height 25
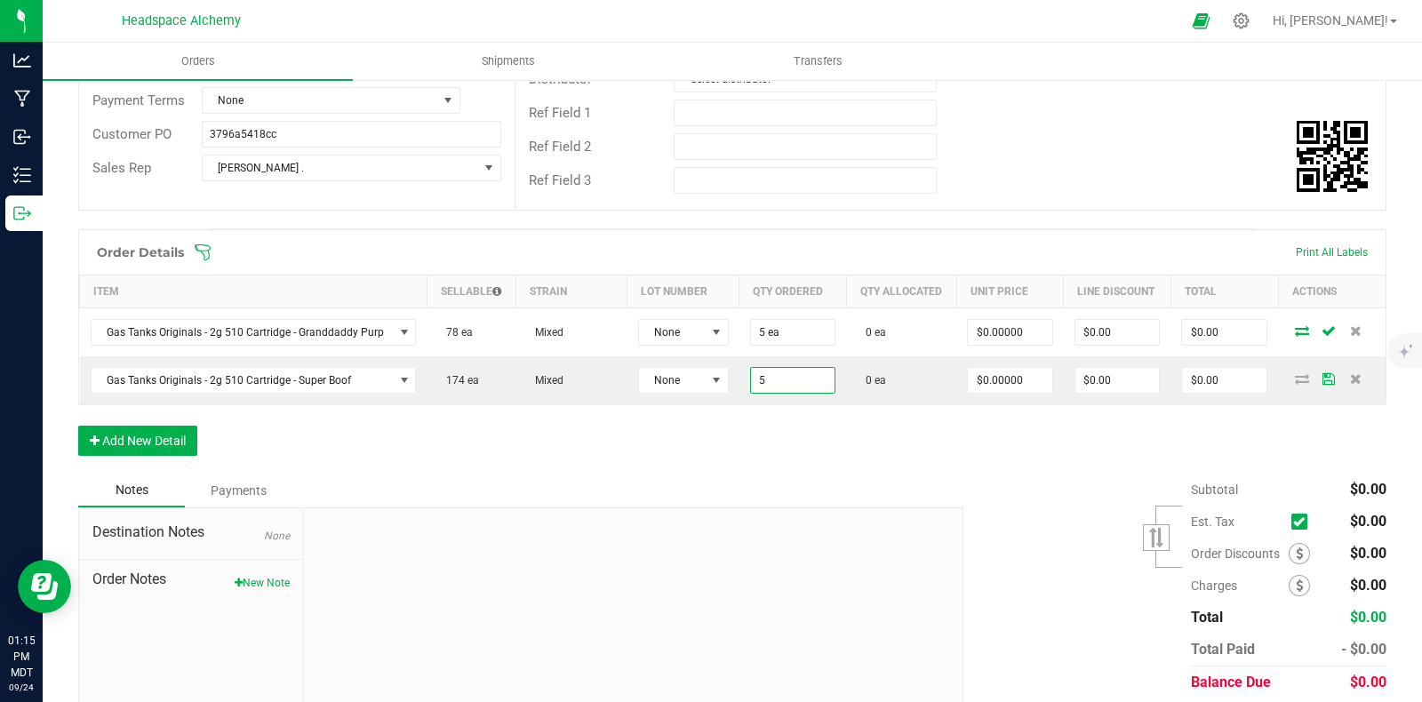
type input "5 ea"
click at [872, 474] on div "Order Details Print All Labels Item Sellable Strain Lot Number Qty Ordered Qty …" at bounding box center [732, 351] width 1308 height 244
click at [141, 455] on button "Add New Detail" at bounding box center [137, 441] width 119 height 30
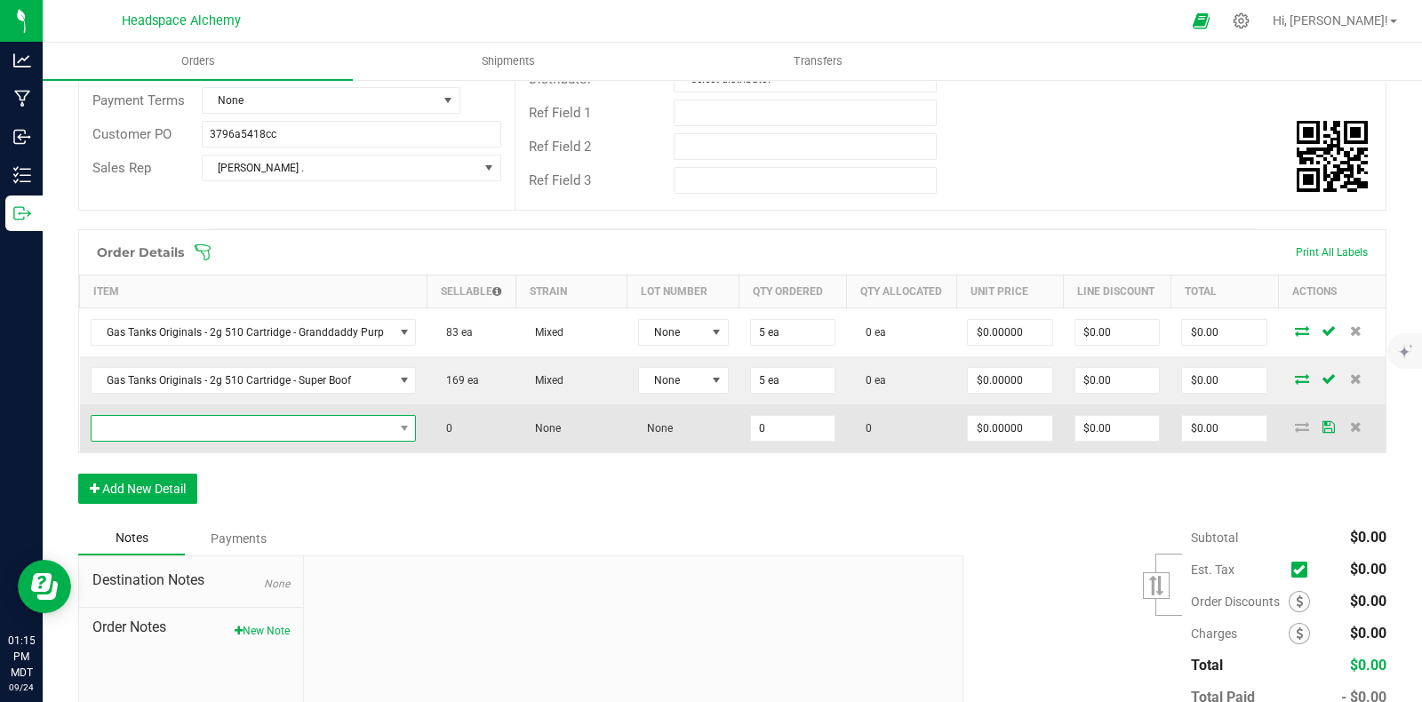
click at [172, 441] on span "NO DATA FOUND" at bounding box center [243, 428] width 302 height 25
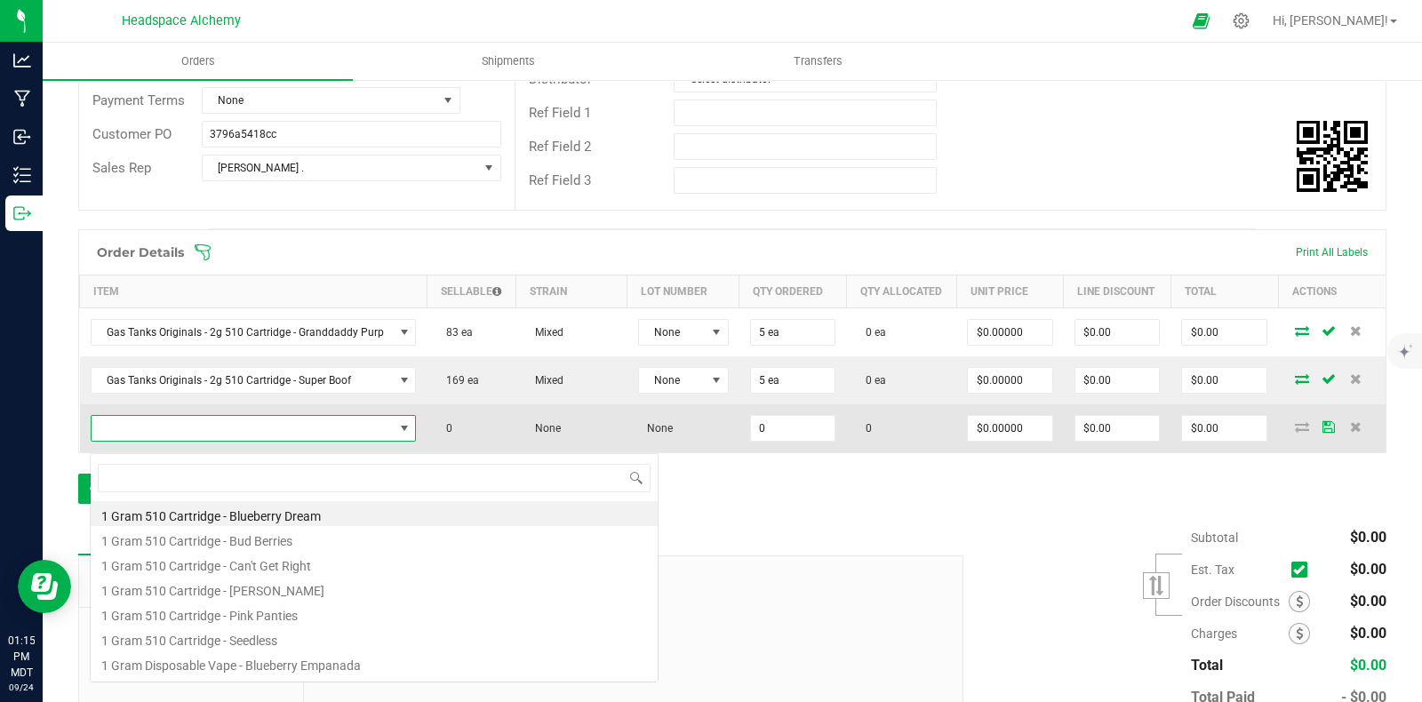
scroll to position [26, 317]
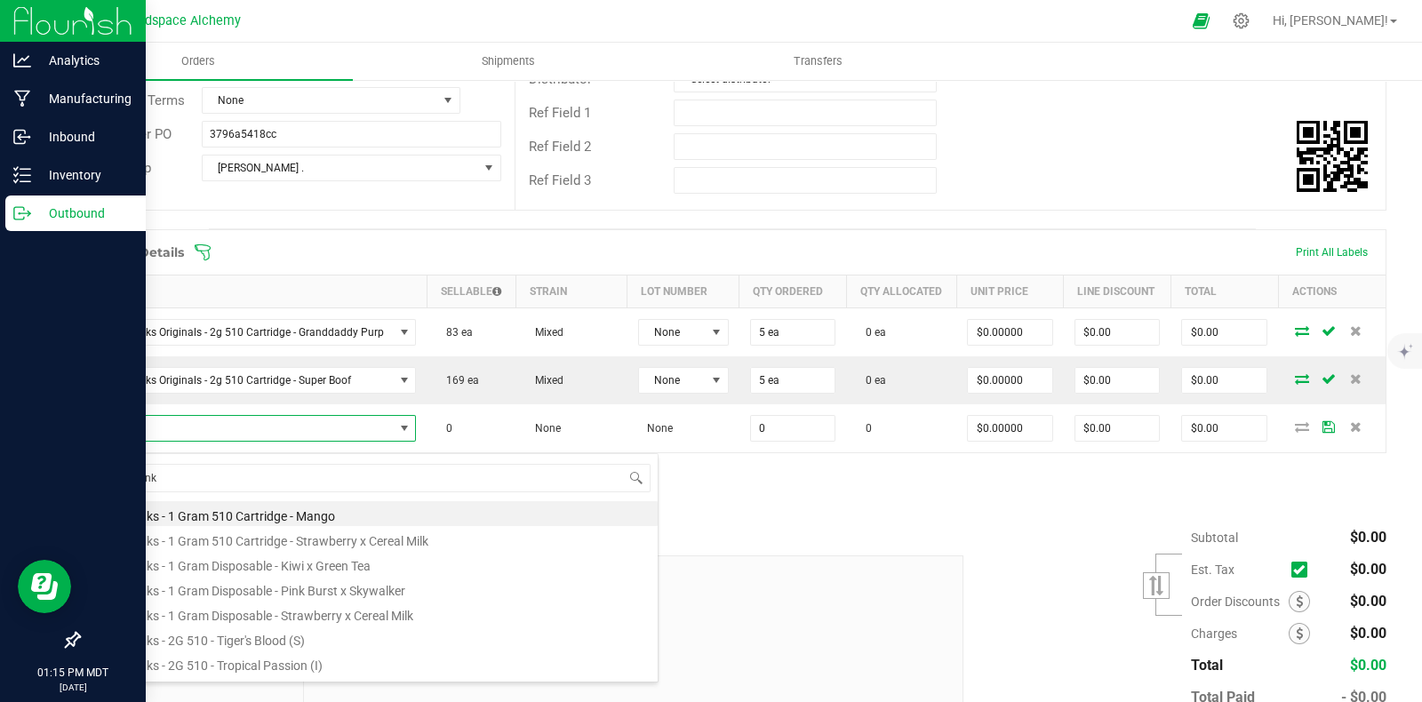
drag, startPoint x: 177, startPoint y: 472, endPoint x: 26, endPoint y: 454, distance: 152.1
click at [26, 454] on body "Analytics Manufacturing Inbound Inventory Outbound 01:15 PM MDT [DATE] 09/24 He…" at bounding box center [711, 351] width 1422 height 702
type input "infused"
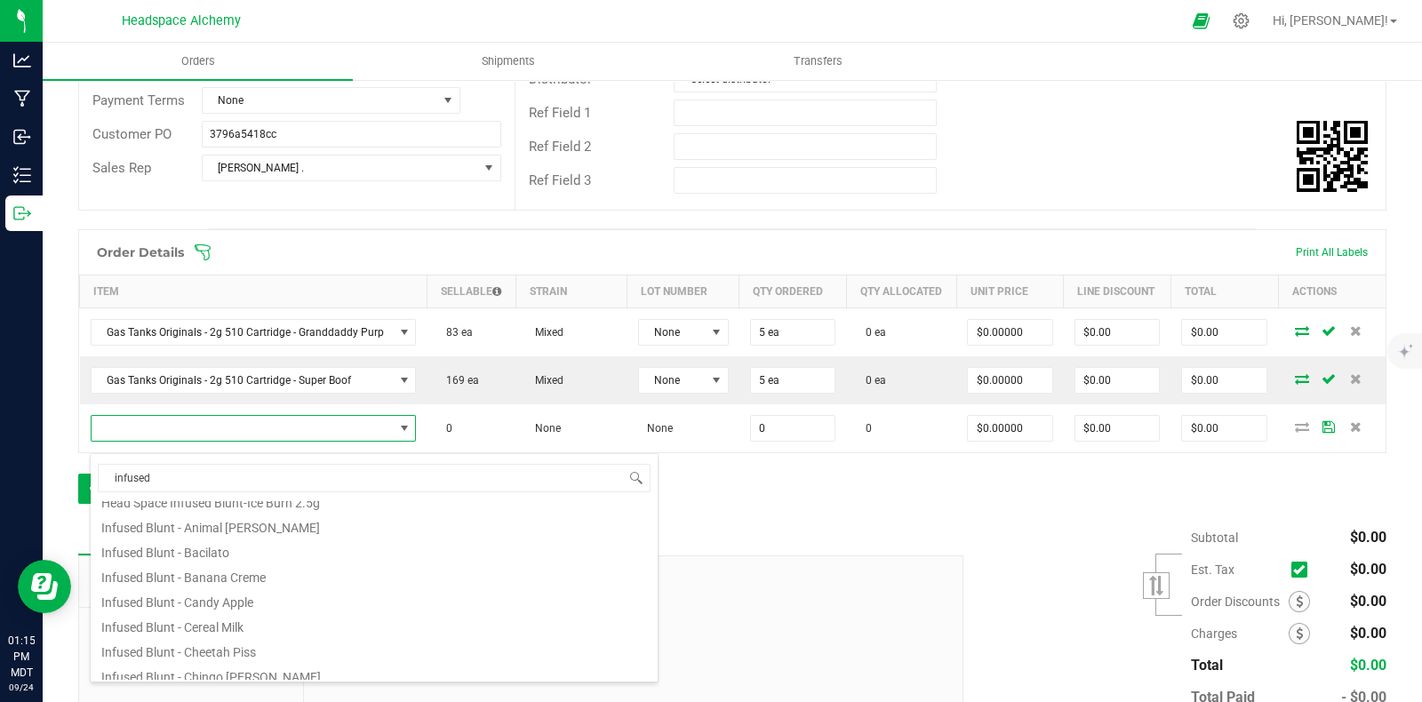
scroll to position [320, 0]
click at [249, 647] on li "Infused Blunt - Cheetah Piss" at bounding box center [374, 641] width 567 height 25
type input "0 ea"
type input "$16.00000"
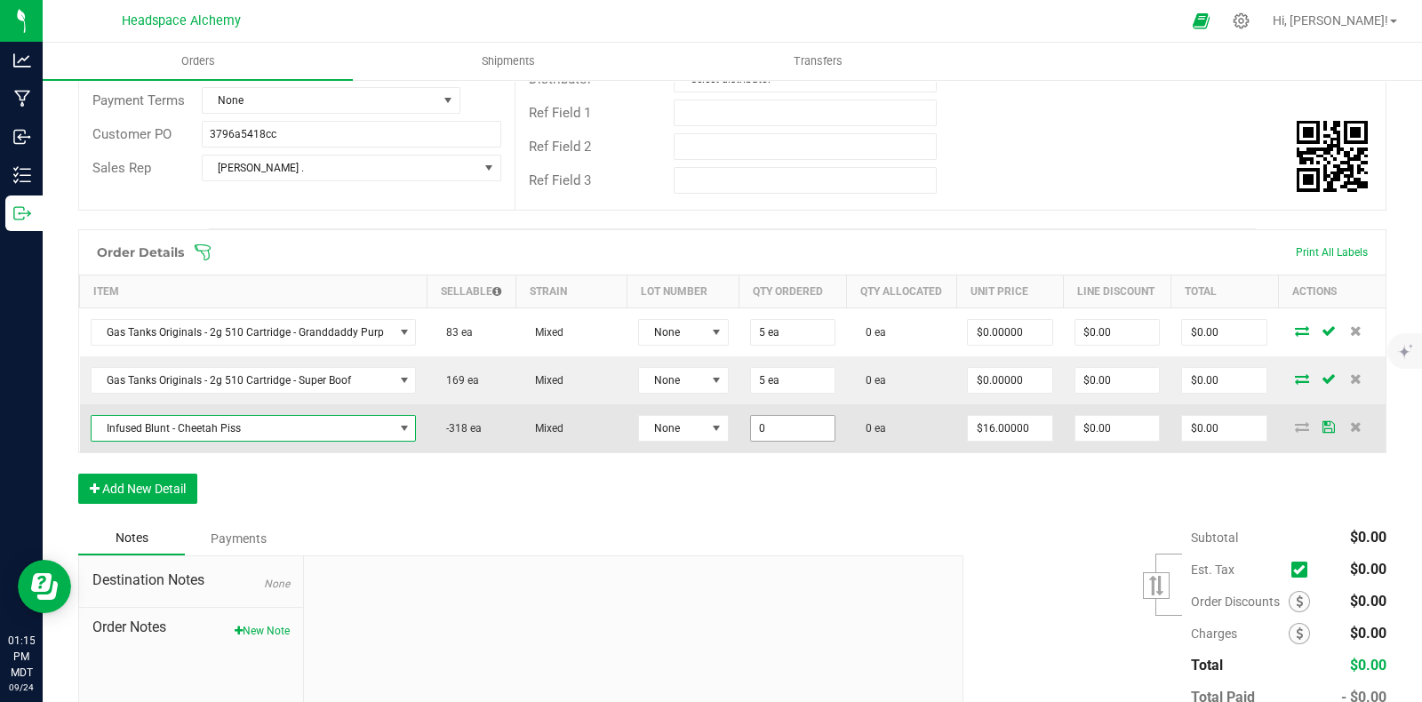
click at [789, 441] on input "0" at bounding box center [793, 428] width 84 height 25
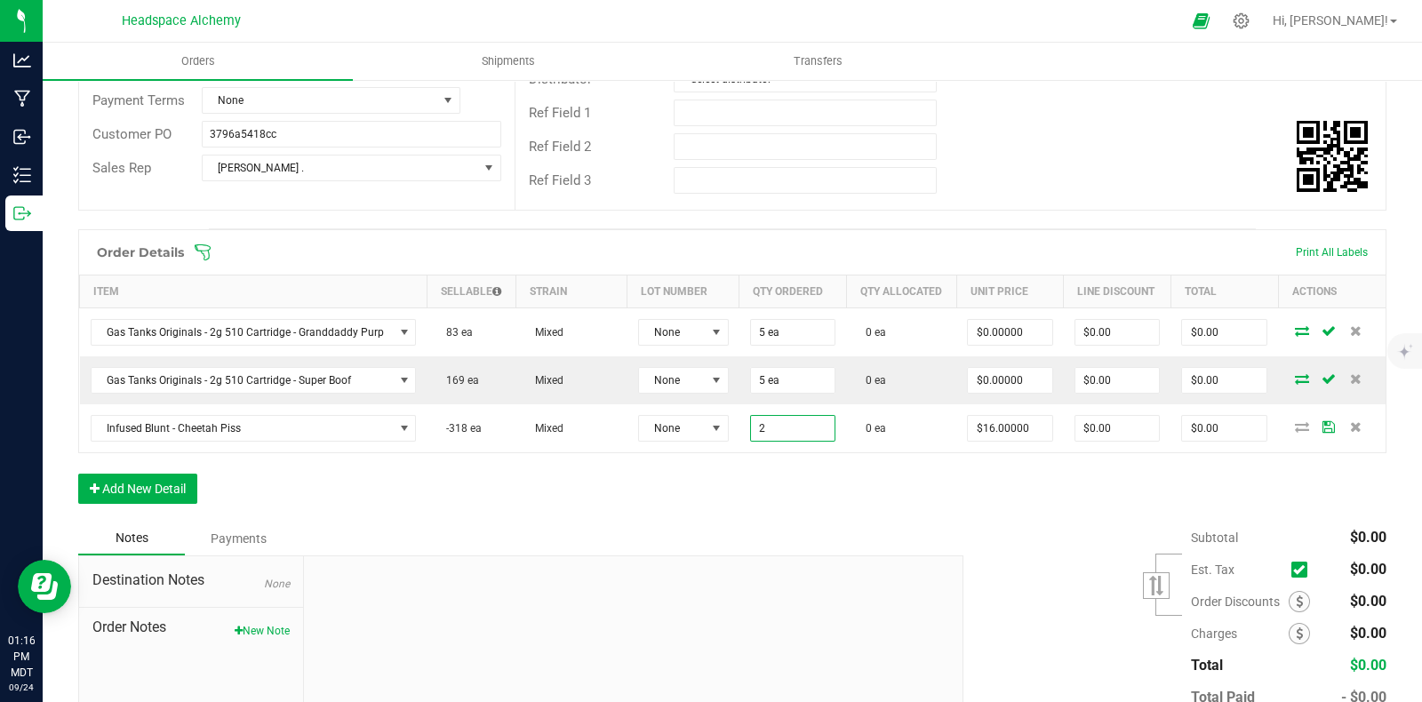
type input "2 ea"
type input "$32.00"
click at [760, 522] on div "Order Details Print All Labels Item Sellable Strain Lot Number Qty Ordered Qty …" at bounding box center [732, 375] width 1308 height 292
click at [171, 497] on button "Add New Detail" at bounding box center [137, 489] width 119 height 30
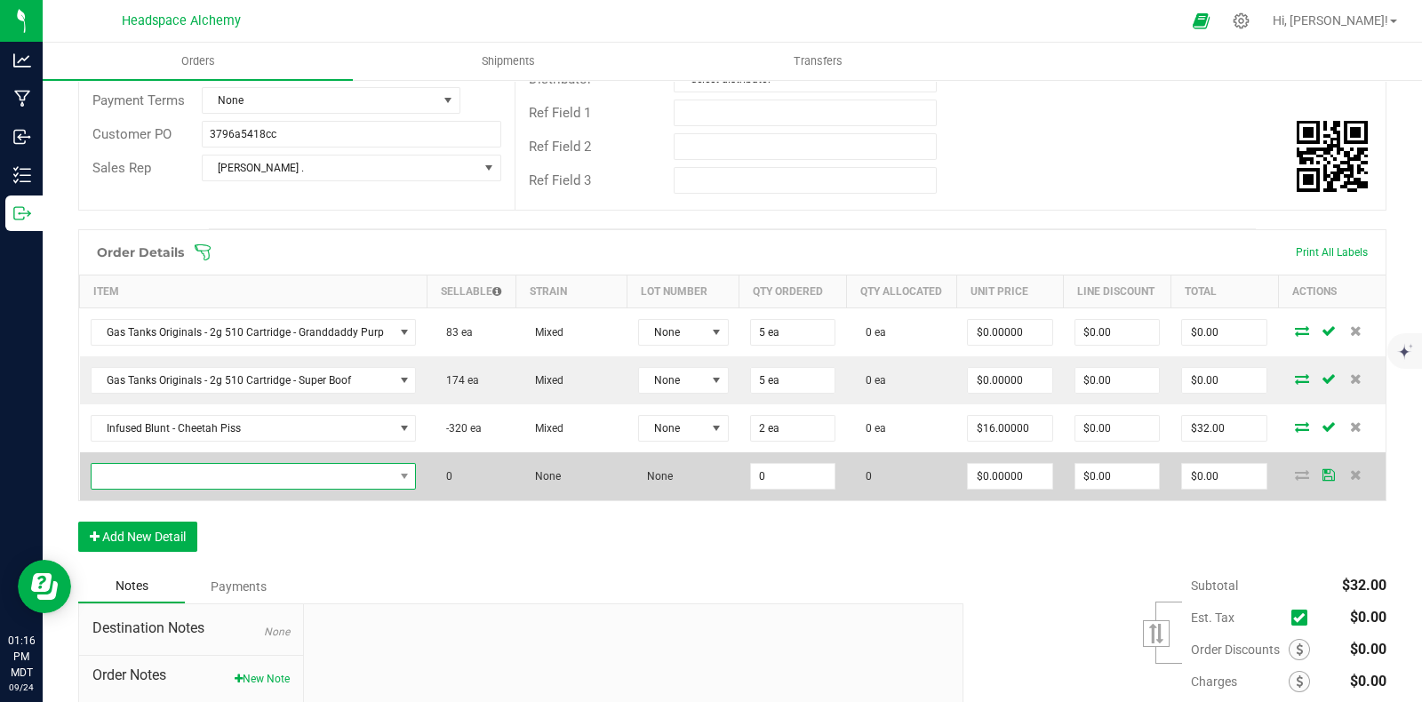
click at [187, 489] on span "NO DATA FOUND" at bounding box center [243, 476] width 302 height 25
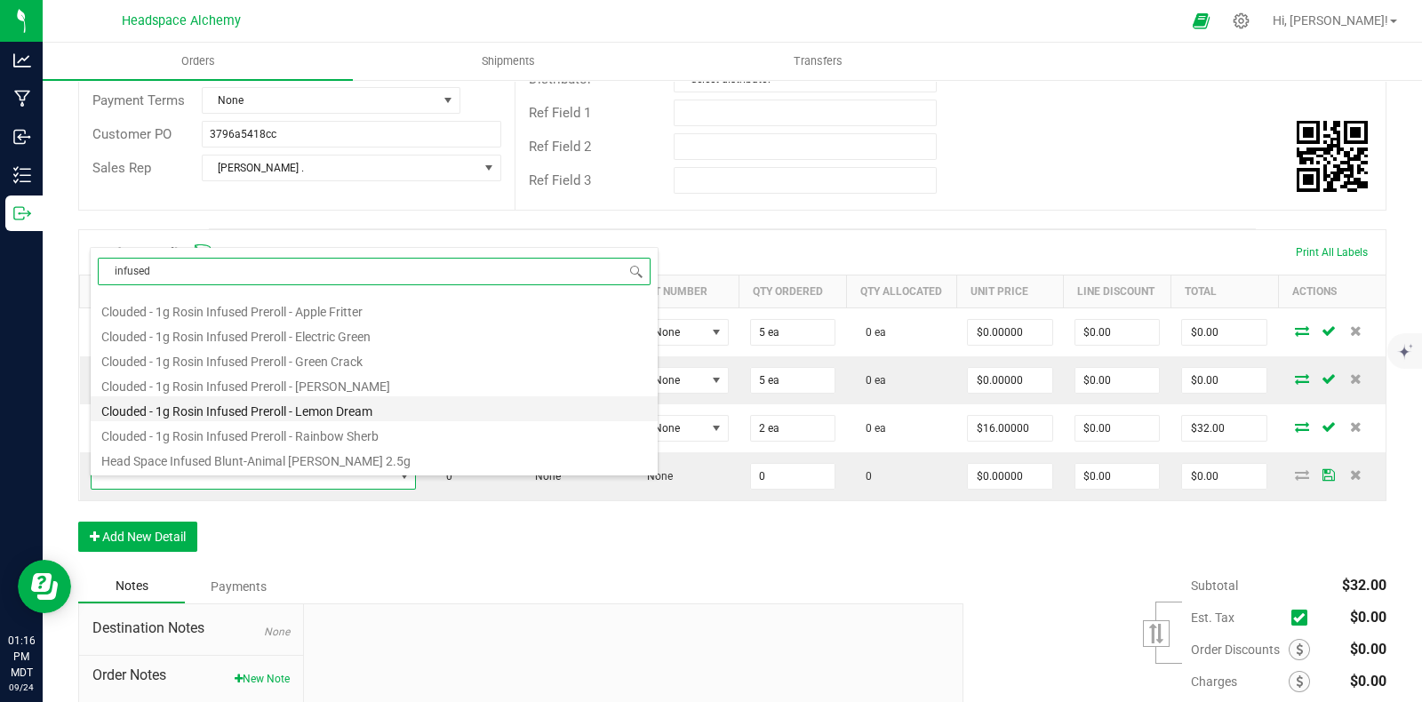
scroll to position [0, 0]
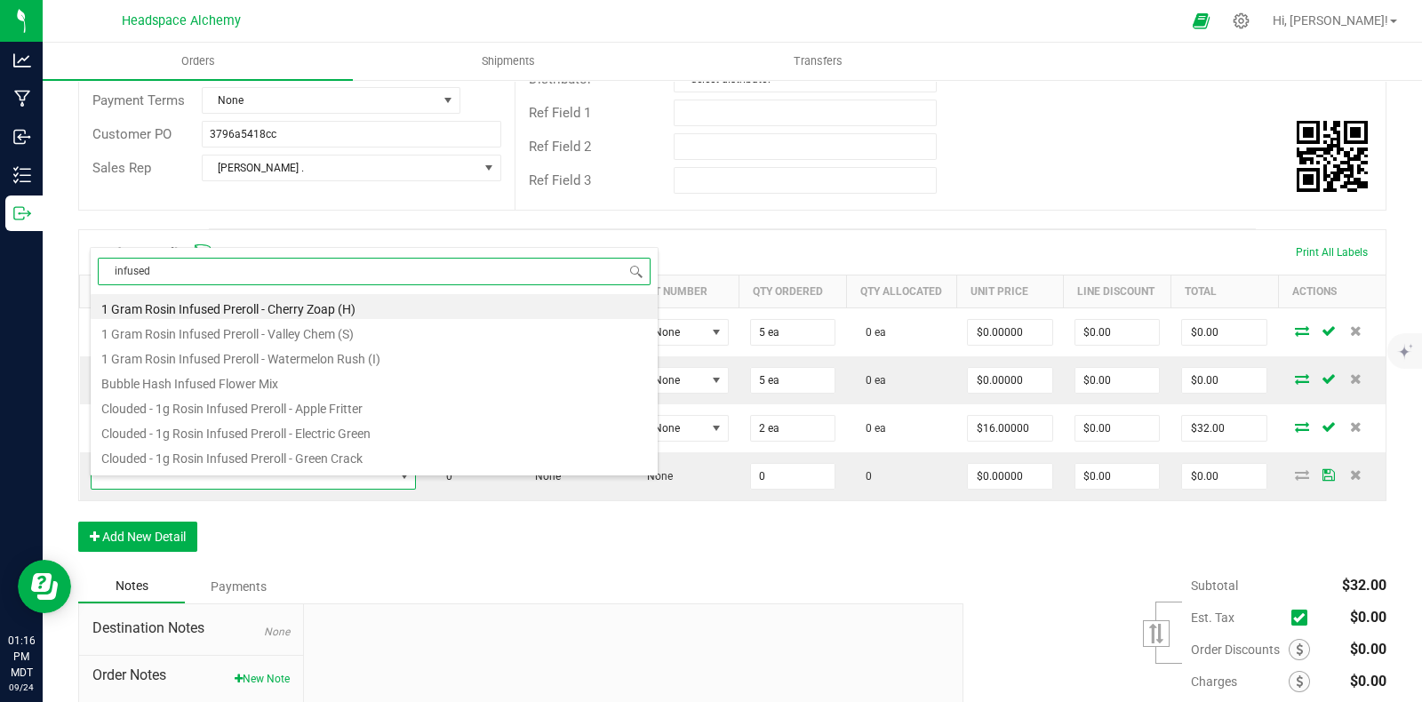
click at [191, 264] on input "infused" at bounding box center [374, 272] width 553 height 28
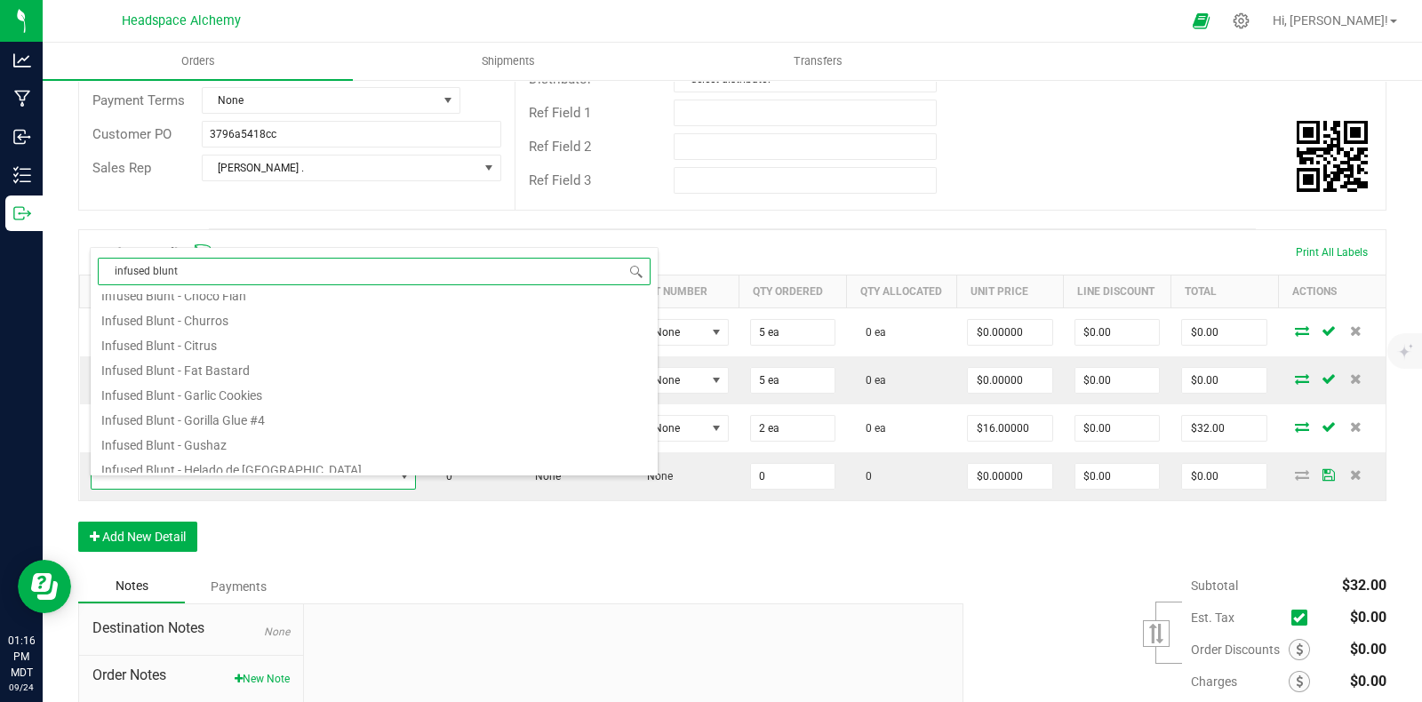
scroll to position [320, 0]
type input "infused blunt - la"
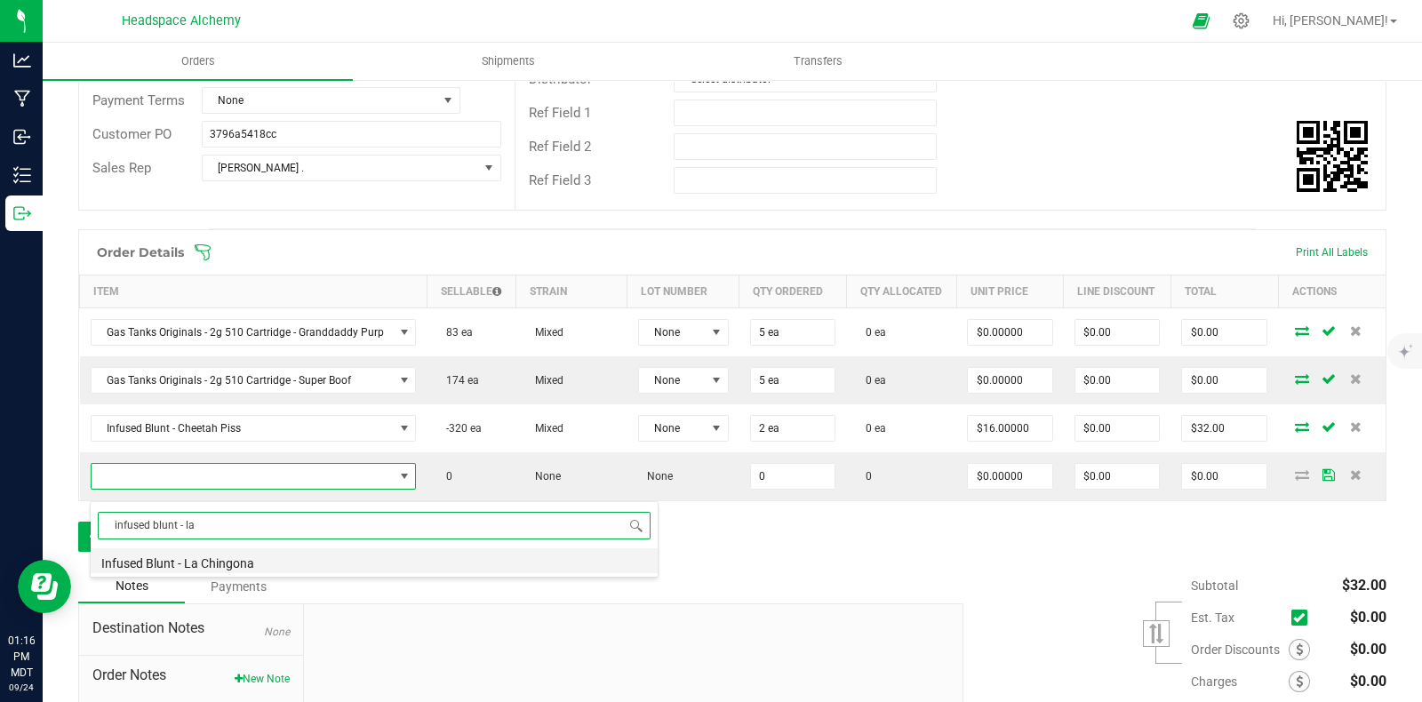
click at [231, 566] on li "Infused Blunt - La Chingona" at bounding box center [374, 560] width 567 height 25
type input "0 ea"
type input "$16.00000"
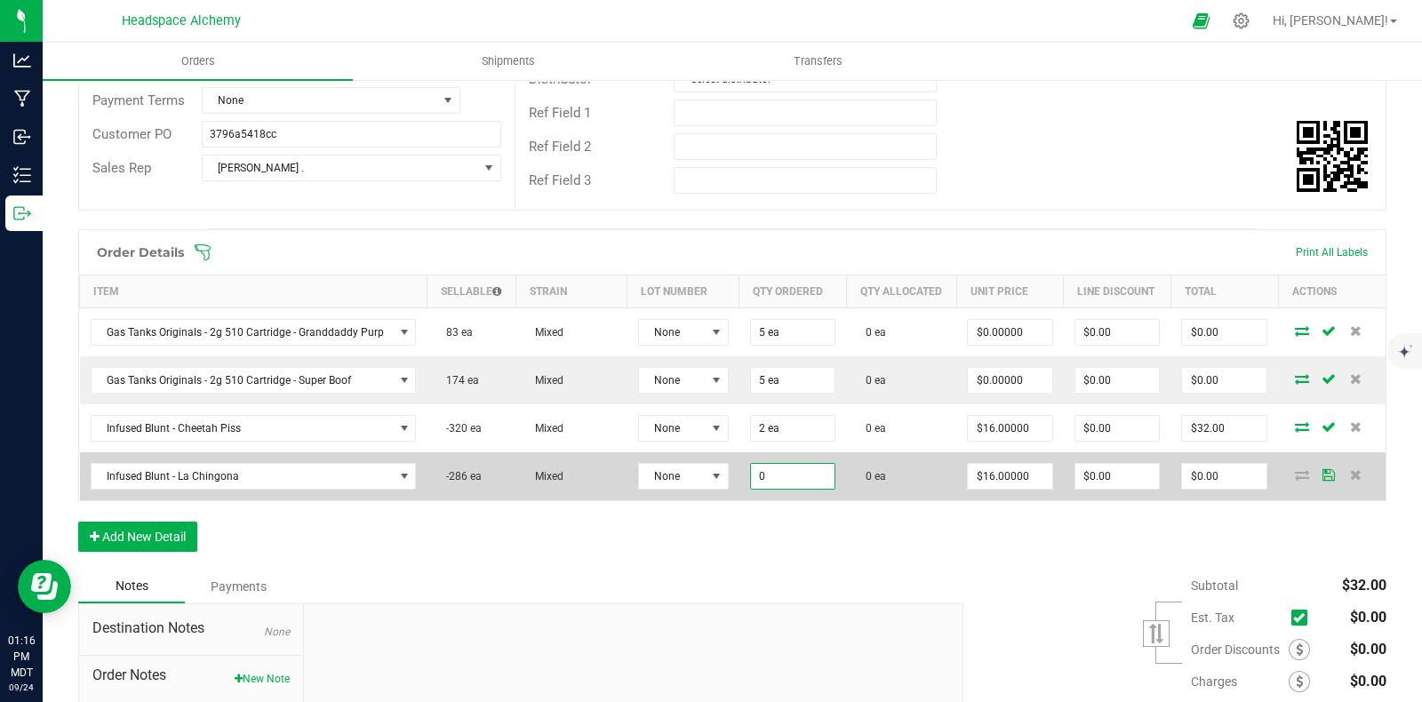
click at [781, 489] on input "0" at bounding box center [793, 476] width 84 height 25
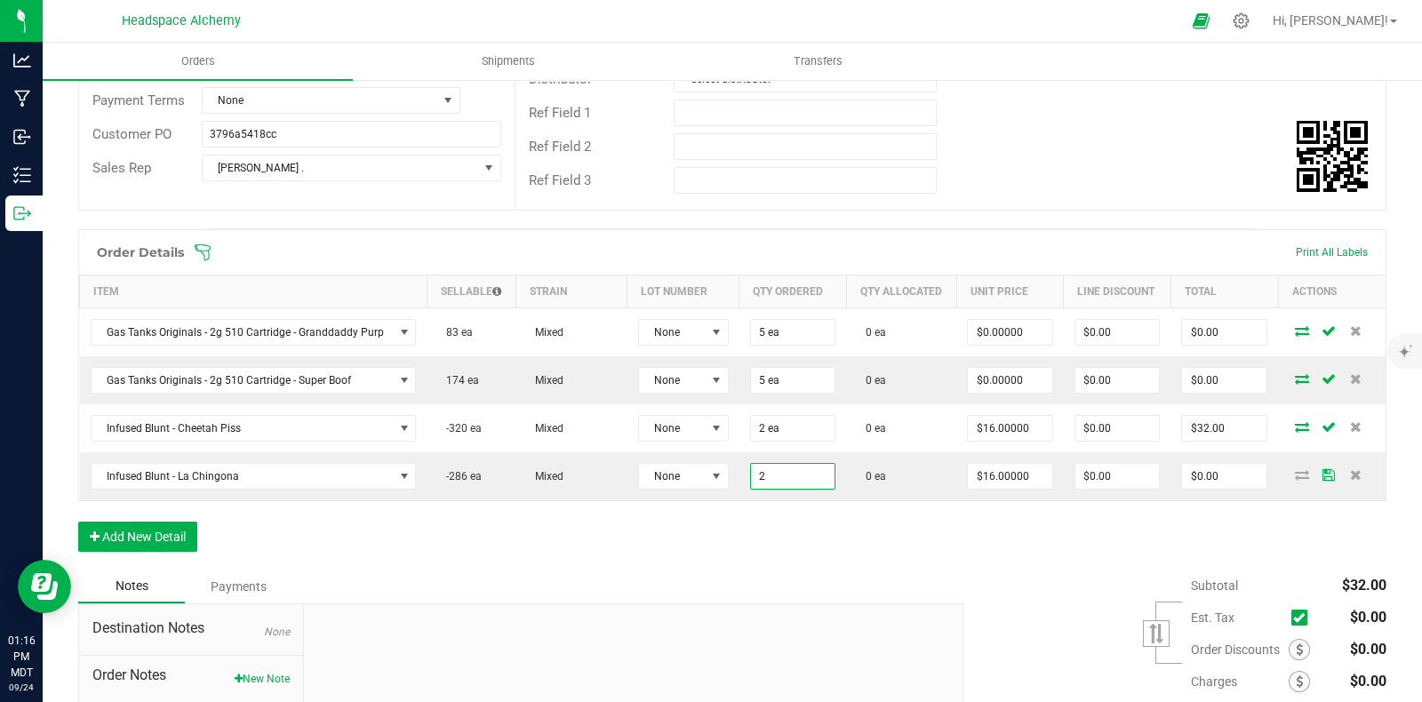
type input "2 ea"
type input "$32.00"
click at [827, 554] on div "Order Details Print All Labels Item Sellable Strain Lot Number Qty Ordered Qty …" at bounding box center [732, 399] width 1308 height 340
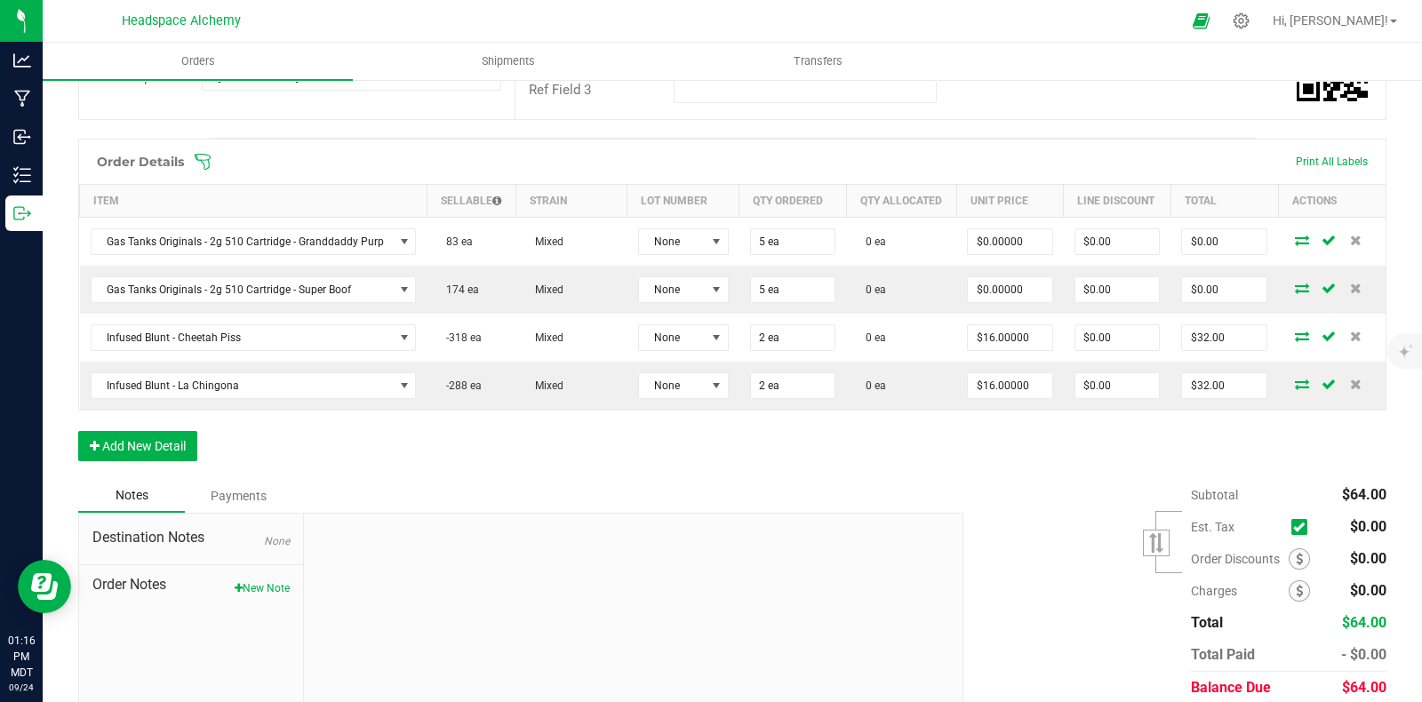
scroll to position [406, 0]
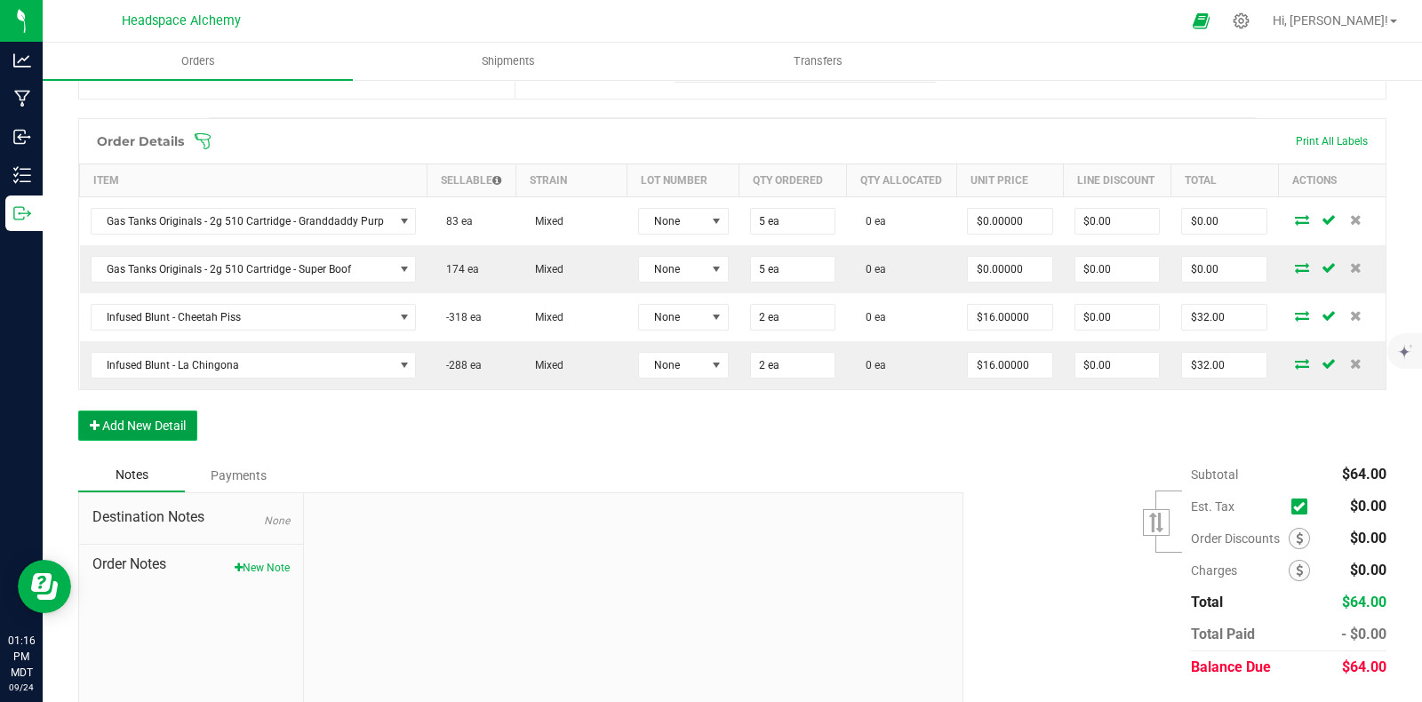
click at [172, 424] on button "Add New Detail" at bounding box center [137, 426] width 119 height 30
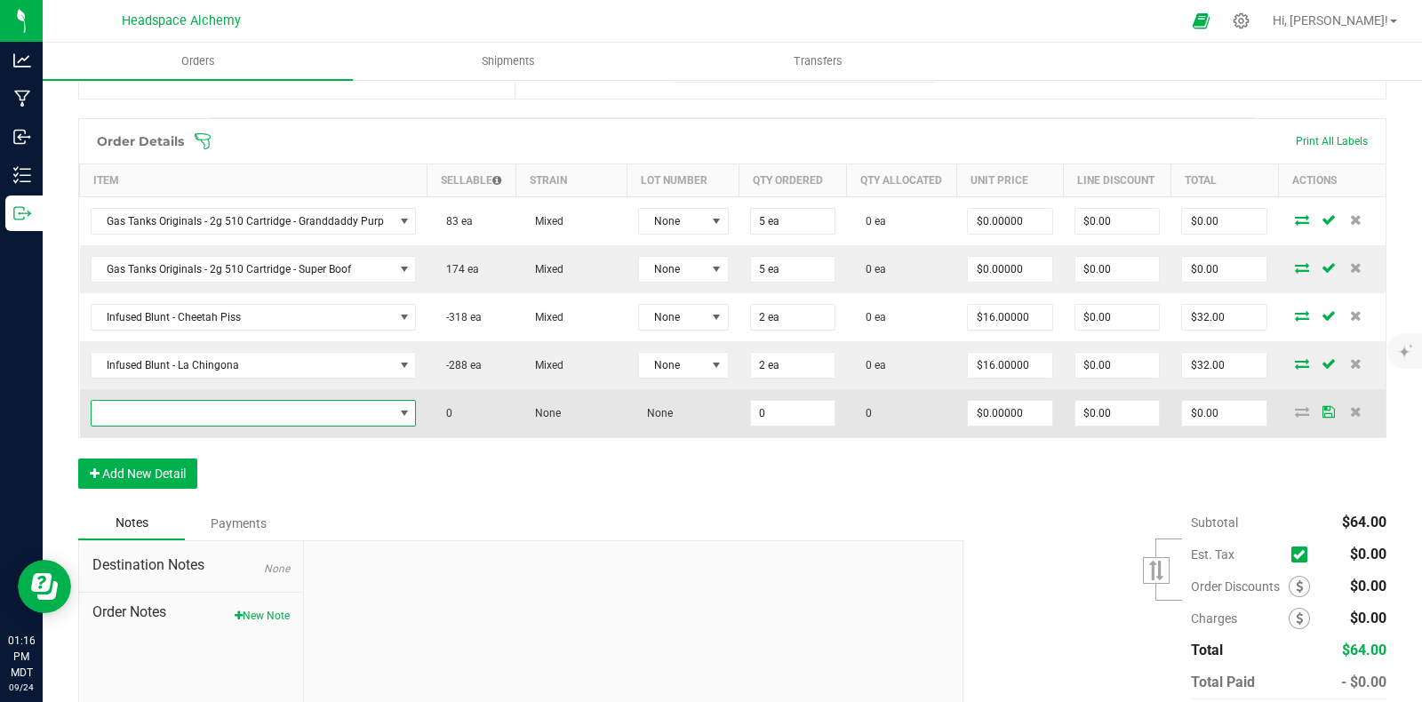
click at [303, 426] on span "NO DATA FOUND" at bounding box center [243, 413] width 302 height 25
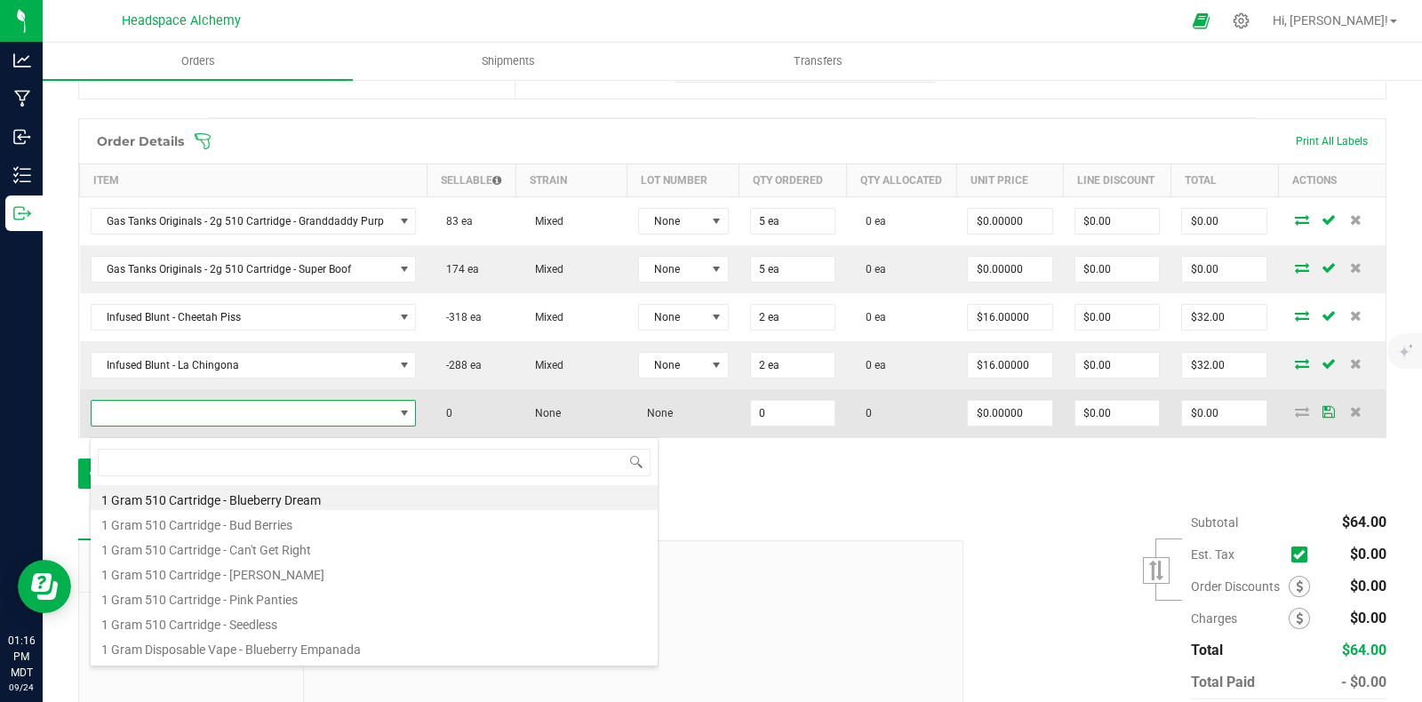
scroll to position [26, 317]
type input "infused blunt - tres"
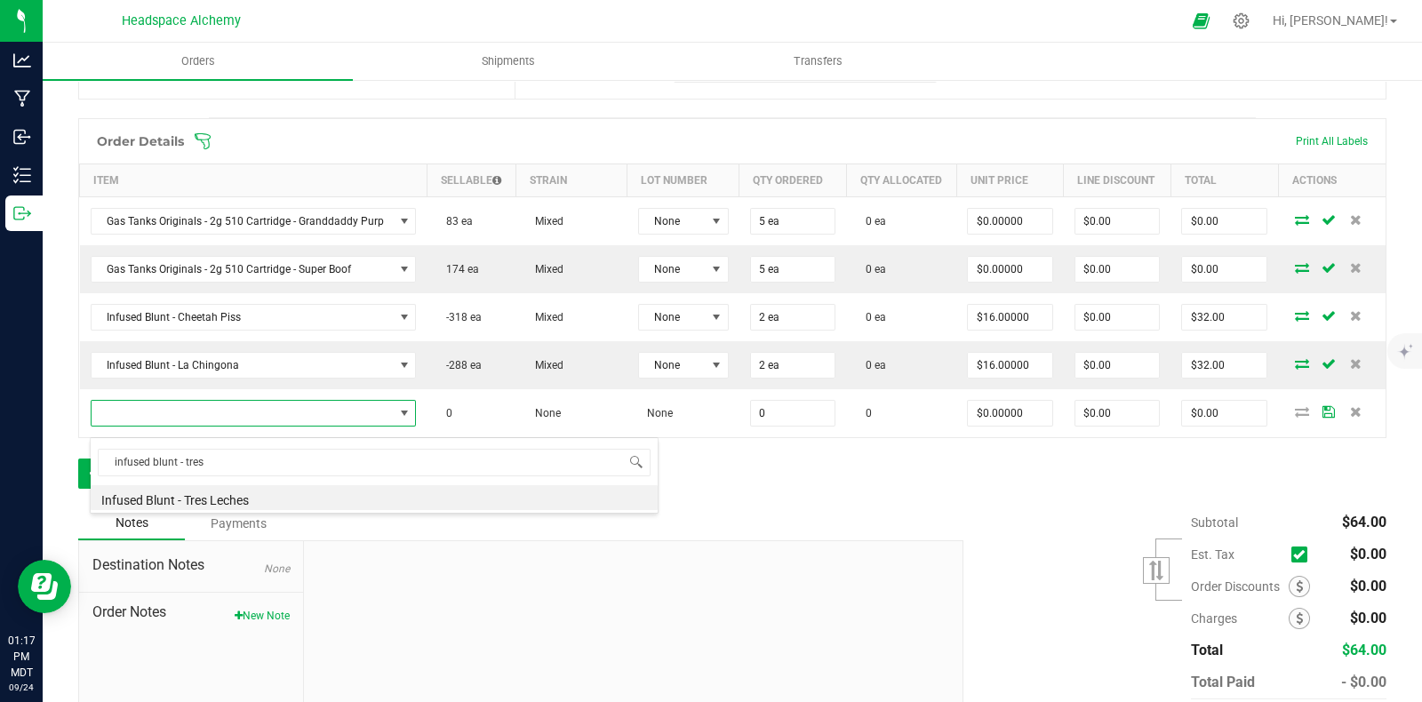
click at [252, 499] on li "Infused Blunt - Tres Leches" at bounding box center [374, 497] width 567 height 25
type input "0 ea"
type input "$16.00000"
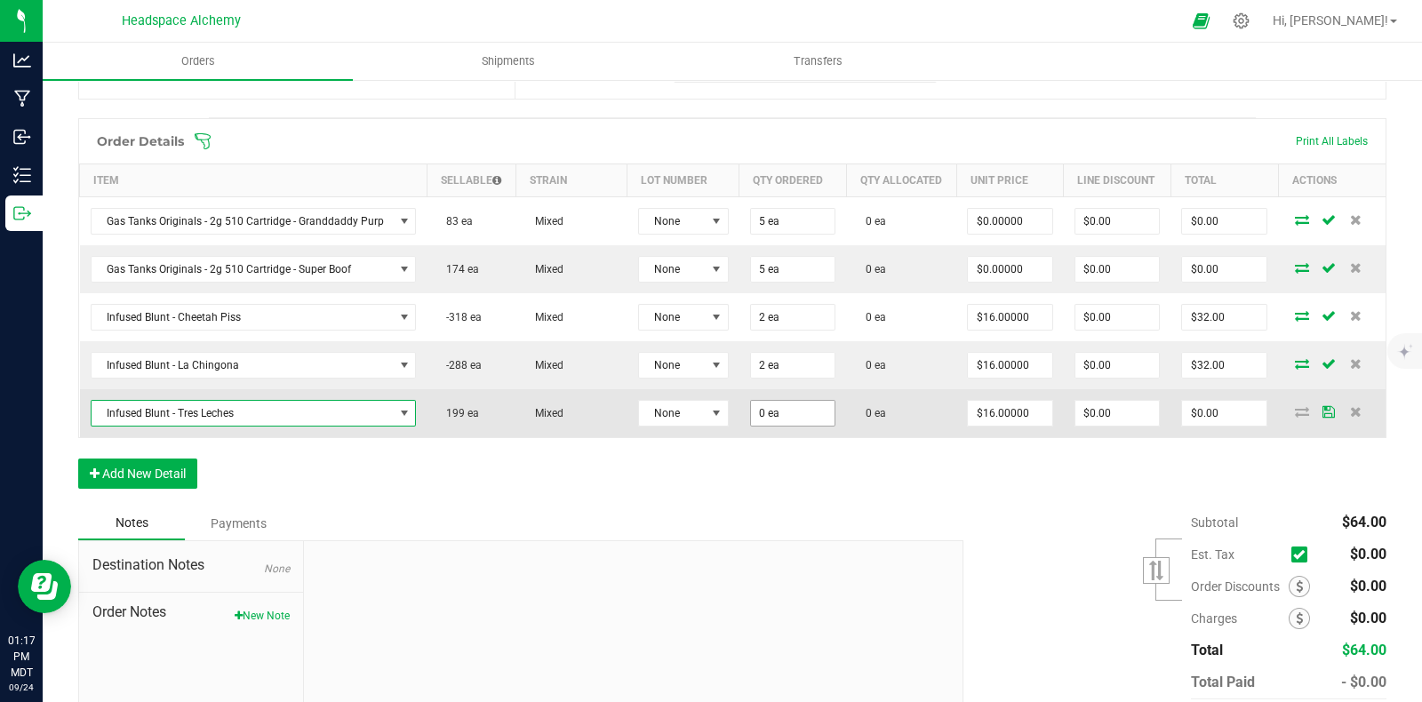
click at [809, 418] on input "0 ea" at bounding box center [793, 413] width 84 height 25
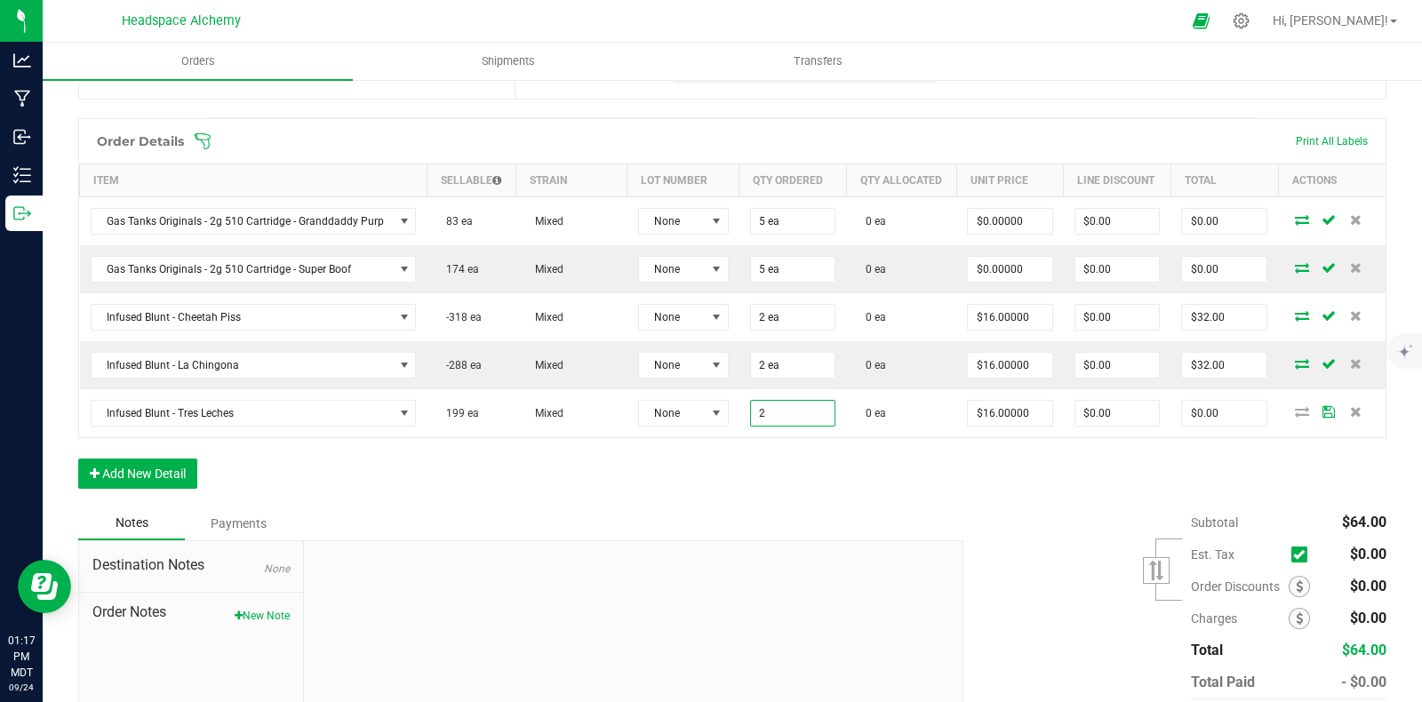
type input "2 ea"
type input "$32.00"
click at [873, 465] on div "Order Details Print All Labels Item Sellable Strain Lot Number Qty Ordered Qty …" at bounding box center [732, 312] width 1308 height 388
click at [169, 475] on button "Add New Detail" at bounding box center [137, 474] width 119 height 30
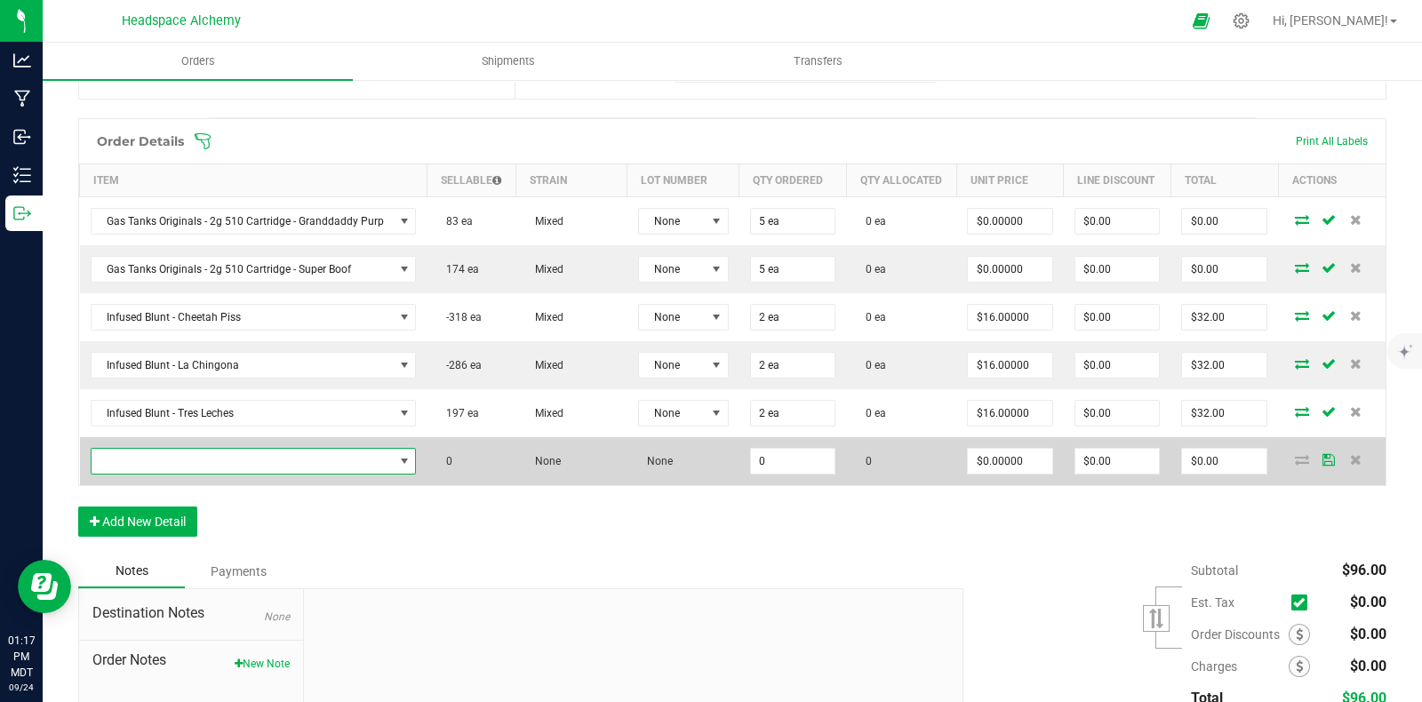
click at [169, 466] on span "NO DATA FOUND" at bounding box center [243, 461] width 302 height 25
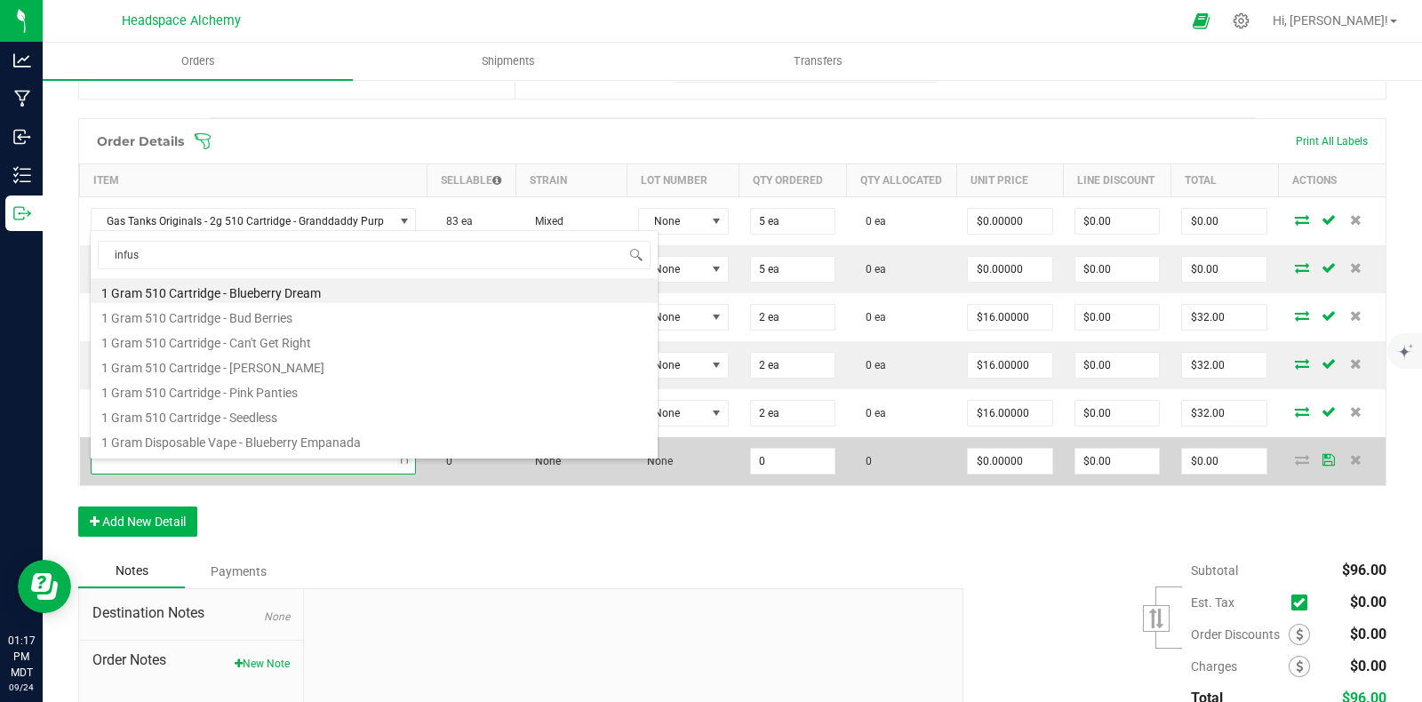
scroll to position [0, 0]
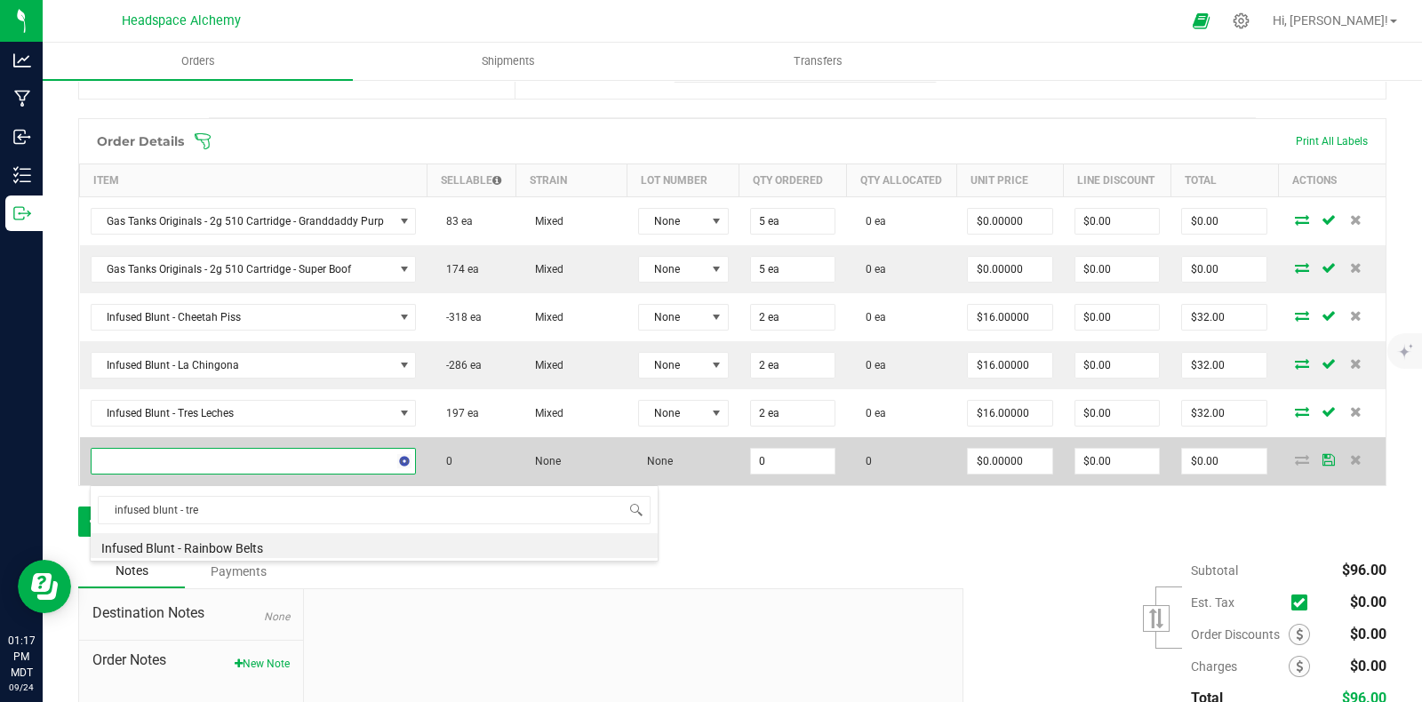
type input "infused blunt - tres"
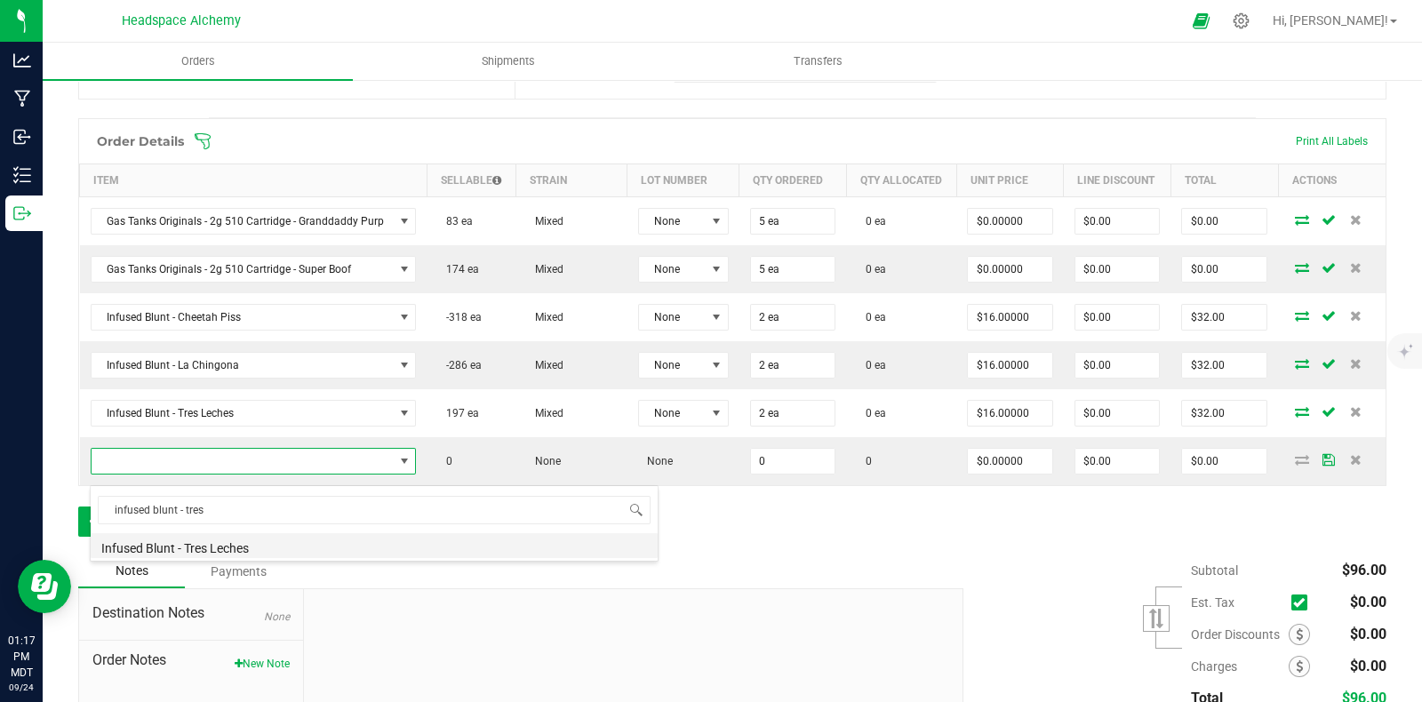
click at [252, 548] on li "Infused Blunt - Tres Leches" at bounding box center [374, 545] width 567 height 25
type input "0 ea"
type input "$16.00000"
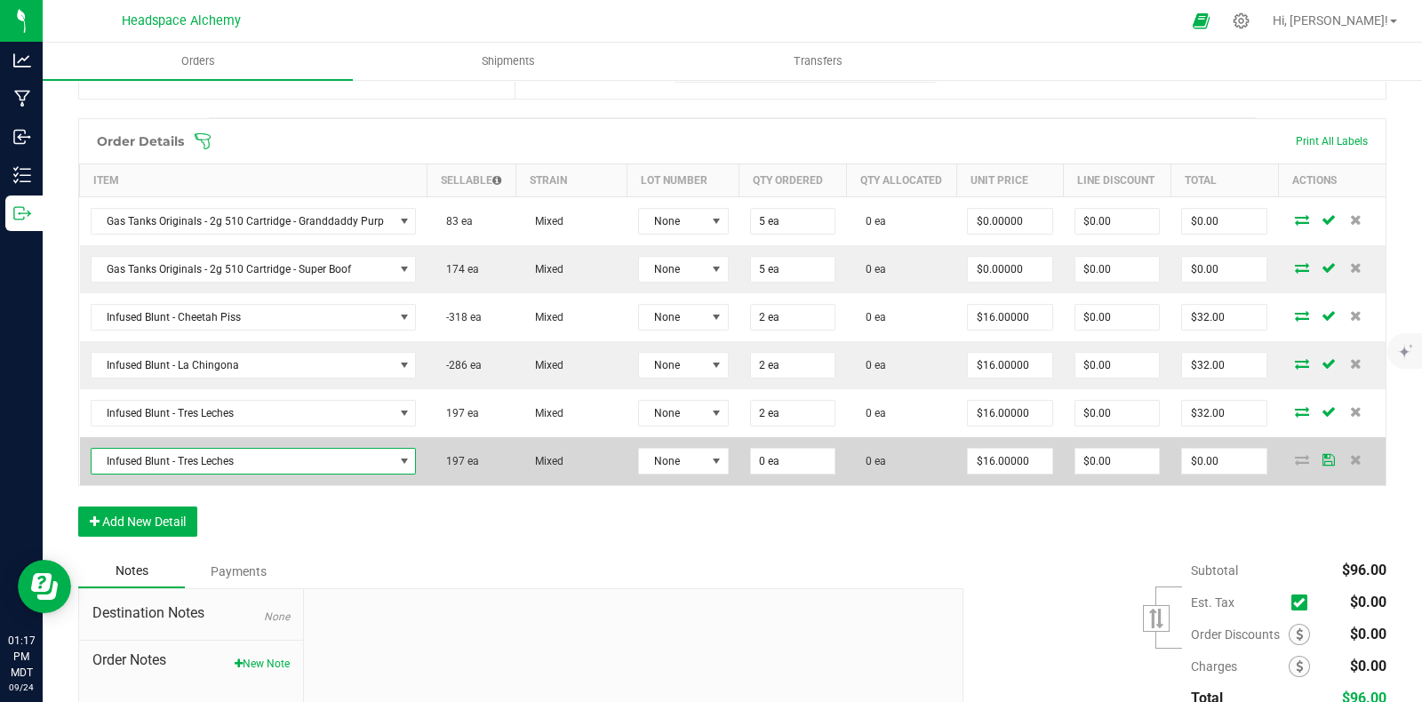
click at [348, 474] on span "Infused Blunt - Tres Leches" at bounding box center [243, 461] width 302 height 25
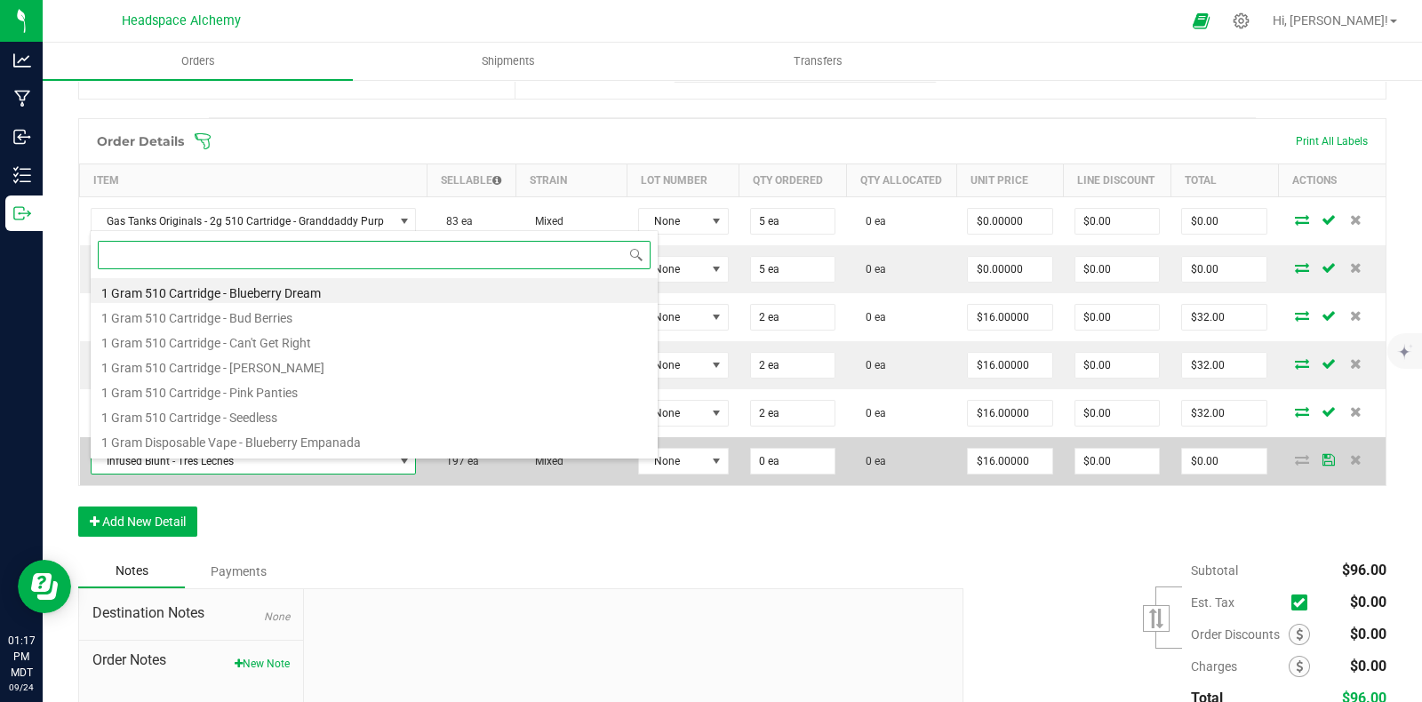
scroll to position [26, 317]
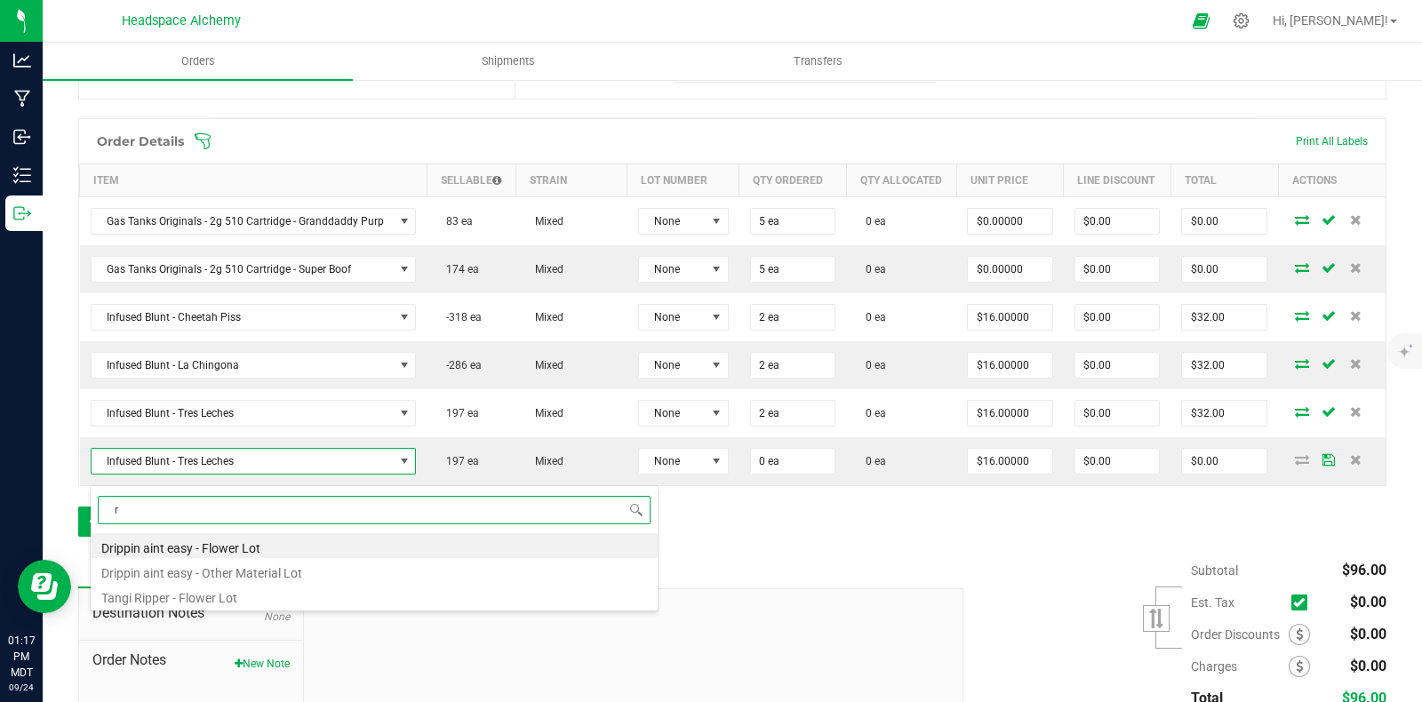
type input "r."
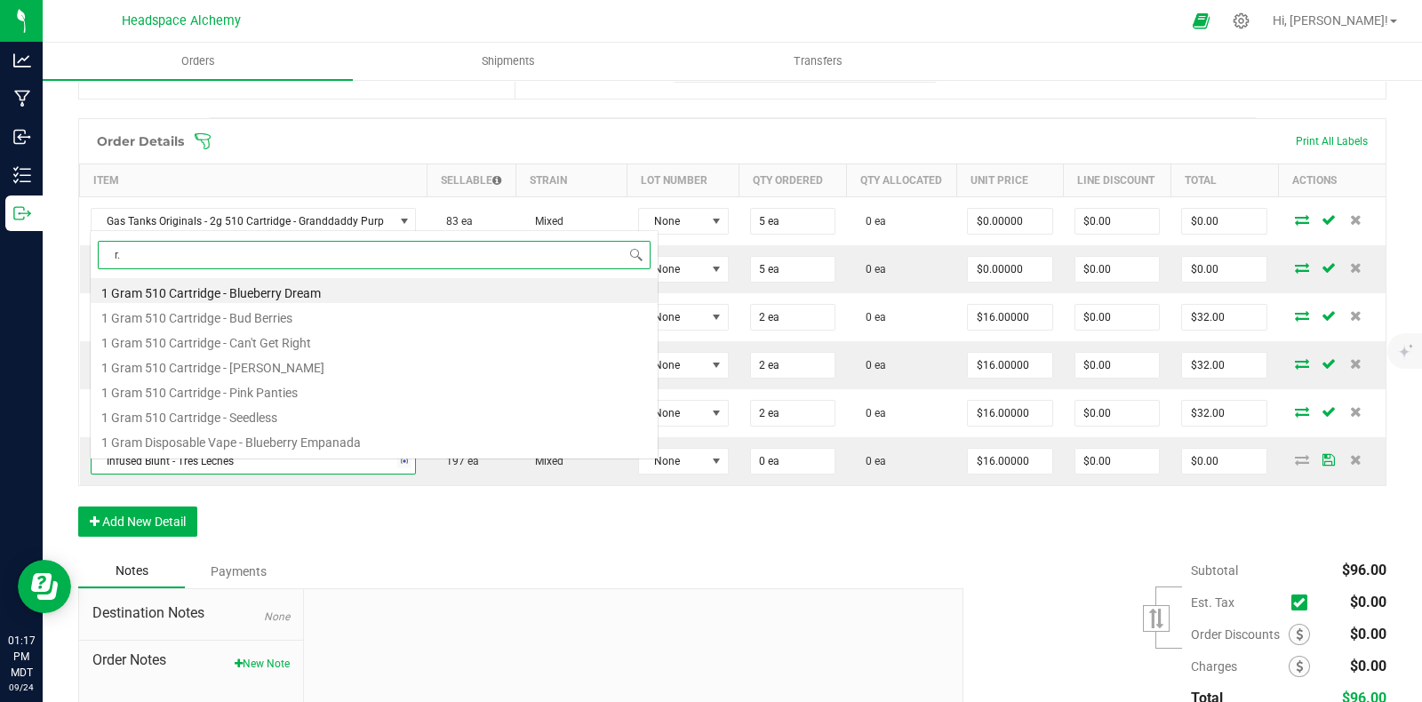
scroll to position [0, 0]
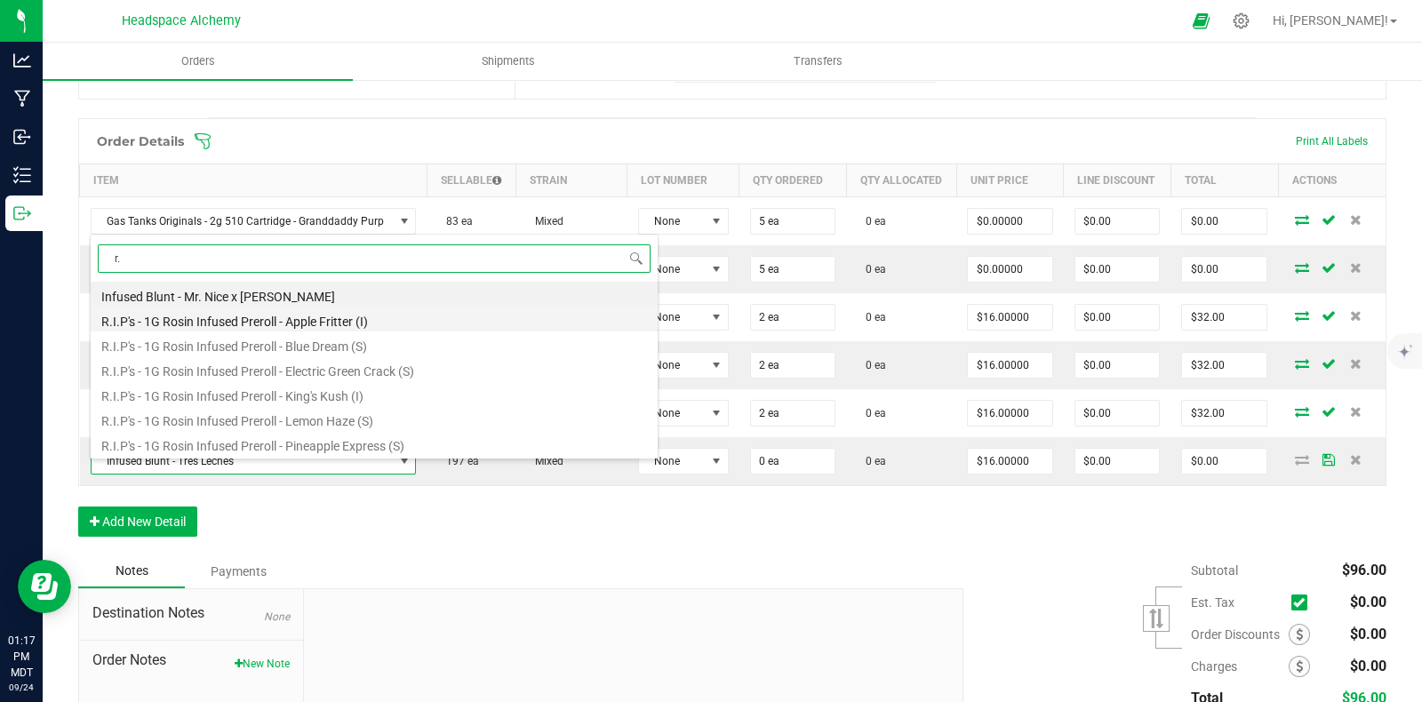
click at [271, 313] on li "R.I.P's - 1G Rosin Infused Preroll - Apple Fritter (I)" at bounding box center [374, 319] width 567 height 25
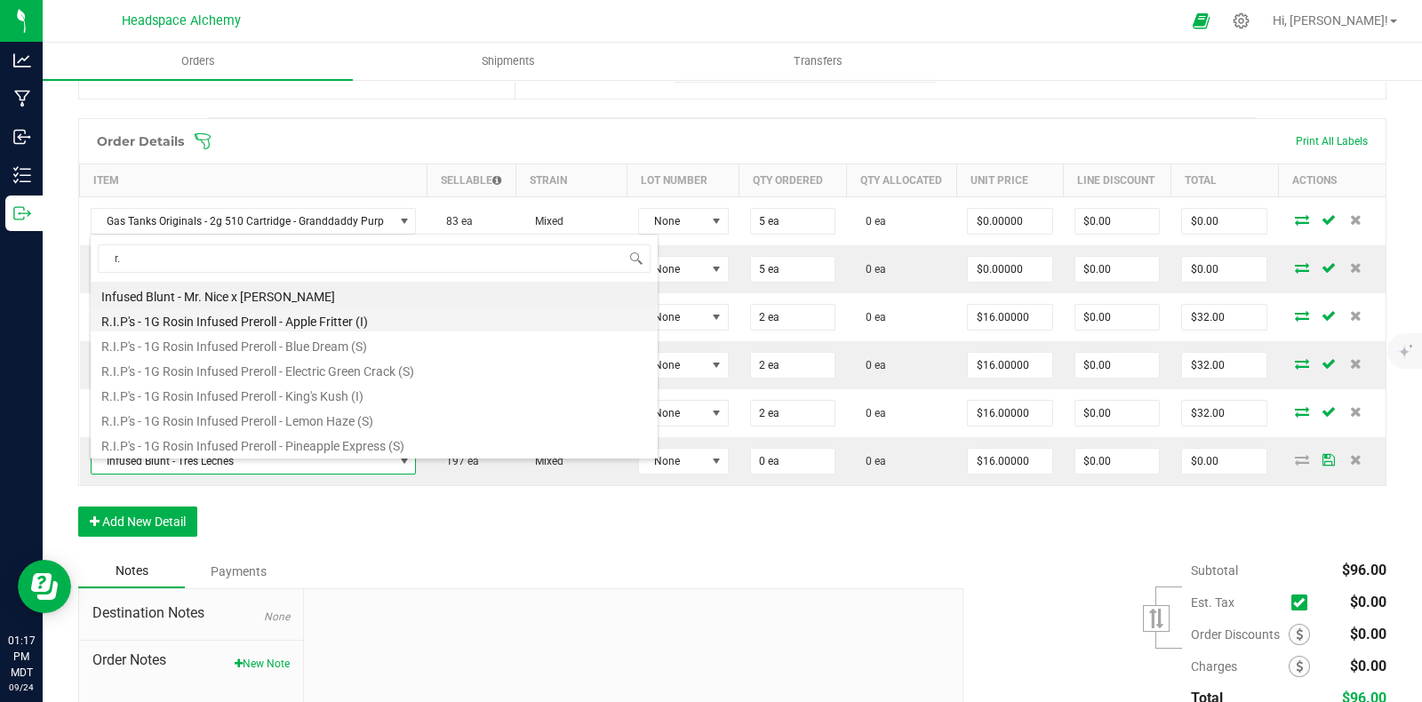
type input "$7.00000"
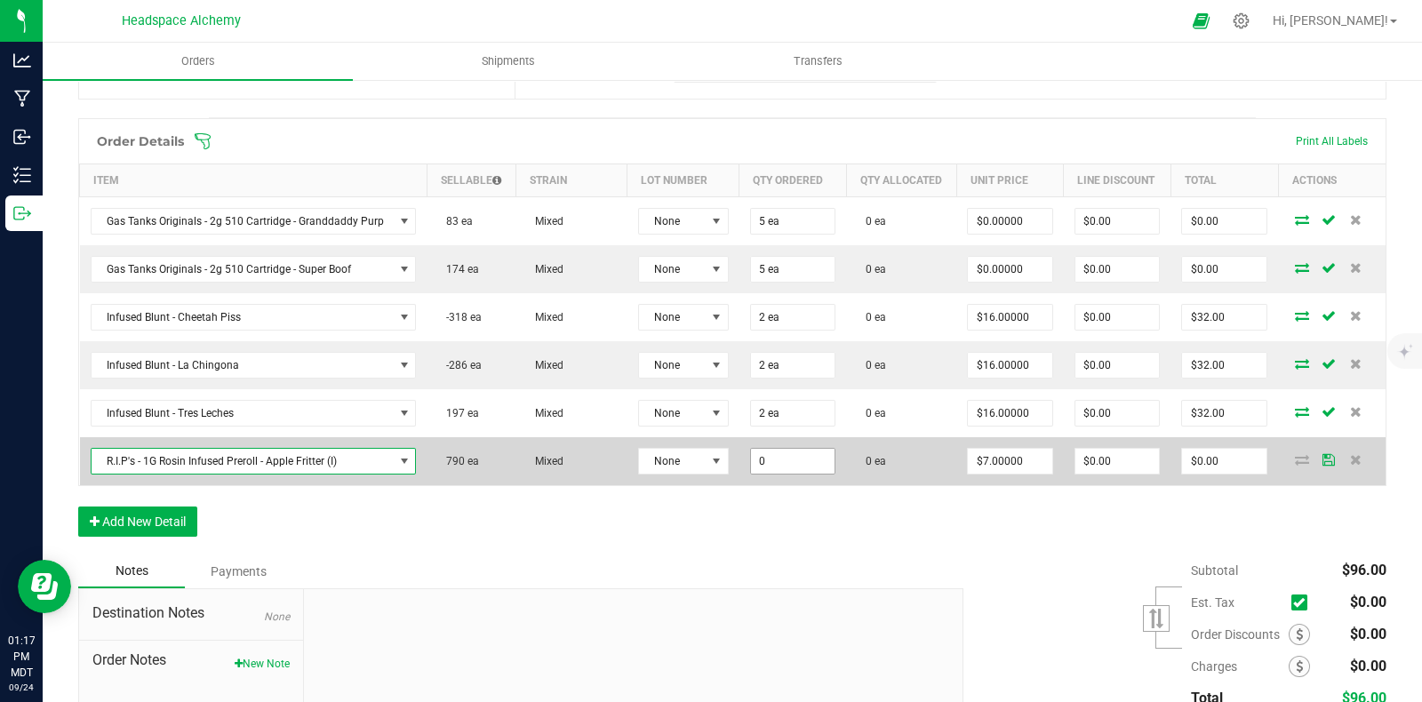
click at [803, 466] on input "0" at bounding box center [793, 461] width 84 height 25
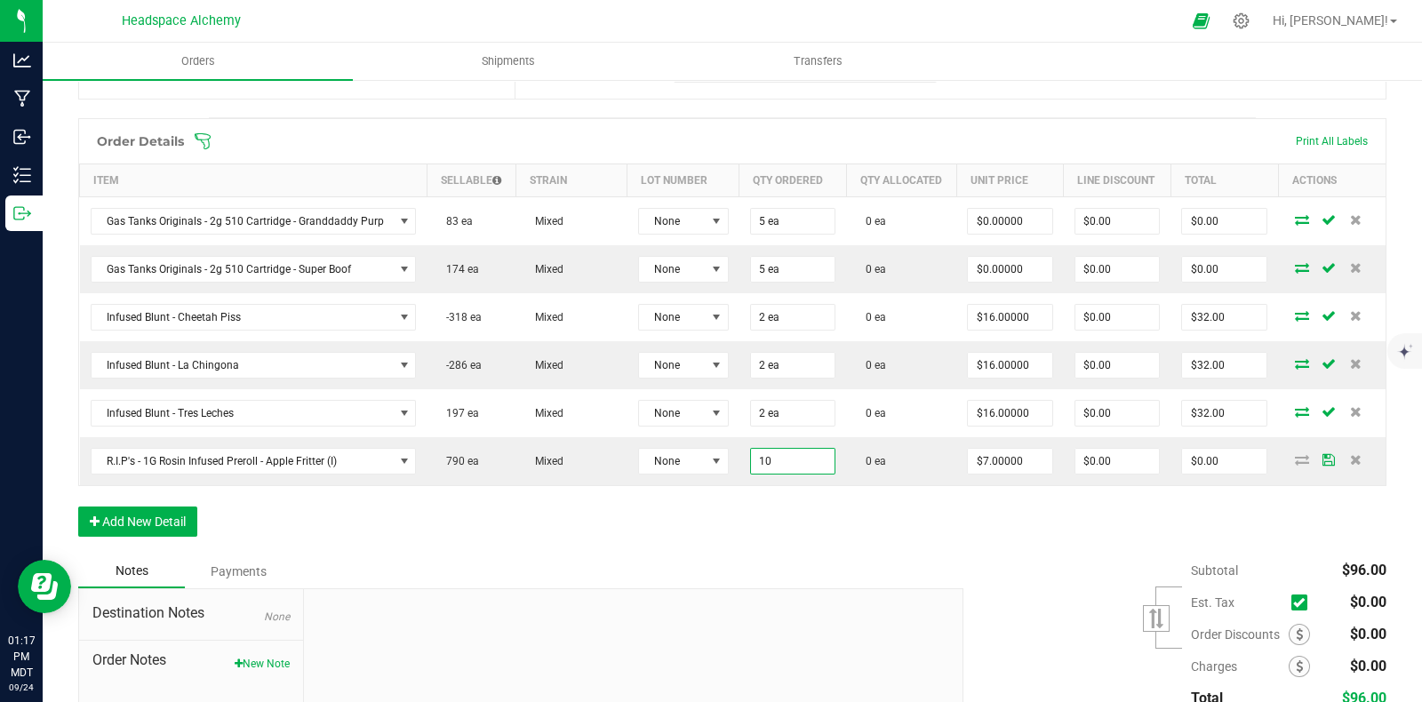
type input "10 ea"
type input "$70.00"
click at [667, 553] on div "Order Details Print All Labels Item Sellable Strain Lot Number Qty Ordered Qty …" at bounding box center [732, 336] width 1308 height 436
click at [167, 535] on button "Add New Detail" at bounding box center [137, 522] width 119 height 30
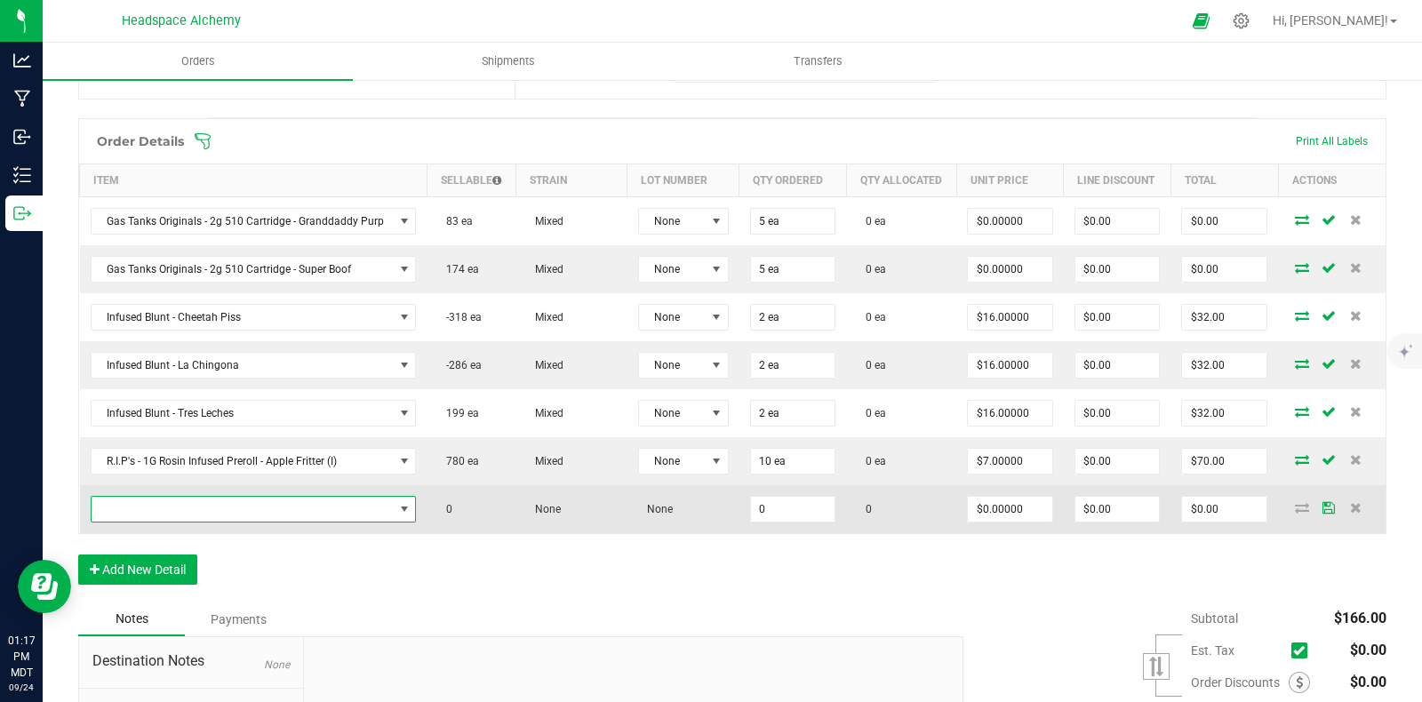
click at [179, 517] on span "NO DATA FOUND" at bounding box center [243, 509] width 302 height 25
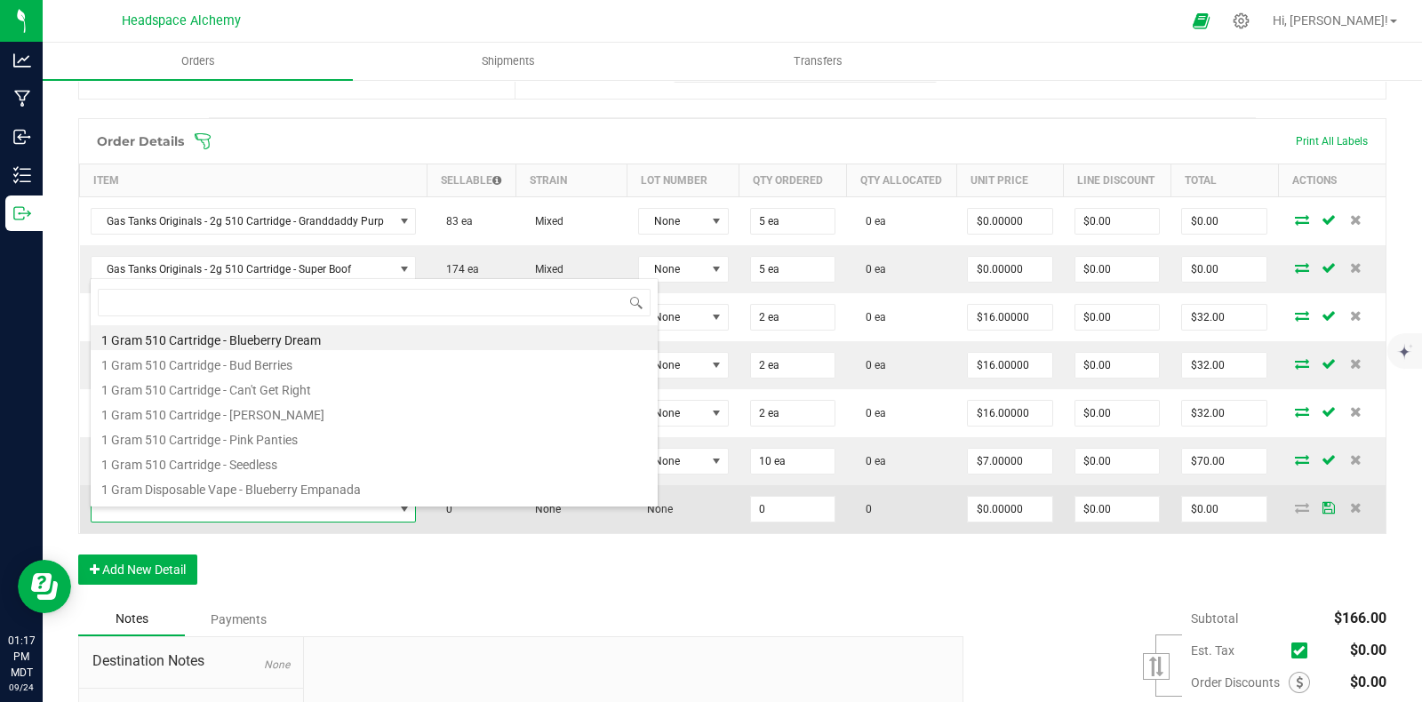
scroll to position [26, 317]
type input "r."
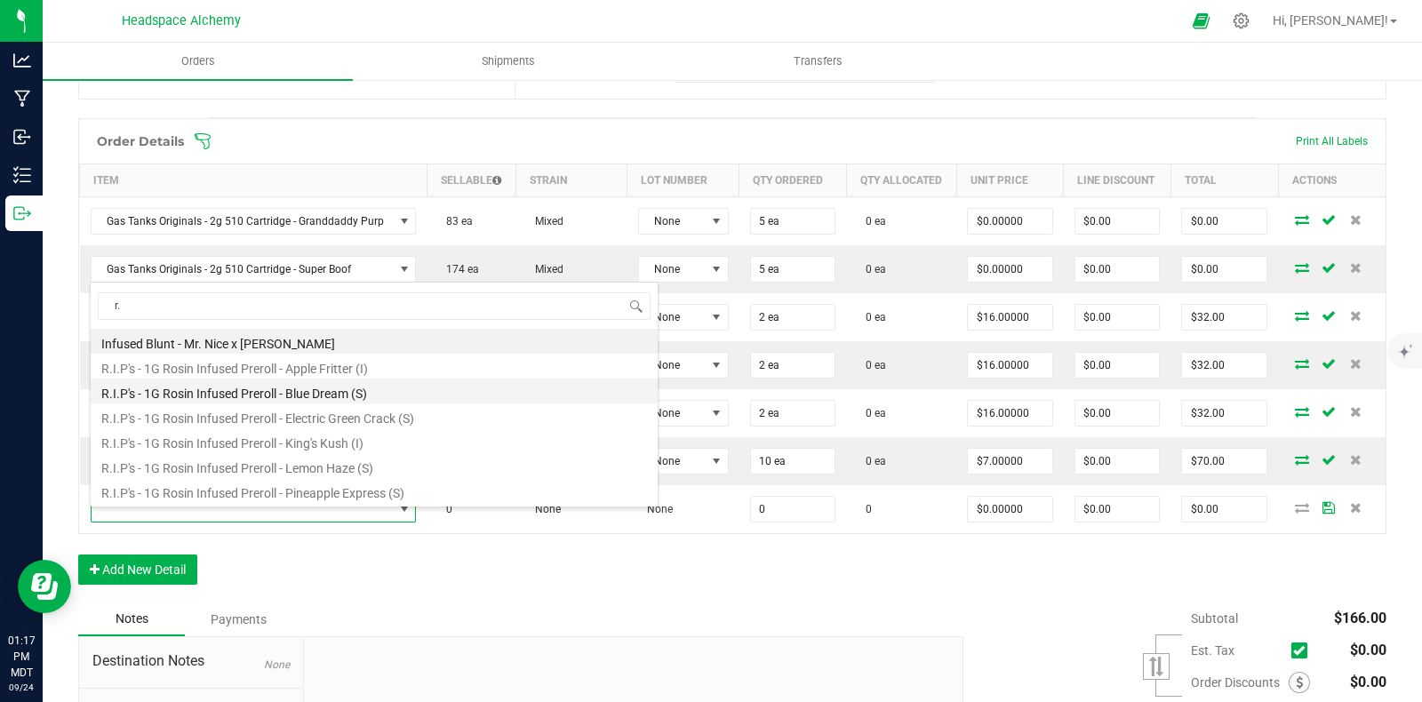
click at [249, 389] on li "R.I.P's - 1G Rosin Infused Preroll - Blue Dream (S)" at bounding box center [374, 391] width 567 height 25
type input "0 ea"
type input "$7.00000"
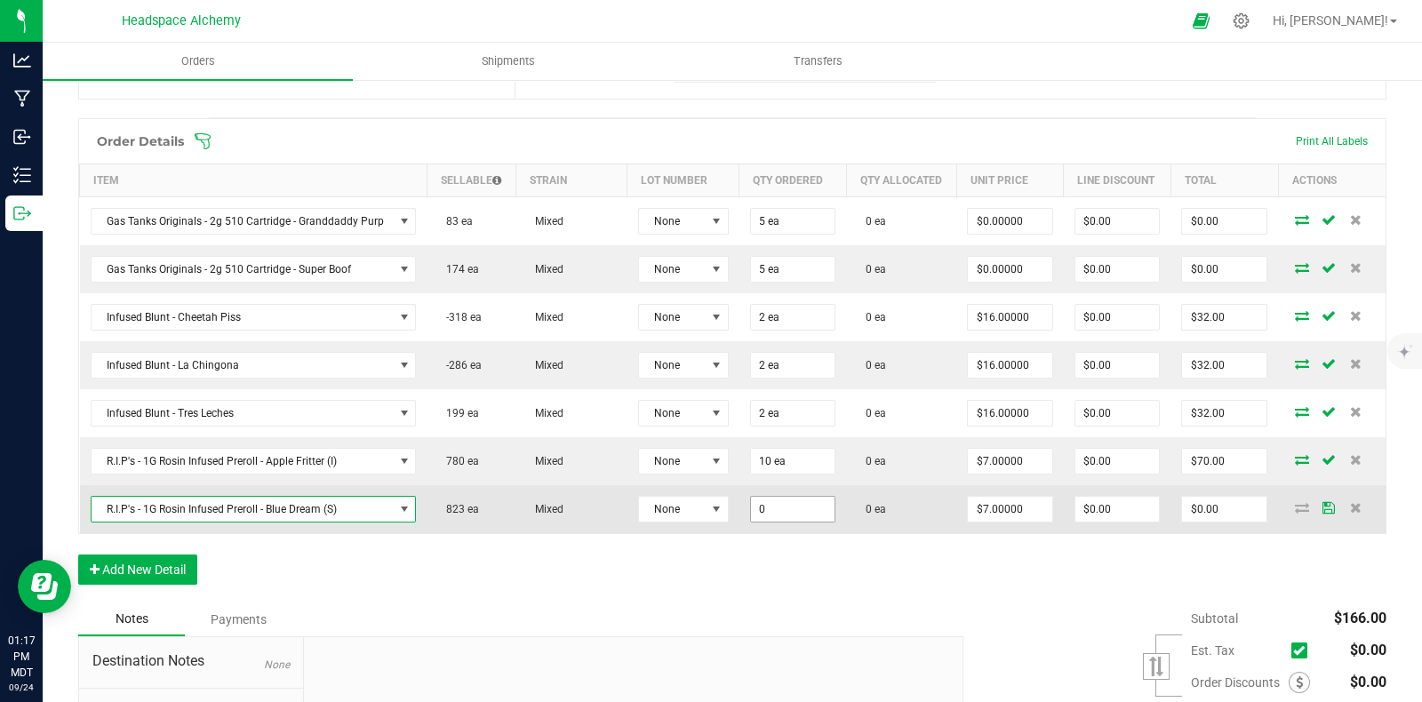
click at [771, 519] on input "0" at bounding box center [793, 509] width 84 height 25
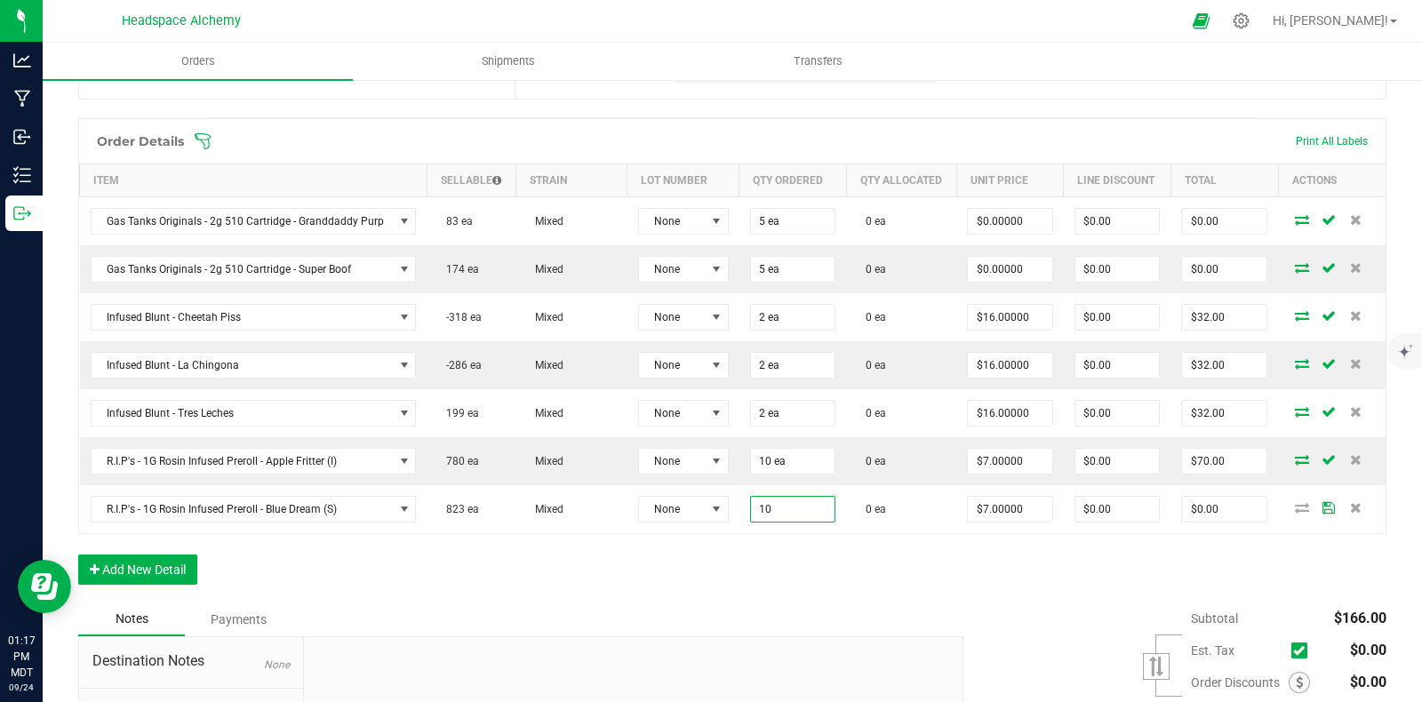
type input "10 ea"
type input "$70.00"
click at [919, 570] on div "Order Details Print All Labels Item Sellable Strain Lot Number Qty Ordered Qty …" at bounding box center [732, 360] width 1308 height 484
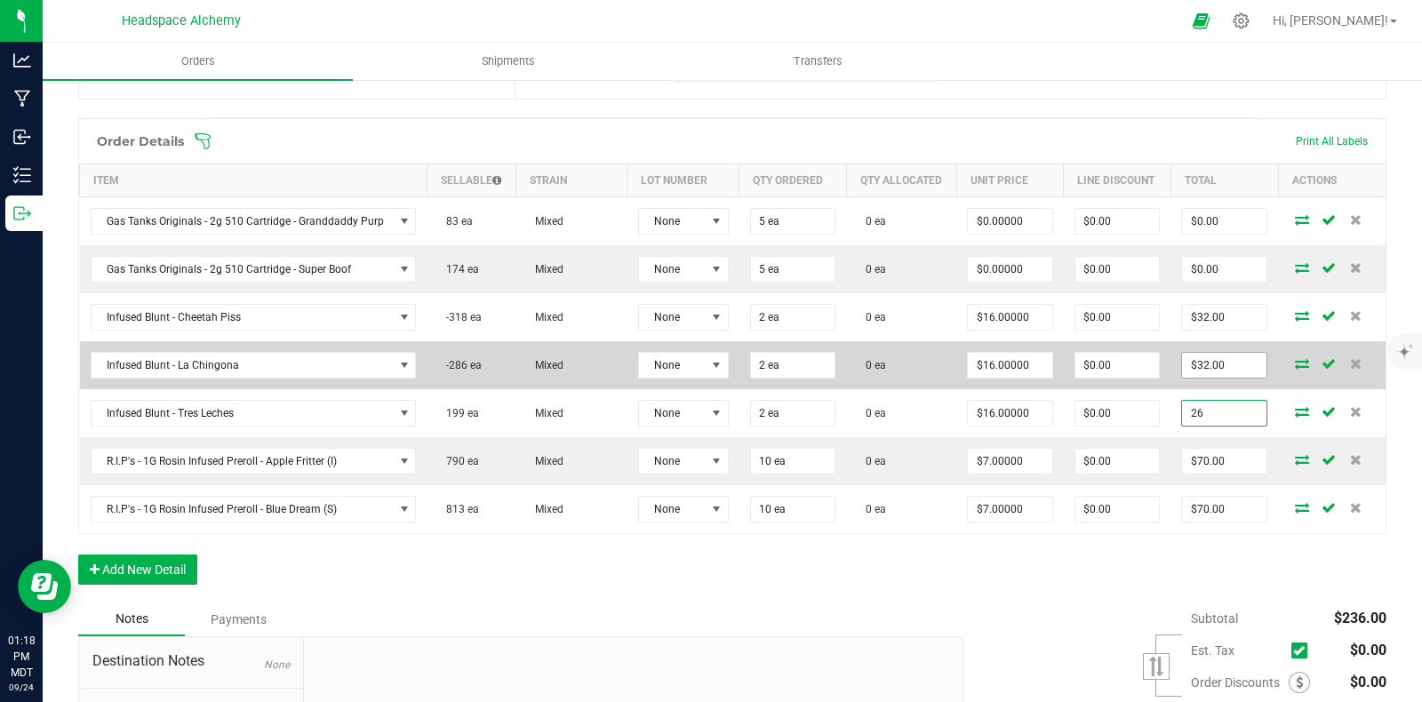
type input "26"
type input "32"
type input "$13.00000"
type input "$26.00"
click at [1213, 378] on input "32" at bounding box center [1224, 365] width 84 height 25
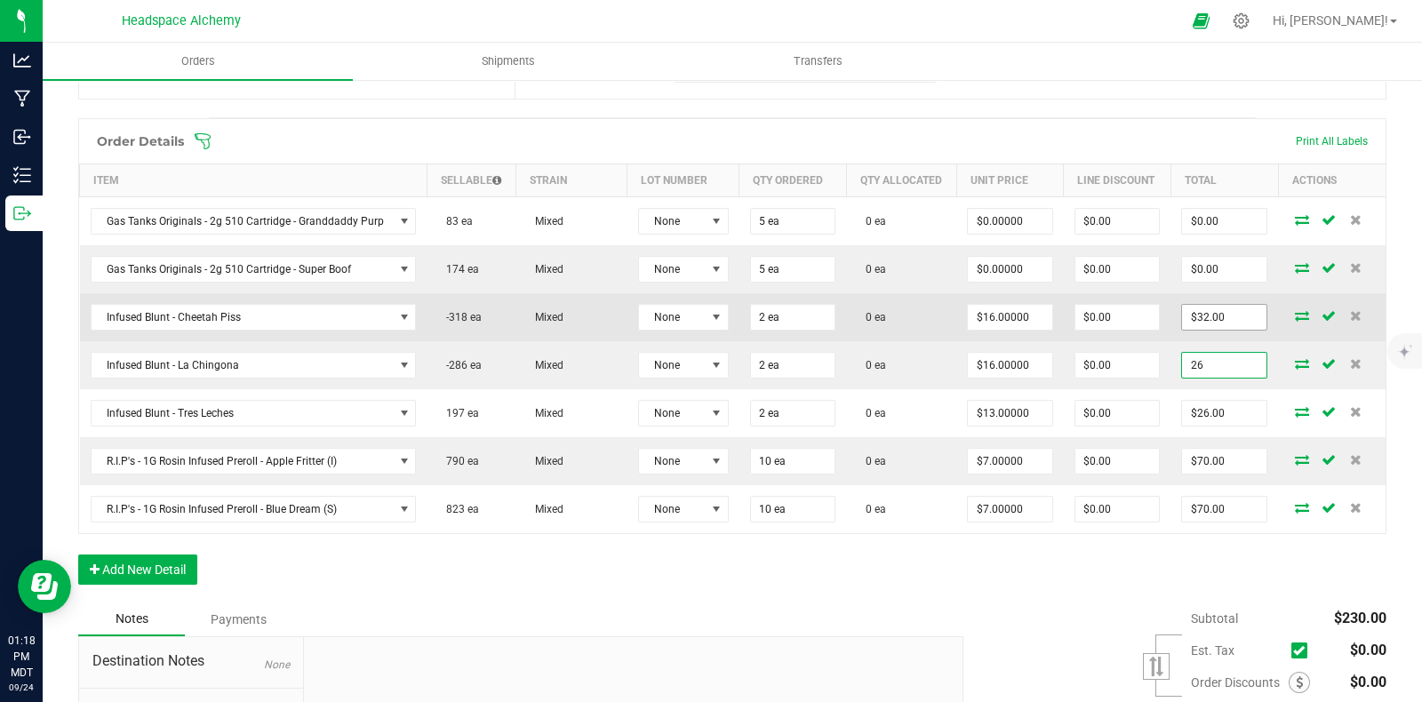
type input "26"
type input "32"
type input "$13.00000"
type input "$26.00"
click at [1213, 328] on input "32" at bounding box center [1224, 317] width 84 height 25
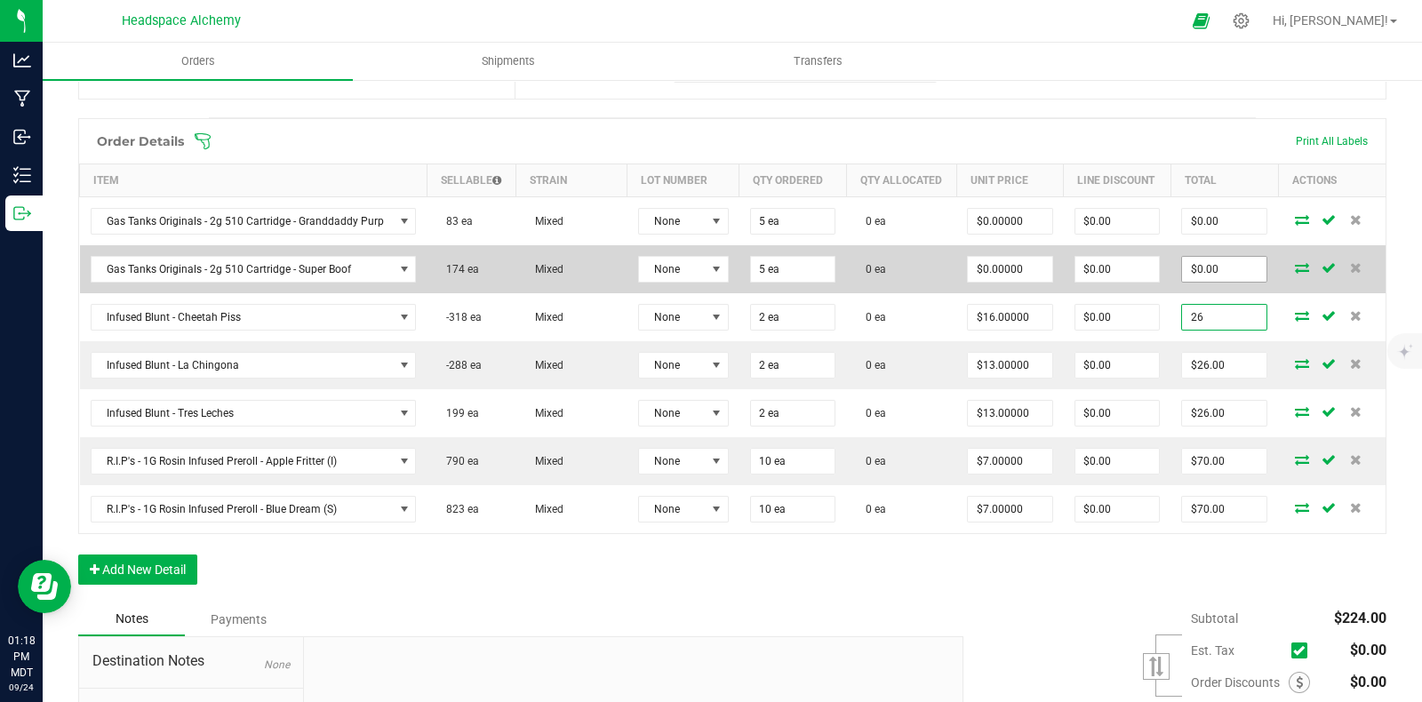
type input "26"
type input "0"
type input "$13.00000"
type input "$26.00"
click at [1218, 282] on input "0" at bounding box center [1224, 269] width 84 height 25
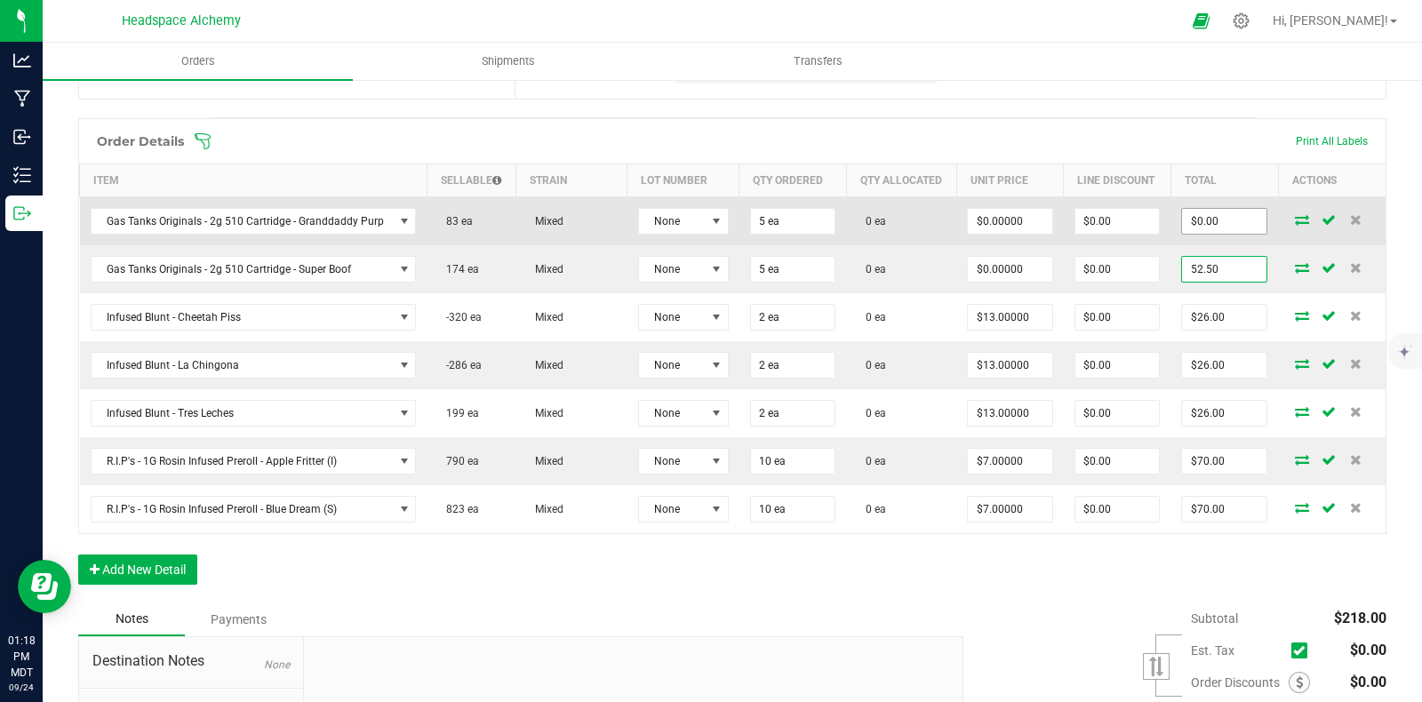
type input "52.50"
type input "0"
type input "$10.50000"
type input "$52.50"
click at [1208, 234] on input "0" at bounding box center [1224, 221] width 84 height 25
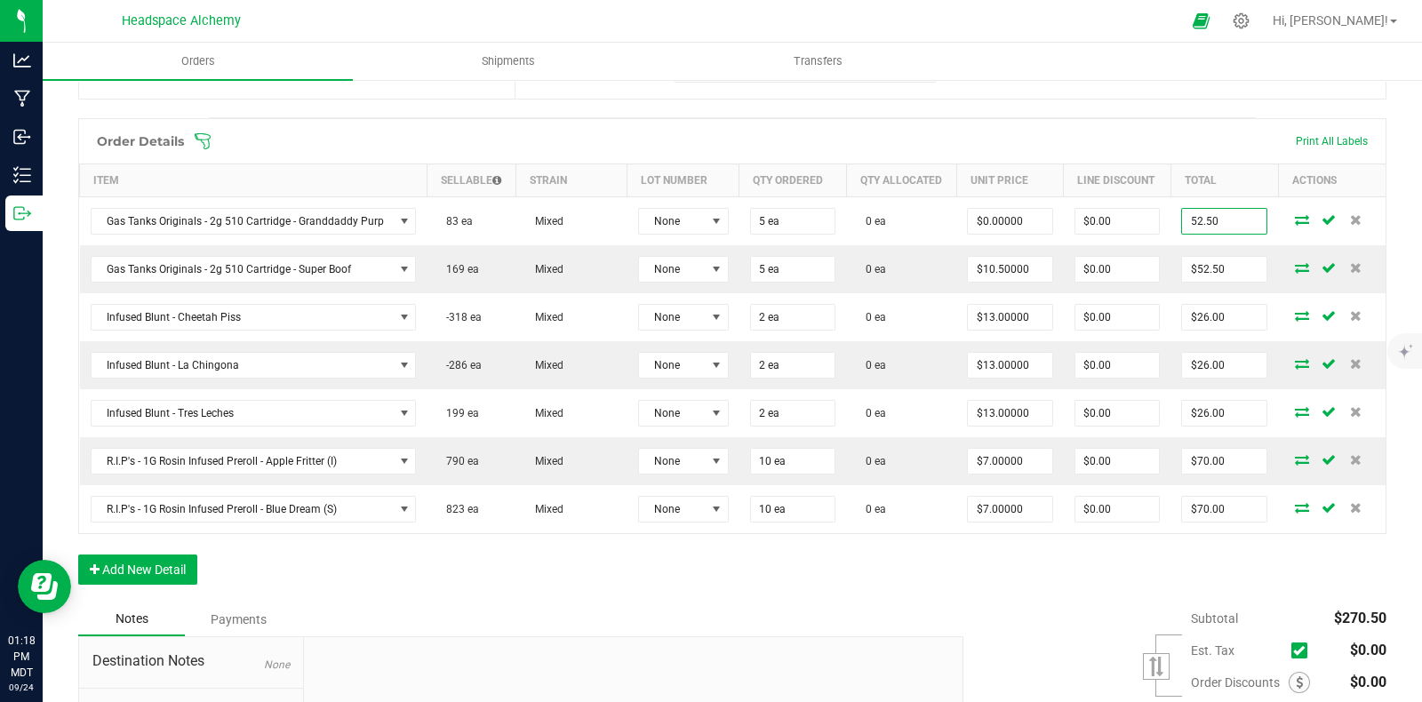
type input "52.50"
type input "$10.50000"
type input "$52.50"
click at [993, 618] on div "Subtotal $270.50 Est. Tax" at bounding box center [1168, 715] width 436 height 225
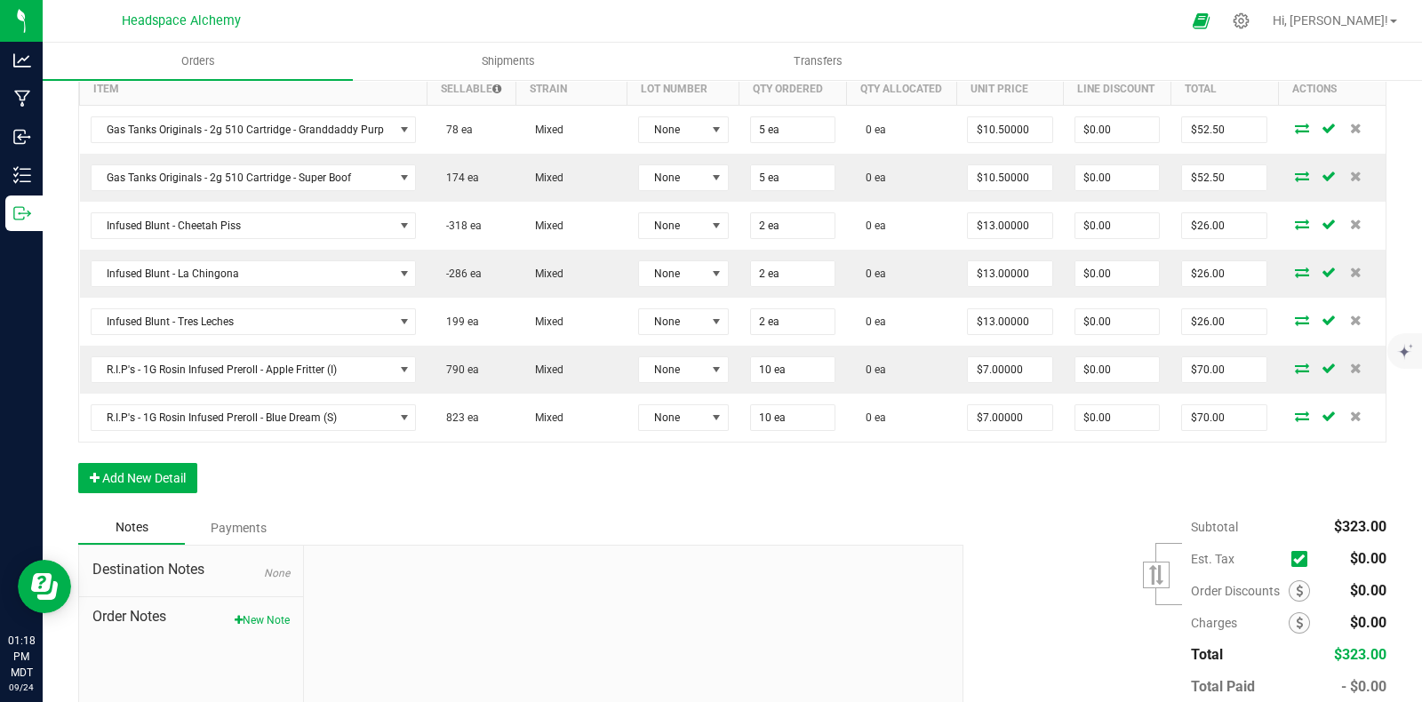
scroll to position [608, 0]
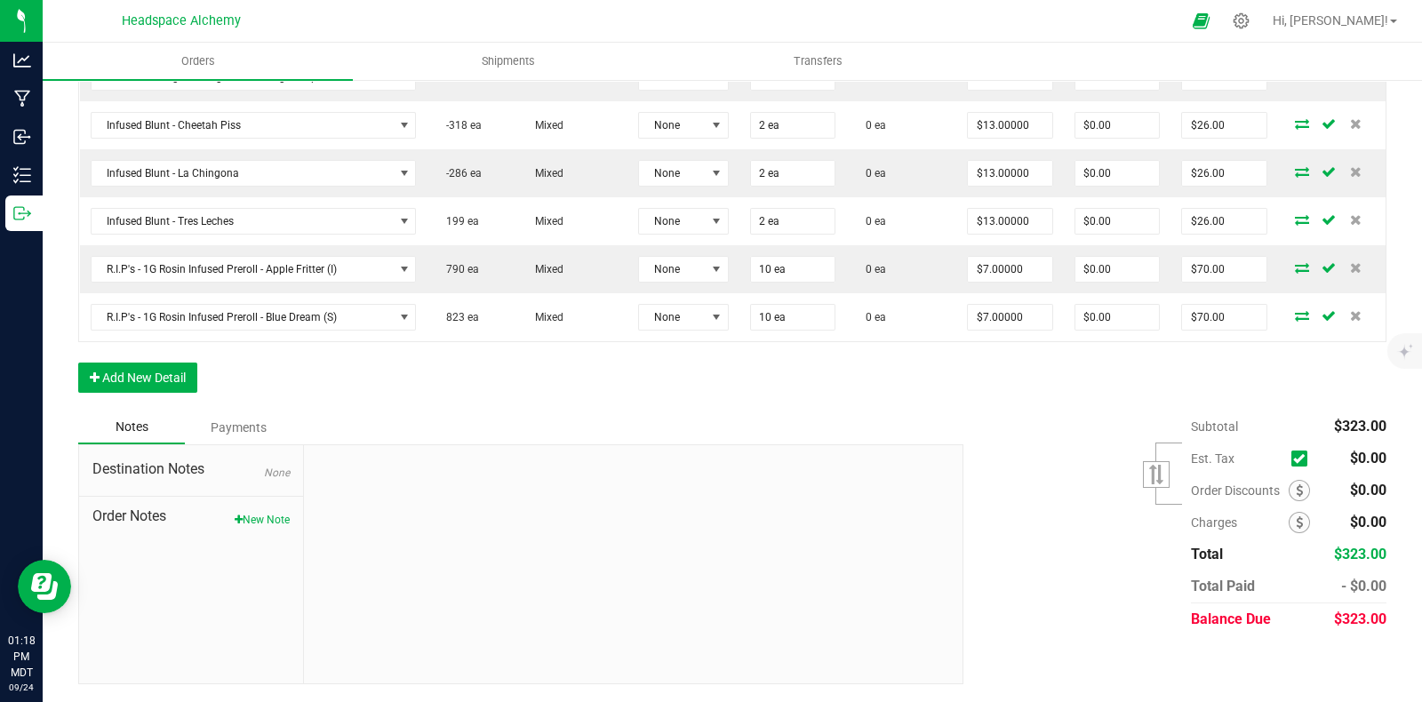
click at [112, 394] on div "Order Details Print All Labels Item Sellable Strain Lot Number Qty Ordered Qty …" at bounding box center [732, 168] width 1308 height 484
click at [141, 370] on button "Add New Detail" at bounding box center [137, 378] width 119 height 30
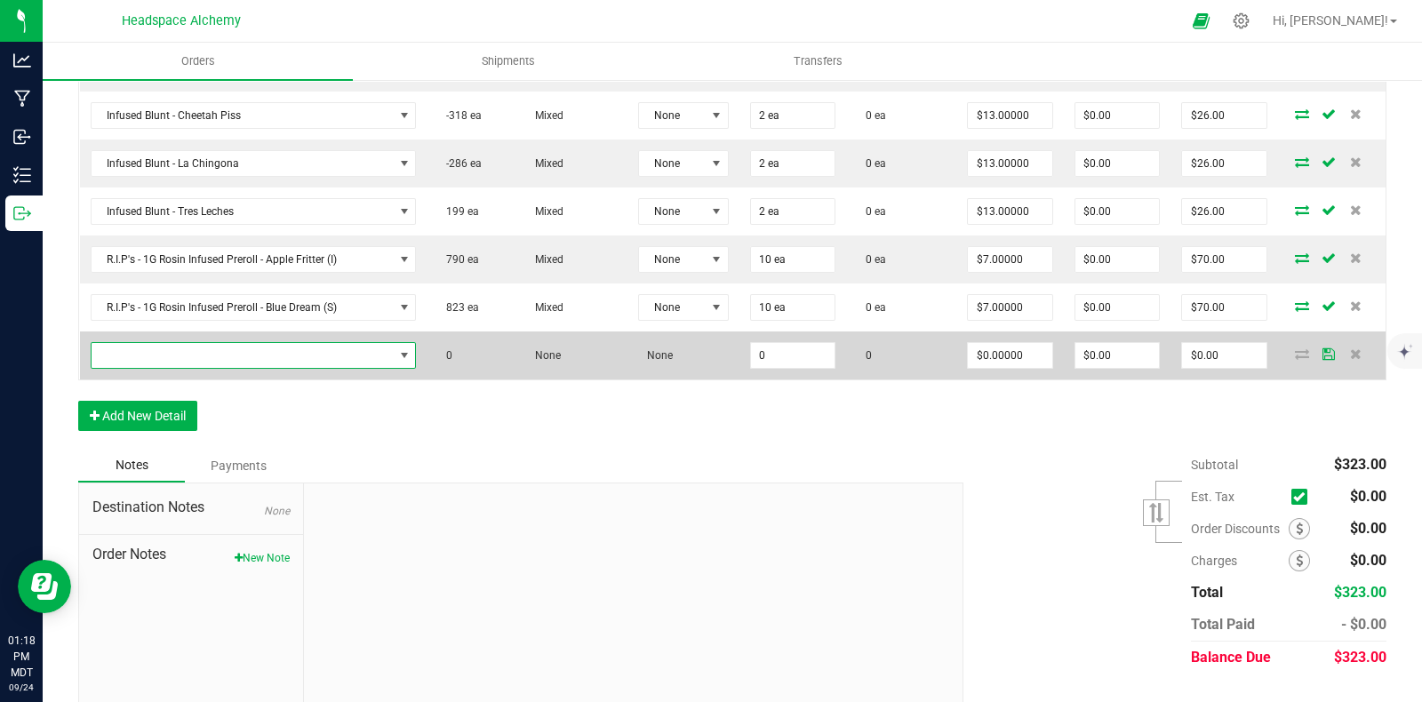
click at [327, 368] on span "NO DATA FOUND" at bounding box center [243, 355] width 302 height 25
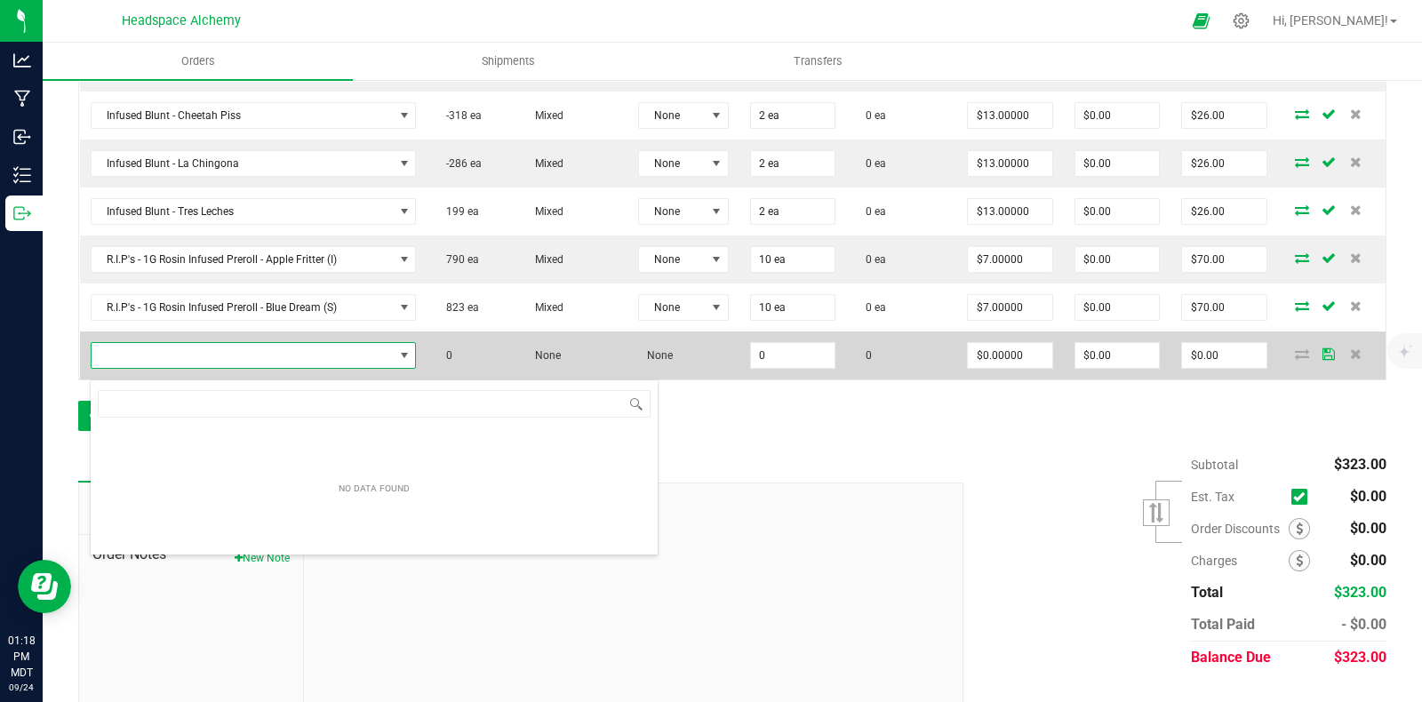
scroll to position [26, 317]
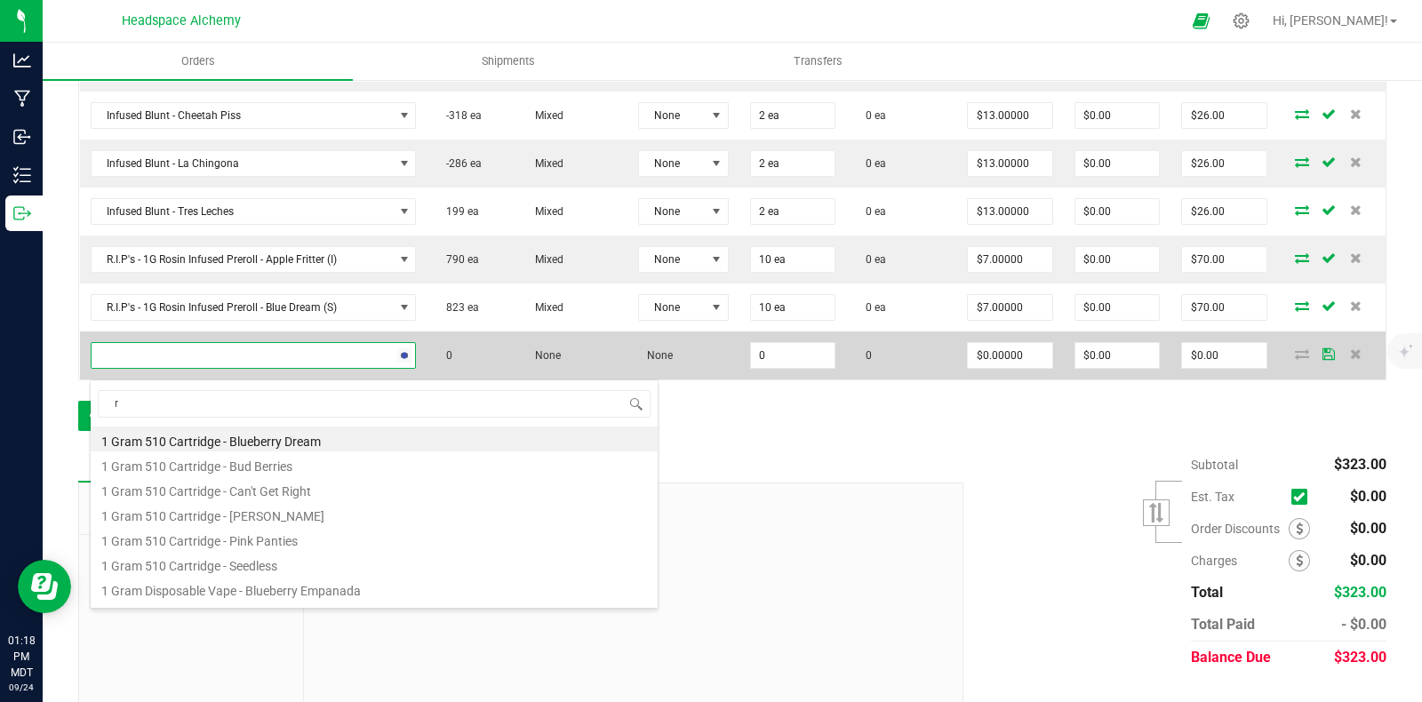
type input "r."
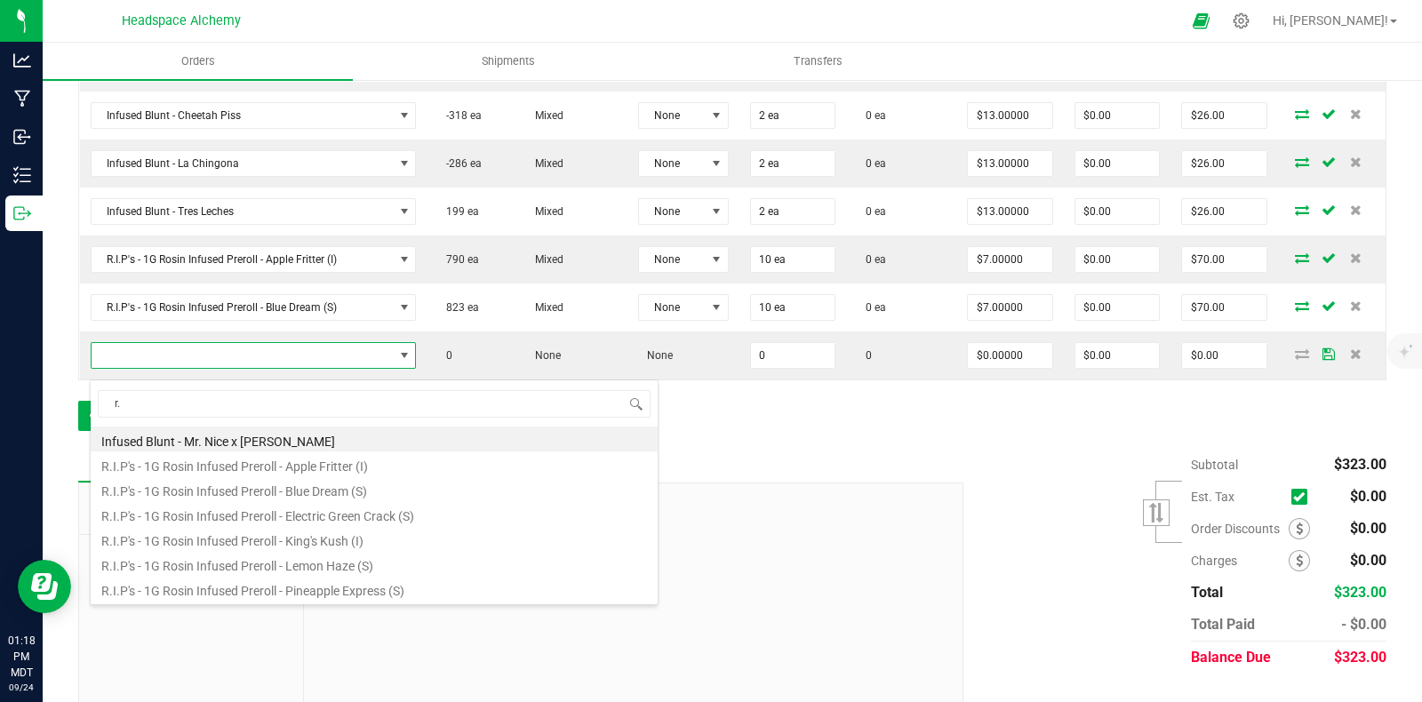
click at [363, 516] on li "R.I.P's - 1G Rosin Infused Preroll - Electric Green Crack (S)" at bounding box center [374, 513] width 567 height 25
type input "0 ea"
type input "$7.00000"
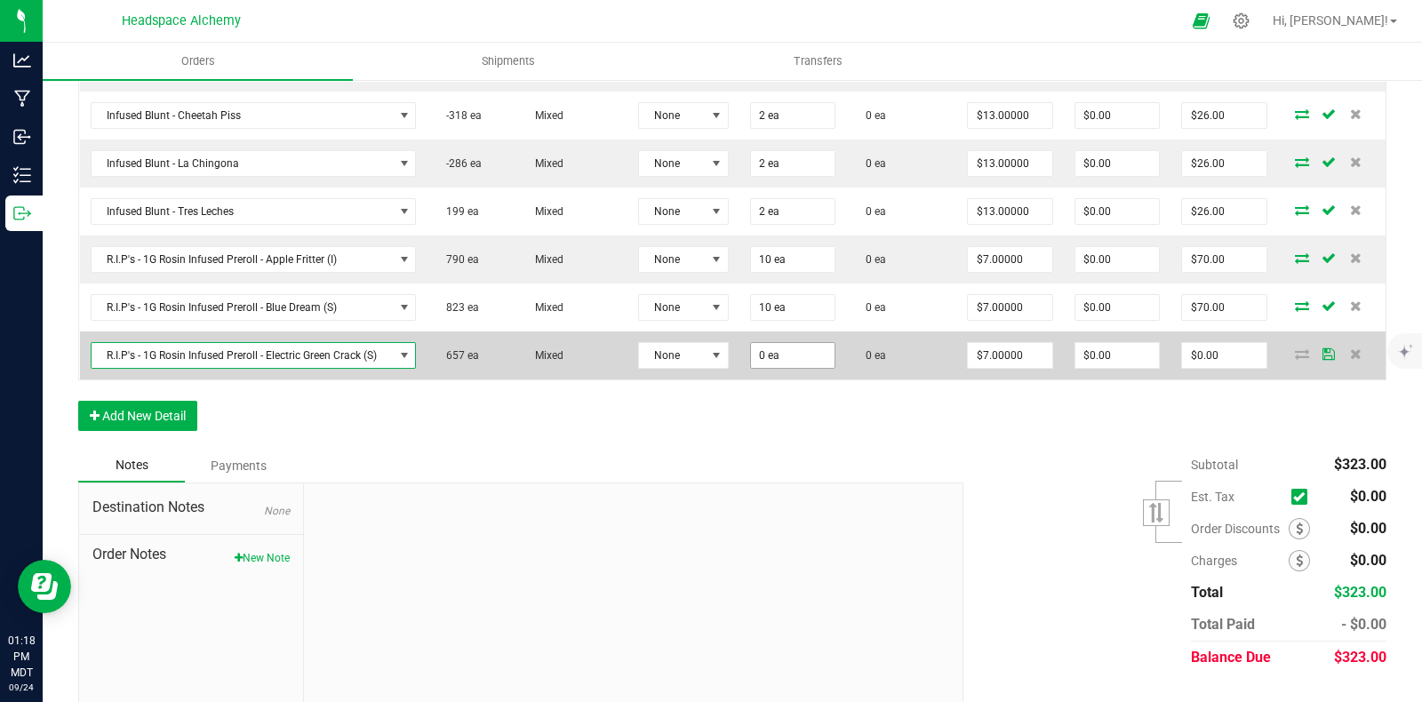
click at [783, 362] on input "0 ea" at bounding box center [793, 355] width 84 height 25
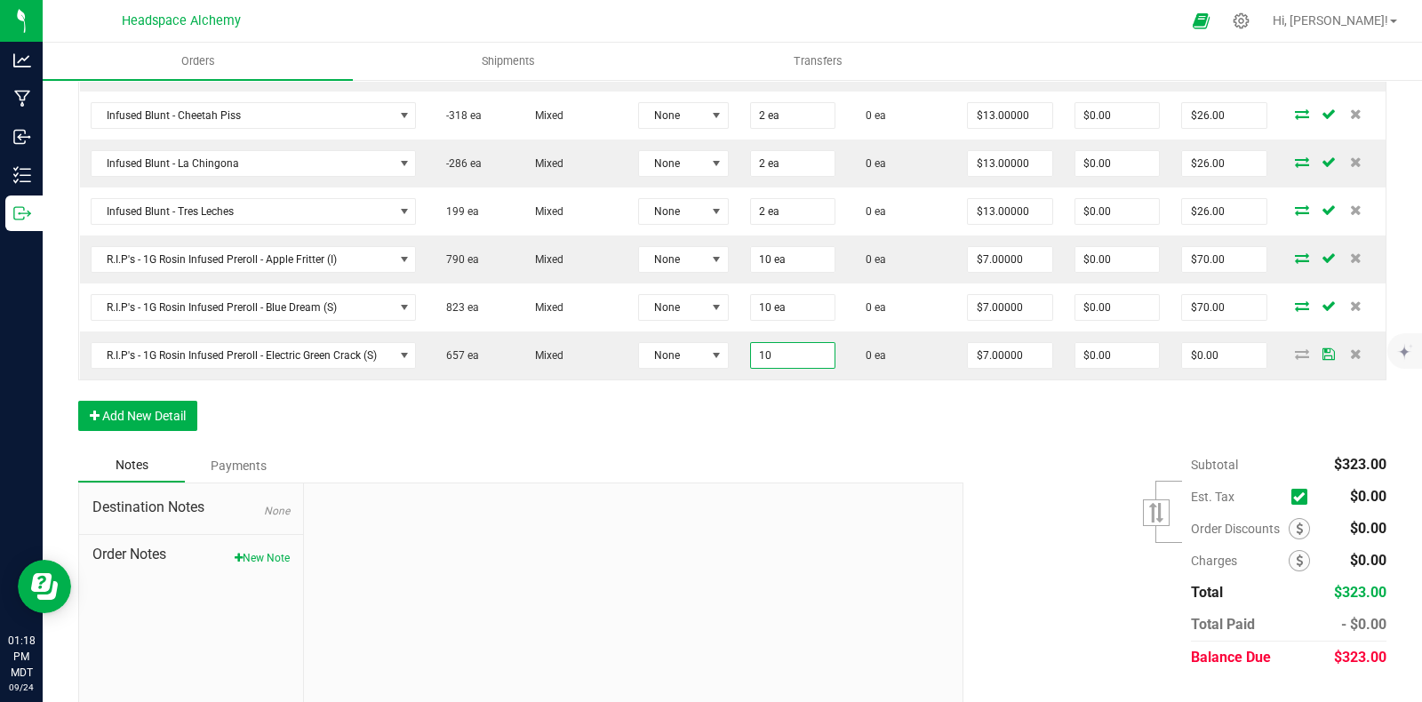
type input "10 ea"
type input "$70.00"
click at [889, 424] on div "Order Details Print All Labels Item Sellable Strain Lot Number Qty Ordered Qty …" at bounding box center [732, 182] width 1308 height 532
click at [164, 423] on button "Add New Detail" at bounding box center [137, 416] width 119 height 30
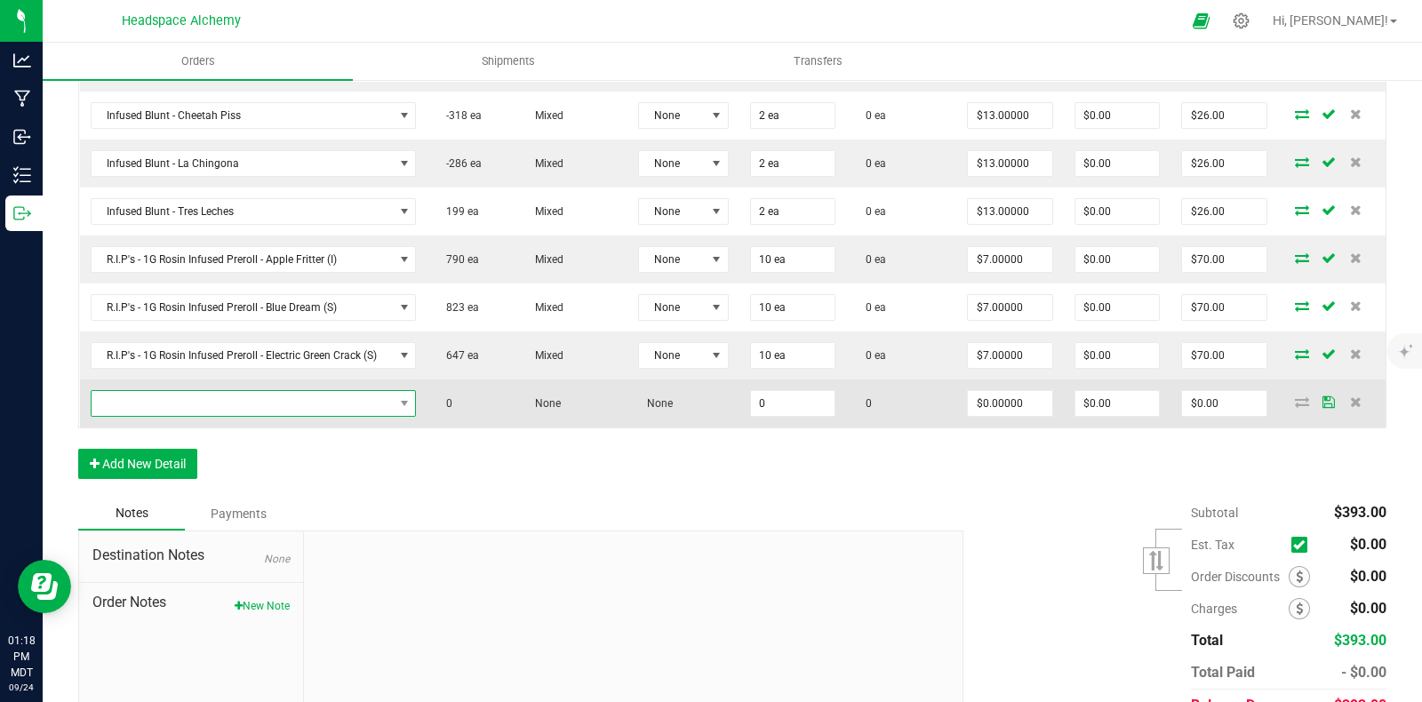
click at [276, 408] on span "NO DATA FOUND" at bounding box center [243, 403] width 302 height 25
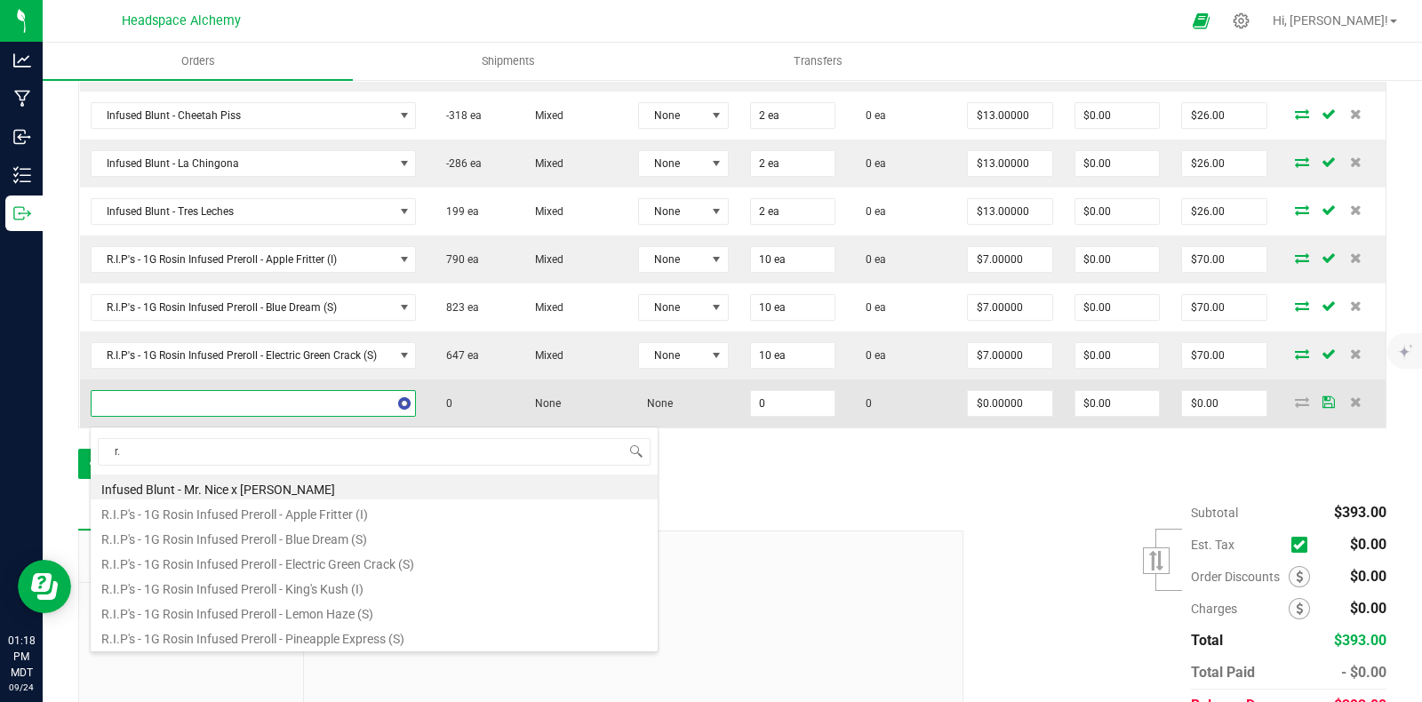
type input "r.i"
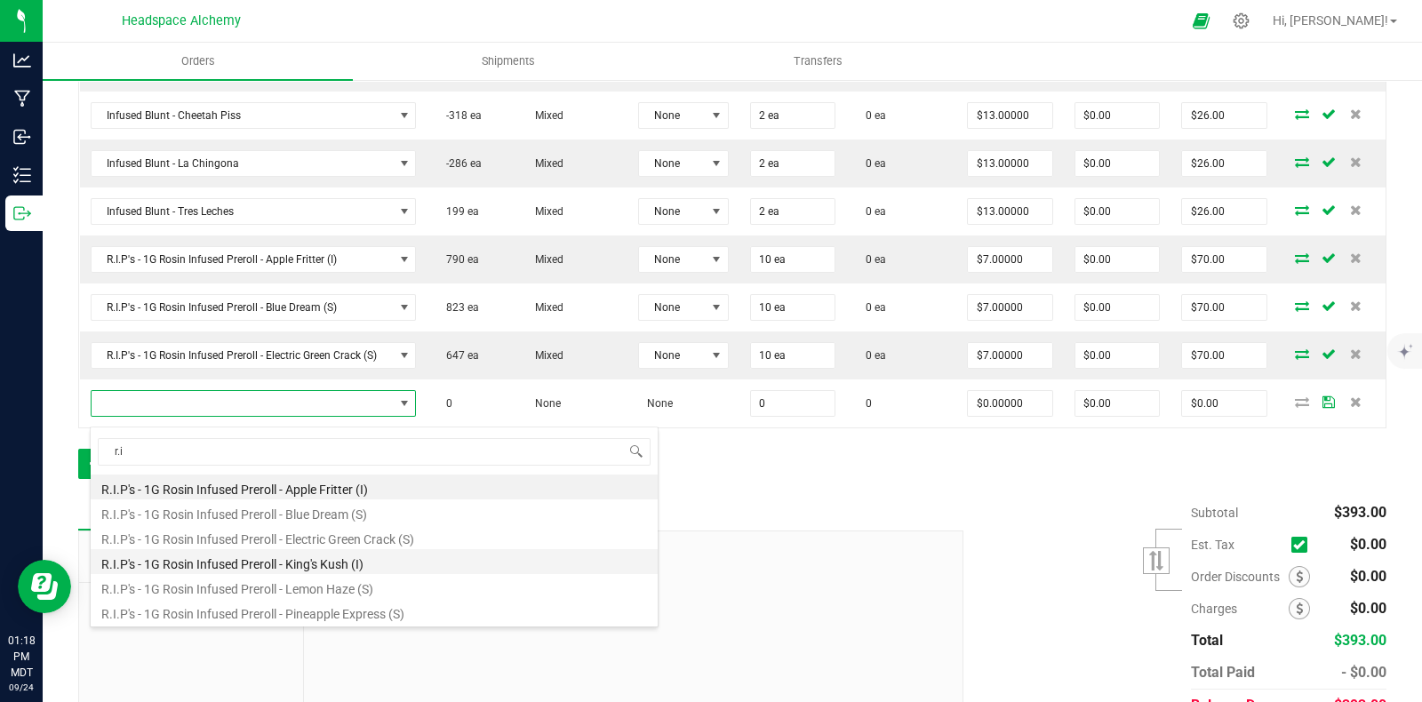
click at [320, 562] on li "R.I.P's - 1G Rosin Infused Preroll - King's Kush (I)" at bounding box center [374, 561] width 567 height 25
type input "0 ea"
type input "$7.00000"
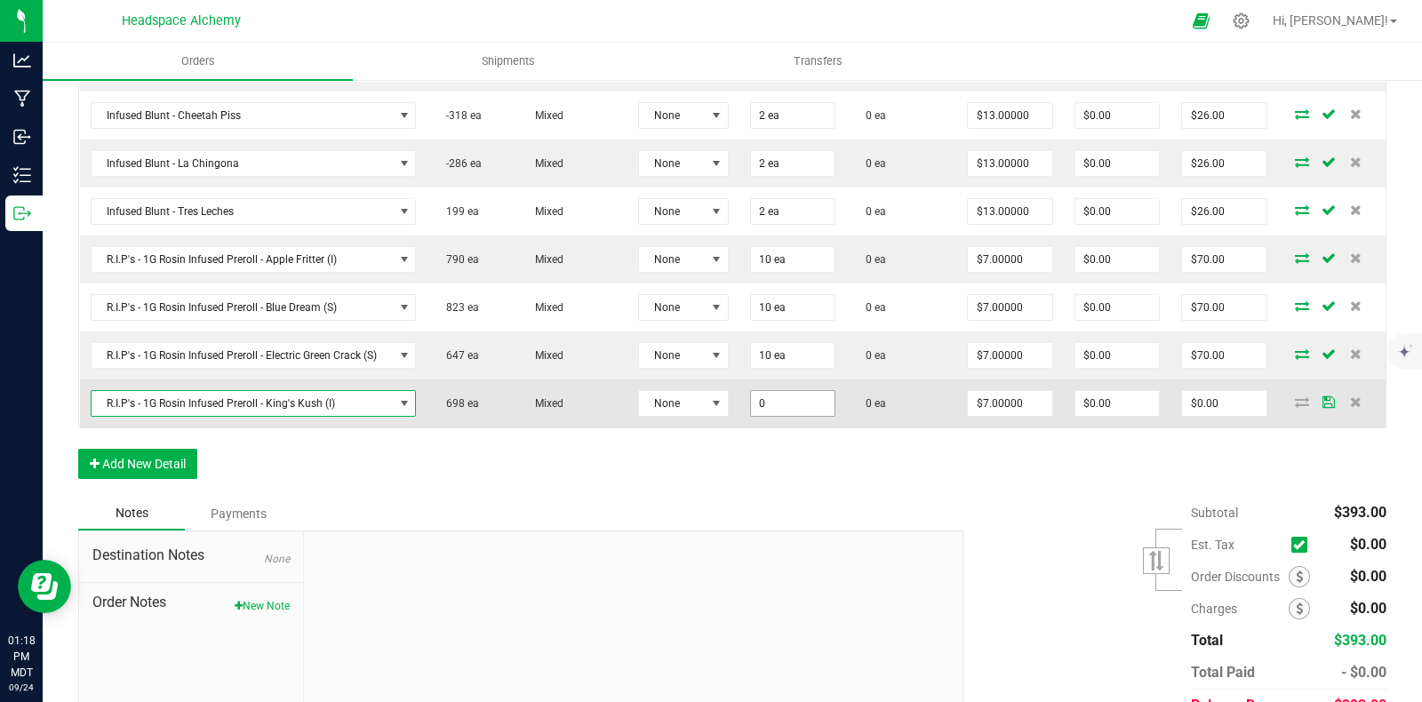
click at [794, 411] on input "0" at bounding box center [793, 403] width 84 height 25
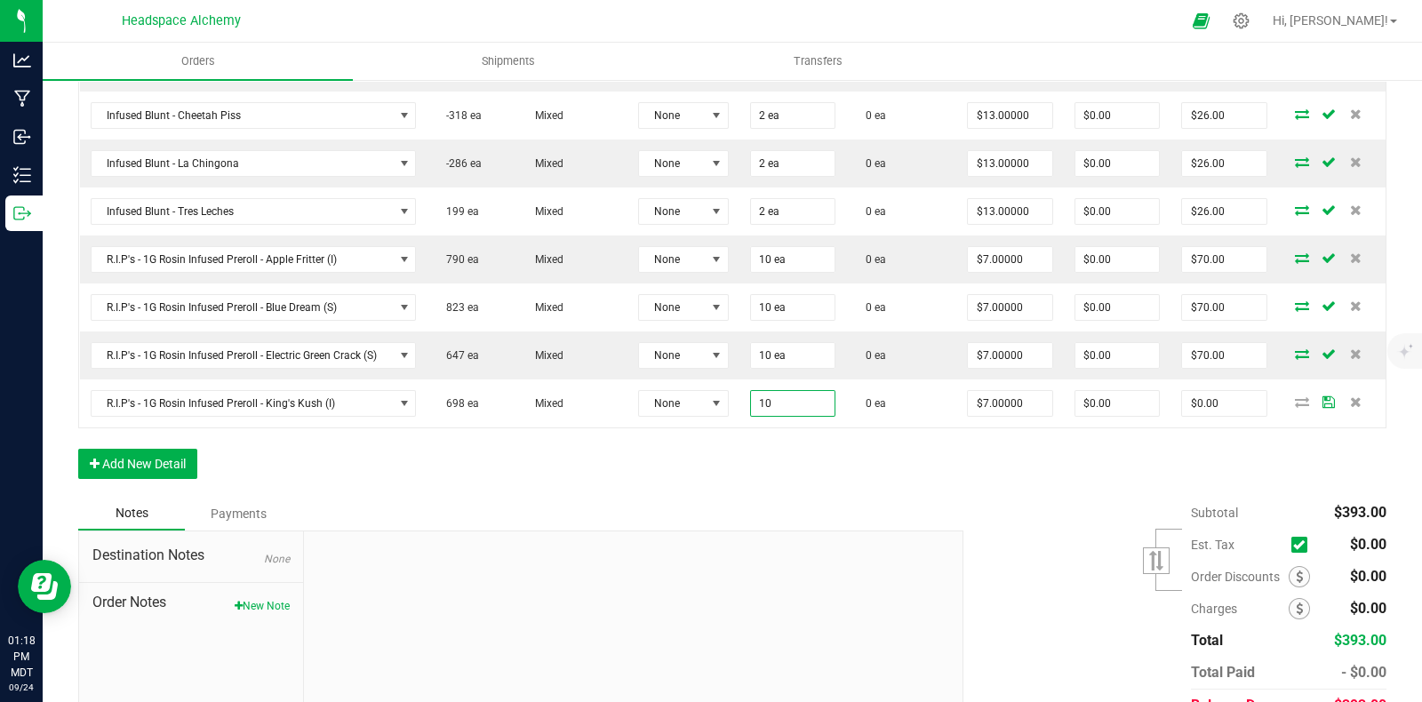
type input "10 ea"
type input "$70.00"
click at [991, 459] on div "Order Details Print All Labels Item Sellable Strain Lot Number Qty Ordered Qty …" at bounding box center [732, 206] width 1308 height 580
click at [173, 468] on button "Add New Detail" at bounding box center [137, 464] width 119 height 30
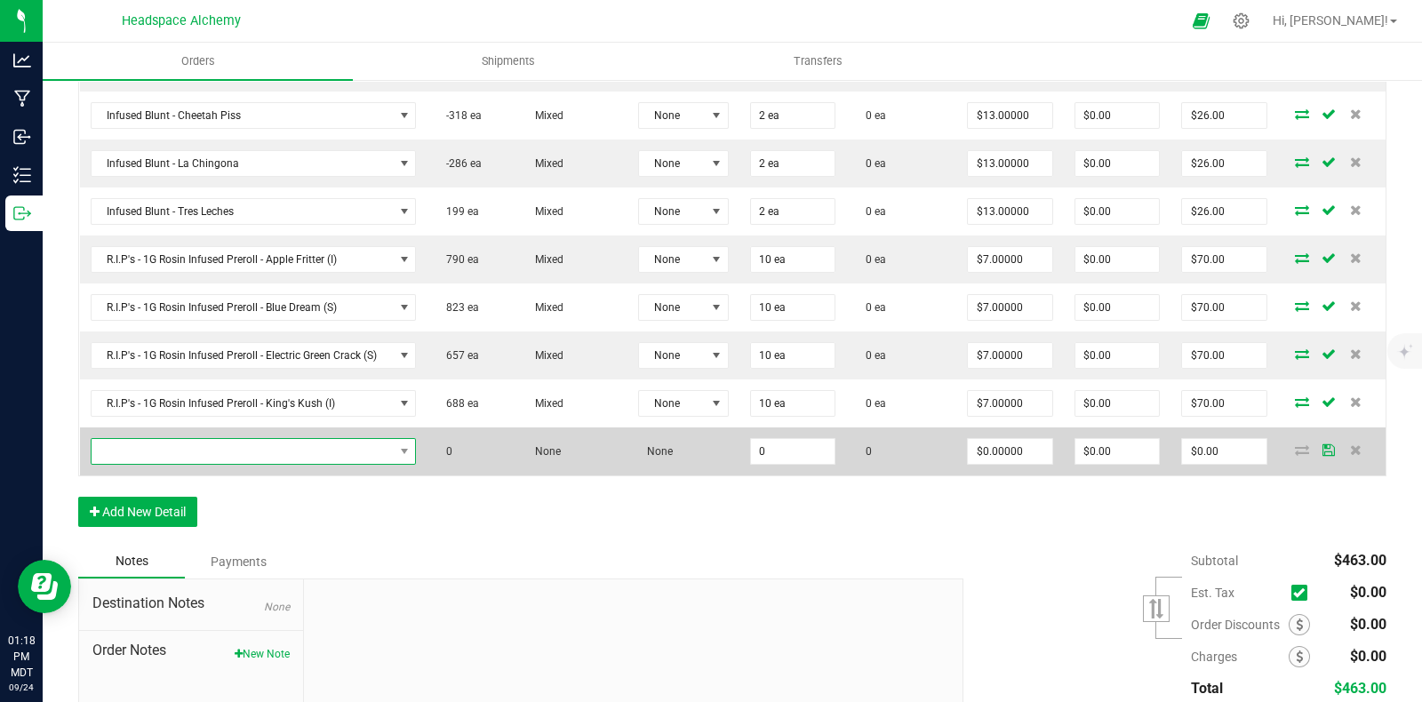
click at [220, 464] on span "NO DATA FOUND" at bounding box center [243, 451] width 302 height 25
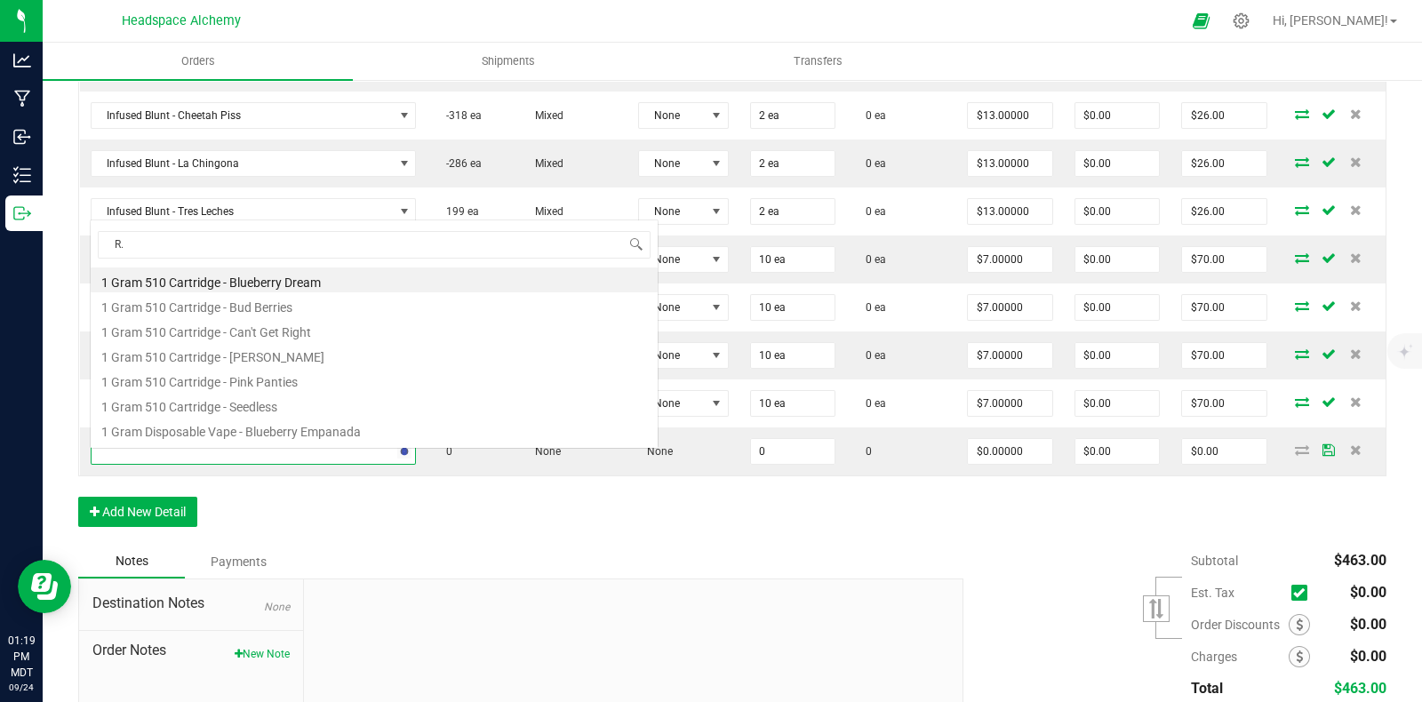
type input "R.i"
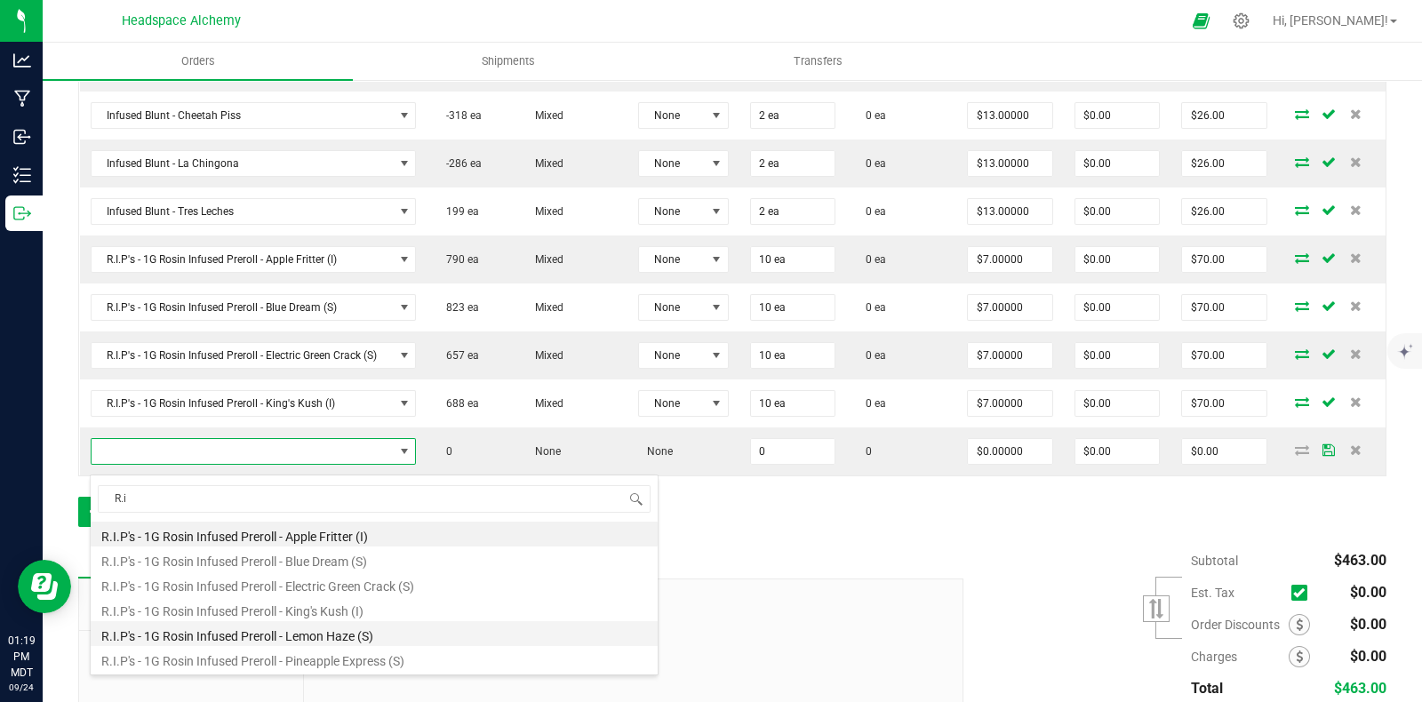
click at [324, 638] on li "R.I.P's - 1G Rosin Infused Preroll - Lemon Haze (S)" at bounding box center [374, 633] width 567 height 25
type input "0 ea"
type input "$7.00000"
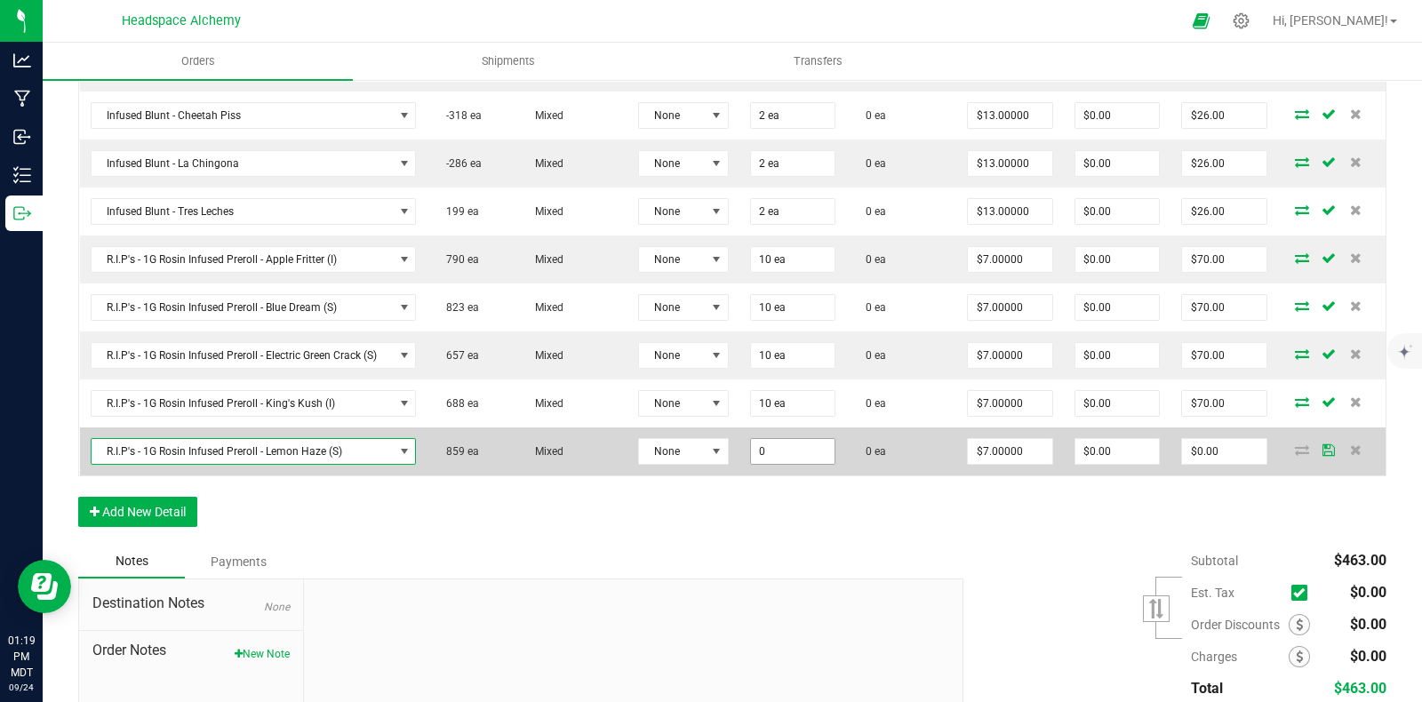
click at [781, 463] on input "0" at bounding box center [793, 451] width 84 height 25
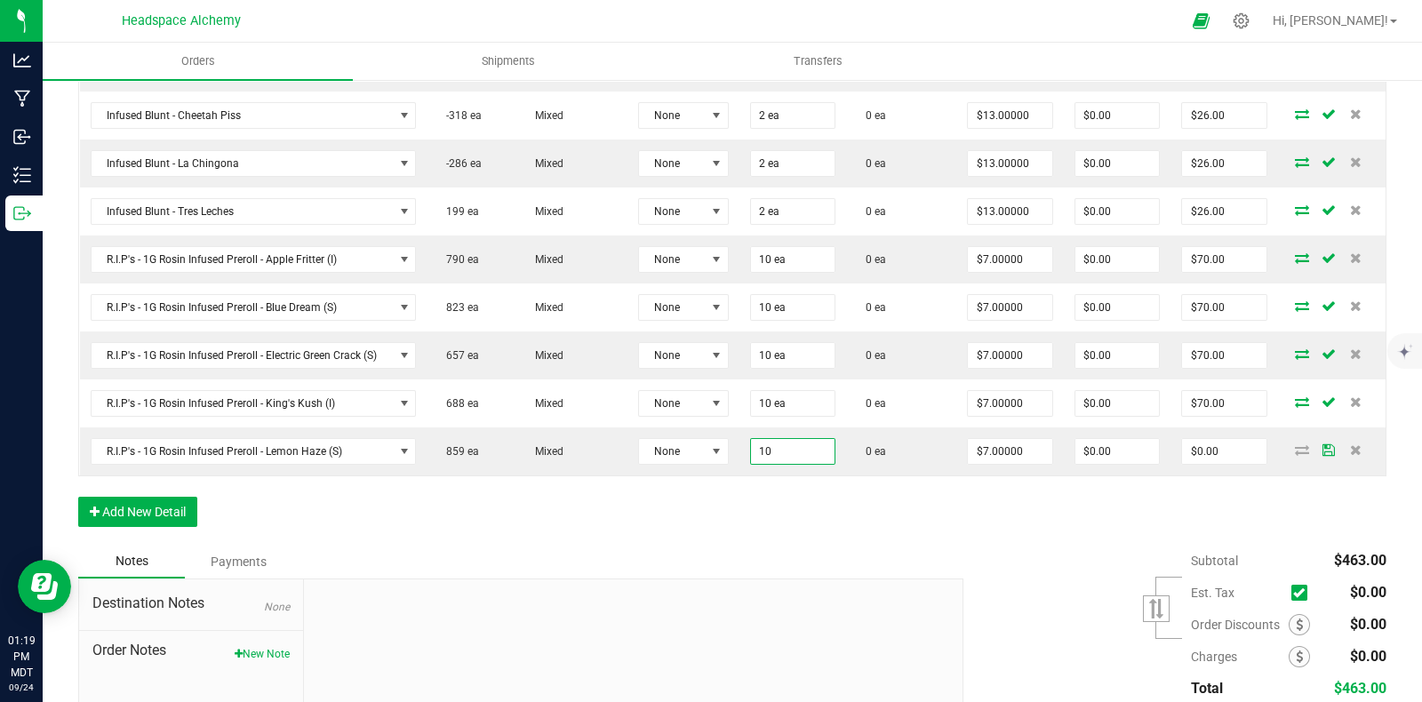
type input "10 ea"
type input "$70.00"
click at [729, 521] on div "Order Details Print All Labels Item Sellable Strain Lot Number Qty Ordered Qty …" at bounding box center [732, 230] width 1308 height 628
click at [187, 517] on button "Add New Detail" at bounding box center [137, 512] width 119 height 30
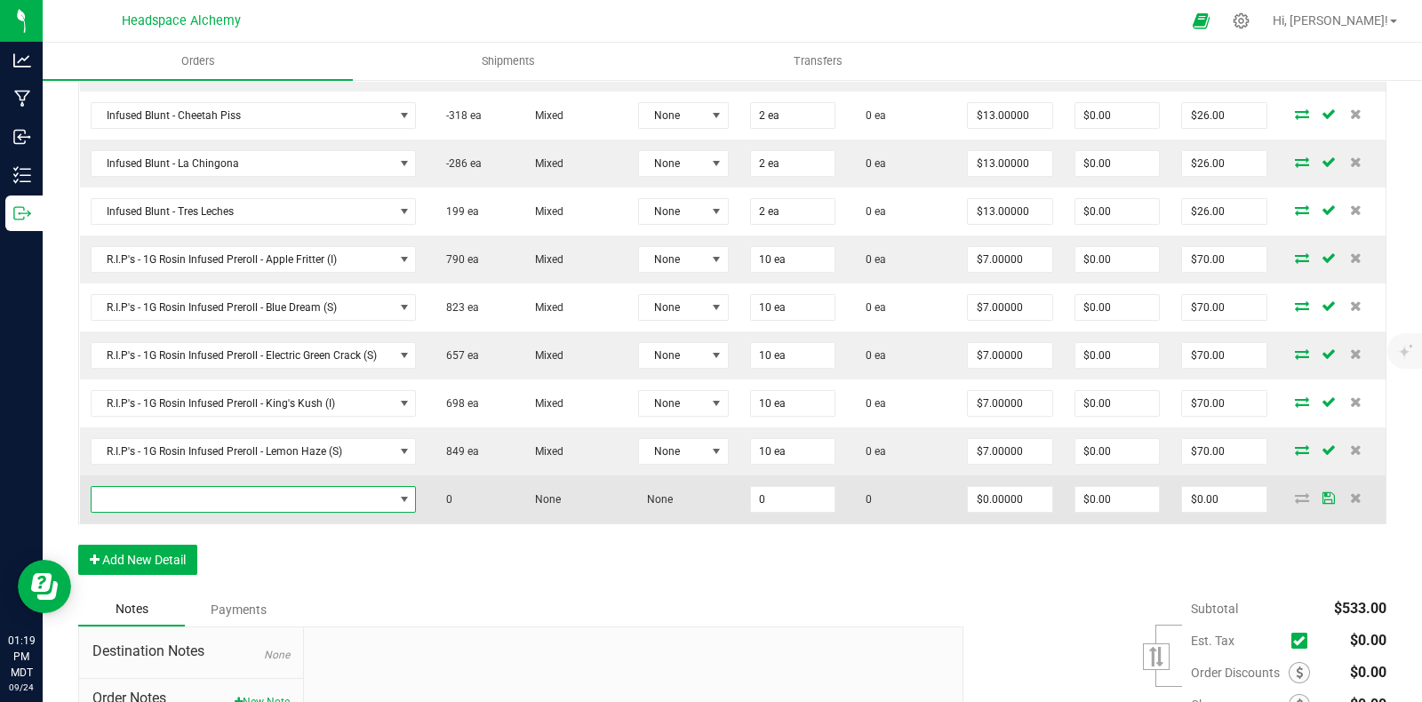
click at [203, 507] on span "NO DATA FOUND" at bounding box center [243, 499] width 302 height 25
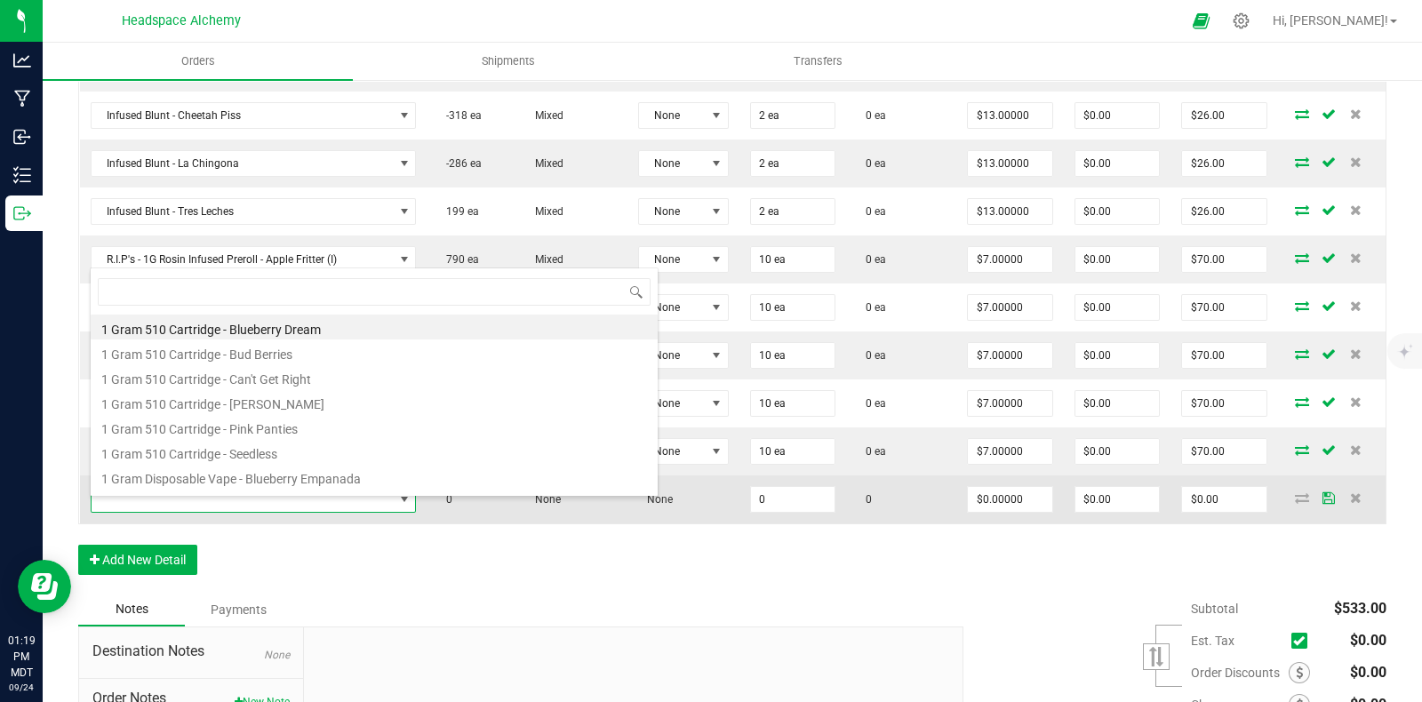
scroll to position [26, 317]
type input "r."
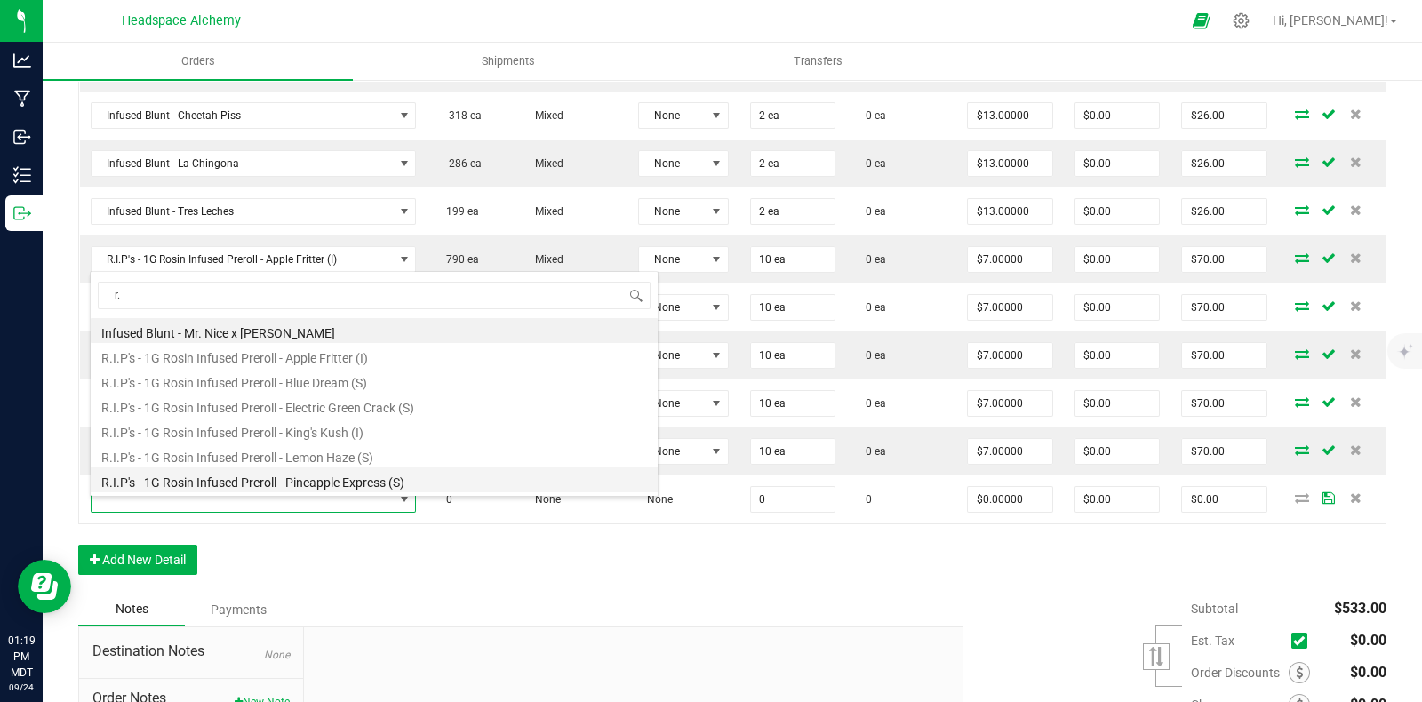
click at [329, 483] on li "R.I.P's - 1G Rosin Infused Preroll - Pineapple Express (S)" at bounding box center [374, 479] width 567 height 25
type input "0 ea"
type input "$7.00000"
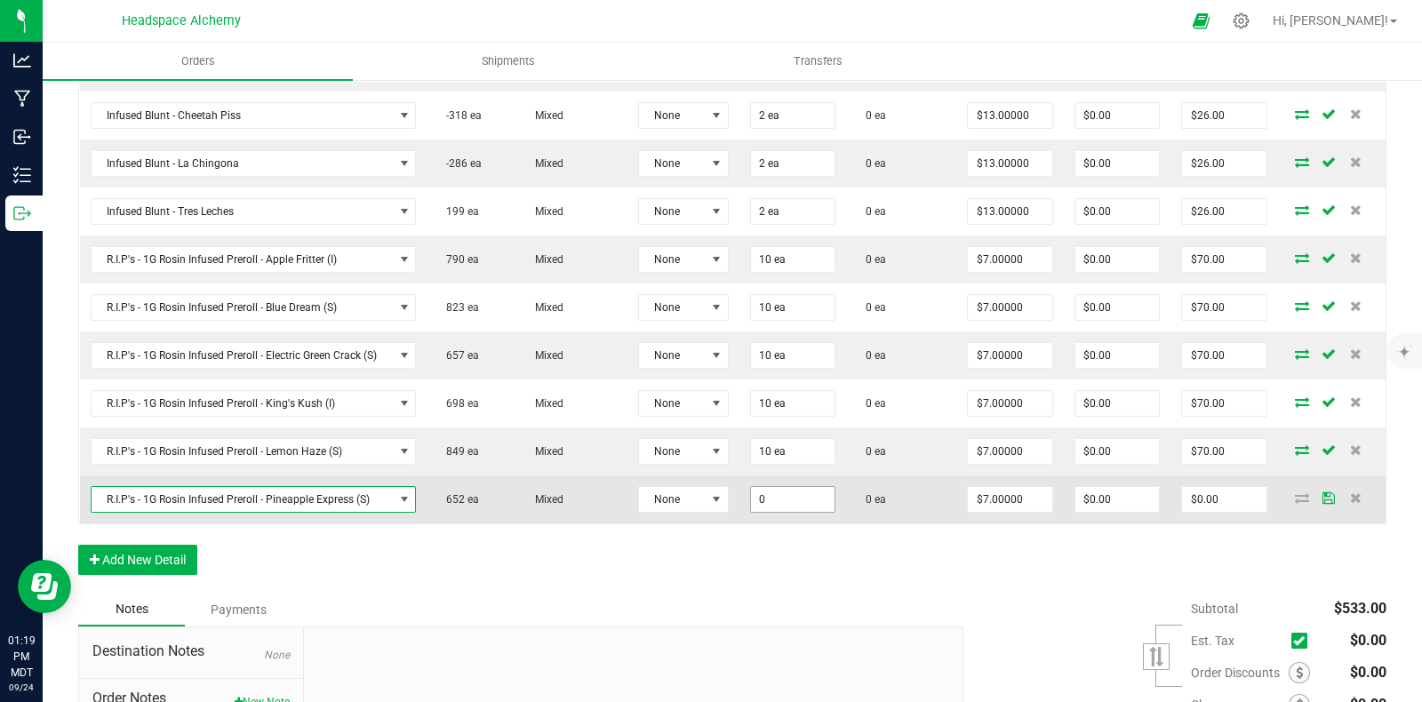
click at [771, 512] on input "0" at bounding box center [793, 499] width 84 height 25
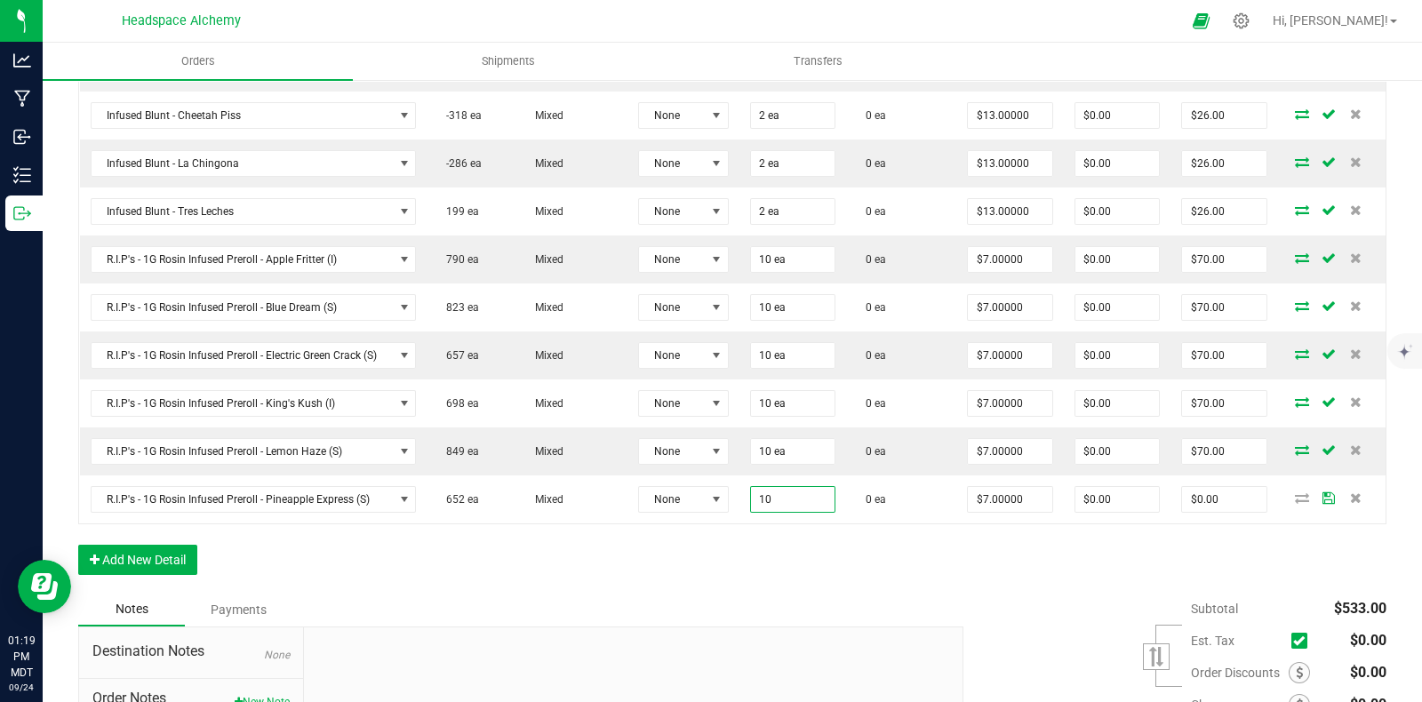
type input "10 ea"
type input "$70.00"
click at [892, 571] on div "Order Details Print All Labels Item Sellable Strain Lot Number Qty Ordered Qty …" at bounding box center [732, 254] width 1308 height 676
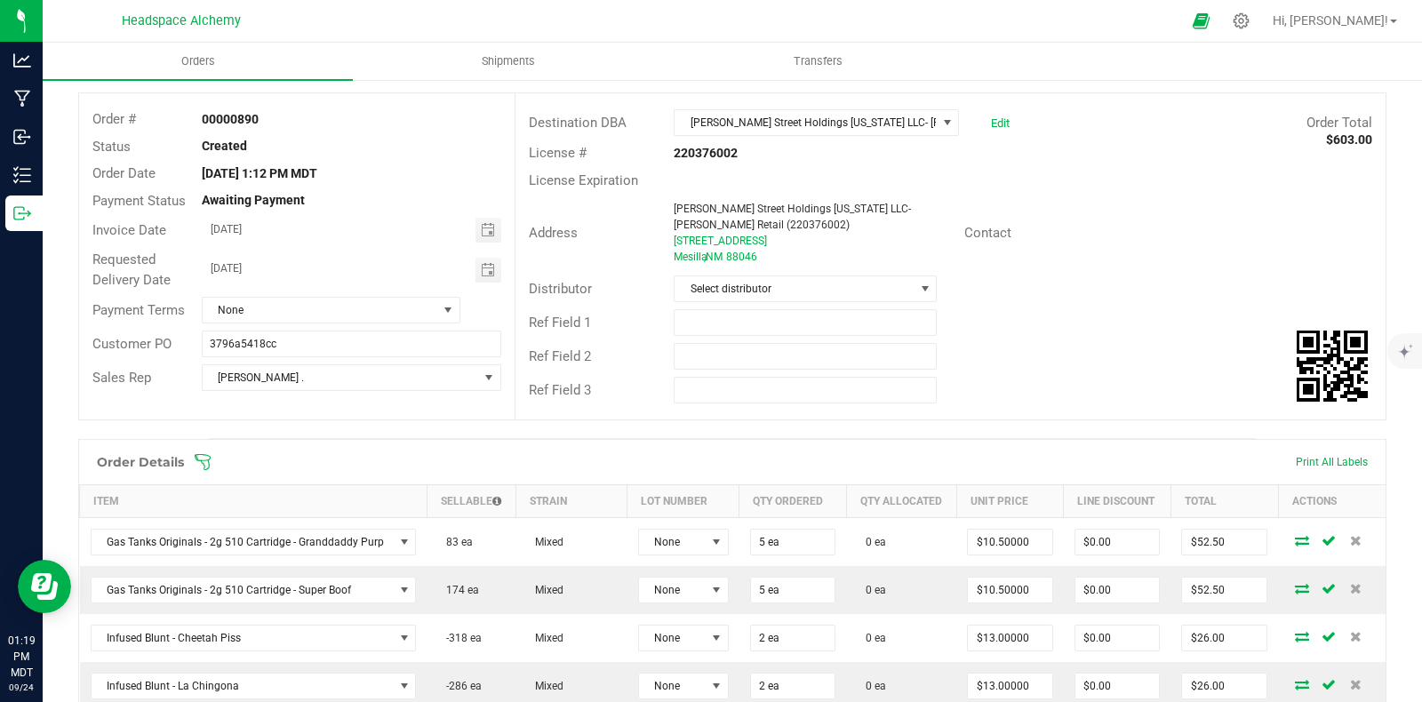
scroll to position [21, 0]
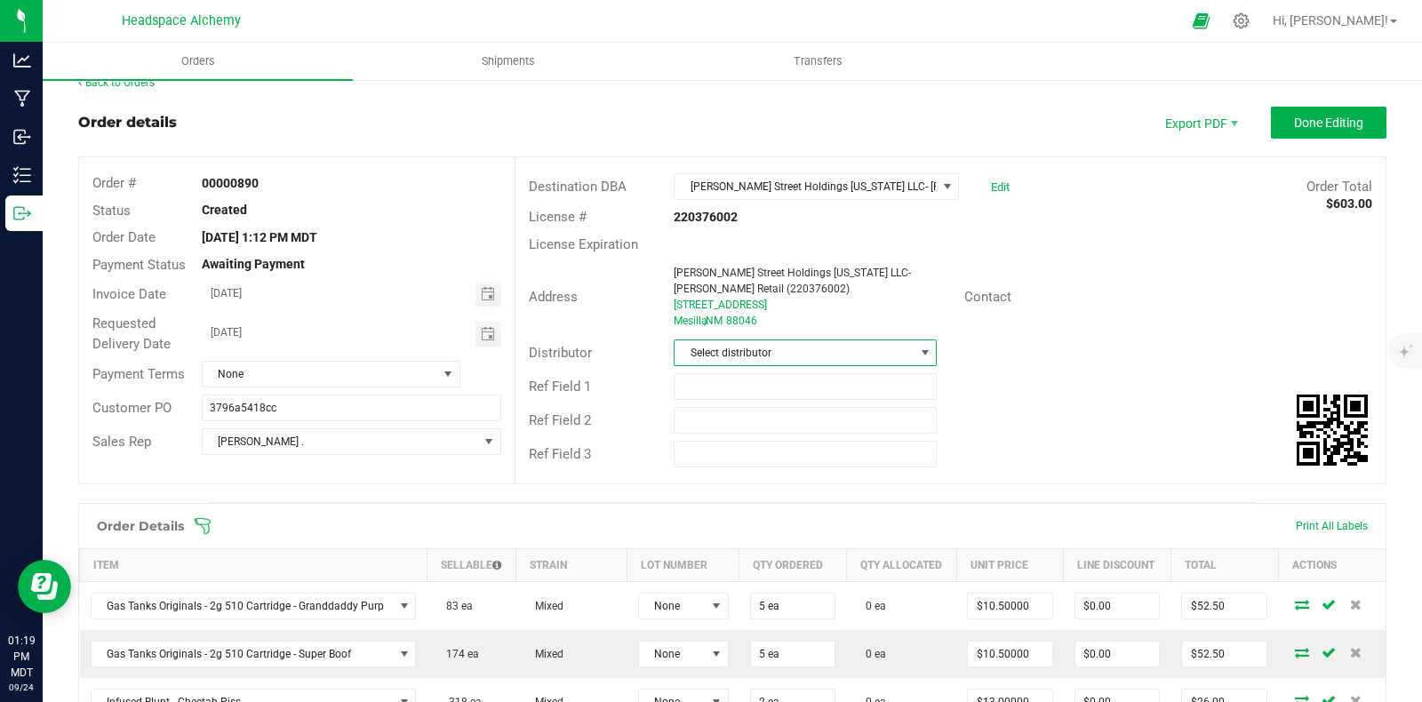
click at [801, 365] on span "Select distributor" at bounding box center [805, 353] width 263 height 27
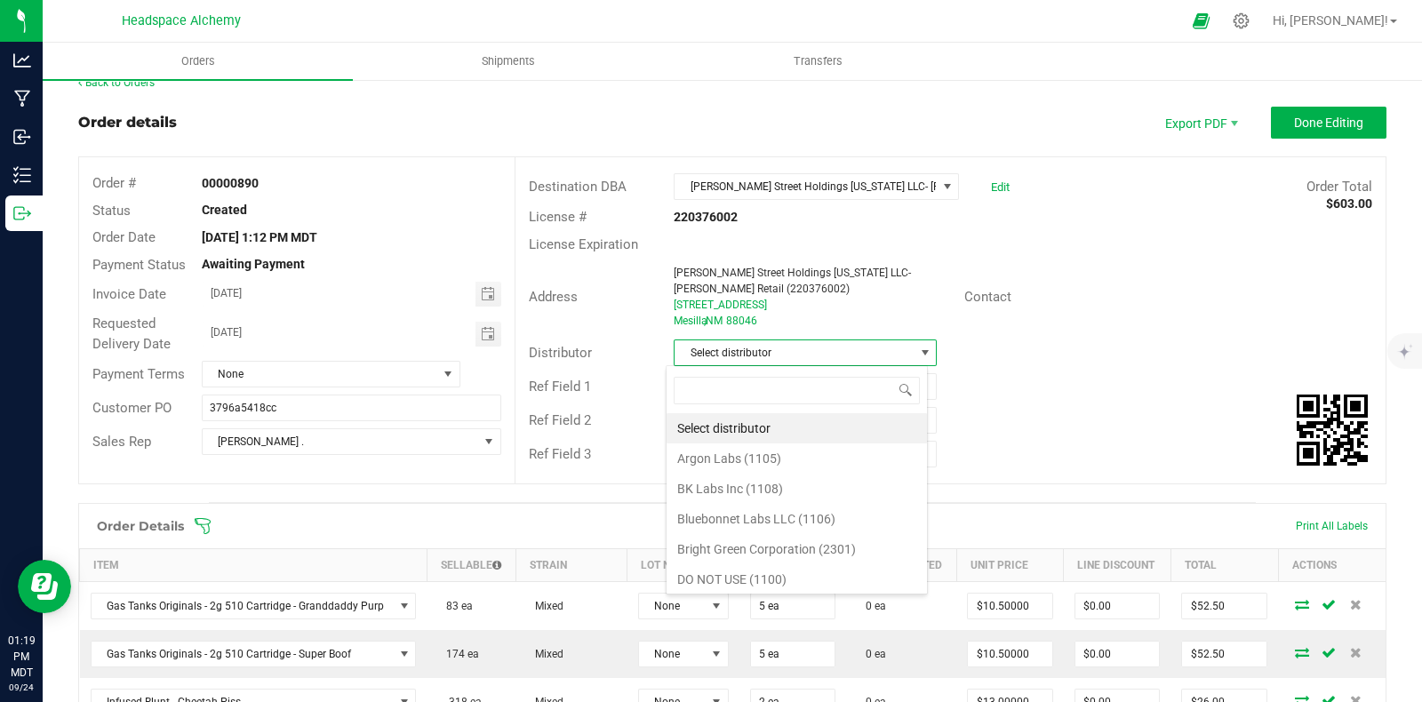
scroll to position [26, 259]
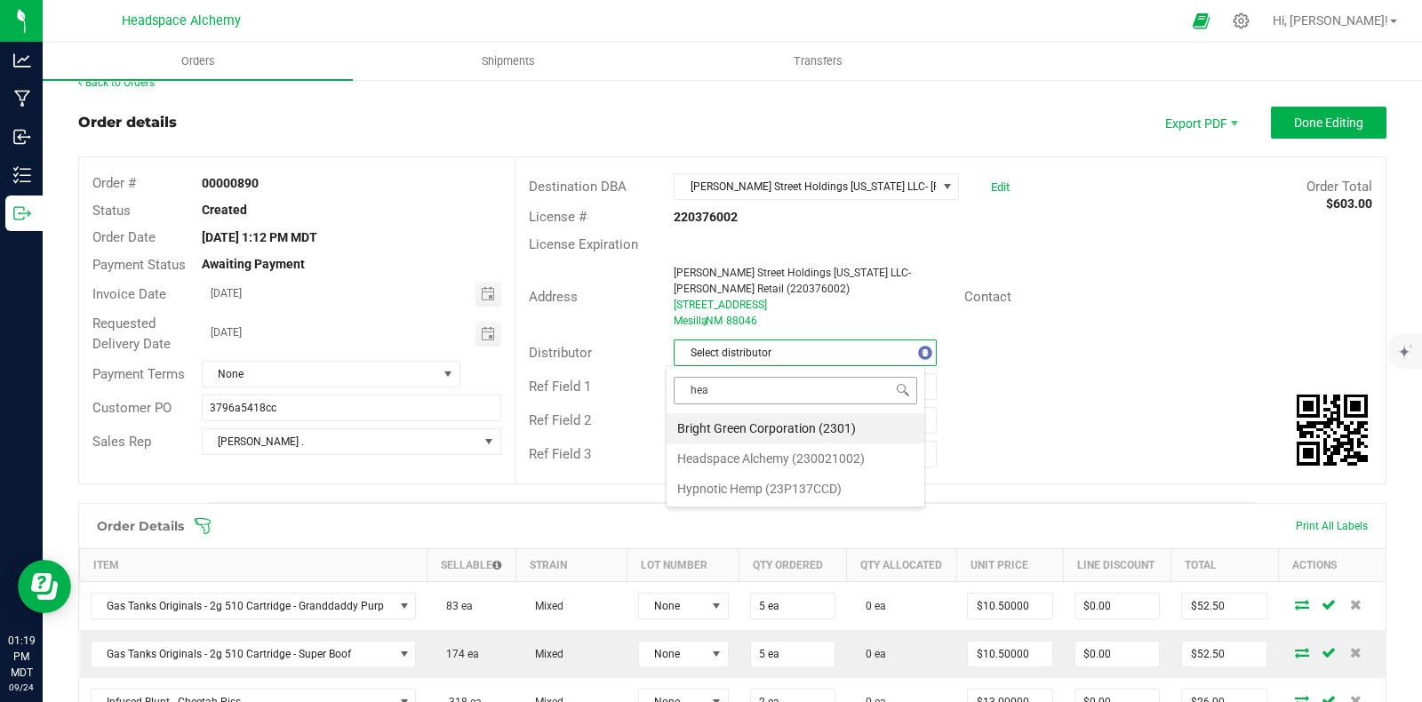
type input "head"
click at [760, 428] on li "Headspace Alchemy (230021002)" at bounding box center [796, 428] width 258 height 30
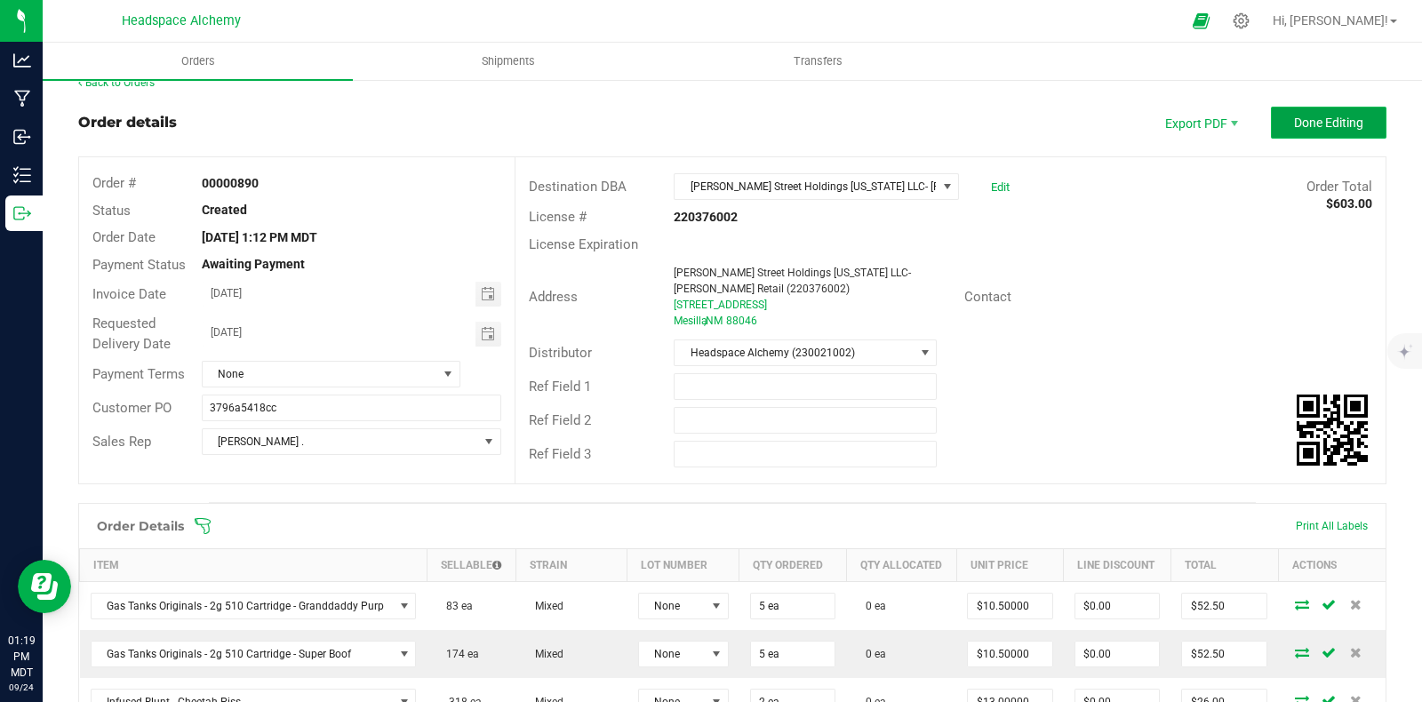
click at [1301, 120] on span "Done Editing" at bounding box center [1328, 123] width 69 height 14
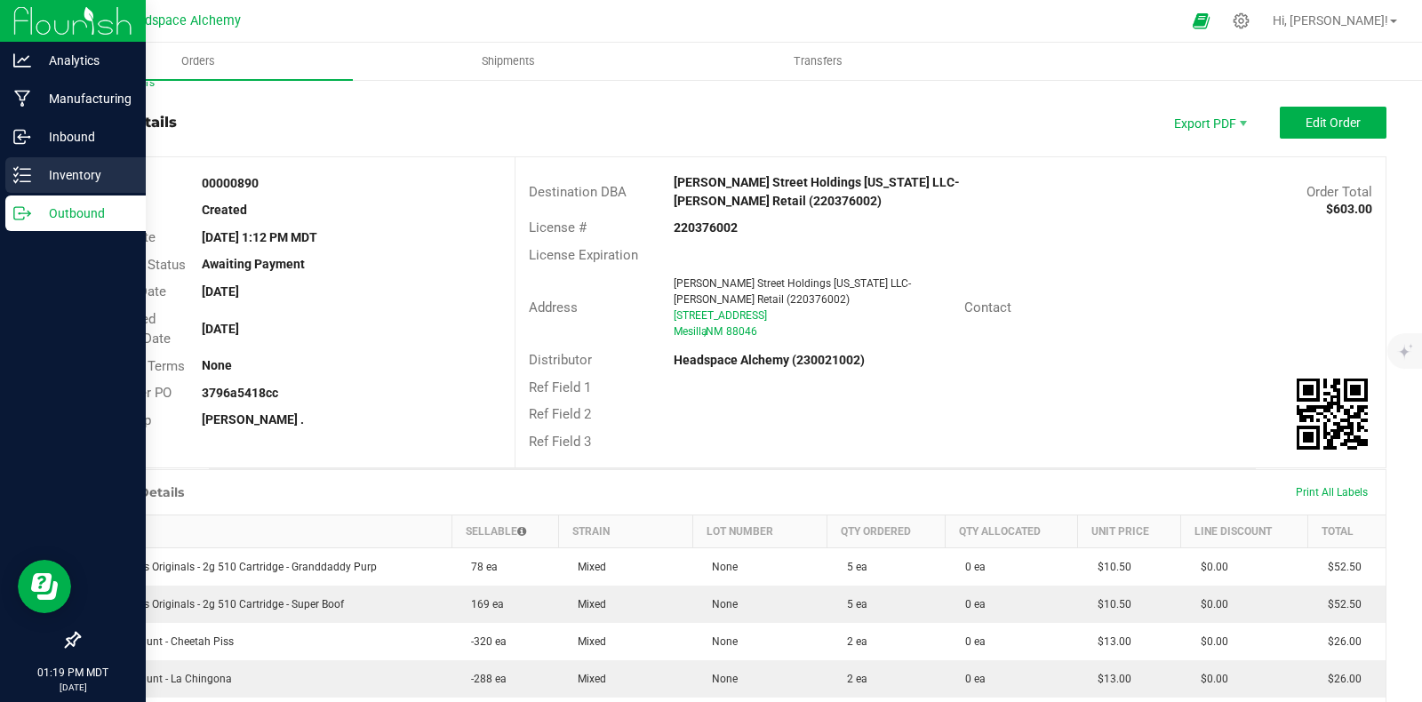
click at [23, 166] on icon at bounding box center [22, 175] width 18 height 18
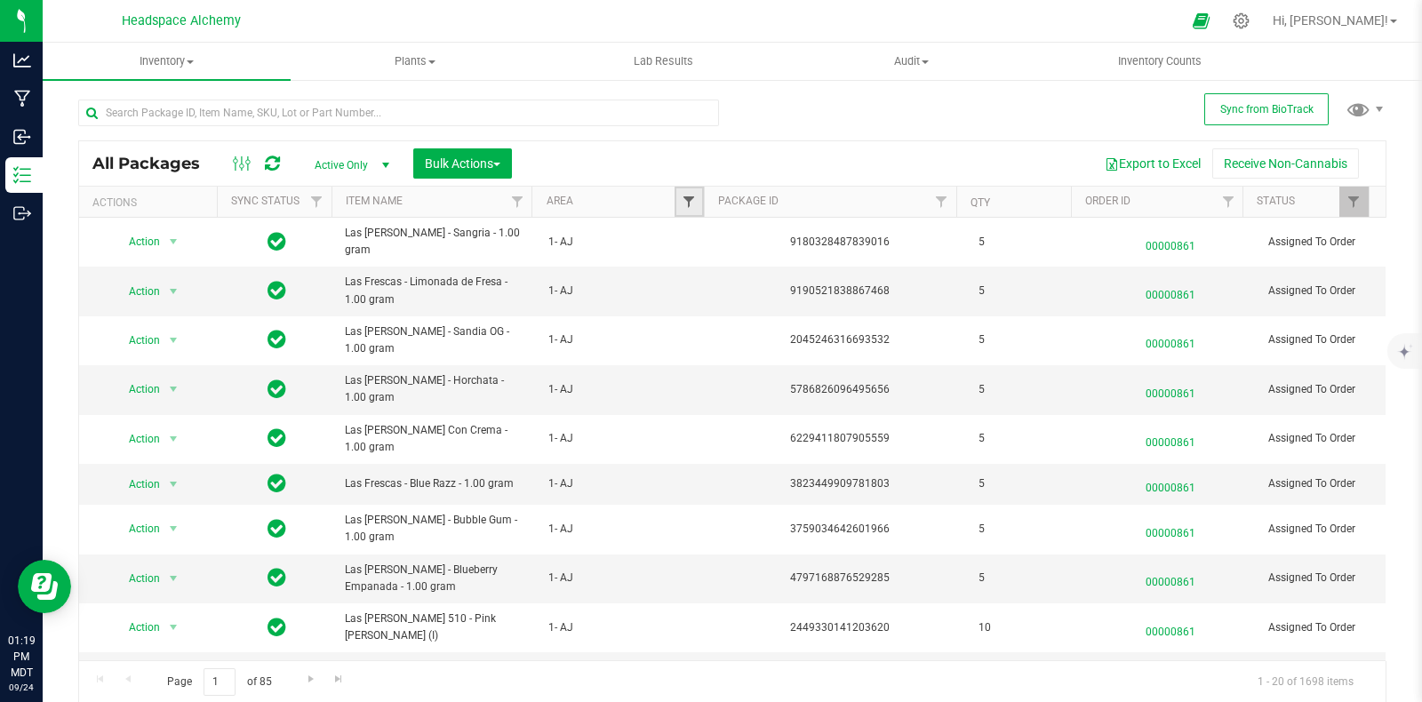
click at [685, 200] on span "Filter" at bounding box center [689, 202] width 14 height 14
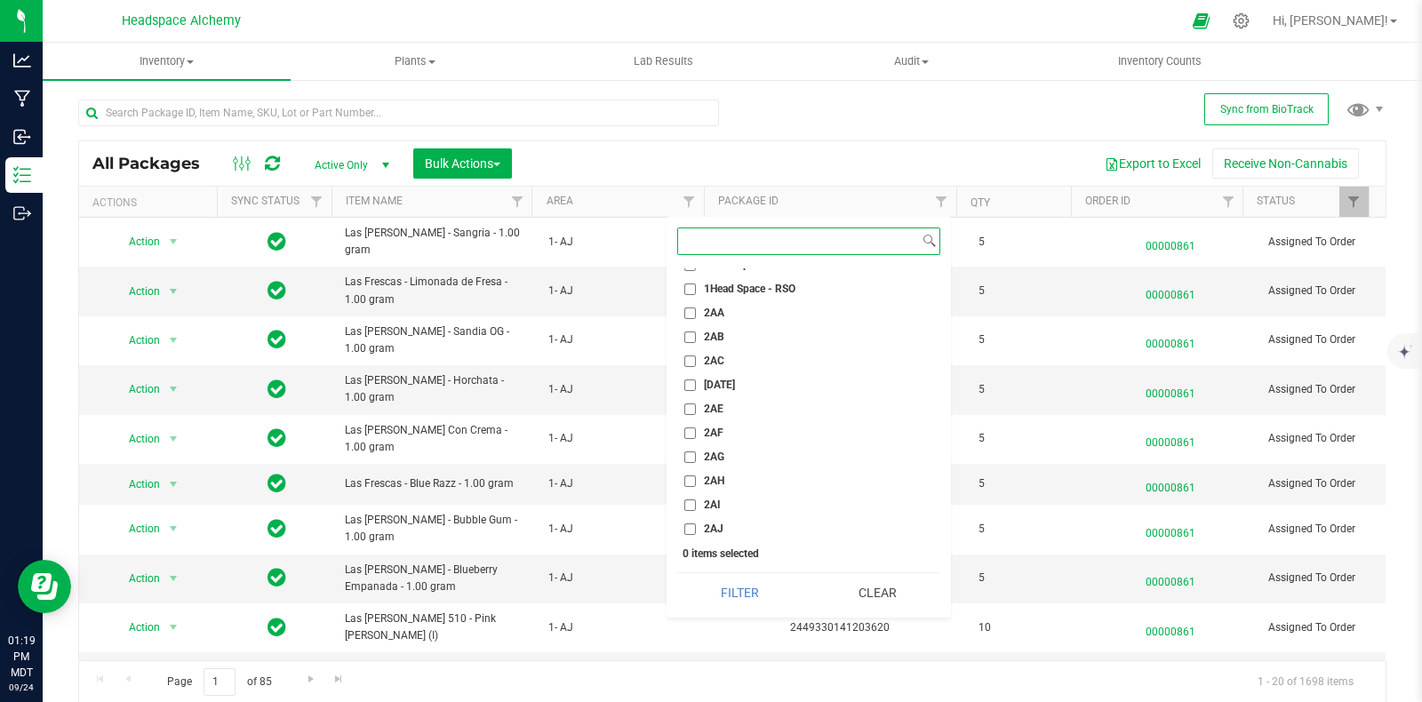
scroll to position [1666, 0]
click at [694, 432] on input "2AI" at bounding box center [690, 436] width 12 height 12
checkbox input "true"
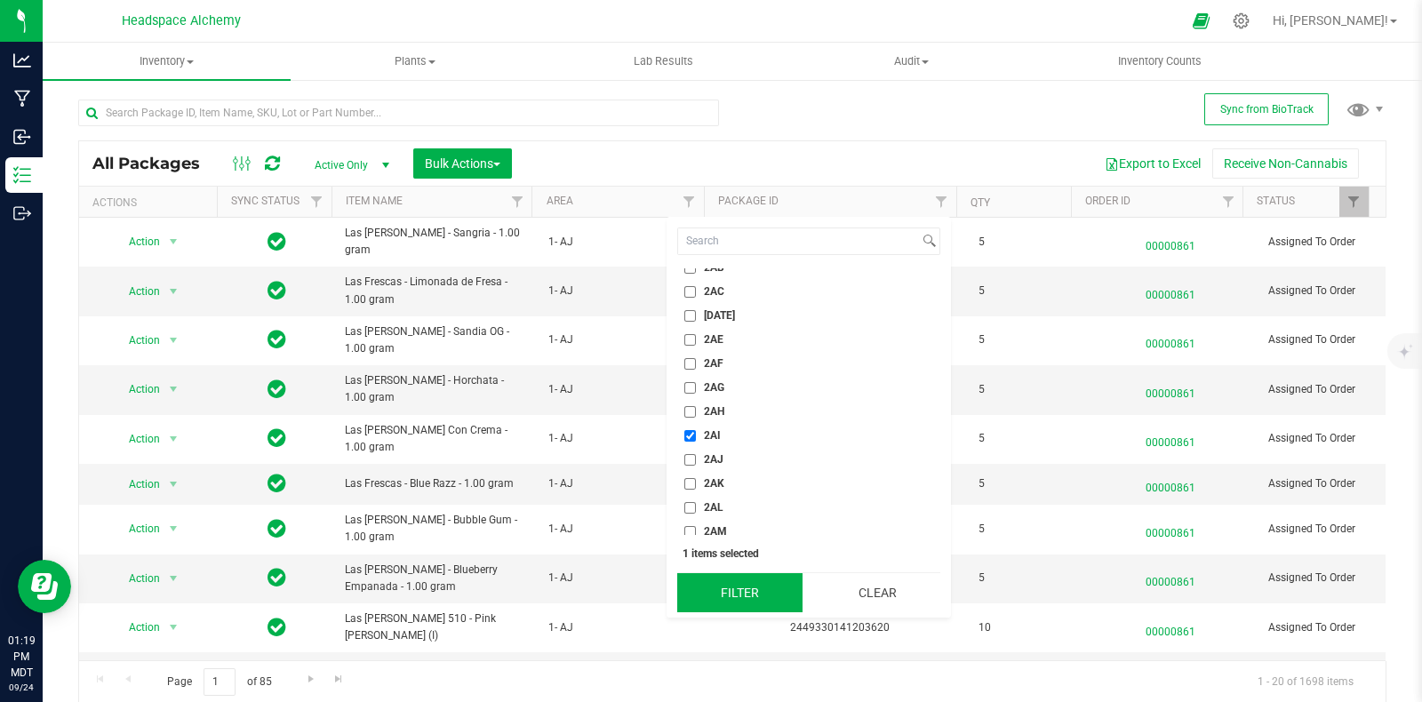
click at [738, 588] on button "Filter" at bounding box center [739, 592] width 125 height 39
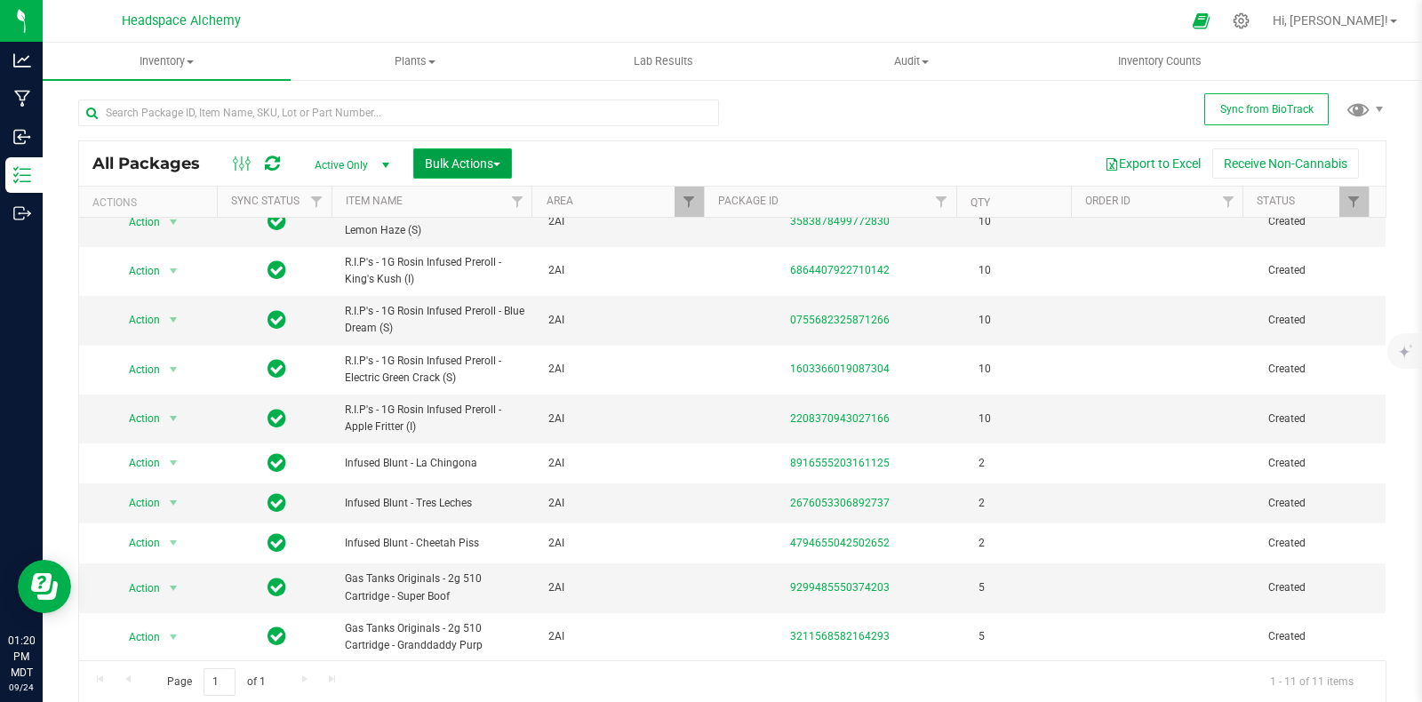
click at [474, 158] on span "Bulk Actions" at bounding box center [463, 163] width 76 height 14
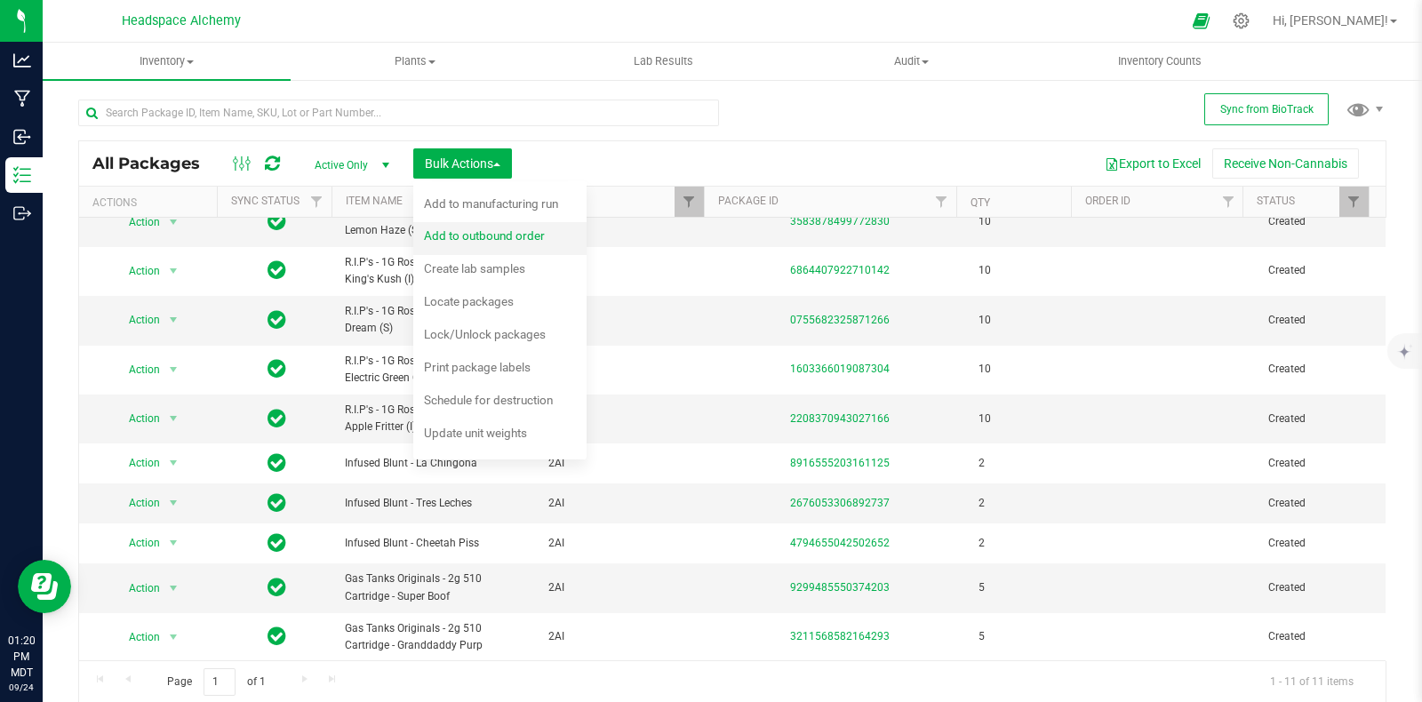
click at [500, 242] on span "Add to outbound order" at bounding box center [484, 235] width 121 height 14
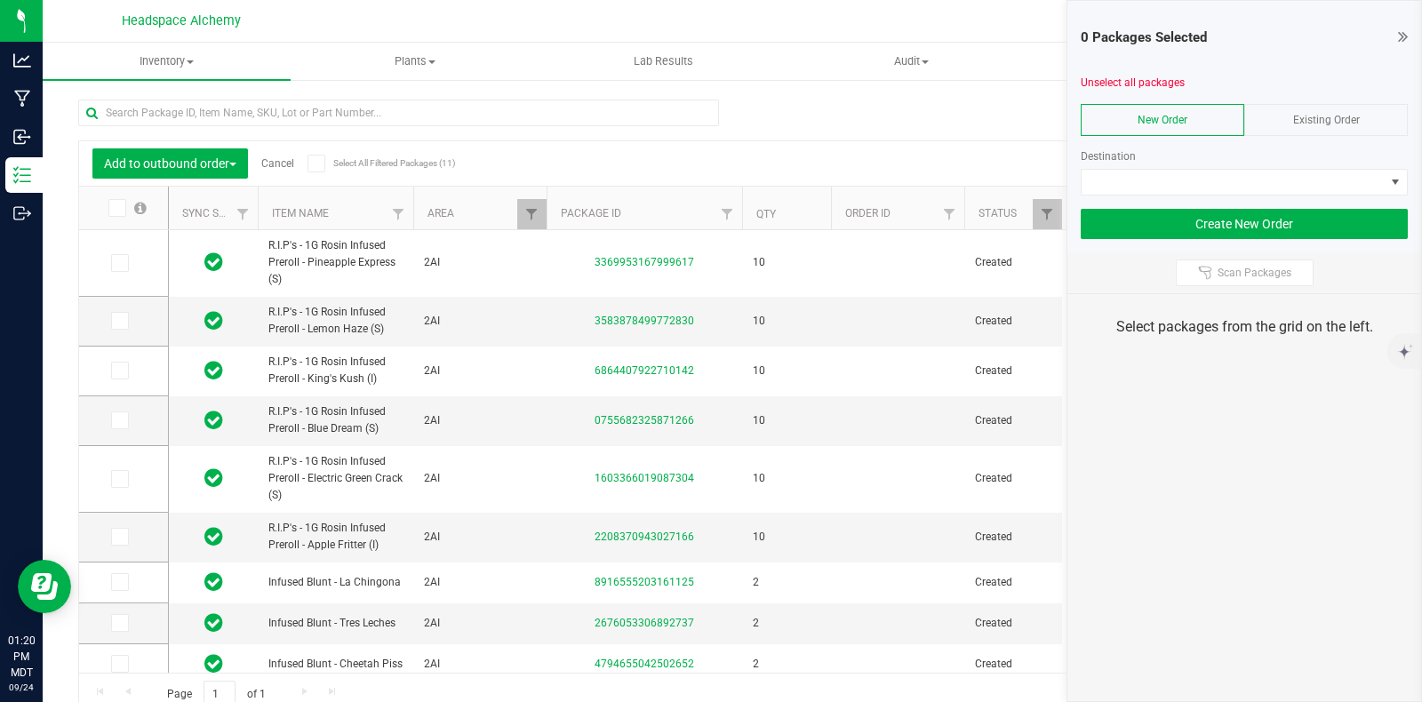
click at [1305, 117] on span "Existing Order" at bounding box center [1326, 120] width 67 height 12
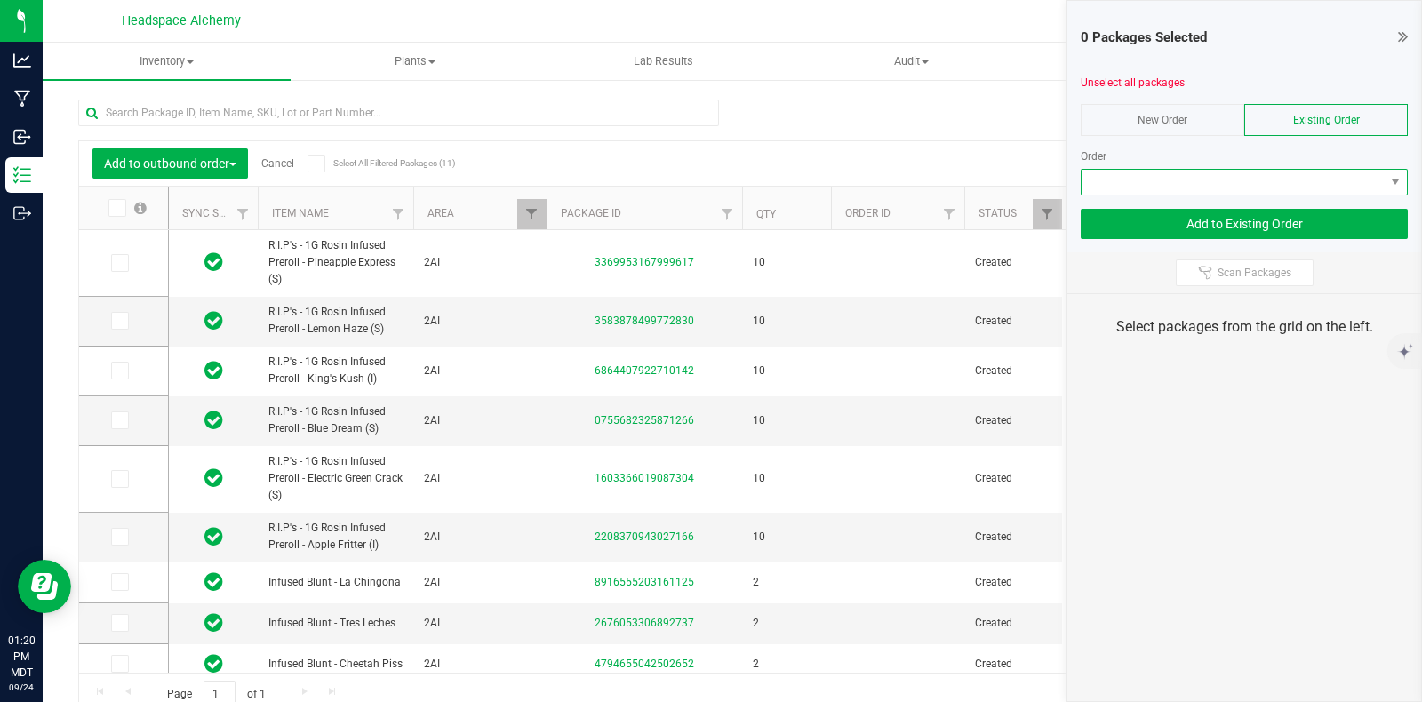
click at [1272, 186] on span at bounding box center [1233, 182] width 303 height 25
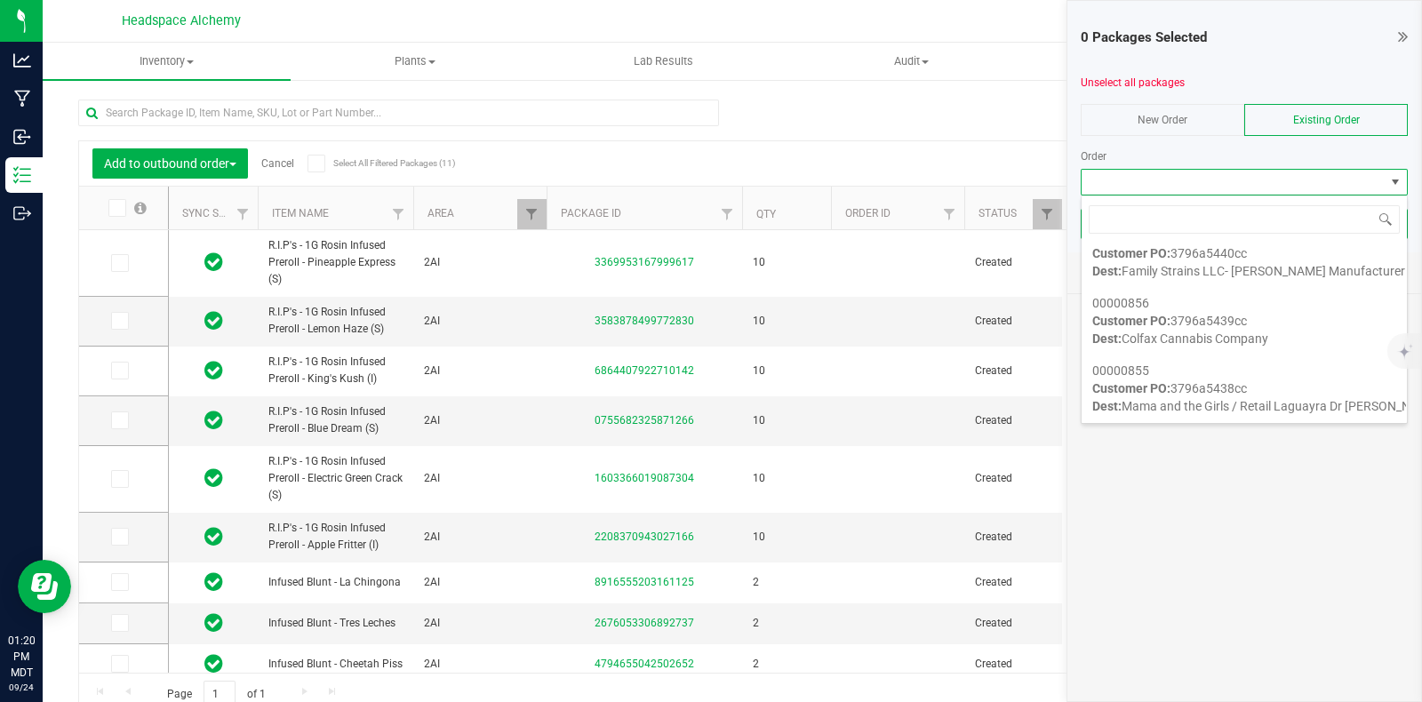
scroll to position [1554, 0]
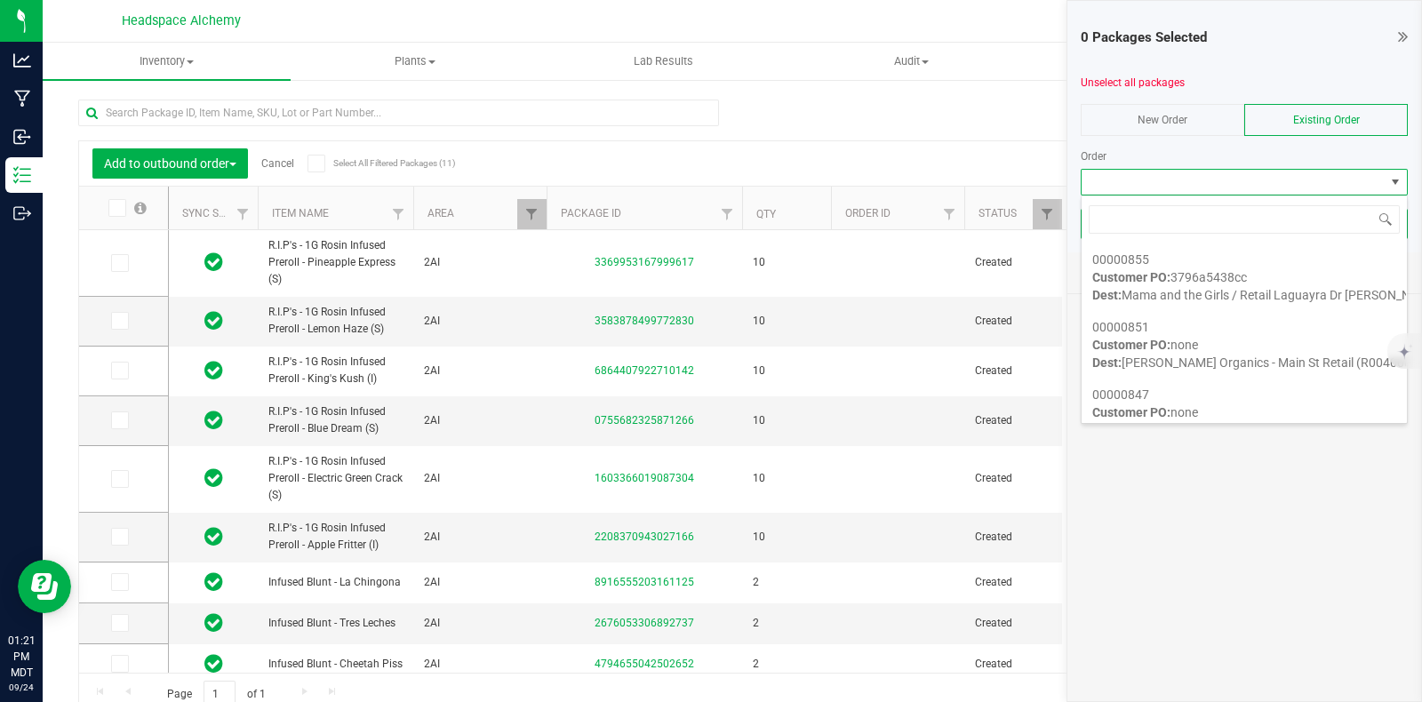
drag, startPoint x: 1204, startPoint y: 309, endPoint x: 948, endPoint y: 175, distance: 289.0
drag, startPoint x: 948, startPoint y: 175, endPoint x: 926, endPoint y: 72, distance: 105.5
click at [926, 72] on uib-tab-heading "Audit Inventory auditing Package history" at bounding box center [911, 62] width 246 height 36
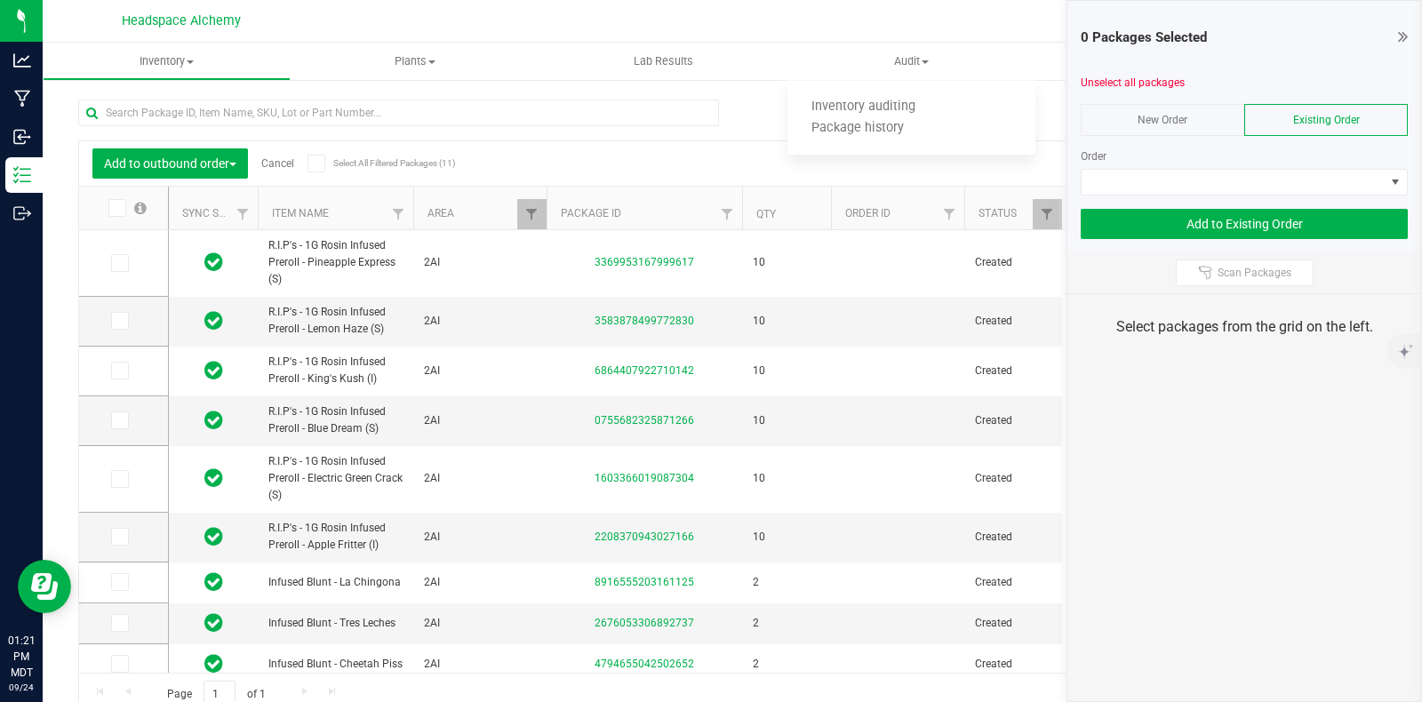
click at [675, 135] on div at bounding box center [398, 120] width 641 height 41
click at [742, 116] on div "Add to outbound order Cancel Select All Filtered Packages (11) Add to manufactu…" at bounding box center [732, 399] width 1308 height 633
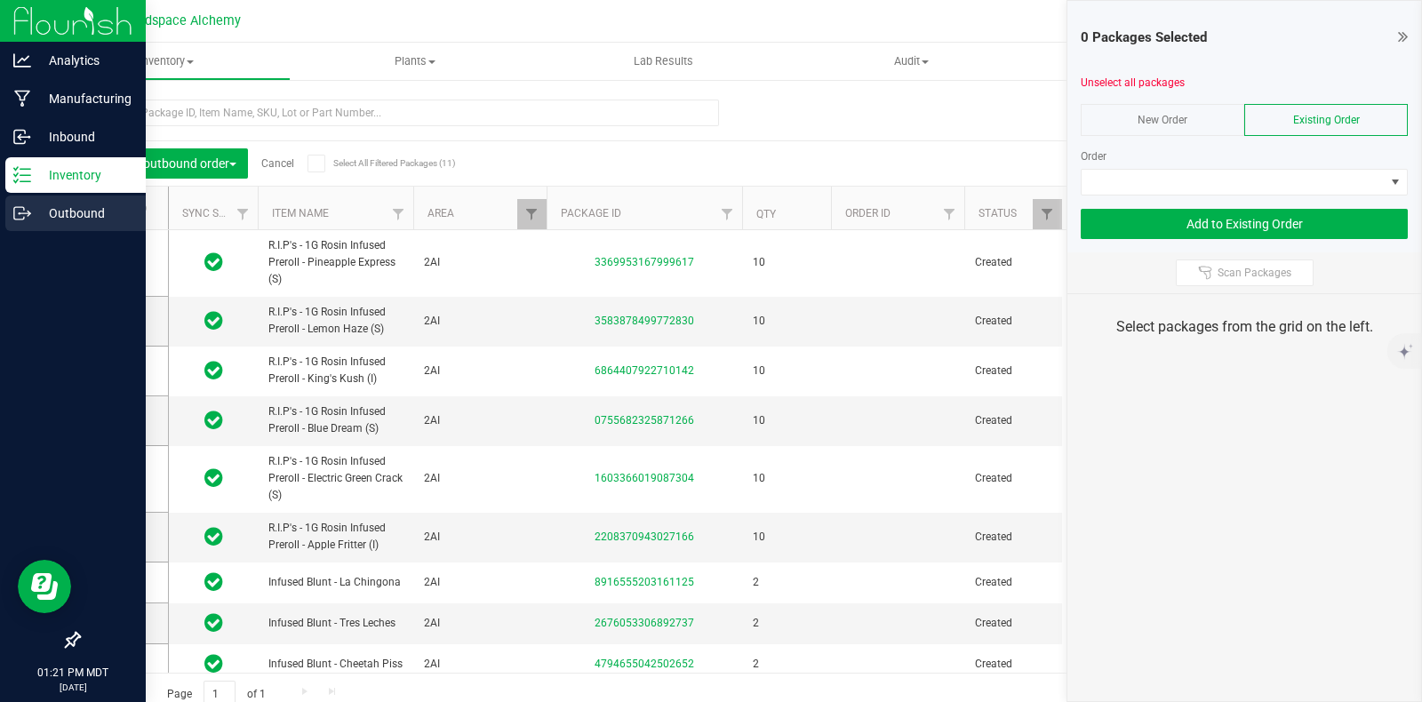
click at [23, 207] on icon at bounding box center [19, 213] width 10 height 12
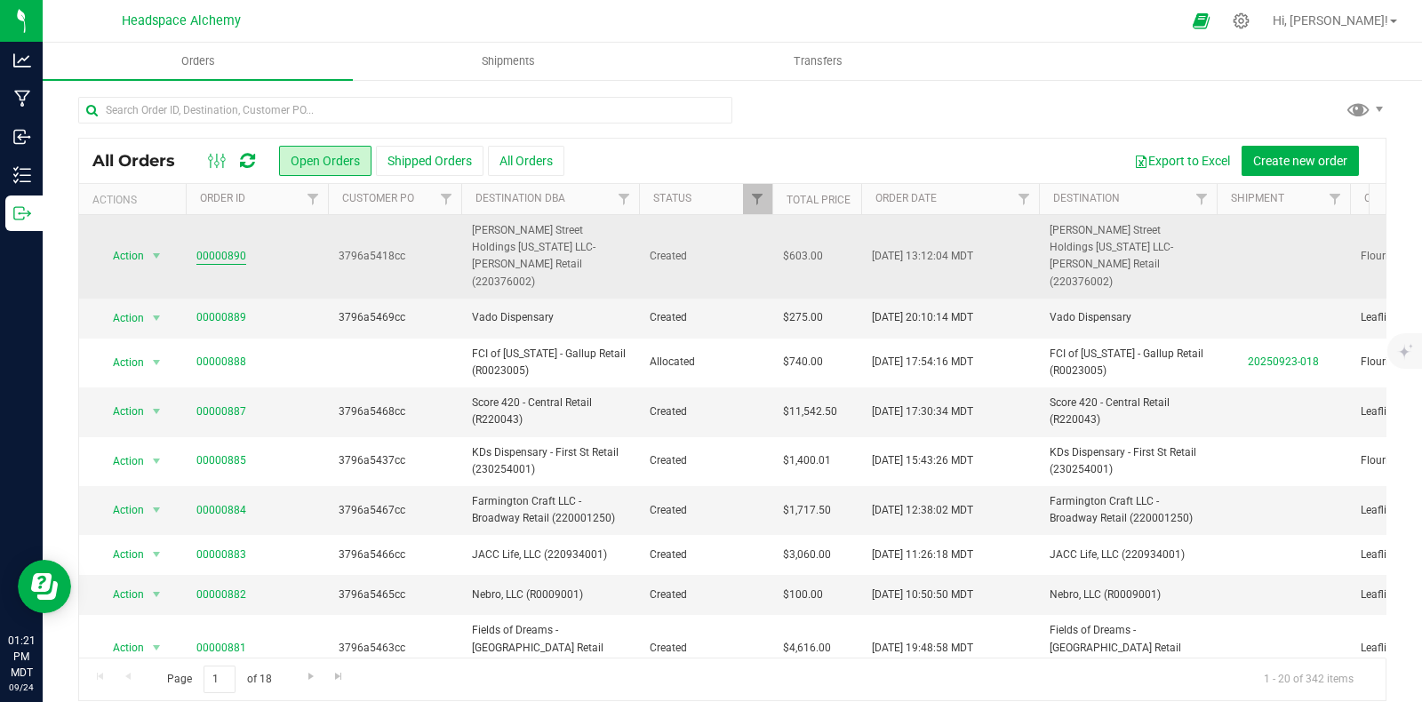
click at [233, 248] on link "00000890" at bounding box center [221, 256] width 50 height 17
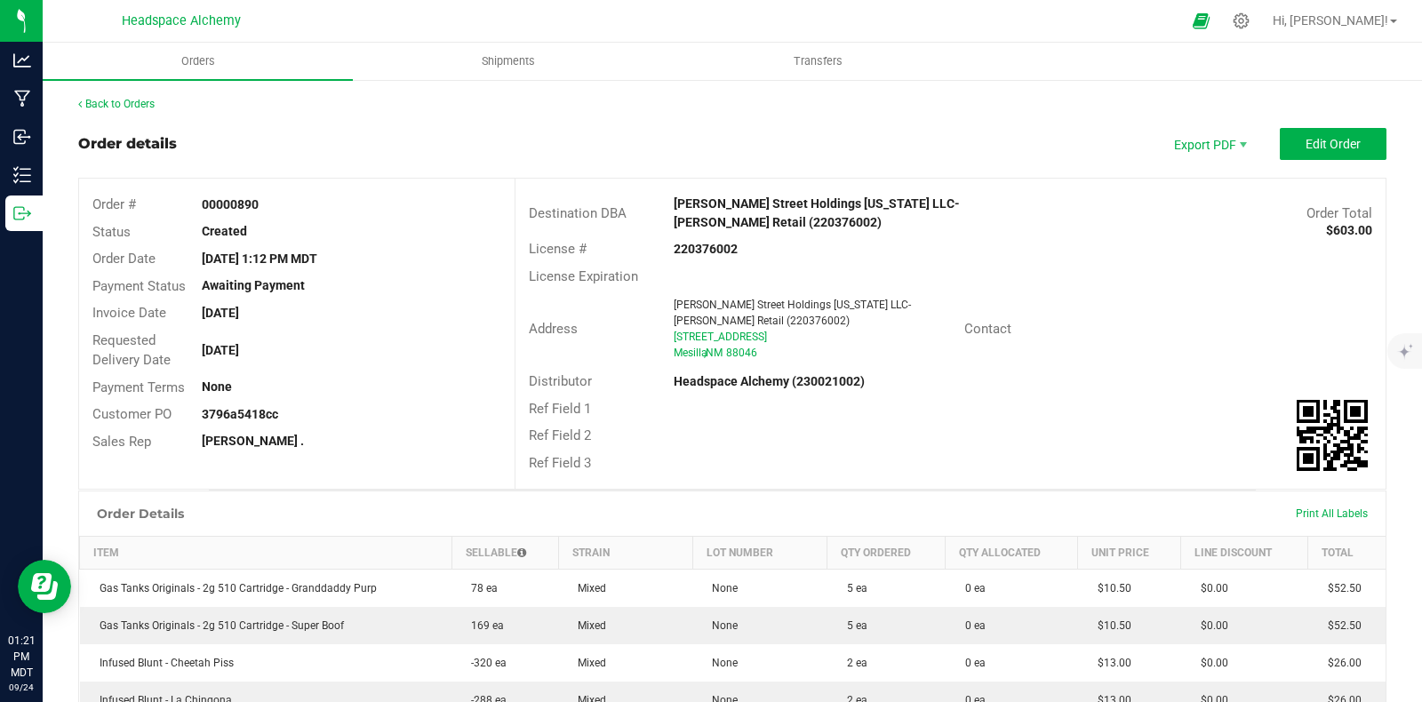
drag, startPoint x: 259, startPoint y: 194, endPoint x: 191, endPoint y: 199, distance: 67.8
click at [191, 199] on div "Order # 00000890" at bounding box center [296, 205] width 435 height 28
copy strong "00000890"
click at [319, 156] on div "Order details Export PDF Edit Order" at bounding box center [732, 144] width 1308 height 32
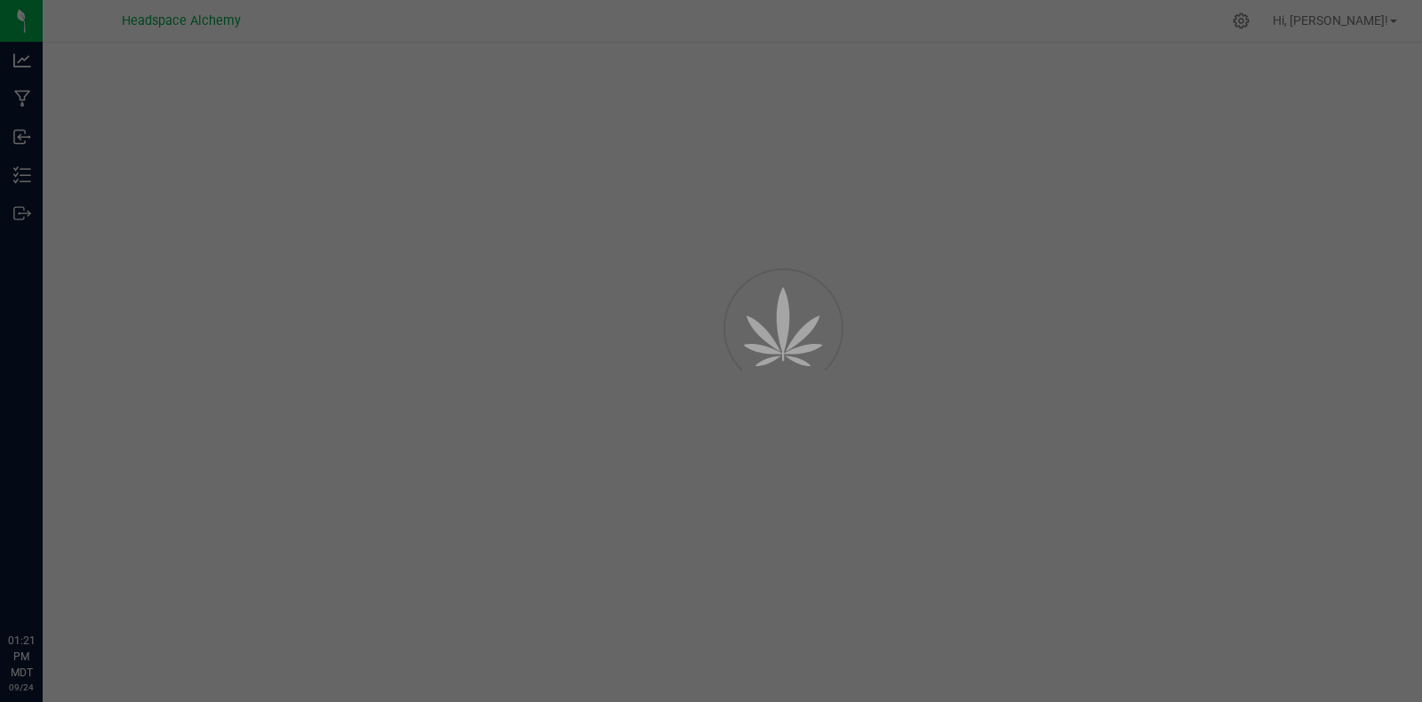
click at [14, 210] on icon at bounding box center [22, 213] width 18 height 18
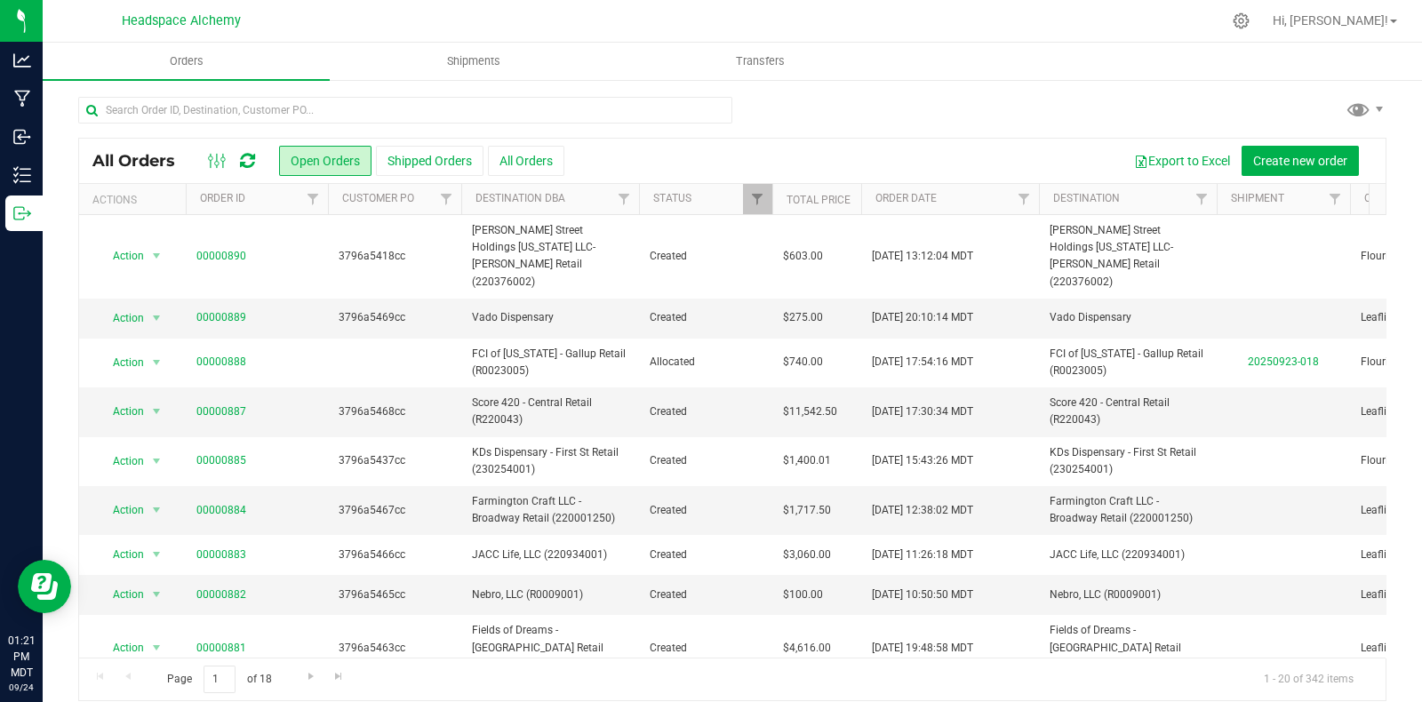
click at [253, 158] on icon at bounding box center [247, 161] width 15 height 18
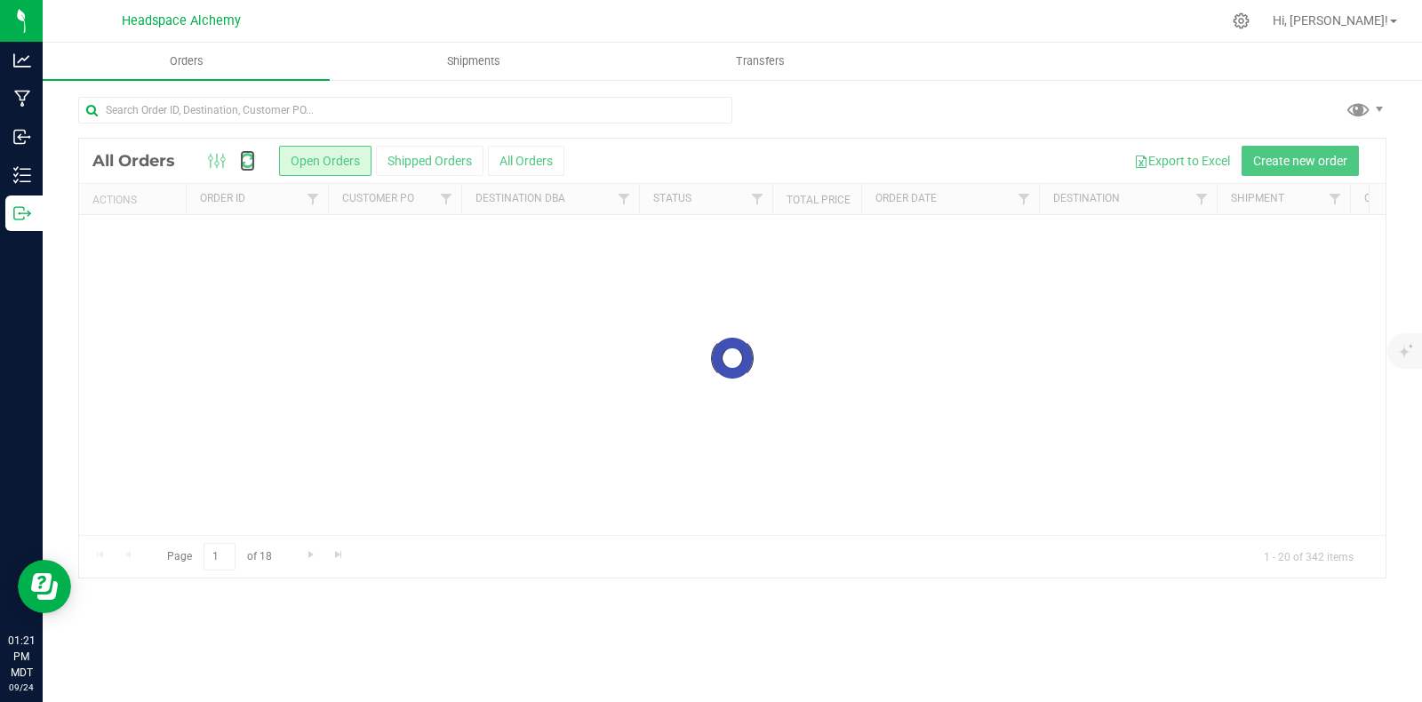
click at [253, 158] on icon at bounding box center [247, 161] width 15 height 18
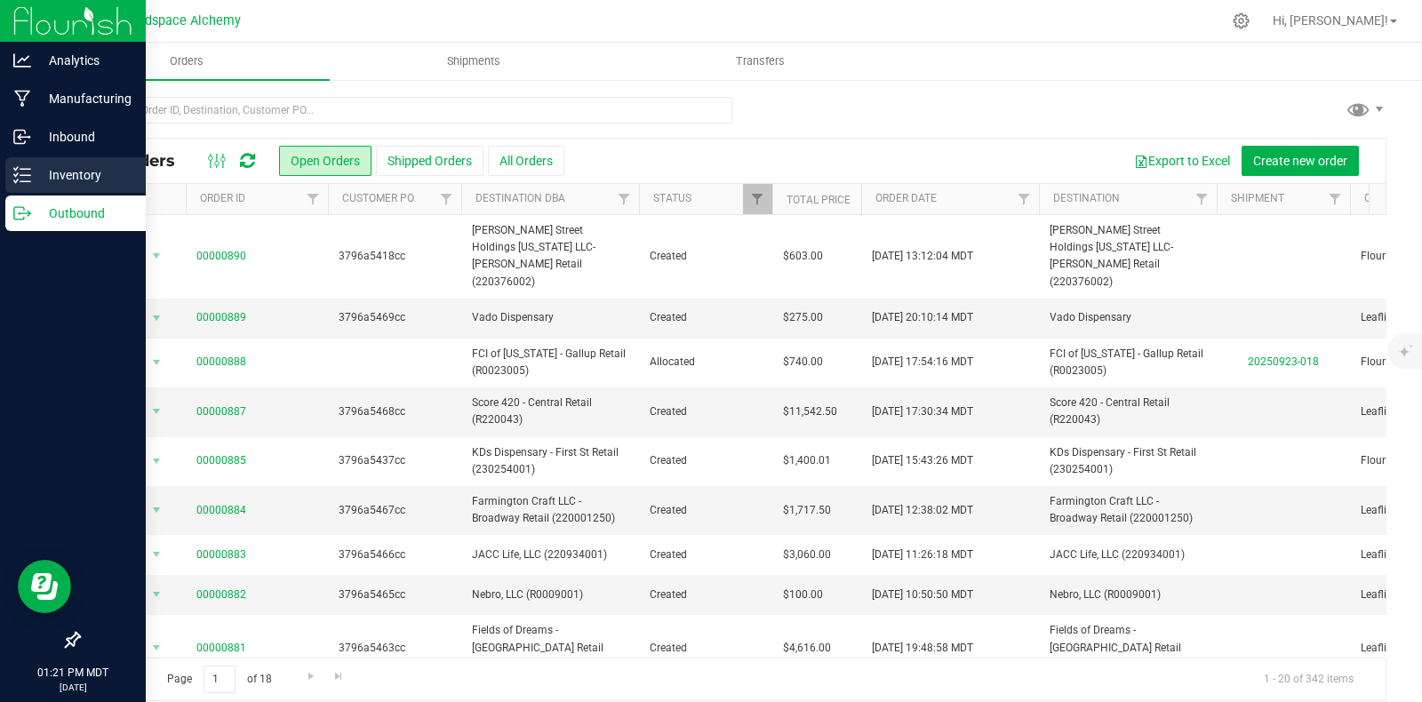
click at [28, 160] on div "Inventory" at bounding box center [75, 175] width 140 height 36
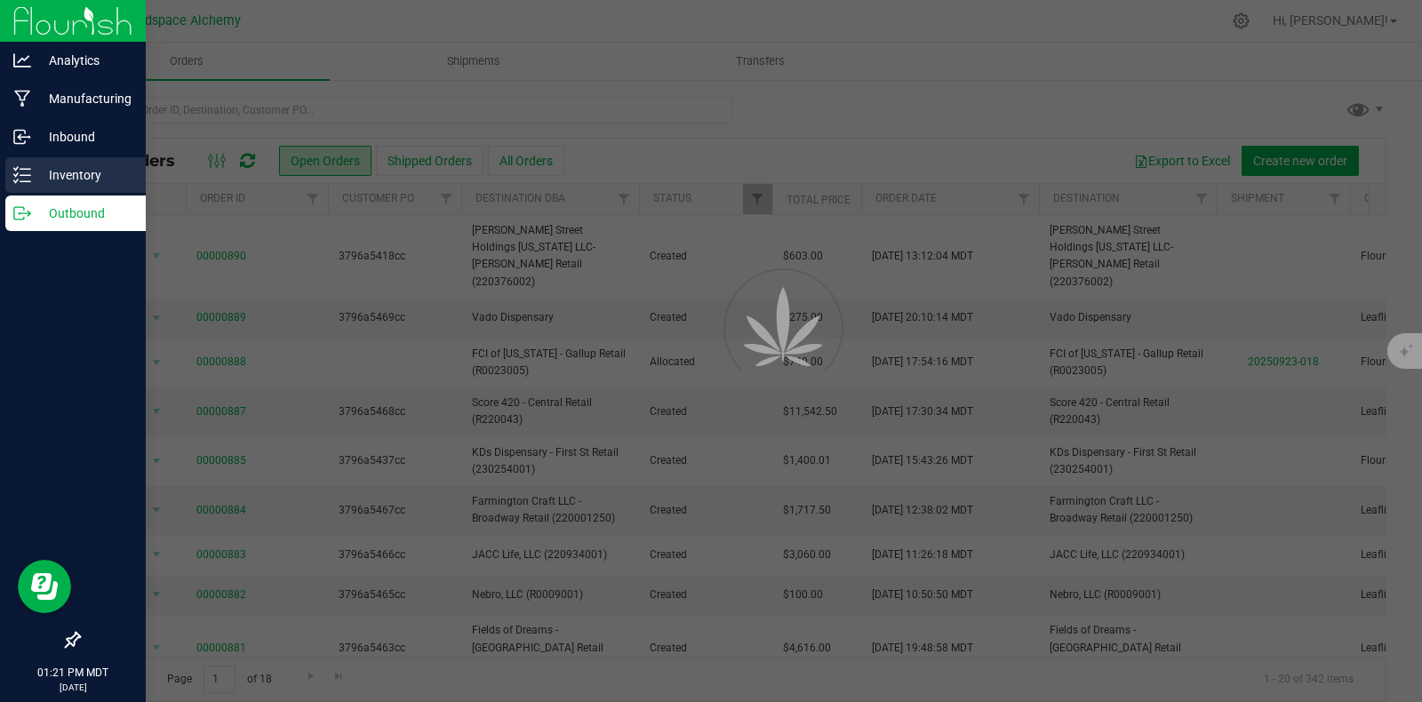
click at [23, 176] on icon at bounding box center [22, 175] width 18 height 18
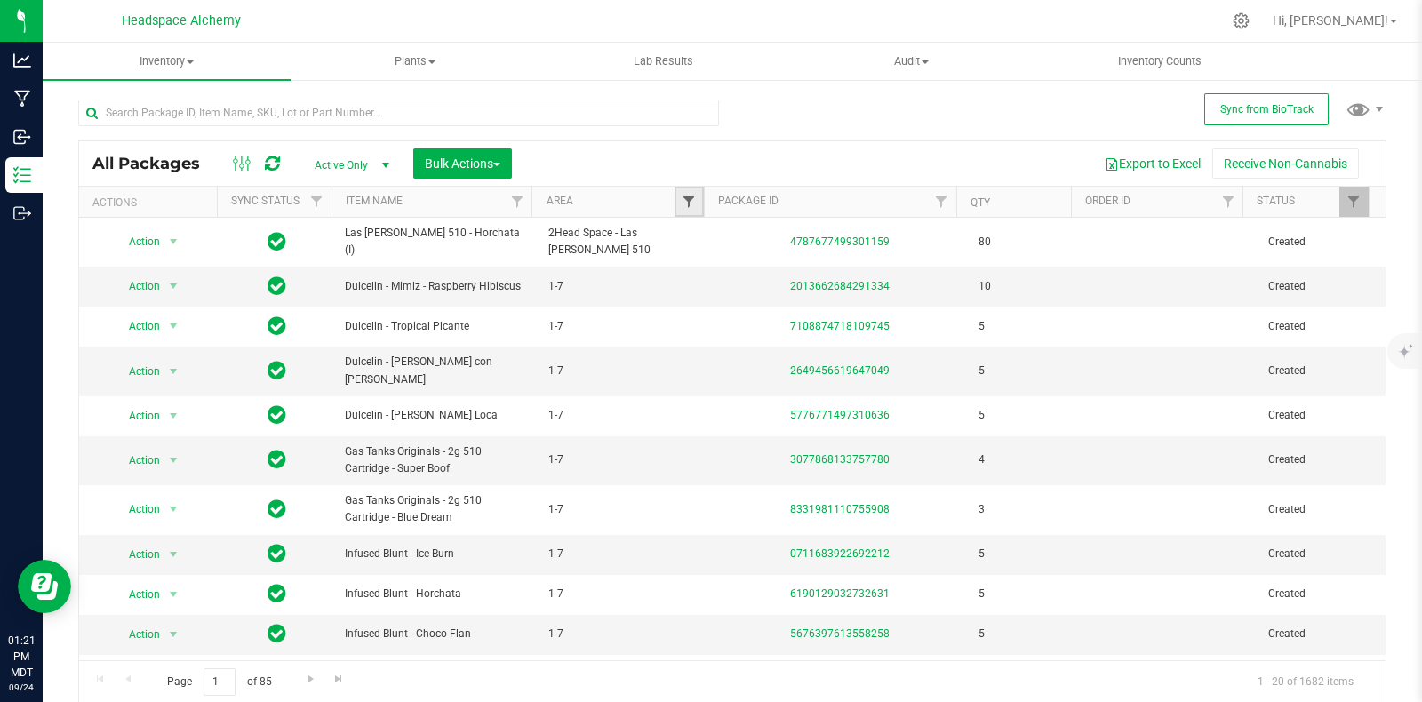
click at [682, 198] on span "Filter" at bounding box center [689, 202] width 14 height 14
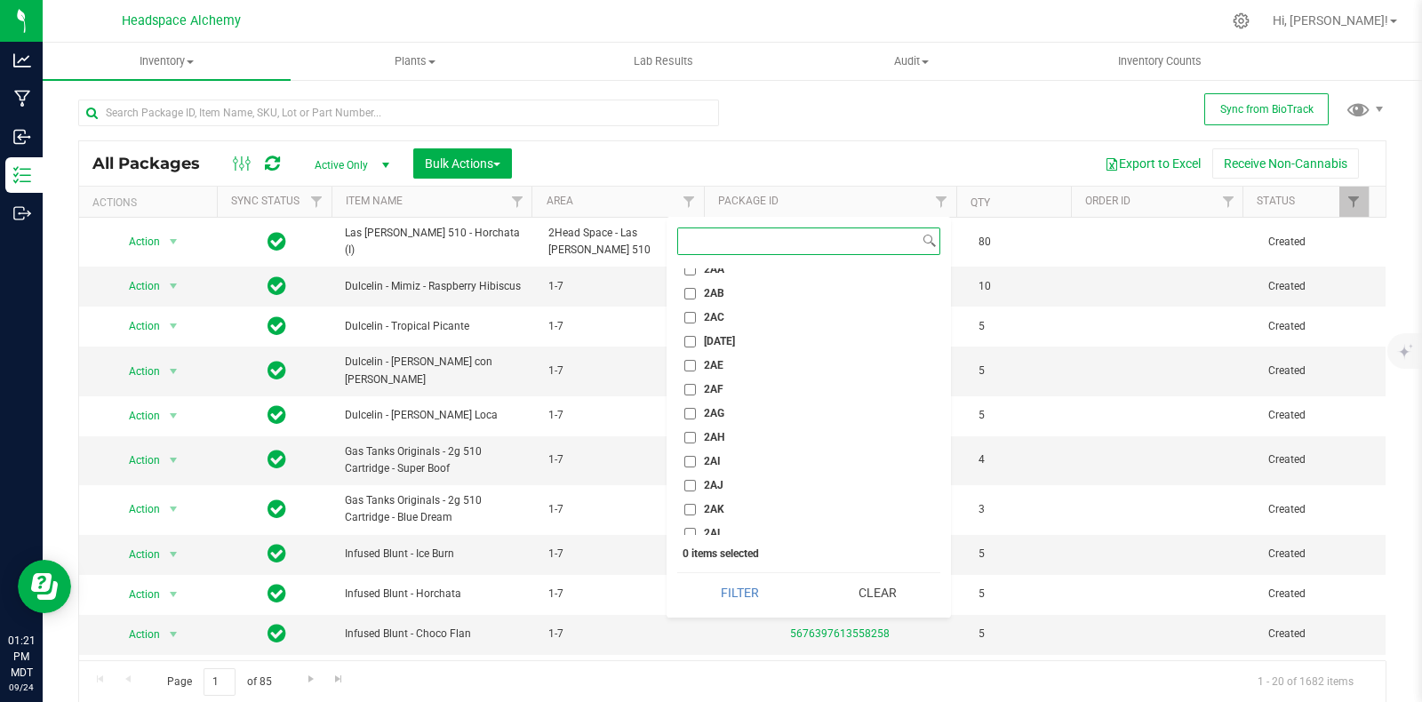
scroll to position [1666, 0]
click at [715, 435] on span "2AI" at bounding box center [712, 435] width 17 height 11
click at [696, 435] on input "2AI" at bounding box center [690, 436] width 12 height 12
checkbox input "true"
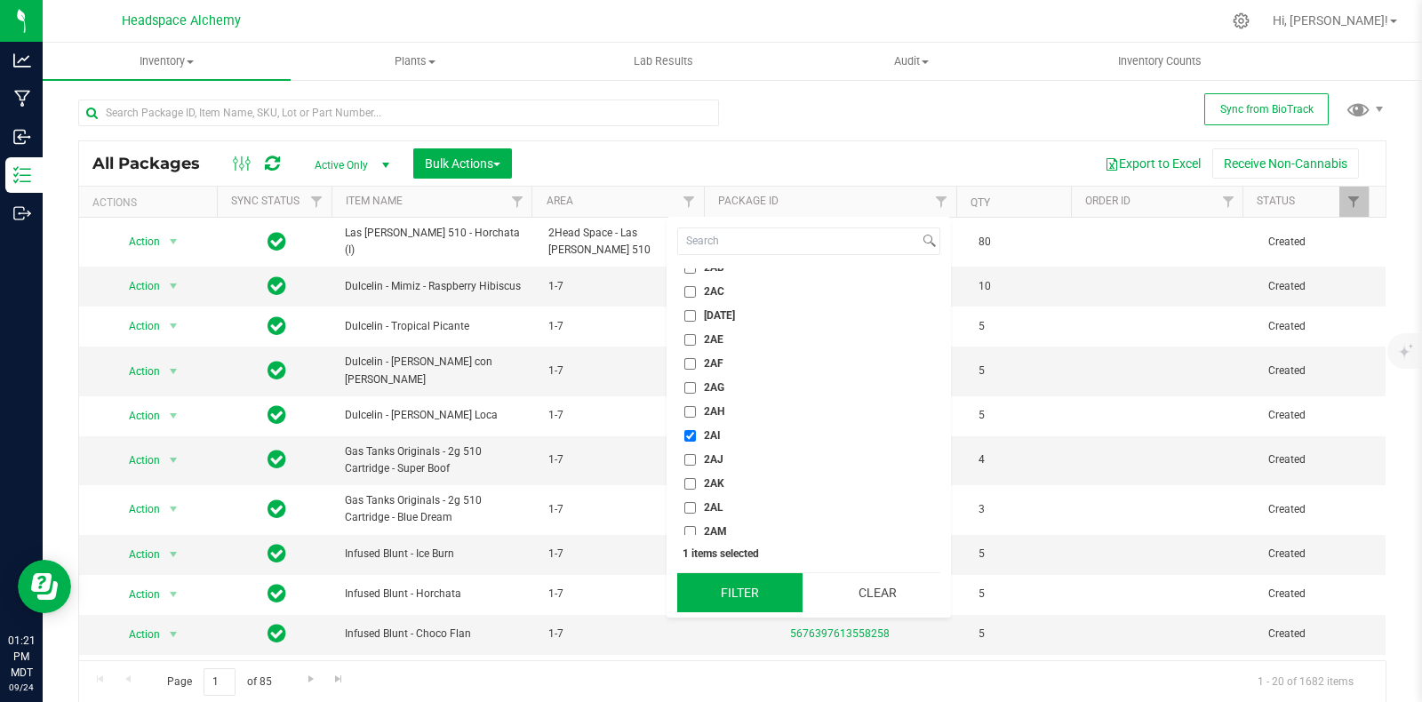
click at [729, 581] on button "Filter" at bounding box center [739, 592] width 125 height 39
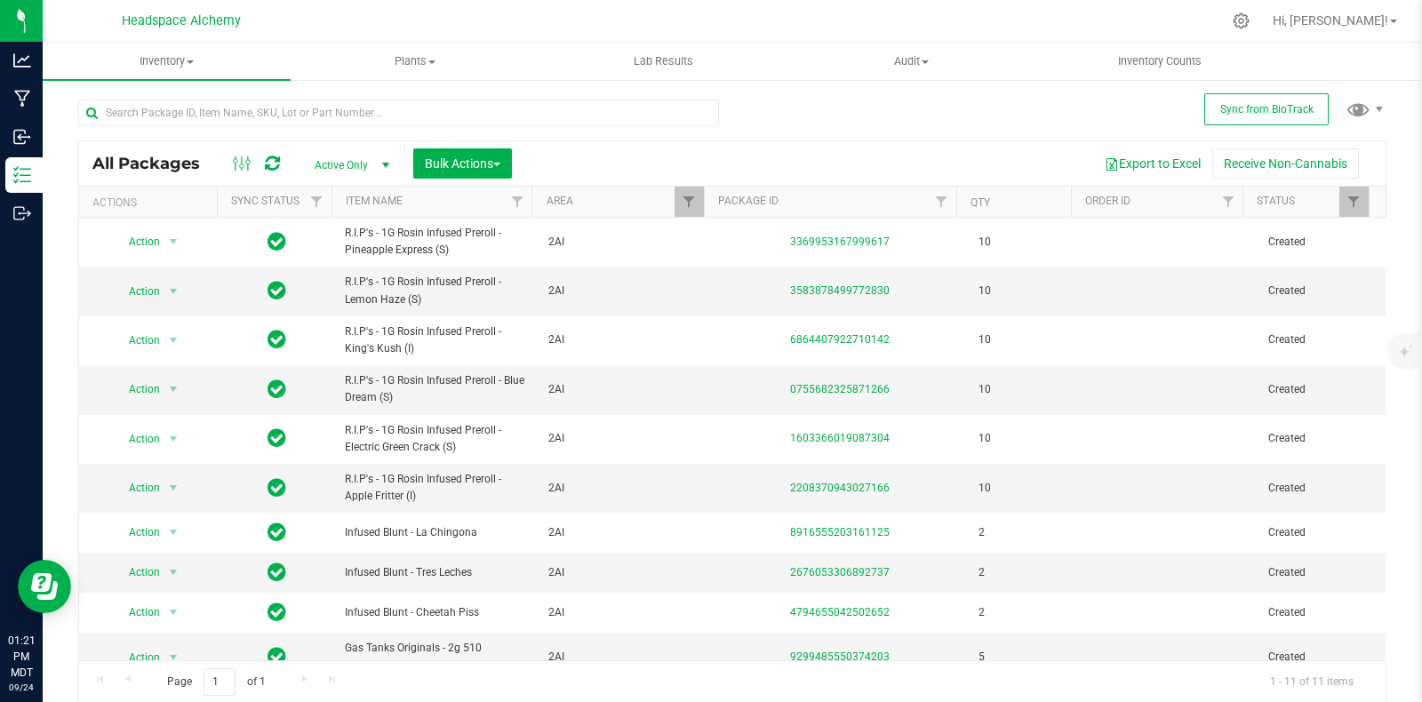
drag, startPoint x: 835, startPoint y: 212, endPoint x: 800, endPoint y: 106, distance: 111.6
click at [808, 105] on div "All Packages Active Only Active Only Lab Samples Locked All External Internal B…" at bounding box center [732, 393] width 1308 height 621
click at [483, 165] on span "Bulk Actions" at bounding box center [463, 163] width 76 height 14
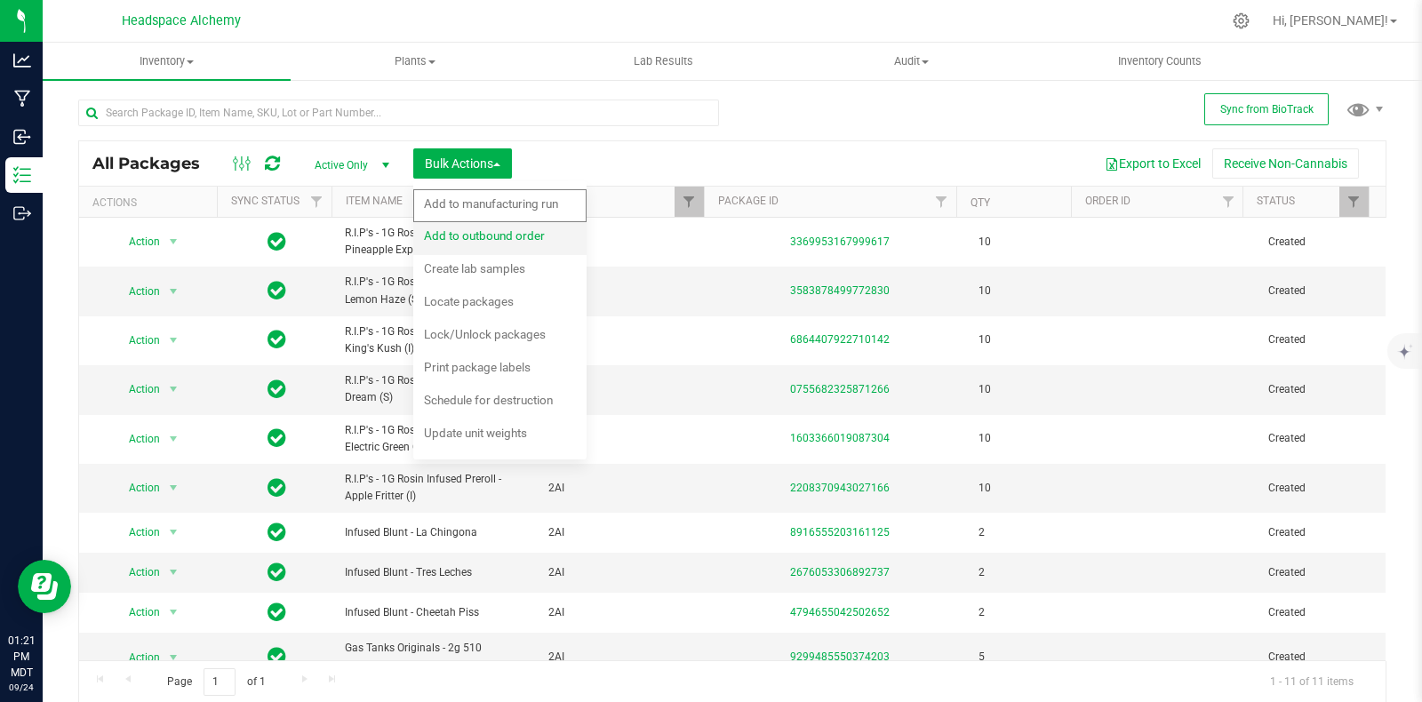
click at [484, 229] on span "Add to outbound order" at bounding box center [484, 235] width 121 height 14
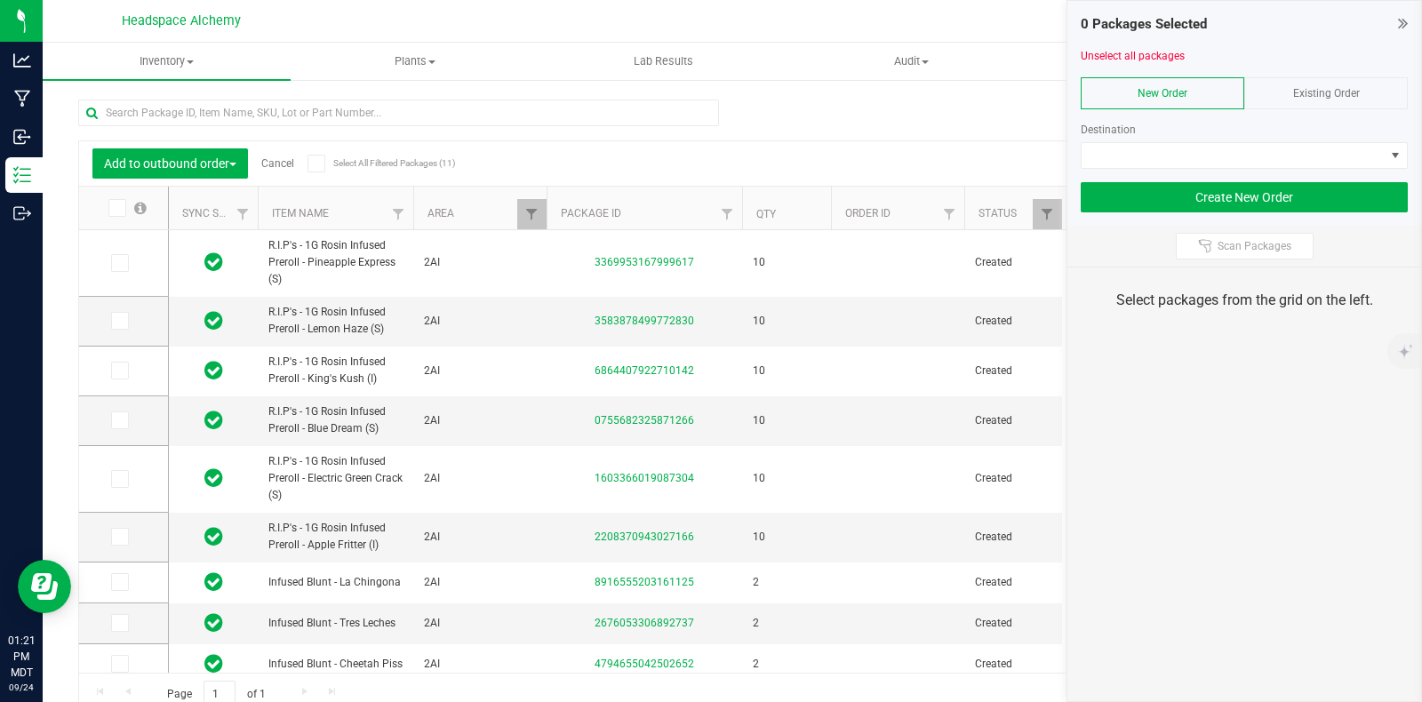
click at [1295, 101] on div "Existing Order" at bounding box center [1326, 93] width 164 height 32
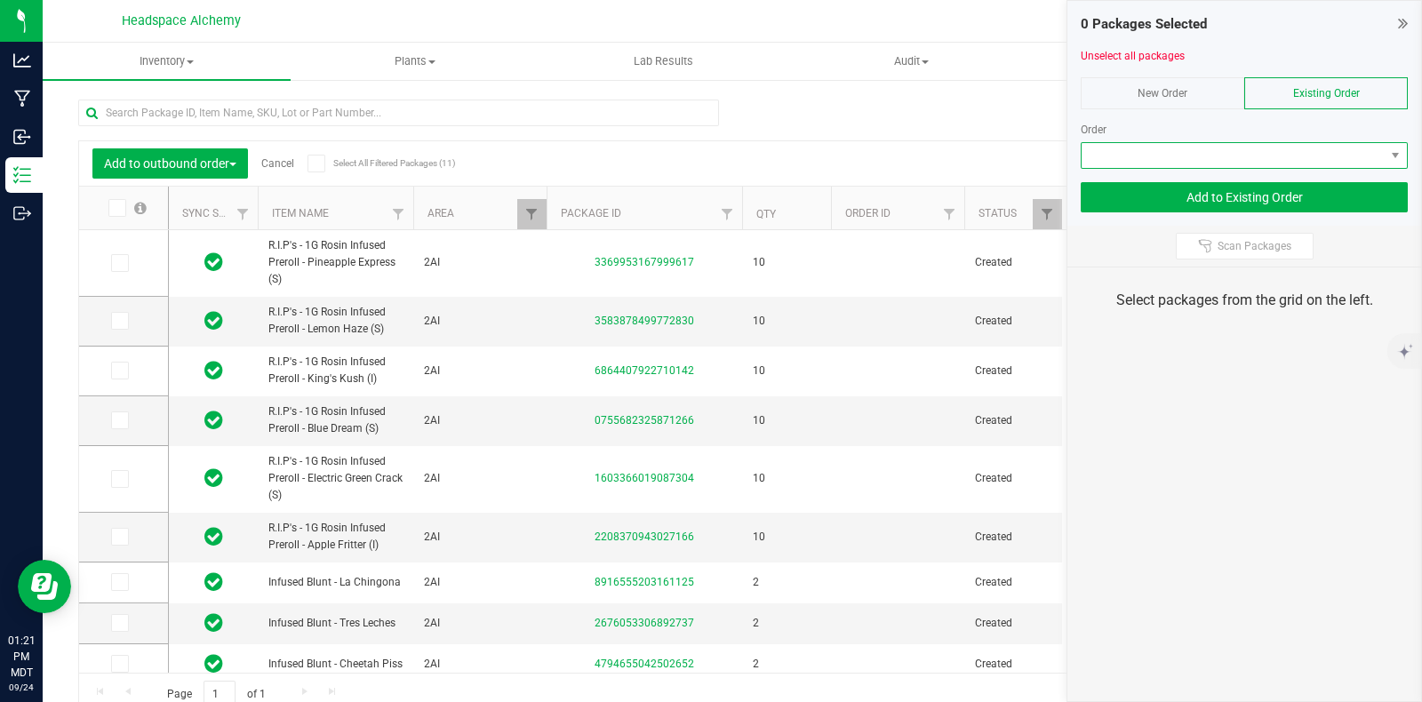
click at [1244, 149] on span at bounding box center [1233, 155] width 303 height 25
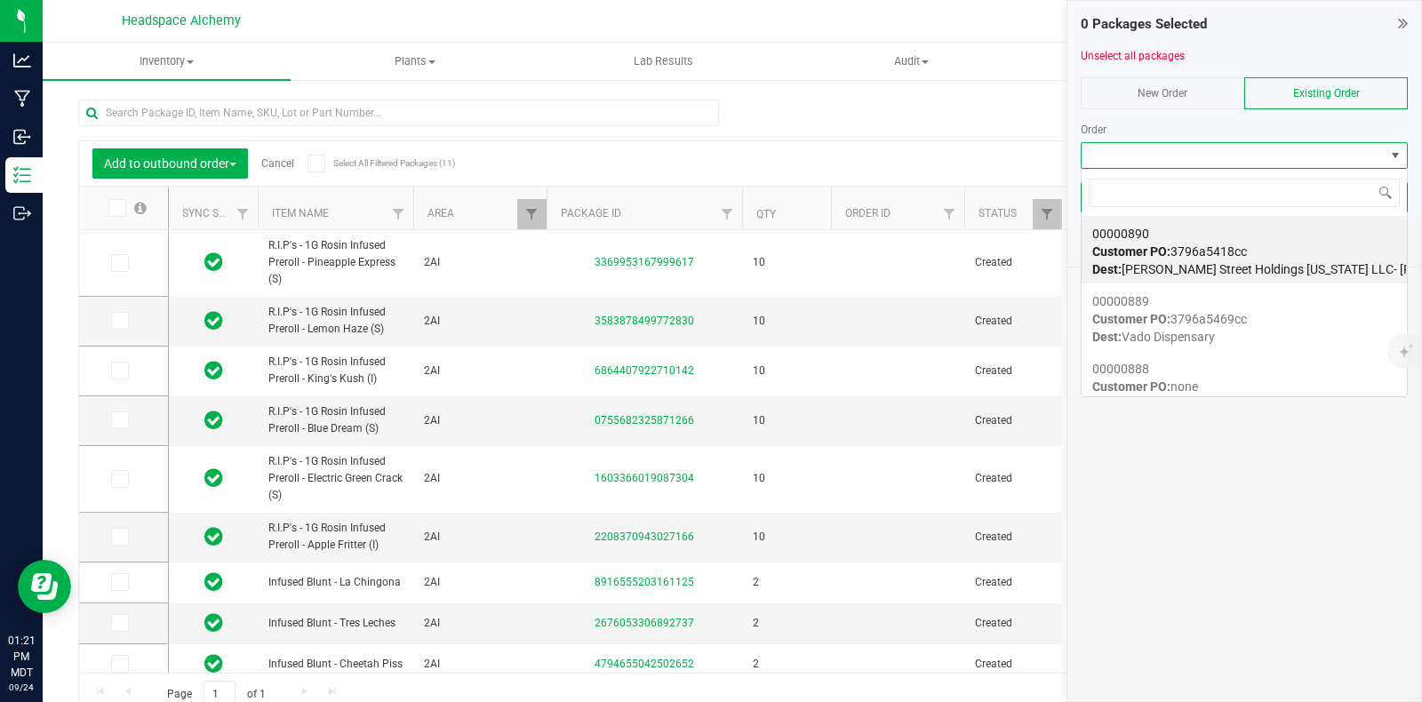
scroll to position [26, 327]
drag, startPoint x: 1241, startPoint y: 151, endPoint x: 1283, endPoint y: 184, distance: 53.9
click at [1291, 180] on input at bounding box center [1244, 193] width 311 height 28
paste input "00000890"
type input "00000890"
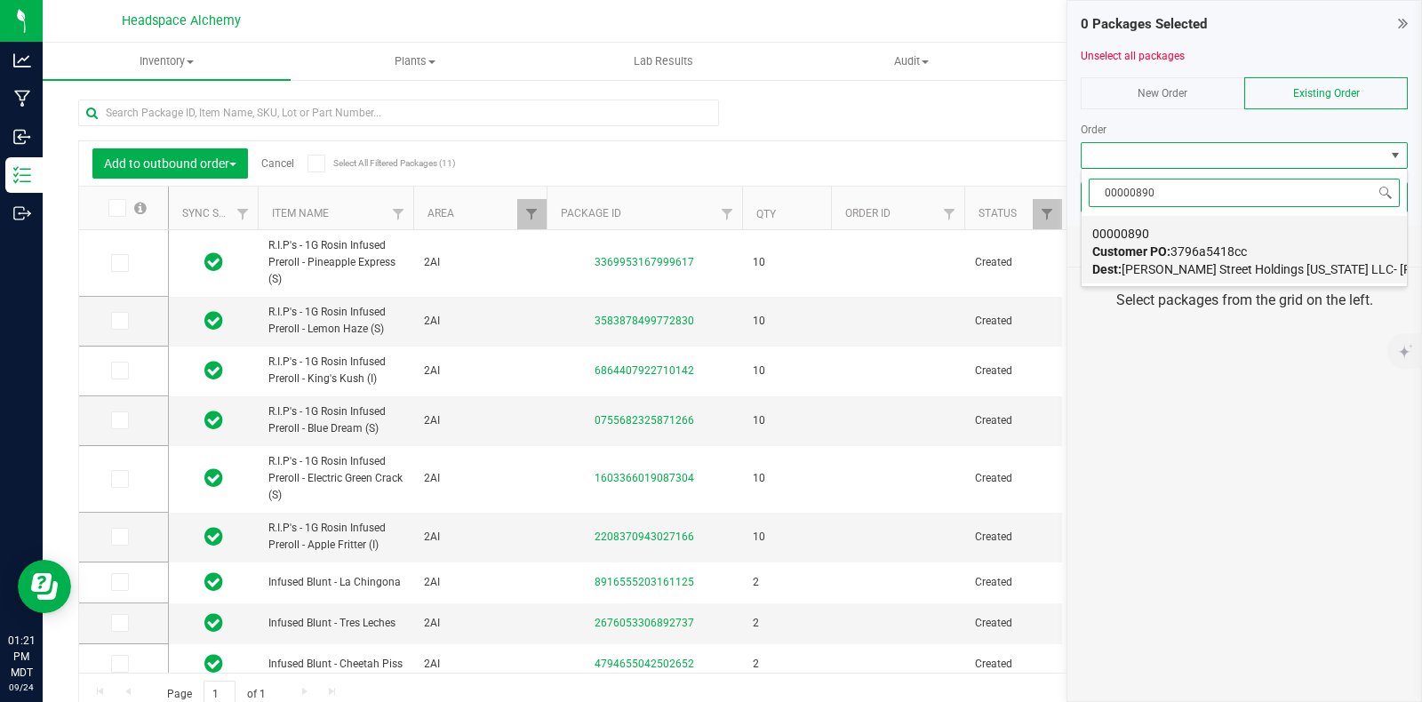
click at [1193, 260] on div "00000890 Customer PO: 3796a5418cc Dest: Greene Street Holdings New Mexico LLC- …" at bounding box center [1244, 252] width 304 height 68
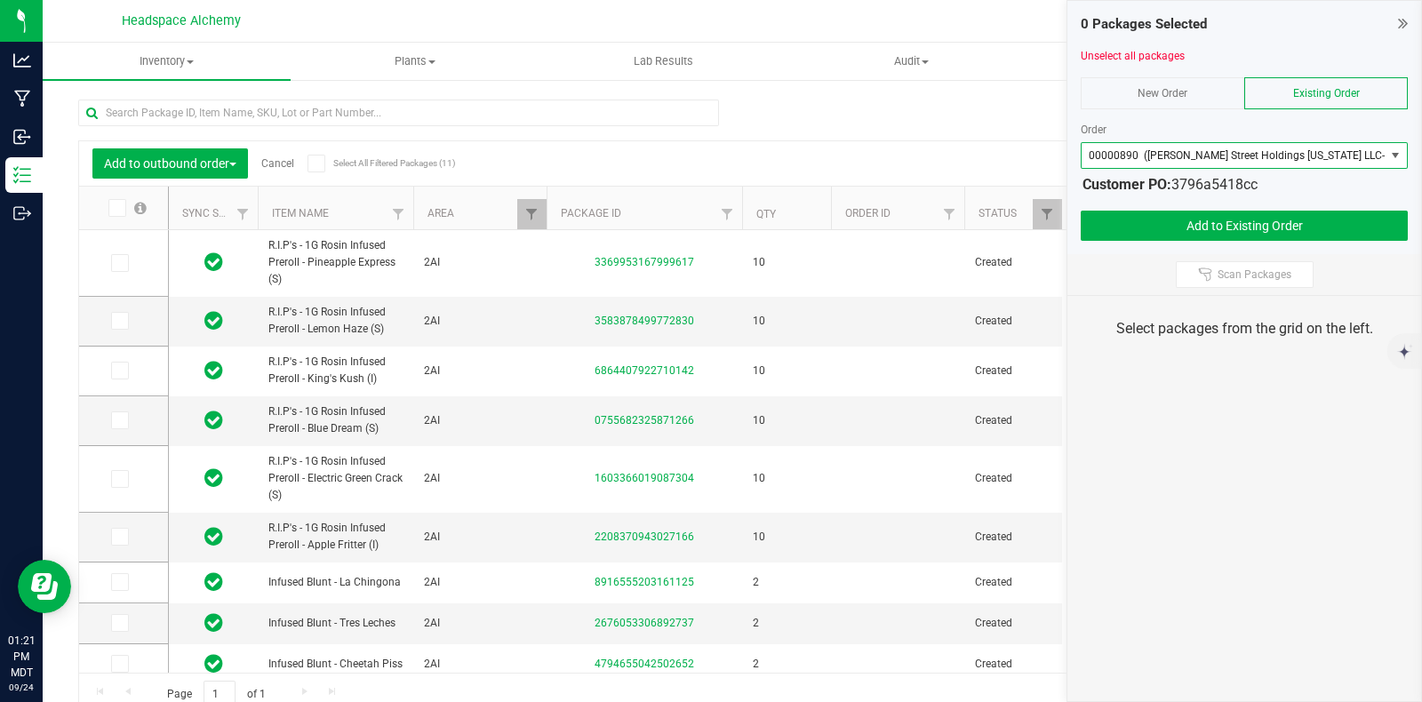
click at [320, 164] on icon at bounding box center [316, 164] width 12 height 0
click at [0, 0] on input "Select All Filtered Packages (11)" at bounding box center [0, 0] width 0 height 0
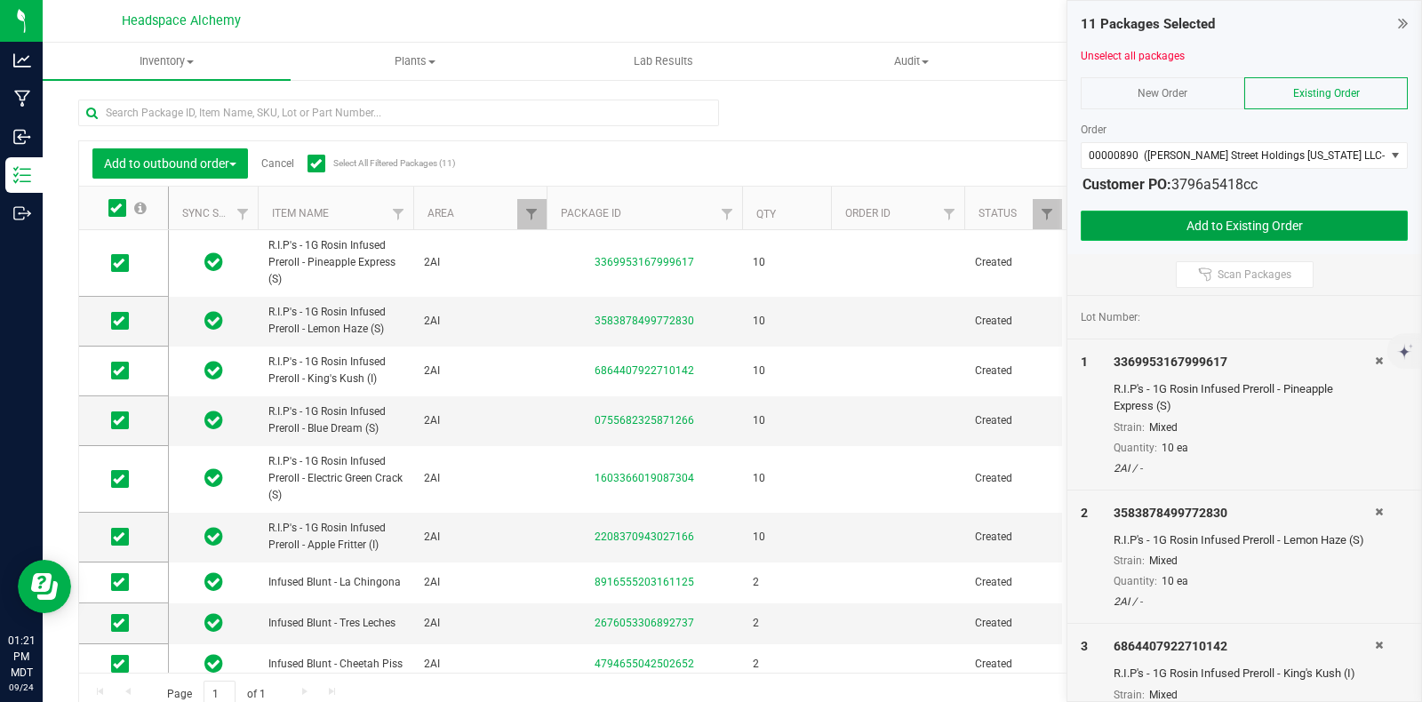
click at [1222, 220] on button "Add to Existing Order" at bounding box center [1244, 226] width 327 height 30
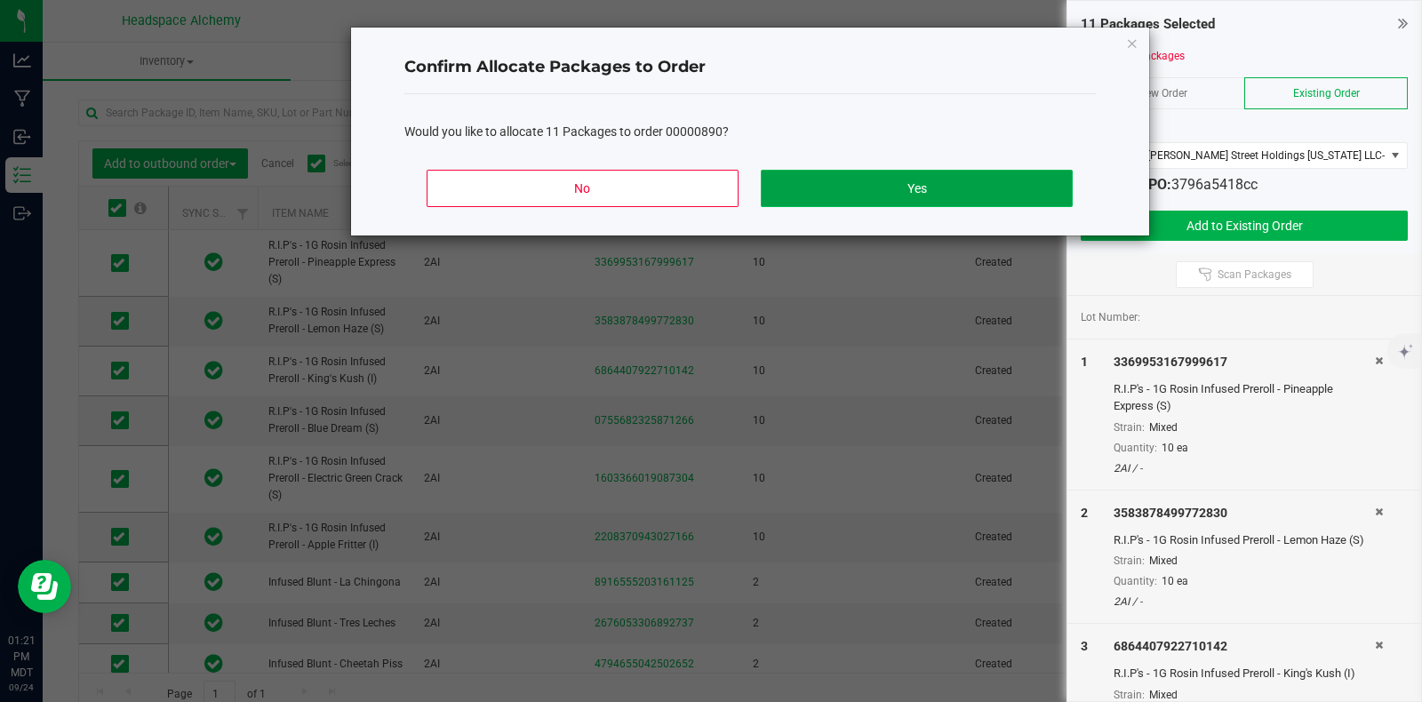
click at [889, 182] on button "Yes" at bounding box center [916, 188] width 311 height 37
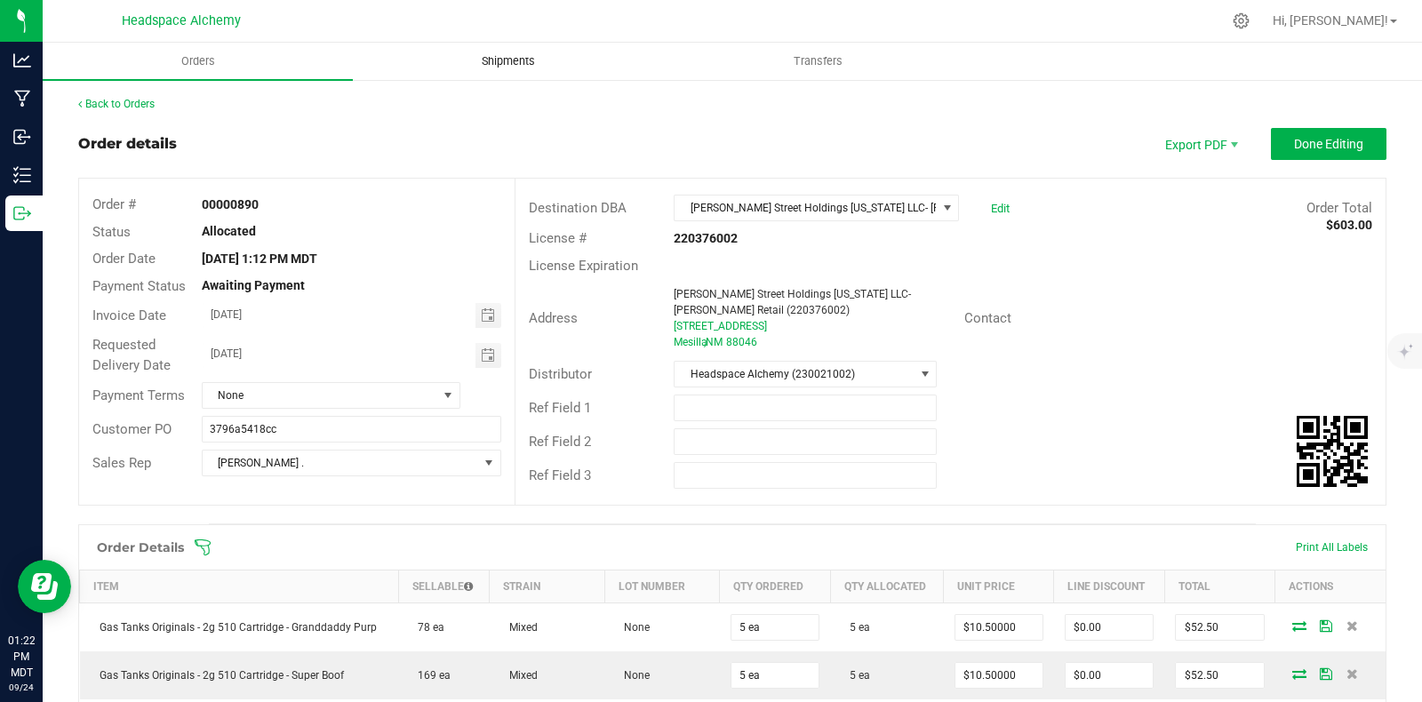
click at [502, 76] on uib-tab-heading "Shipments" at bounding box center [508, 62] width 308 height 36
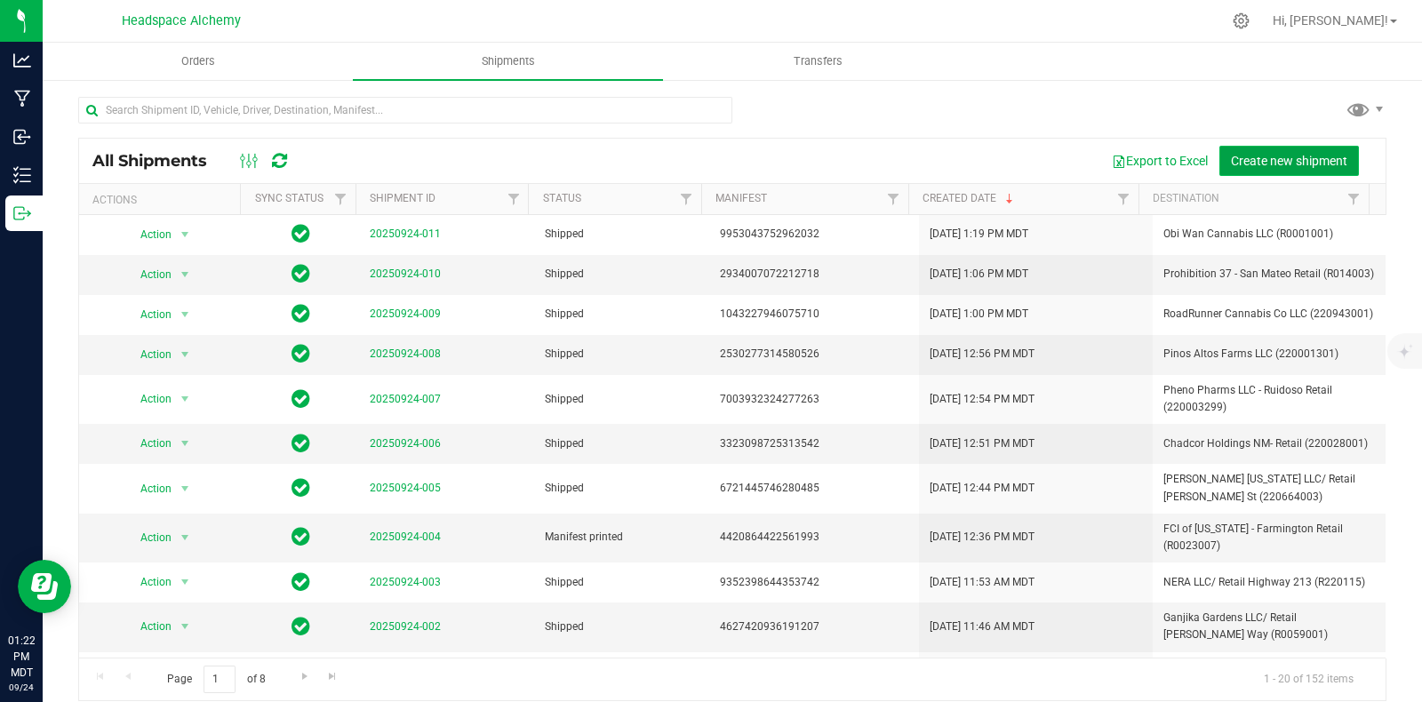
click at [1244, 160] on span "Create new shipment" at bounding box center [1289, 161] width 116 height 14
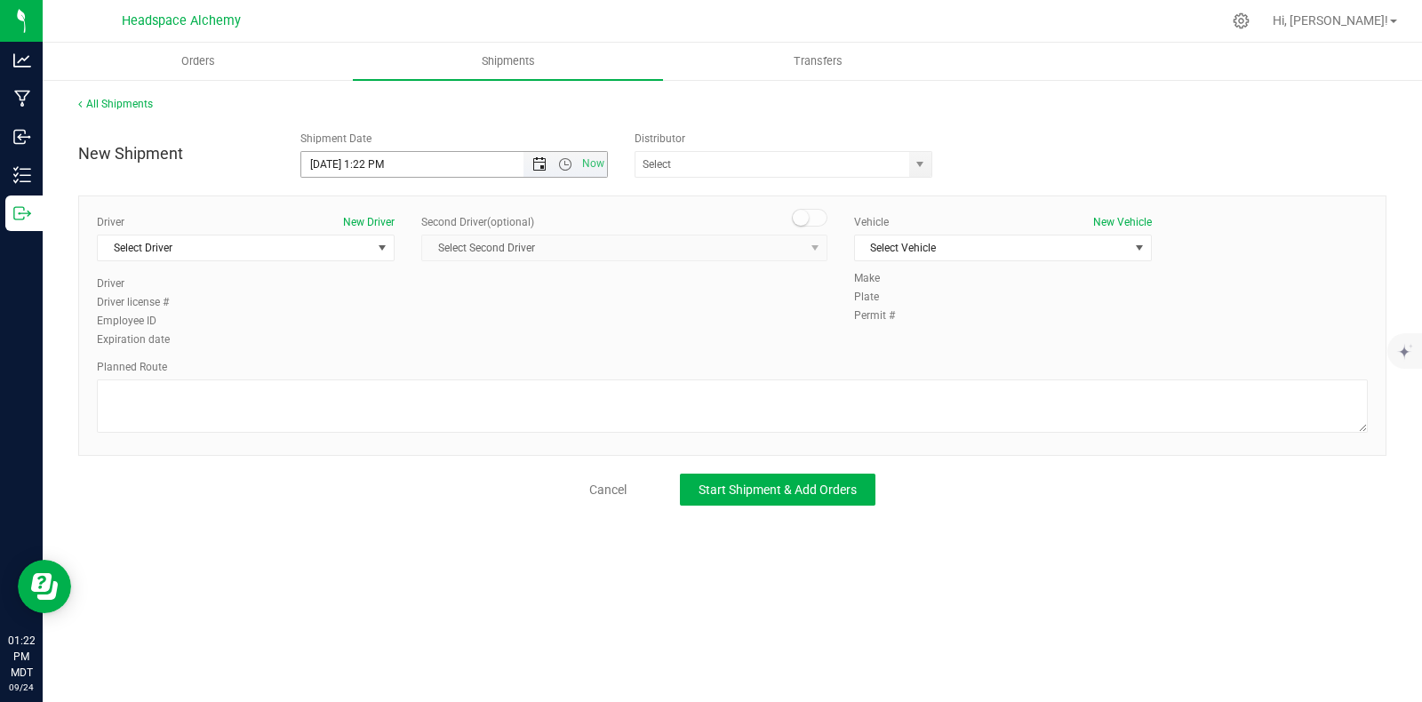
click at [538, 156] on span "Now" at bounding box center [565, 164] width 84 height 25
click at [537, 164] on span "Open the date view" at bounding box center [539, 164] width 14 height 14
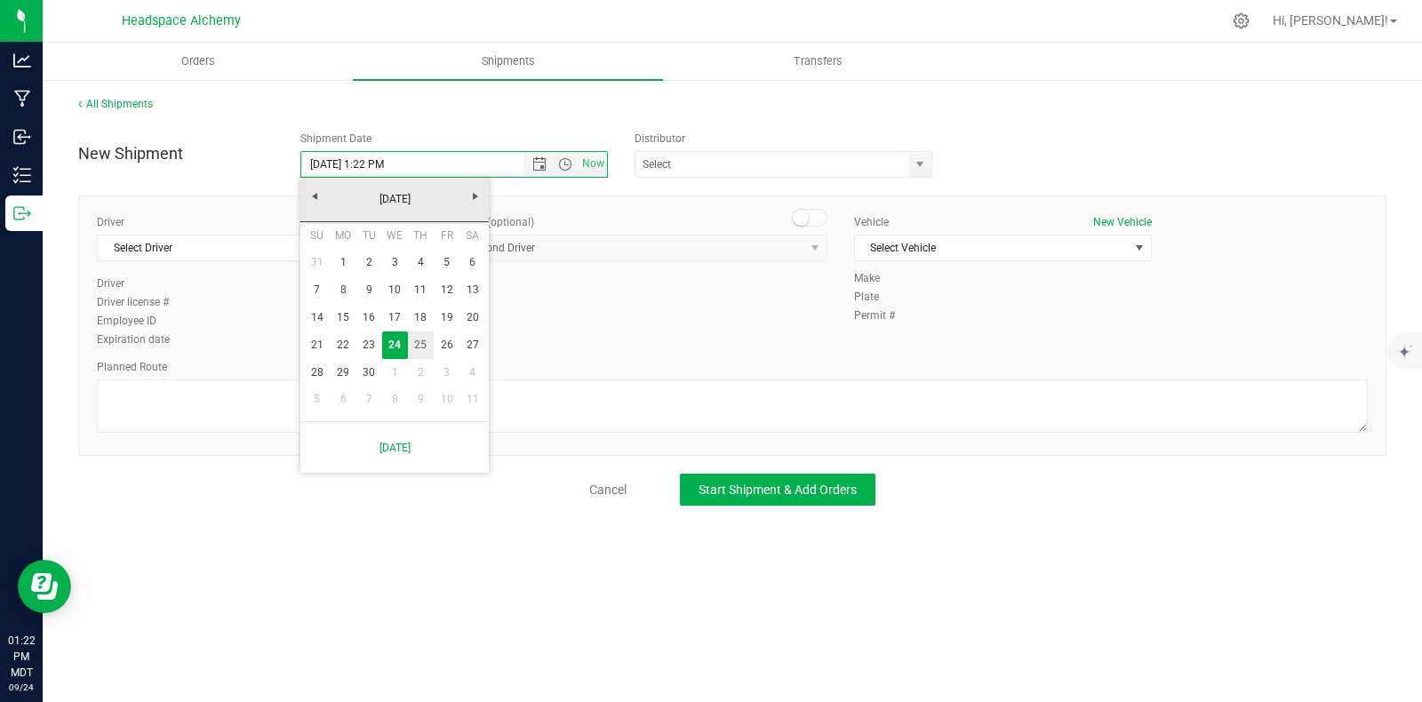
click at [427, 342] on link "25" at bounding box center [421, 346] width 26 height 28
type input "9/25/2025 1:22 PM"
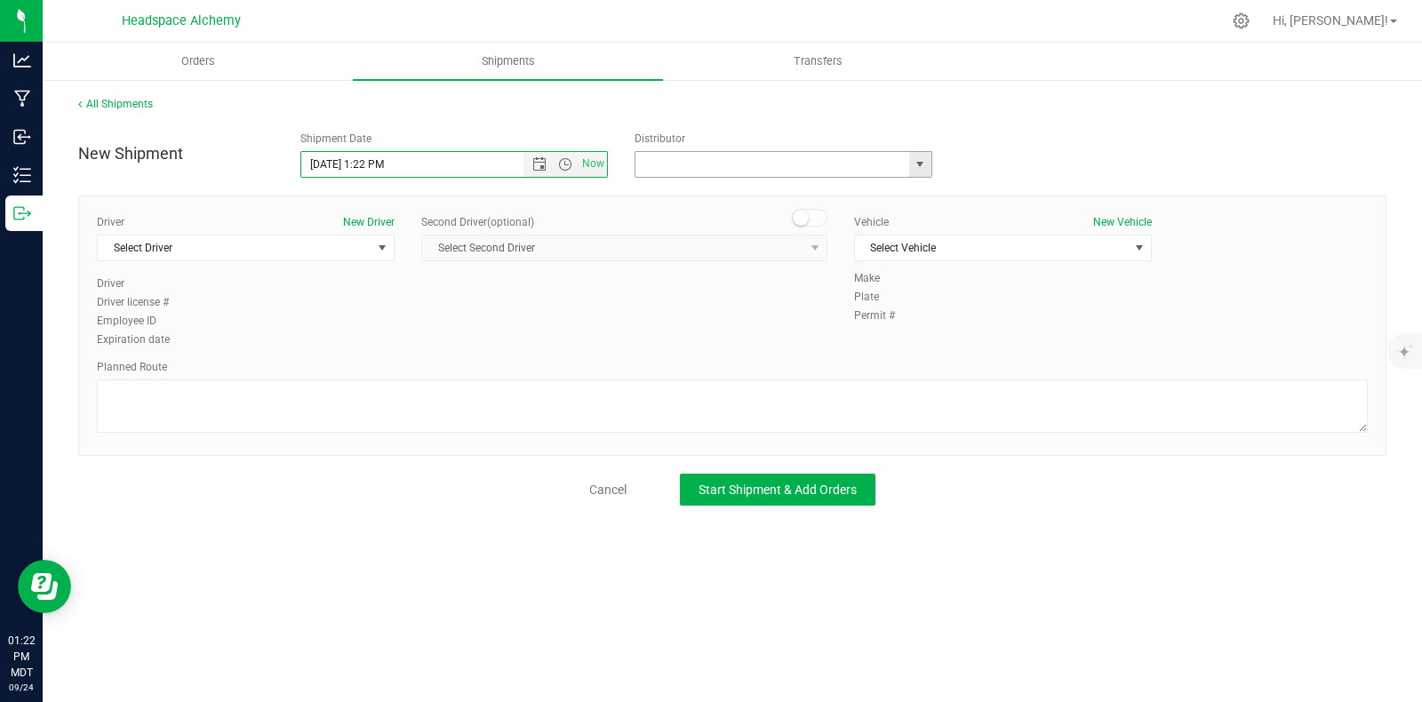
click at [773, 161] on input "text" at bounding box center [768, 164] width 266 height 25
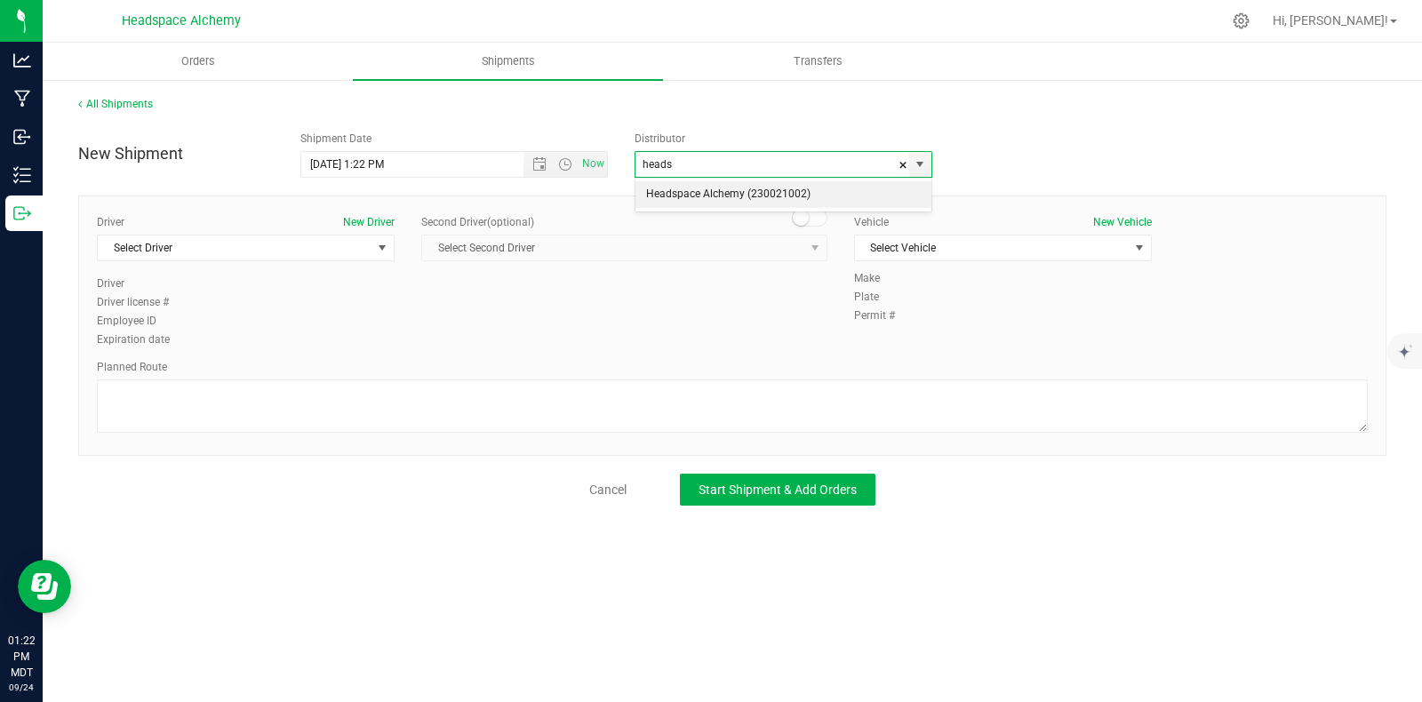
click at [710, 184] on li "Headspace Alchemy (230021002)" at bounding box center [783, 194] width 296 height 27
type input "Headspace Alchemy (230021002)"
click at [355, 236] on span "Select Driver" at bounding box center [235, 248] width 274 height 25
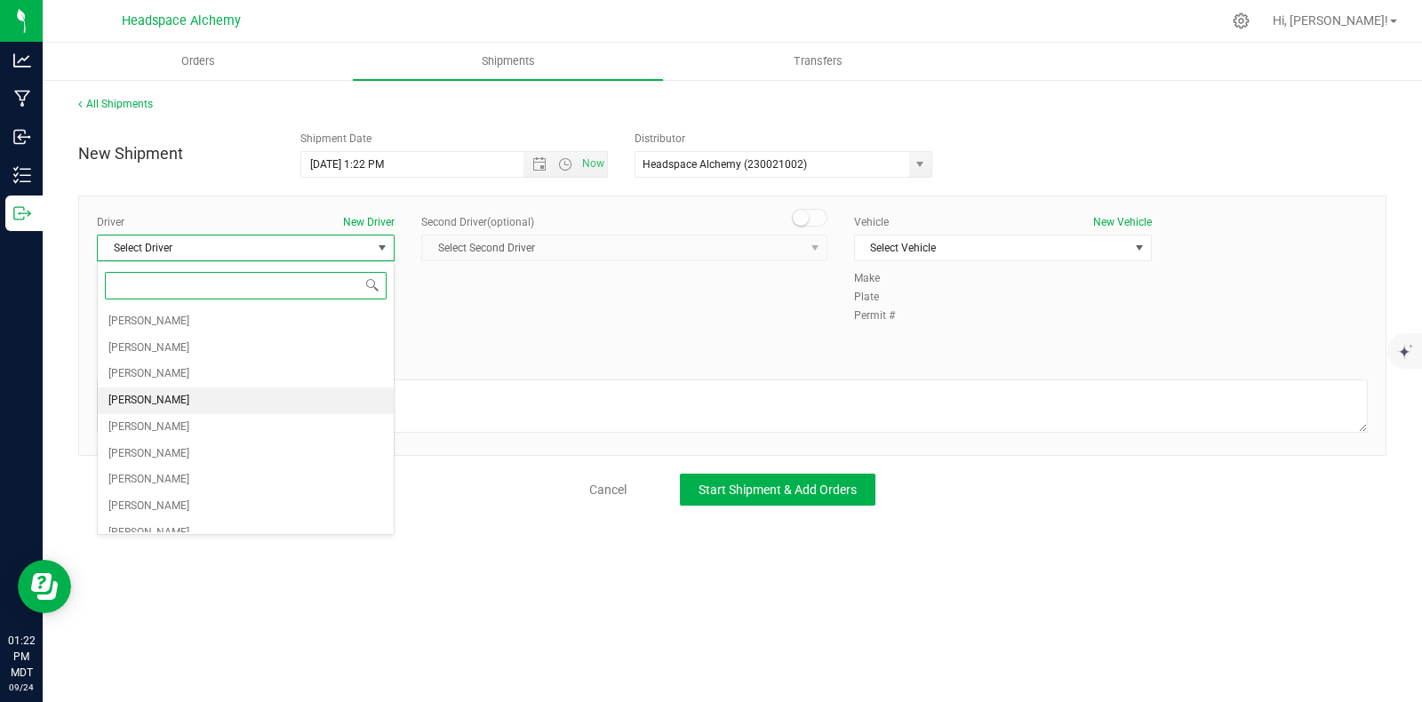
click at [148, 402] on span "Sherry Betts" at bounding box center [148, 400] width 81 height 23
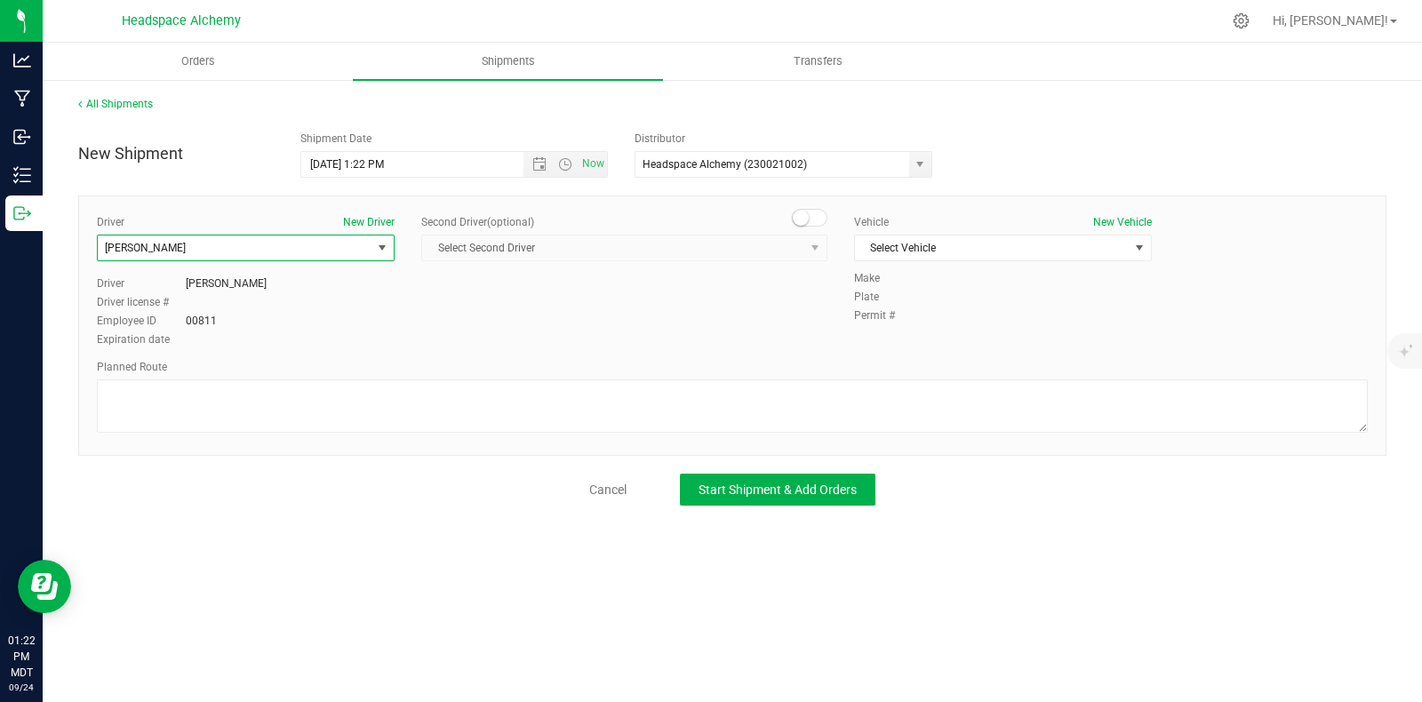
click at [802, 215] on small at bounding box center [801, 218] width 16 height 16
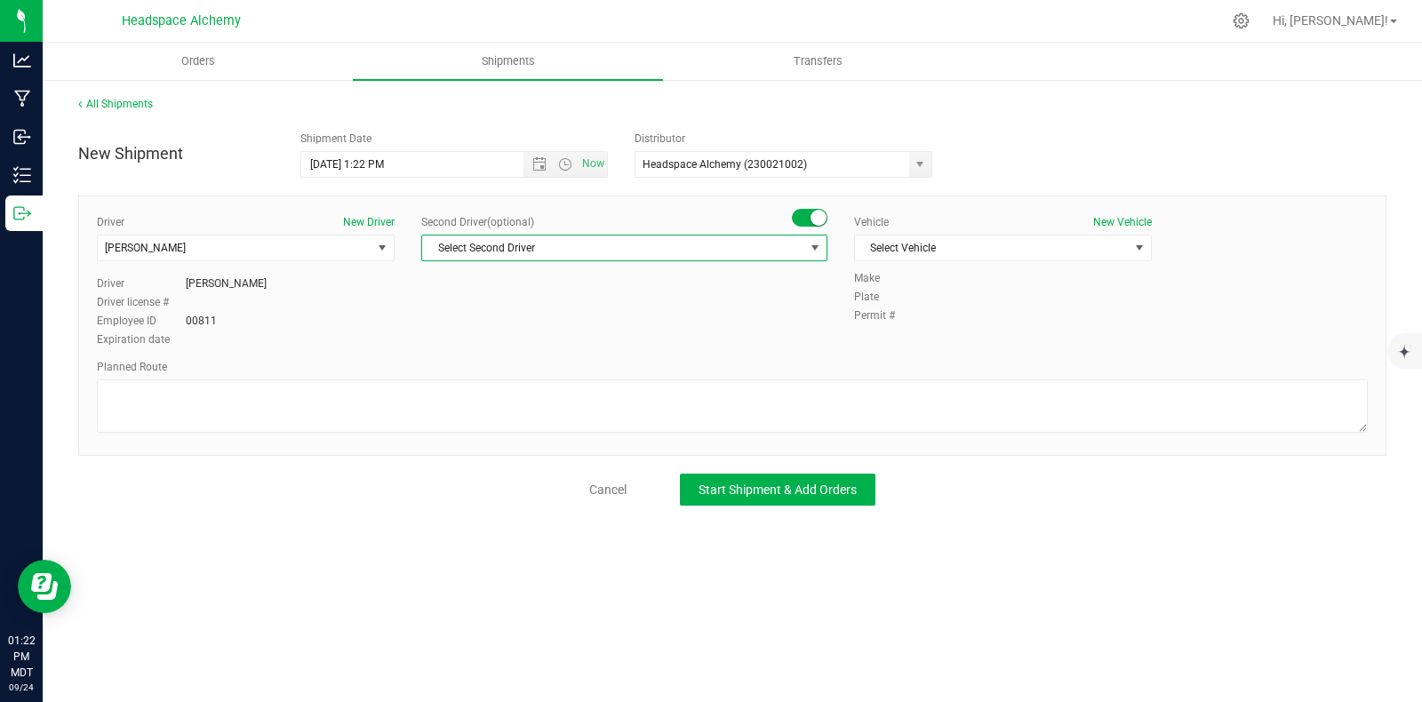
click at [796, 251] on span "Select Second Driver" at bounding box center [613, 248] width 382 height 25
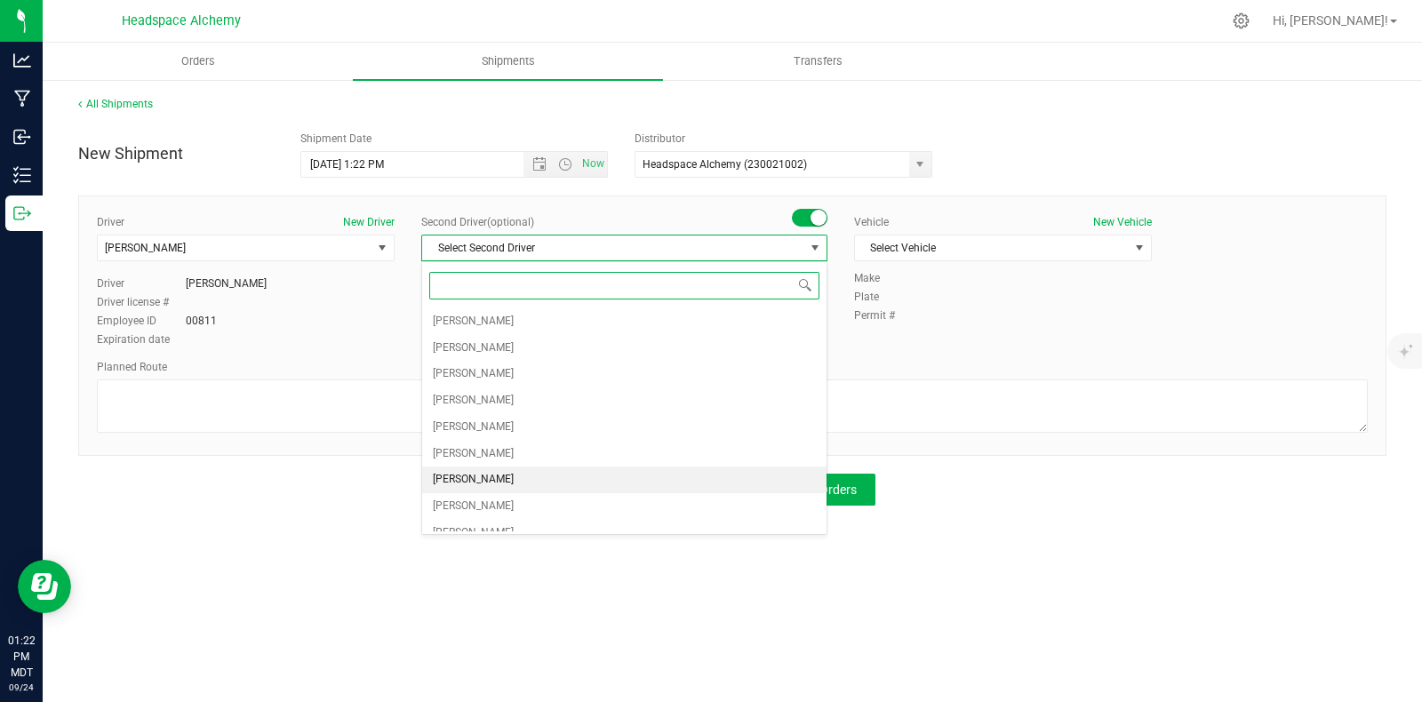
click at [489, 475] on span "Randy Delao" at bounding box center [473, 479] width 81 height 23
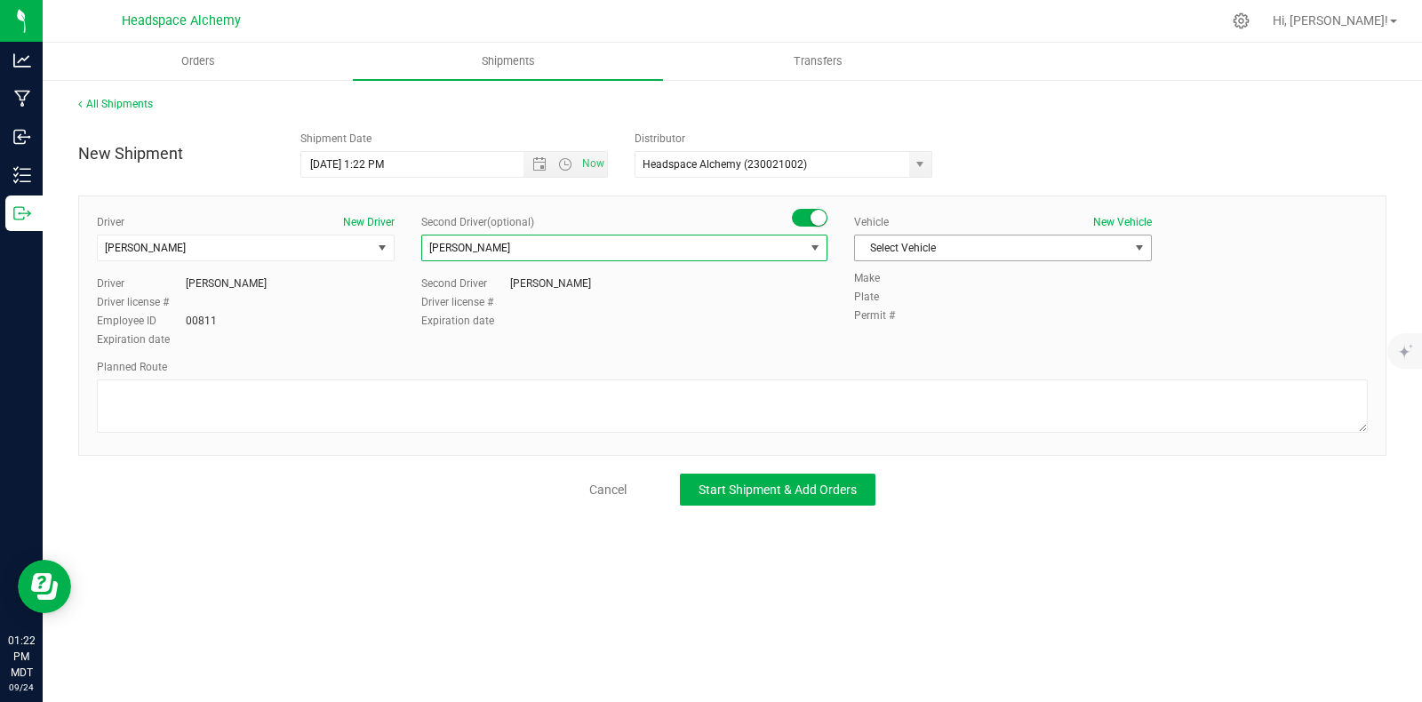
click at [956, 244] on span "Select Vehicle" at bounding box center [992, 248] width 274 height 25
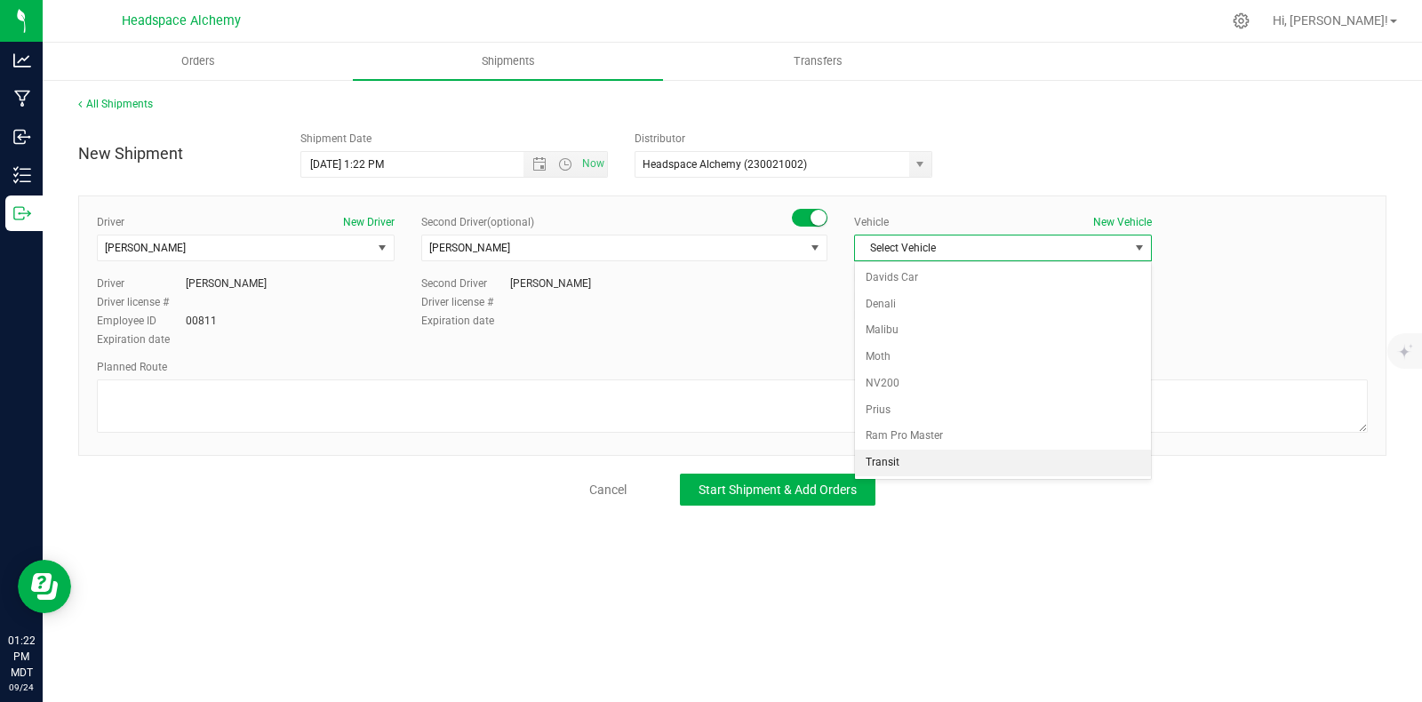
click at [908, 455] on li "Transit" at bounding box center [1003, 463] width 296 height 27
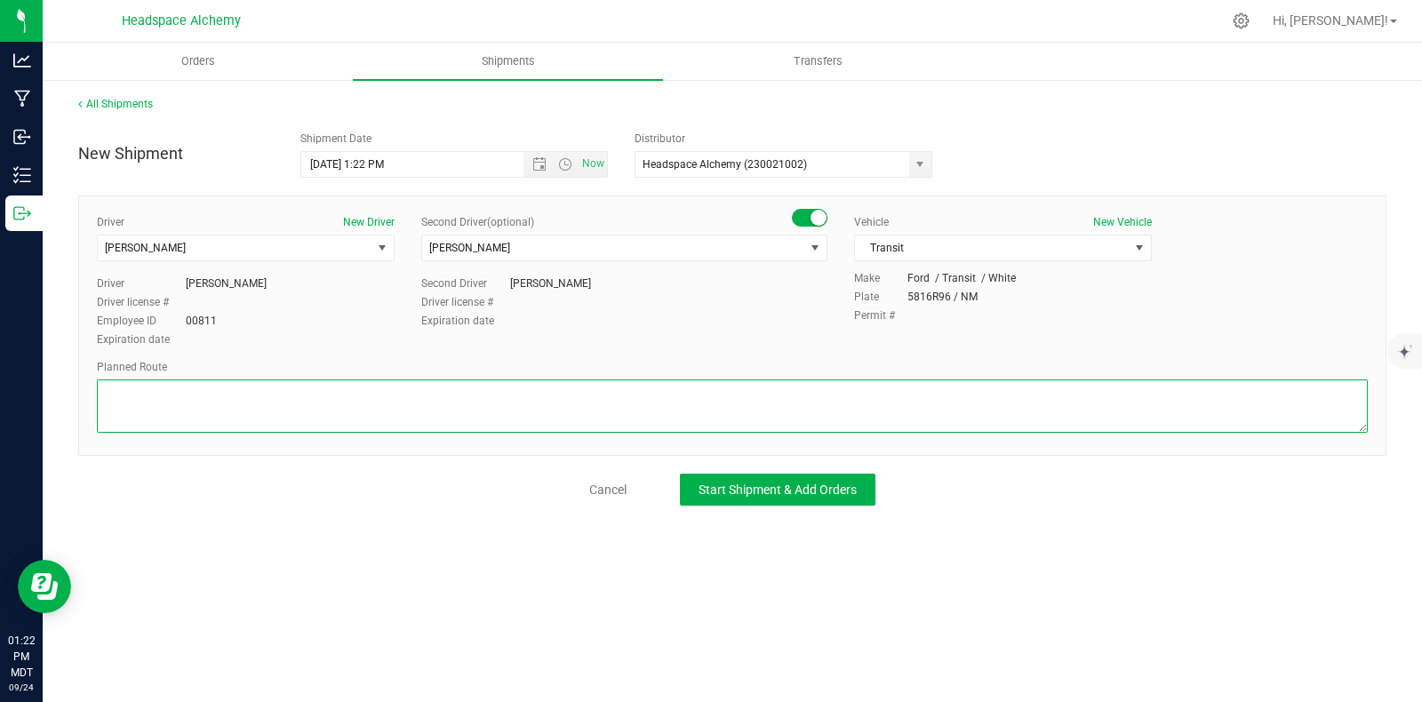
click at [776, 419] on textarea at bounding box center [732, 405] width 1271 height 53
paste textarea "805 El Molino Blvd Las Cruces, NM 88005 Head east on El Molino Blvd toward S Me…"
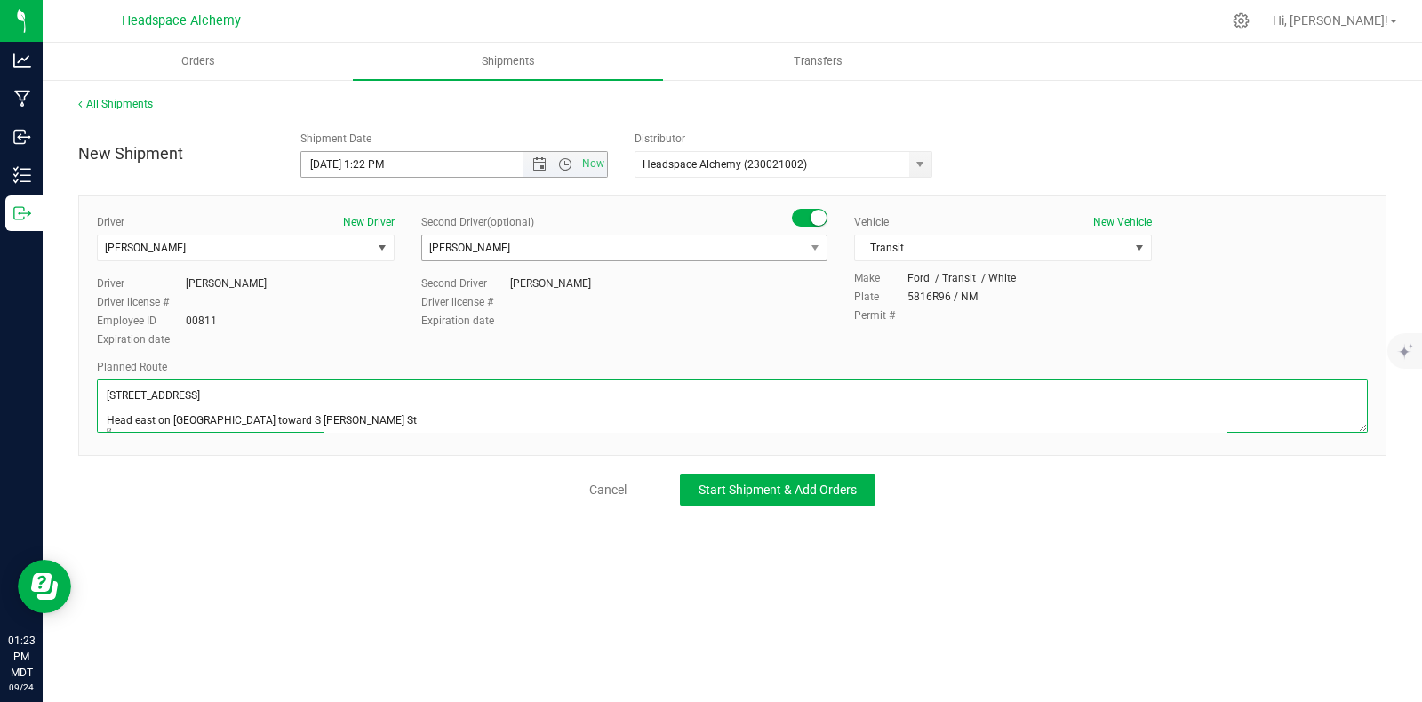
scroll to position [397, 0]
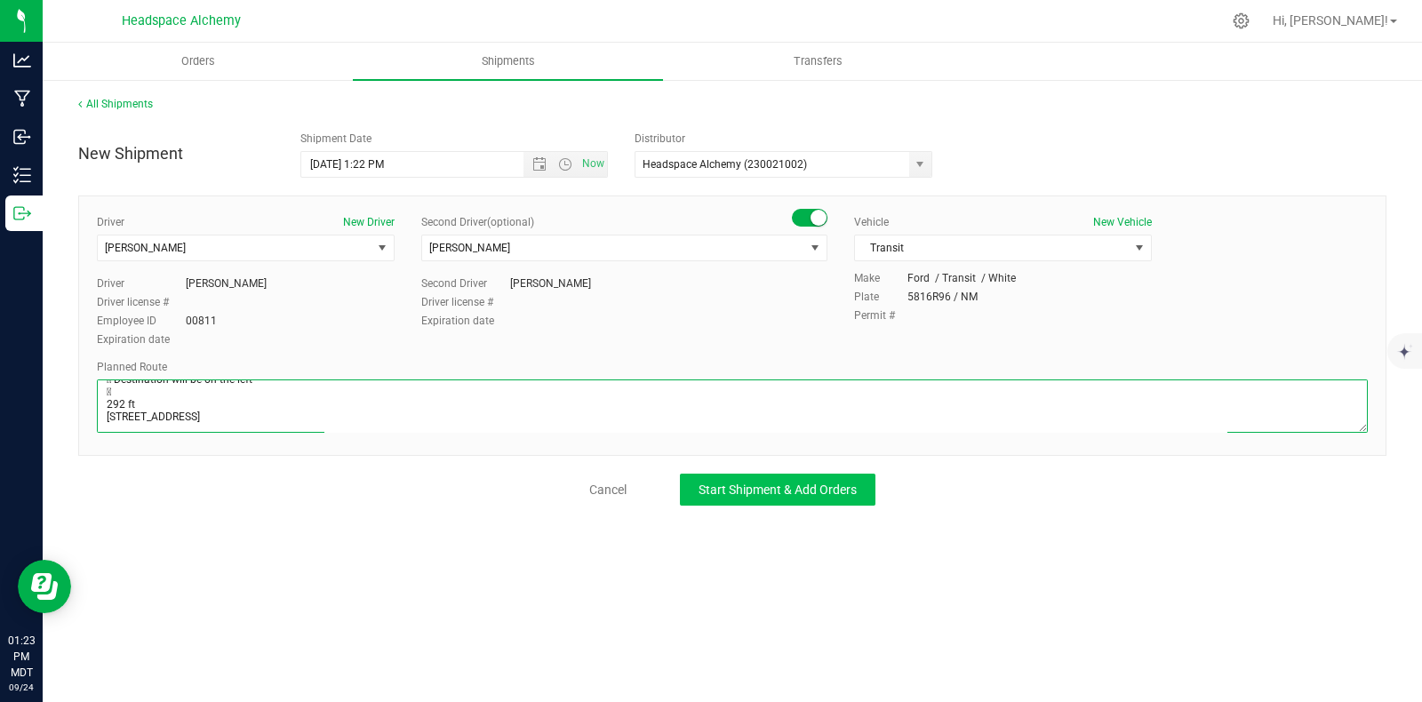
type textarea "805 El Molino Blvd Las Cruces, NM 88005 Head east on El Molino Blvd toward S Me…"
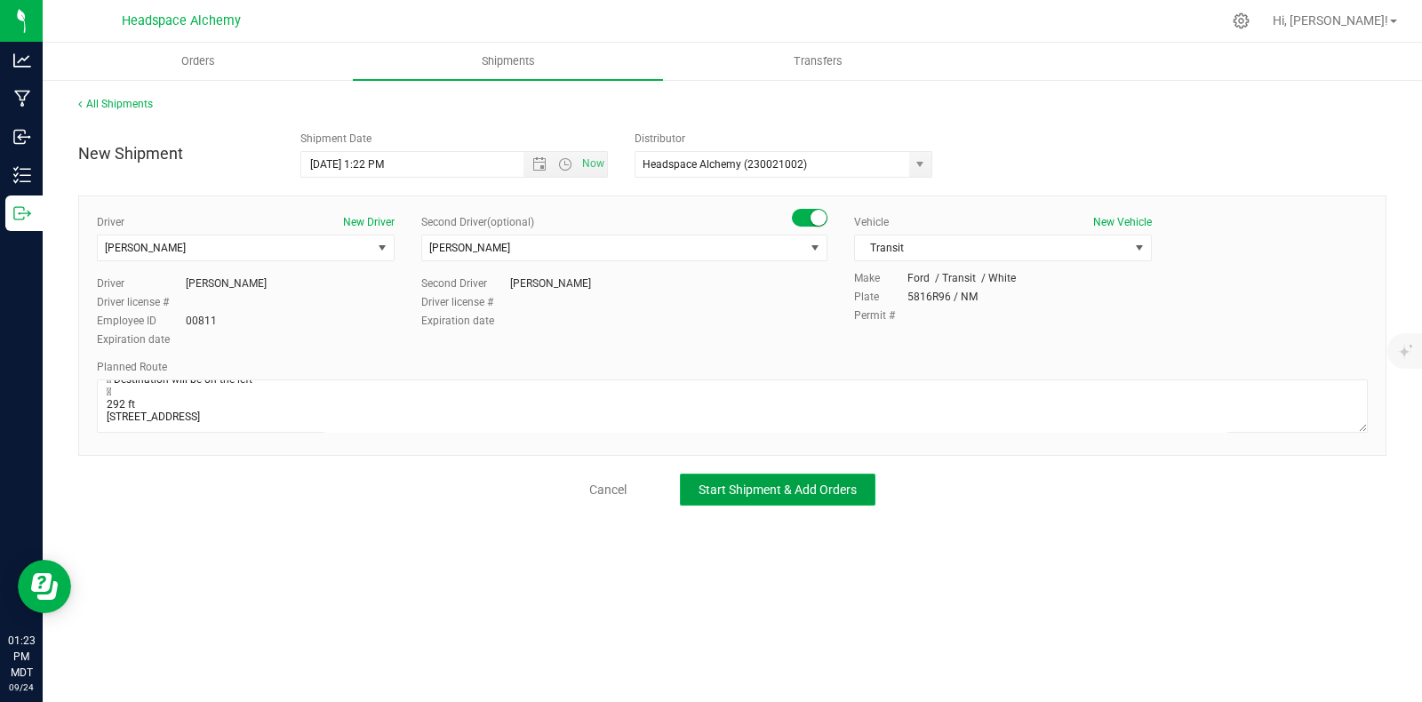
click at [797, 491] on span "Start Shipment & Add Orders" at bounding box center [778, 490] width 158 height 14
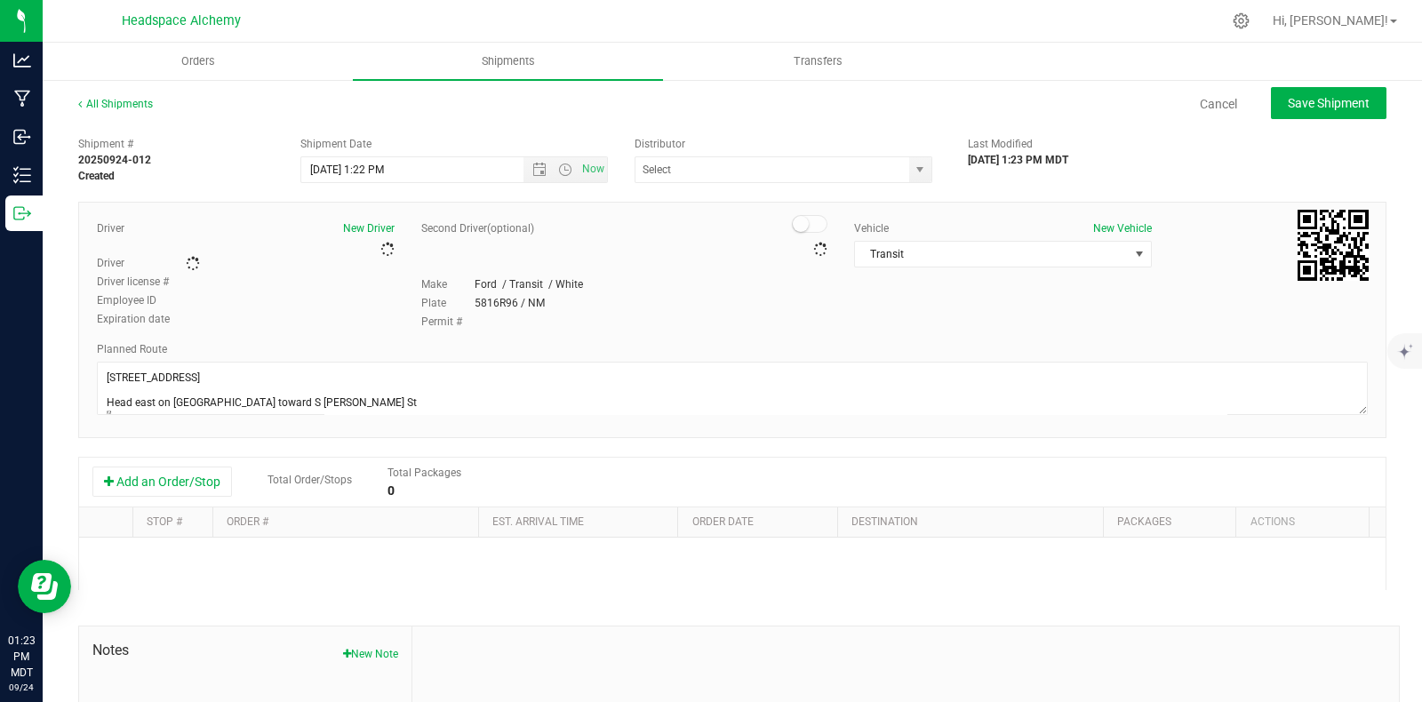
type input "Headspace Alchemy (230021002)"
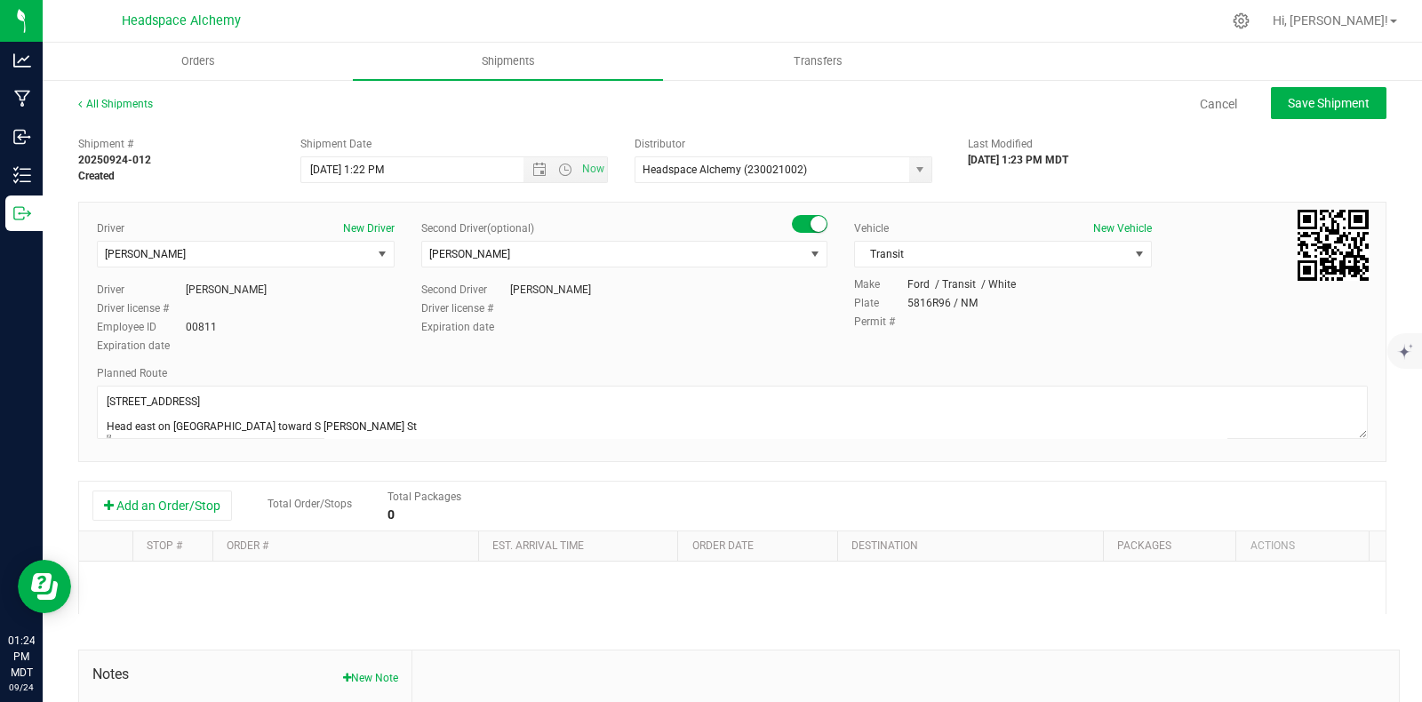
click at [833, 372] on div "Planned Route" at bounding box center [732, 373] width 1271 height 16
click at [178, 507] on button "Add an Order/Stop" at bounding box center [162, 506] width 140 height 30
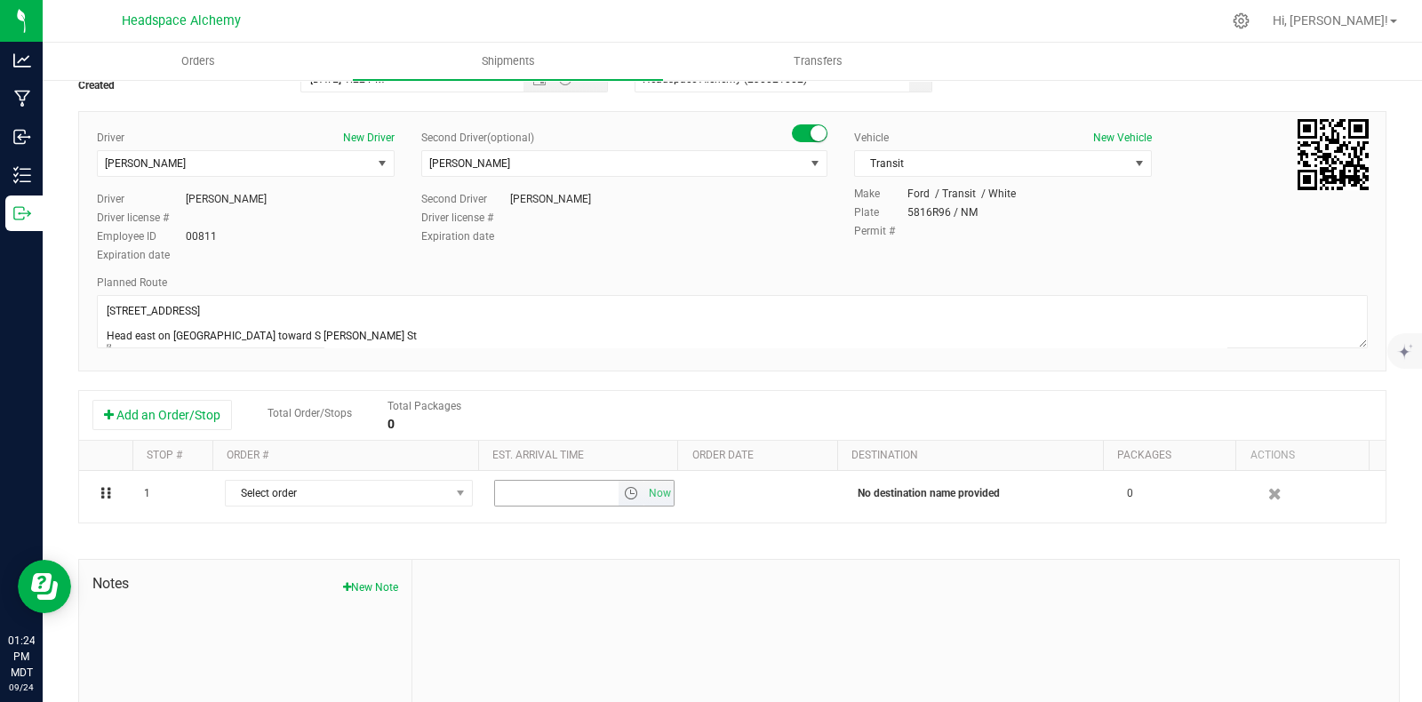
scroll to position [110, 0]
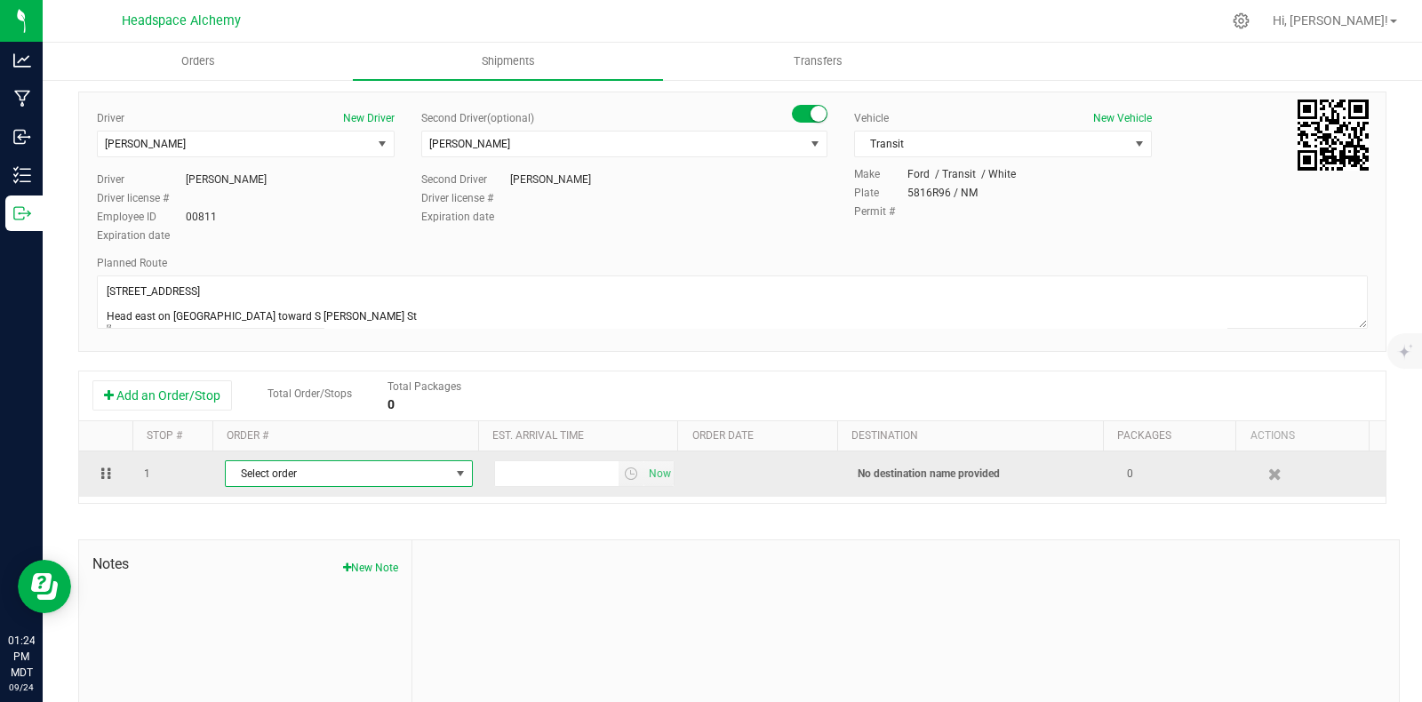
click at [453, 480] on span "select" at bounding box center [460, 474] width 14 height 14
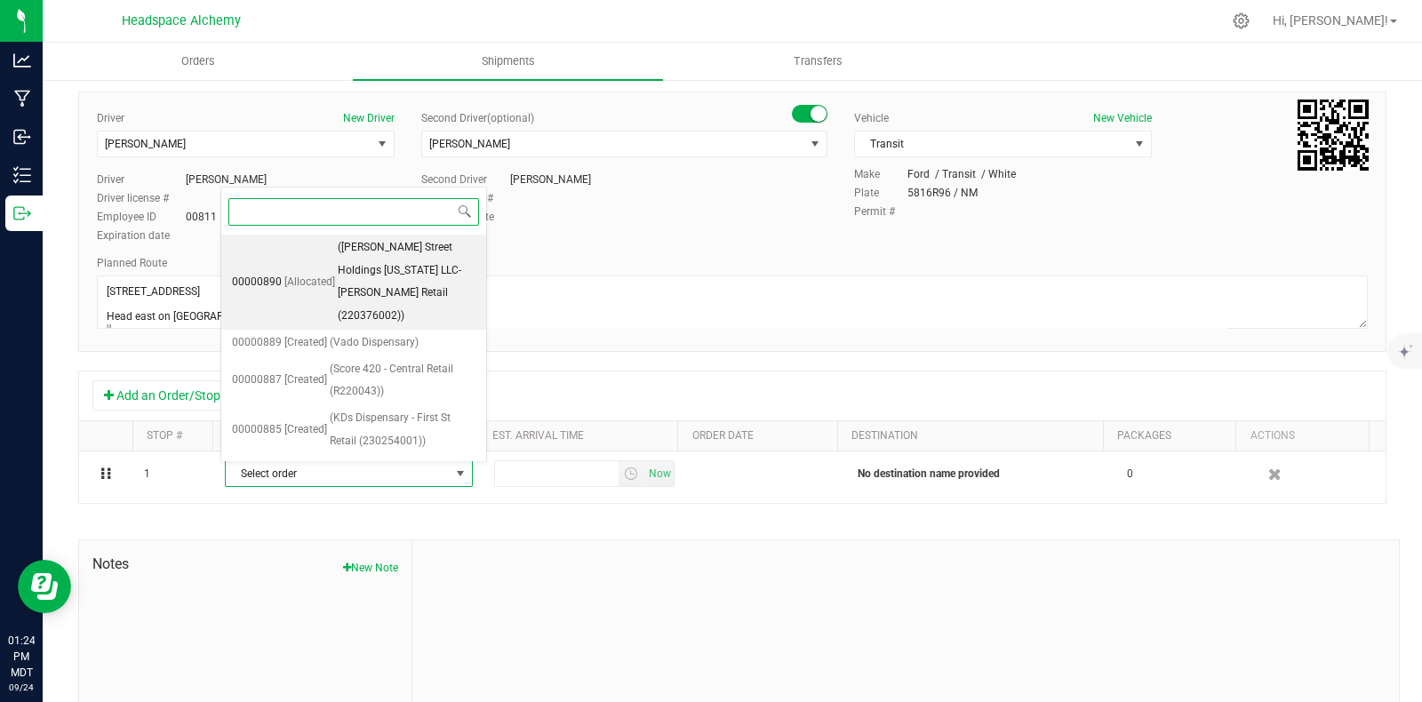
click at [401, 297] on span "(Greene Street Holdings New Mexico LLC- Lohman Retail (220376002))" at bounding box center [407, 282] width 138 height 92
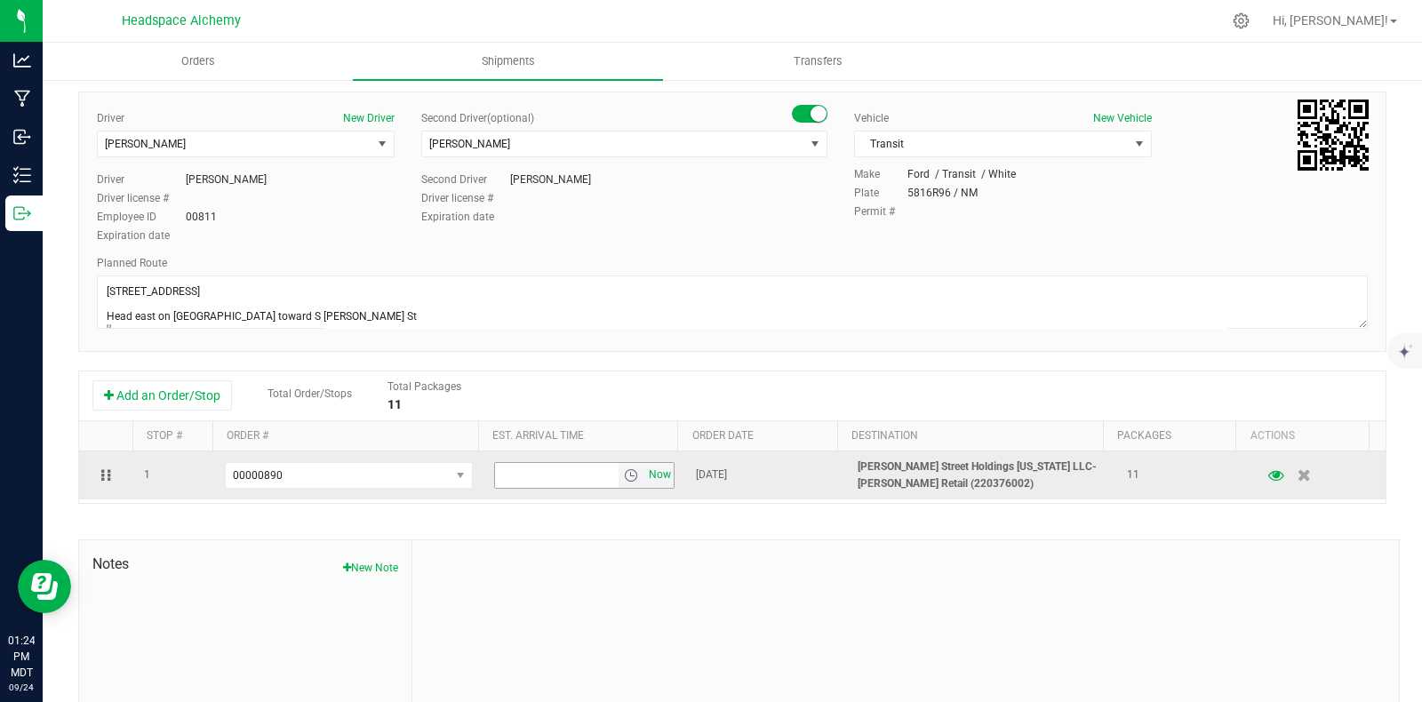
click at [645, 475] on span "Now" at bounding box center [660, 475] width 30 height 26
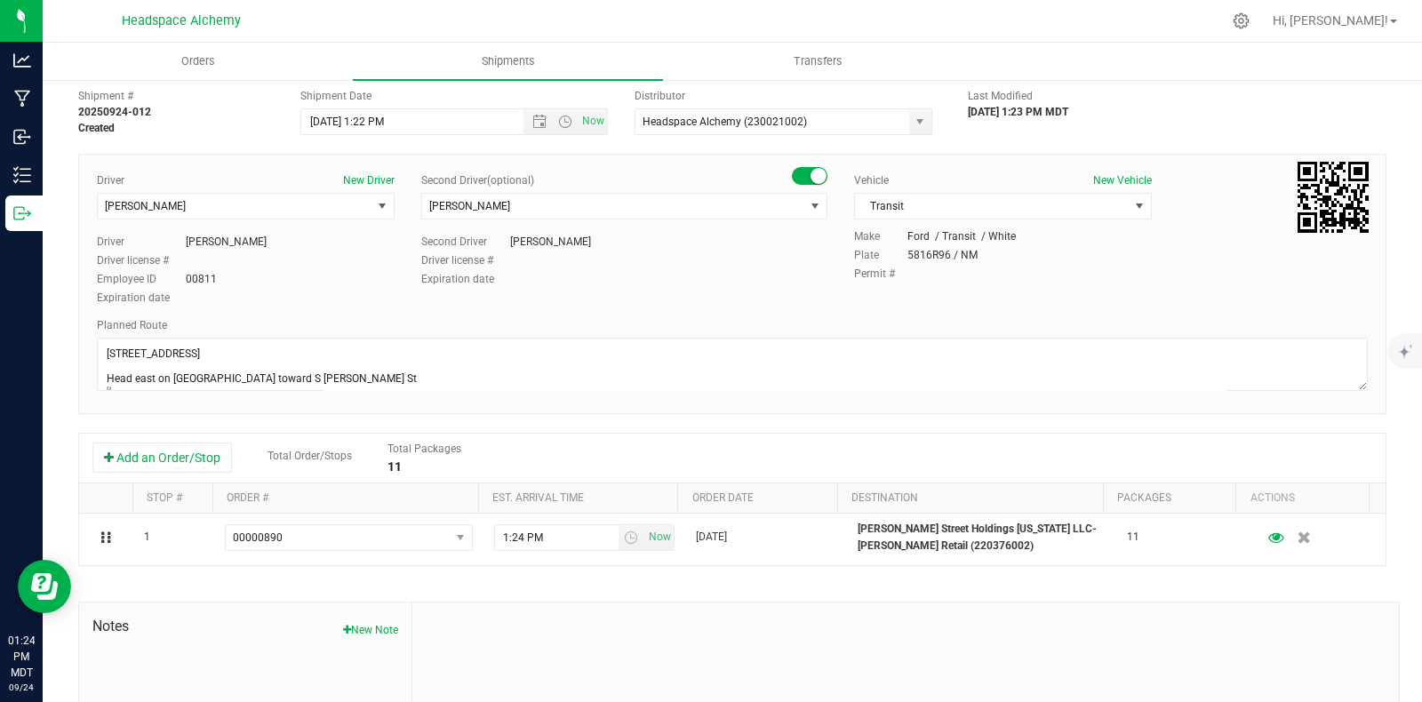
scroll to position [0, 0]
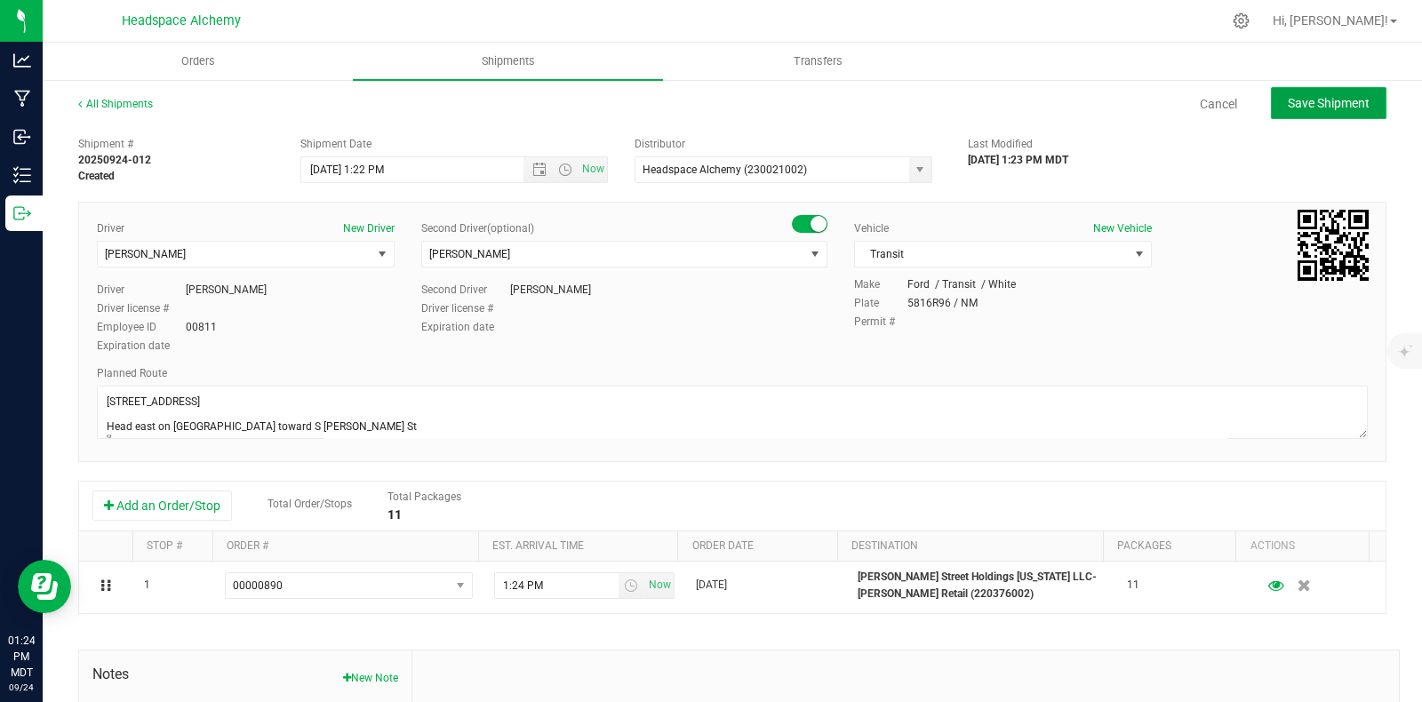
click at [1311, 98] on span "Save Shipment" at bounding box center [1329, 103] width 82 height 14
type input "9/25/2025 7:22 PM"
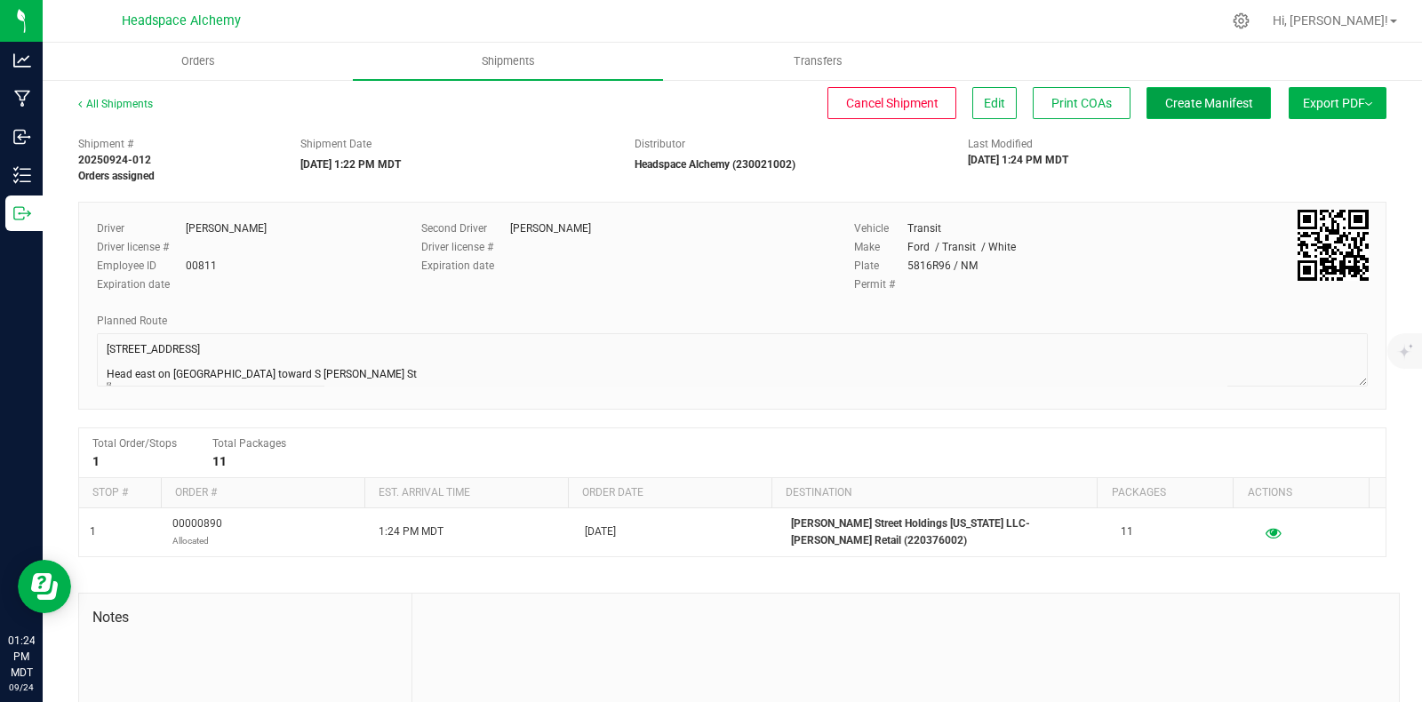
click at [1189, 106] on span "Create Manifest" at bounding box center [1209, 103] width 88 height 14
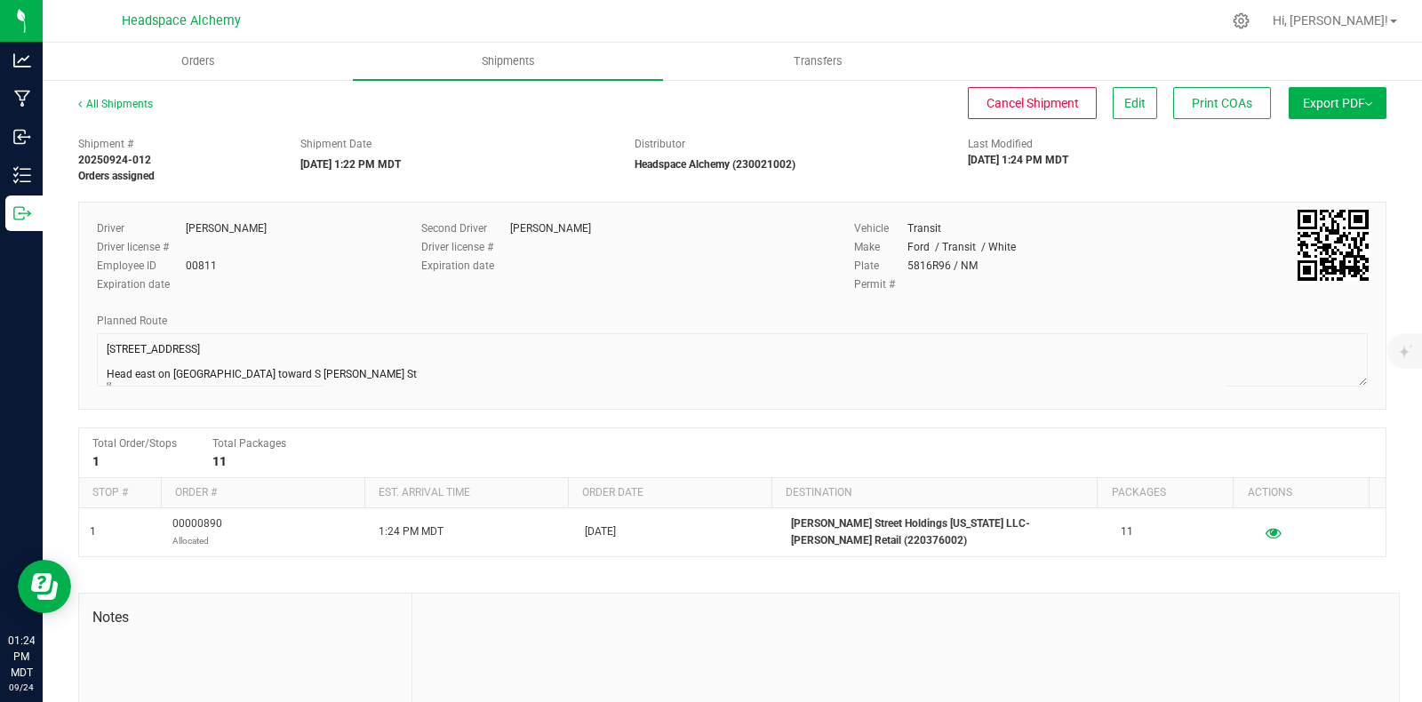
click at [1310, 102] on span "Export PDF" at bounding box center [1337, 103] width 69 height 14
click at [1310, 138] on span "Manifest by Package ID" at bounding box center [1311, 142] width 113 height 12
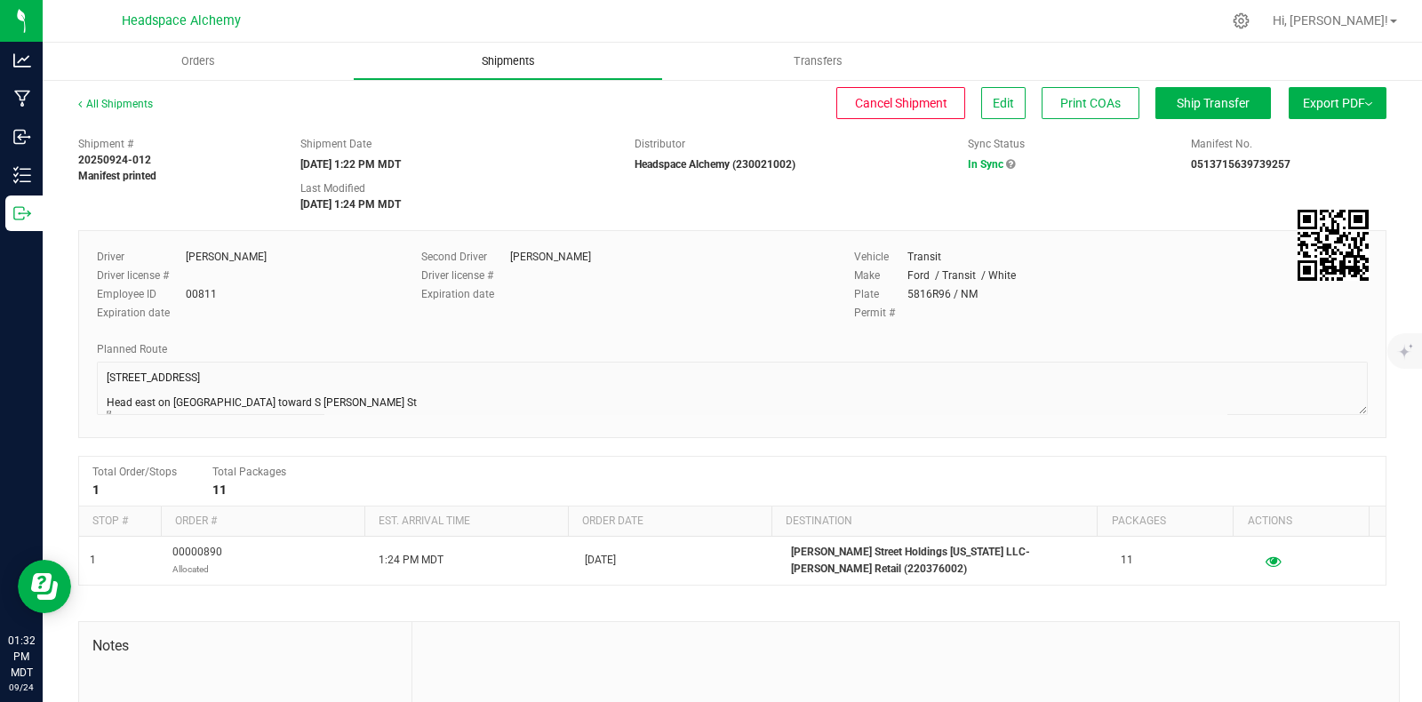
click at [515, 60] on span "Shipments" at bounding box center [508, 61] width 101 height 16
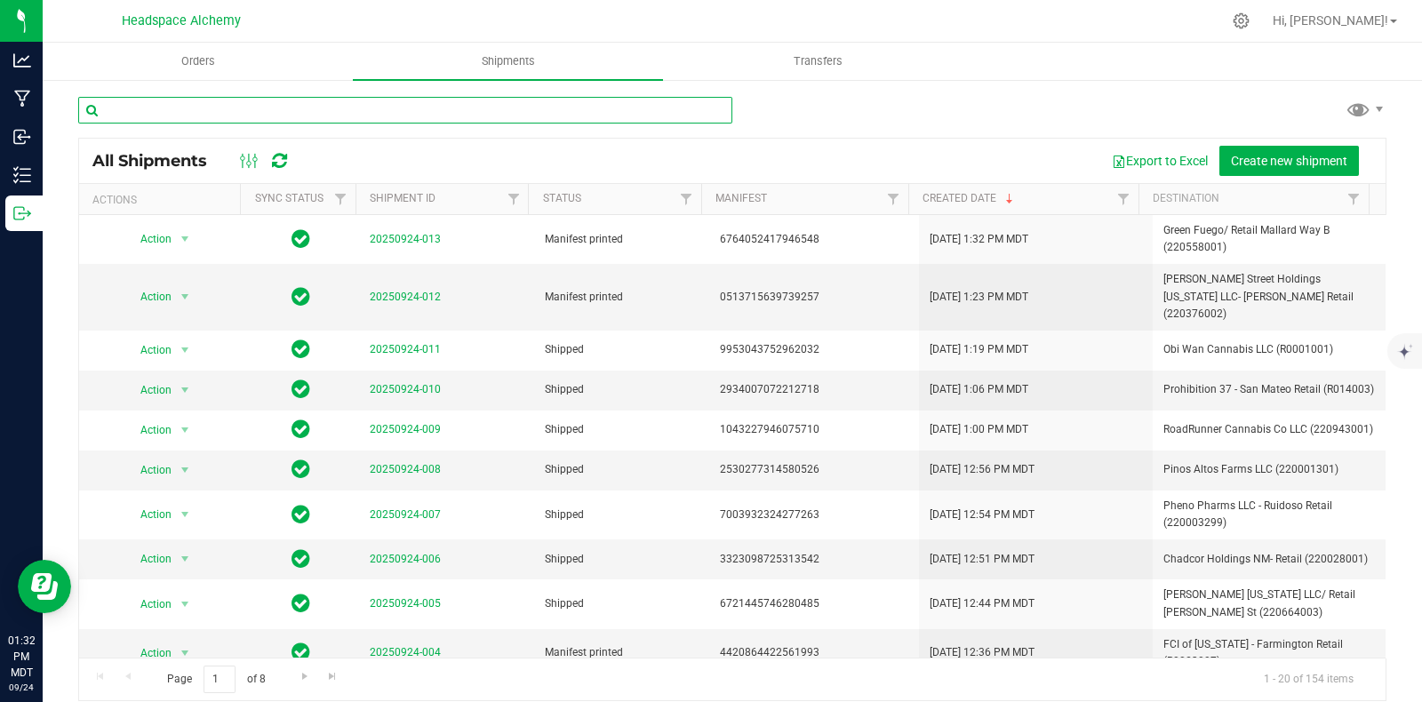
click at [316, 112] on input "text" at bounding box center [405, 110] width 654 height 27
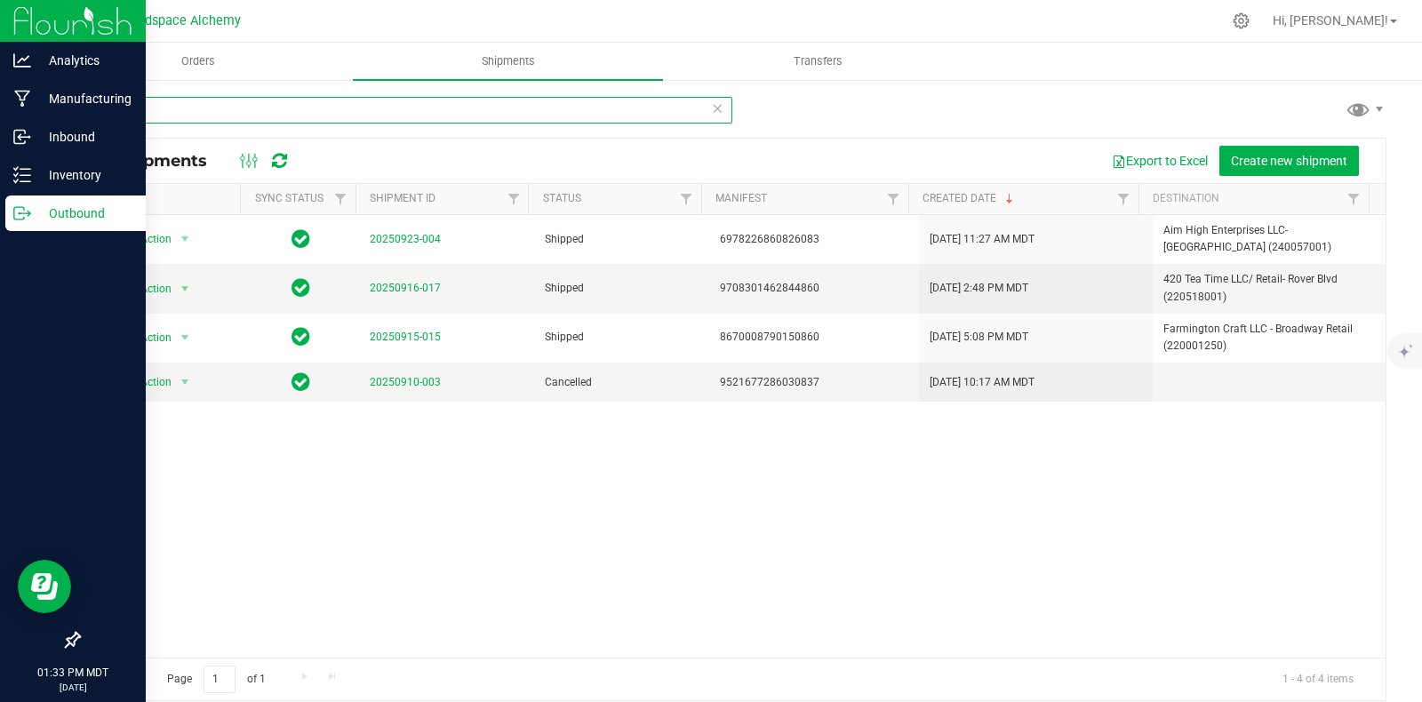
type input "860"
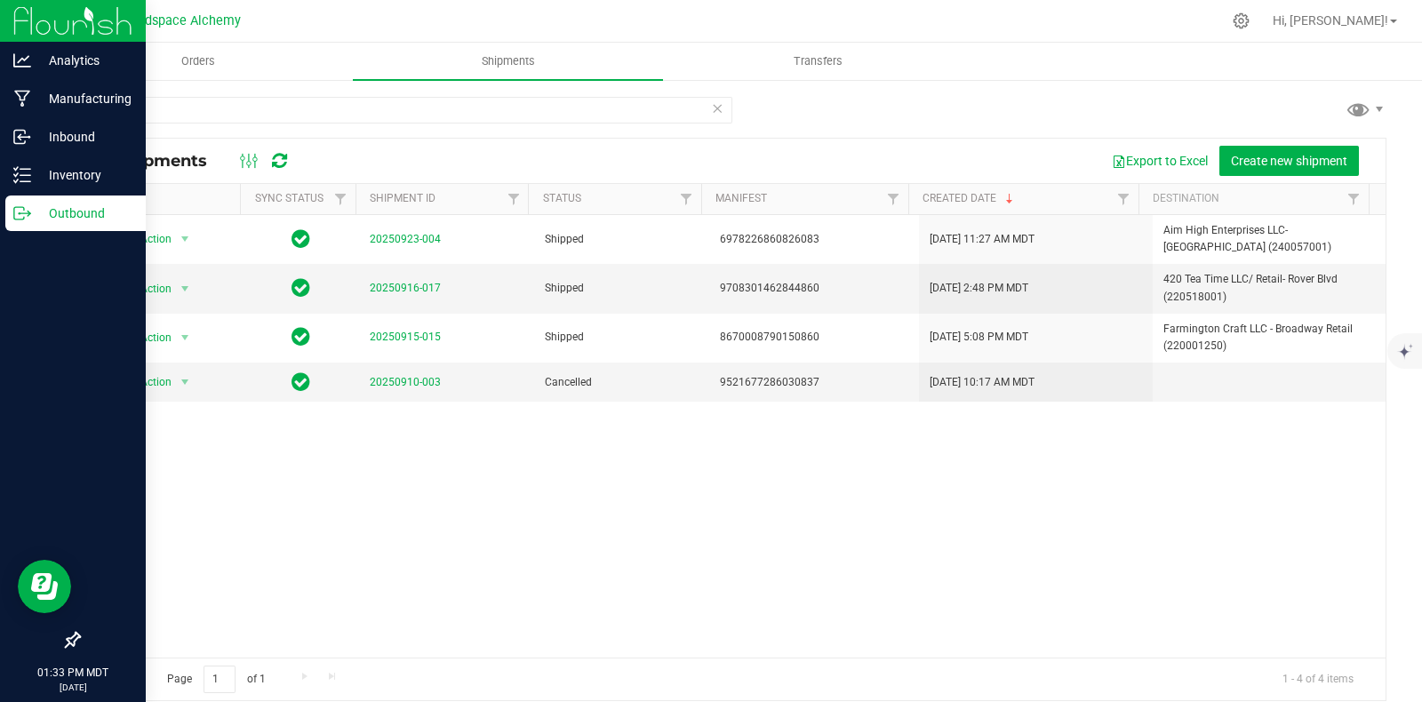
click at [25, 215] on icon at bounding box center [22, 213] width 18 height 18
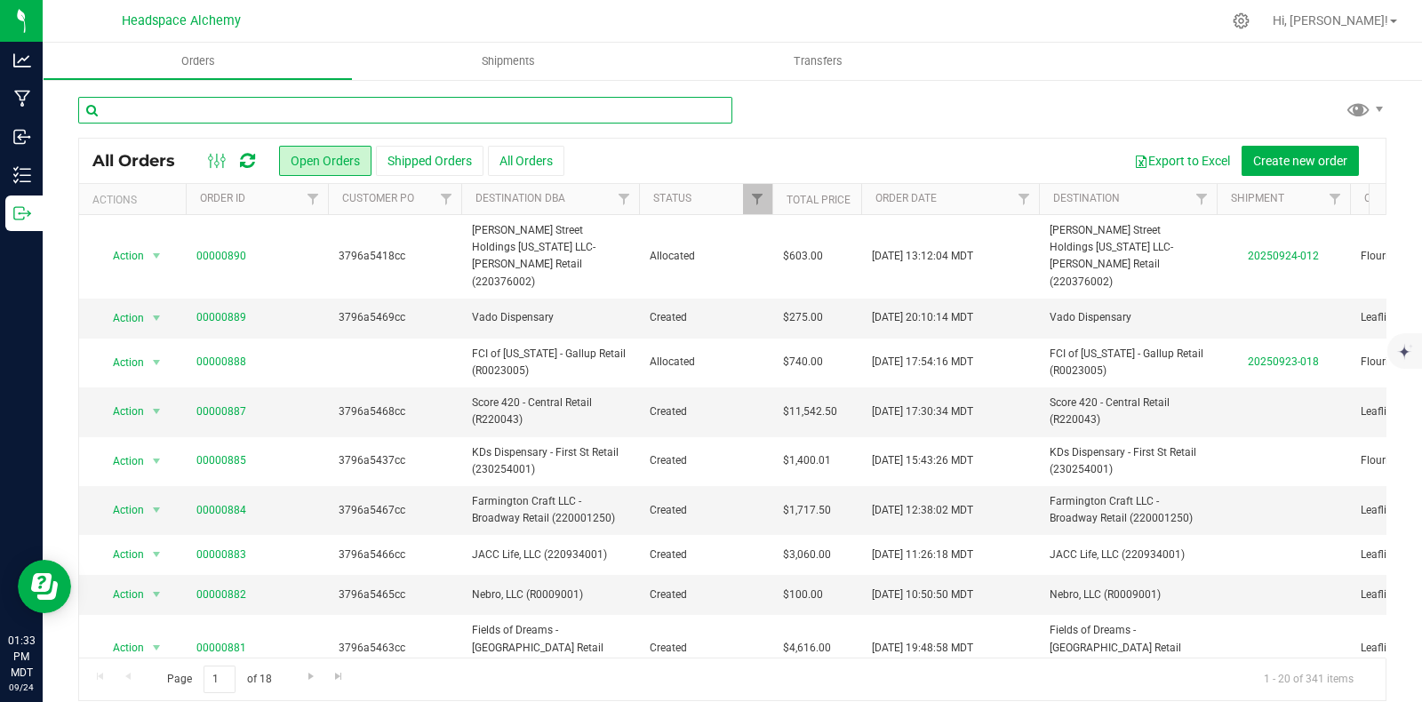
click at [284, 113] on input "text" at bounding box center [405, 110] width 654 height 27
type input "860"
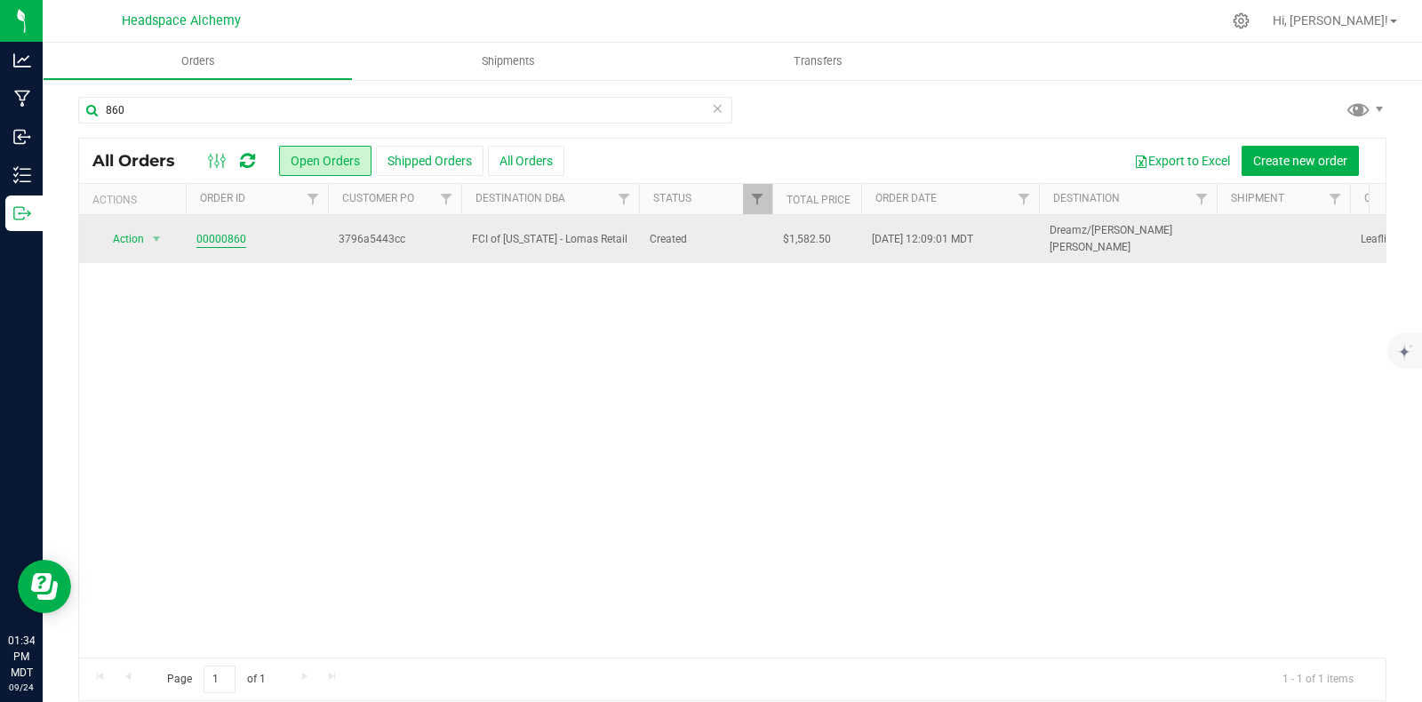
click at [231, 236] on link "00000860" at bounding box center [221, 239] width 50 height 17
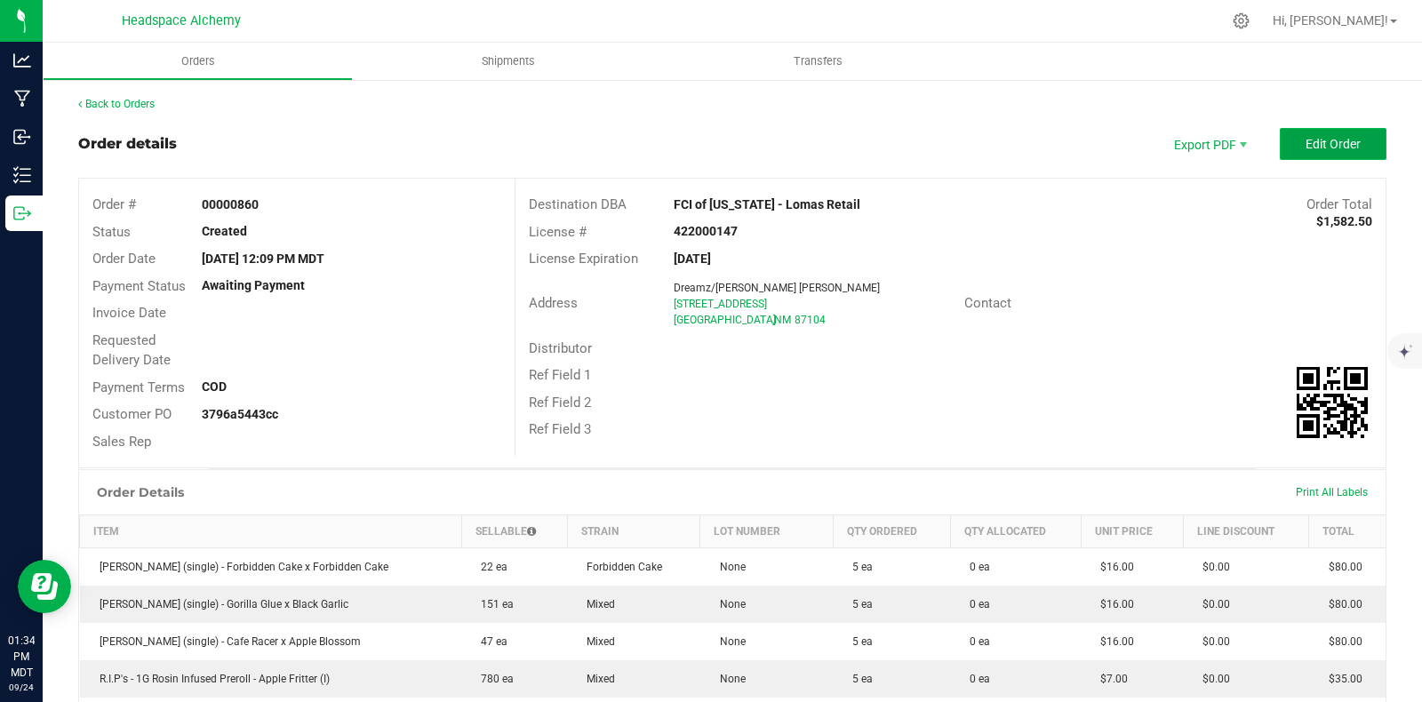
click at [1304, 134] on button "Edit Order" at bounding box center [1333, 144] width 107 height 32
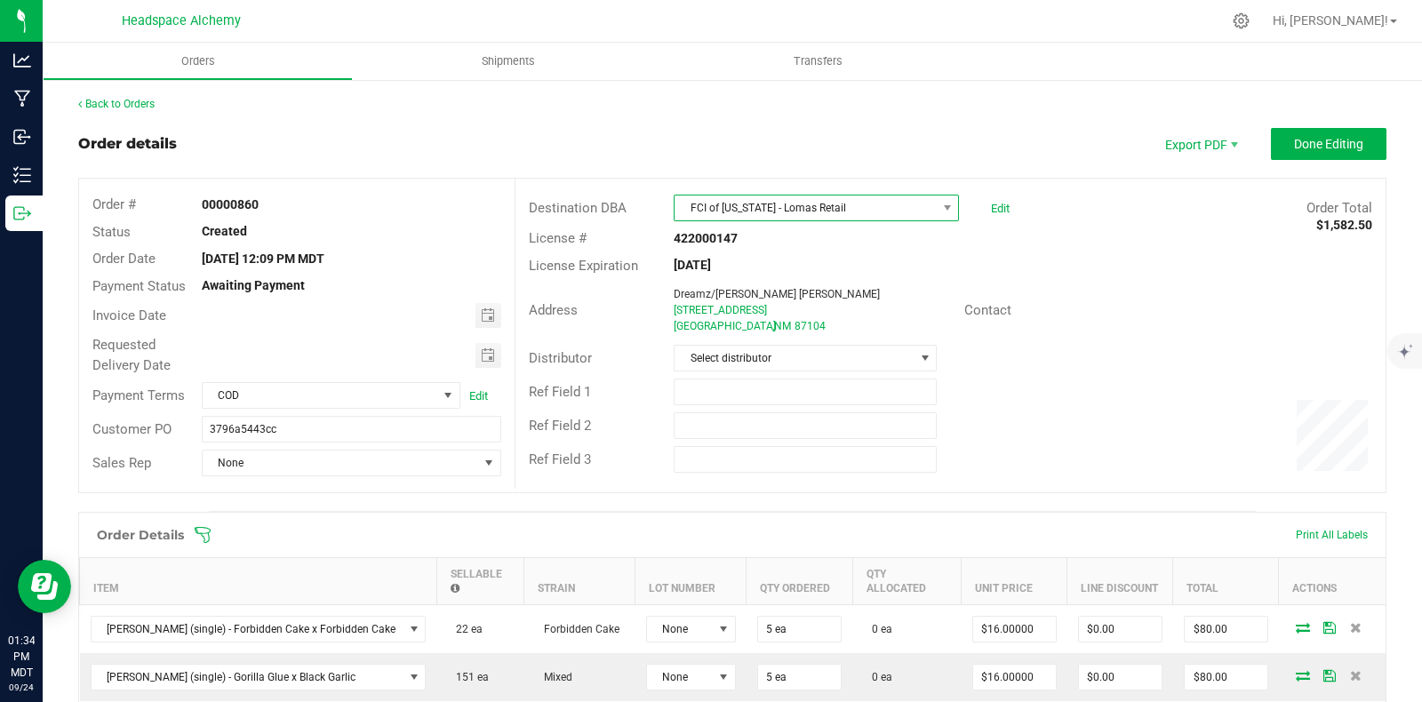
click at [884, 206] on span "FCI of [US_STATE] - Lomas Retail" at bounding box center [805, 208] width 261 height 25
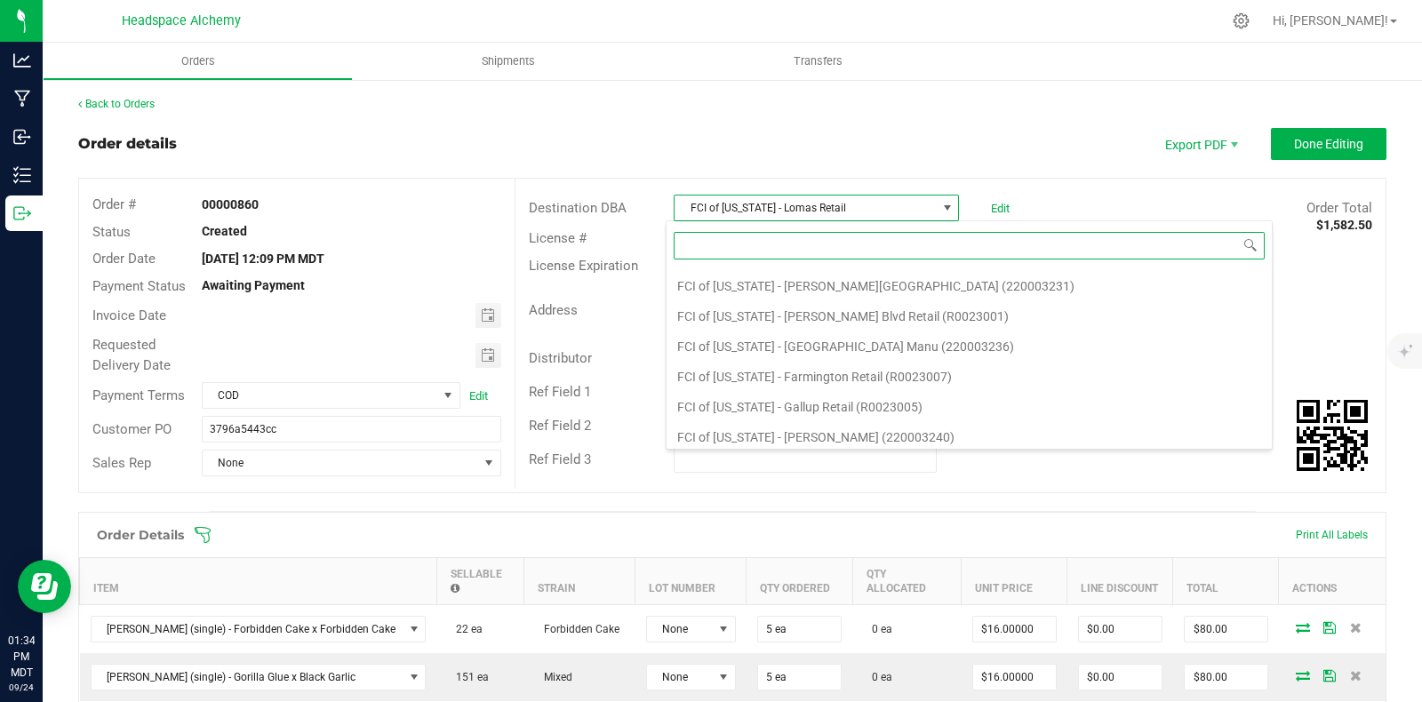
scroll to position [17665, 0]
click at [943, 523] on li "FCI of [US_STATE] - Lomas Retail (22R023016)" at bounding box center [969, 538] width 605 height 30
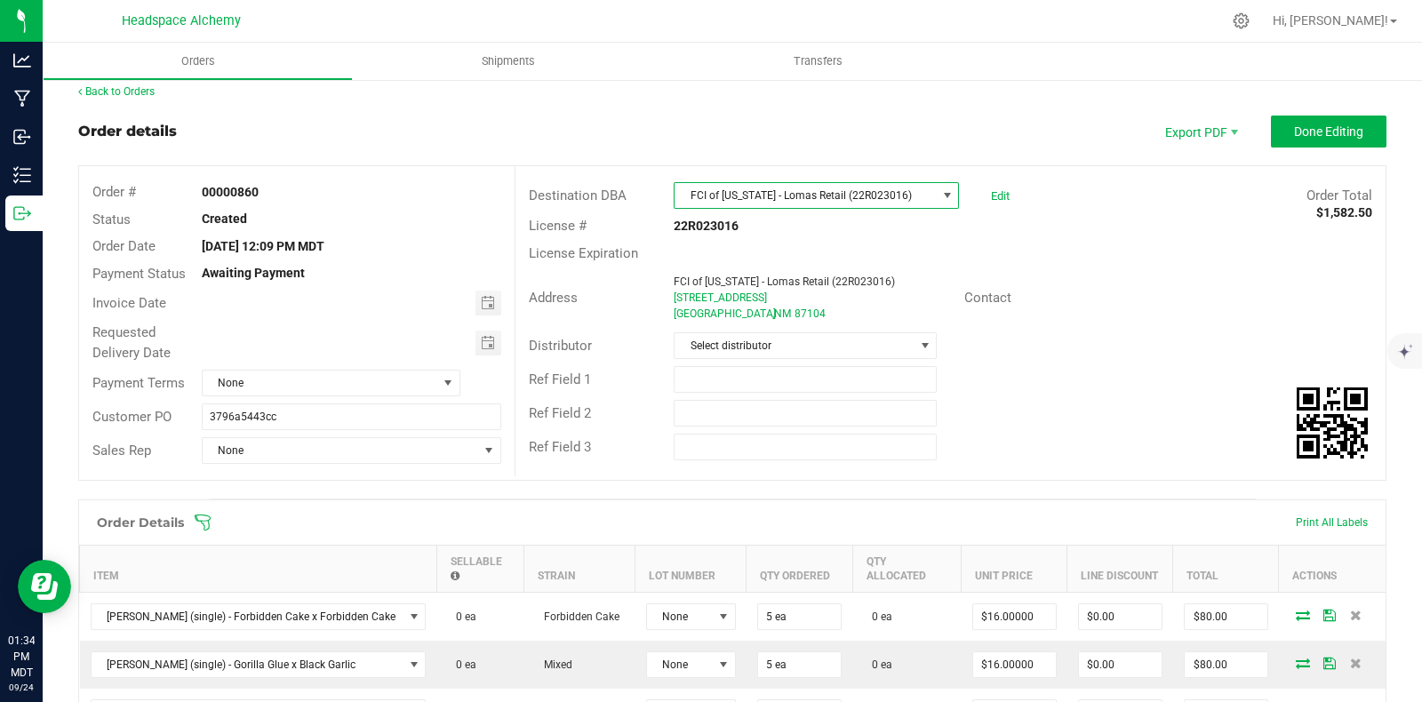
scroll to position [0, 0]
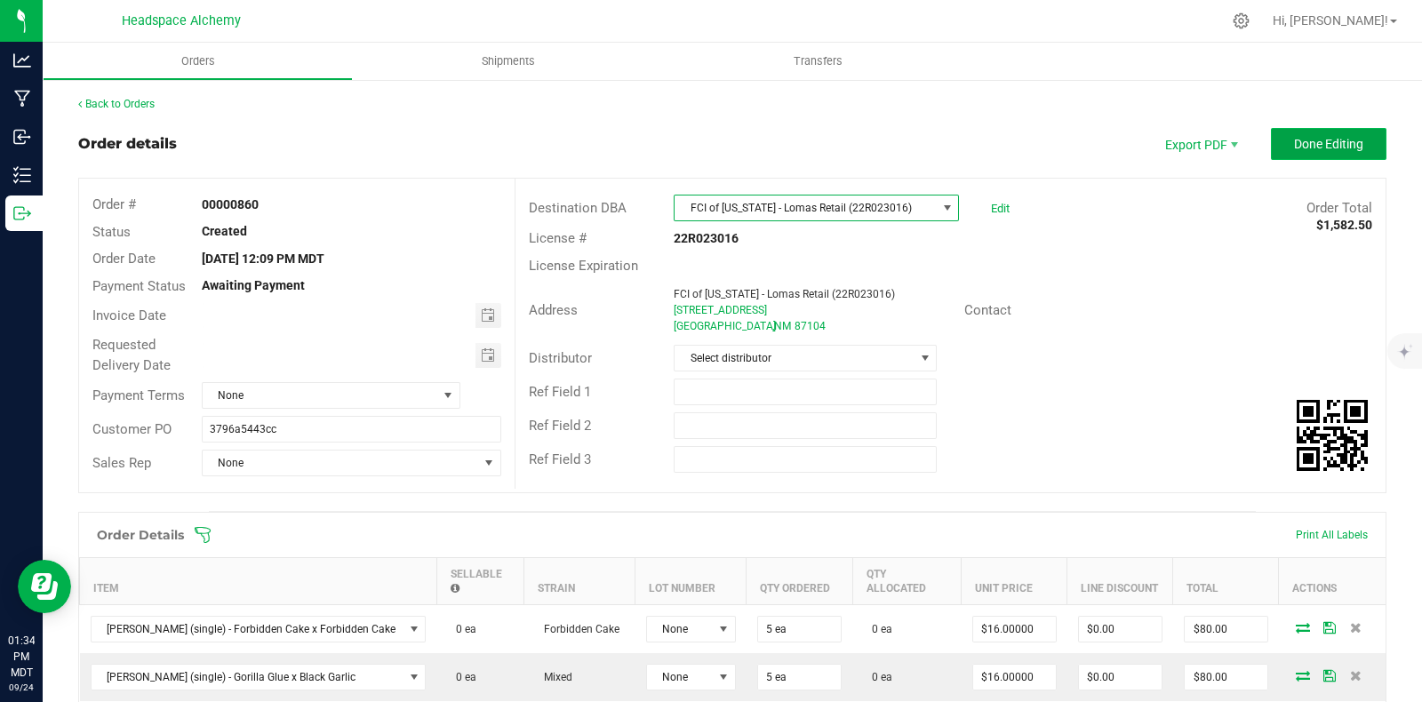
click at [1295, 133] on button "Done Editing" at bounding box center [1329, 144] width 116 height 32
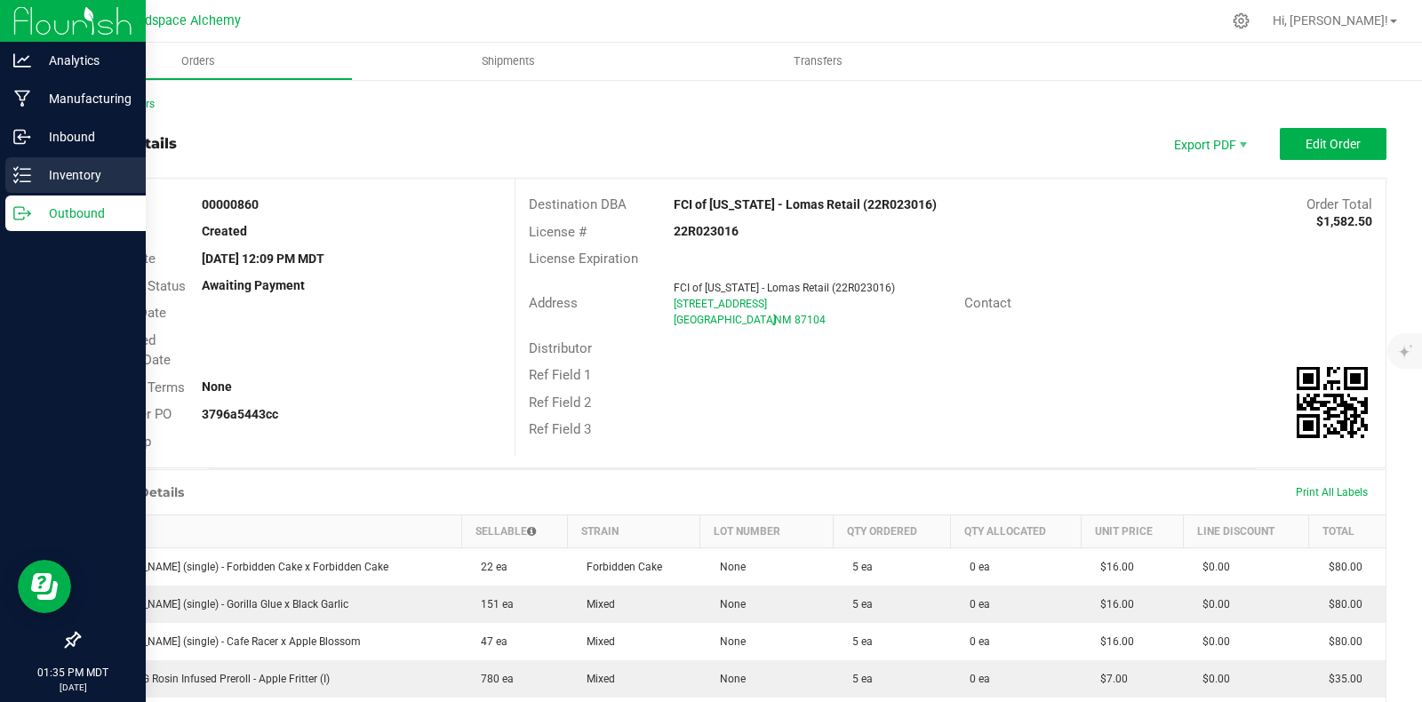
click at [8, 176] on div "Inventory" at bounding box center [75, 175] width 140 height 36
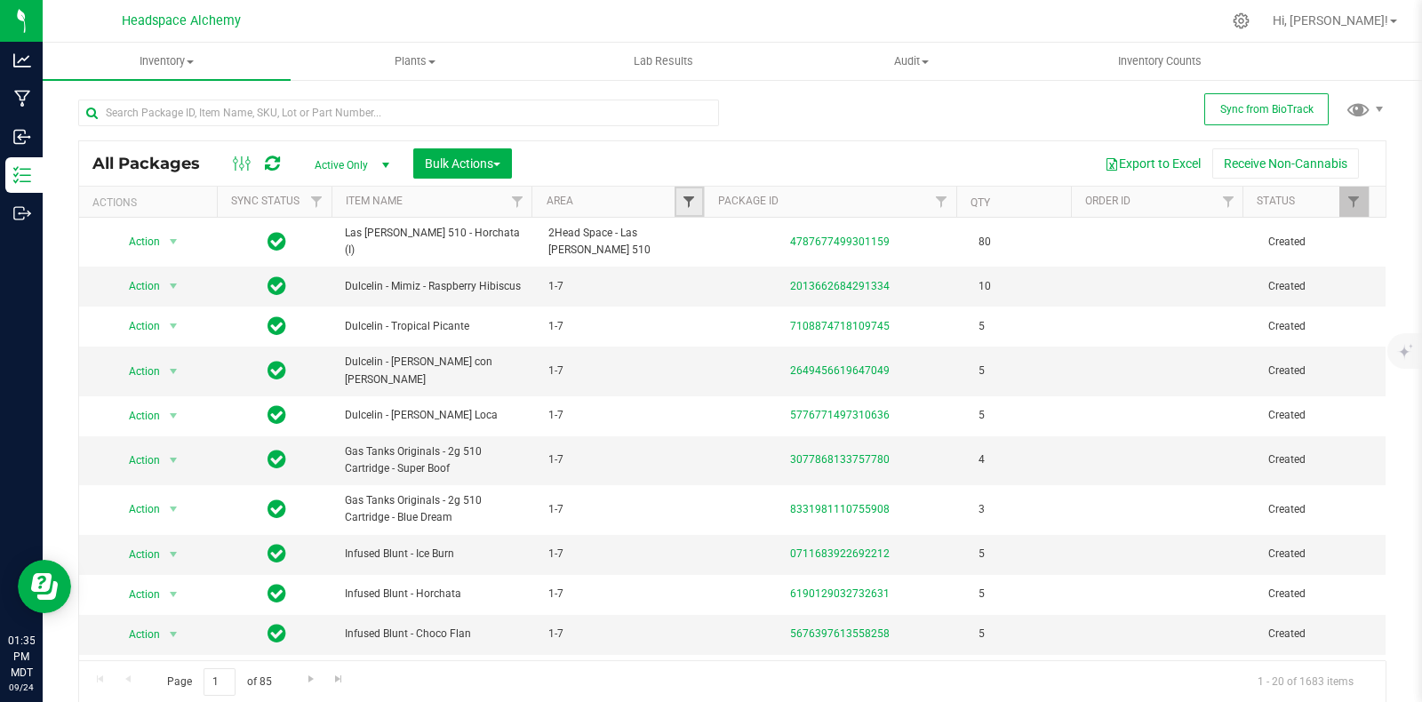
click at [683, 196] on span "Filter" at bounding box center [689, 202] width 14 height 14
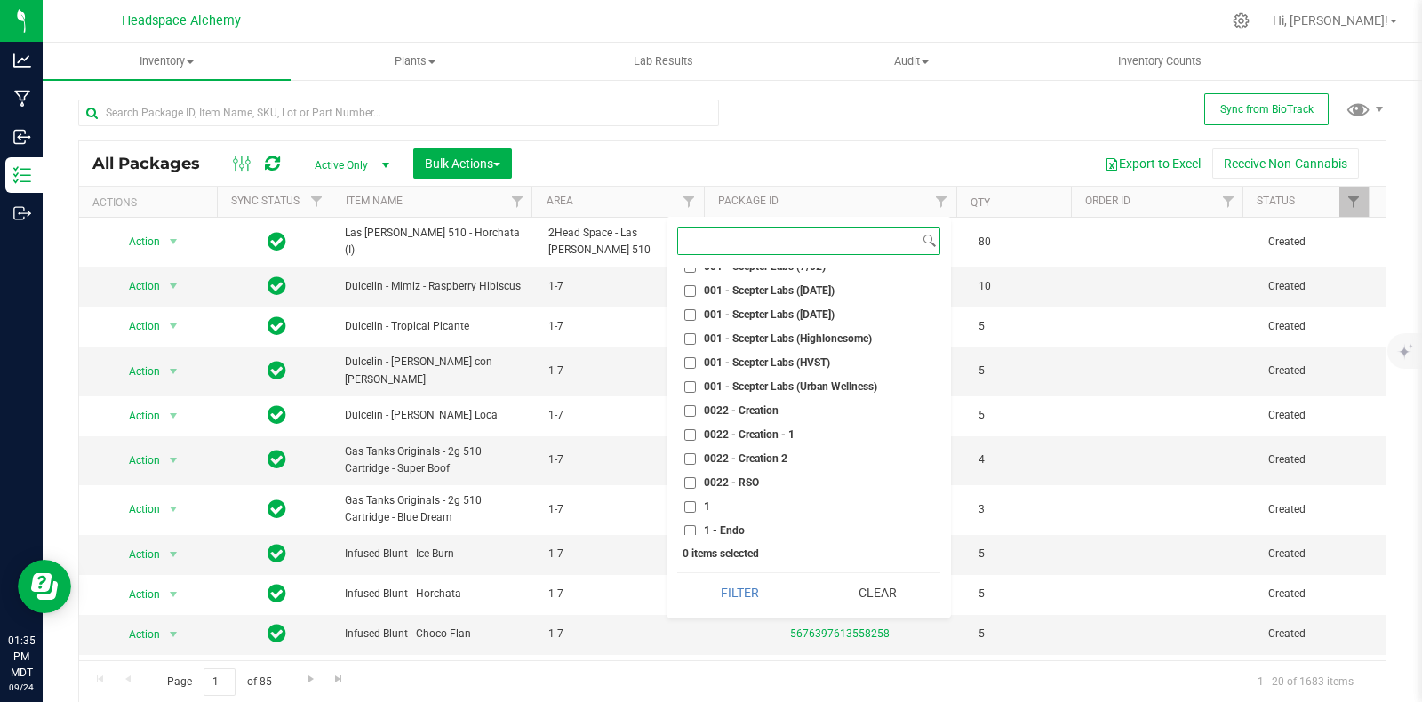
scroll to position [443, 0]
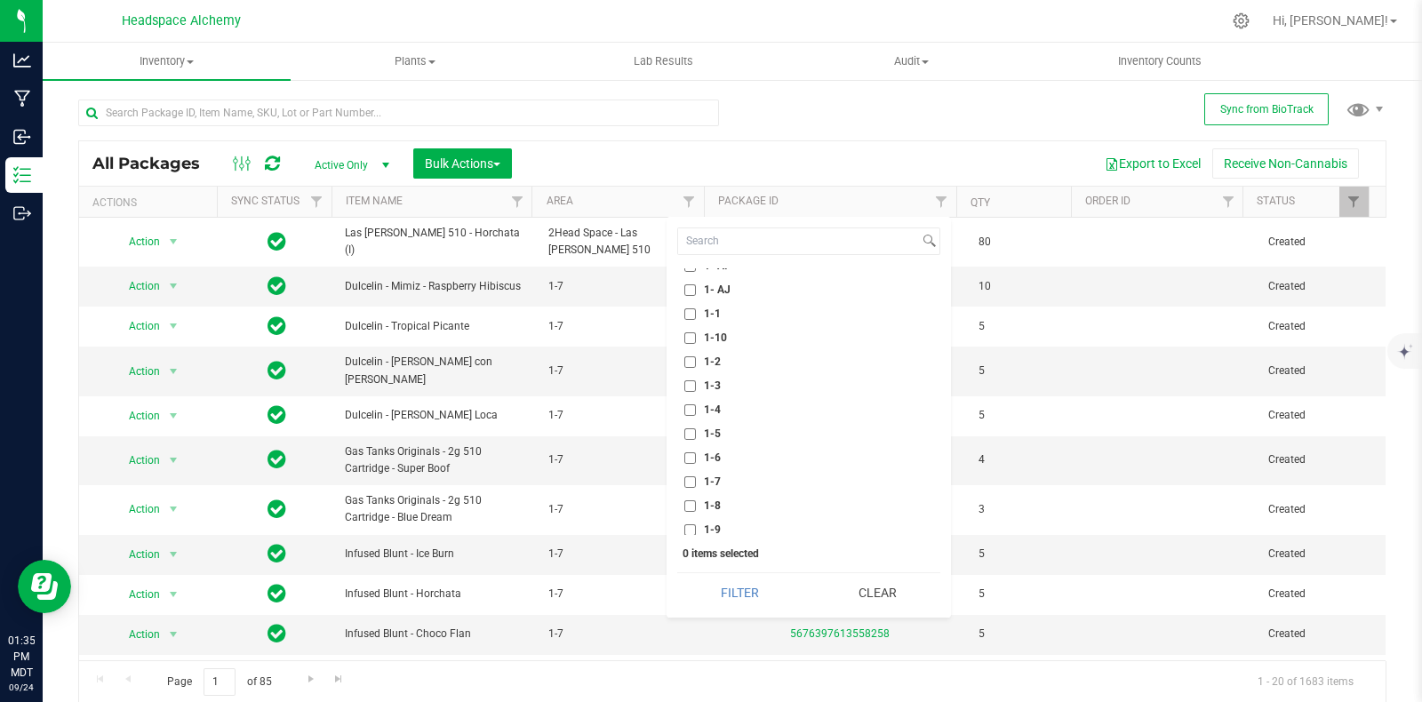
click at [693, 477] on input "1-7" at bounding box center [690, 482] width 12 height 12
checkbox input "true"
click at [724, 588] on button "Filter" at bounding box center [739, 592] width 125 height 39
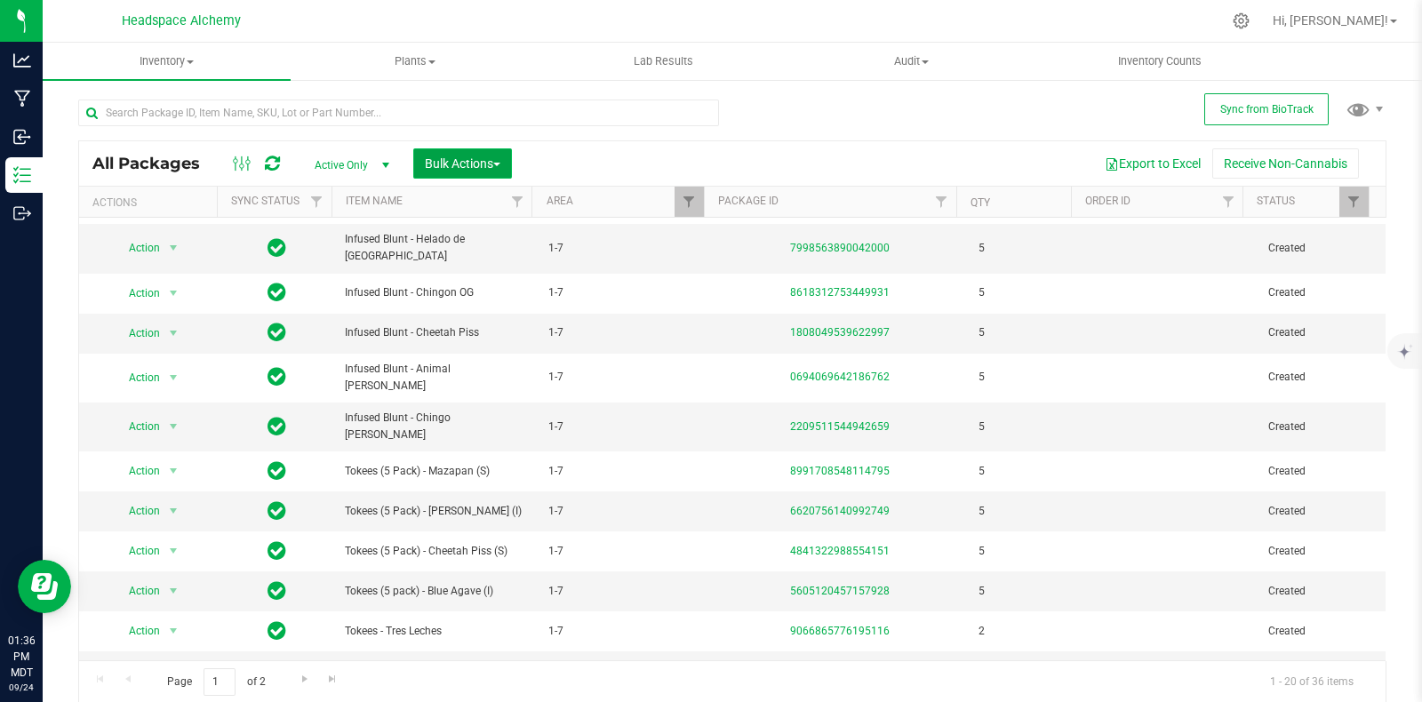
click at [484, 156] on span "Bulk Actions" at bounding box center [463, 163] width 76 height 14
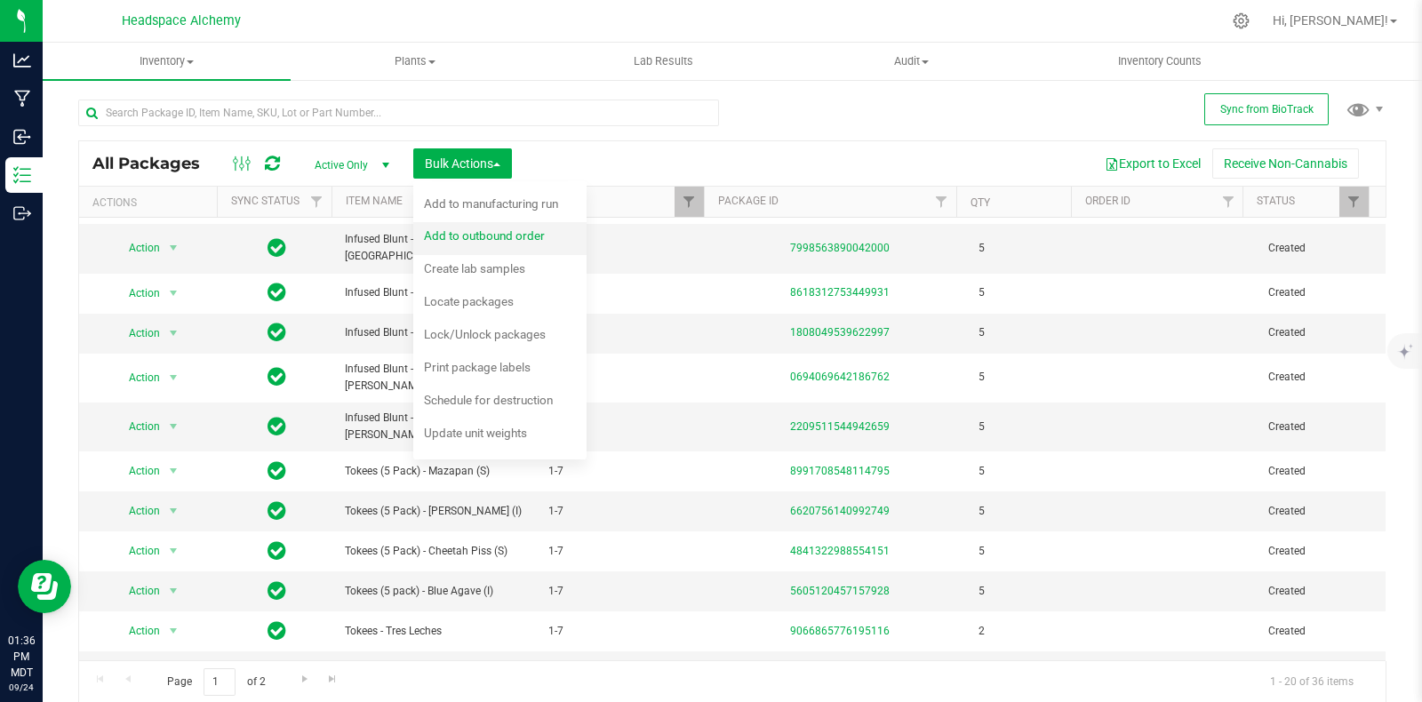
click at [494, 241] on span "Add to outbound order" at bounding box center [484, 235] width 121 height 14
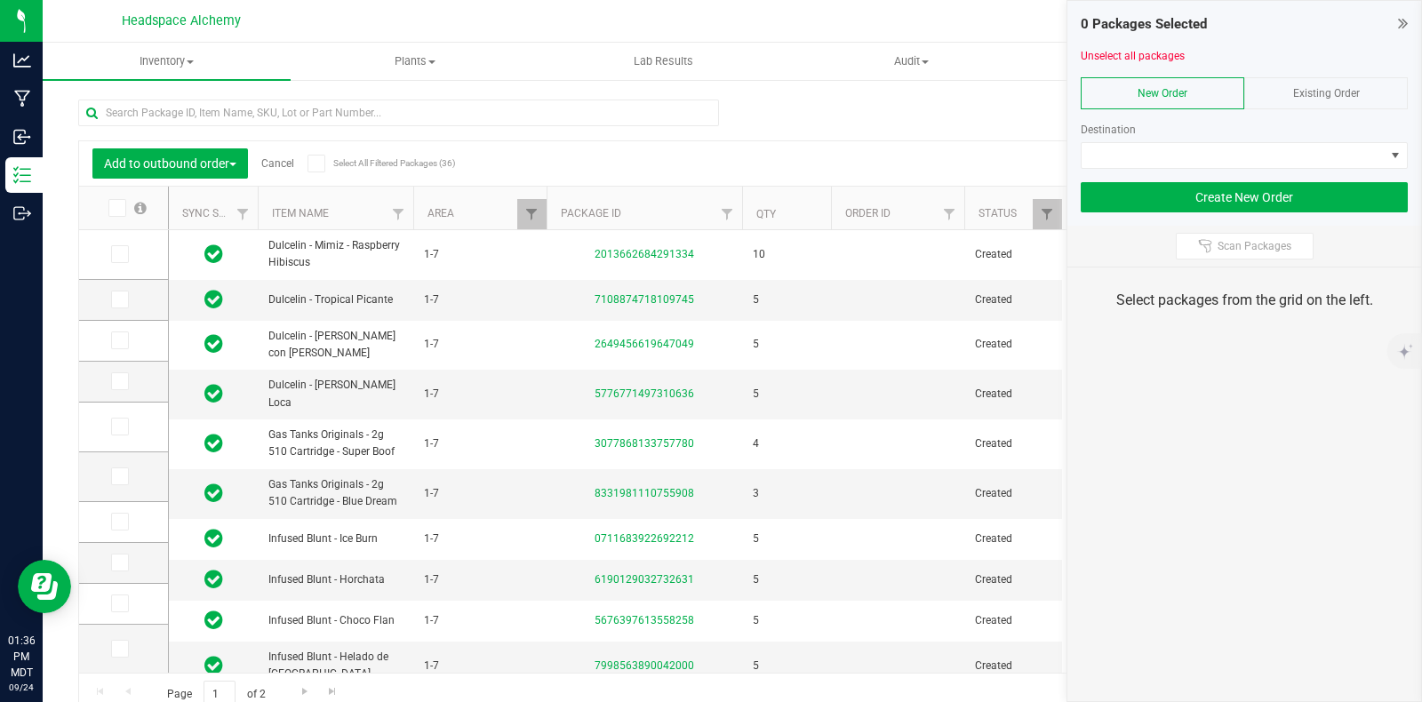
click at [1326, 92] on span "Existing Order" at bounding box center [1326, 93] width 67 height 12
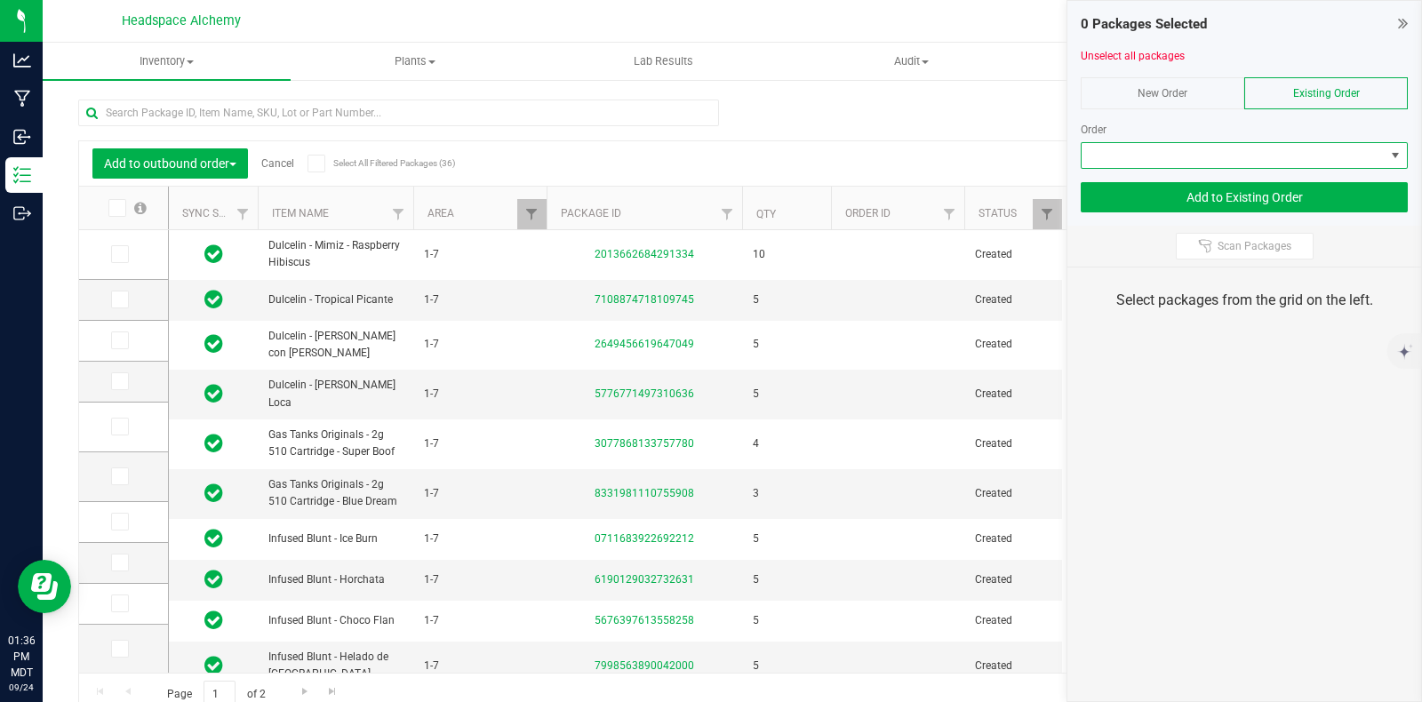
click at [1298, 149] on span at bounding box center [1233, 155] width 303 height 25
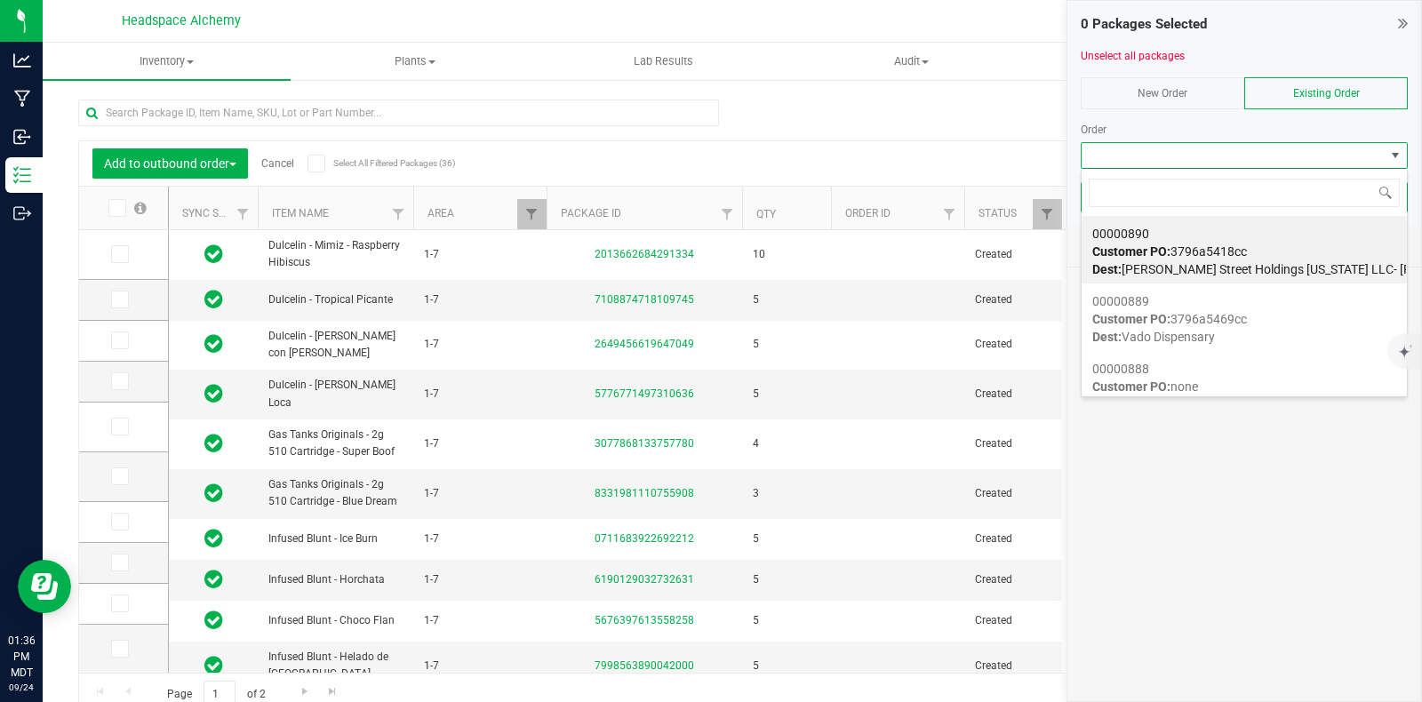
scroll to position [26, 327]
type input "860"
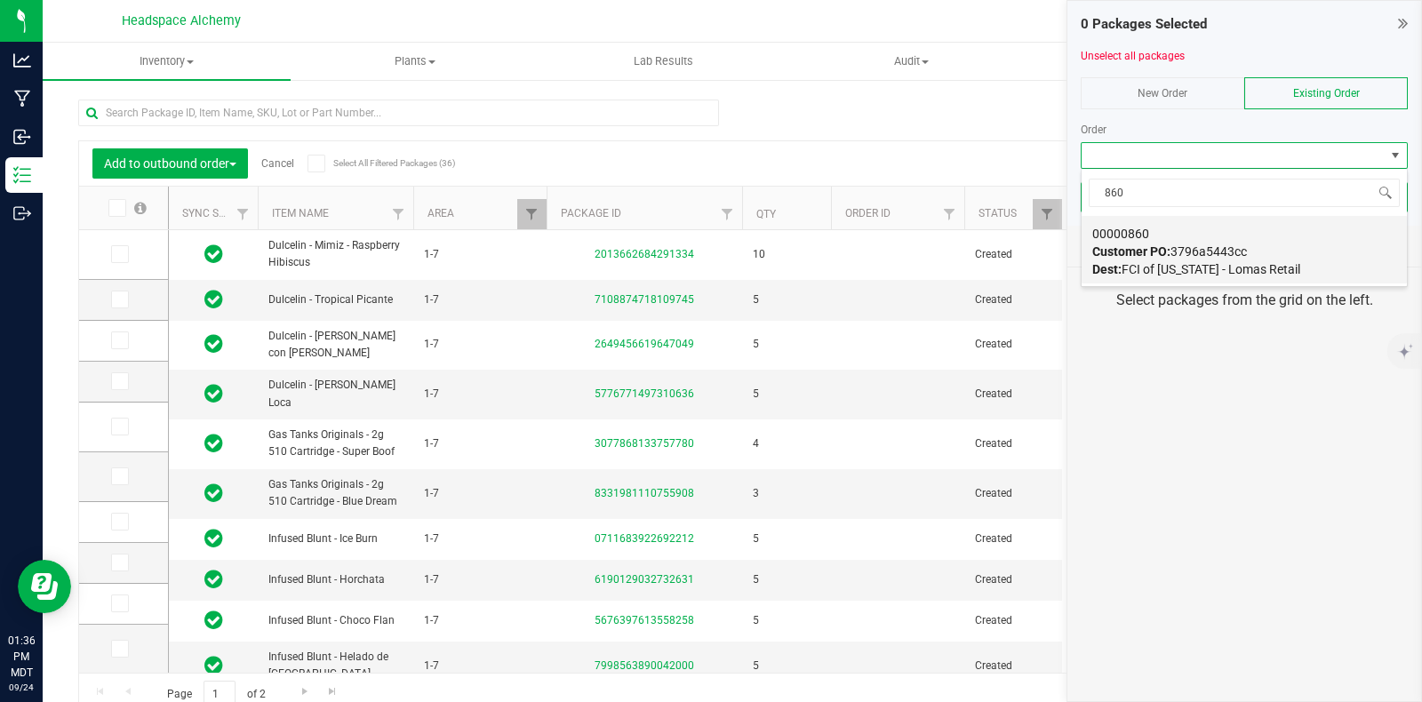
click at [1209, 245] on span "Customer PO: 3796a5443cc" at bounding box center [1169, 251] width 155 height 14
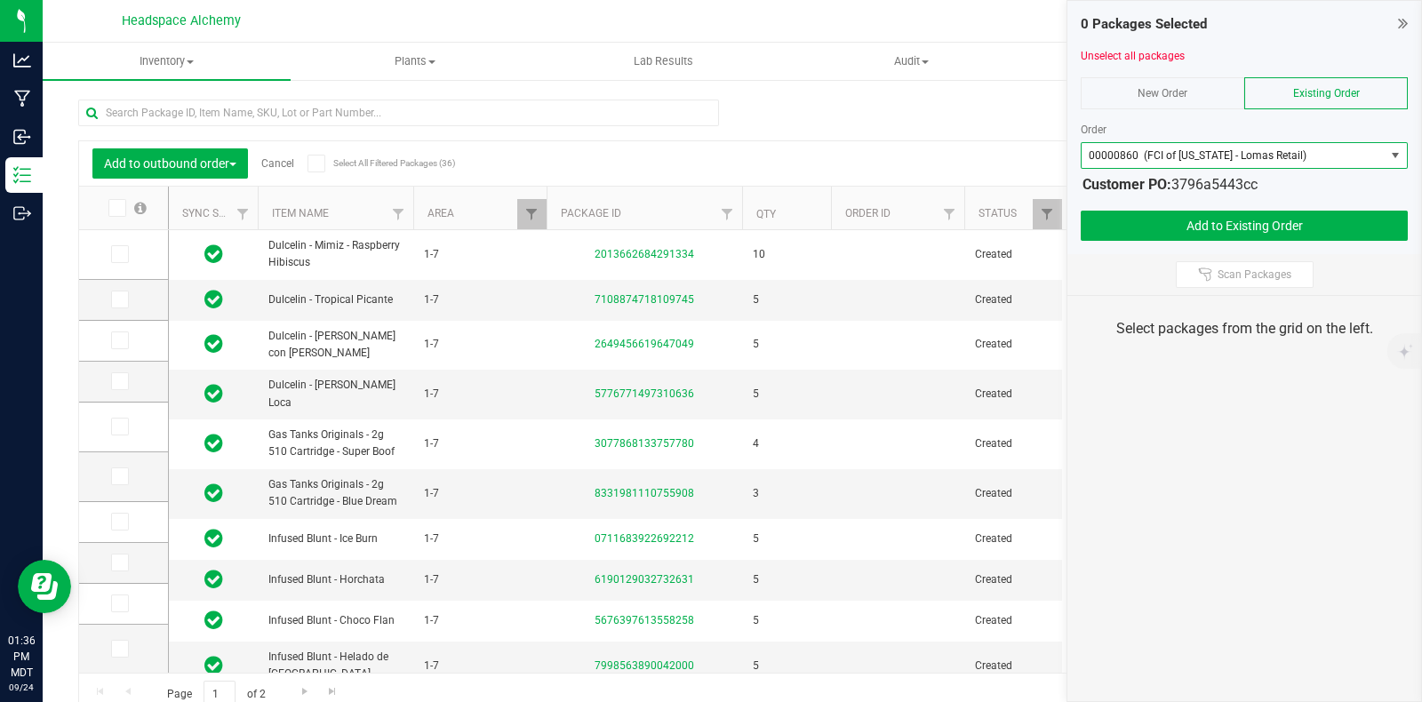
click at [323, 166] on span at bounding box center [317, 164] width 18 height 18
click at [0, 0] on input "Select All Filtered Packages (36)" at bounding box center [0, 0] width 0 height 0
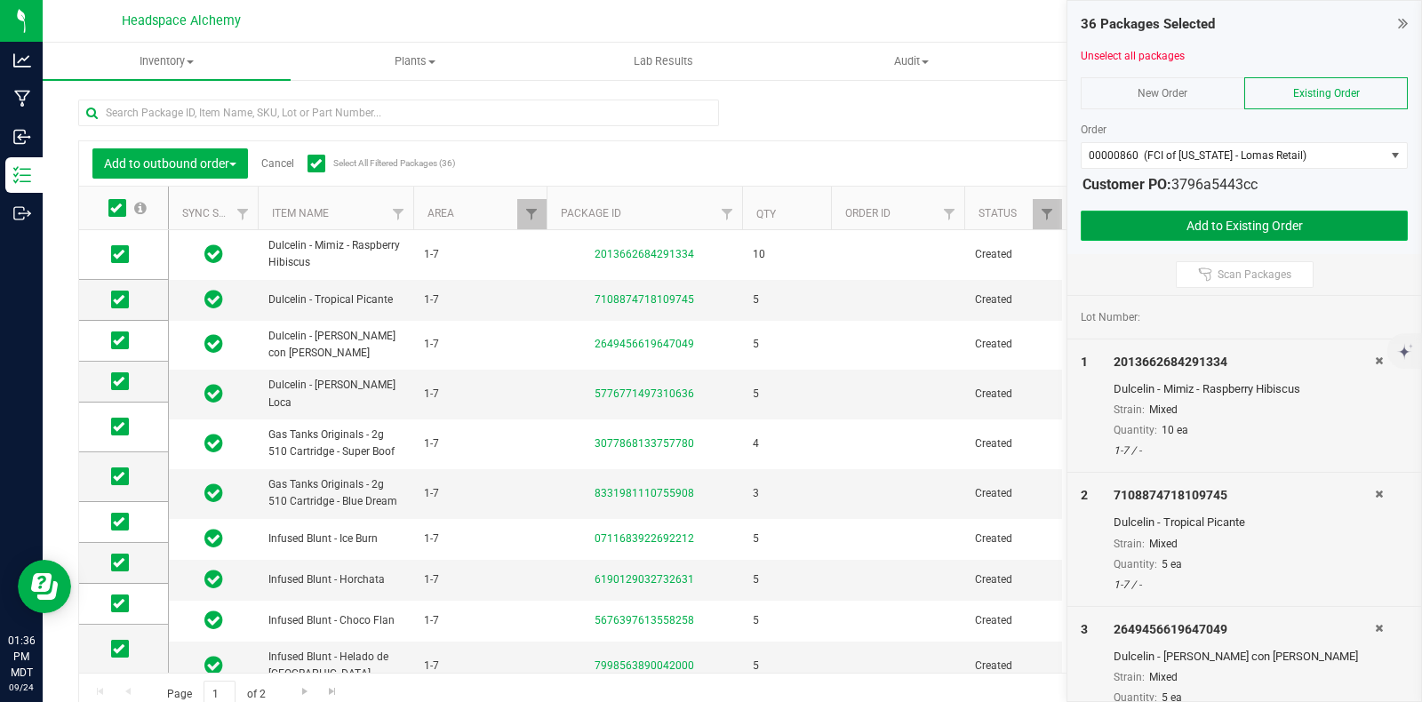
click at [1184, 222] on button "Add to Existing Order" at bounding box center [1244, 226] width 327 height 30
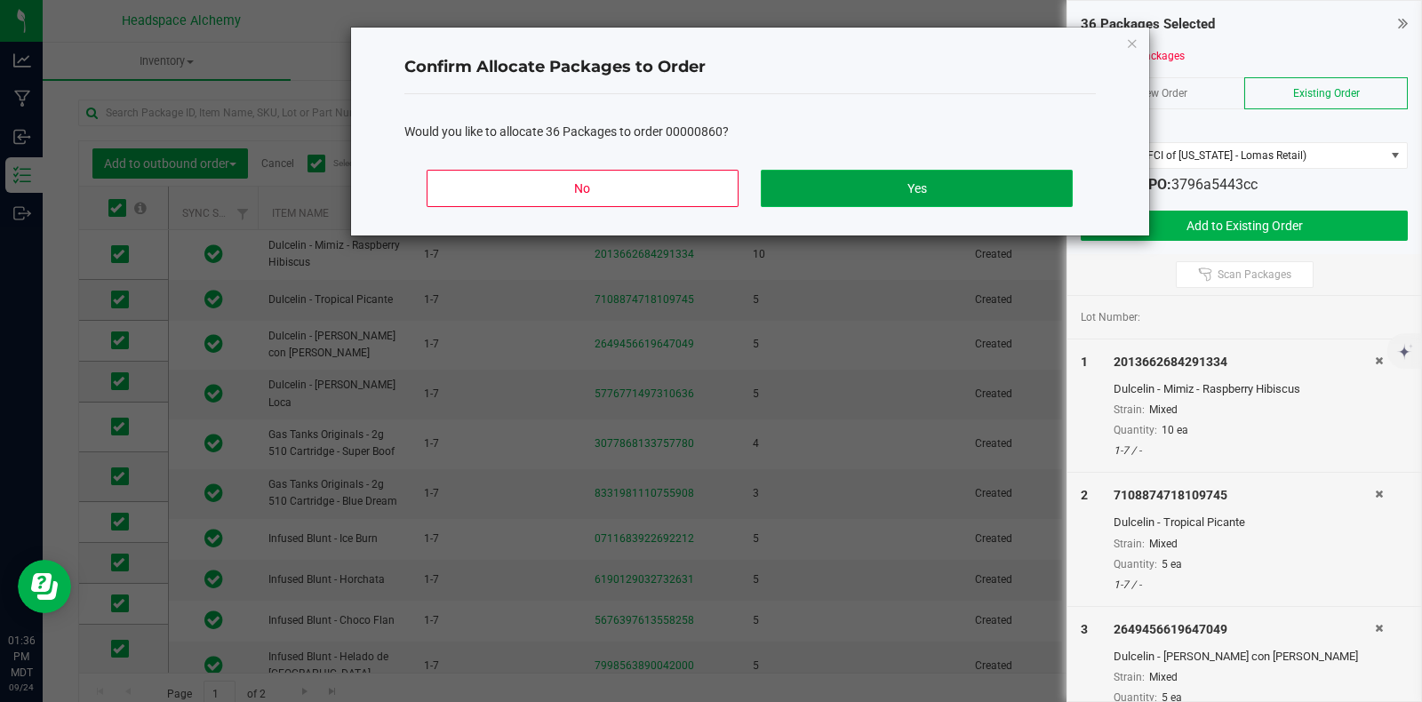
click at [888, 185] on button "Yes" at bounding box center [916, 188] width 311 height 37
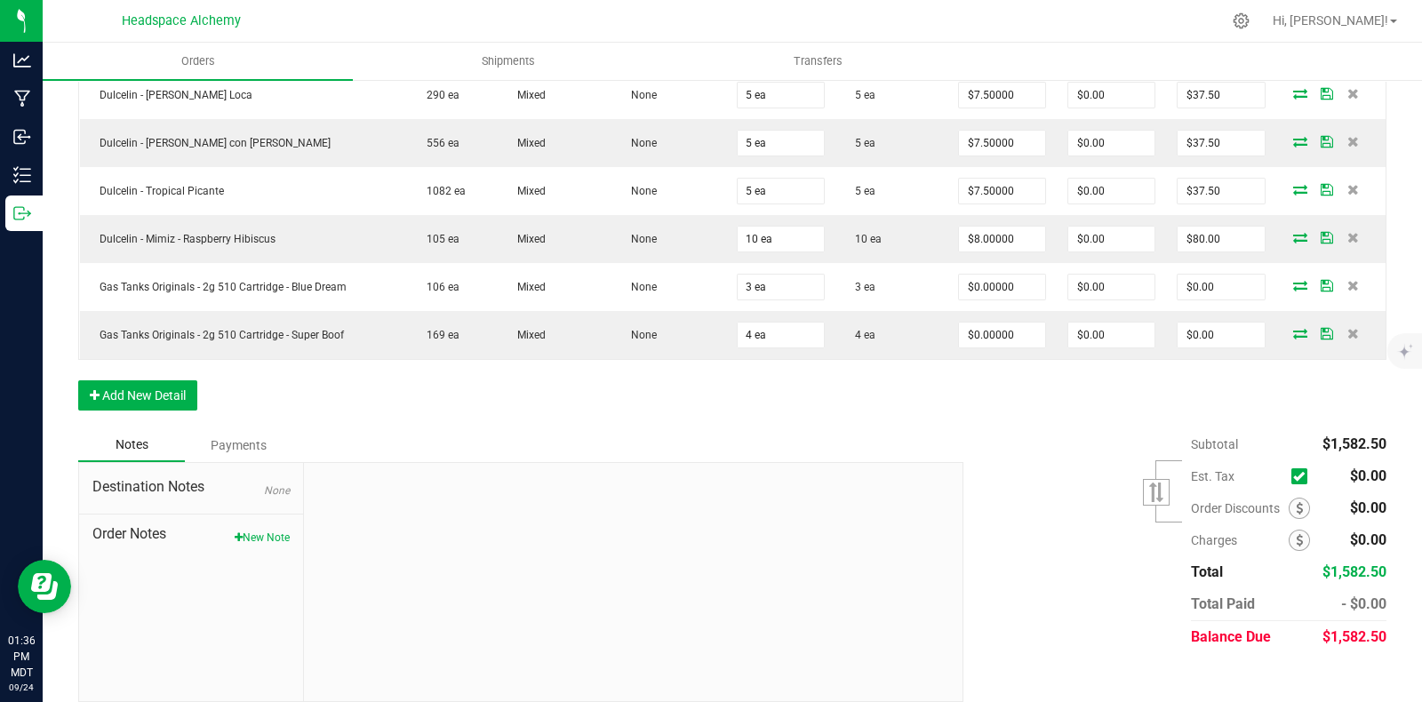
scroll to position [1964, 0]
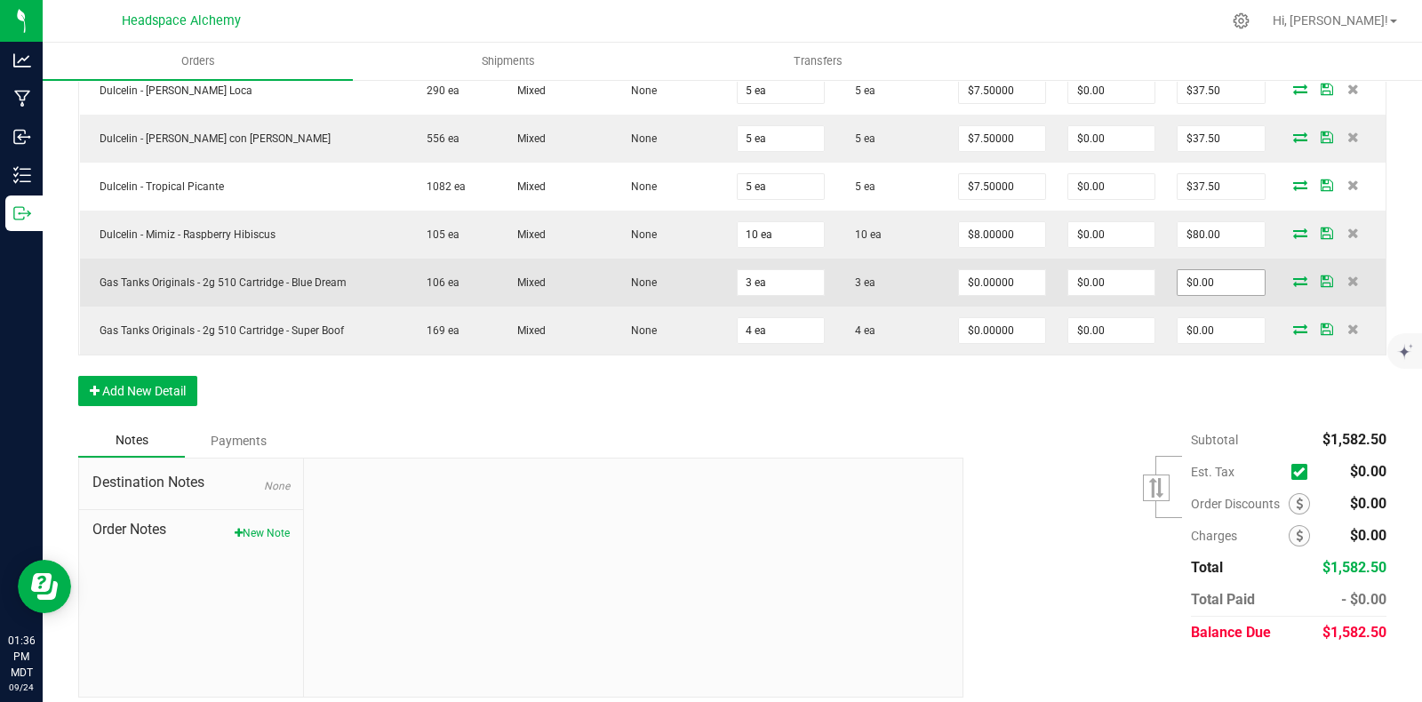
click at [1214, 270] on input "$0.00" at bounding box center [1221, 282] width 86 height 25
type input "0"
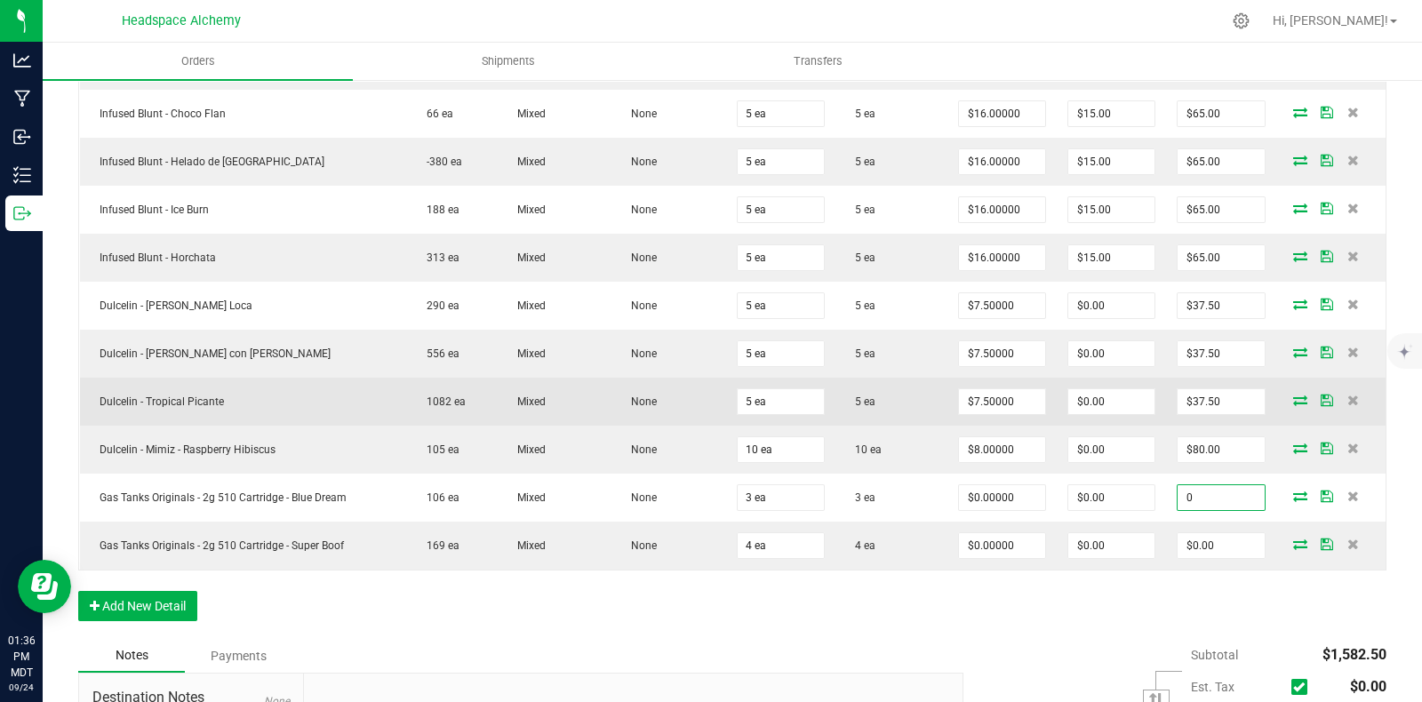
scroll to position [1853, 0]
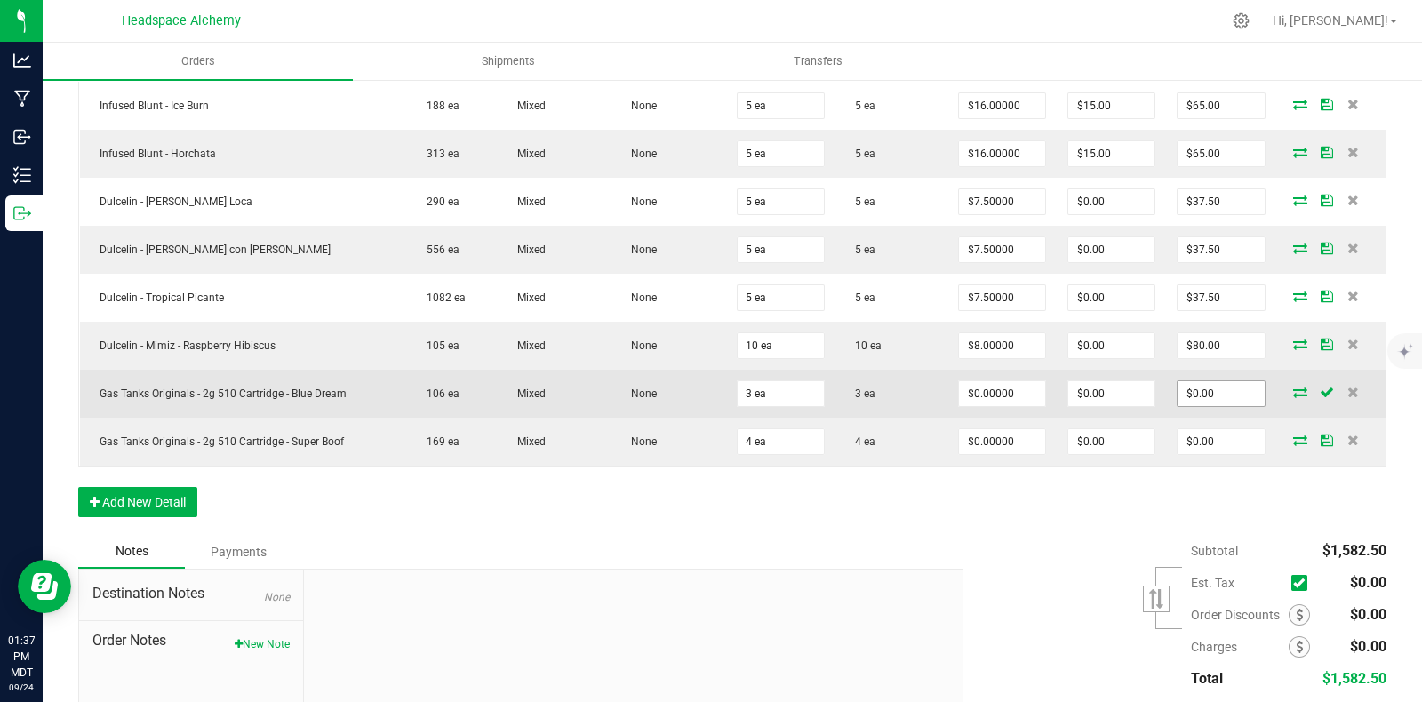
click at [1202, 381] on input "$0.00" at bounding box center [1221, 393] width 86 height 25
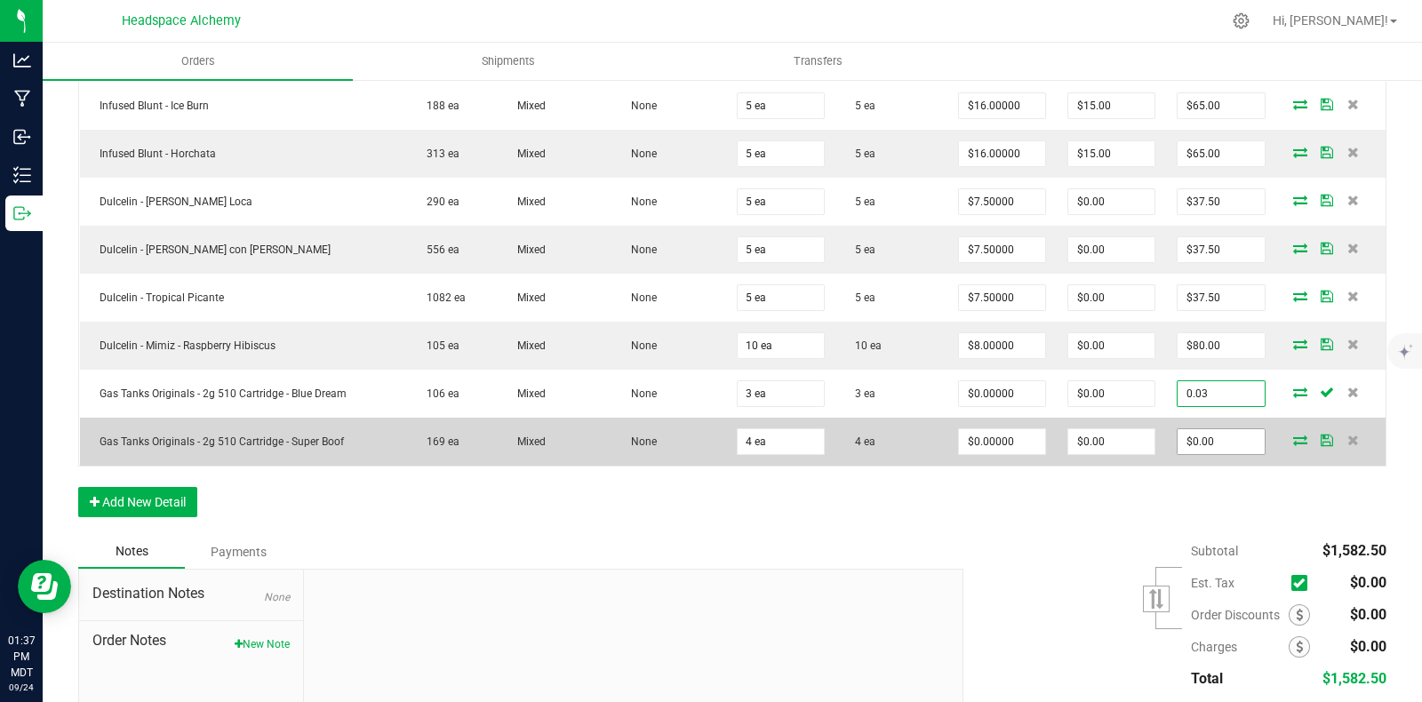
type input "0.03"
click at [1211, 429] on input "$0.00" at bounding box center [1221, 441] width 86 height 25
type input "0"
type input "$0.01000"
type input "$0.03"
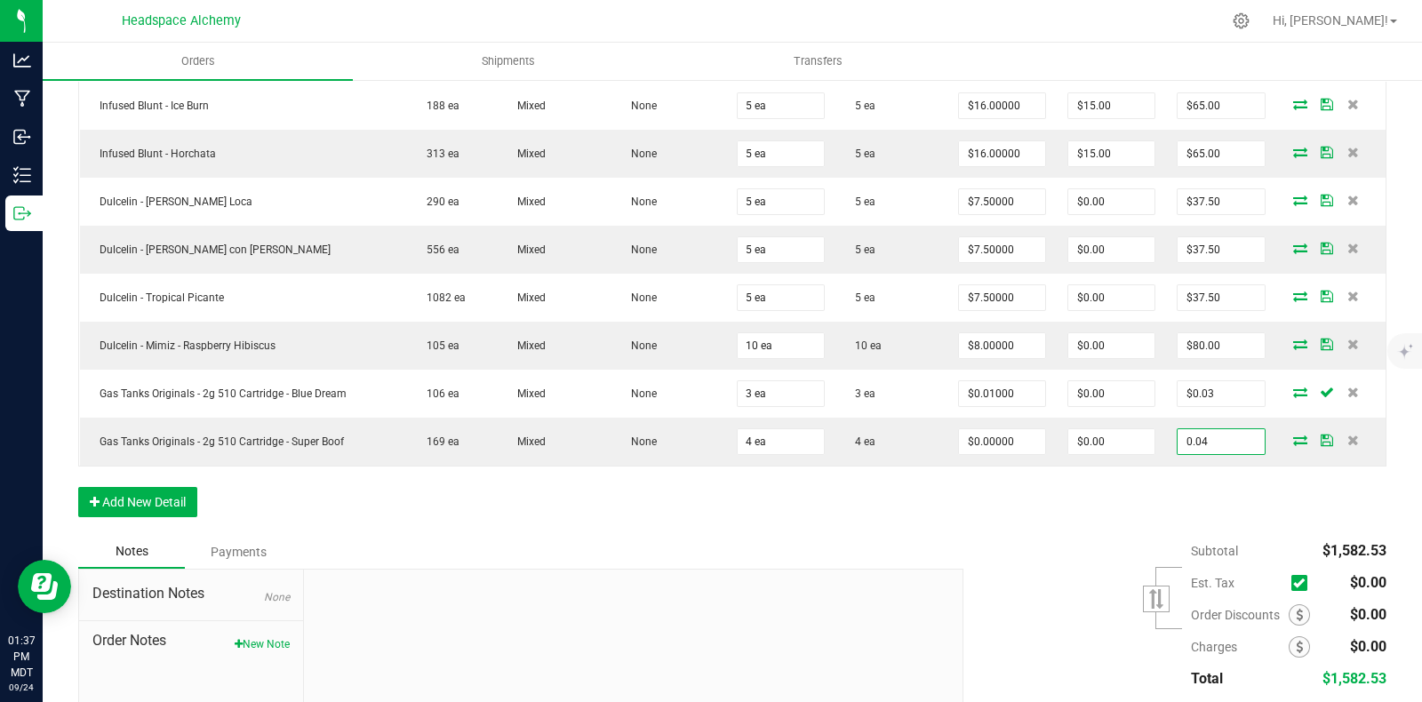
type input "0.04"
type input "$0.01000"
type input "$0.04"
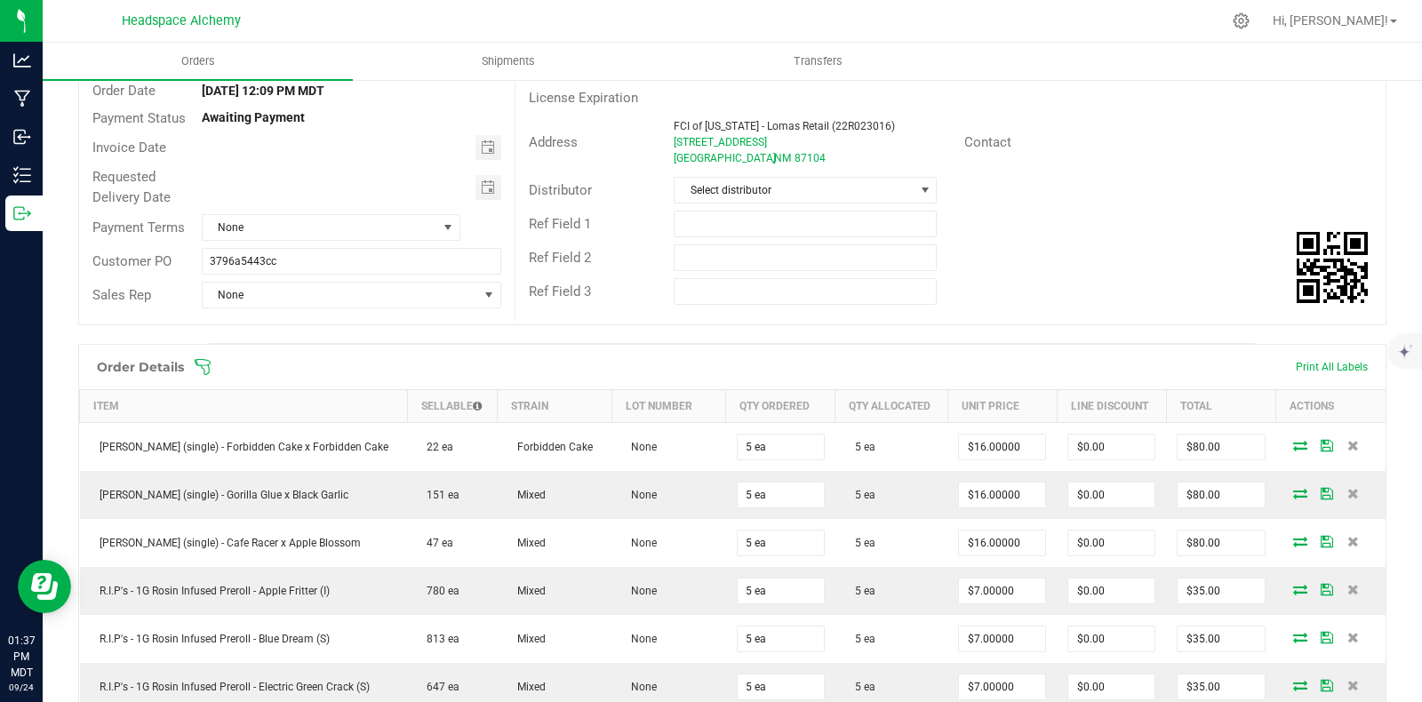
scroll to position [0, 0]
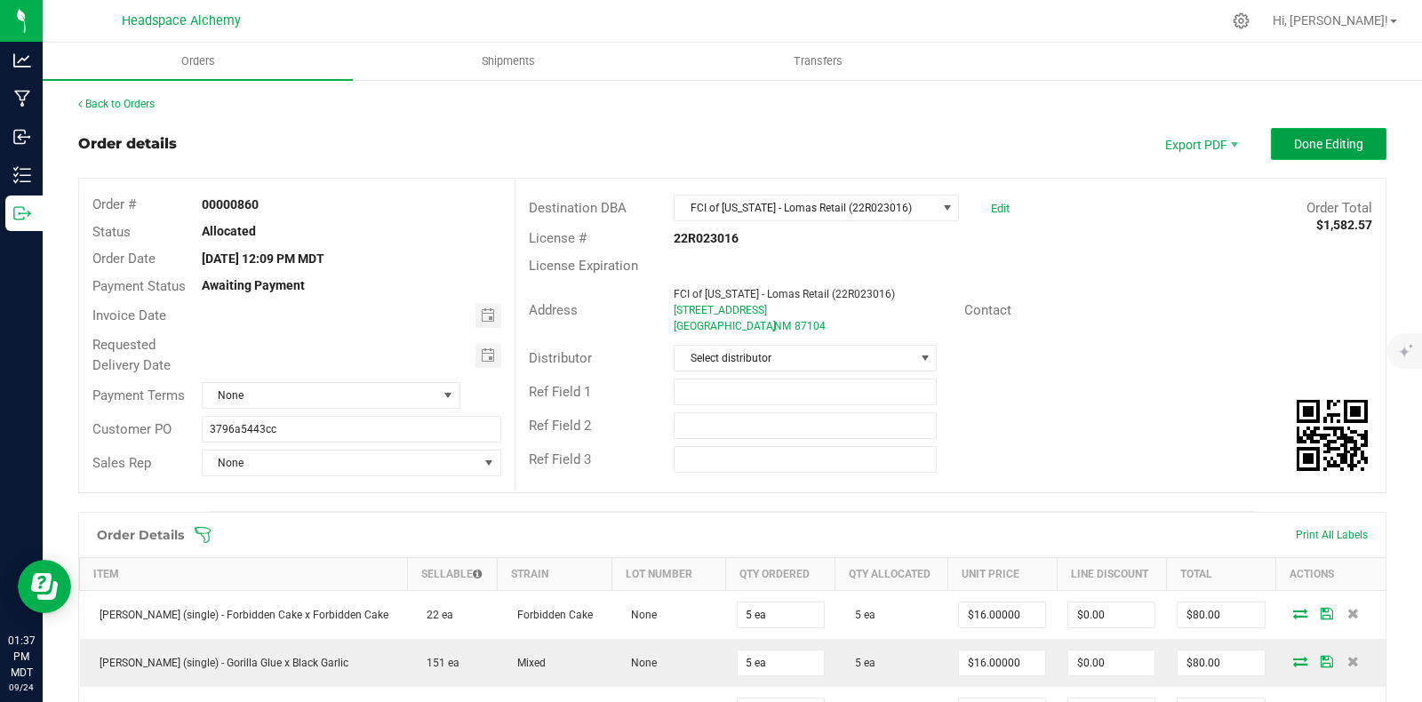
click at [1309, 144] on span "Done Editing" at bounding box center [1328, 144] width 69 height 14
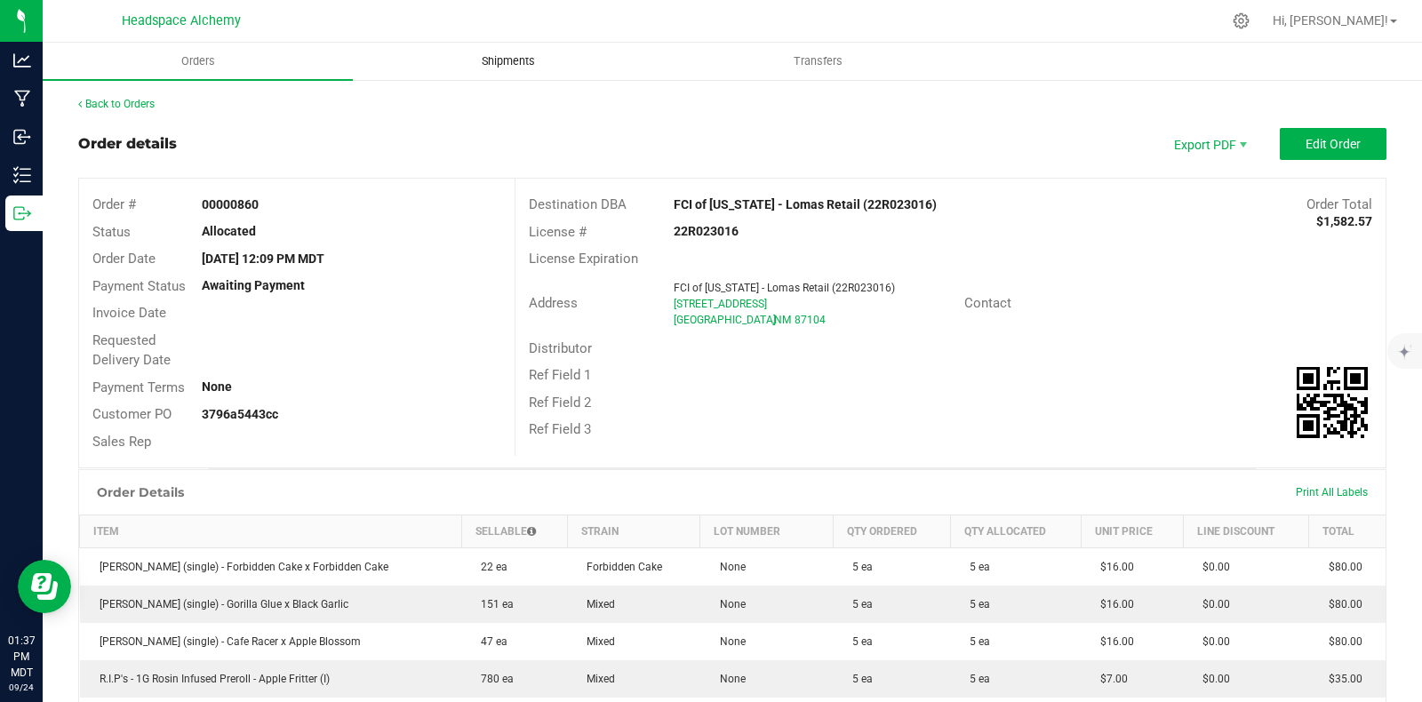
click at [496, 56] on span "Shipments" at bounding box center [508, 61] width 101 height 16
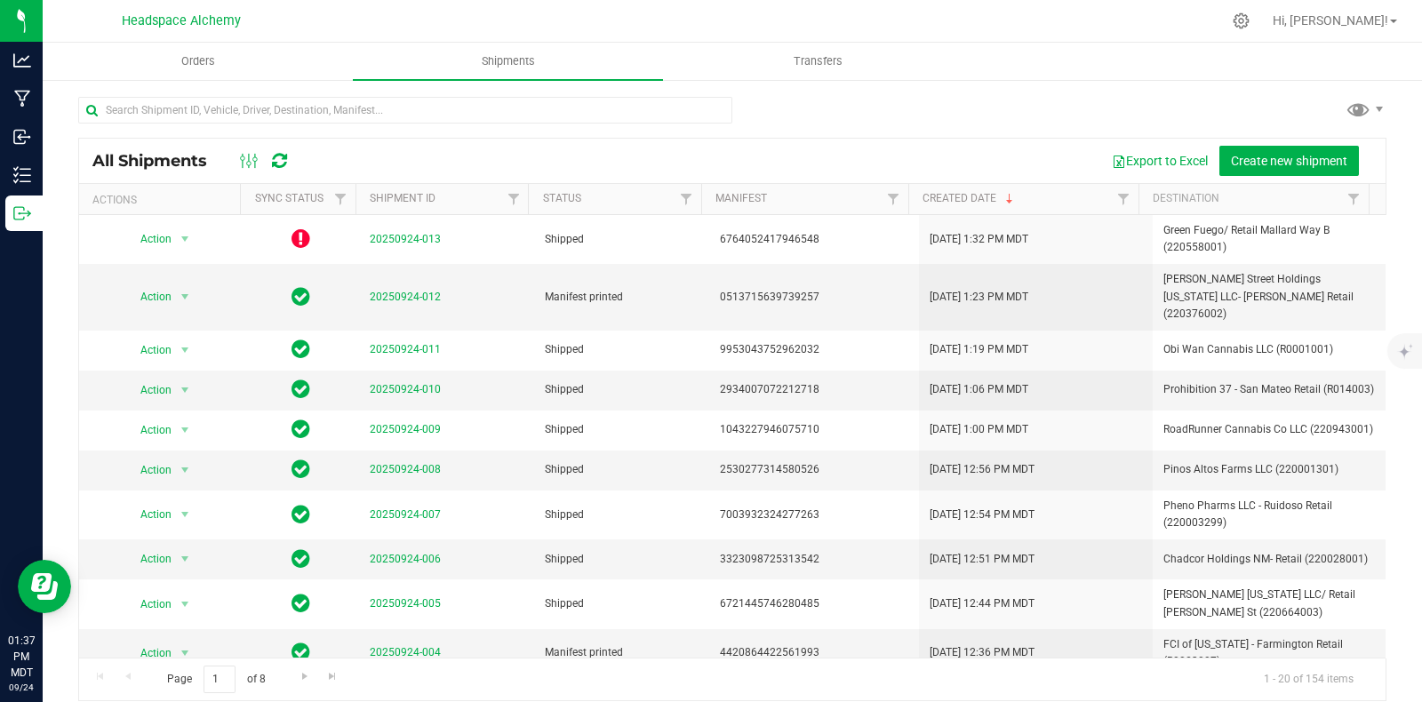
click at [284, 157] on icon at bounding box center [279, 161] width 15 height 18
click at [1260, 161] on span "Create new shipment" at bounding box center [1289, 161] width 116 height 14
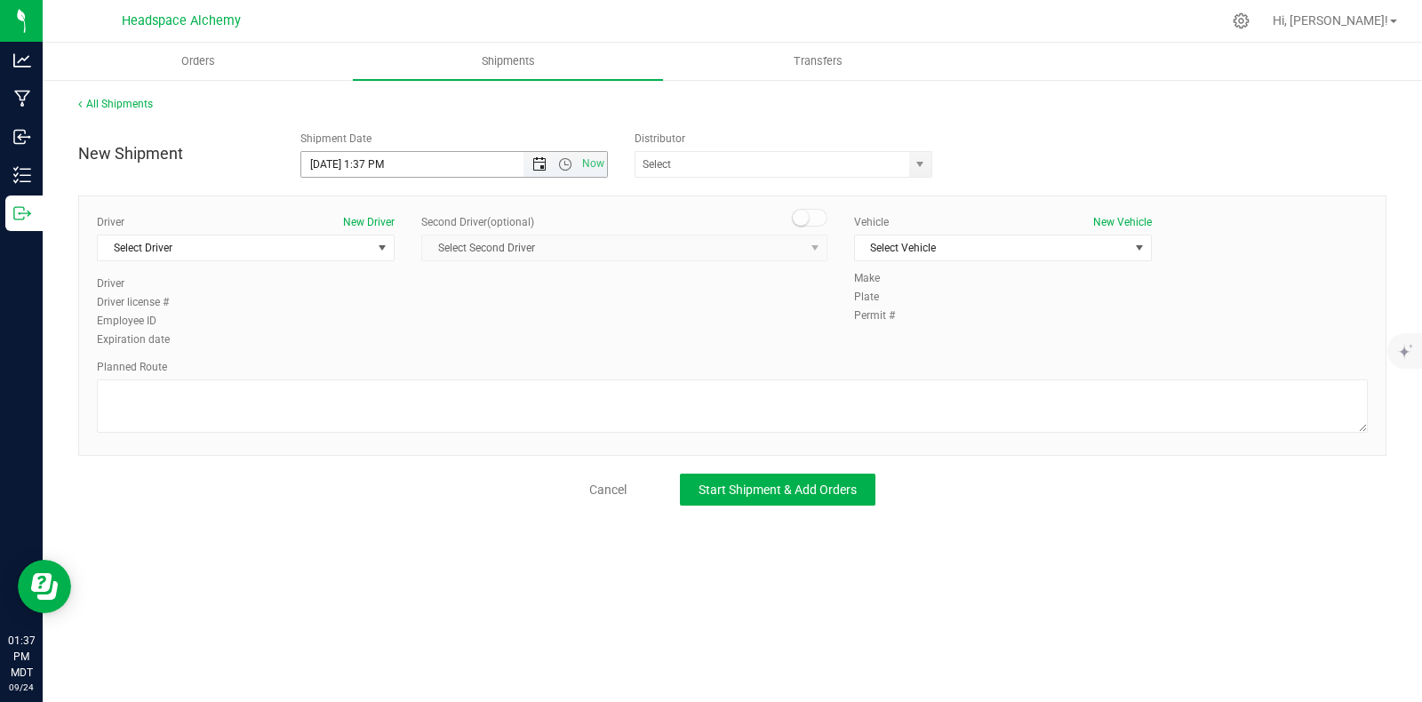
click at [529, 168] on span "Open the date view" at bounding box center [539, 164] width 30 height 14
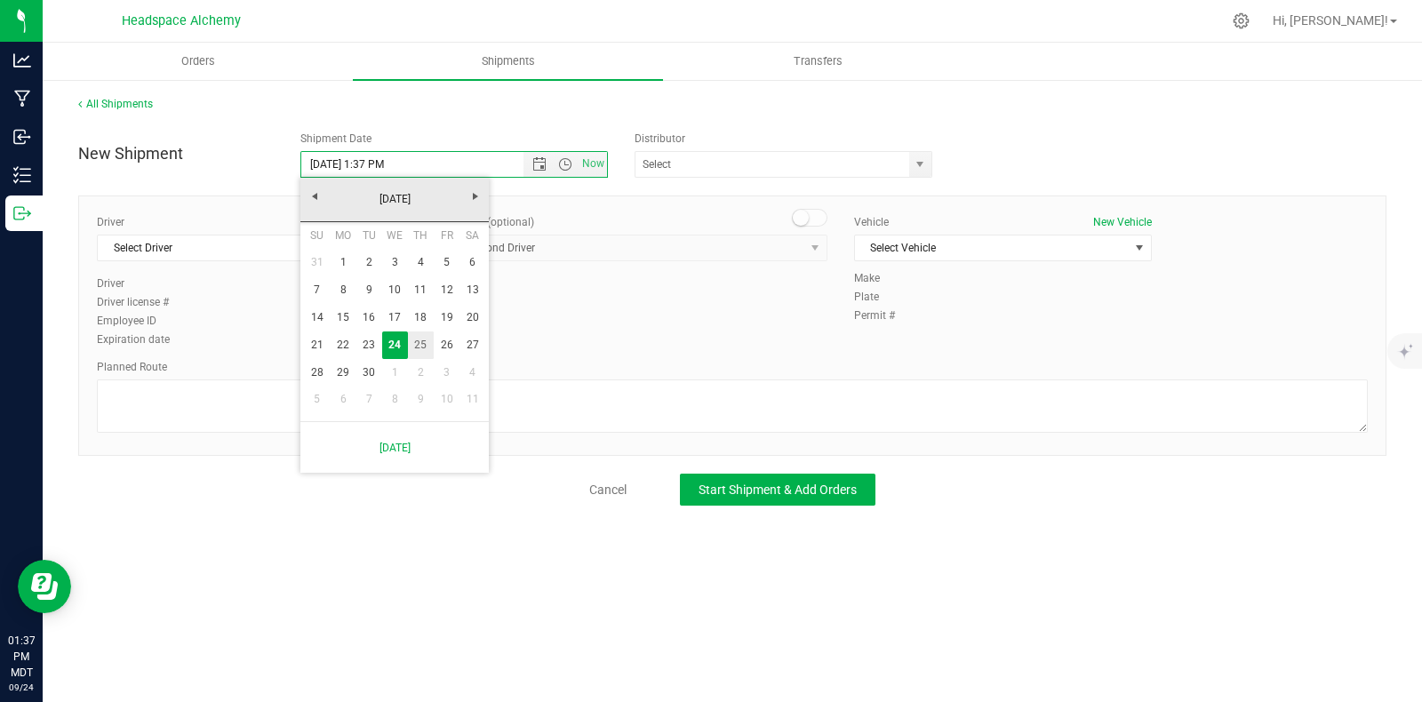
click at [419, 348] on link "25" at bounding box center [421, 346] width 26 height 28
type input "9/25/2025 1:37 PM"
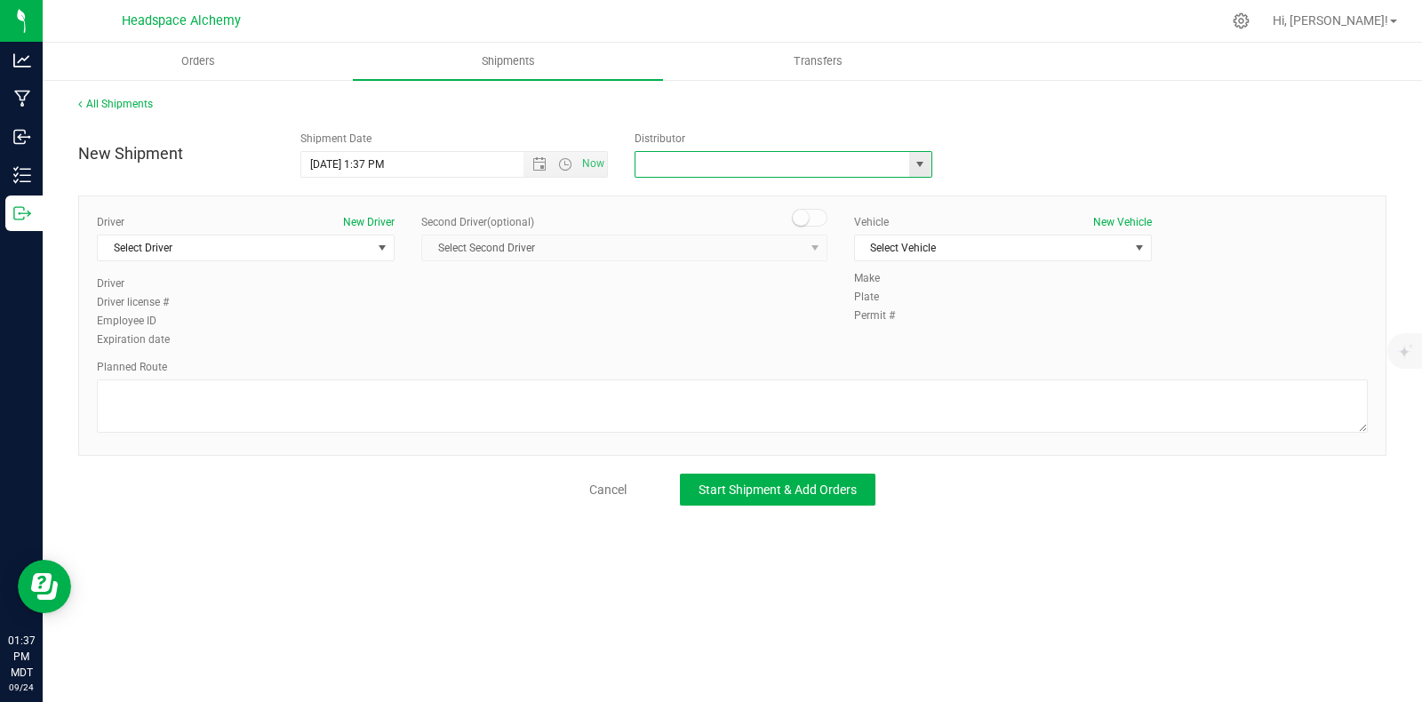
click at [677, 170] on input "text" at bounding box center [768, 164] width 266 height 25
click at [699, 202] on li "Headspace Alchemy (230021002)" at bounding box center [783, 194] width 296 height 27
type input "Headspace Alchemy (230021002)"
click at [284, 236] on span "Select Driver" at bounding box center [235, 248] width 274 height 25
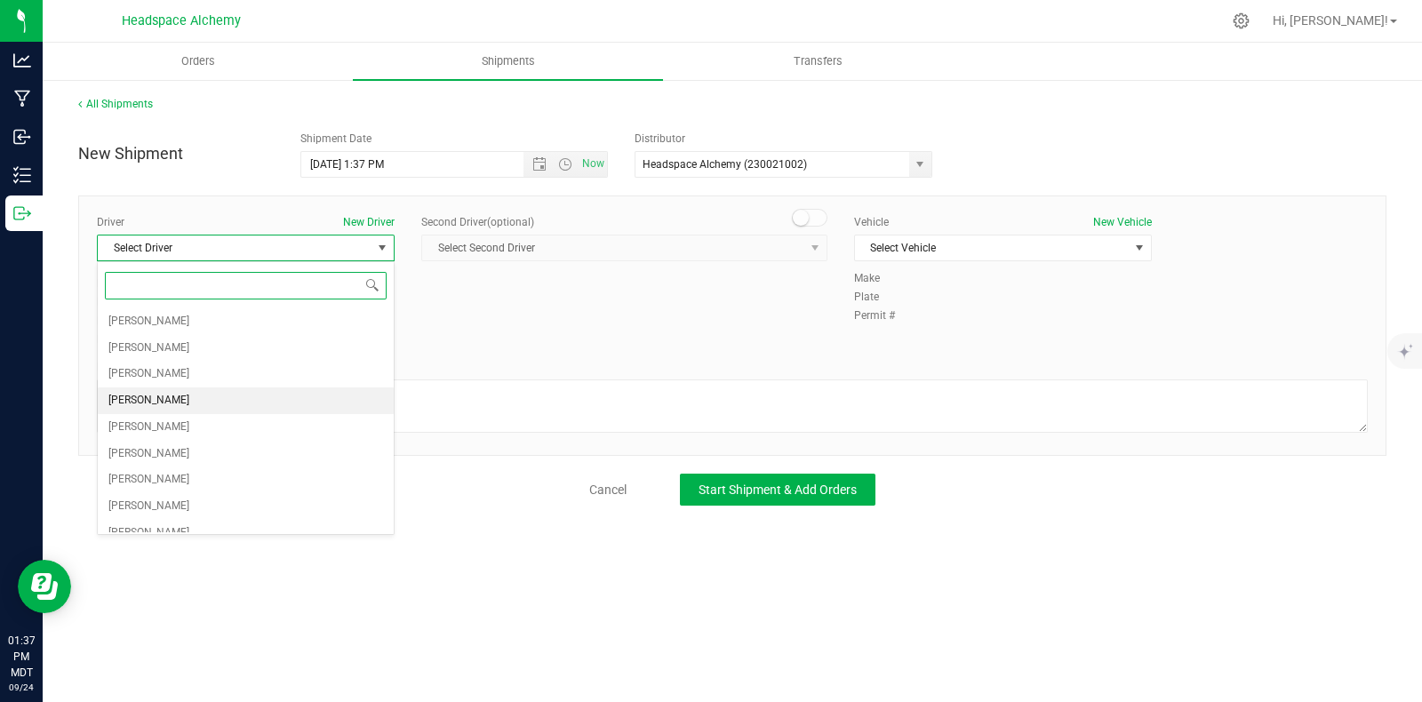
click at [153, 396] on span "Sherry Betts" at bounding box center [148, 400] width 81 height 23
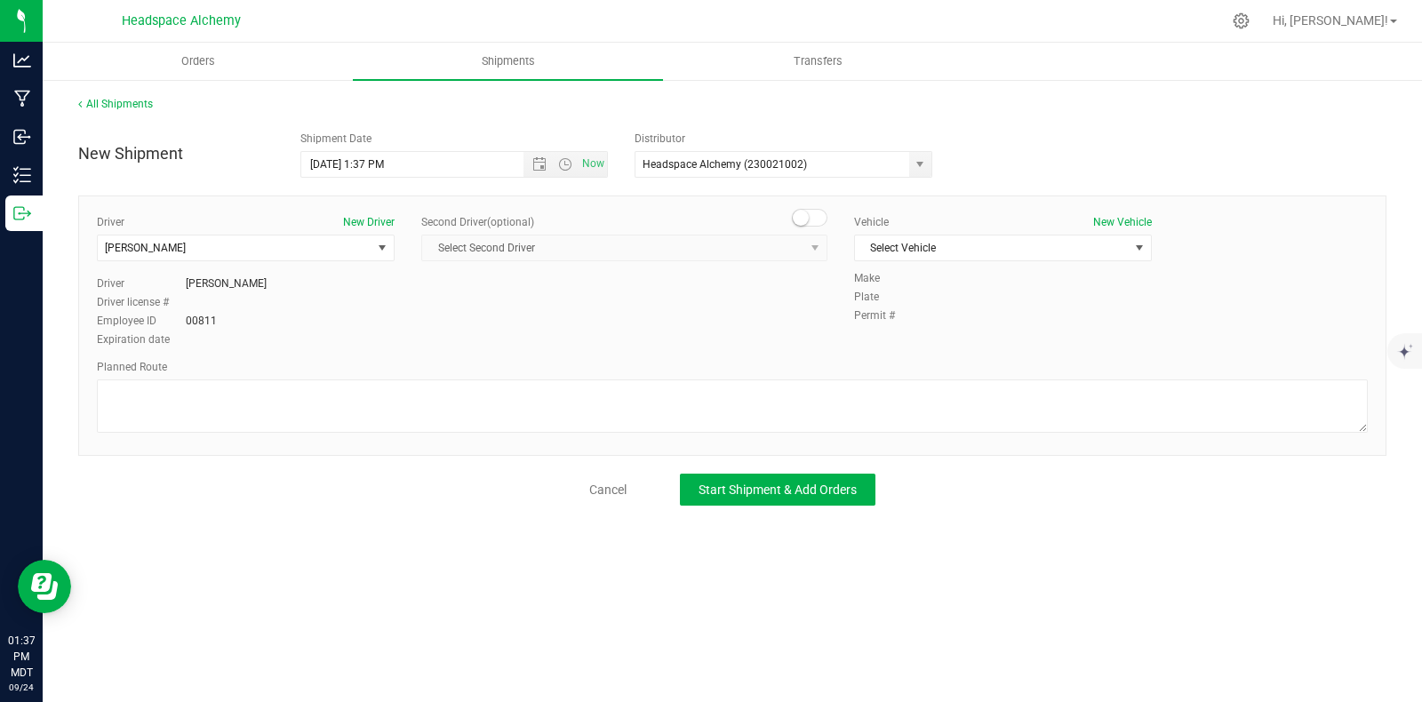
click at [800, 223] on small at bounding box center [801, 218] width 16 height 16
click at [806, 243] on span "select" at bounding box center [815, 248] width 22 height 25
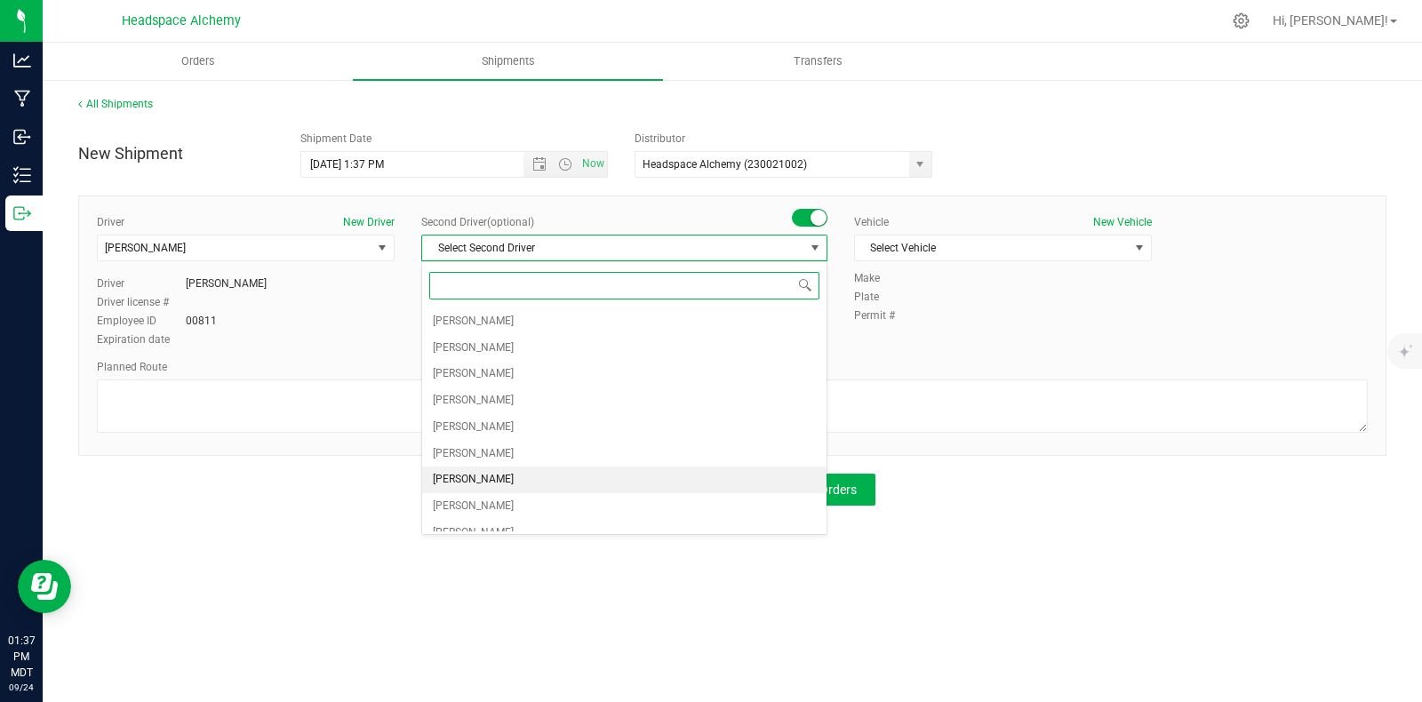
click at [499, 482] on li "Randy Delao" at bounding box center [624, 480] width 404 height 27
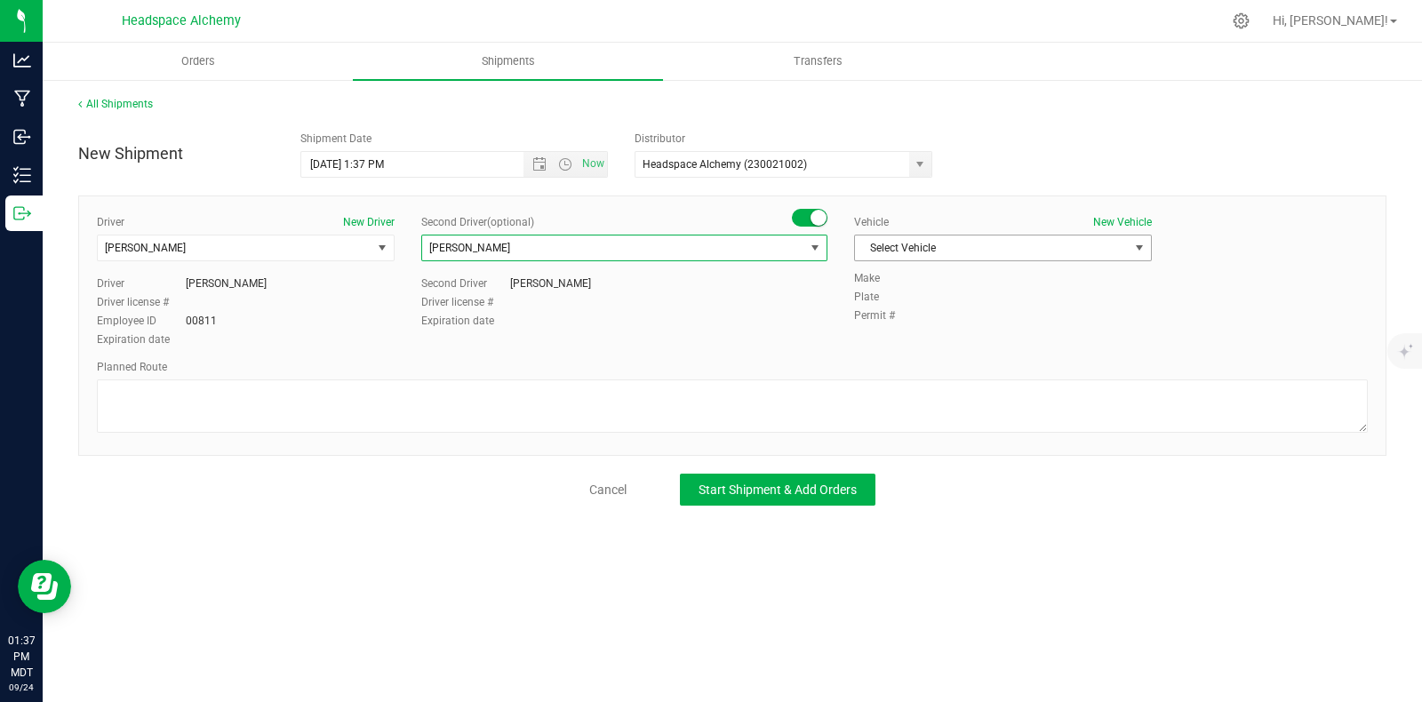
click at [1080, 236] on span "Select Vehicle" at bounding box center [992, 248] width 274 height 25
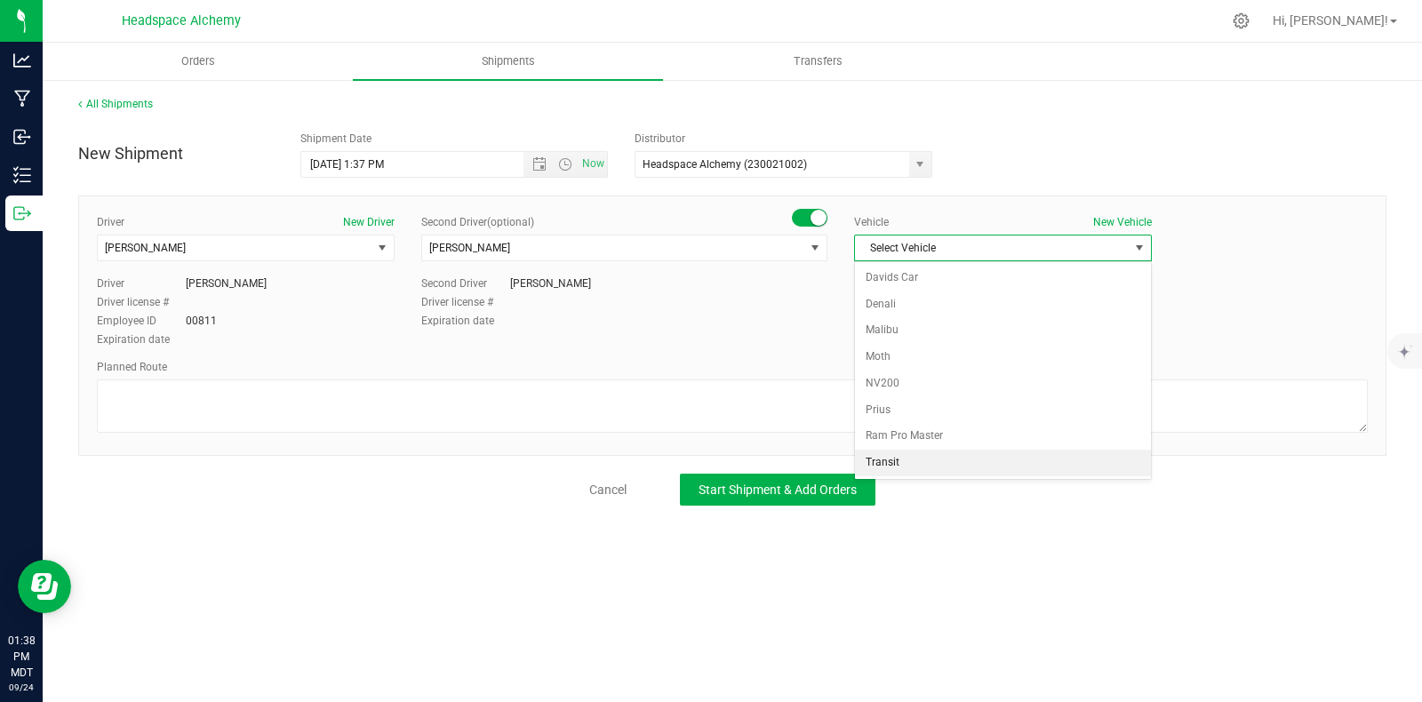
click at [904, 463] on li "Transit" at bounding box center [1003, 463] width 296 height 27
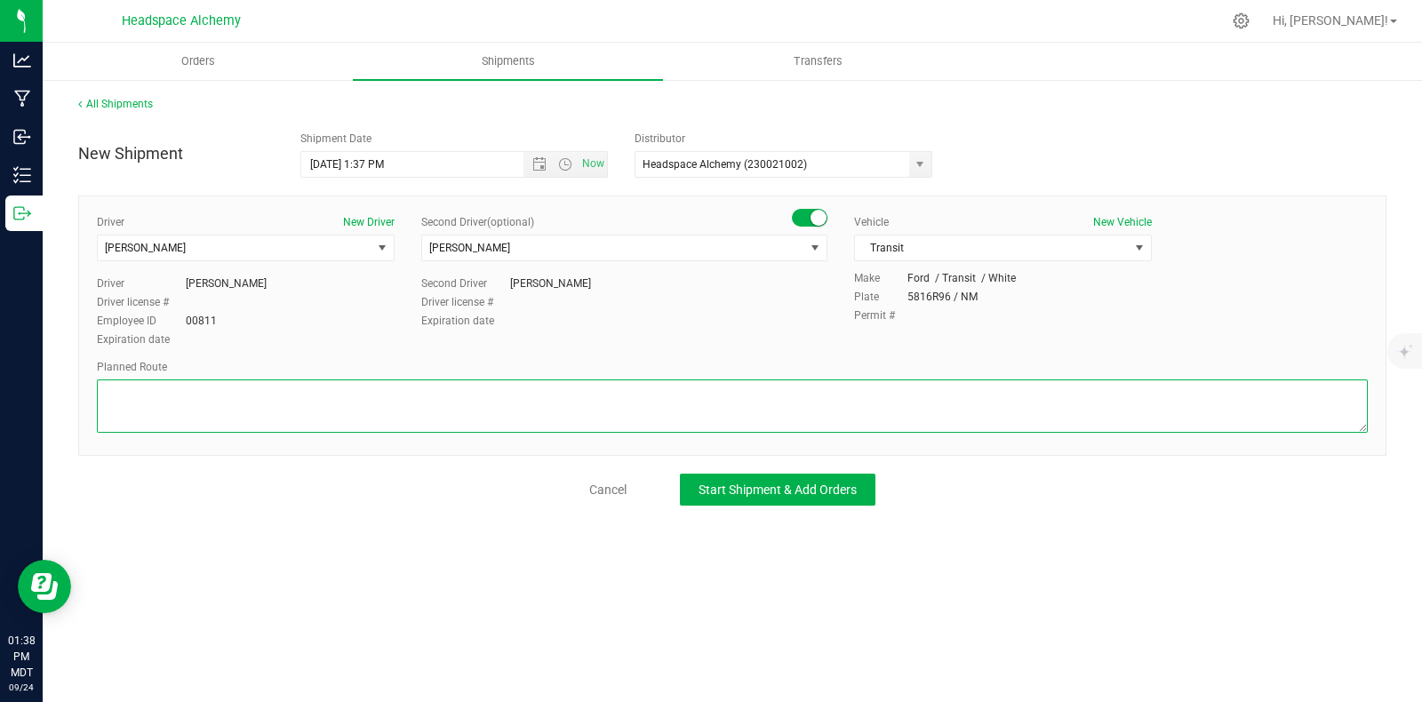
click at [719, 427] on textarea at bounding box center [732, 405] width 1271 height 53
paste textarea "805 El Molino Blvd Las Cruces, NM 88005  Get on I-25 N from S Alameda Blvd and…"
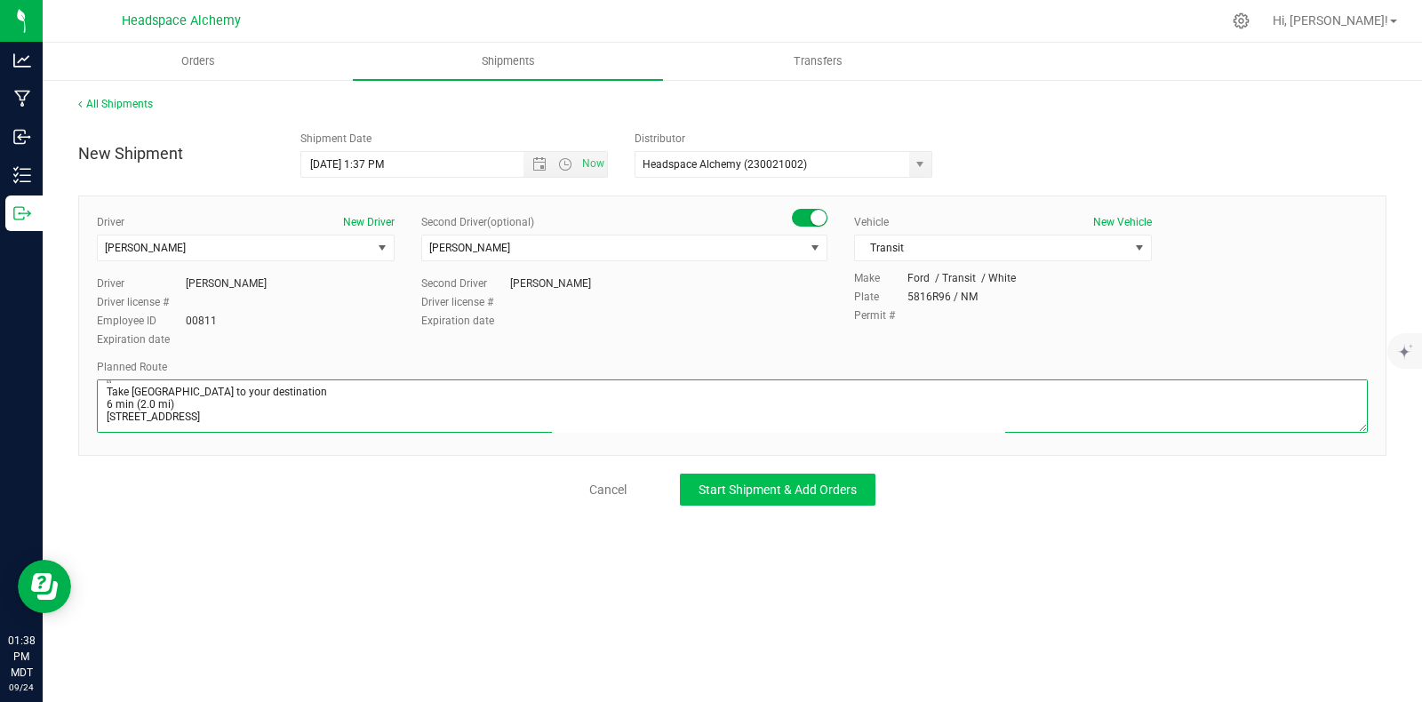
type textarea "805 El Molino Blvd Las Cruces, NM 88005  Get on I-25 N from S Alameda Blvd and…"
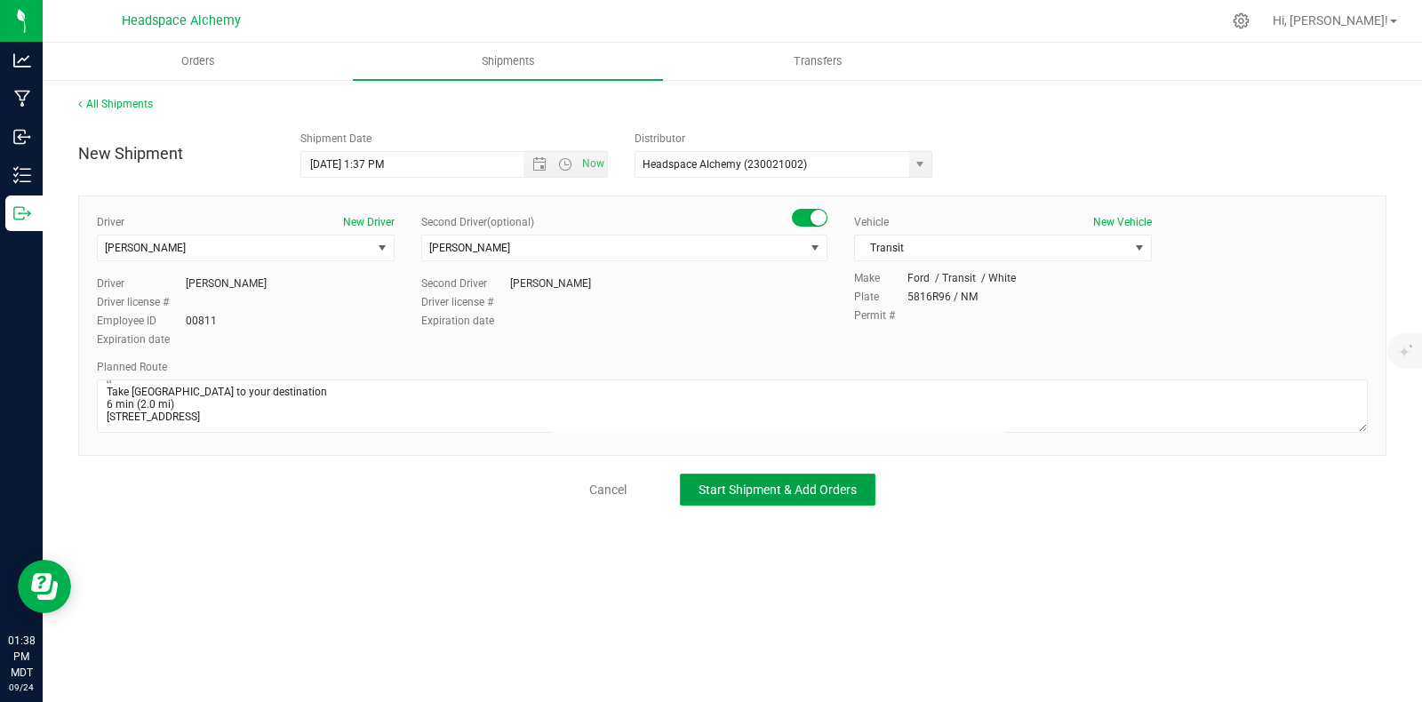
click at [787, 483] on span "Start Shipment & Add Orders" at bounding box center [778, 490] width 158 height 14
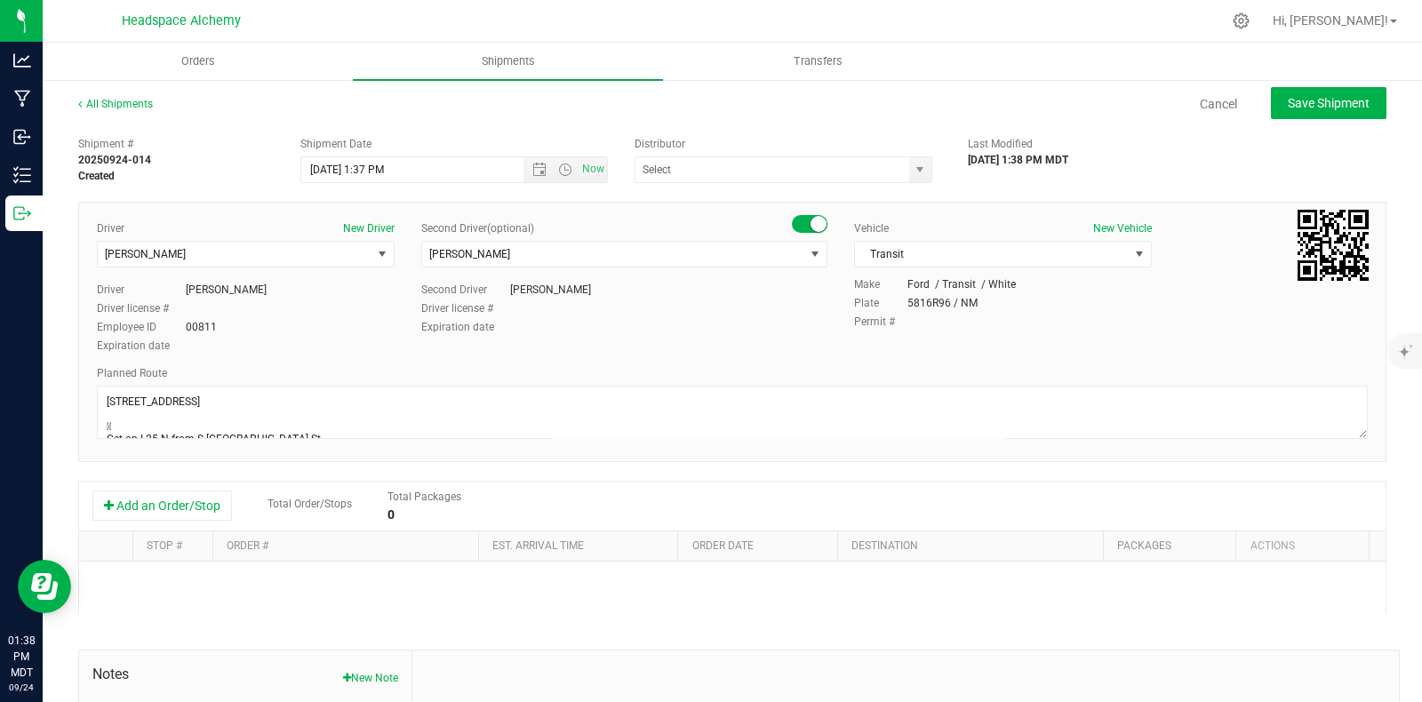
type input "Headspace Alchemy (230021002)"
click at [180, 498] on button "Add an Order/Stop" at bounding box center [162, 506] width 140 height 30
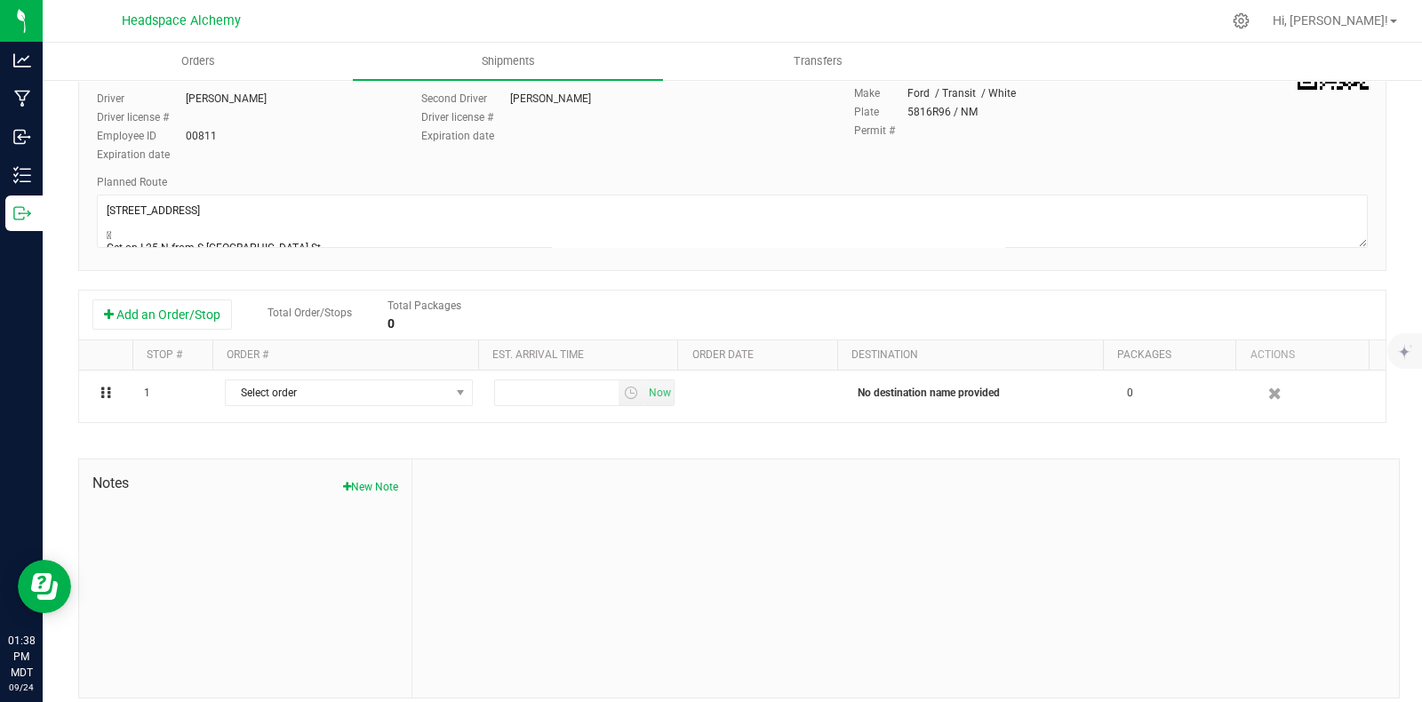
scroll to position [206, 0]
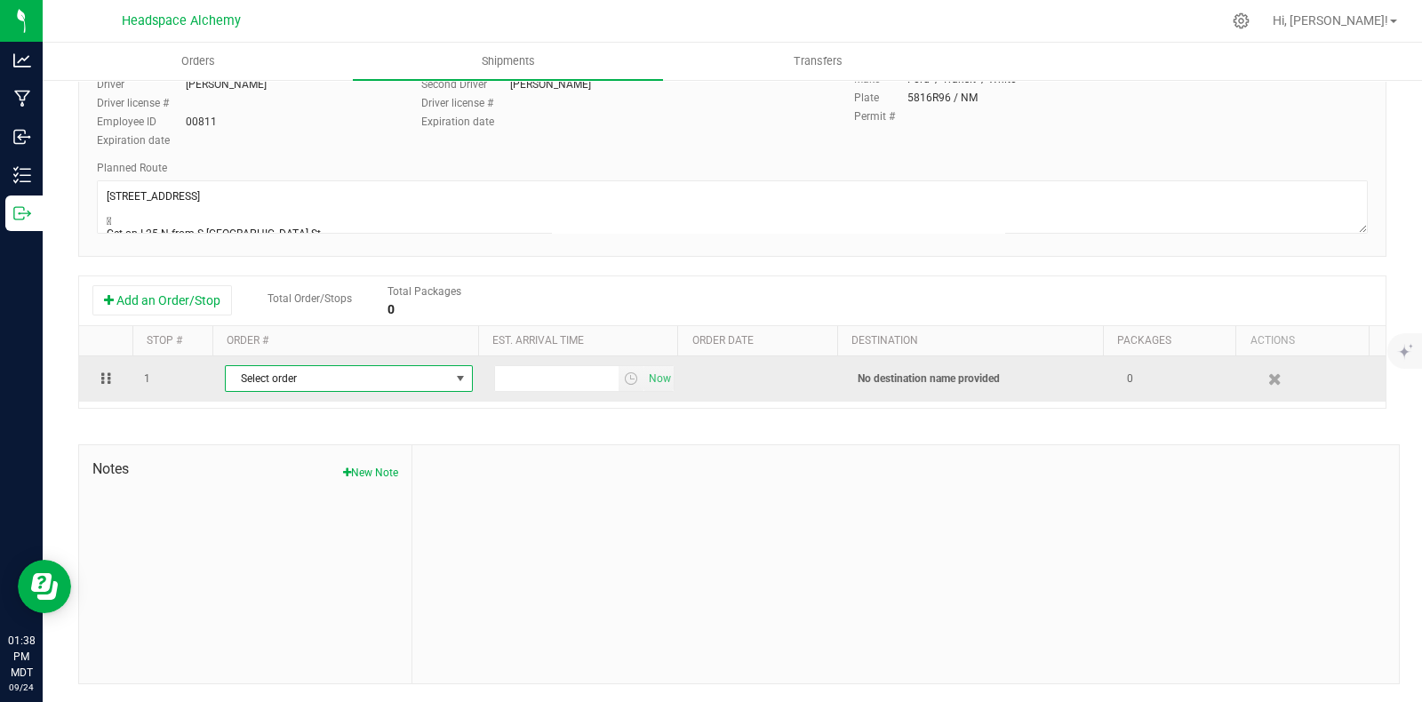
click at [435, 378] on span "Select order" at bounding box center [338, 378] width 224 height 25
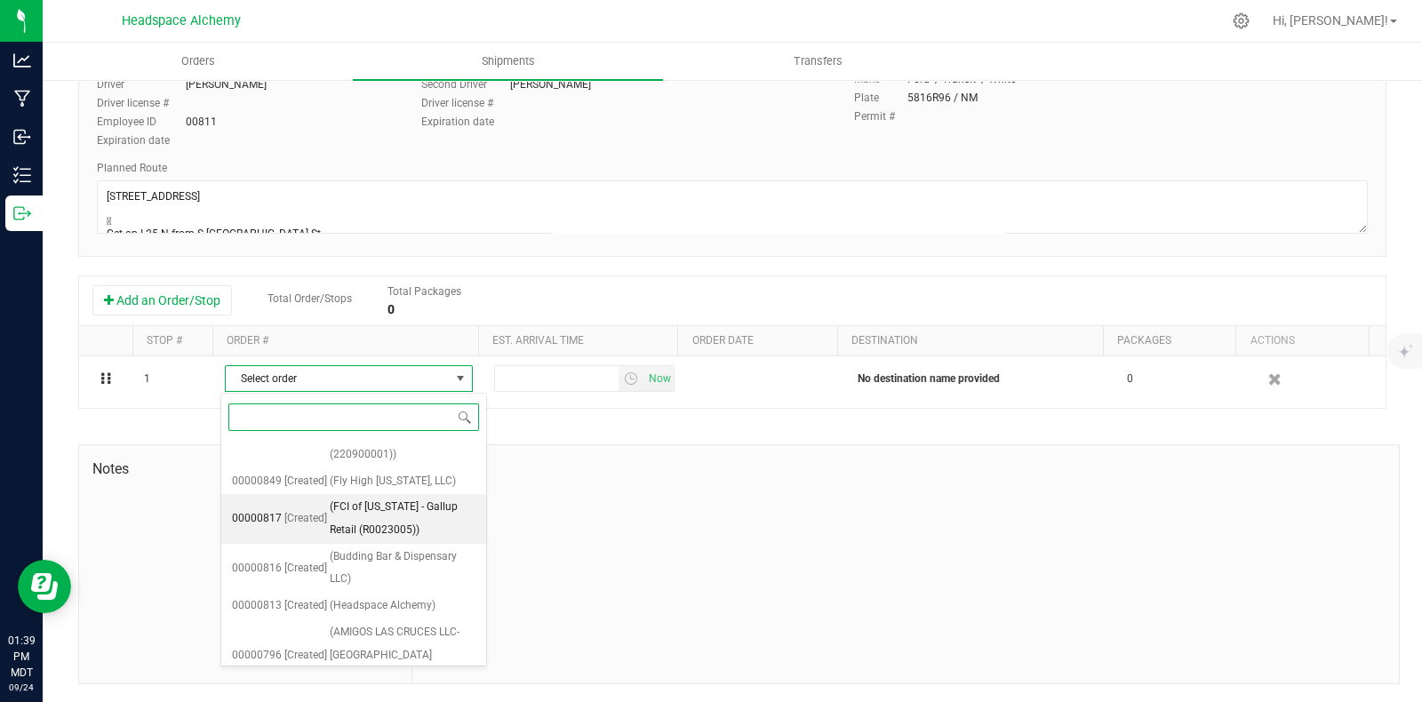
scroll to position [756, 0]
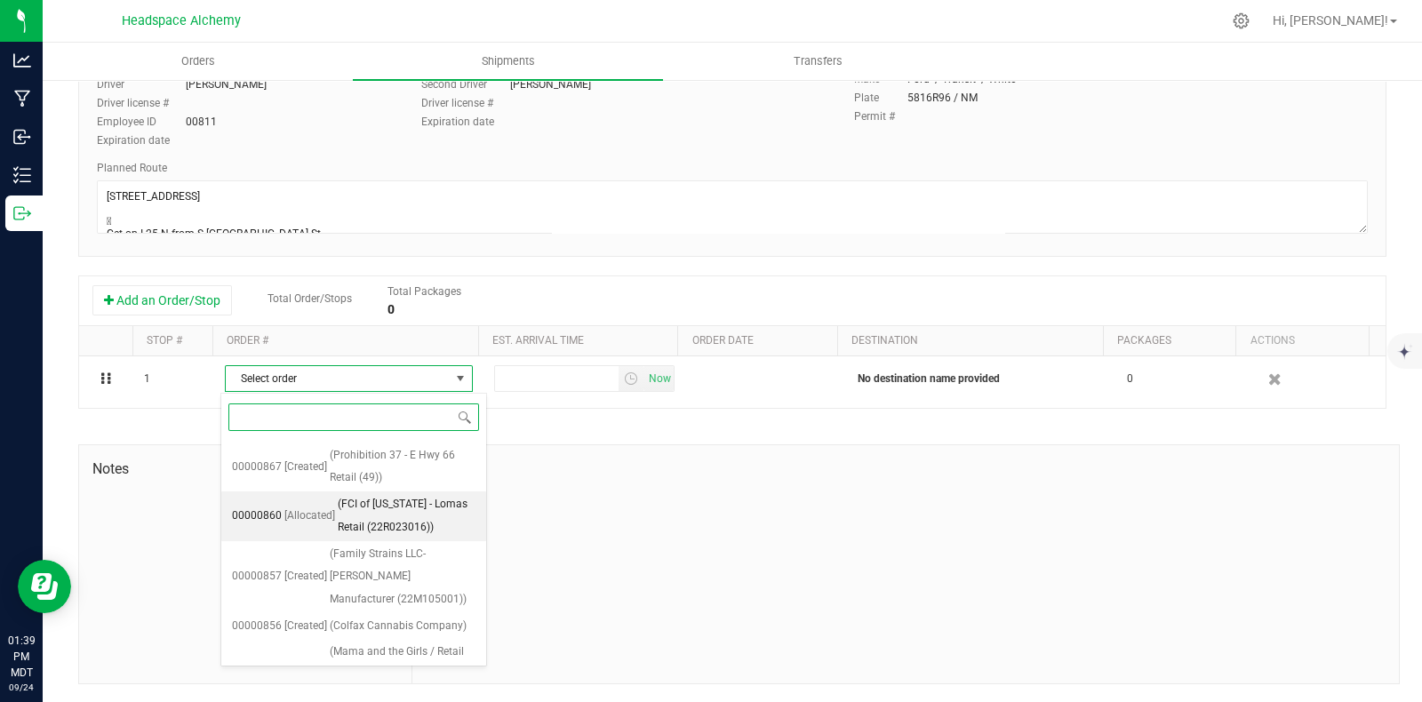
click at [374, 499] on span "(FCI of New Mexico - Lomas Retail (22R023016))" at bounding box center [407, 515] width 138 height 45
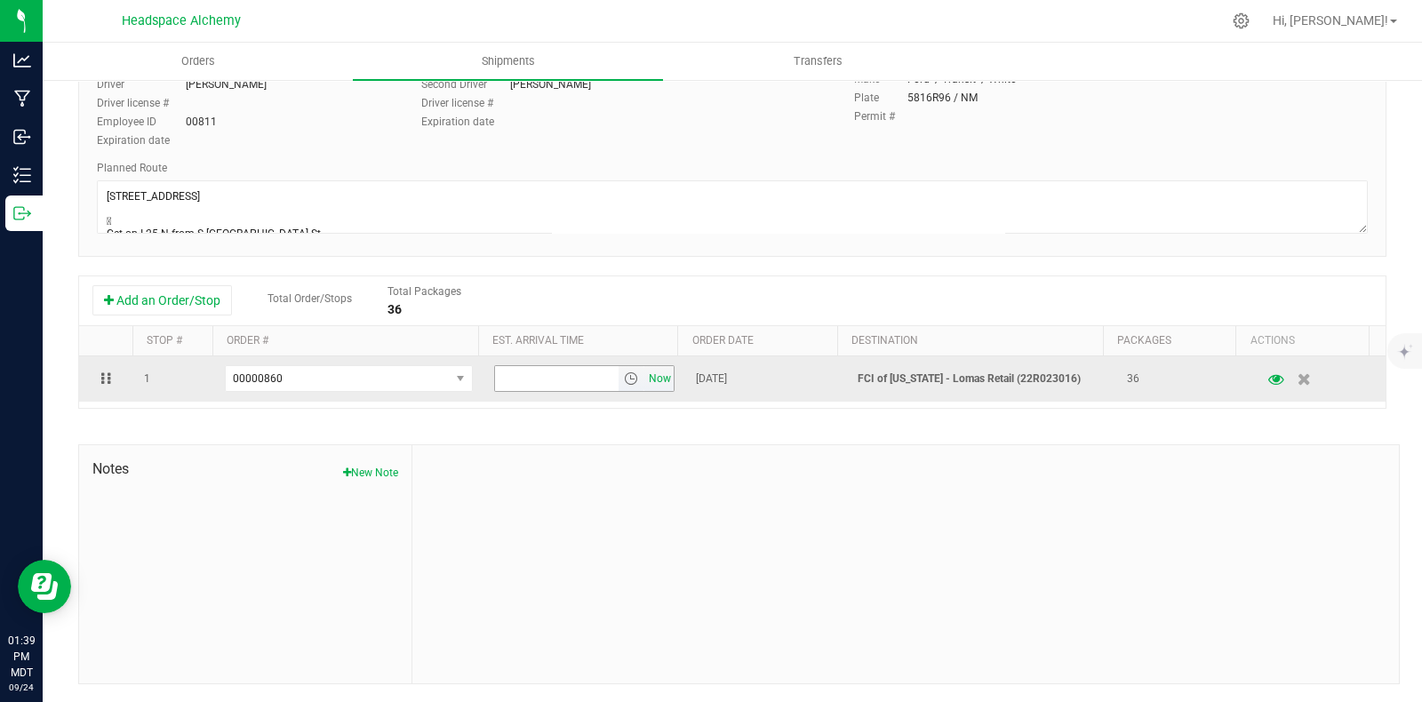
click at [645, 377] on span "Now" at bounding box center [660, 379] width 30 height 26
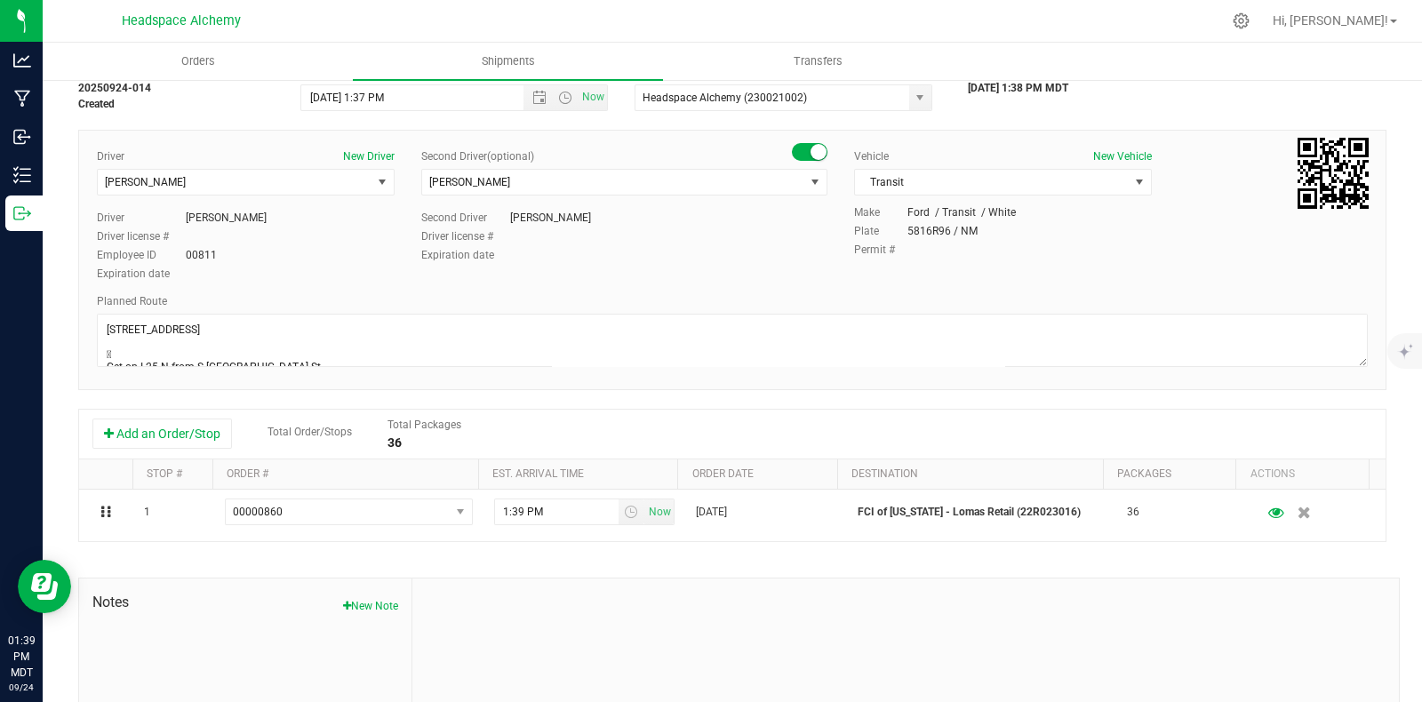
scroll to position [0, 0]
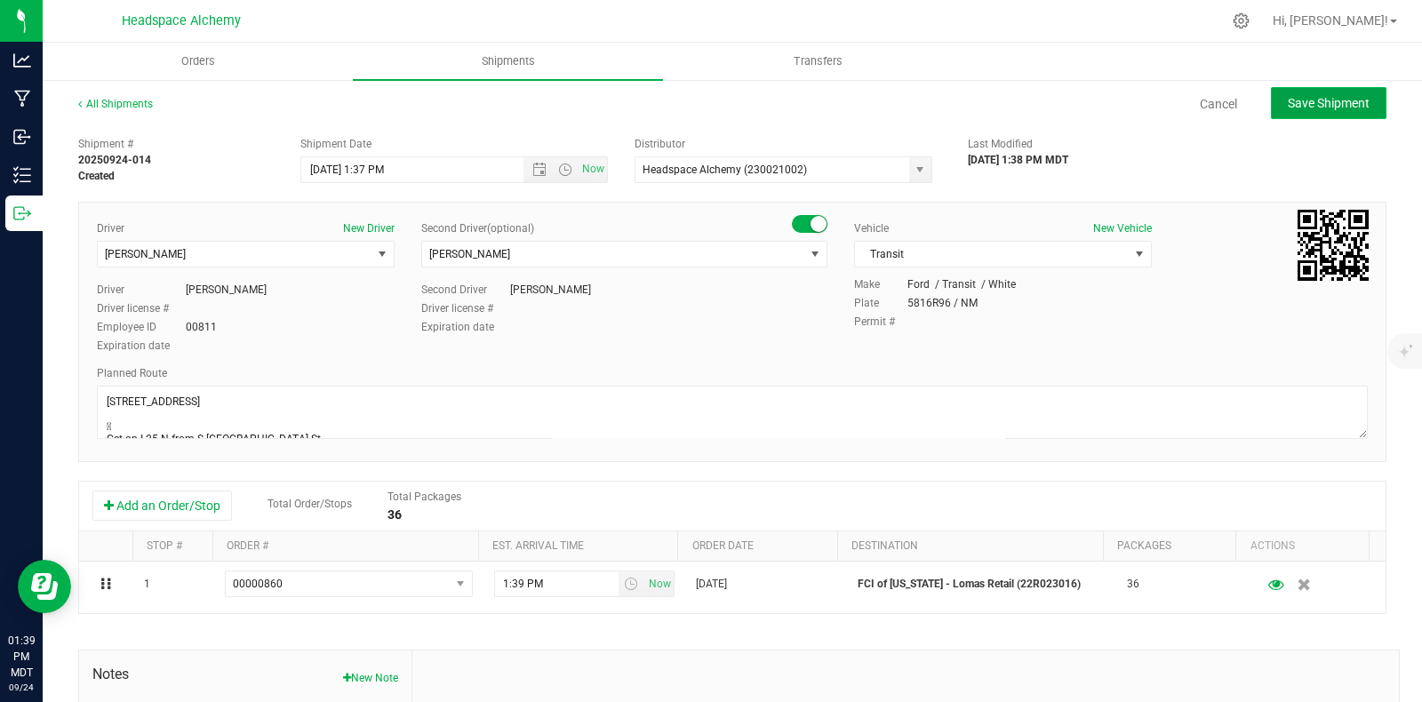
click at [1307, 100] on span "Save Shipment" at bounding box center [1329, 103] width 82 height 14
type input "9/25/2025 7:37 PM"
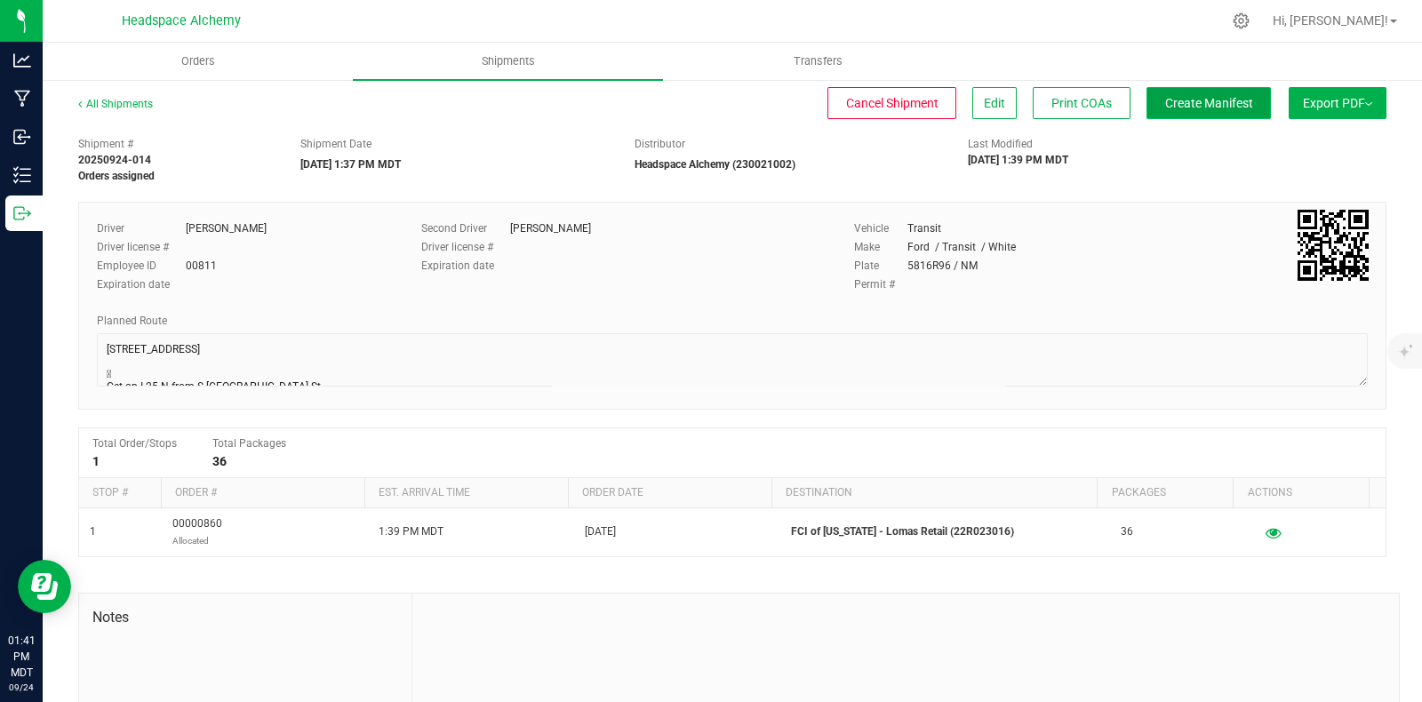
click at [1197, 104] on span "Create Manifest" at bounding box center [1209, 103] width 88 height 14
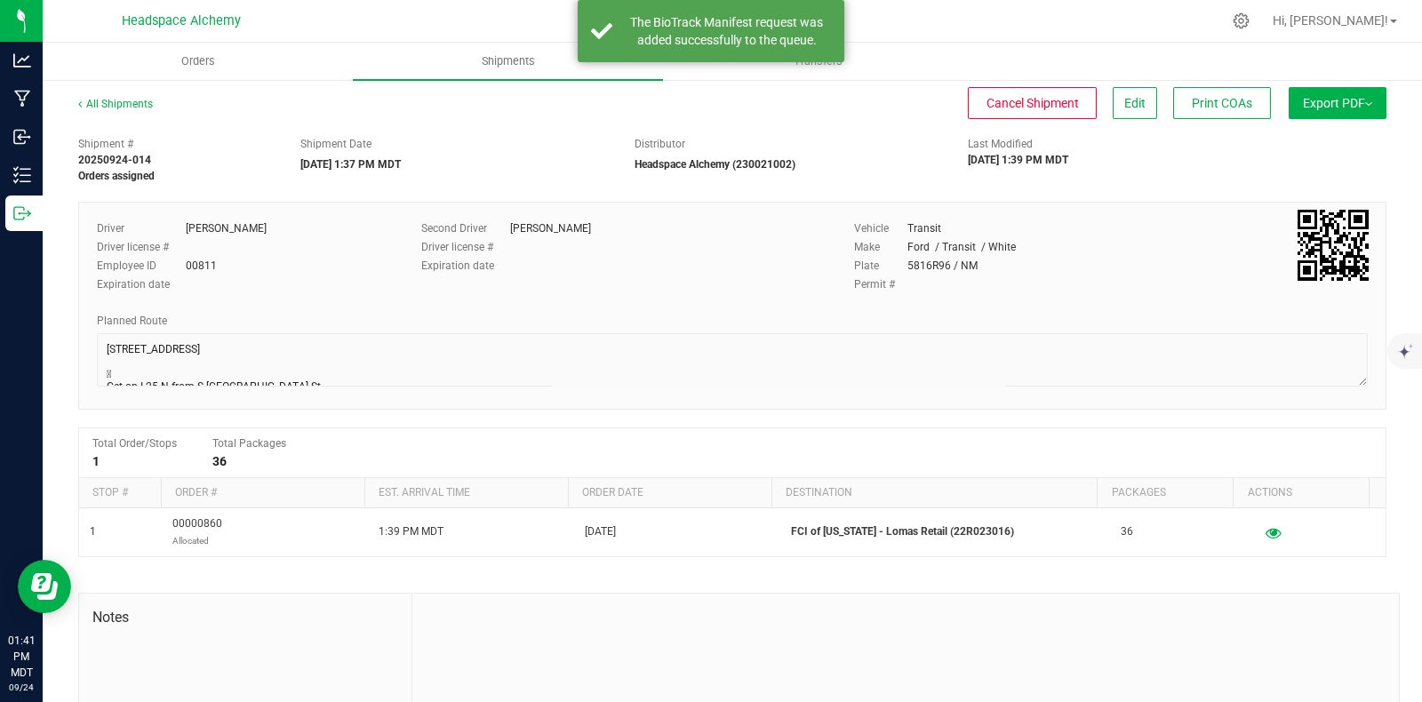
click at [1346, 92] on button "Export PDF" at bounding box center [1338, 103] width 98 height 32
click at [1325, 142] on span "Manifest by Package ID" at bounding box center [1311, 142] width 113 height 12
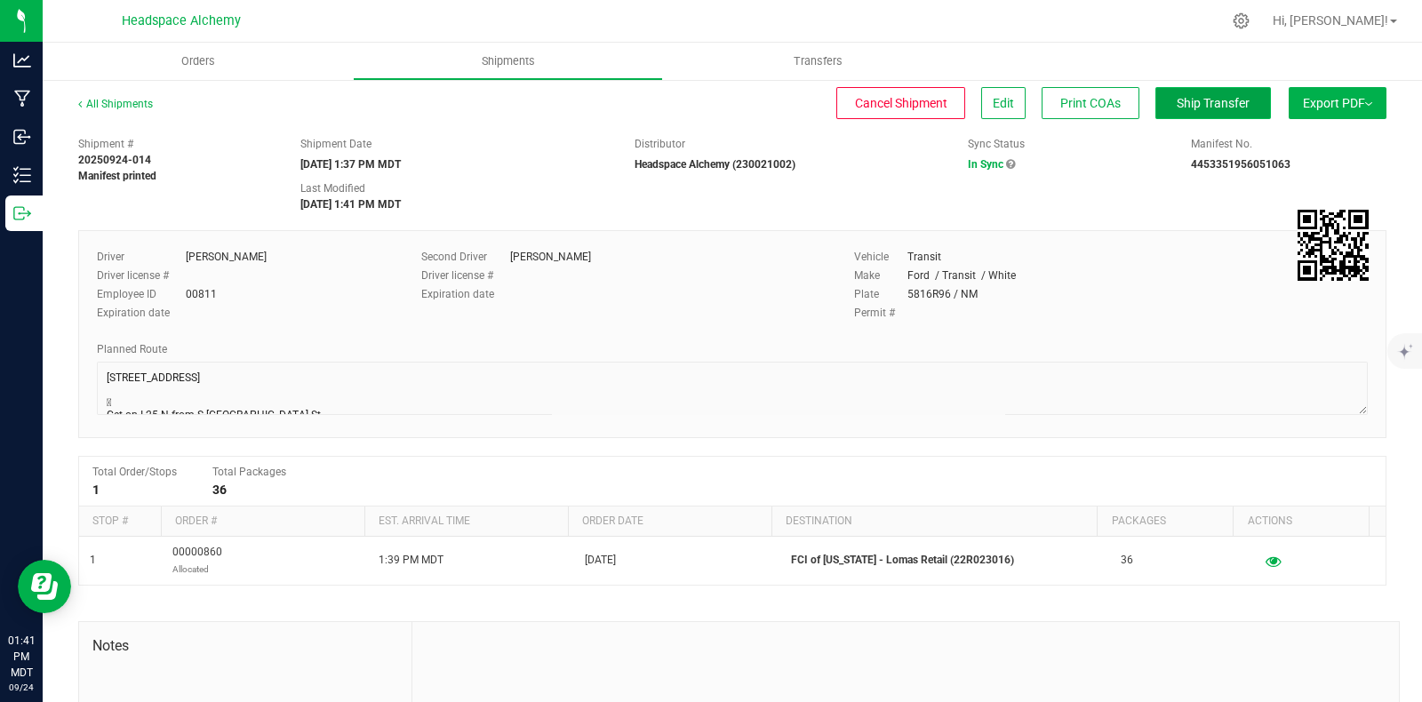
click at [1193, 97] on span "Ship Transfer" at bounding box center [1213, 103] width 73 height 14
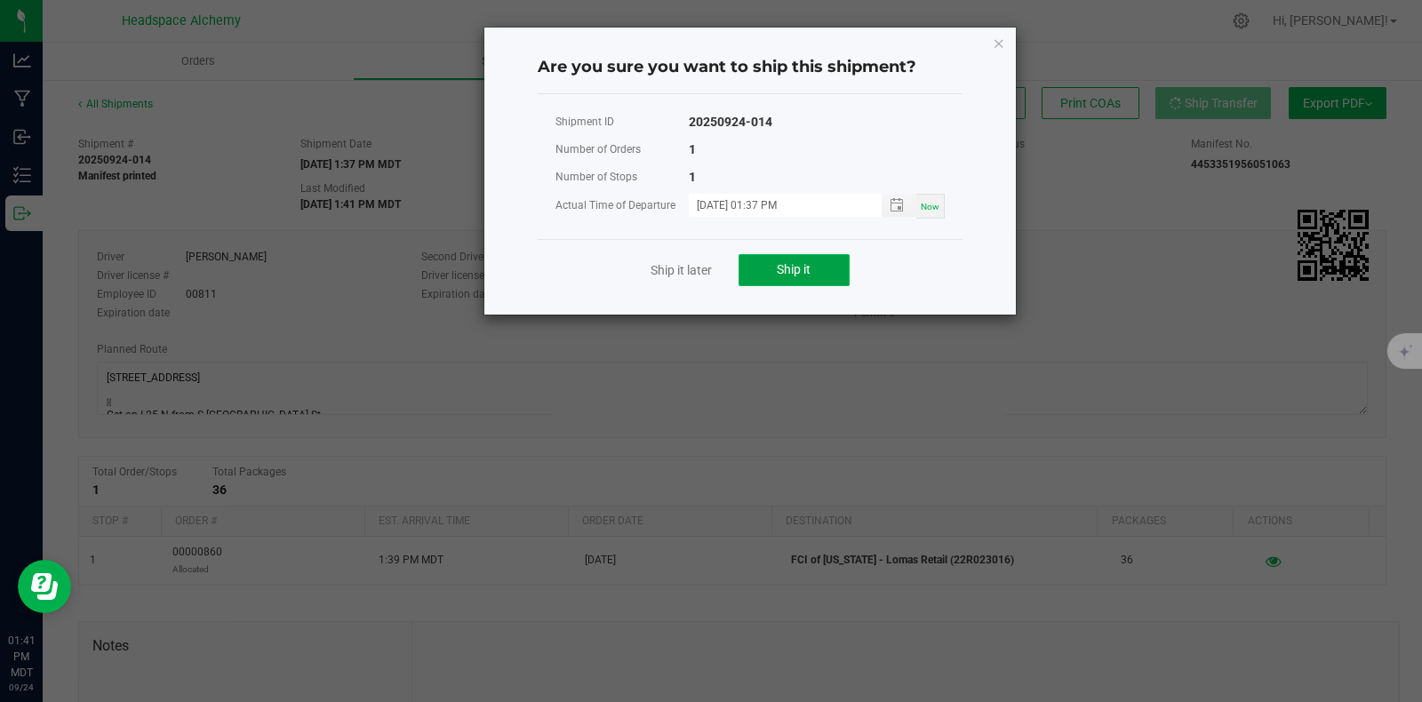
click at [801, 277] on button "Ship it" at bounding box center [794, 270] width 111 height 32
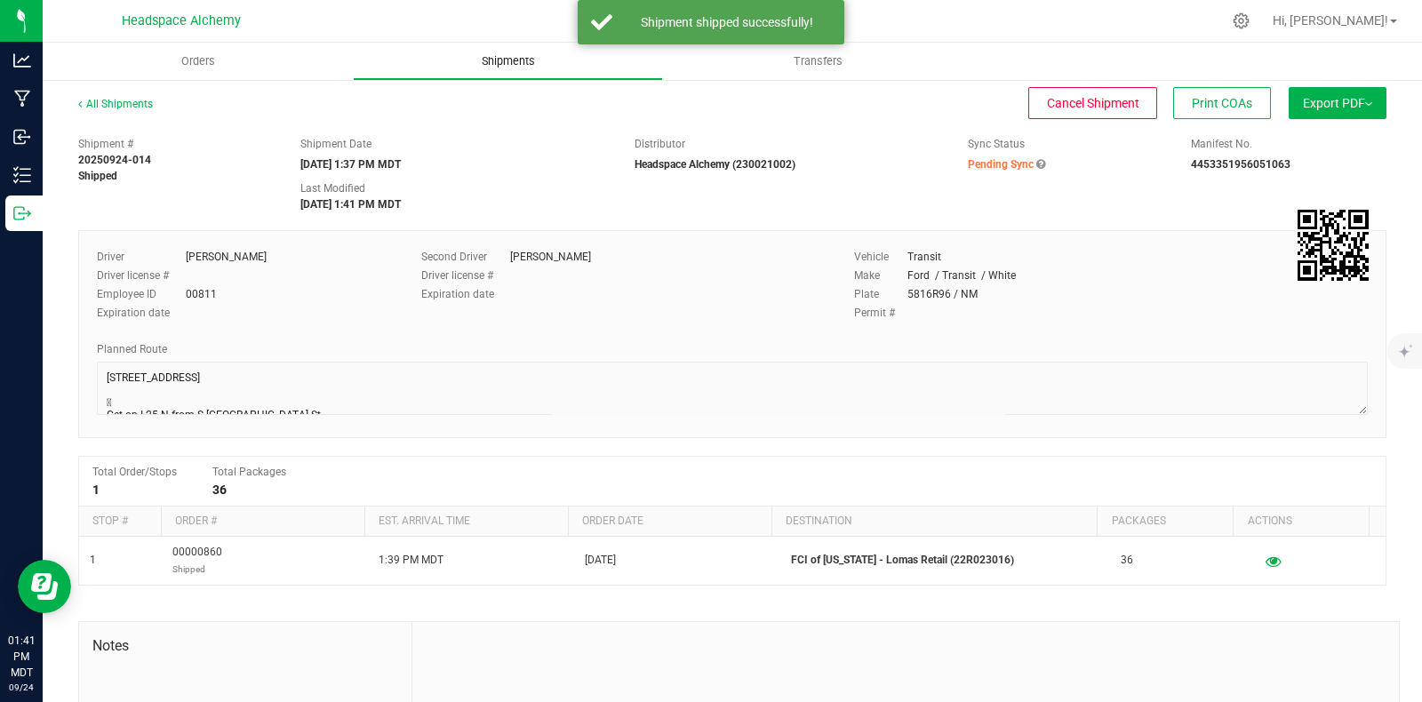
click at [515, 59] on span "Shipments" at bounding box center [508, 61] width 101 height 16
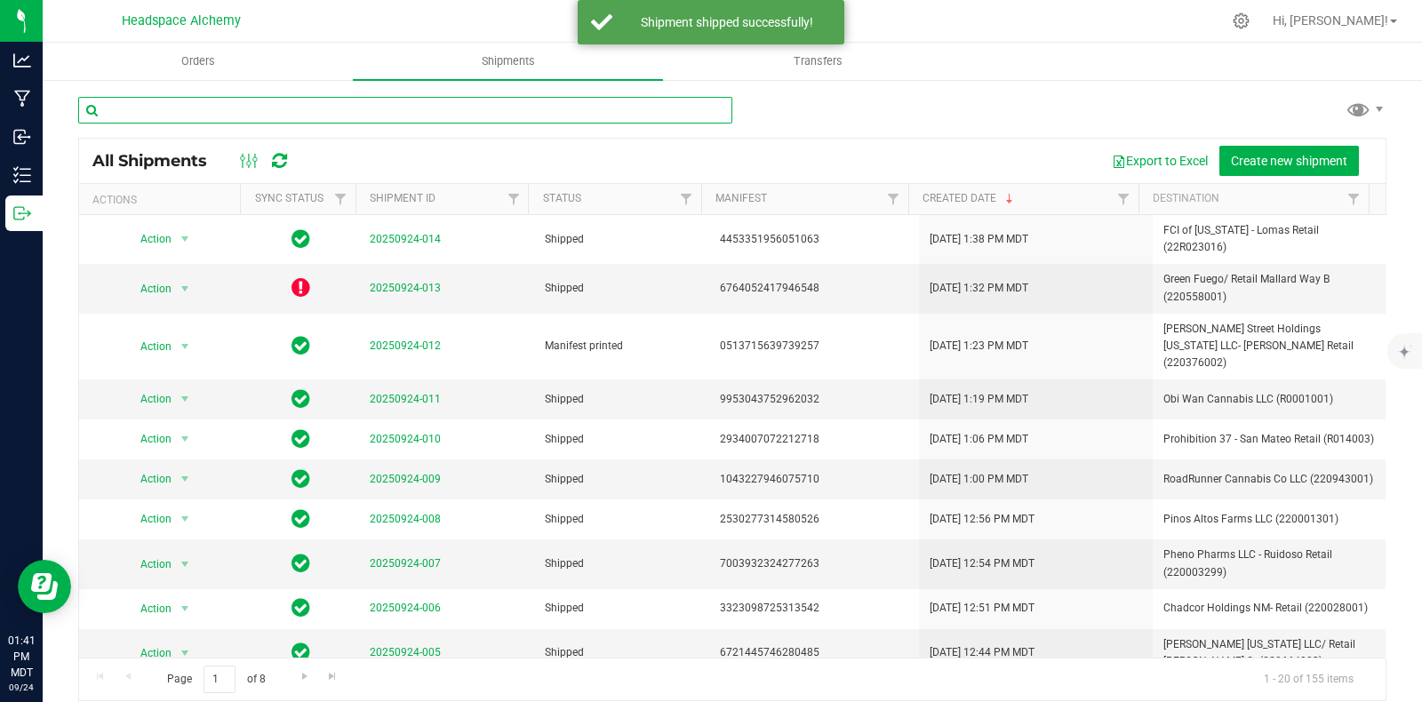
click at [348, 113] on input "text" at bounding box center [405, 110] width 654 height 27
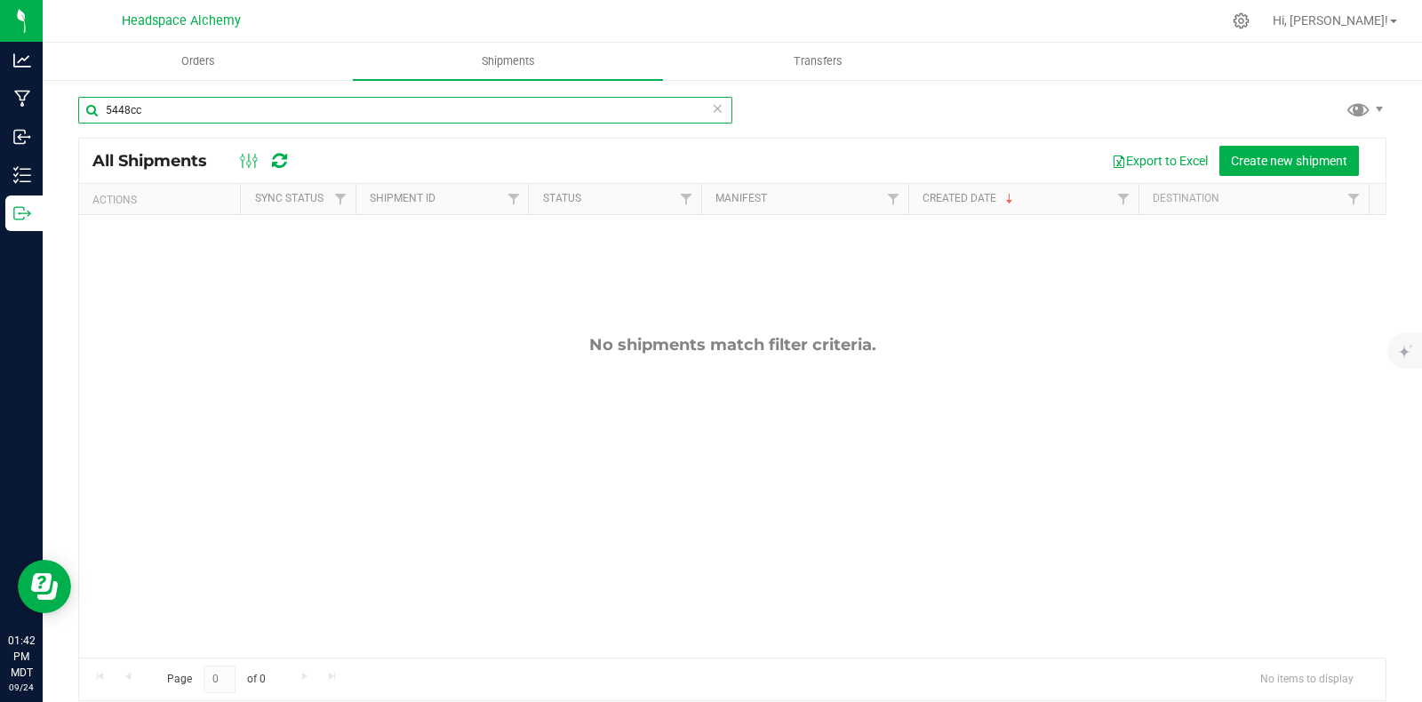
drag, startPoint x: 253, startPoint y: 108, endPoint x: 60, endPoint y: 109, distance: 192.9
click at [60, 109] on div "5448cc All Shipments Export to Excel Create new shipment Actions Sync Status Sh…" at bounding box center [732, 398] width 1379 height 641
type input "roadrunner cannabis"
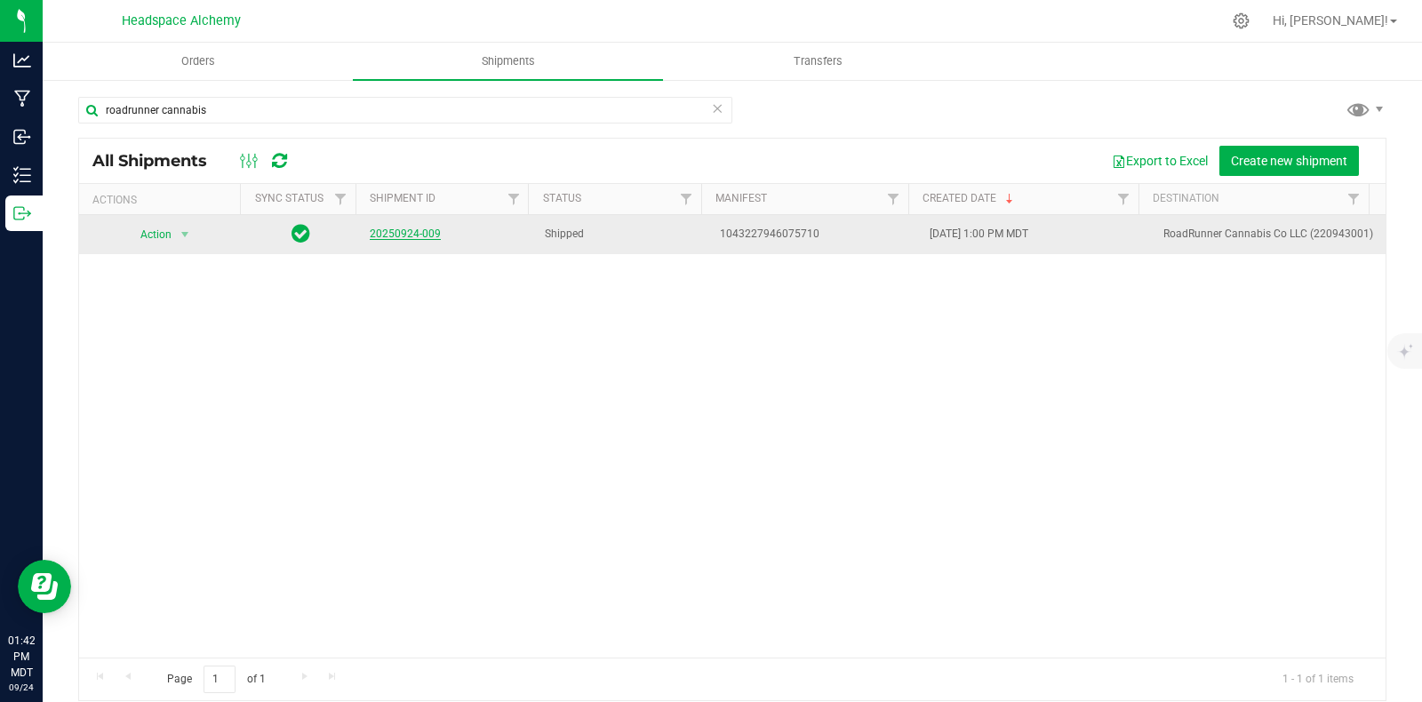
click at [386, 233] on link "20250924-009" at bounding box center [405, 234] width 71 height 12
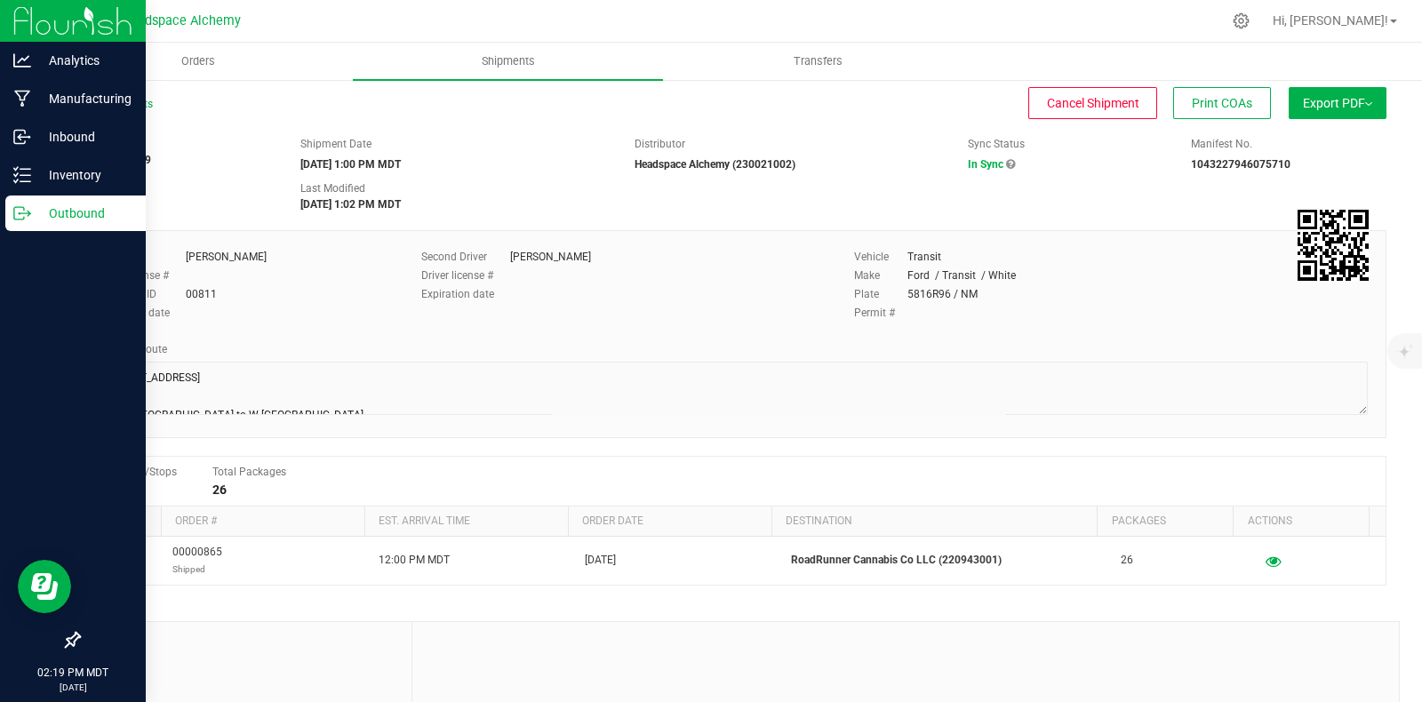
click at [19, 207] on icon at bounding box center [19, 213] width 10 height 12
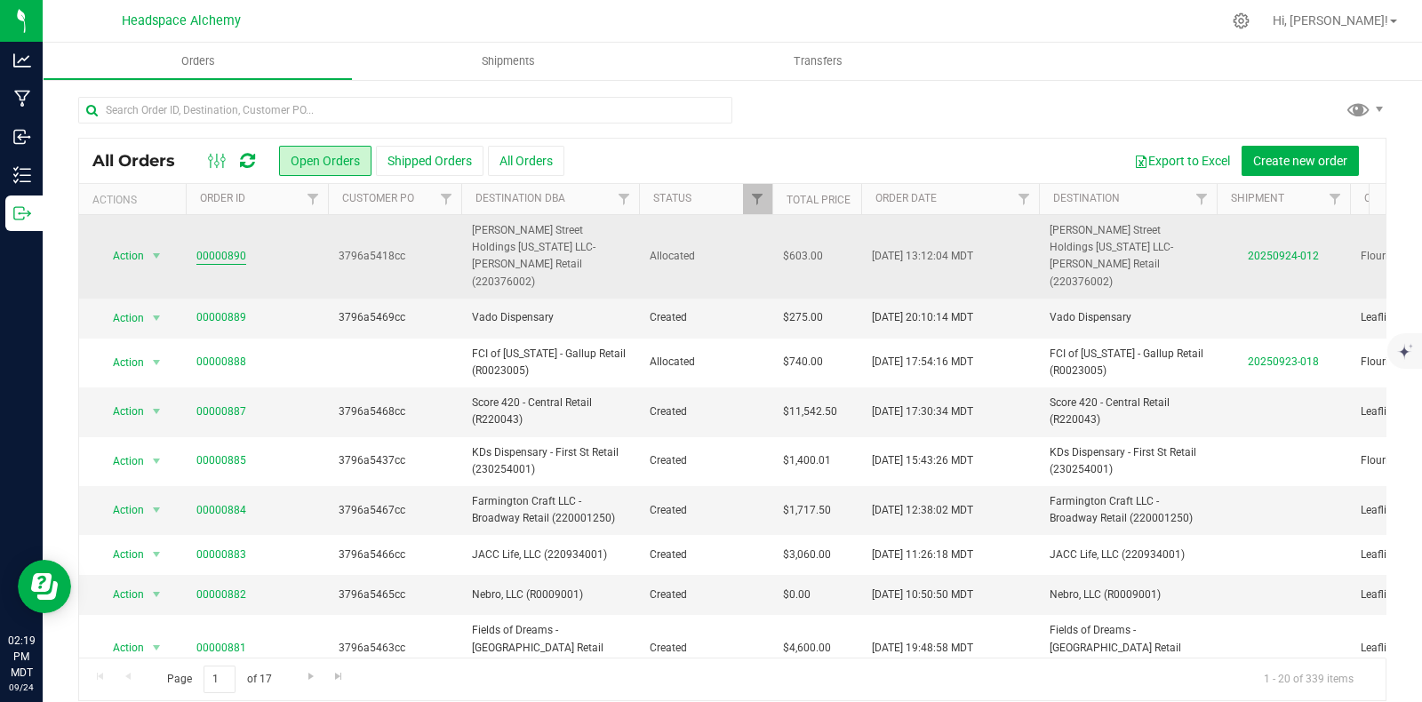
click at [238, 248] on link "00000890" at bounding box center [221, 256] width 50 height 17
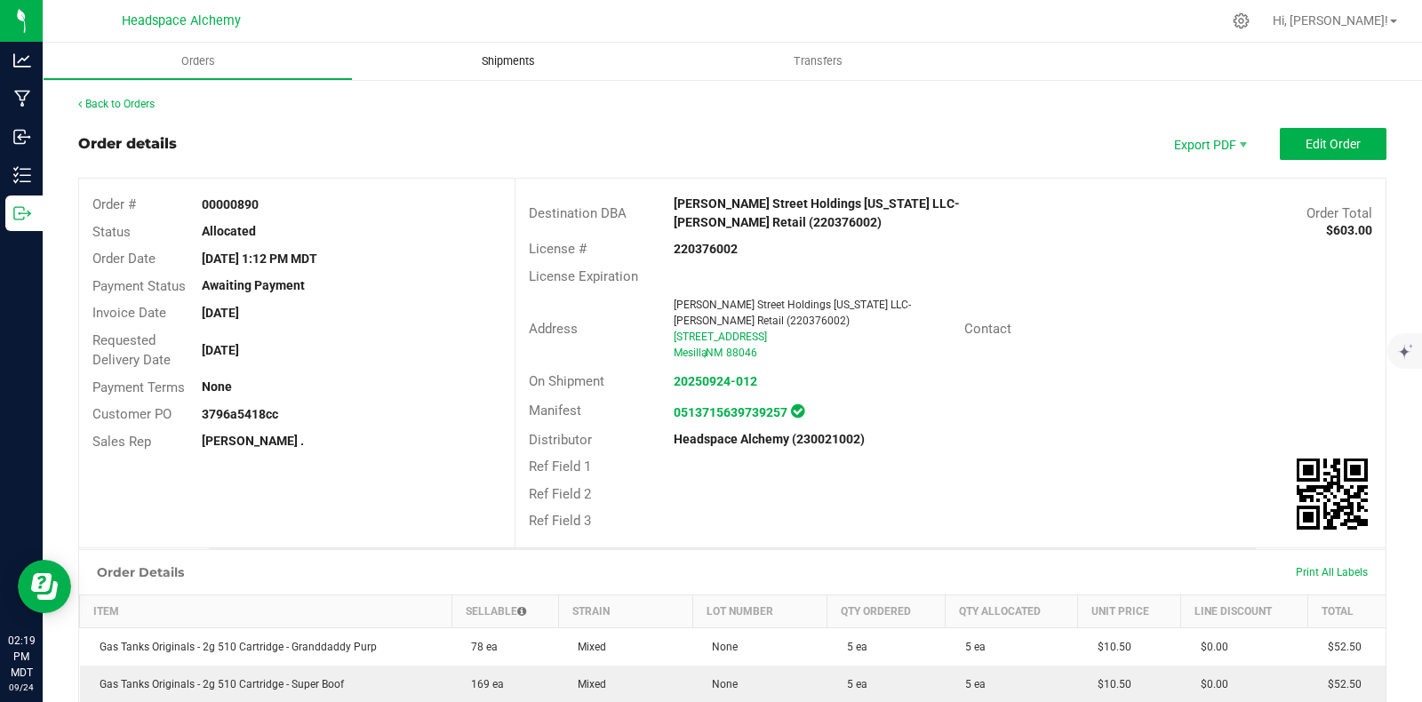
click at [522, 53] on span "Shipments" at bounding box center [508, 61] width 101 height 16
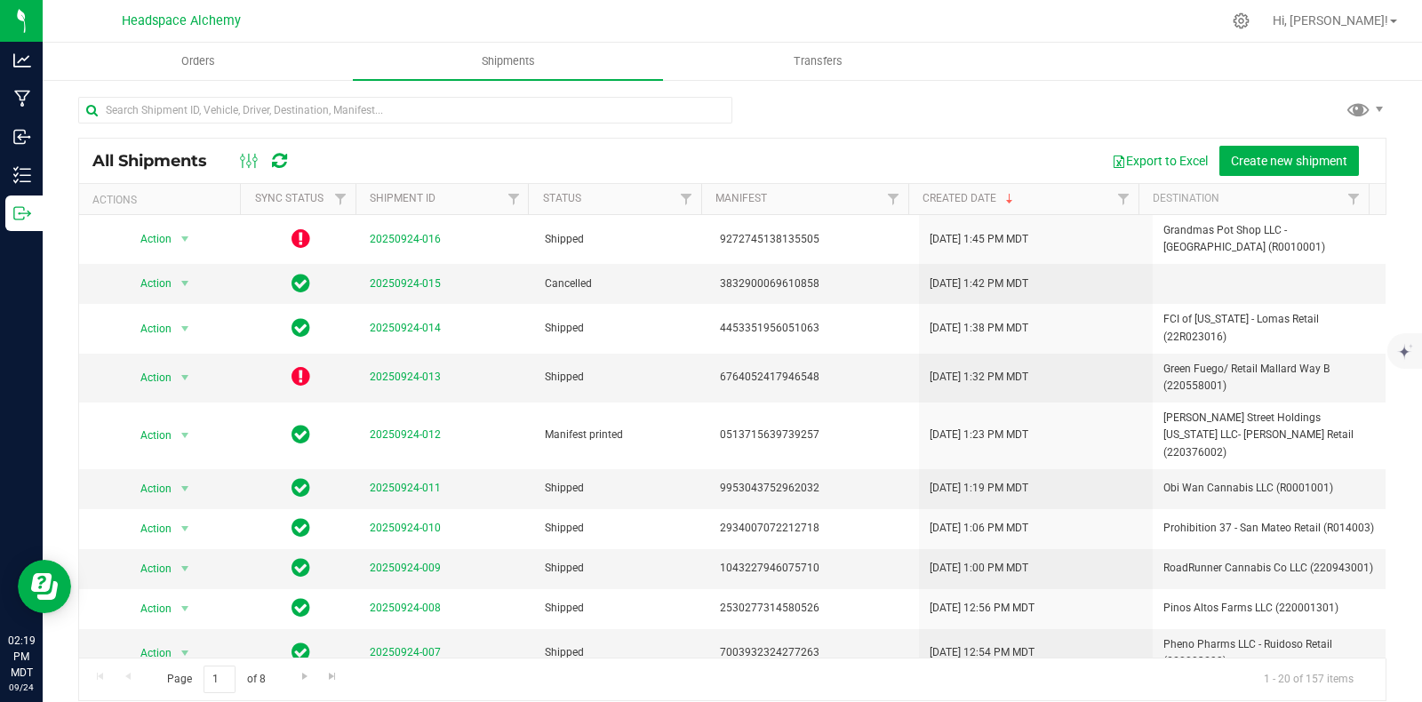
click at [290, 162] on div at bounding box center [264, 160] width 60 height 21
click at [281, 162] on icon at bounding box center [279, 161] width 15 height 18
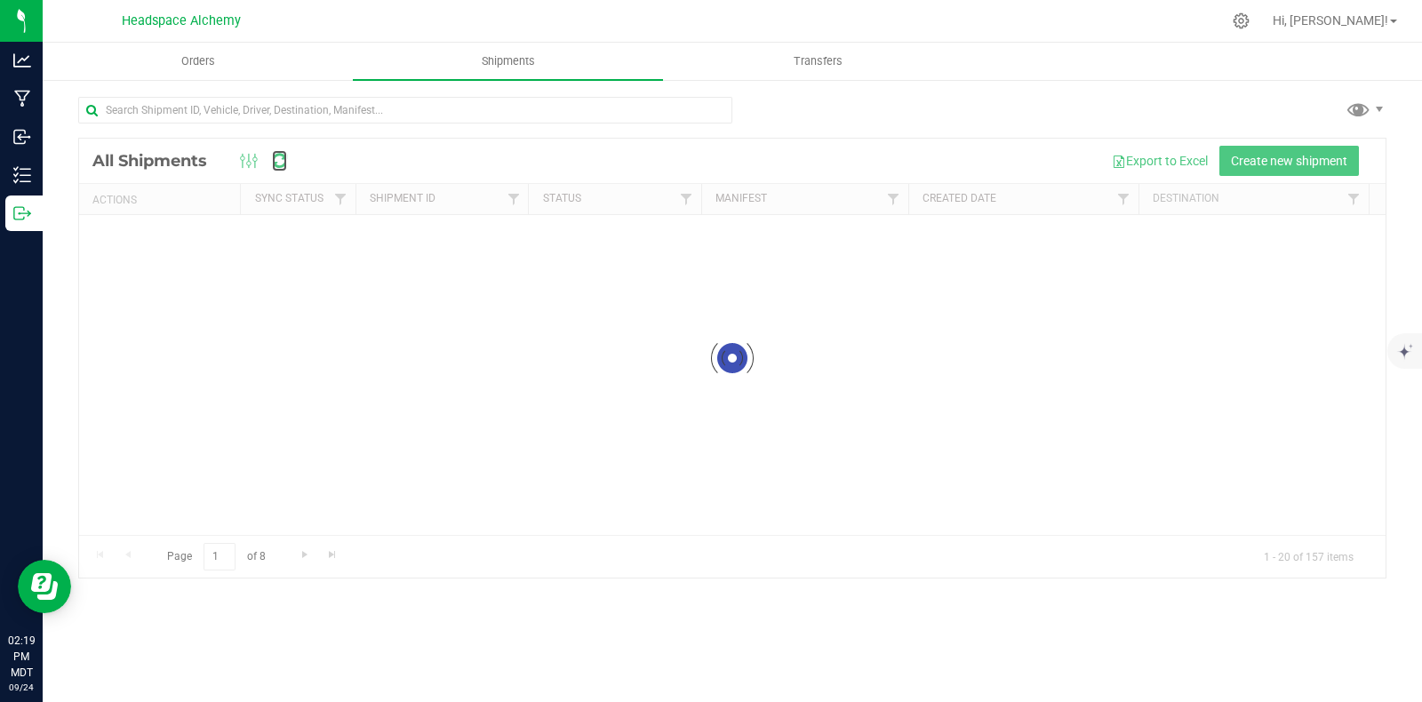
click at [281, 162] on icon at bounding box center [279, 161] width 15 height 18
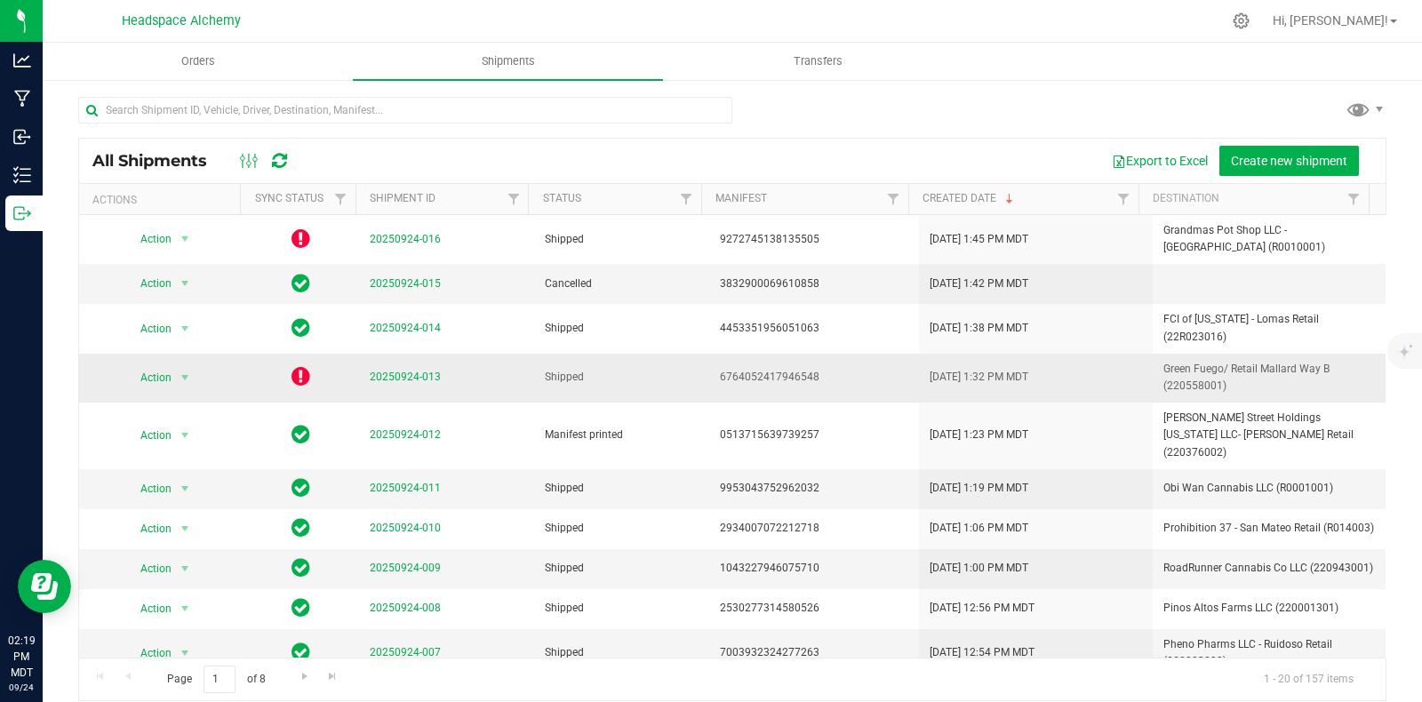
click at [300, 371] on icon at bounding box center [301, 375] width 19 height 21
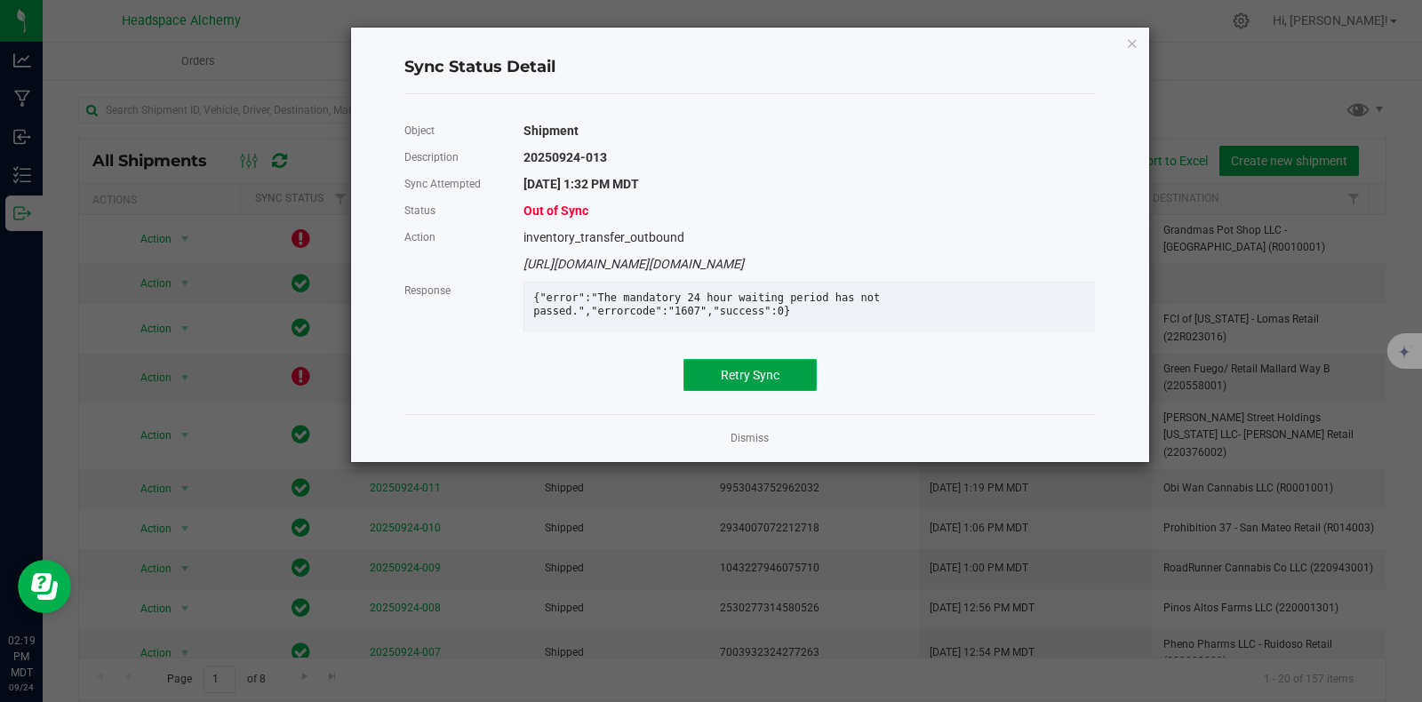
click at [768, 391] on button "Retry Sync" at bounding box center [749, 375] width 133 height 32
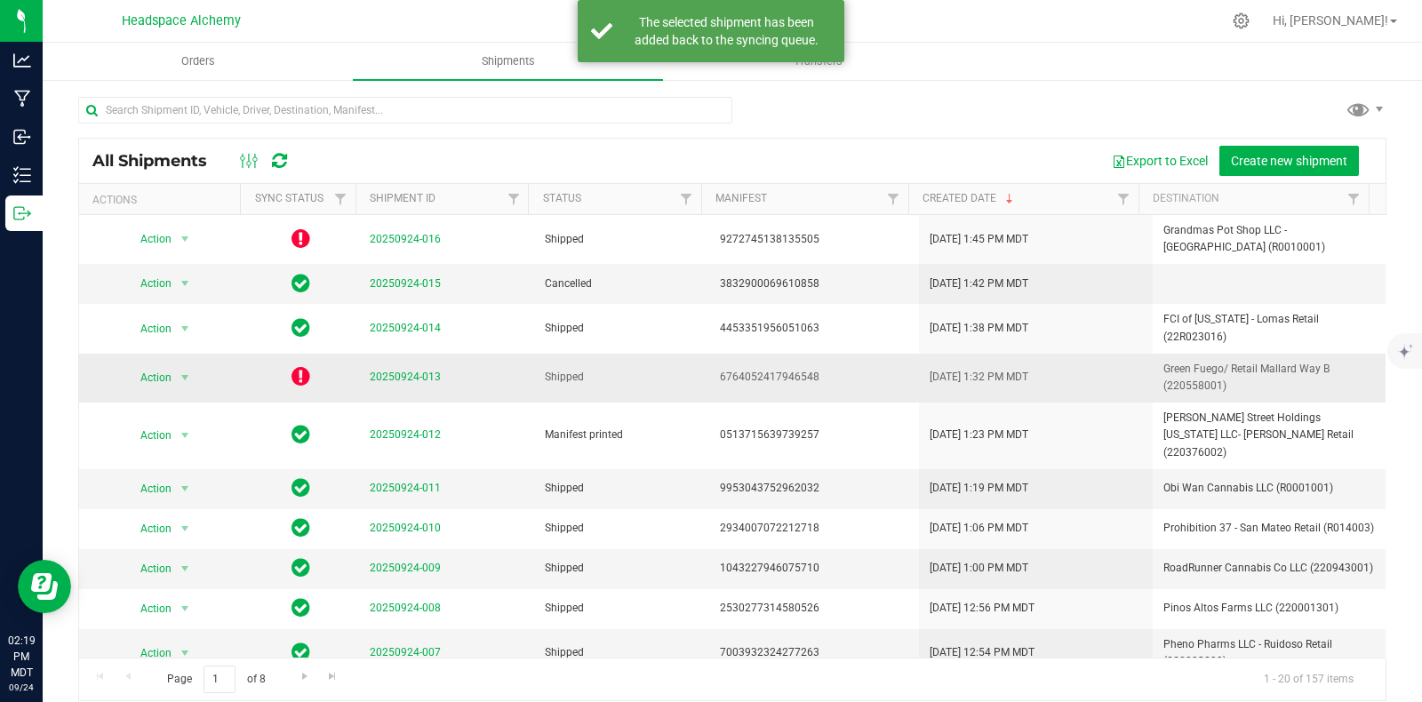
click at [297, 371] on icon at bounding box center [301, 375] width 19 height 21
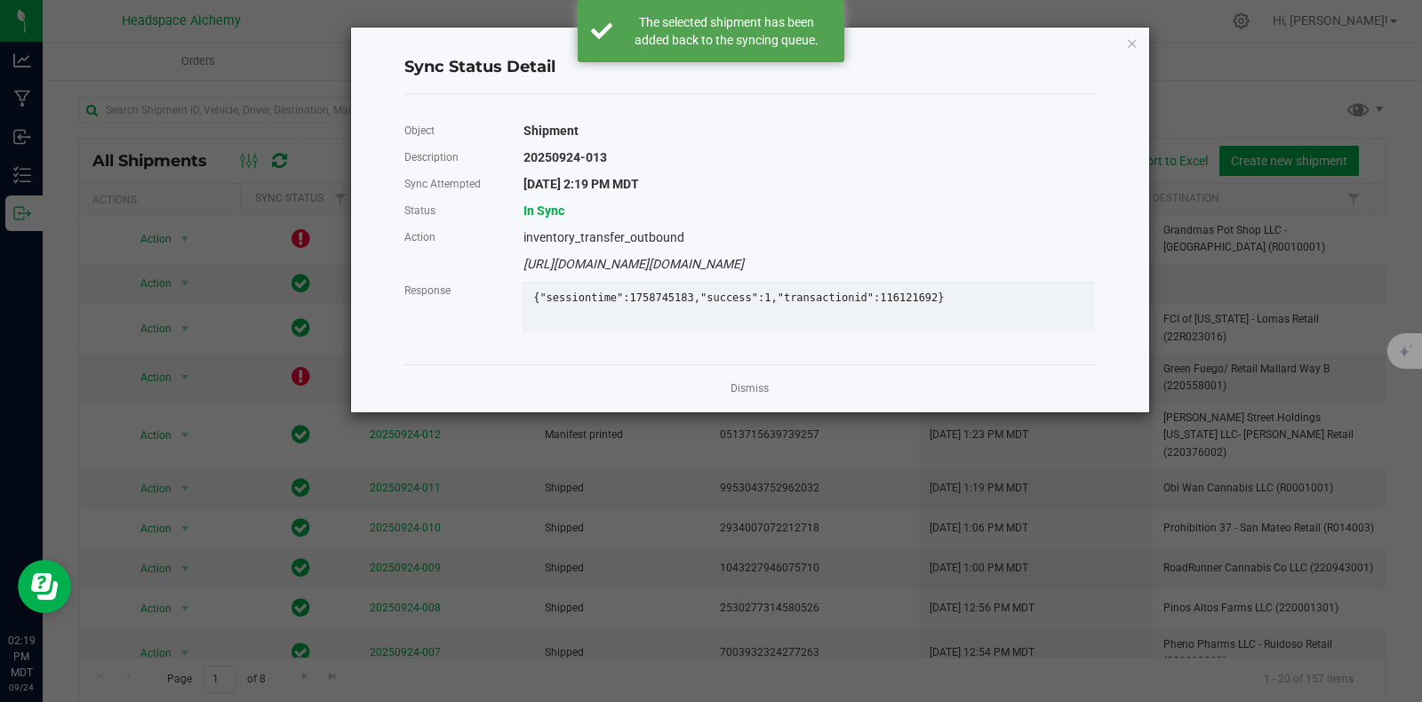
click at [589, 446] on ngb-modal-window "Sync Status Detail Object Shipment Description 20250924-013 Sync Attempted 9/24…" at bounding box center [717, 351] width 1435 height 702
click at [301, 164] on div "Sync Status Detail Object Shipment Description 20250924-013 Sync Attempted 9/24…" at bounding box center [718, 220] width 864 height 387
click at [760, 396] on link "Dismiss" at bounding box center [750, 388] width 38 height 15
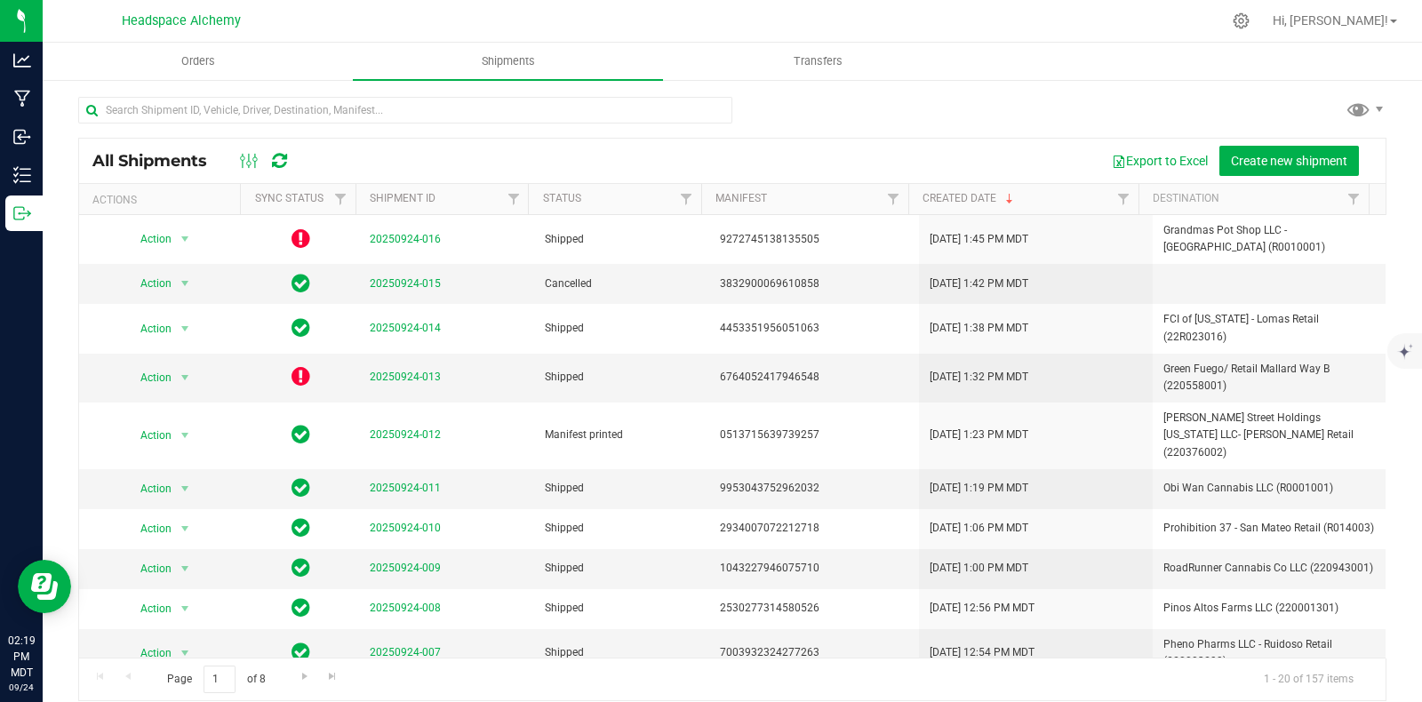
click at [284, 159] on icon at bounding box center [279, 161] width 15 height 18
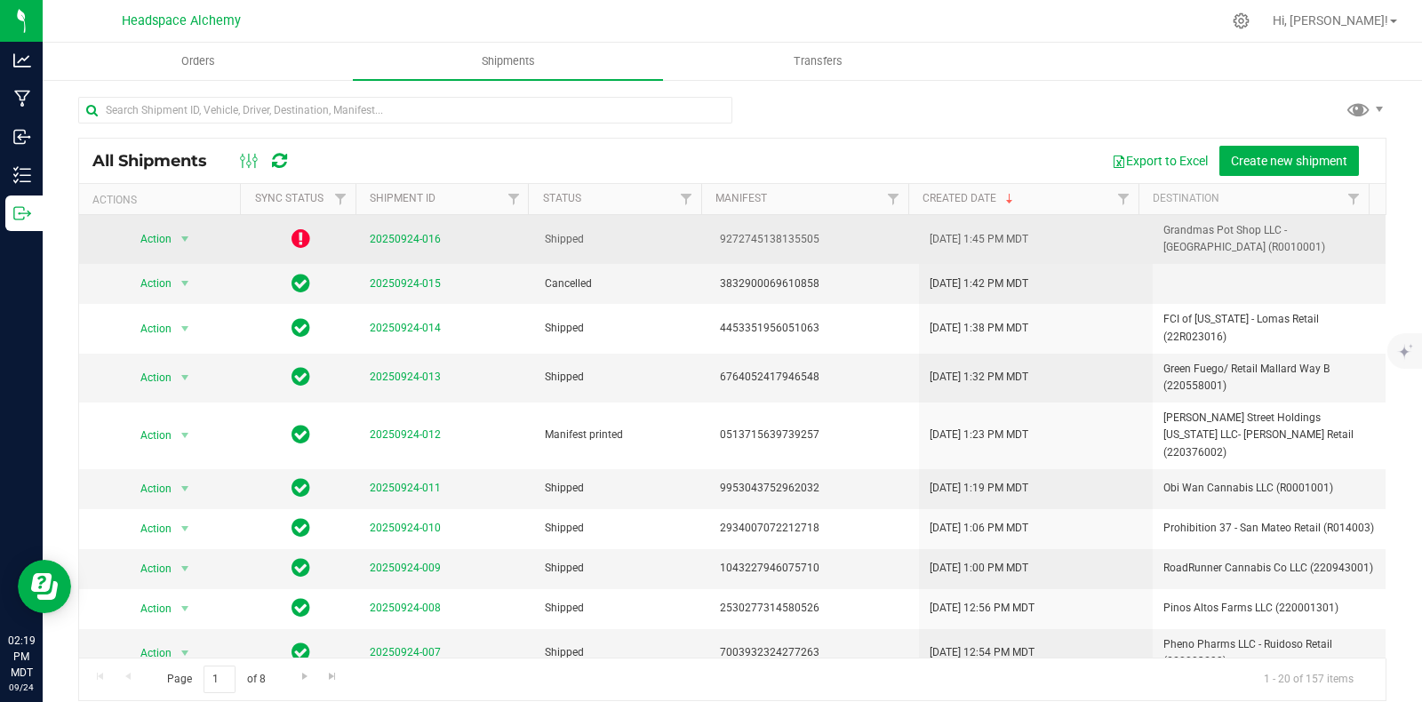
click at [293, 242] on icon at bounding box center [301, 238] width 19 height 21
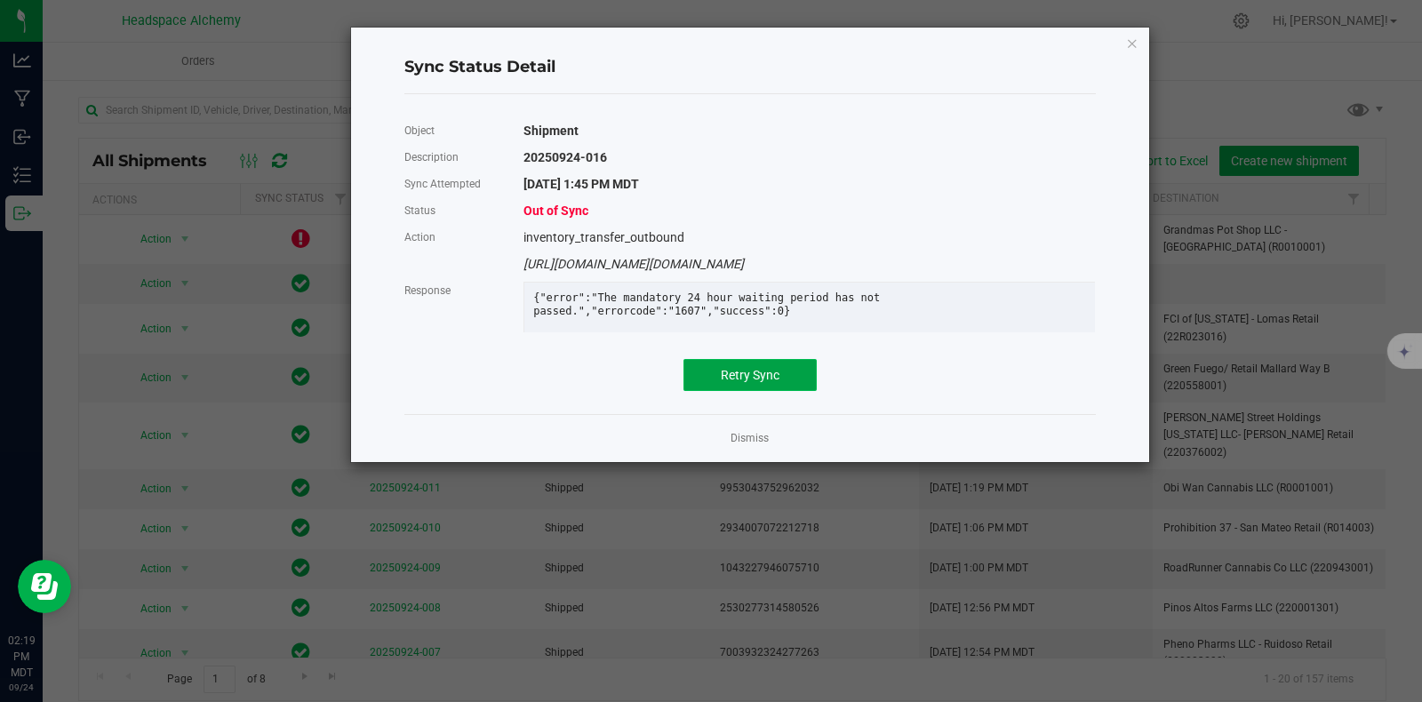
click at [776, 391] on button "Retry Sync" at bounding box center [749, 375] width 133 height 32
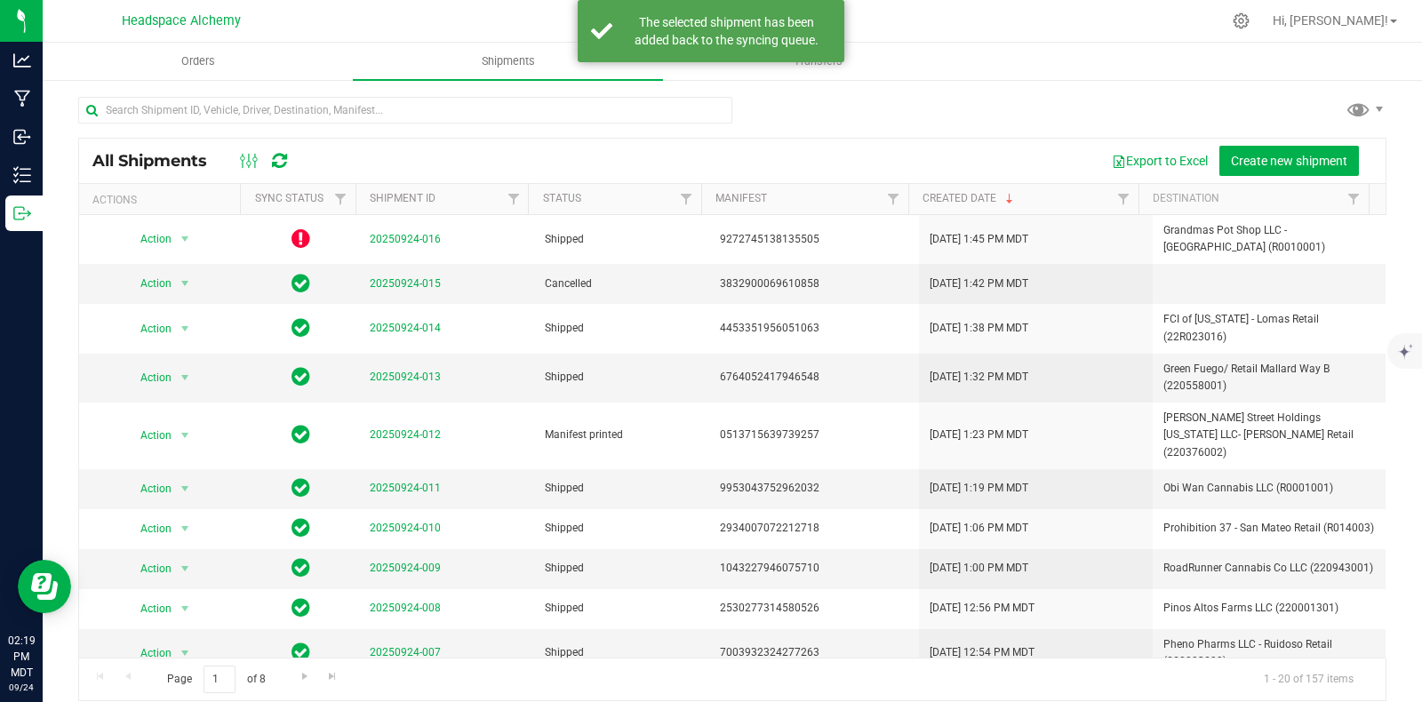
click at [283, 163] on icon at bounding box center [279, 161] width 15 height 18
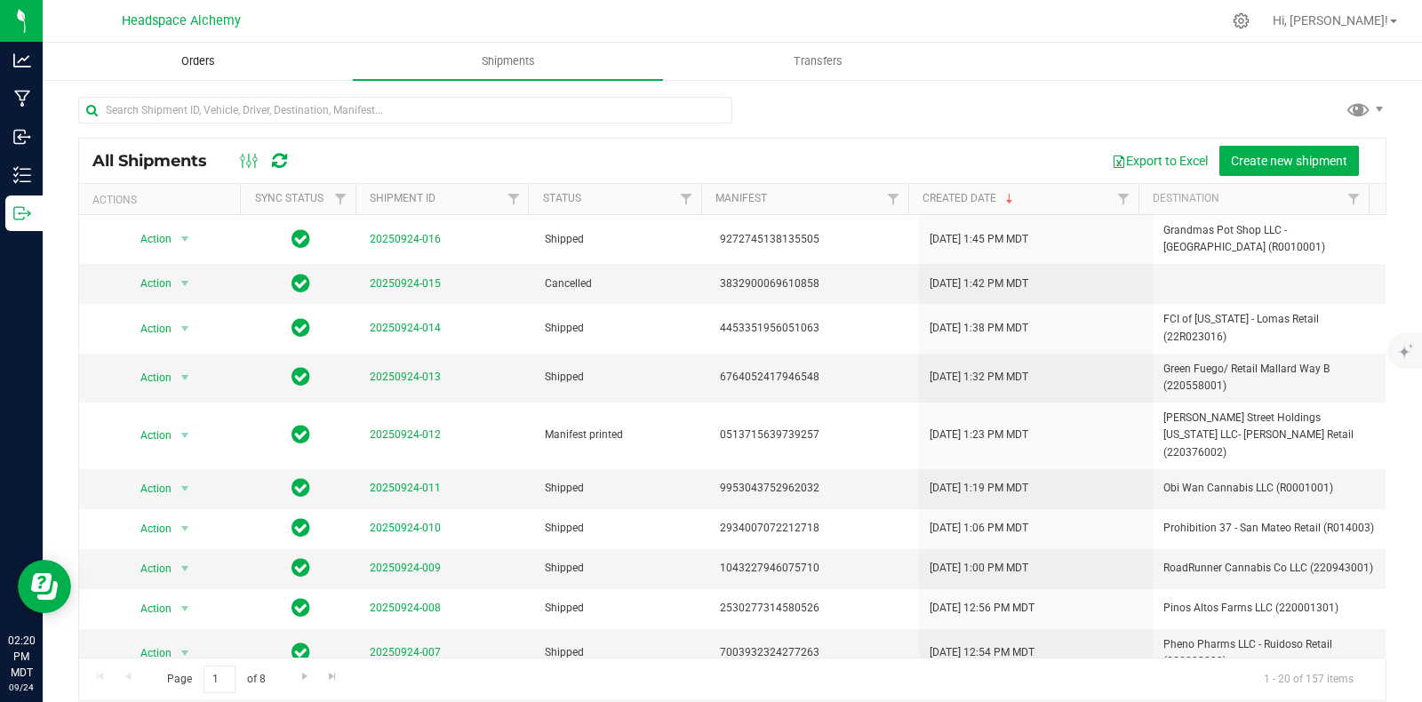
click at [209, 60] on span "Orders" at bounding box center [198, 61] width 82 height 16
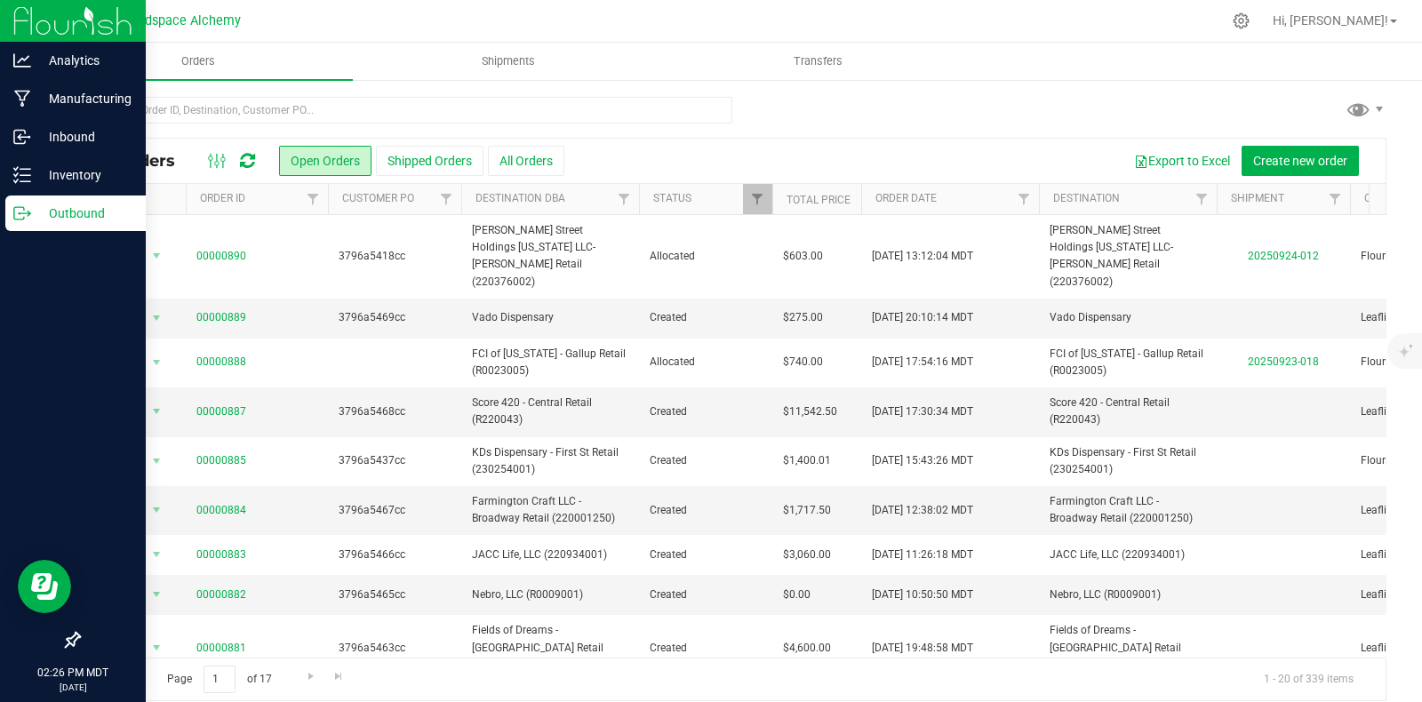
click at [14, 216] on icon at bounding box center [22, 213] width 18 height 18
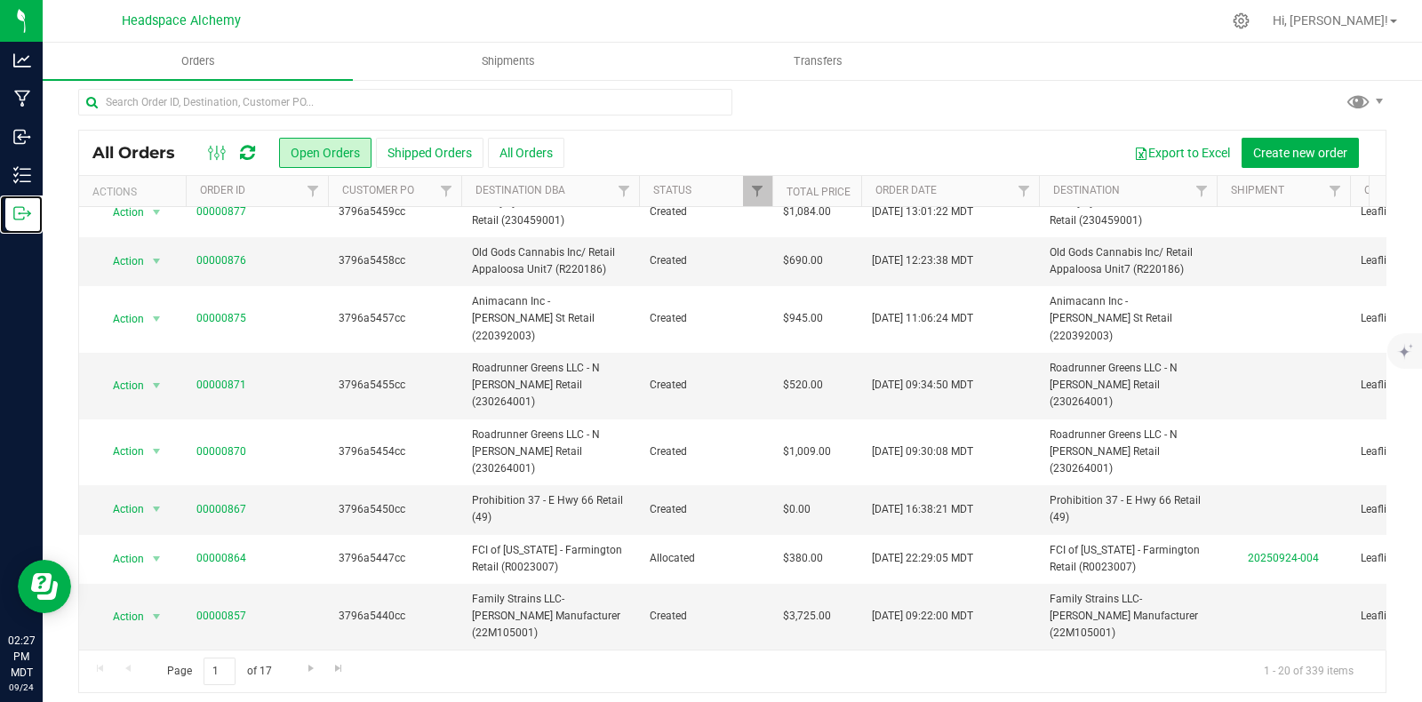
scroll to position [16, 0]
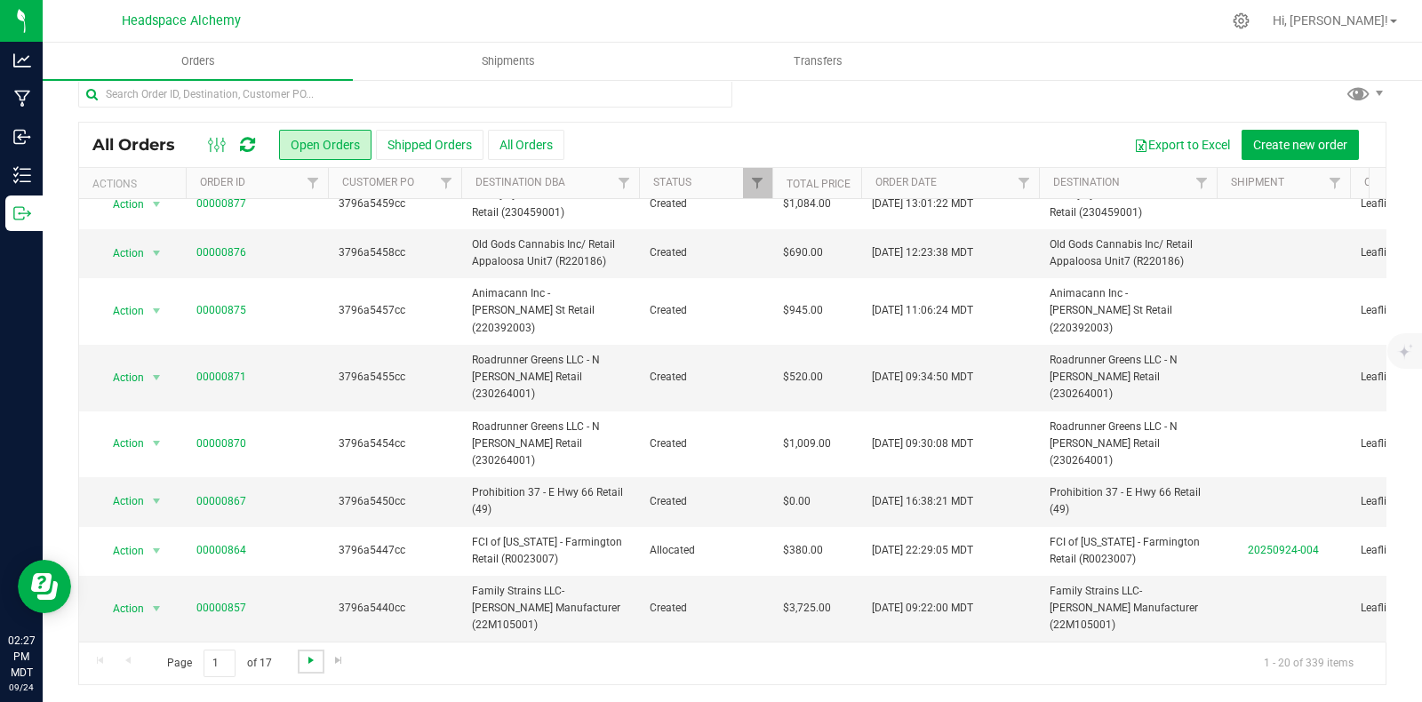
click at [304, 660] on span "Go to the next page" at bounding box center [311, 660] width 14 height 14
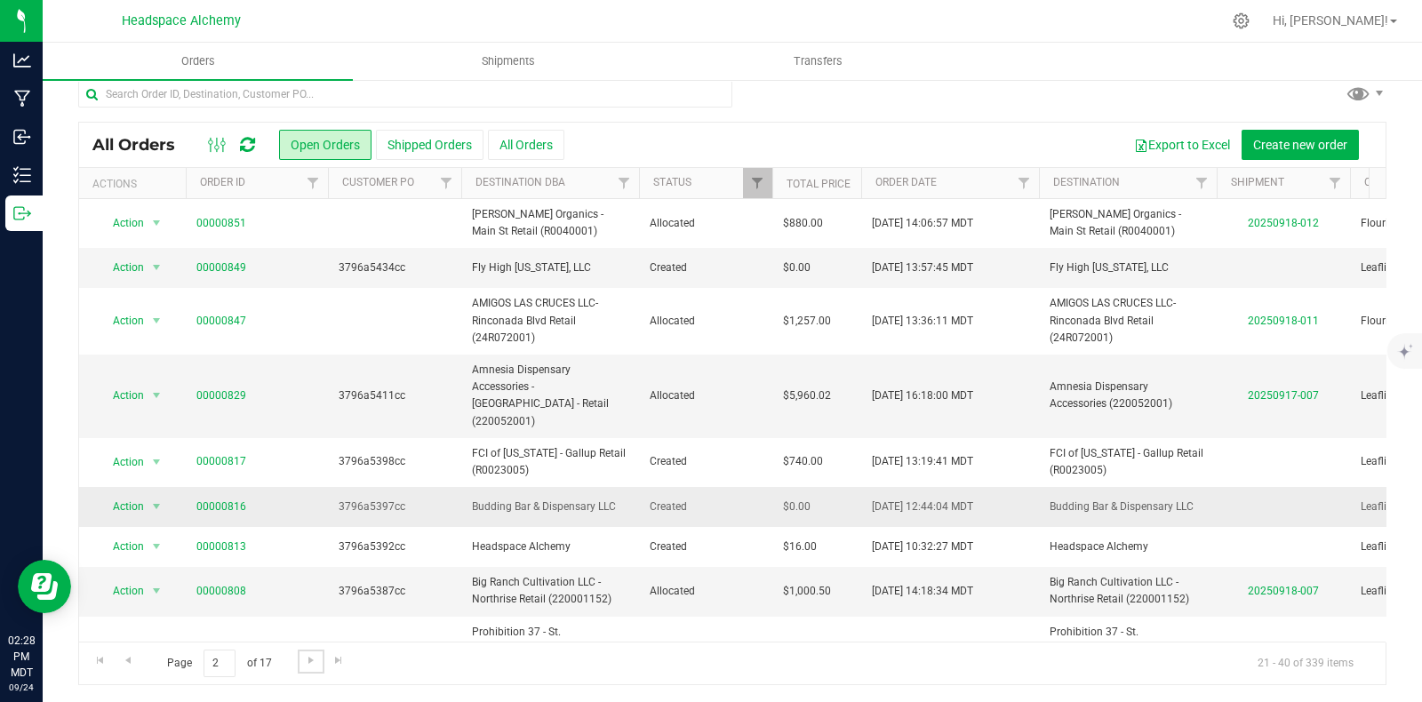
scroll to position [0, 0]
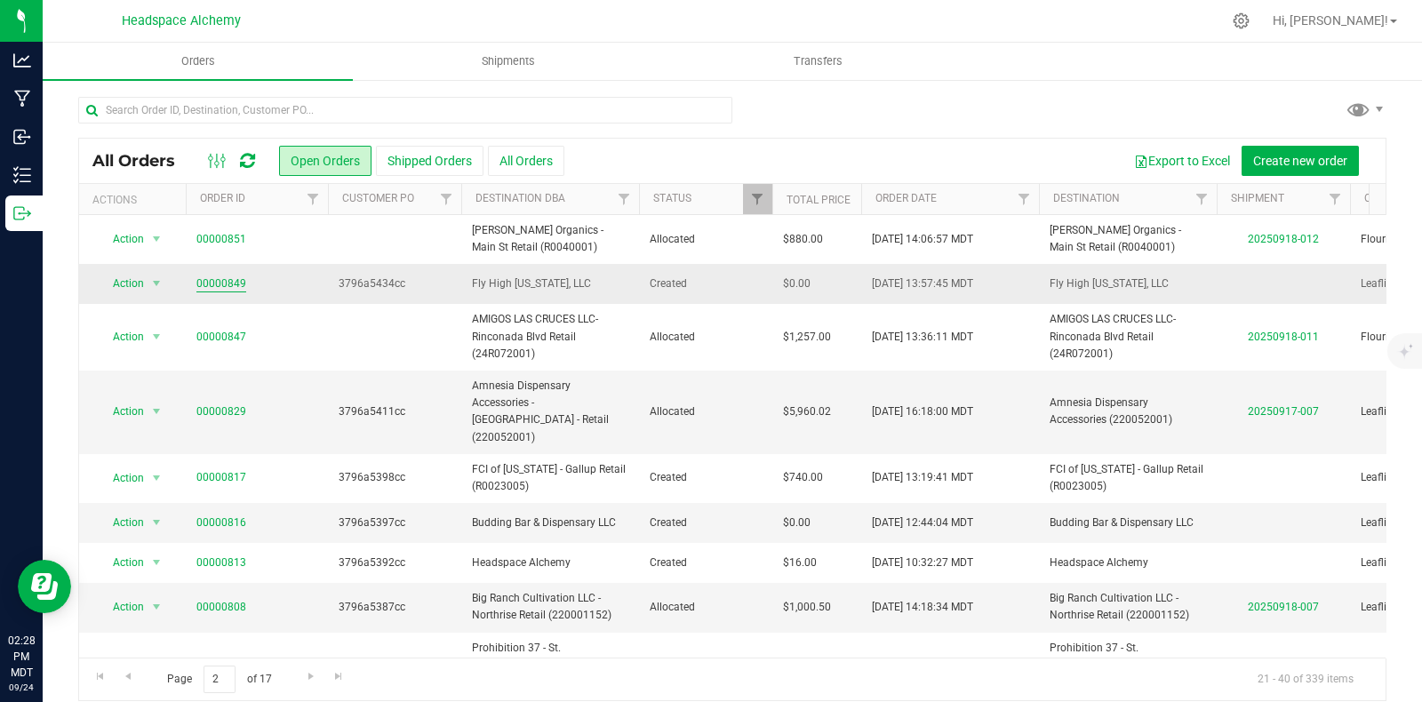
click at [227, 283] on link "00000849" at bounding box center [221, 284] width 50 height 17
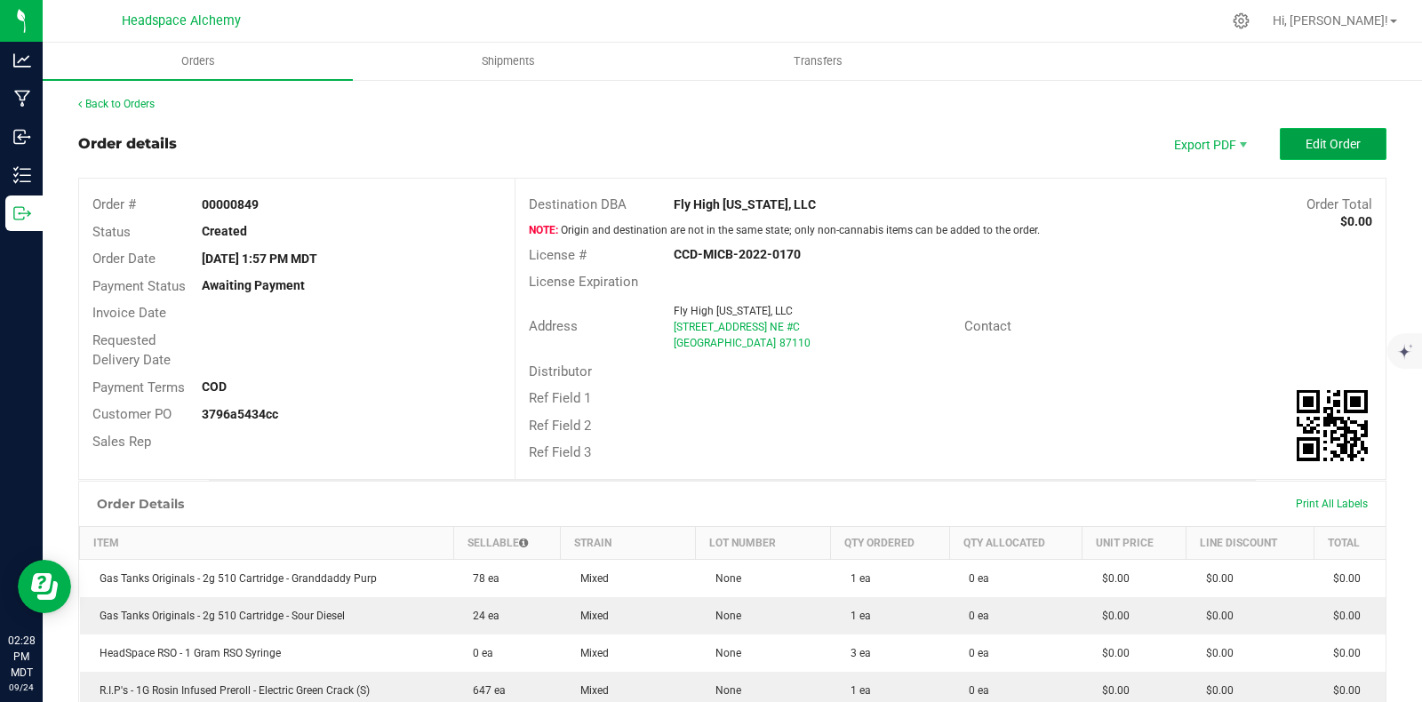
click at [1327, 144] on span "Edit Order" at bounding box center [1333, 144] width 55 height 14
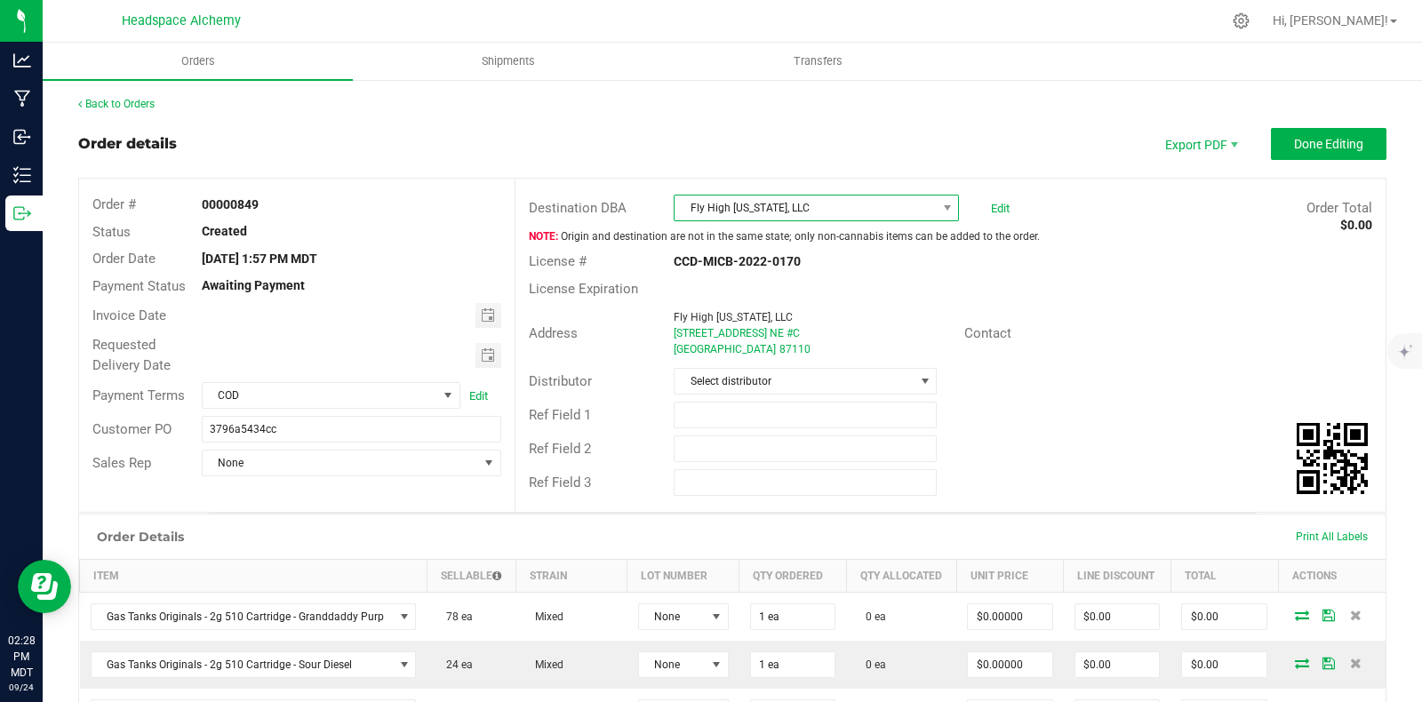
click at [849, 211] on span "Fly High [US_STATE], LLC" at bounding box center [805, 208] width 261 height 25
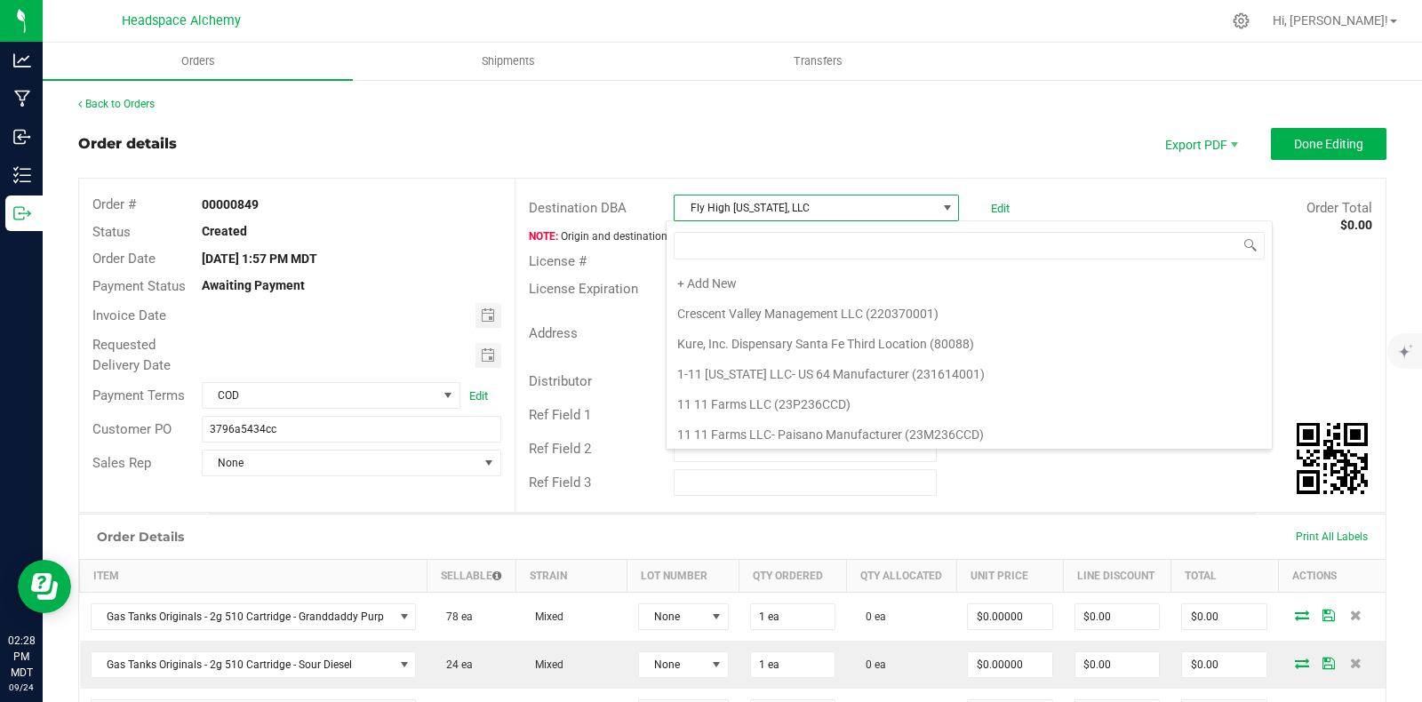
scroll to position [19588, 0]
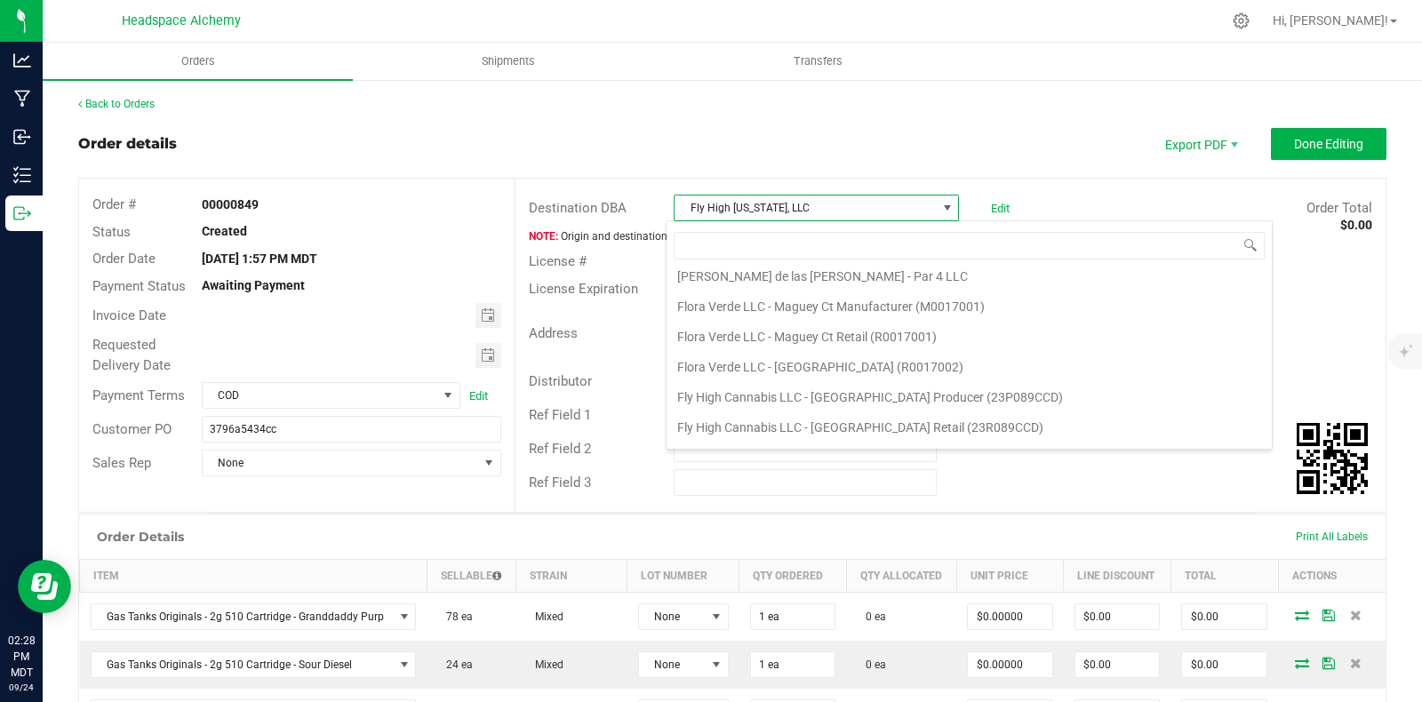
click at [987, 563] on li "Fly High [US_STATE] LLC- Retail [GEOGRAPHIC_DATA] (220596001)" at bounding box center [969, 578] width 605 height 30
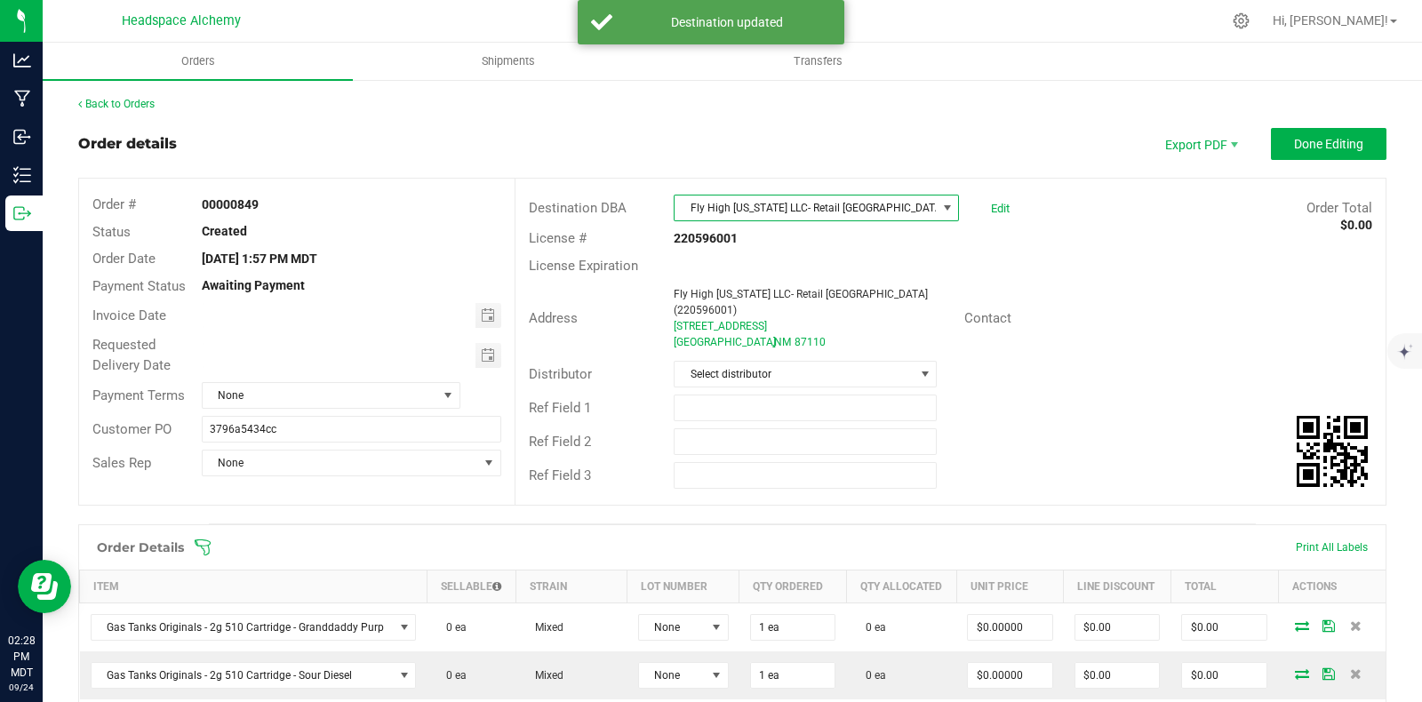
click at [1071, 271] on div "License Expiration" at bounding box center [950, 266] width 870 height 28
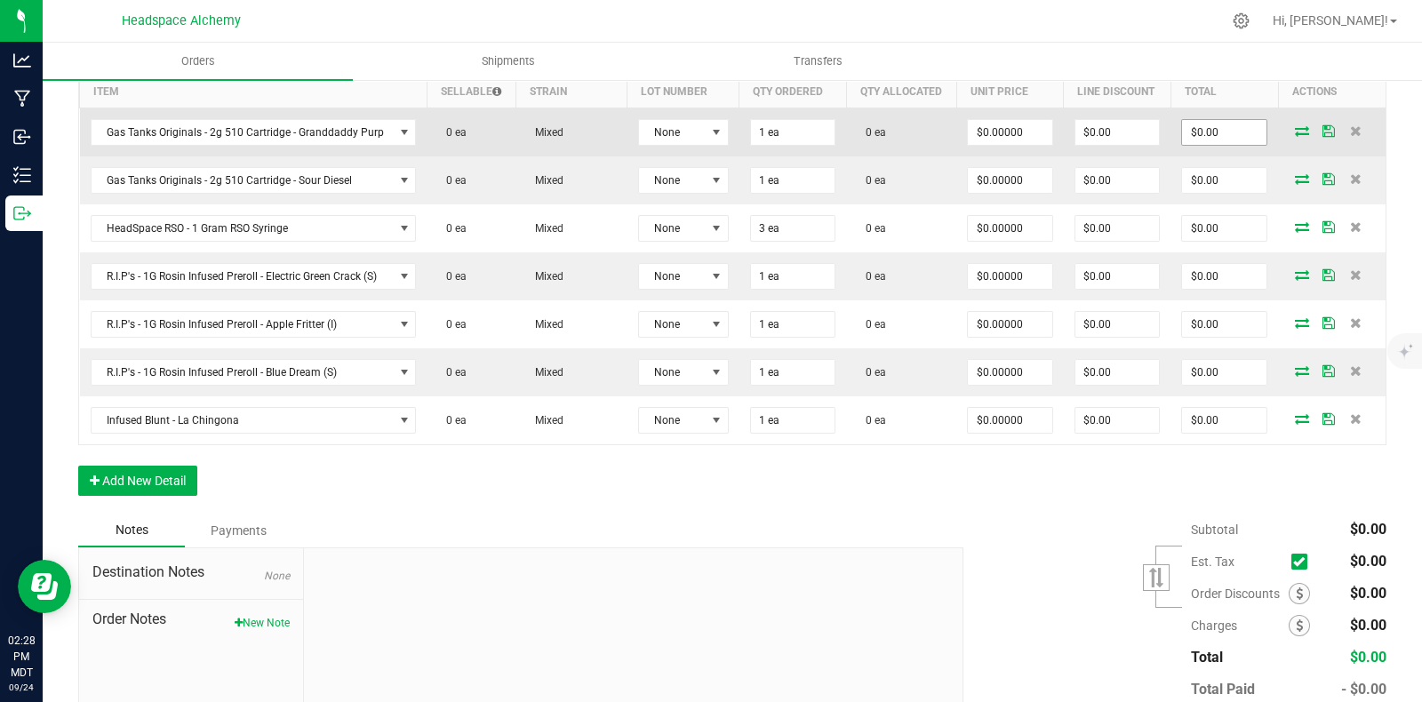
scroll to position [386, 0]
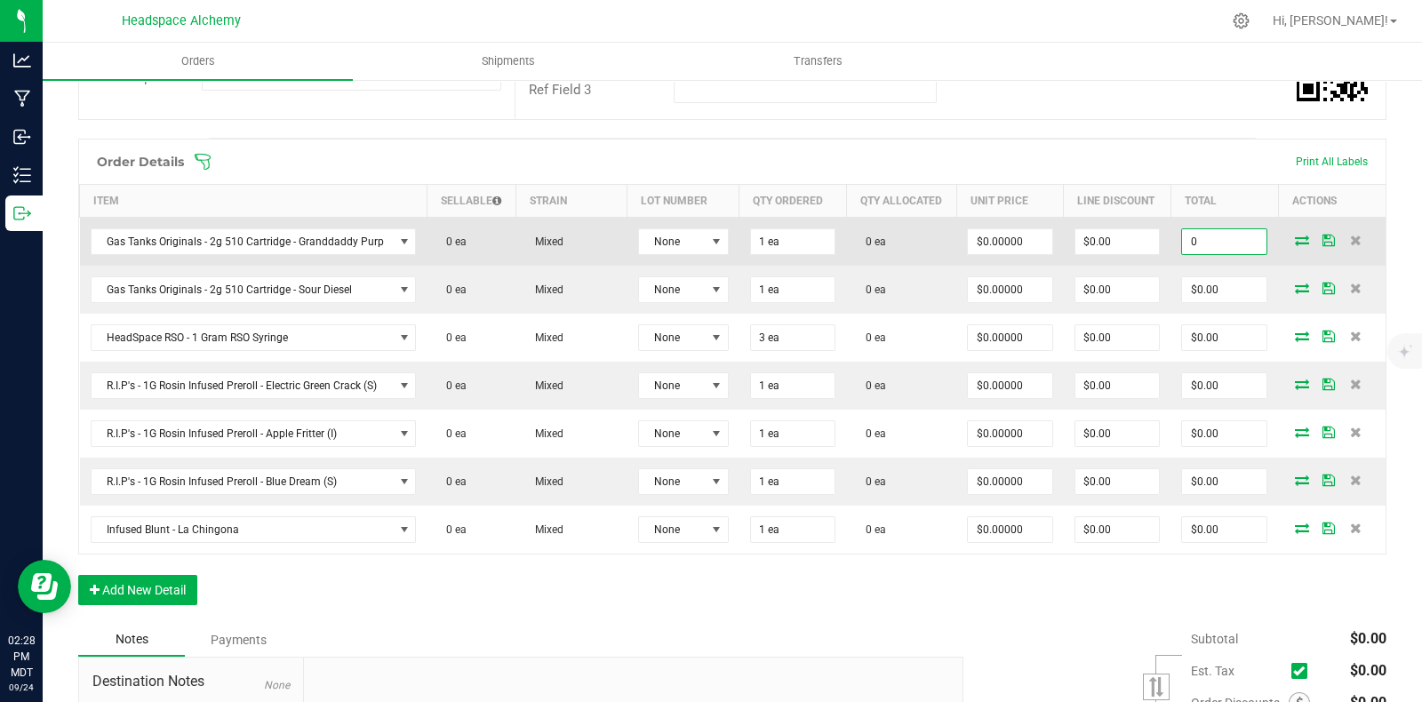
click at [1216, 252] on input "0" at bounding box center [1224, 241] width 84 height 25
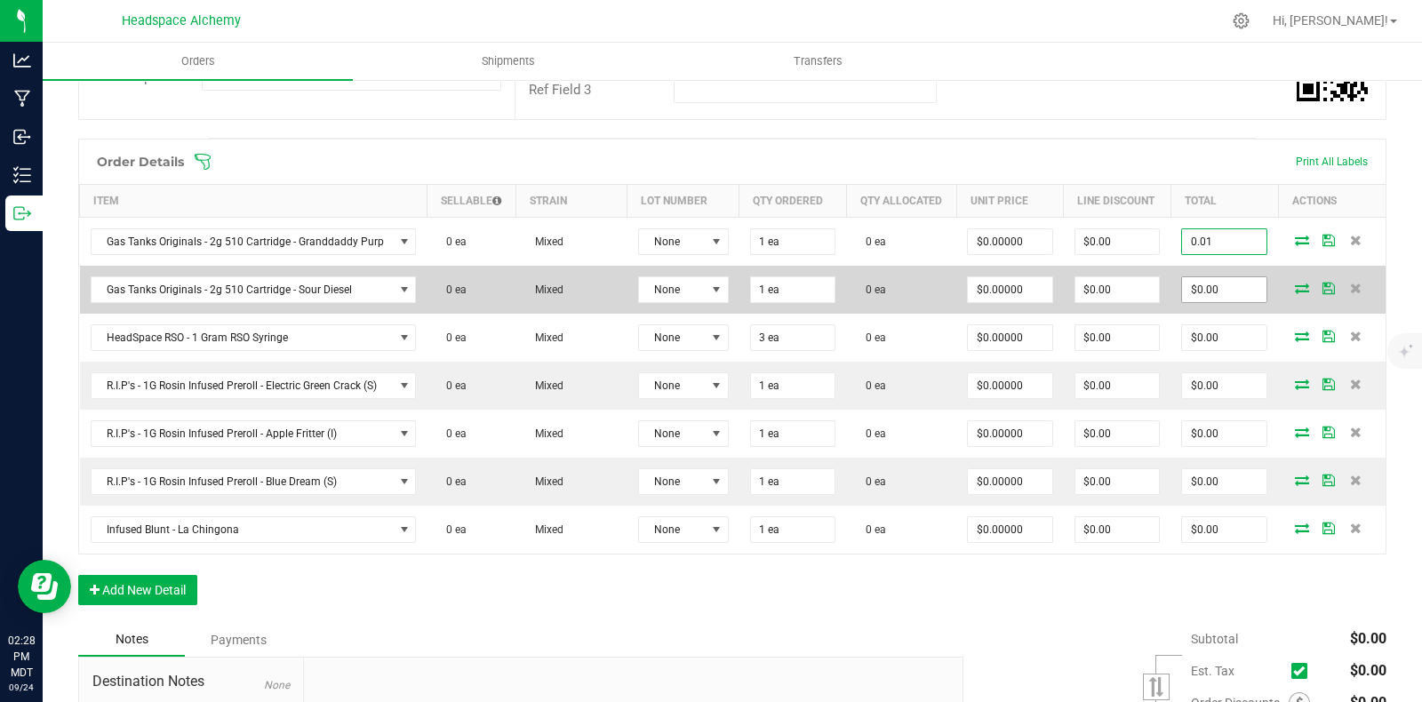
type input "0.01"
type input "$0.01000"
type input "$0.01"
click at [1205, 300] on input "0" at bounding box center [1224, 289] width 84 height 25
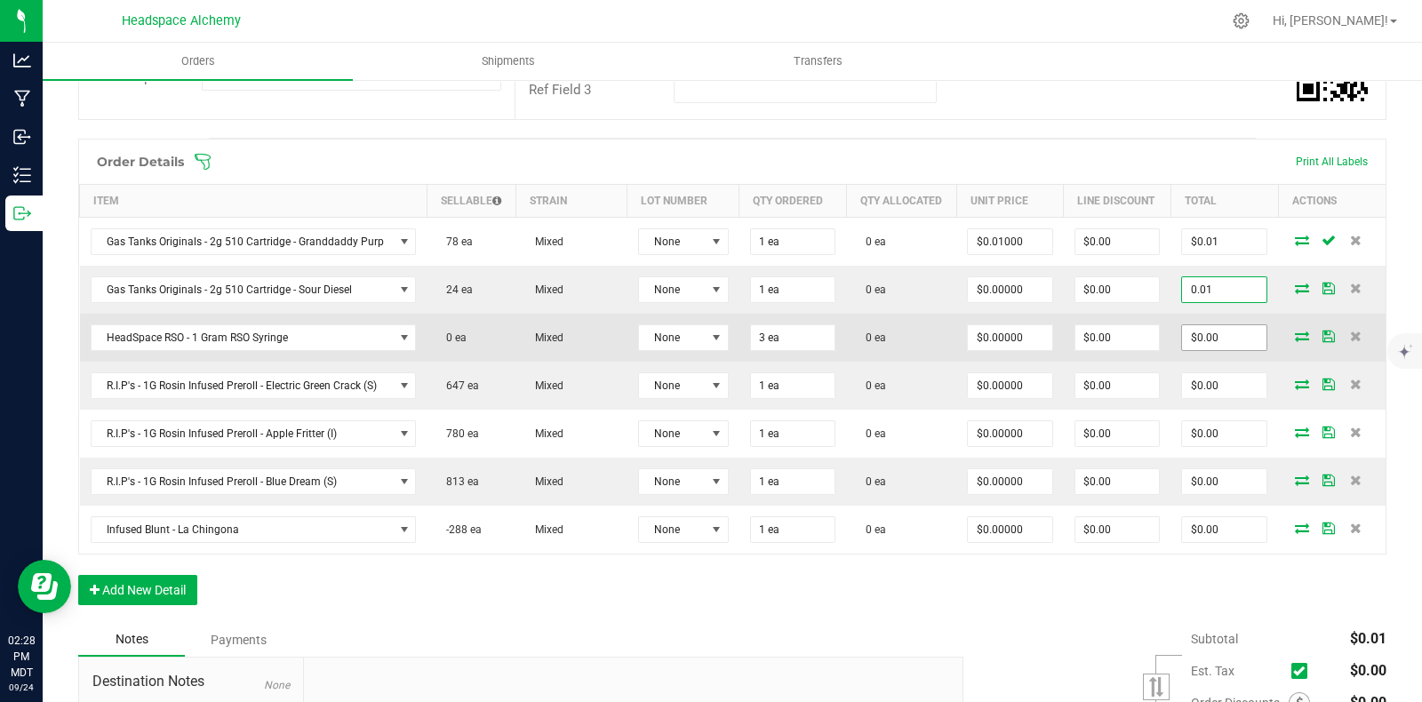
type input "0.01"
type input "$0.01000"
type input "$0.01"
click at [1194, 345] on input "0" at bounding box center [1224, 337] width 84 height 25
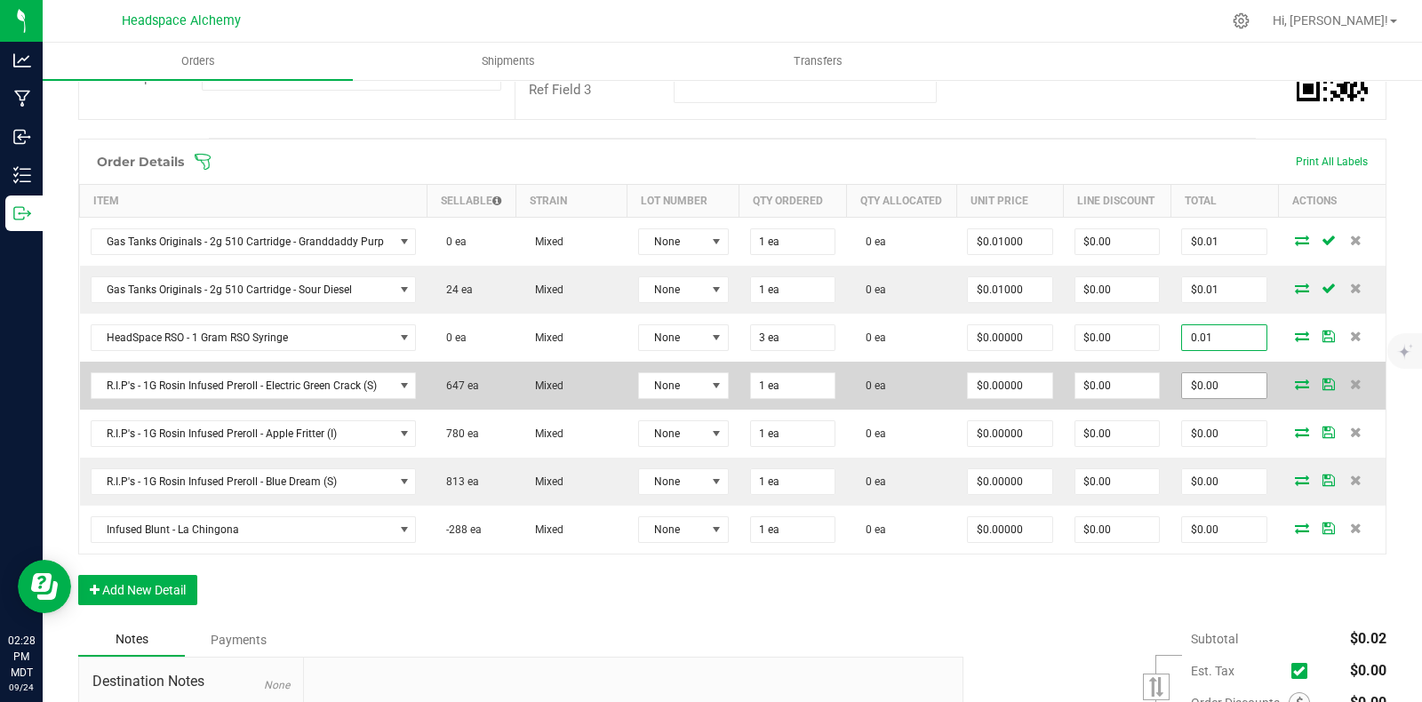
type input "0.01"
type input "$0.00333"
type input "$0.01"
click at [1202, 386] on input "0" at bounding box center [1224, 385] width 84 height 25
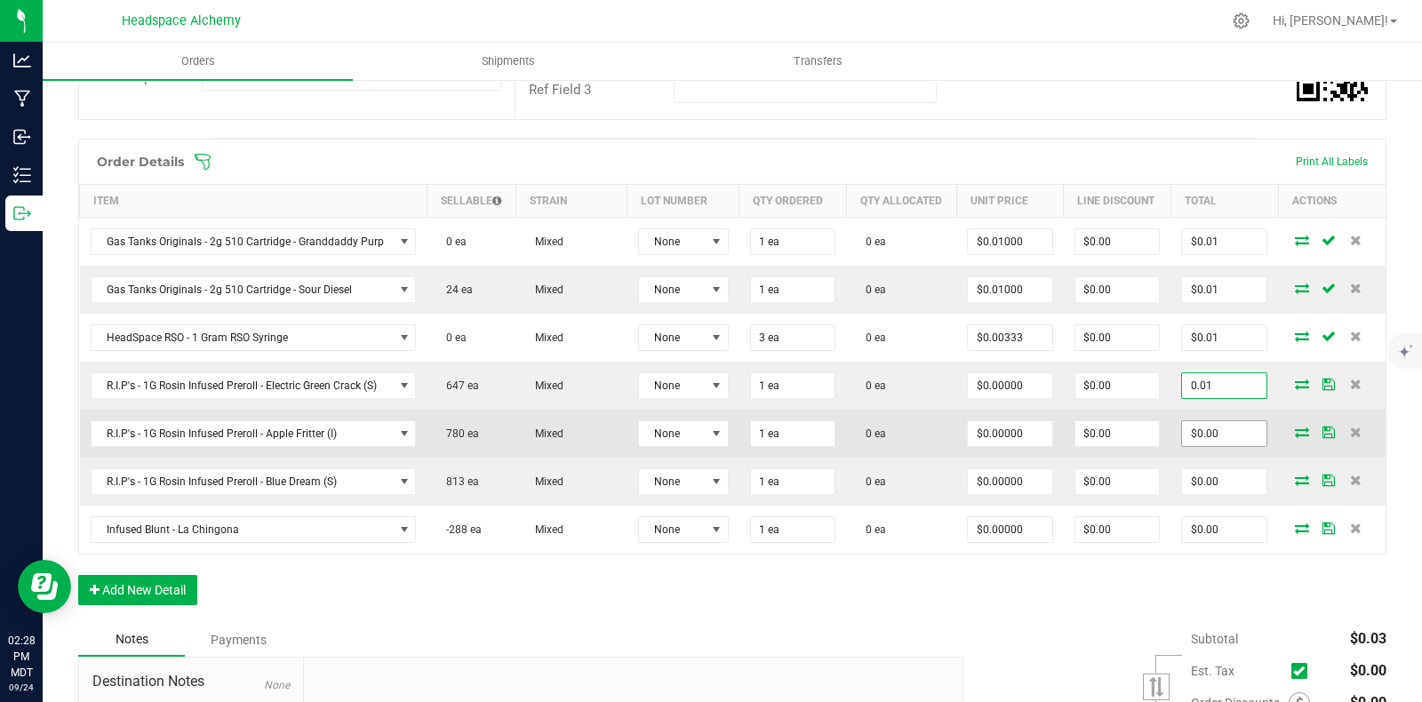
type input "0.01"
type input "$0.01000"
type input "$0.01"
click at [1205, 440] on input "0" at bounding box center [1224, 433] width 84 height 25
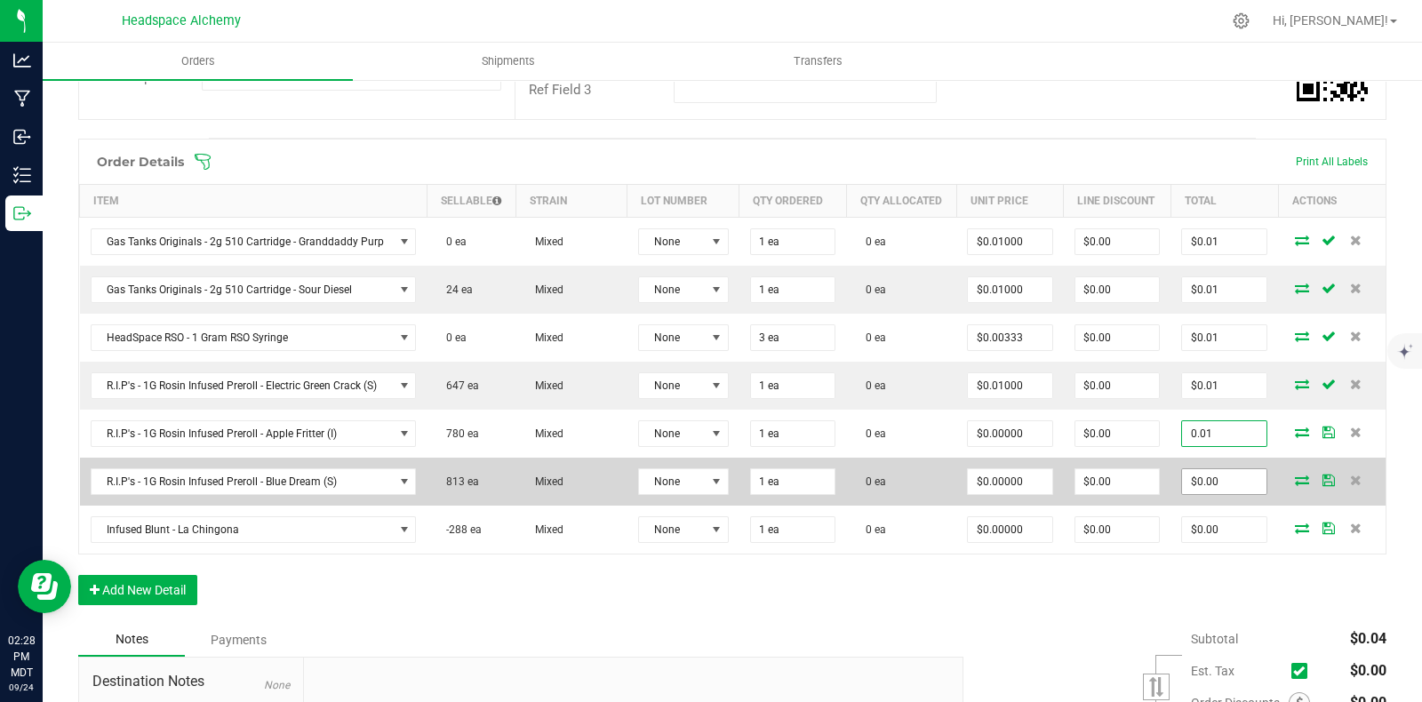
type input "0.01"
type input "$0.01000"
type input "$0.01"
click at [1211, 489] on input "0" at bounding box center [1224, 481] width 84 height 25
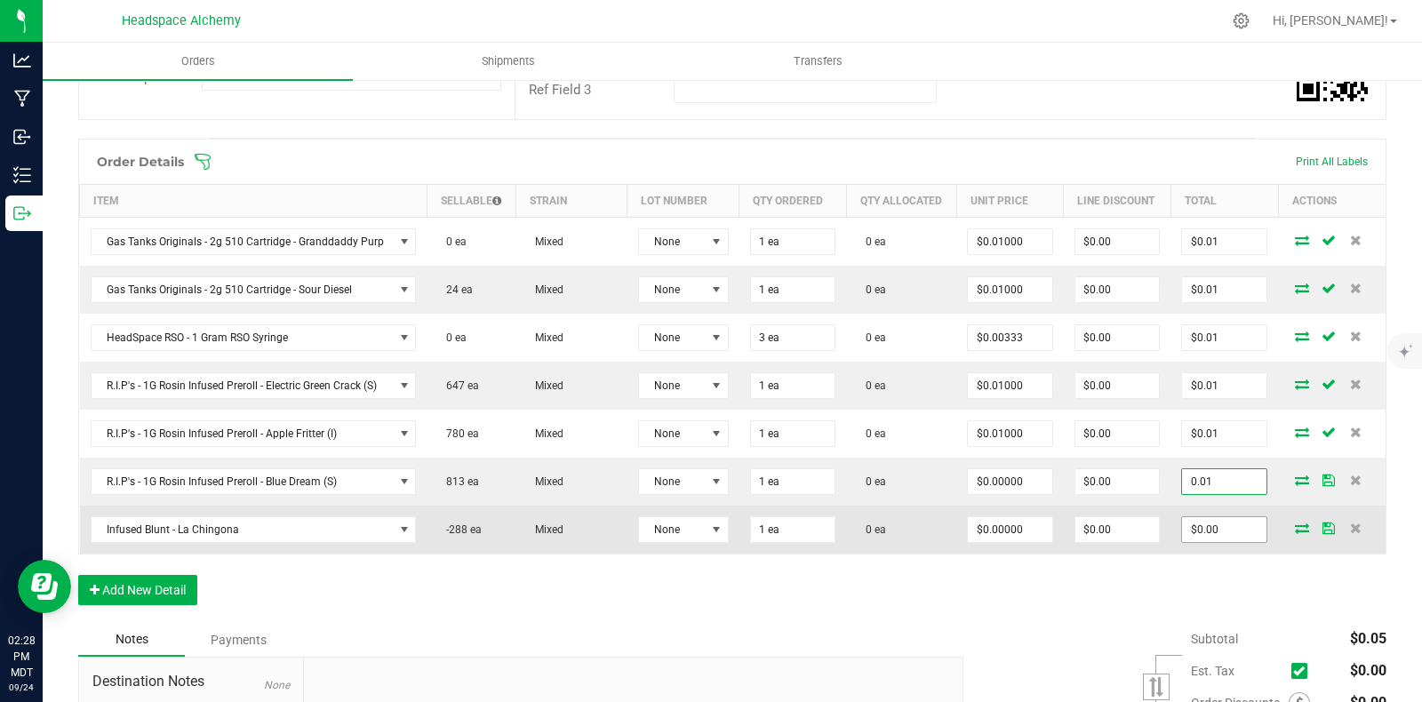
type input "0.01"
type input "$0.01000"
type input "$0.01"
click at [1202, 542] on input "0" at bounding box center [1224, 529] width 84 height 25
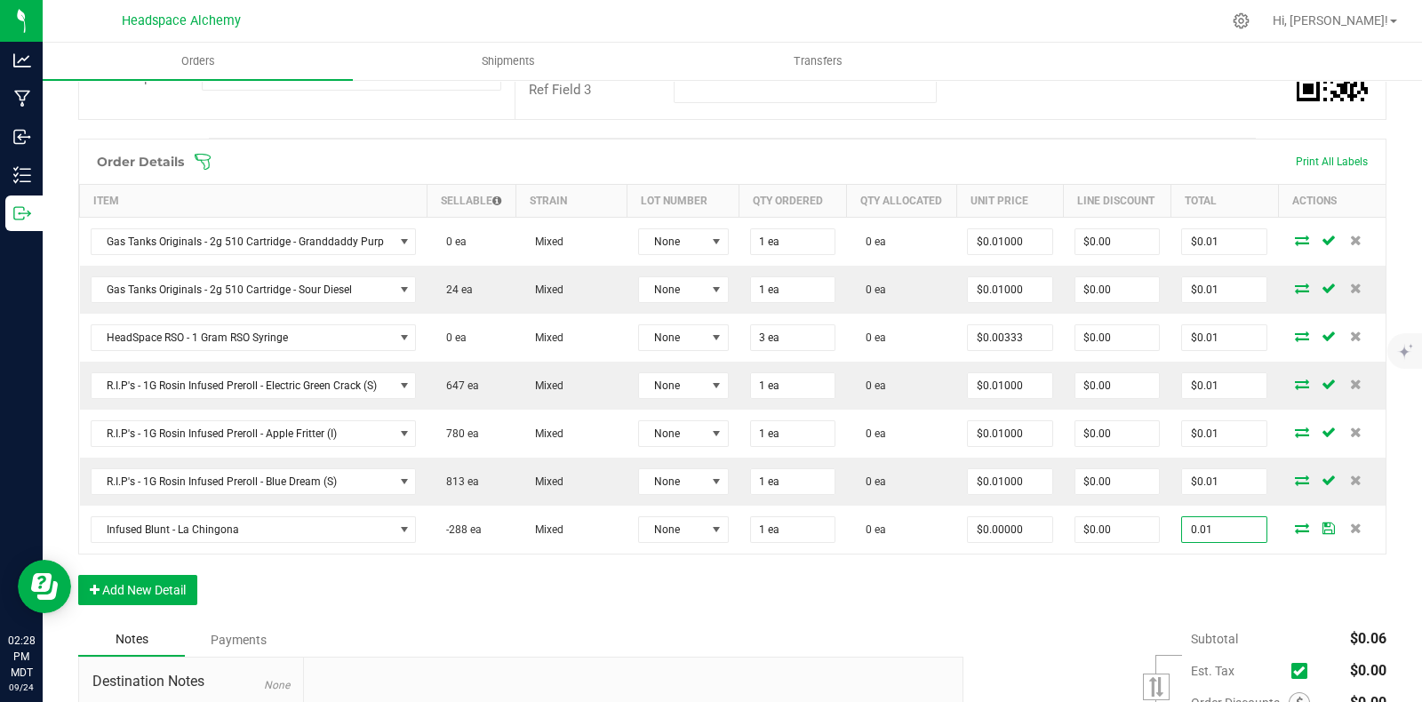
type input "0.01"
type input "$0.01000"
type input "$0.01"
click at [1169, 595] on div "Order Details Print All Labels Item Sellable Strain Lot Number Qty Ordered Qty …" at bounding box center [732, 381] width 1308 height 484
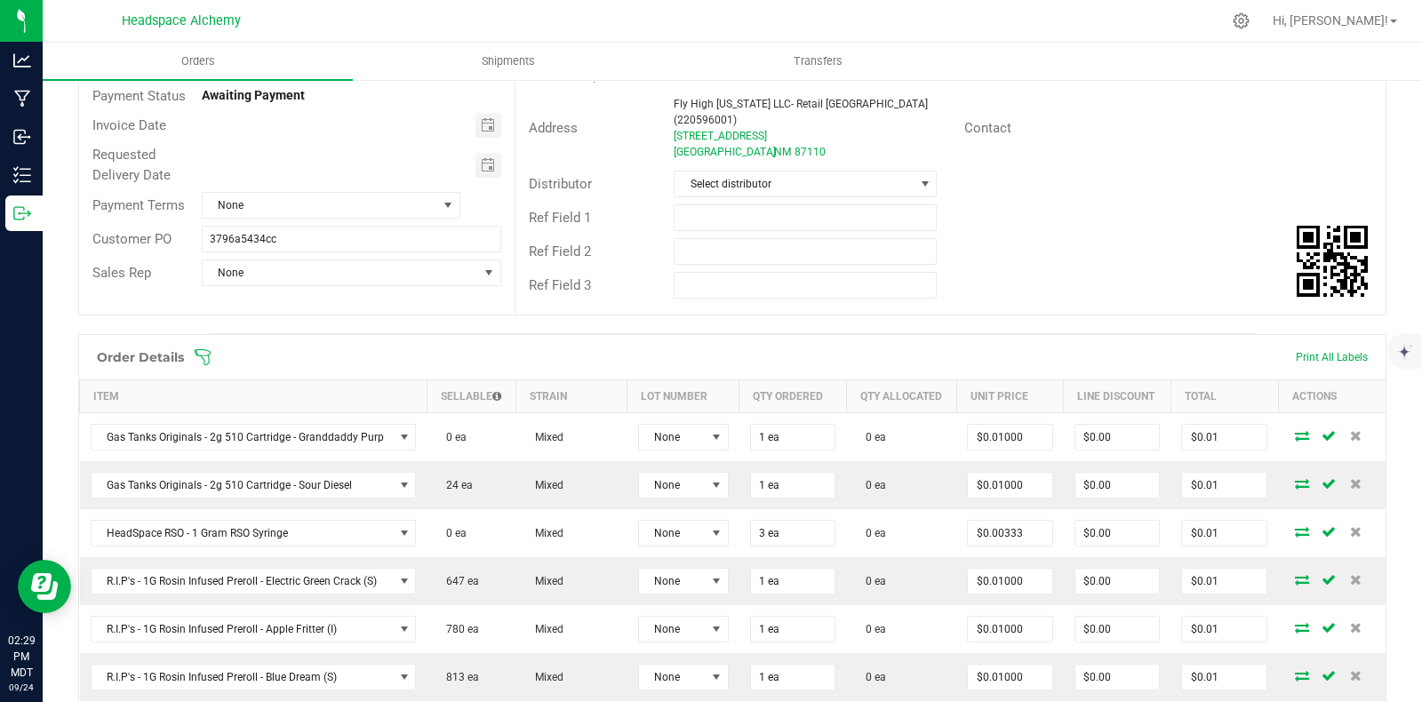
scroll to position [0, 0]
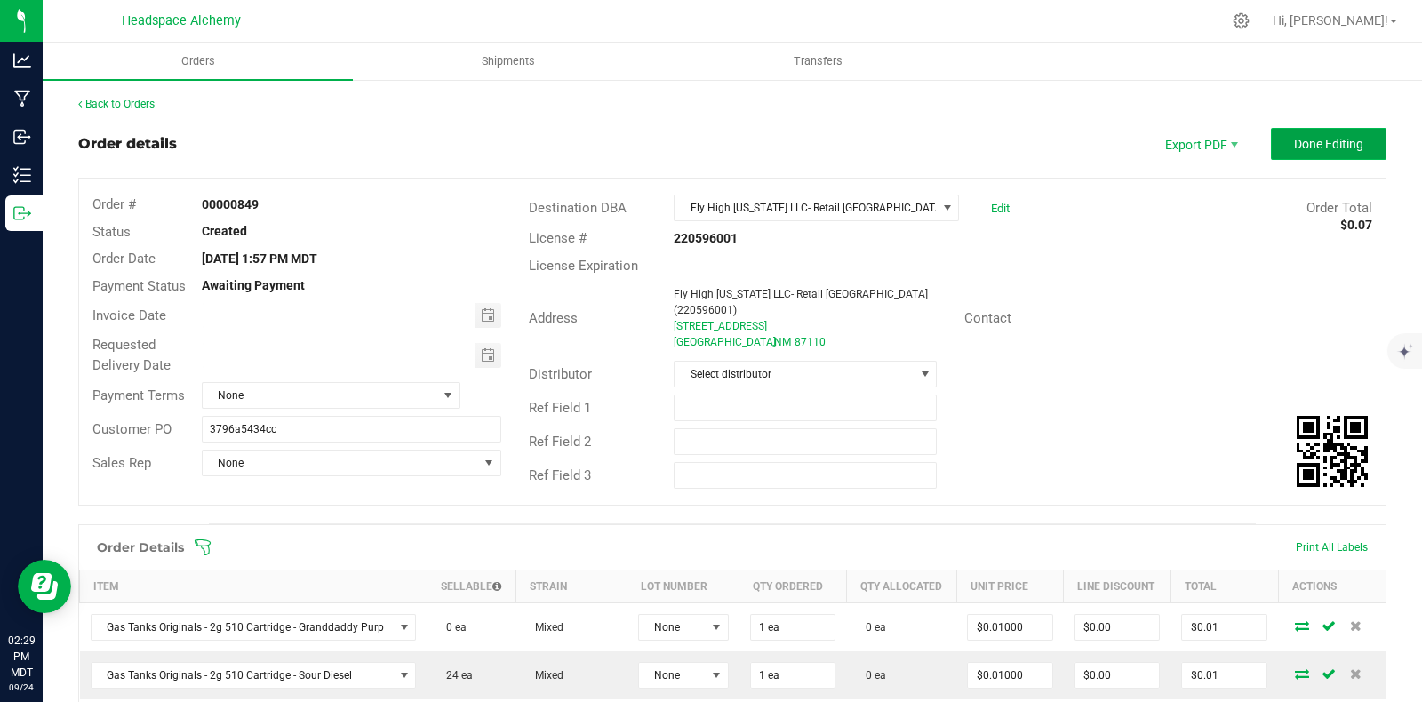
click at [1320, 135] on button "Done Editing" at bounding box center [1329, 144] width 116 height 32
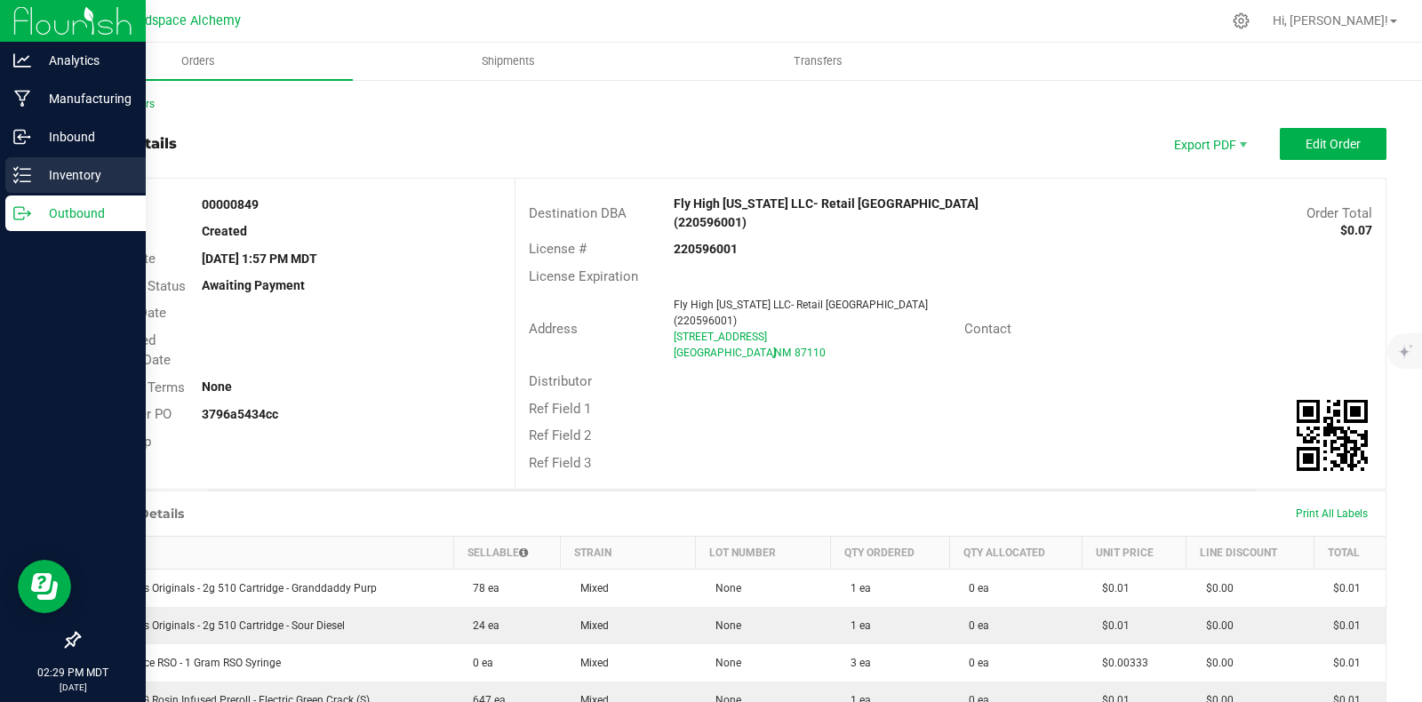
click at [24, 176] on icon at bounding box center [22, 175] width 18 height 18
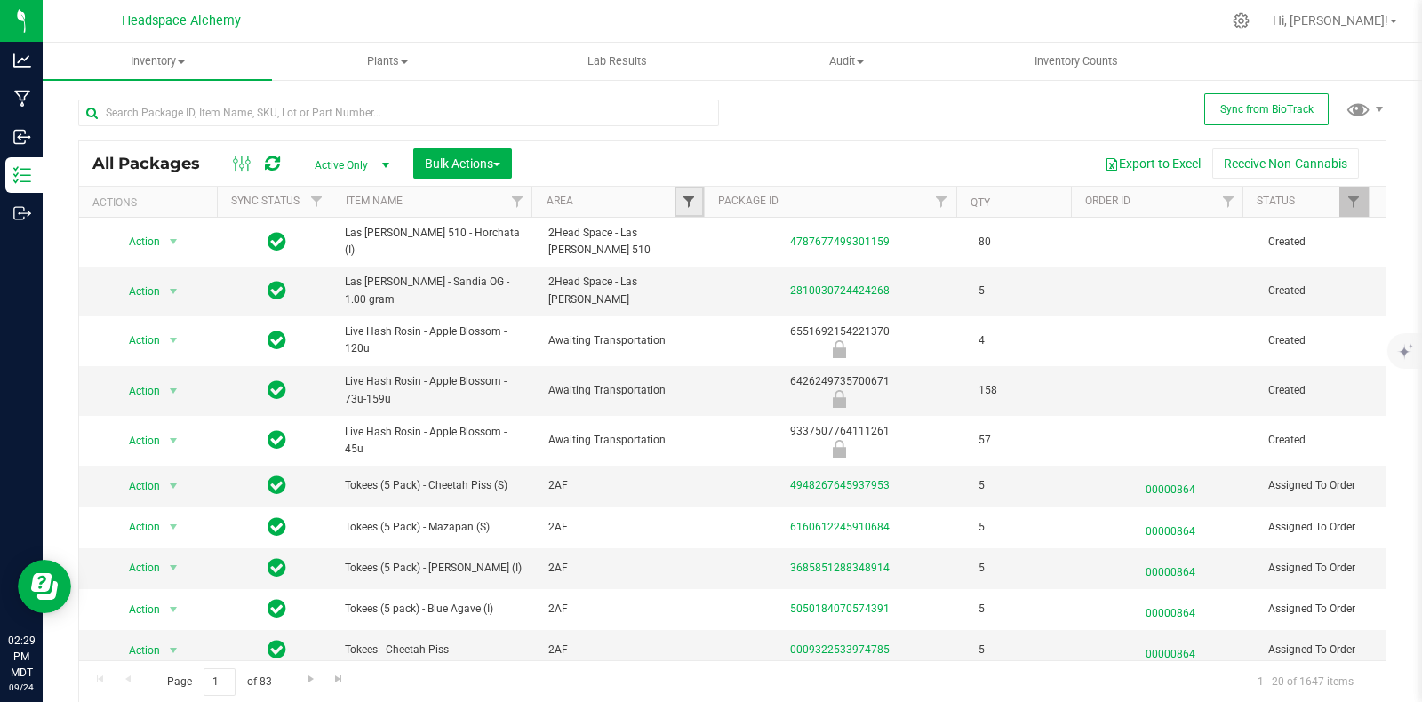
click at [683, 196] on span "Filter" at bounding box center [689, 202] width 14 height 14
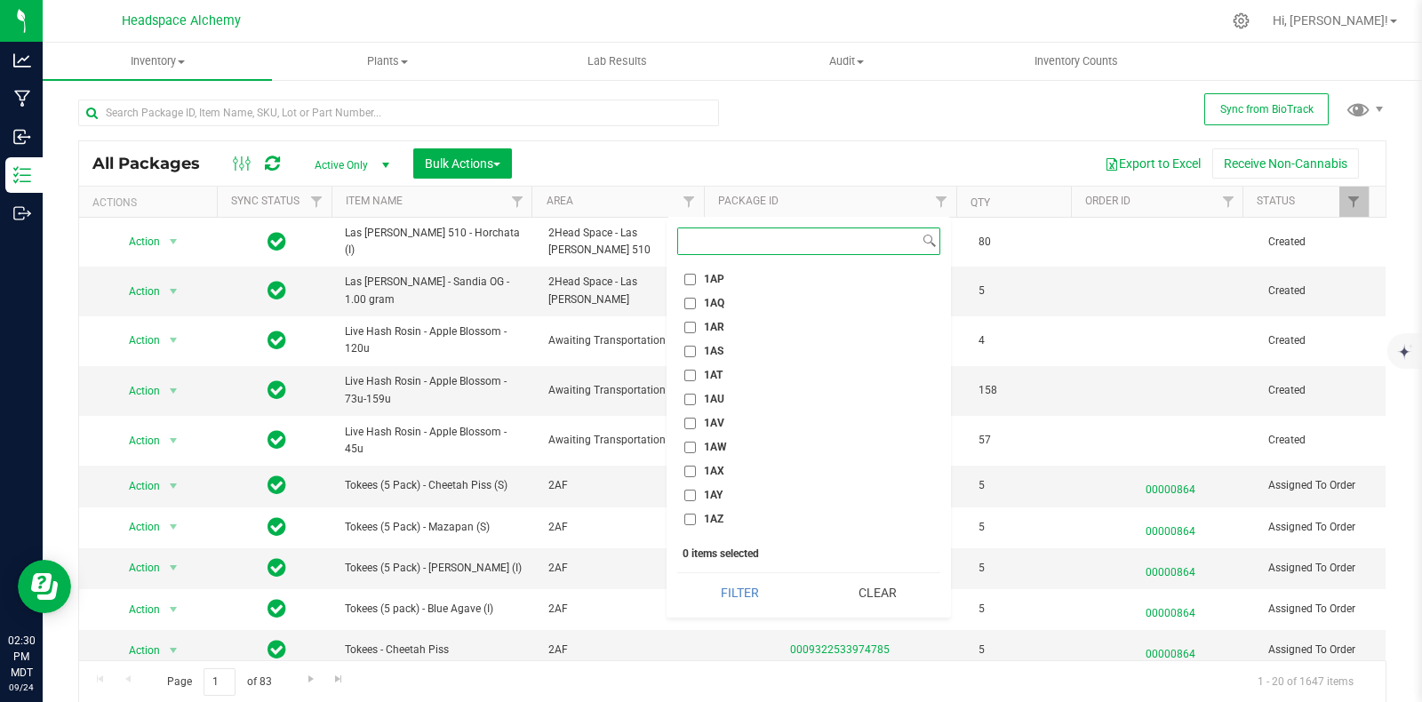
scroll to position [1111, 0]
click at [689, 340] on input "1AN" at bounding box center [690, 343] width 12 height 12
checkbox input "true"
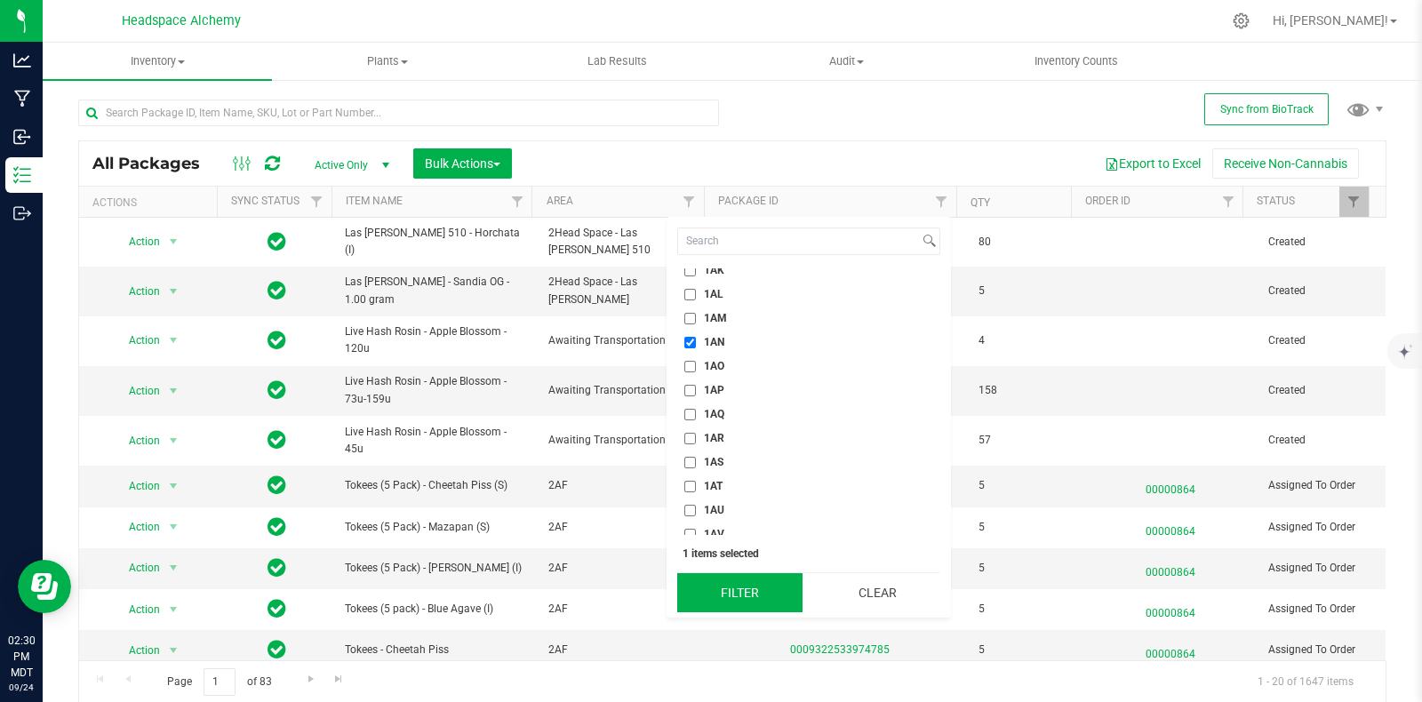
click at [738, 593] on button "Filter" at bounding box center [739, 592] width 125 height 39
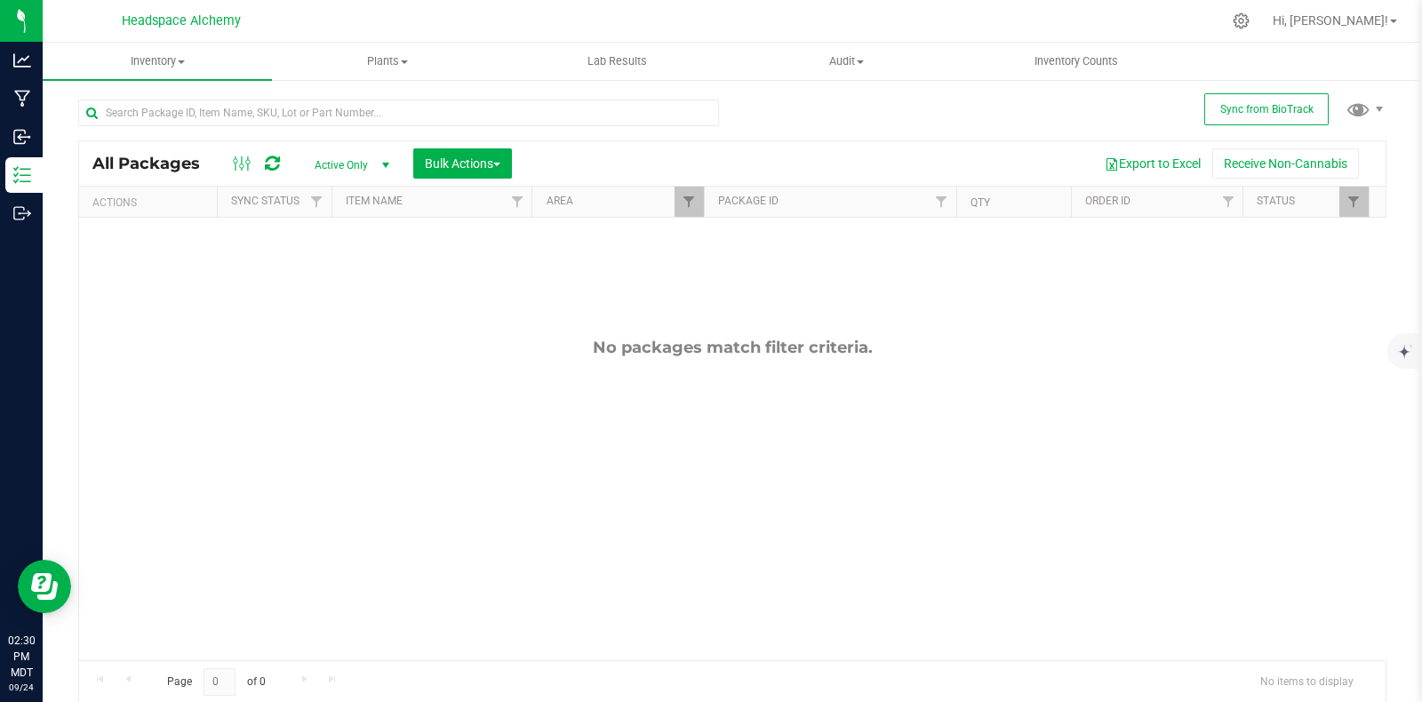
click at [271, 166] on icon at bounding box center [272, 164] width 15 height 18
click at [272, 167] on icon at bounding box center [272, 164] width 15 height 18
click at [1222, 104] on span "Sync from BioTrack" at bounding box center [1266, 109] width 93 height 12
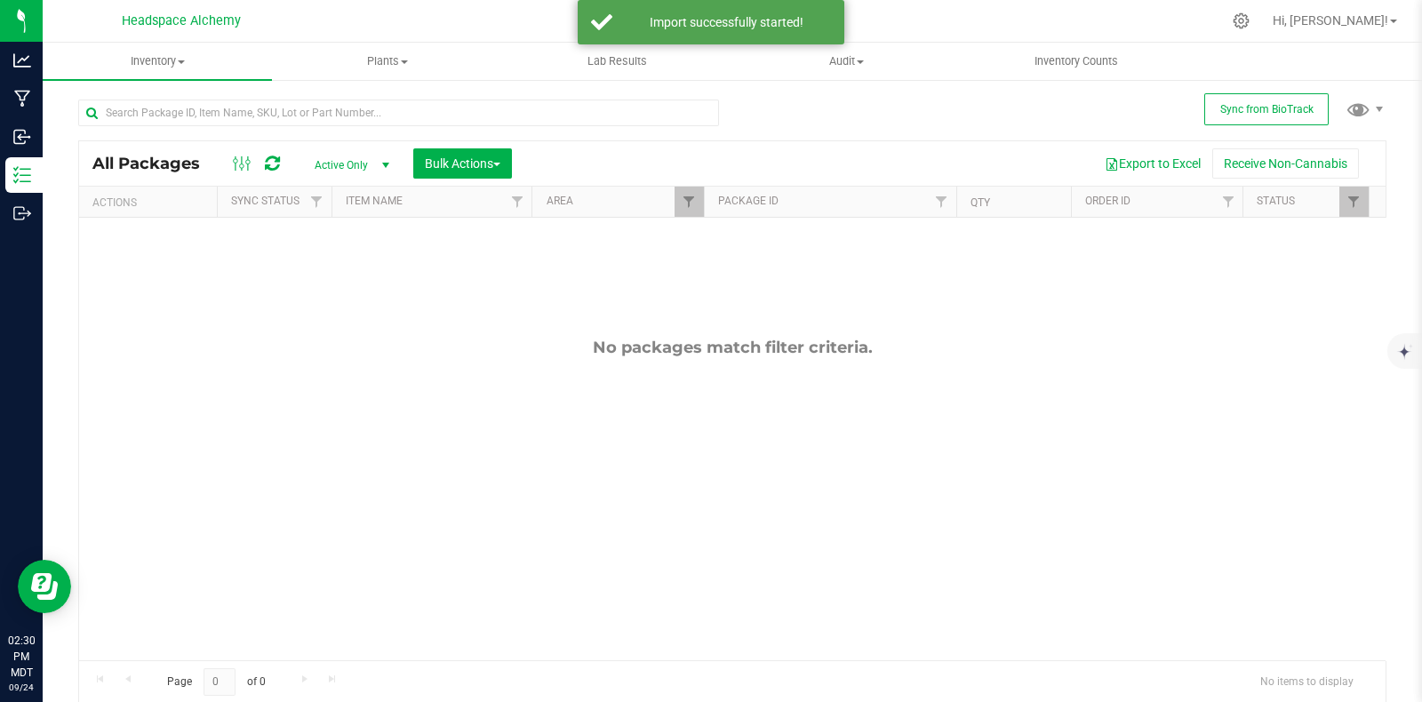
click at [267, 157] on icon at bounding box center [272, 164] width 15 height 18
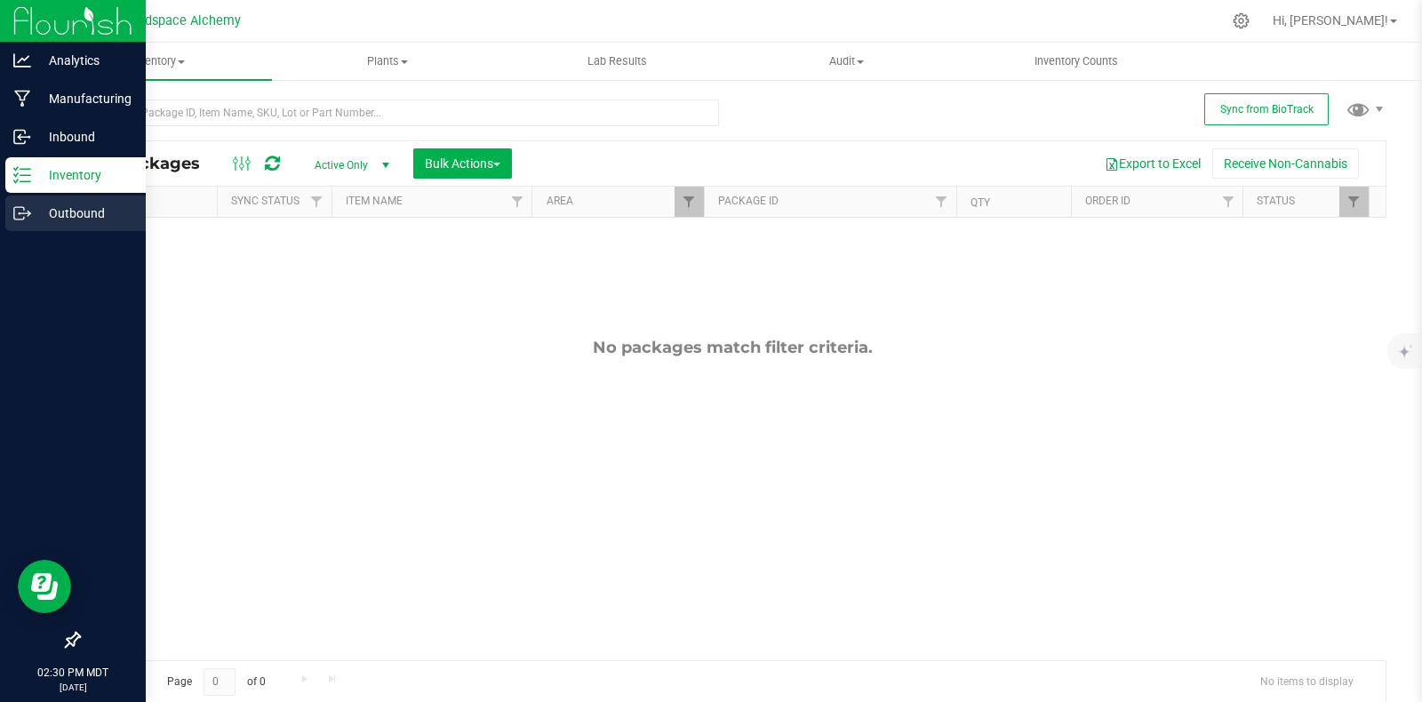
click at [20, 220] on icon at bounding box center [19, 213] width 10 height 12
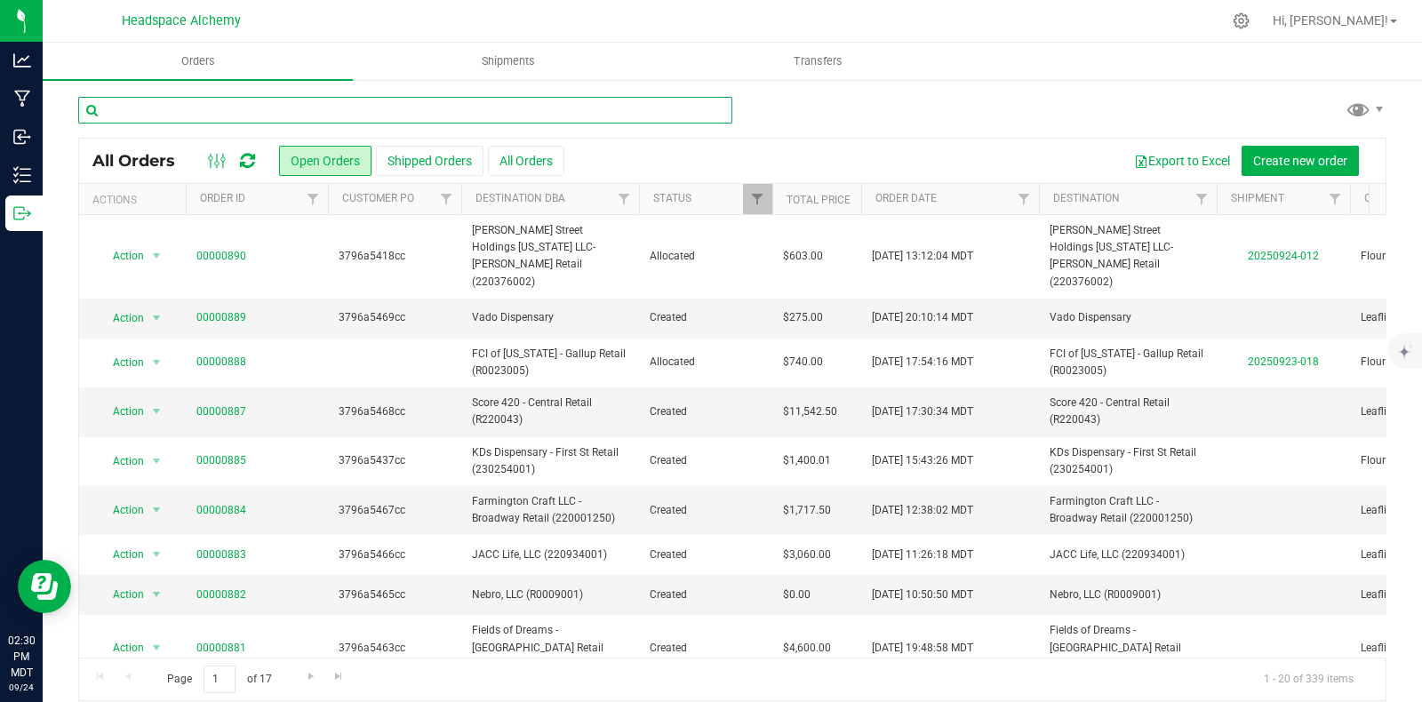
click at [355, 108] on input "text" at bounding box center [405, 110] width 654 height 27
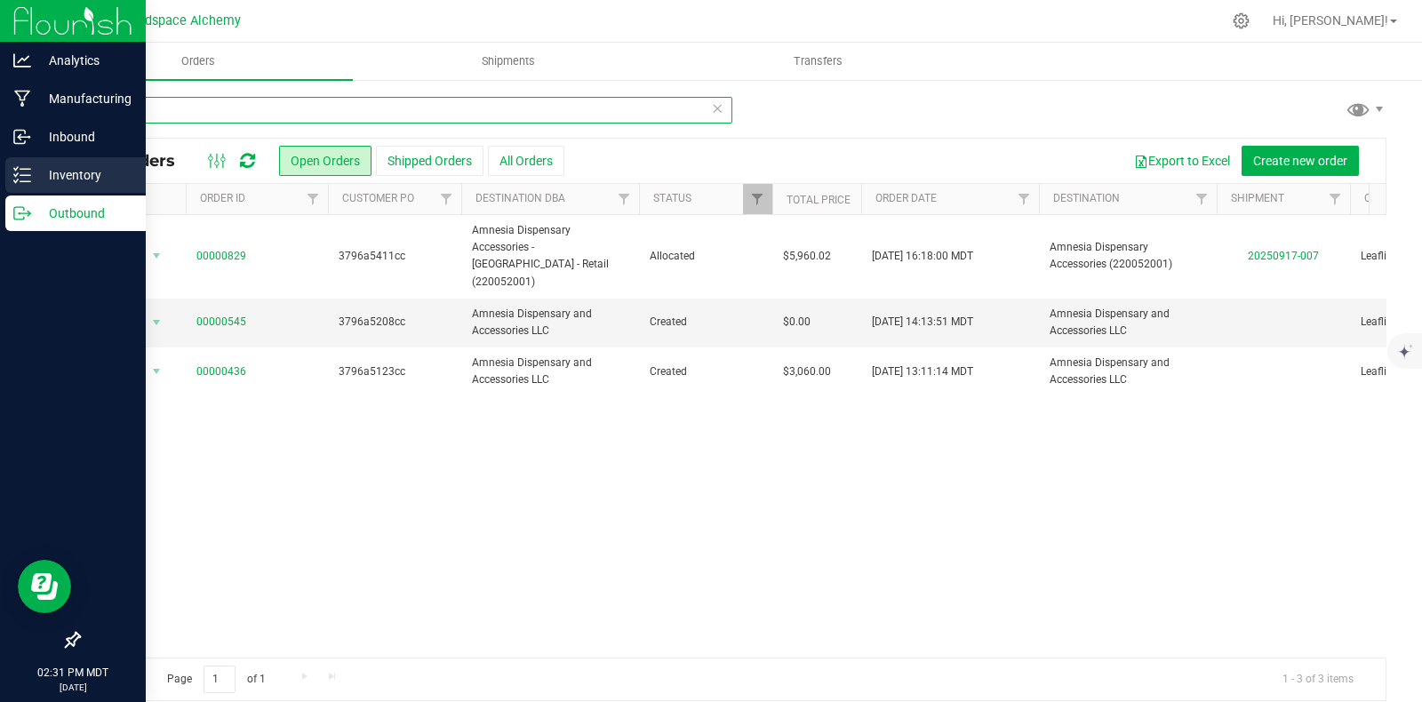
type input "amne"
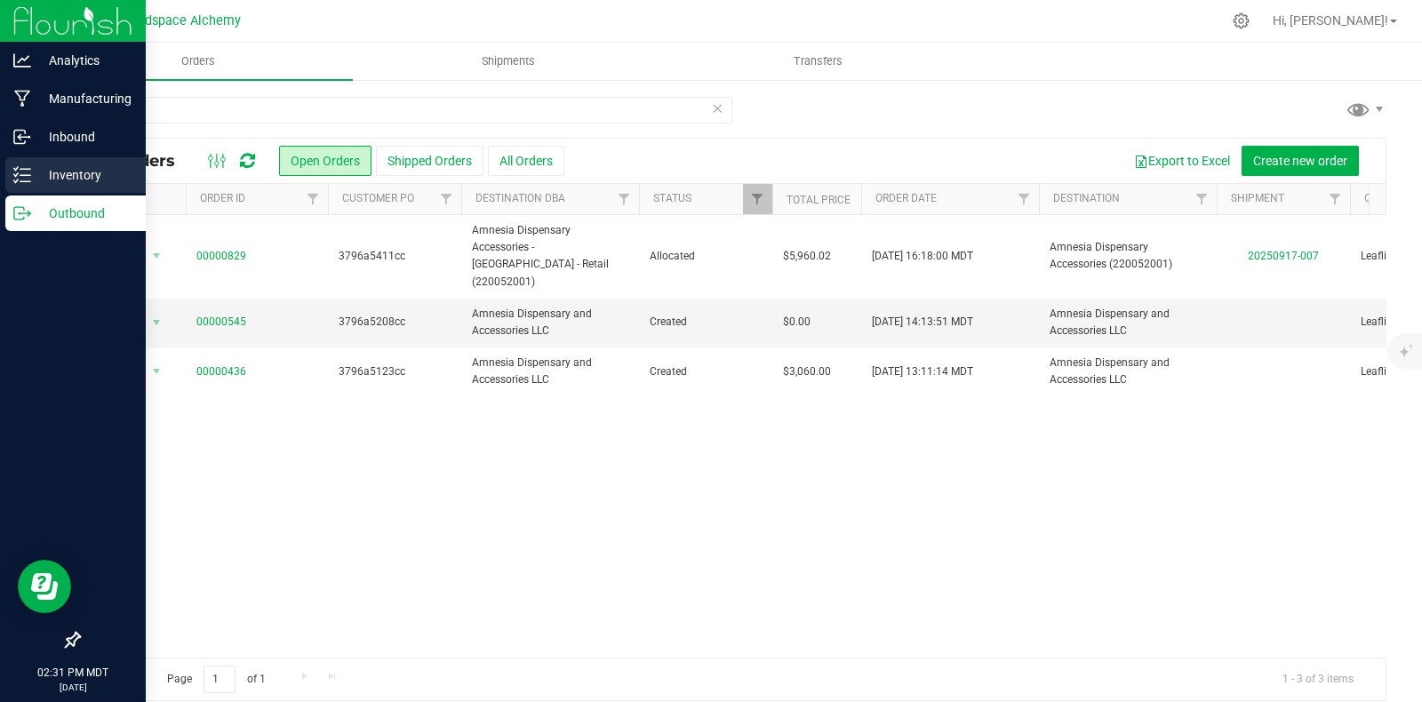
click at [22, 170] on icon at bounding box center [22, 175] width 18 height 18
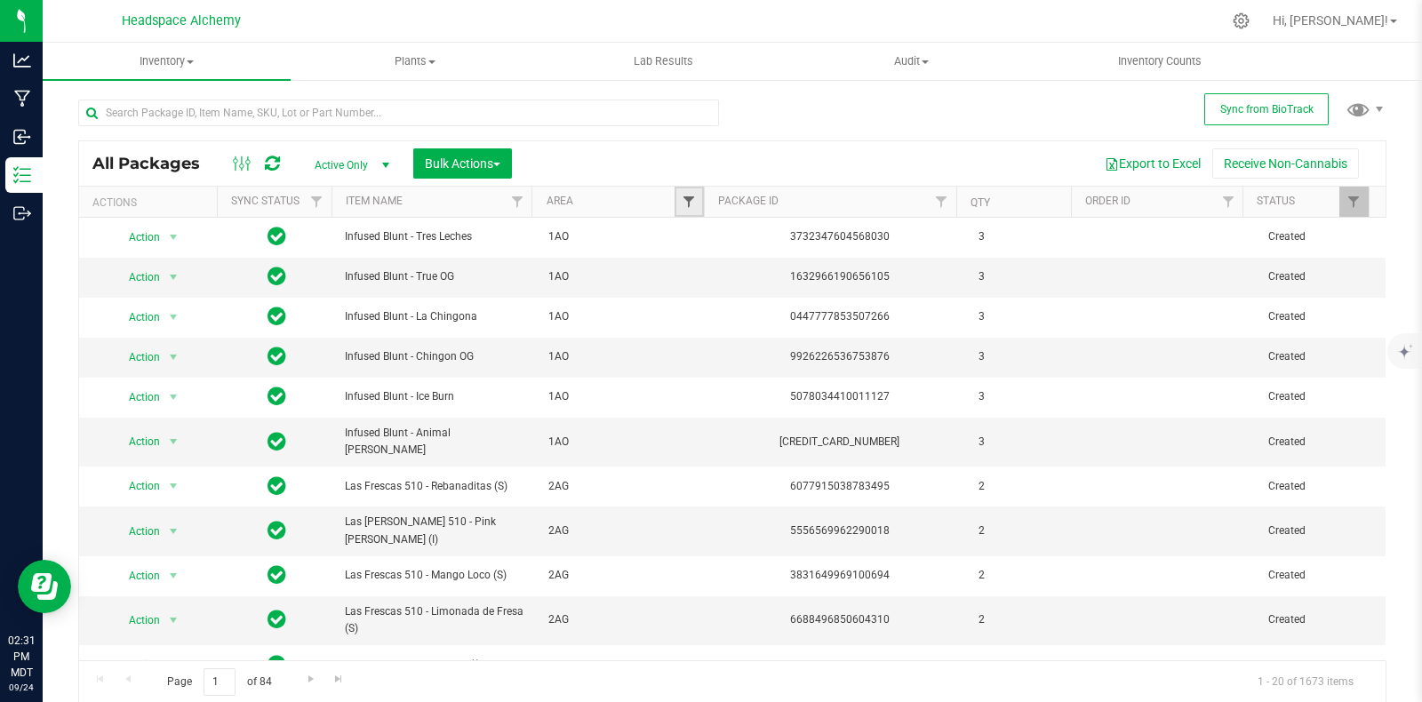
click at [685, 202] on span "Filter" at bounding box center [689, 202] width 14 height 14
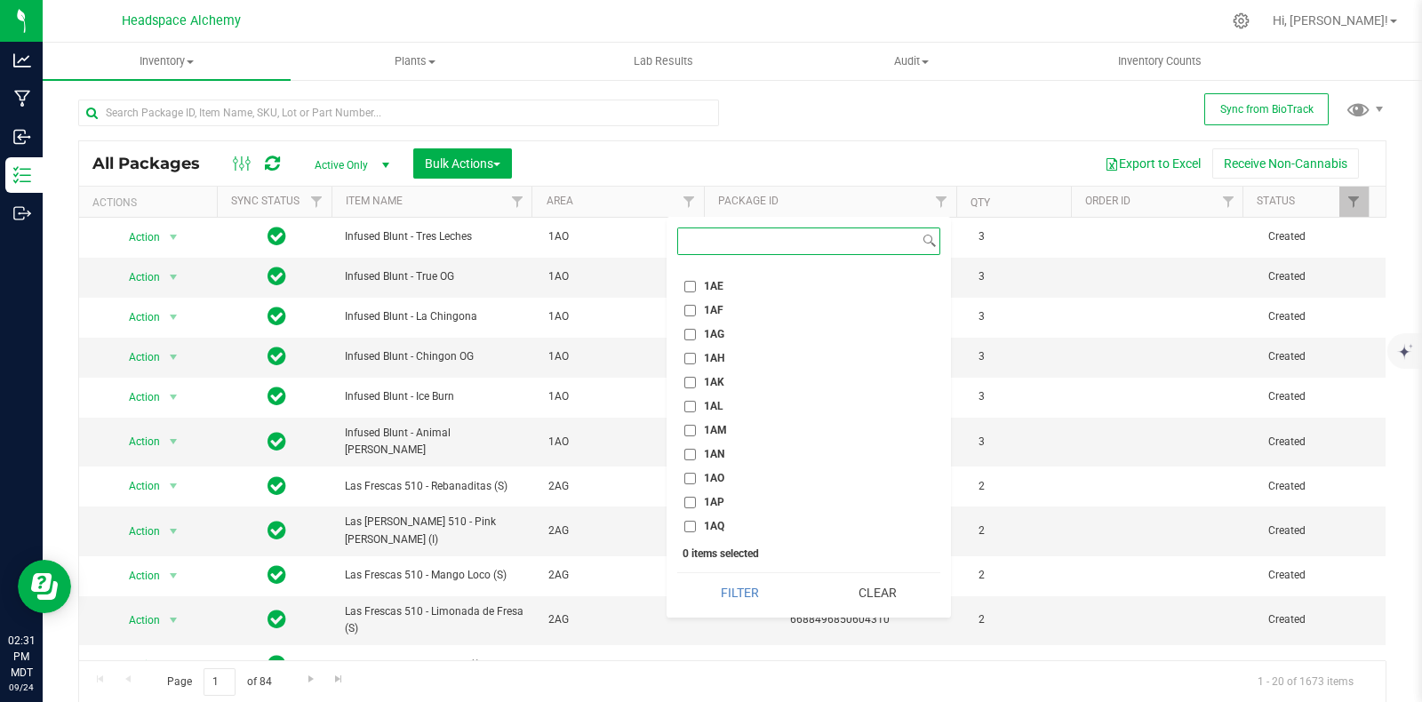
scroll to position [1000, 0]
click at [715, 429] on span "1AM" at bounding box center [715, 429] width 23 height 11
click at [696, 429] on input "1AM" at bounding box center [690, 430] width 12 height 12
checkbox input "true"
click at [738, 591] on button "Filter" at bounding box center [739, 592] width 125 height 39
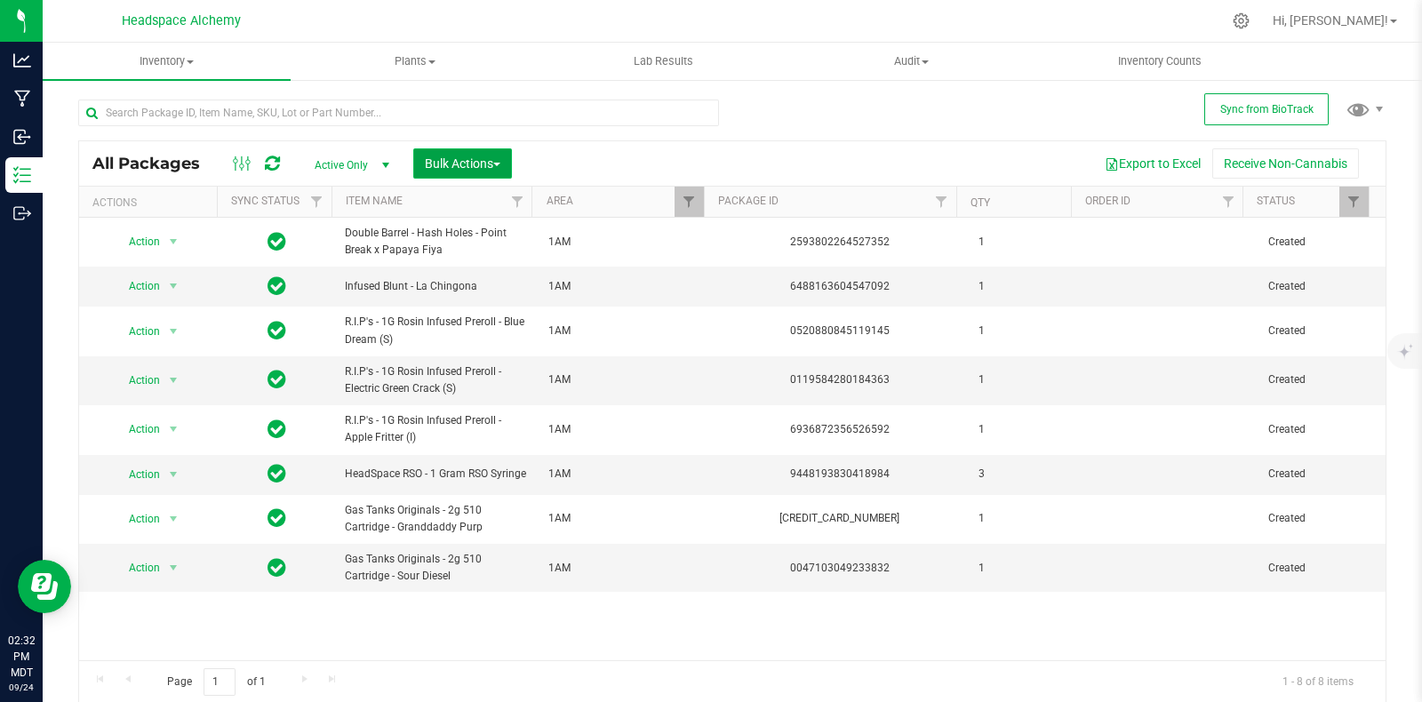
click at [487, 163] on span "Bulk Actions" at bounding box center [463, 163] width 76 height 14
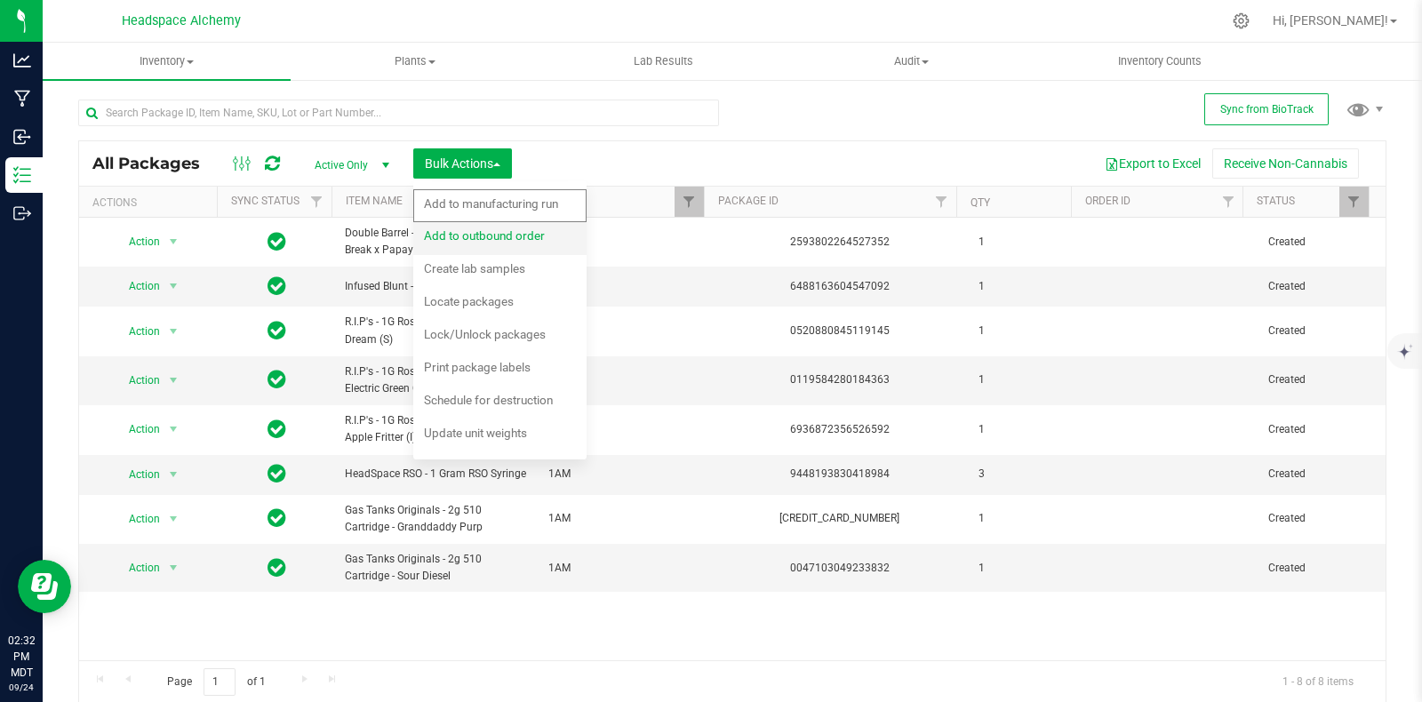
click at [507, 242] on span "Add to outbound order" at bounding box center [484, 235] width 121 height 14
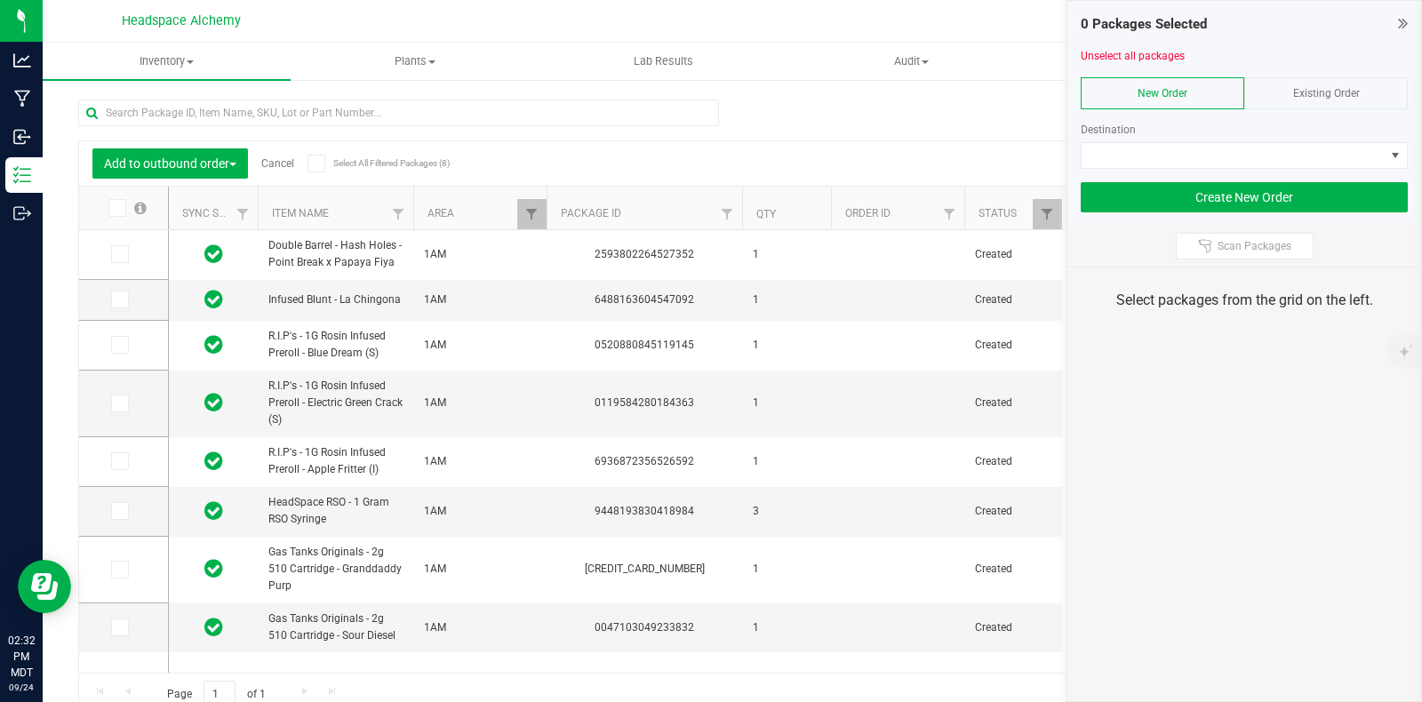
click at [1329, 82] on div "Existing Order" at bounding box center [1326, 93] width 164 height 32
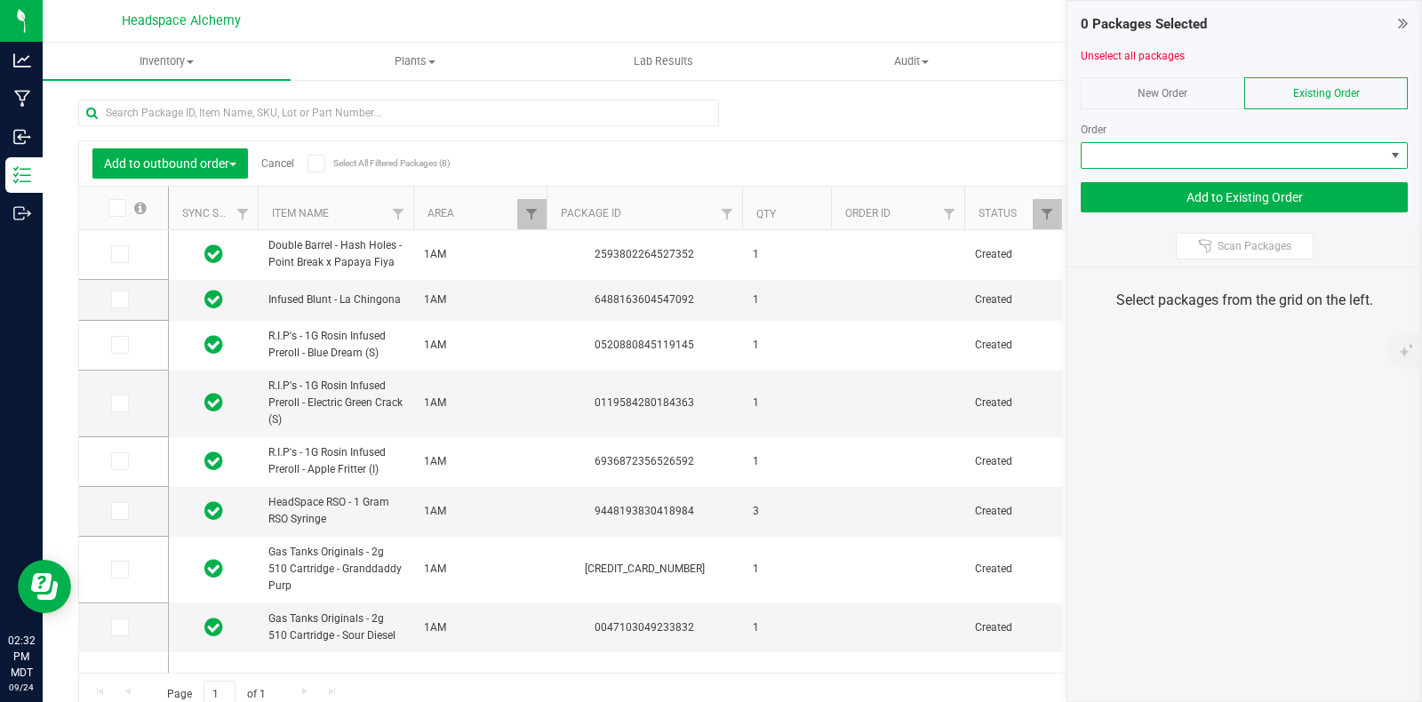
click at [1311, 148] on span at bounding box center [1233, 155] width 303 height 25
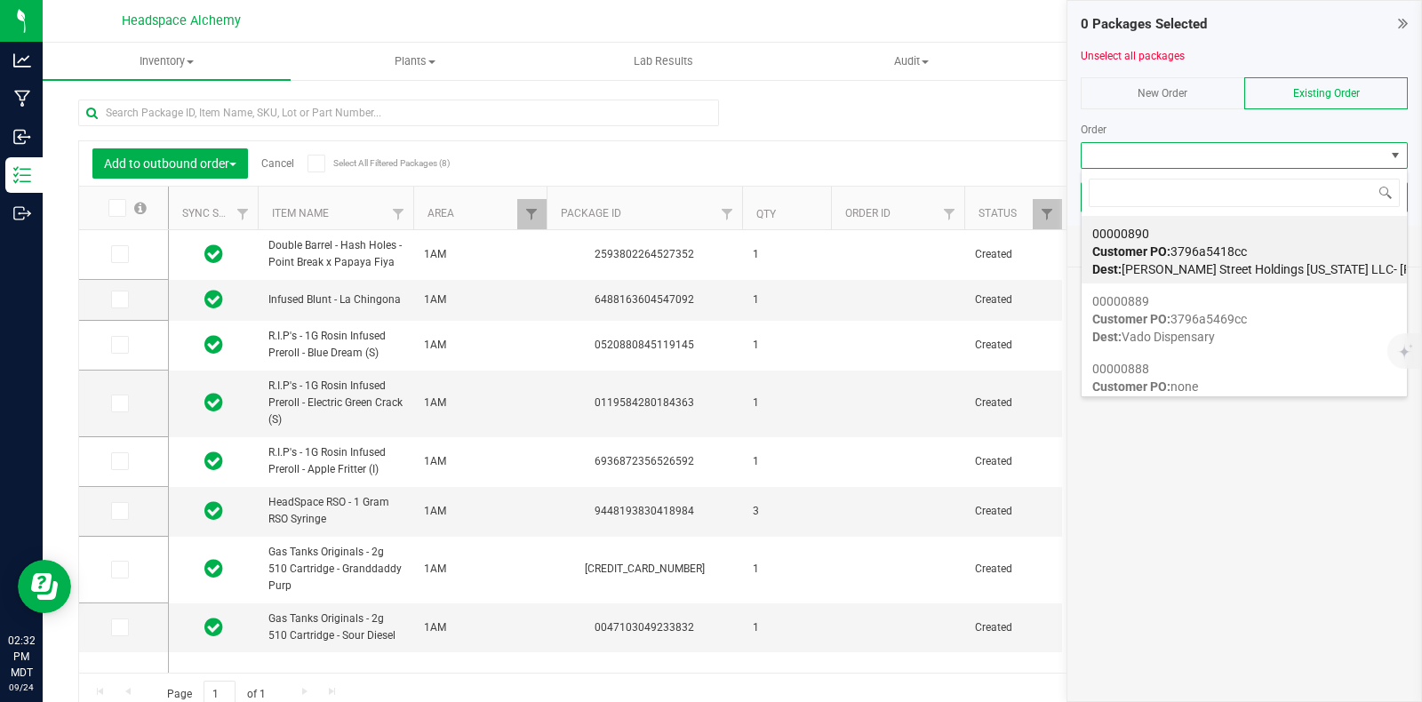
scroll to position [26, 327]
click at [1184, 194] on input at bounding box center [1244, 193] width 311 height 28
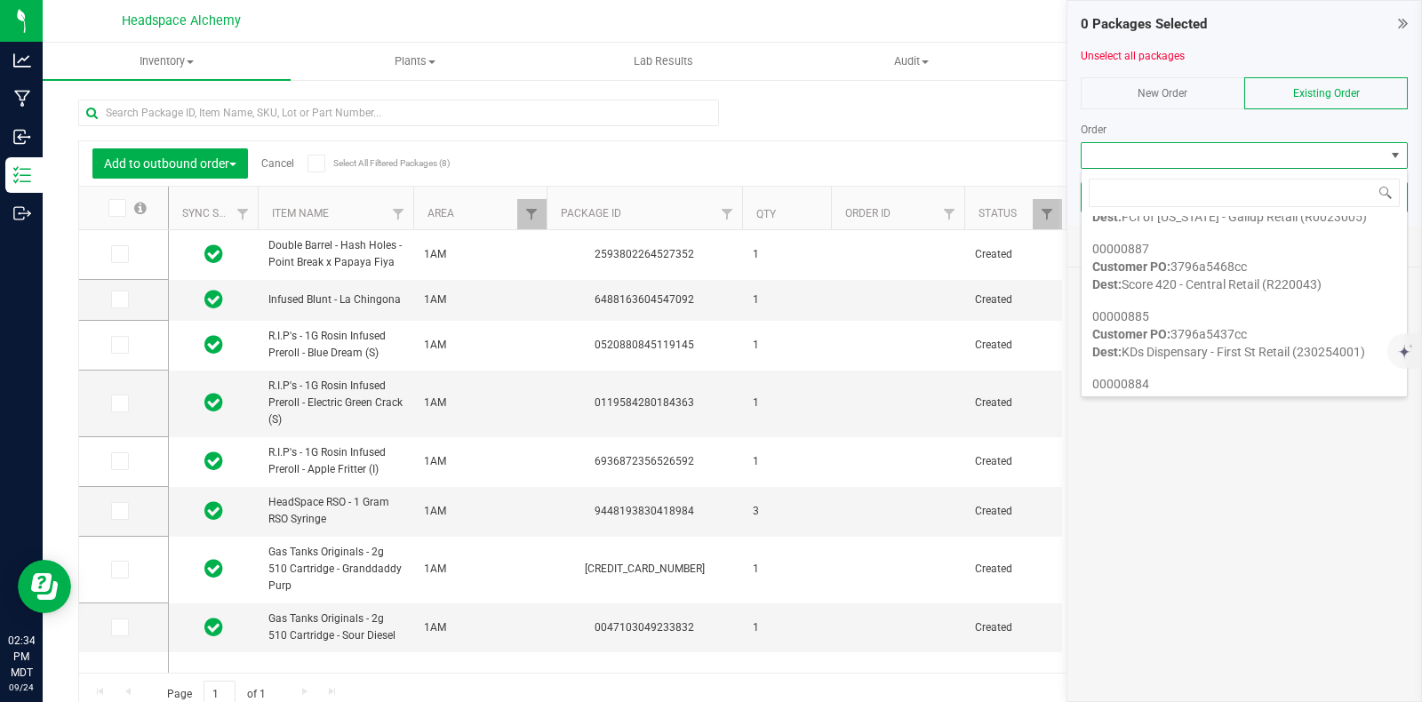
scroll to position [221, 0]
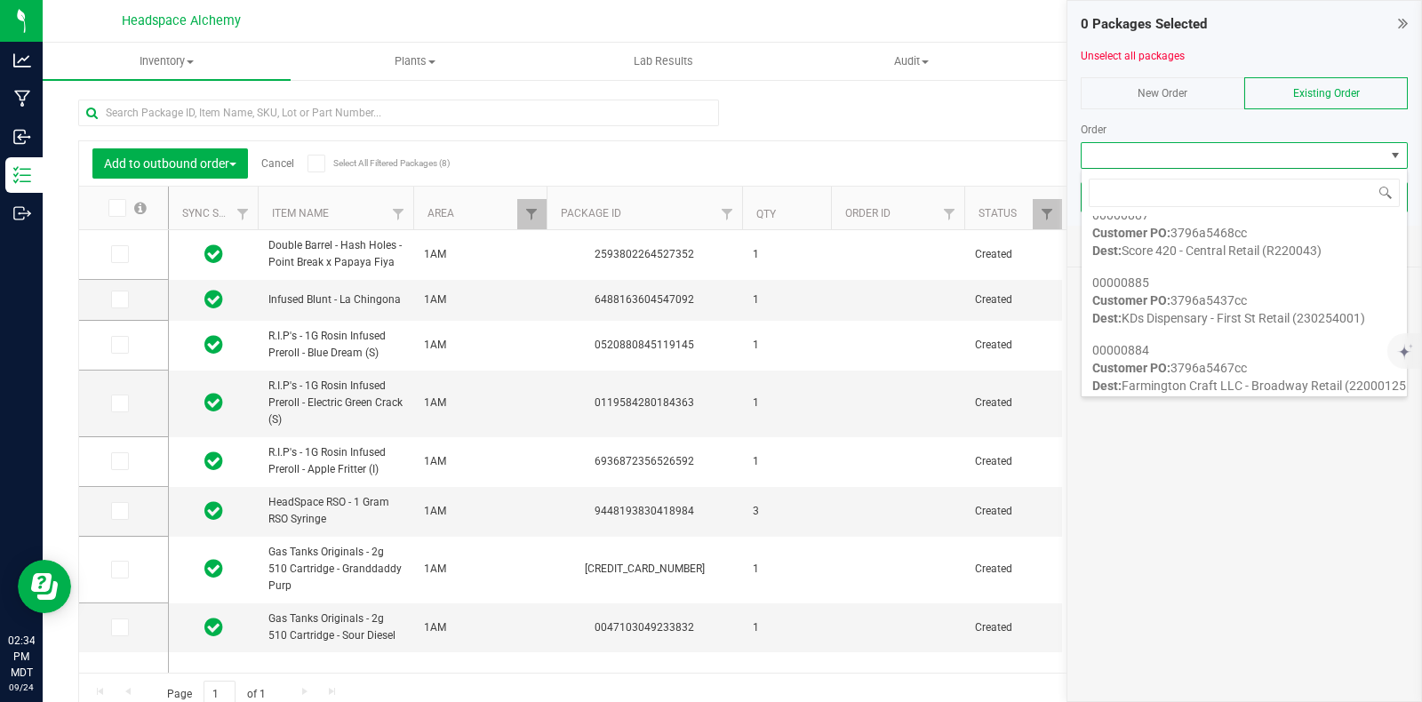
click at [899, 127] on div "Add to outbound order Cancel Select All Filtered Packages (8) Add to manufactur…" at bounding box center [732, 399] width 1308 height 633
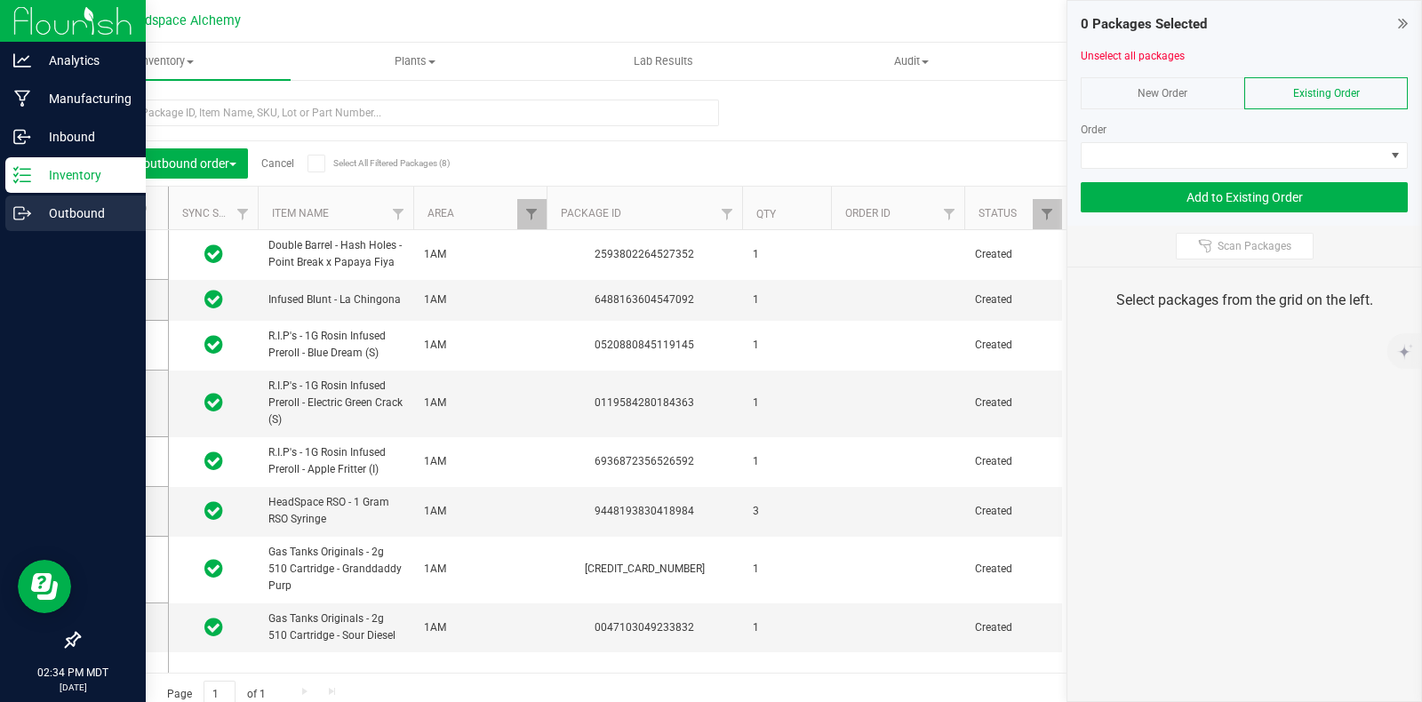
click at [13, 208] on icon at bounding box center [22, 213] width 18 height 18
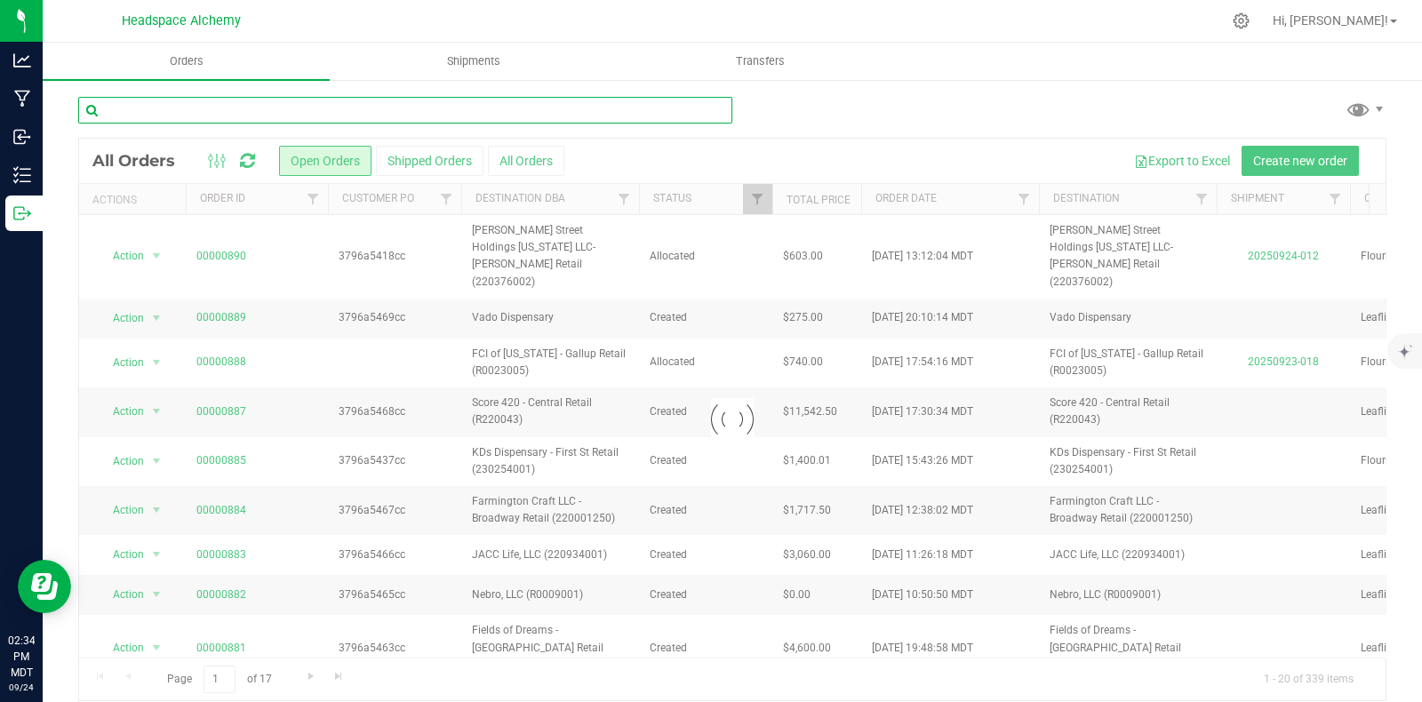
click at [247, 106] on input "text" at bounding box center [405, 110] width 654 height 27
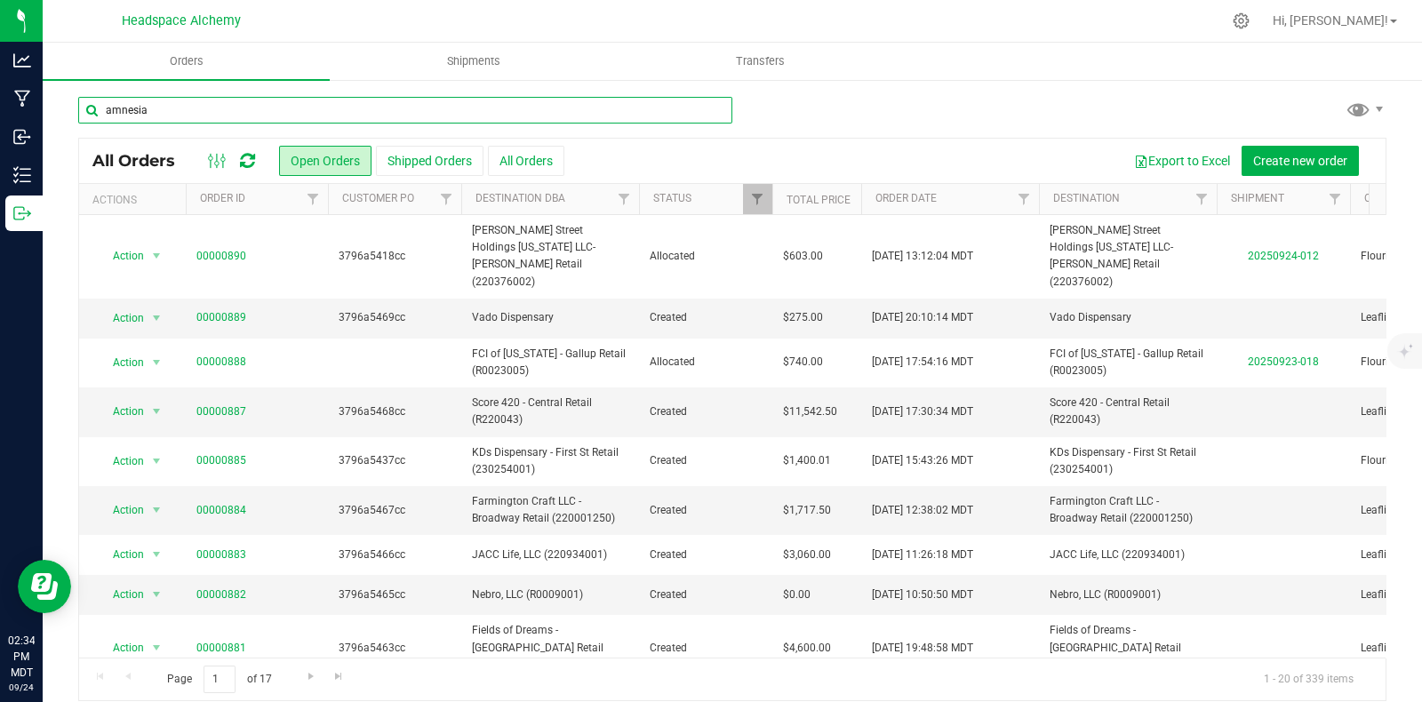
type input "amnesia"
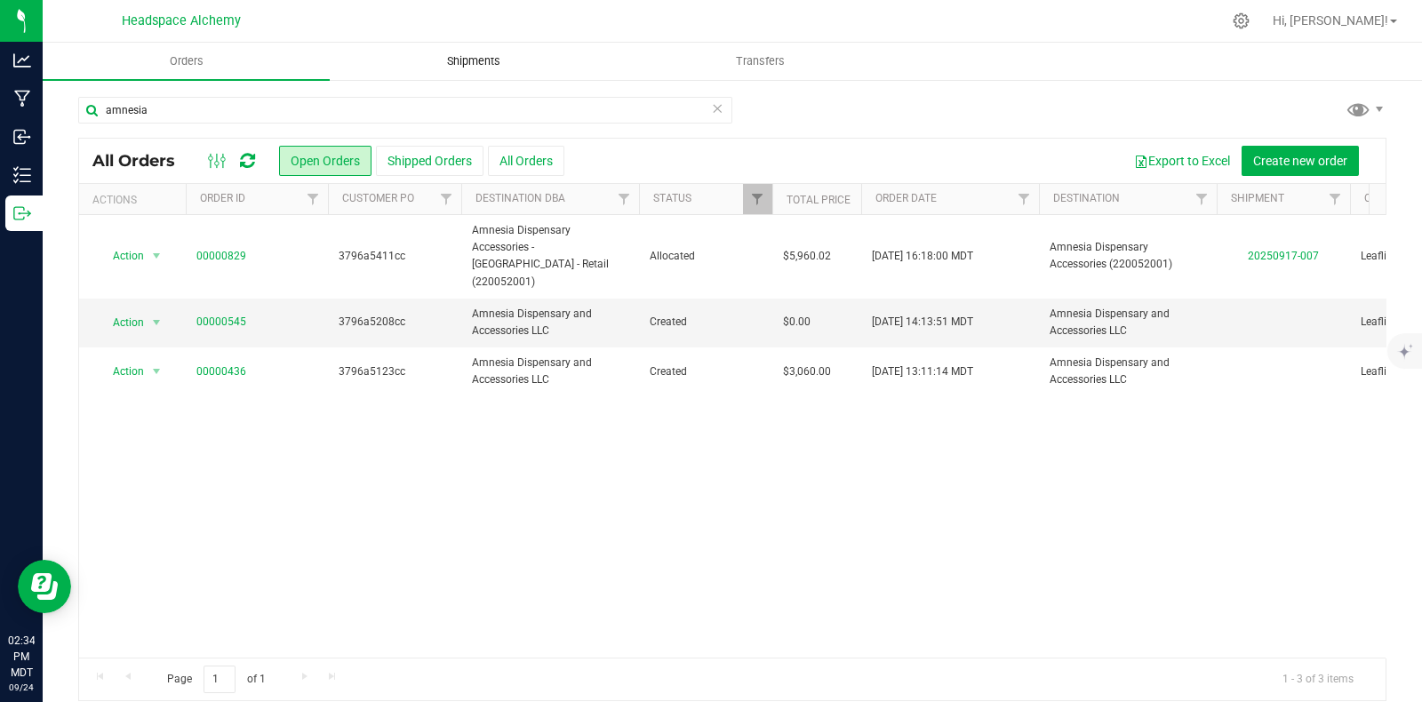
click at [472, 60] on span "Shipments" at bounding box center [473, 61] width 101 height 16
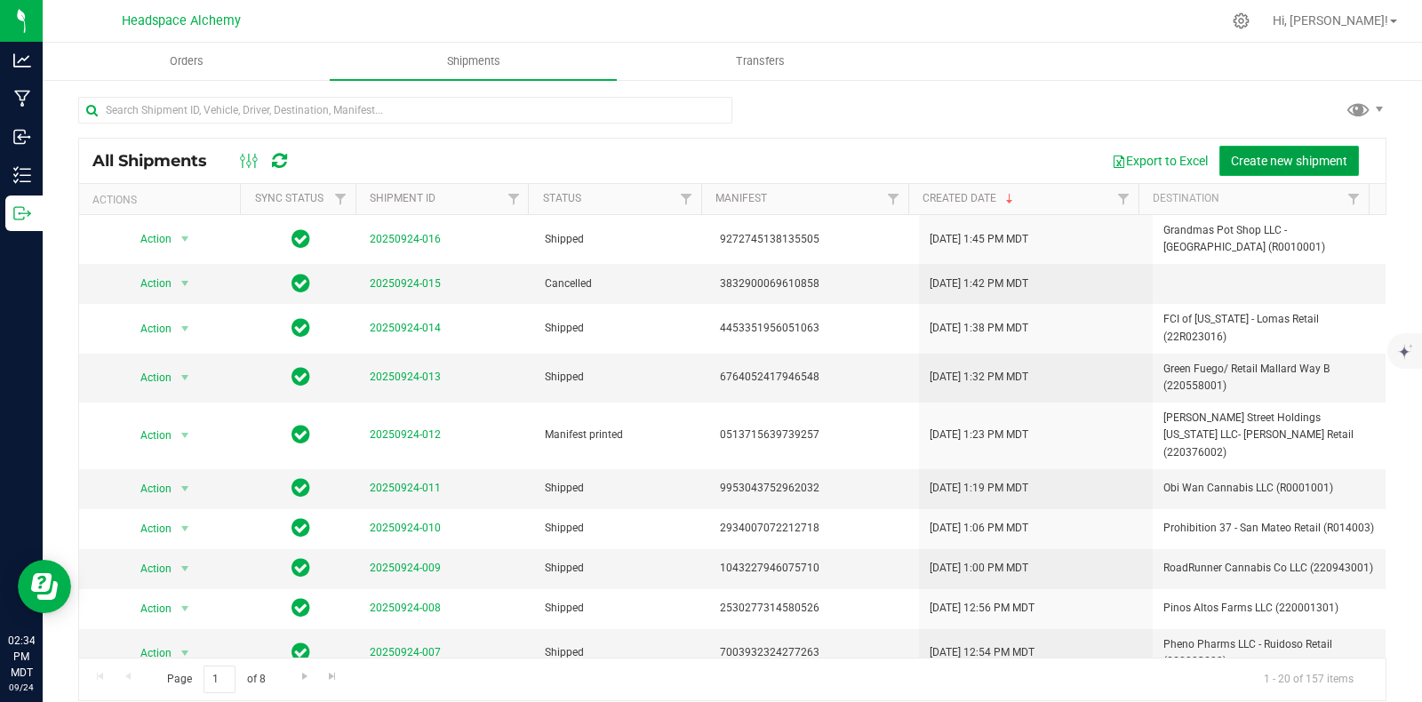
click at [1257, 160] on span "Create new shipment" at bounding box center [1289, 161] width 116 height 14
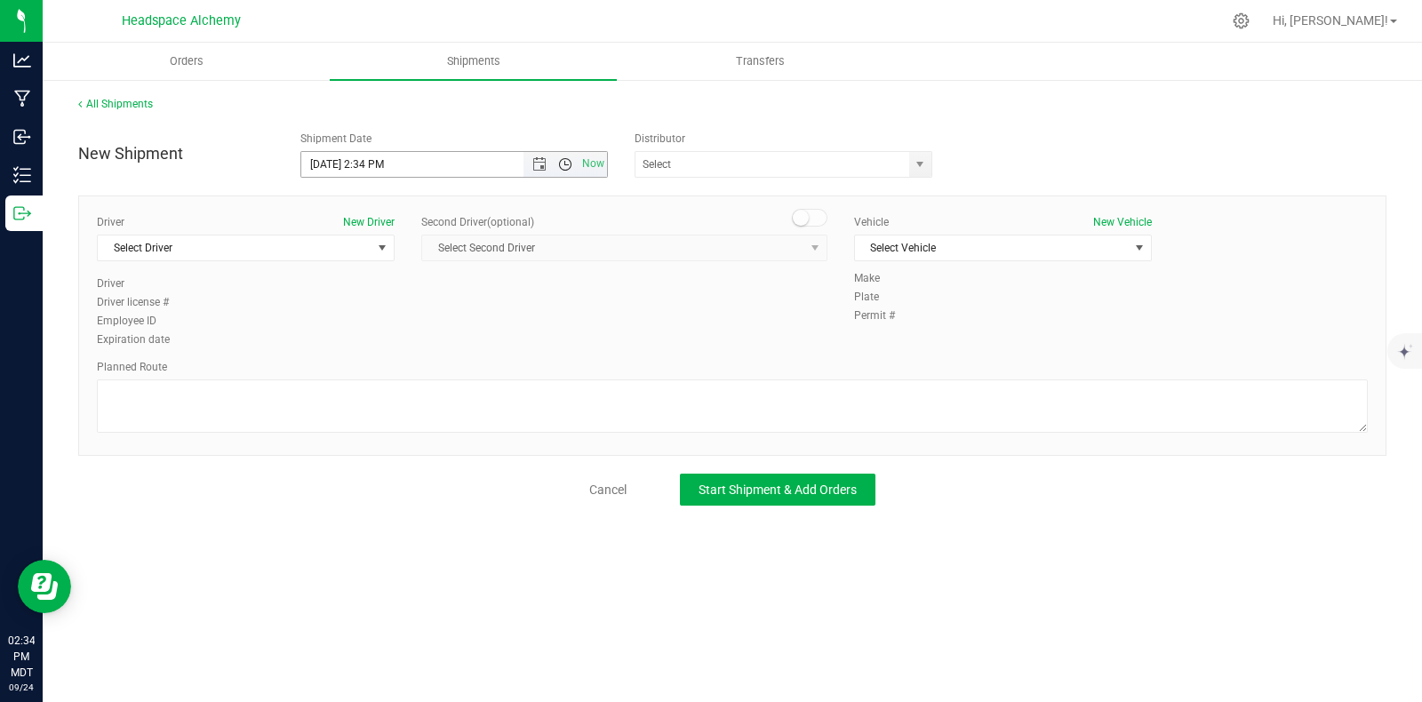
click at [551, 157] on span "Open the time view" at bounding box center [565, 164] width 30 height 14
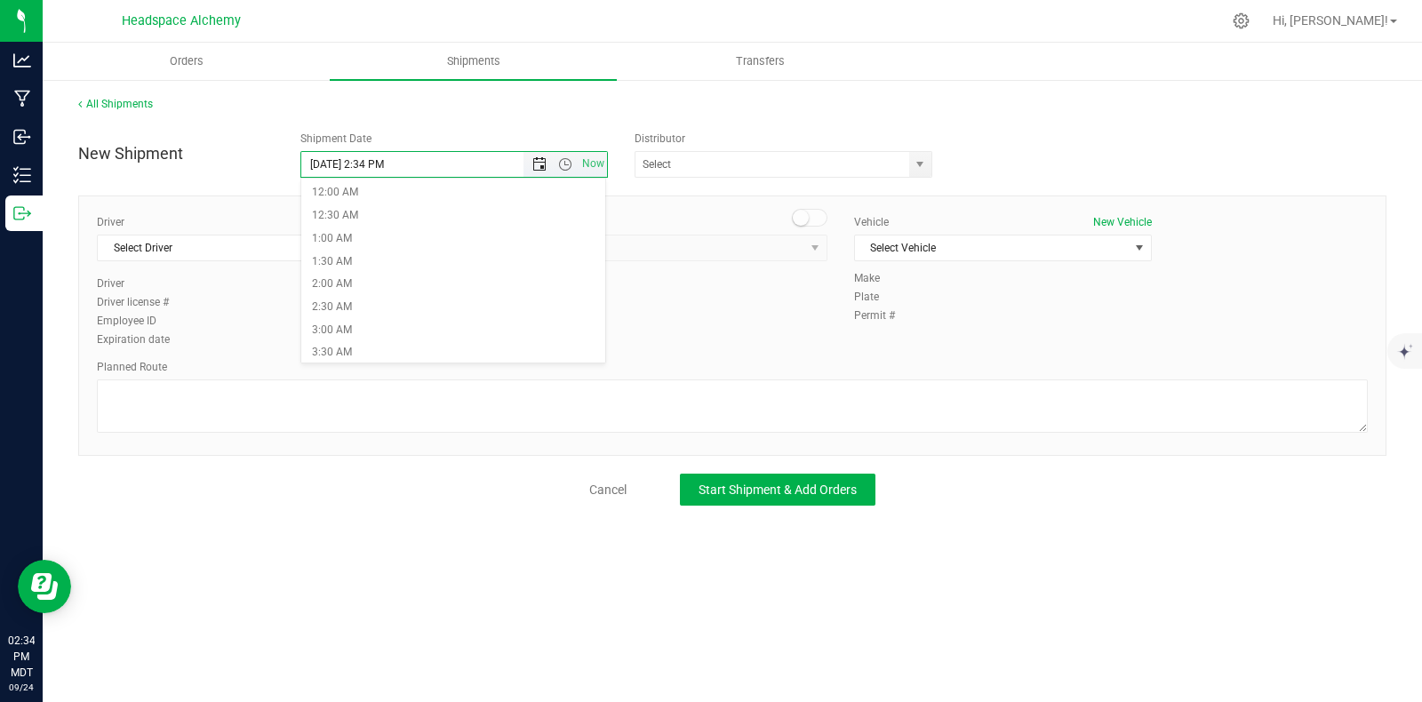
click at [542, 166] on span "Open the date view" at bounding box center [539, 164] width 14 height 14
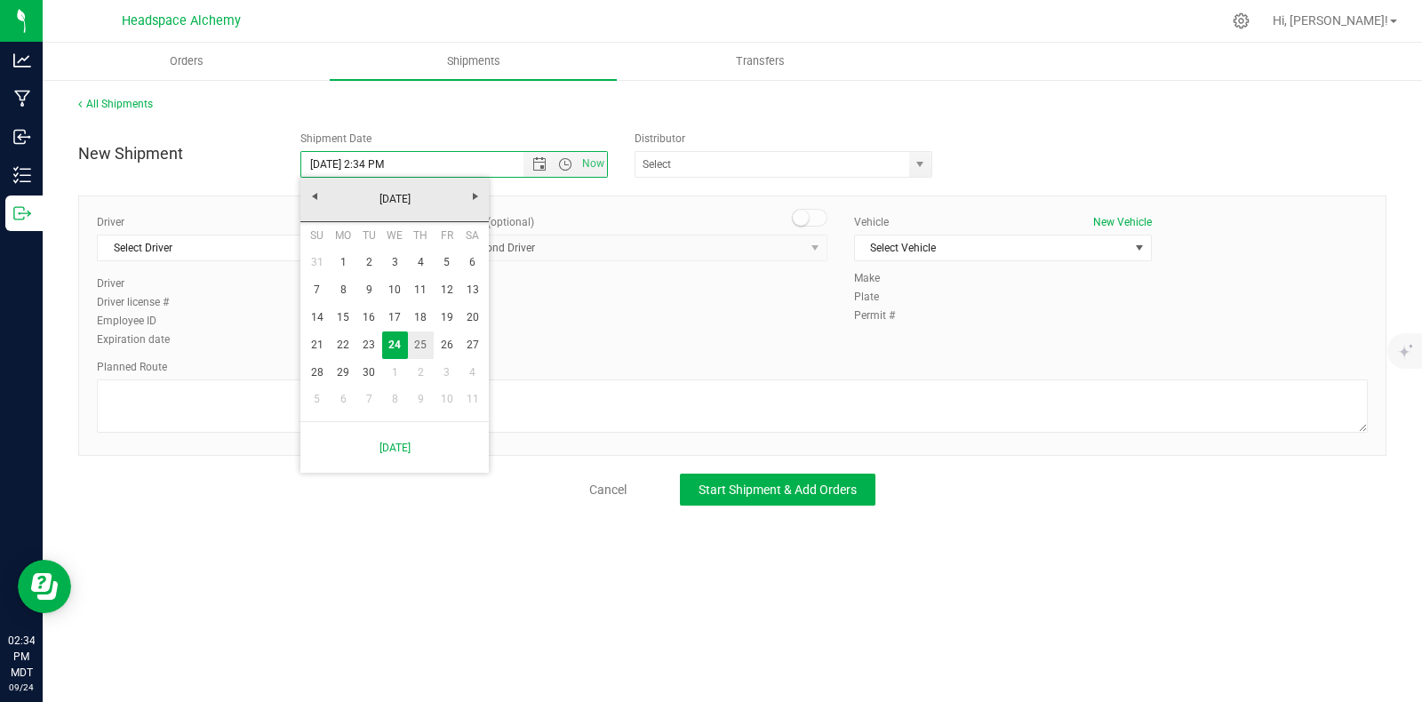
click at [425, 344] on link "25" at bounding box center [421, 346] width 26 height 28
type input "9/25/2025 2:34 PM"
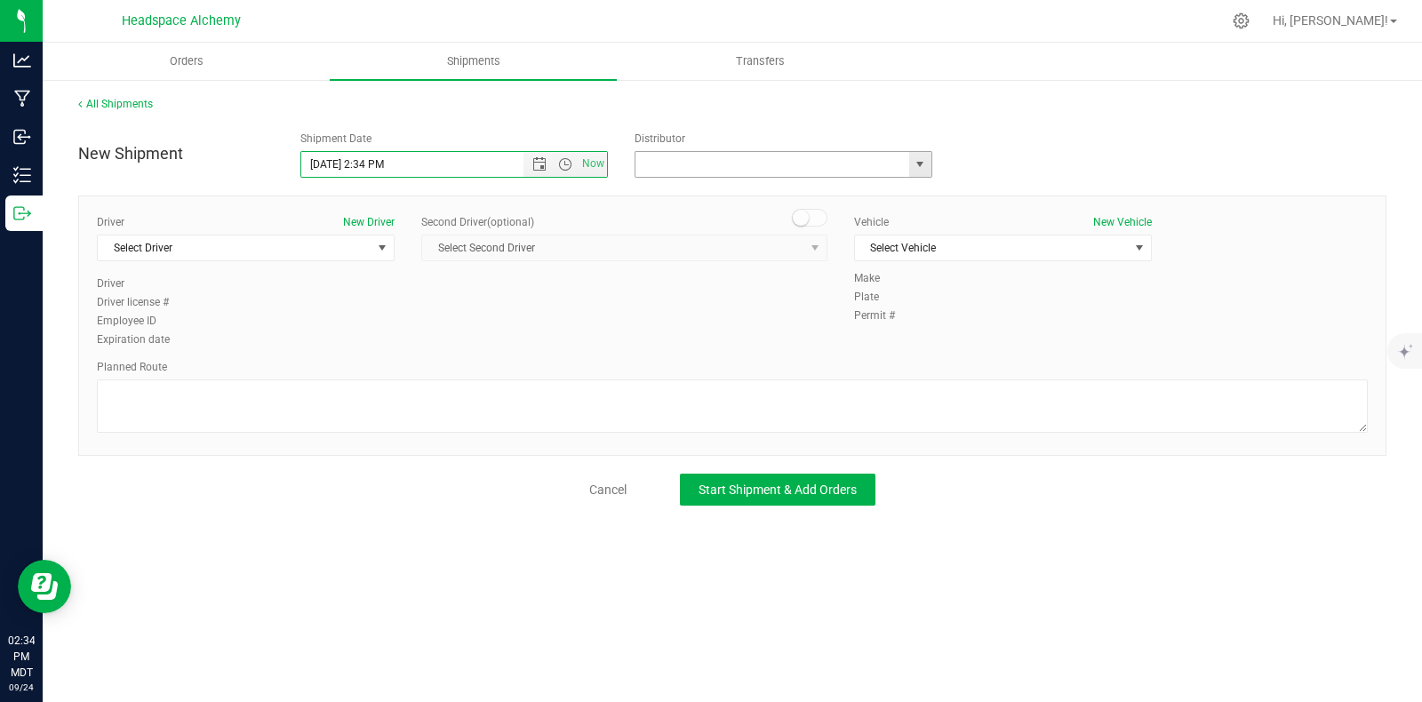
click at [693, 158] on input "text" at bounding box center [768, 164] width 266 height 25
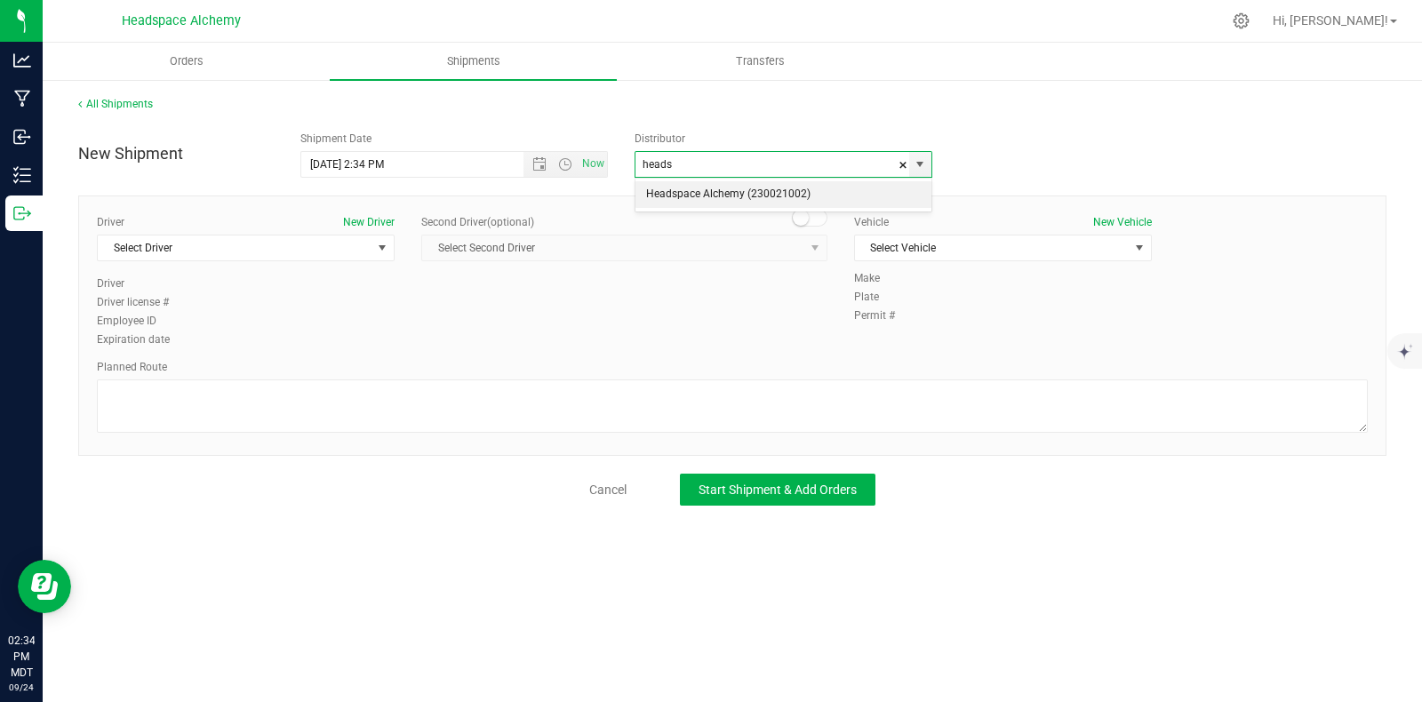
click at [695, 202] on li "Headspace Alchemy (230021002)" at bounding box center [783, 194] width 296 height 27
type input "Headspace Alchemy (230021002)"
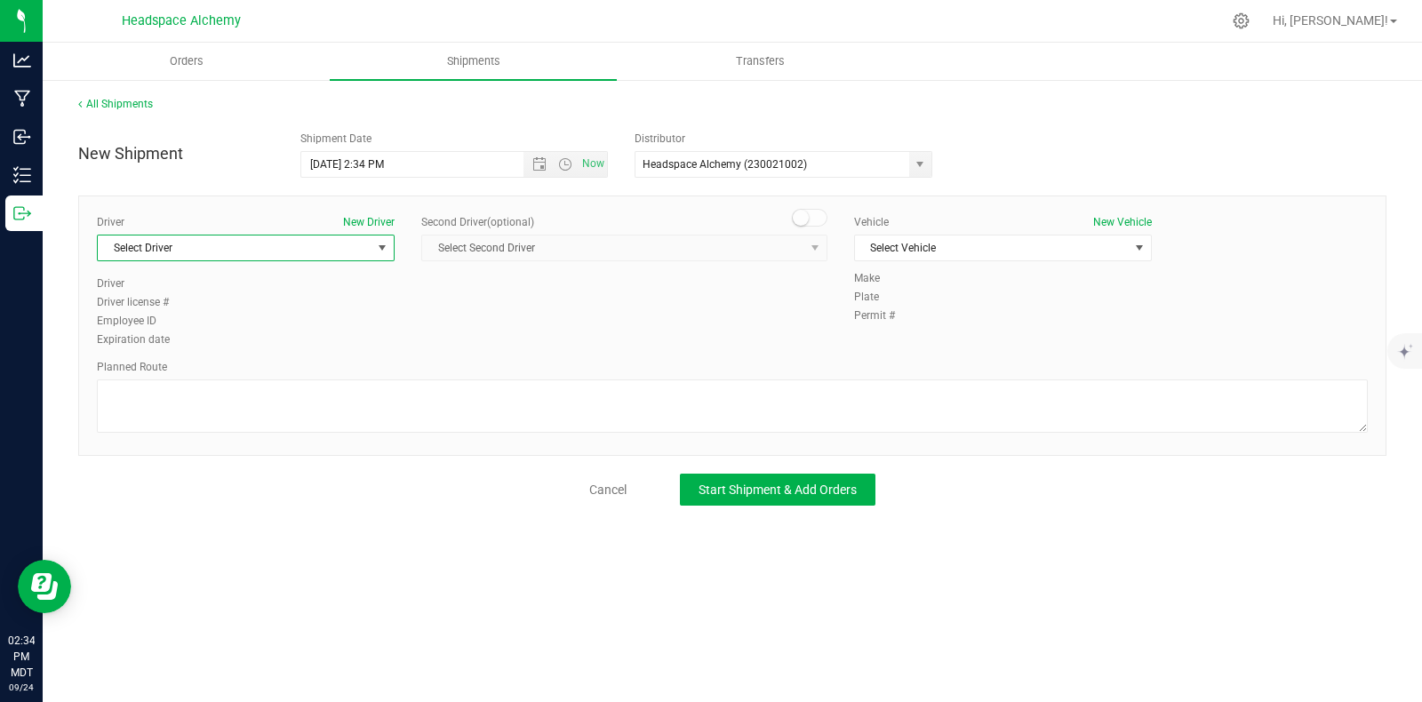
click at [279, 237] on span "Select Driver" at bounding box center [235, 248] width 274 height 25
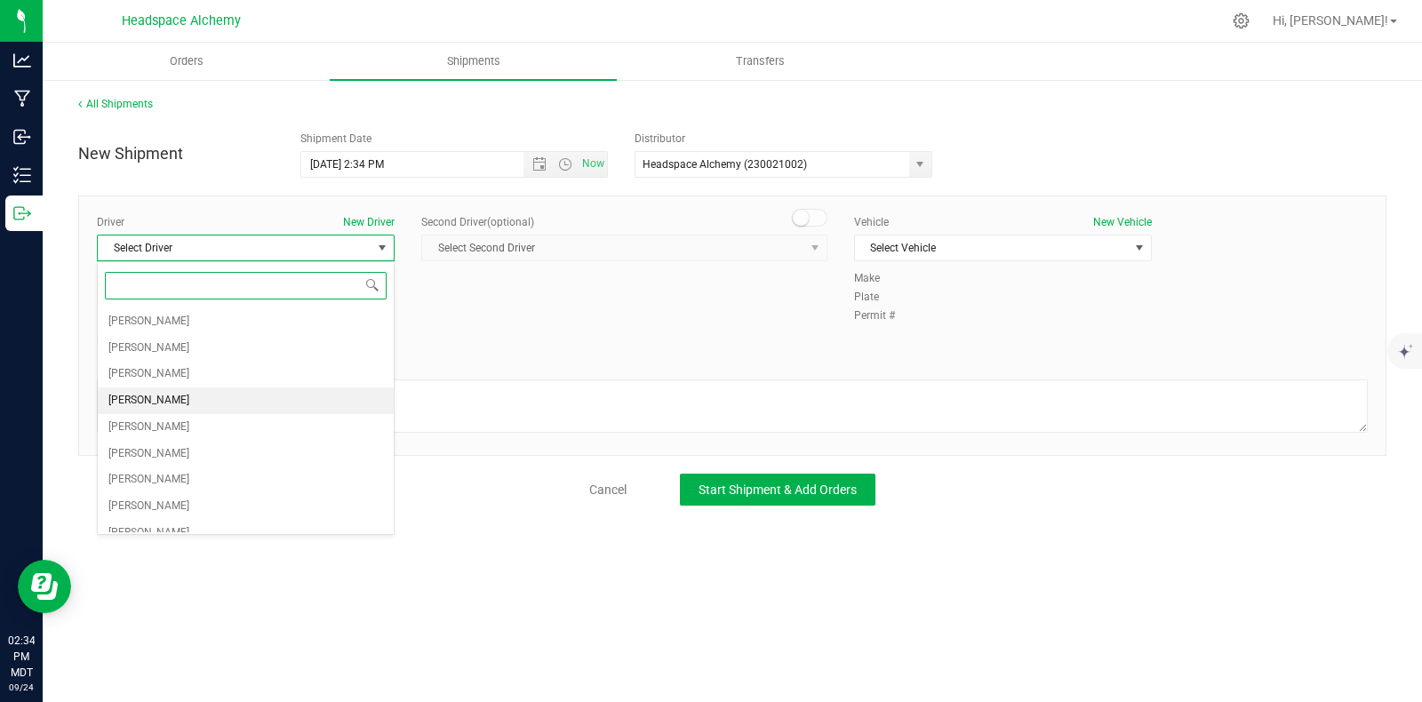
click at [151, 398] on span "Sherry Betts" at bounding box center [148, 400] width 81 height 23
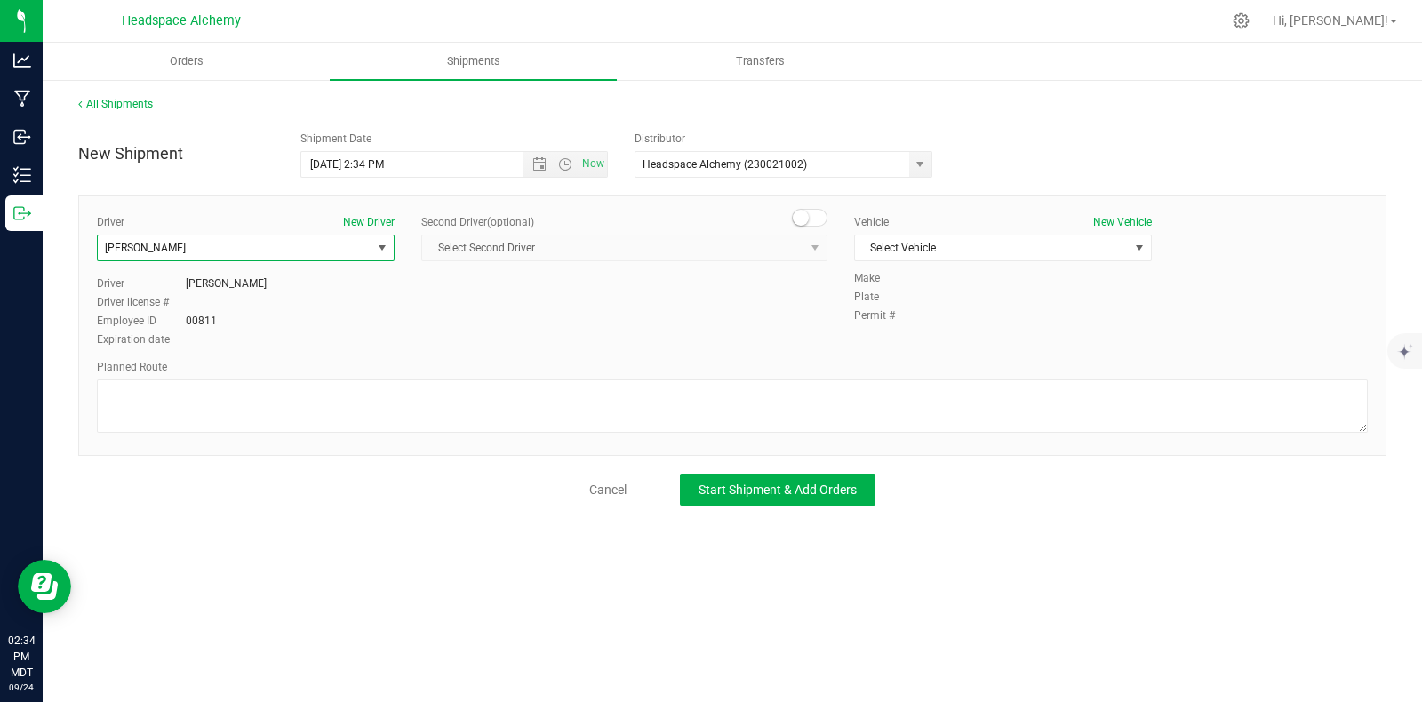
click at [803, 219] on small at bounding box center [801, 218] width 16 height 16
click at [780, 260] on span "Select Second Driver" at bounding box center [624, 248] width 406 height 27
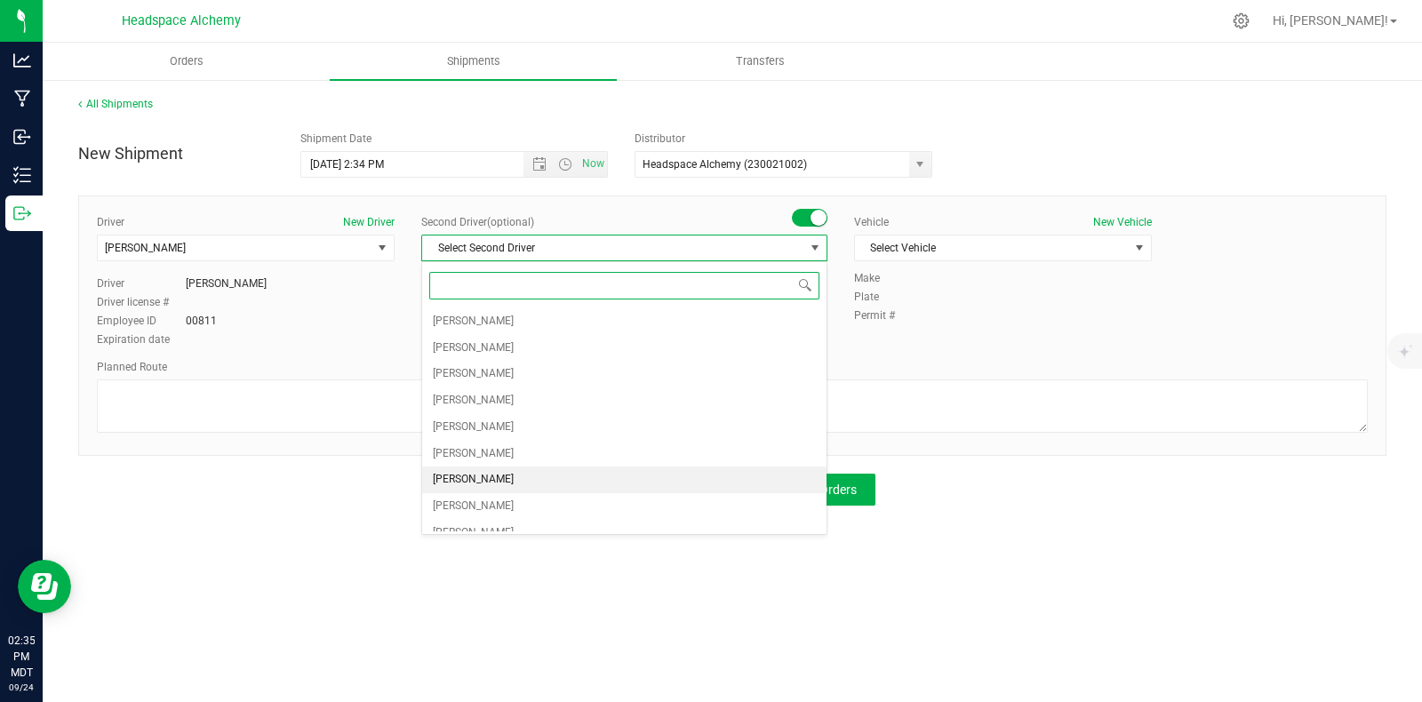
click at [480, 473] on span "Randy Delao" at bounding box center [473, 479] width 81 height 23
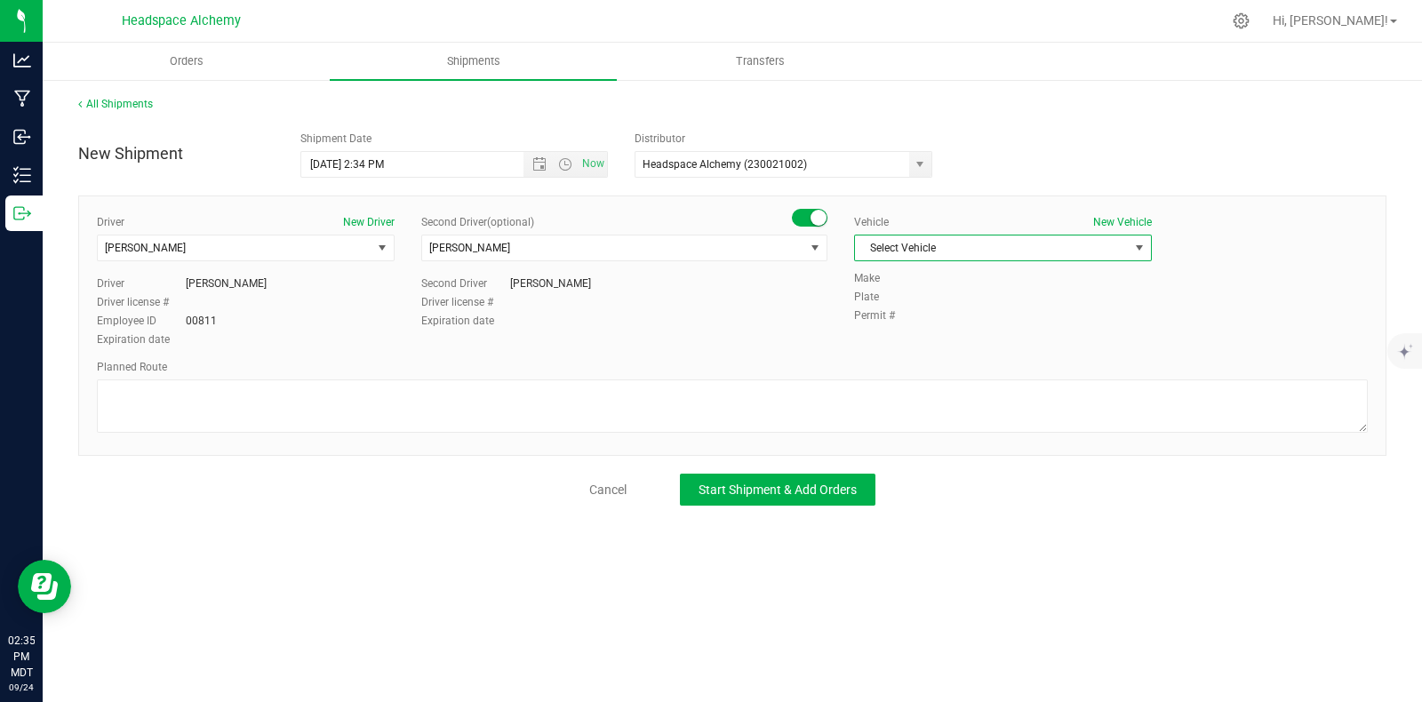
click at [925, 249] on span "Select Vehicle" at bounding box center [992, 248] width 274 height 25
click at [873, 466] on li "Transit" at bounding box center [1003, 463] width 296 height 27
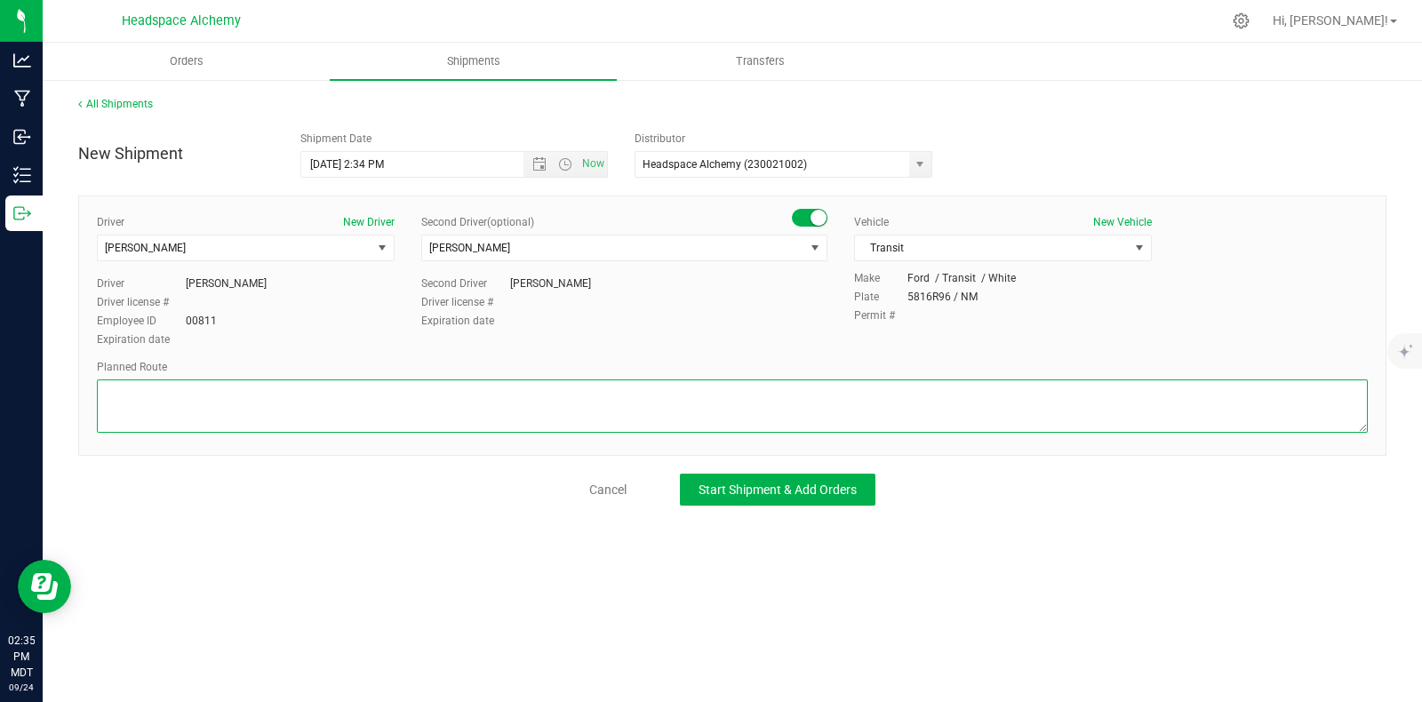
paste textarea "805 El Molino Blvd Las Cruces, NM 88005  Get on I-25 N from S Alameda Blvd and…"
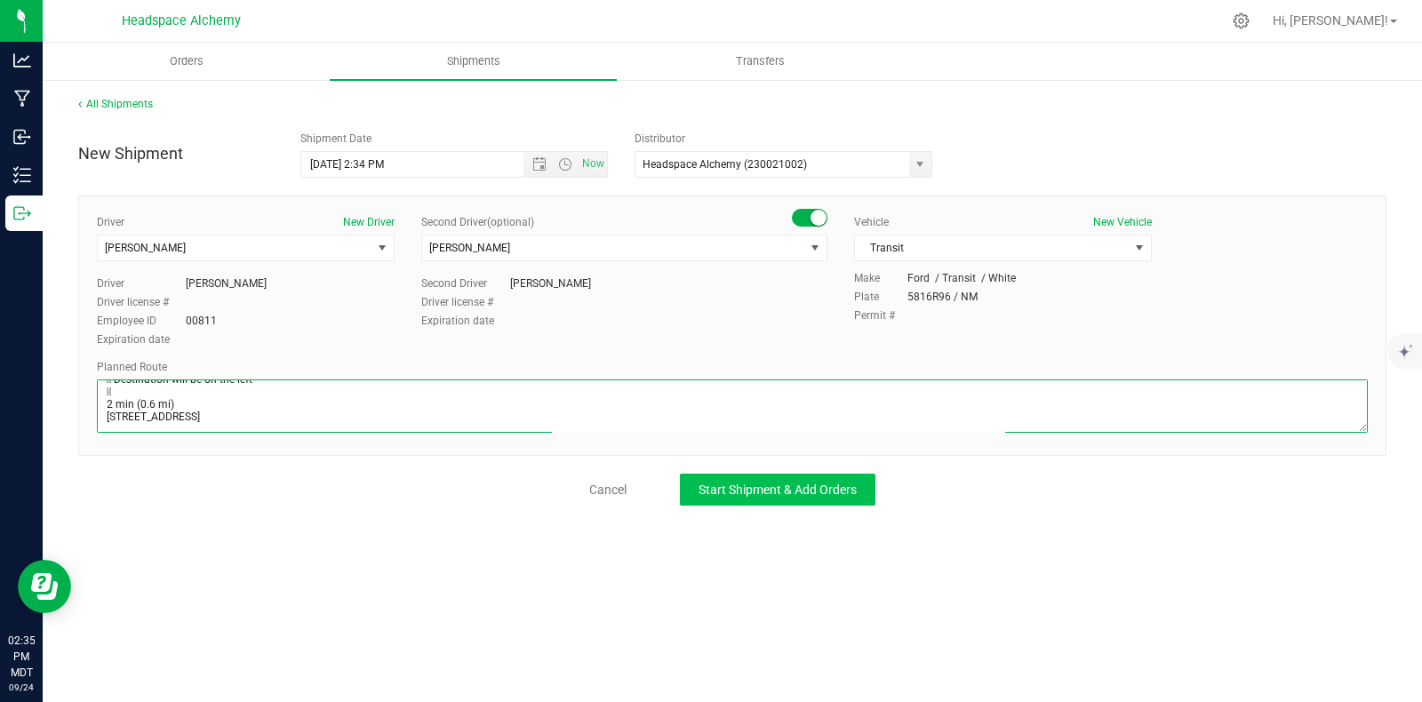
type textarea "805 El Molino Blvd Las Cruces, NM 88005  Get on I-25 N from S Alameda Blvd and…"
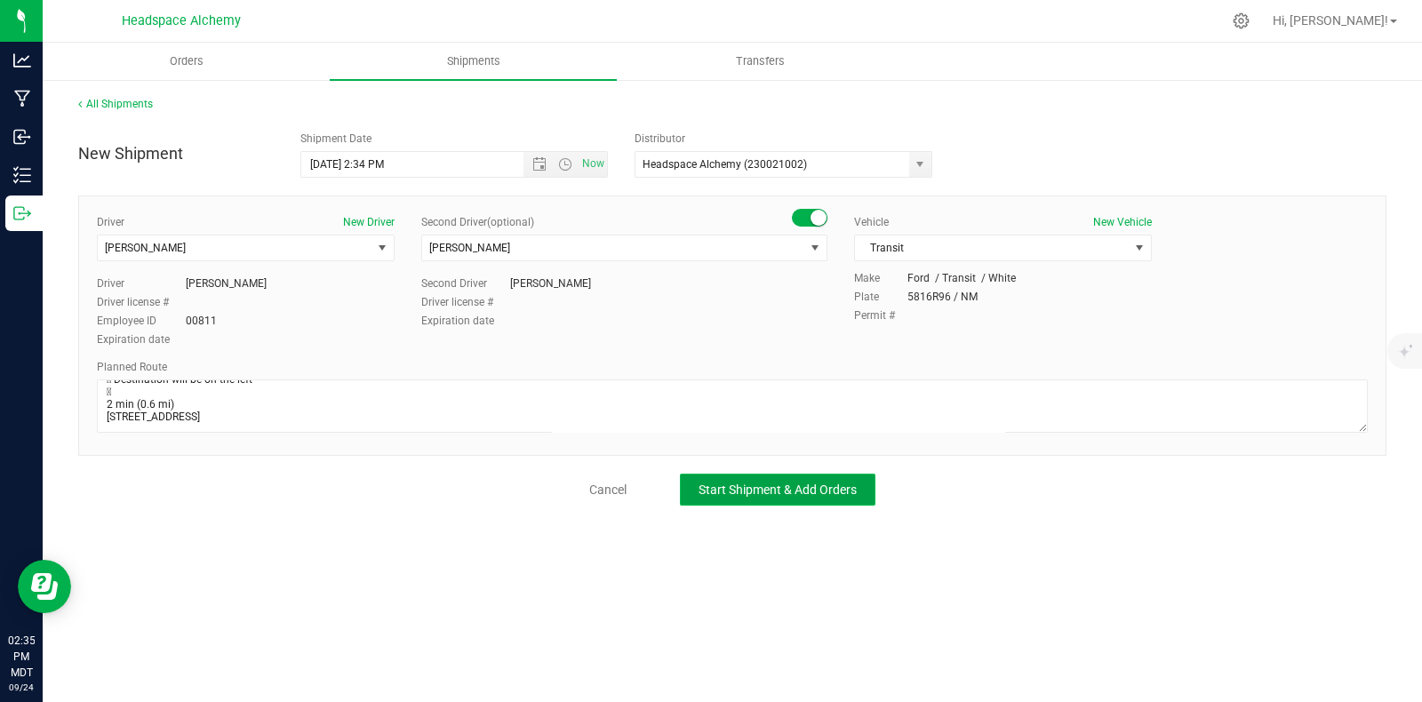
click at [795, 483] on span "Start Shipment & Add Orders" at bounding box center [778, 490] width 158 height 14
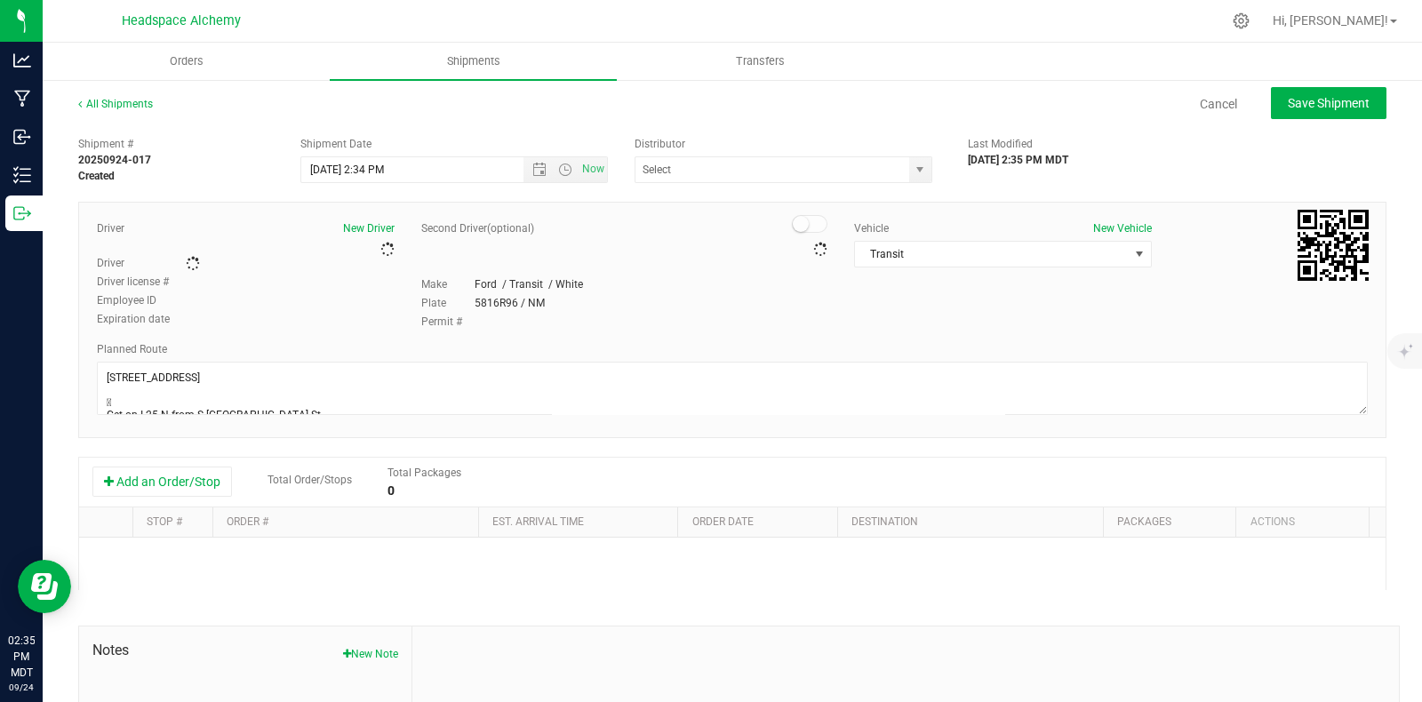
type input "Headspace Alchemy (230021002)"
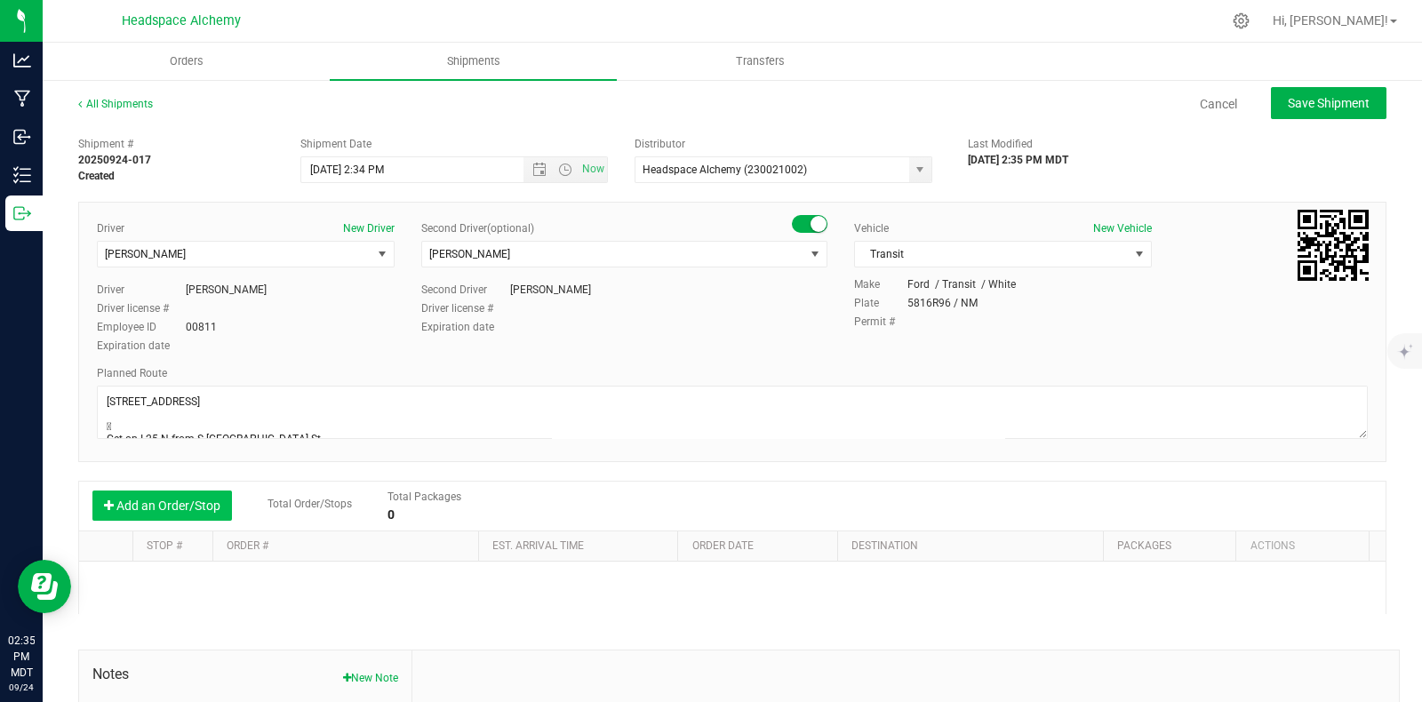
click at [178, 508] on button "Add an Order/Stop" at bounding box center [162, 506] width 140 height 30
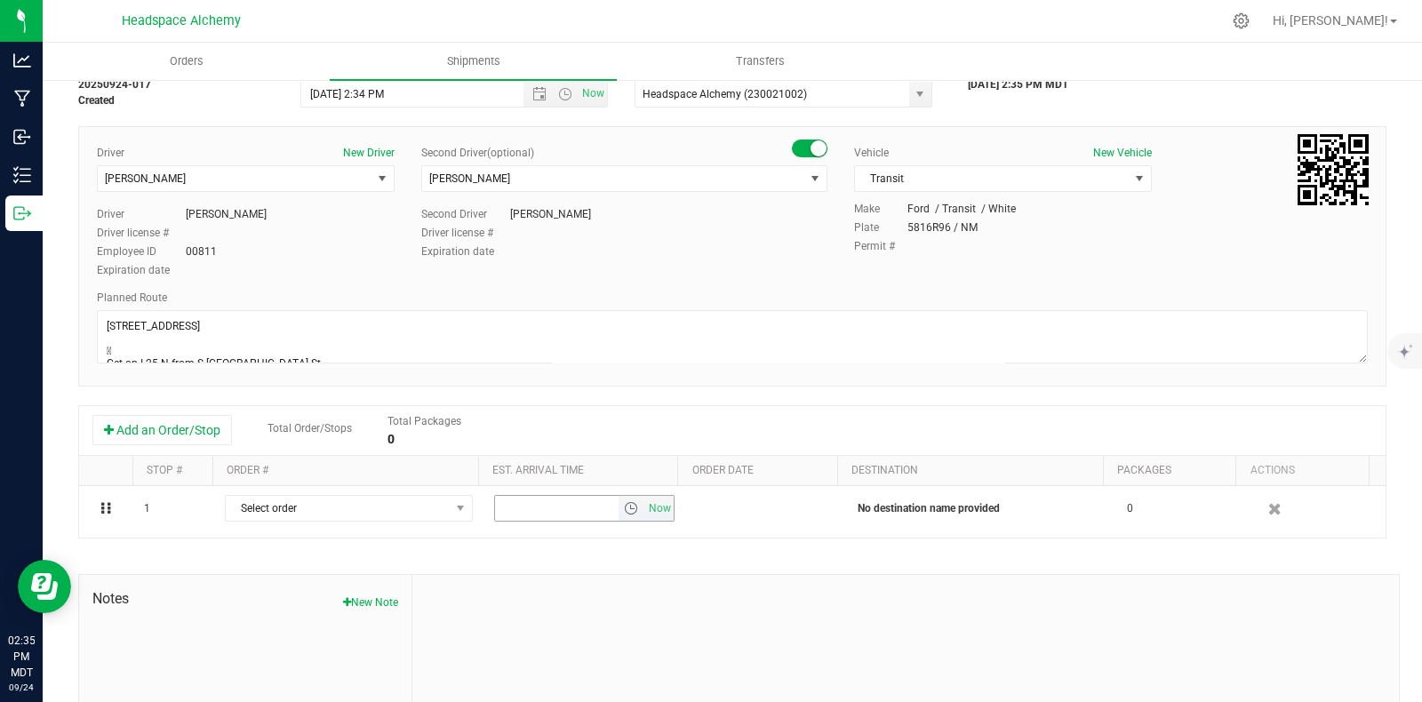
scroll to position [110, 0]
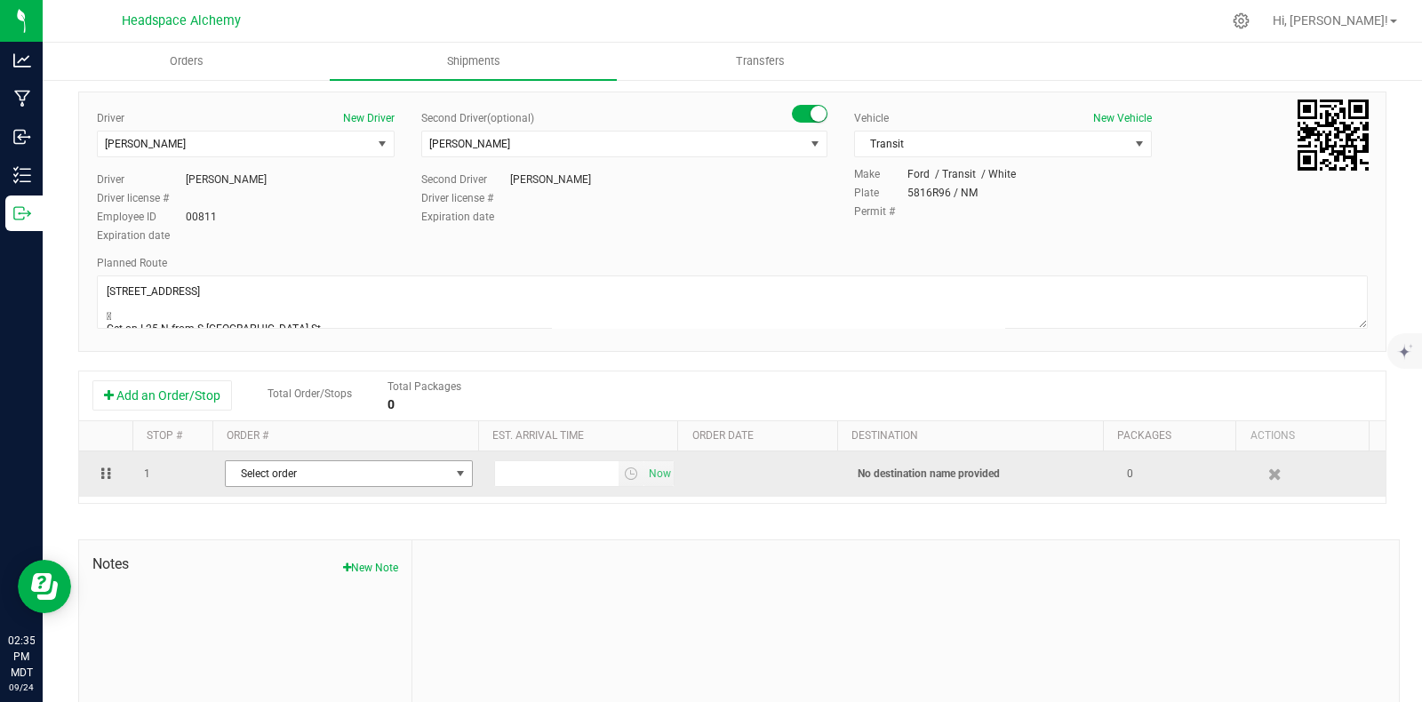
click at [451, 483] on span "select" at bounding box center [460, 473] width 22 height 25
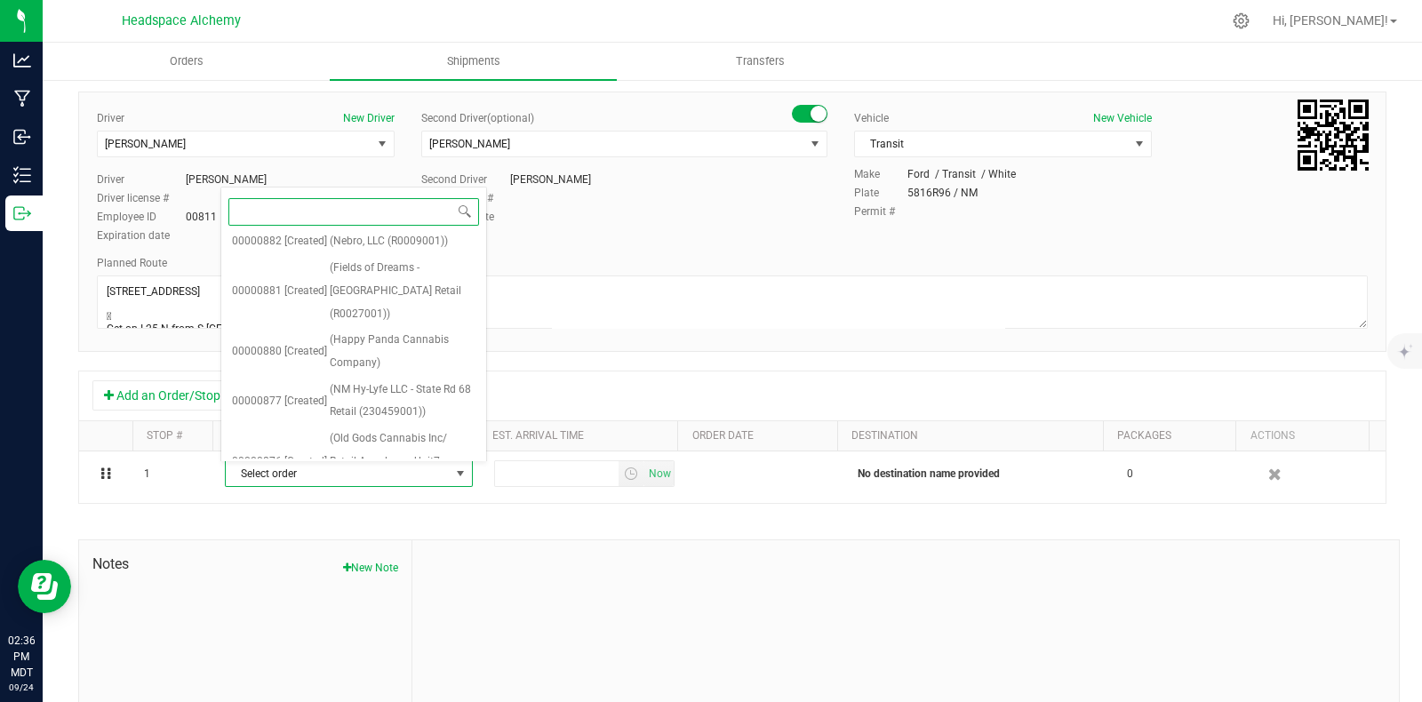
scroll to position [0, 0]
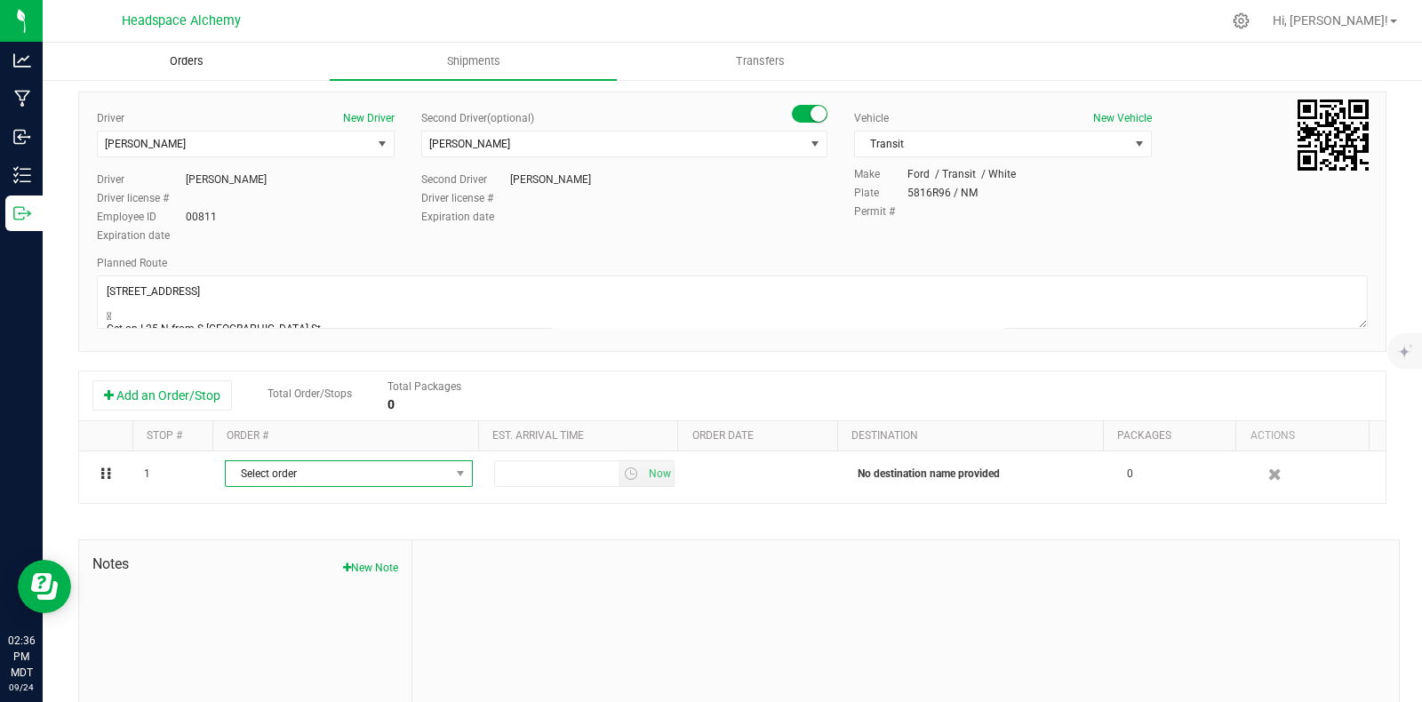
click at [147, 57] on span "Orders" at bounding box center [187, 61] width 82 height 16
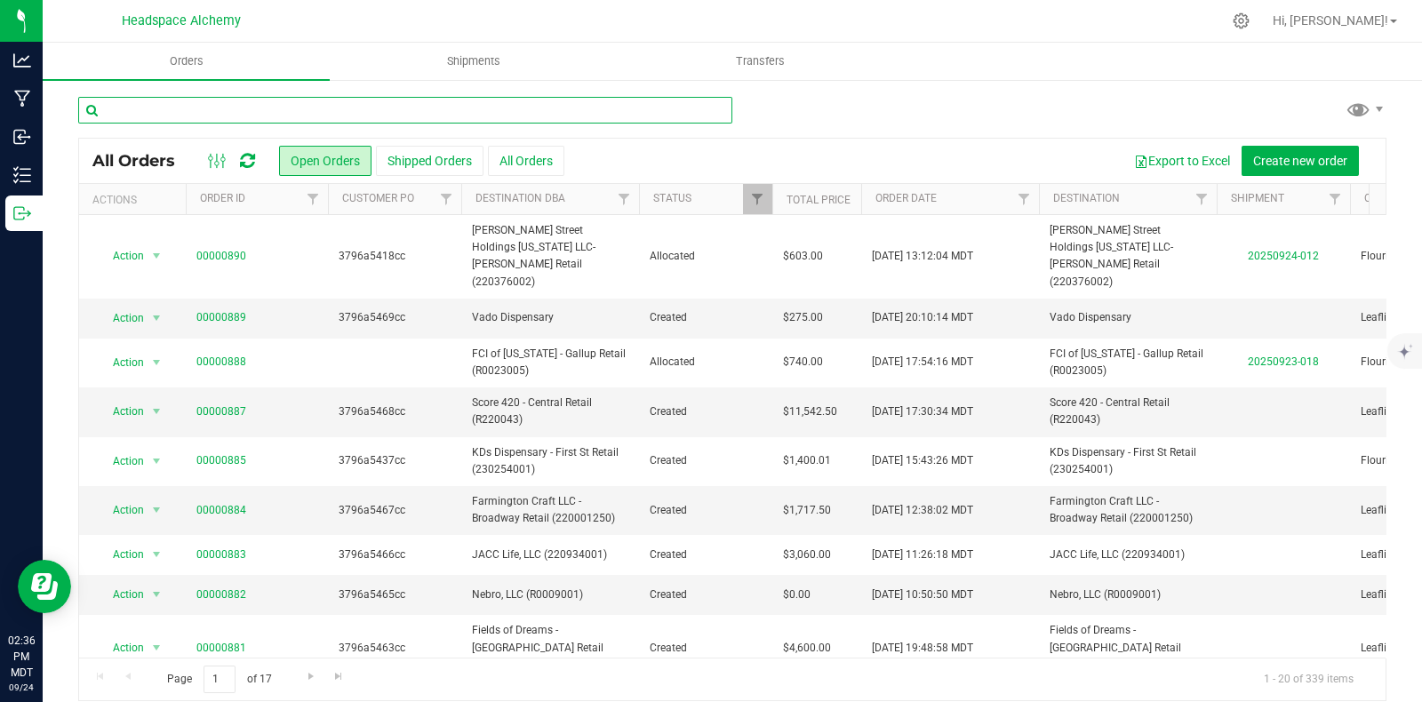
click at [223, 97] on input "text" at bounding box center [405, 110] width 654 height 27
type input "amn"
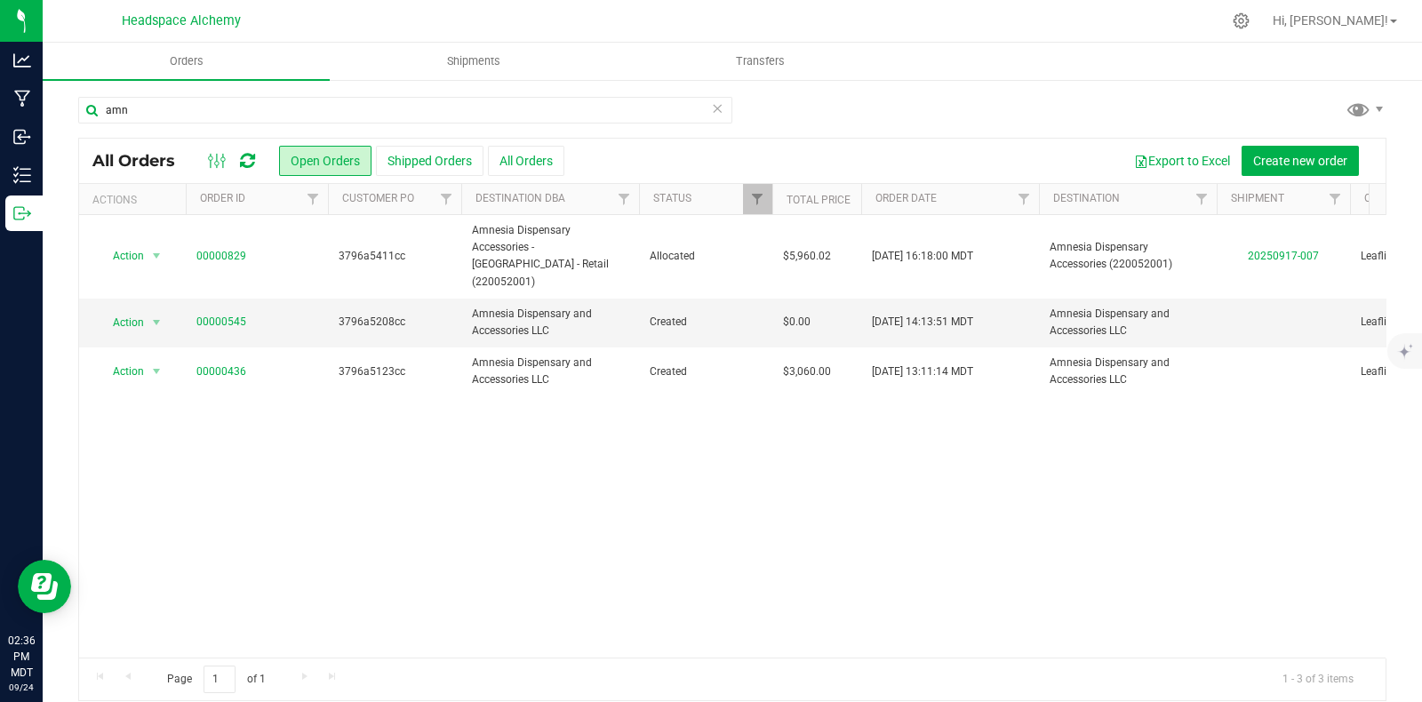
click at [955, 60] on ul "Orders Shipments Transfers" at bounding box center [754, 62] width 1422 height 38
